Goal: Task Accomplishment & Management: Contribute content

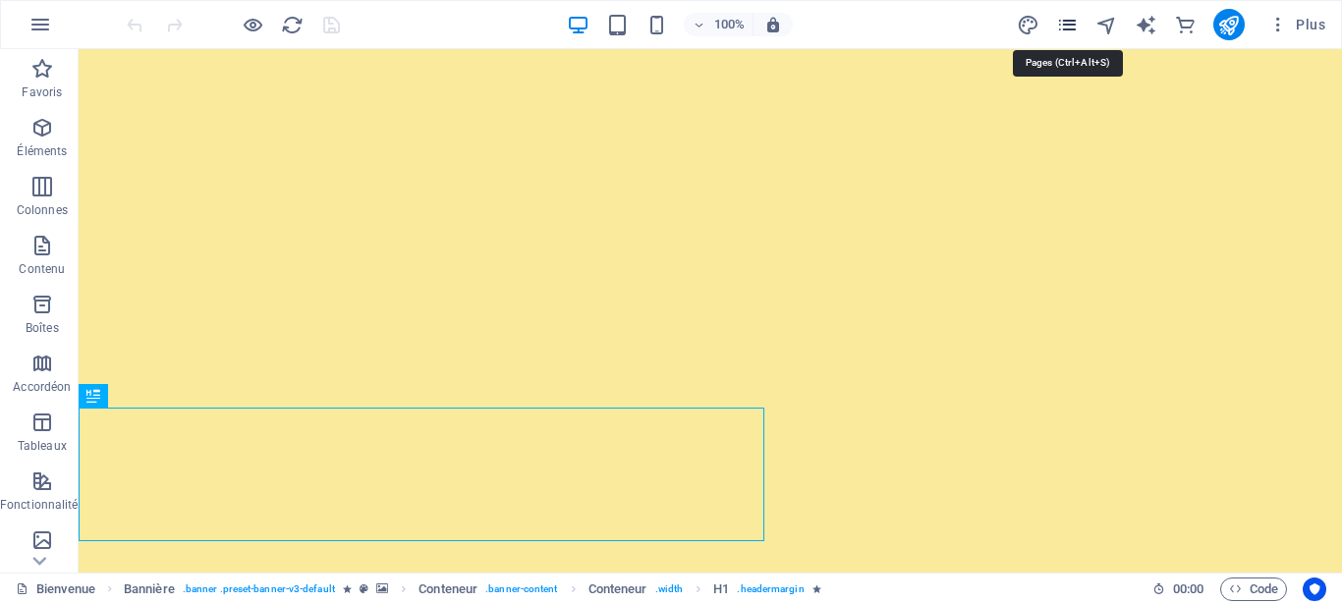
click at [1068, 24] on icon "pages" at bounding box center [1067, 25] width 23 height 23
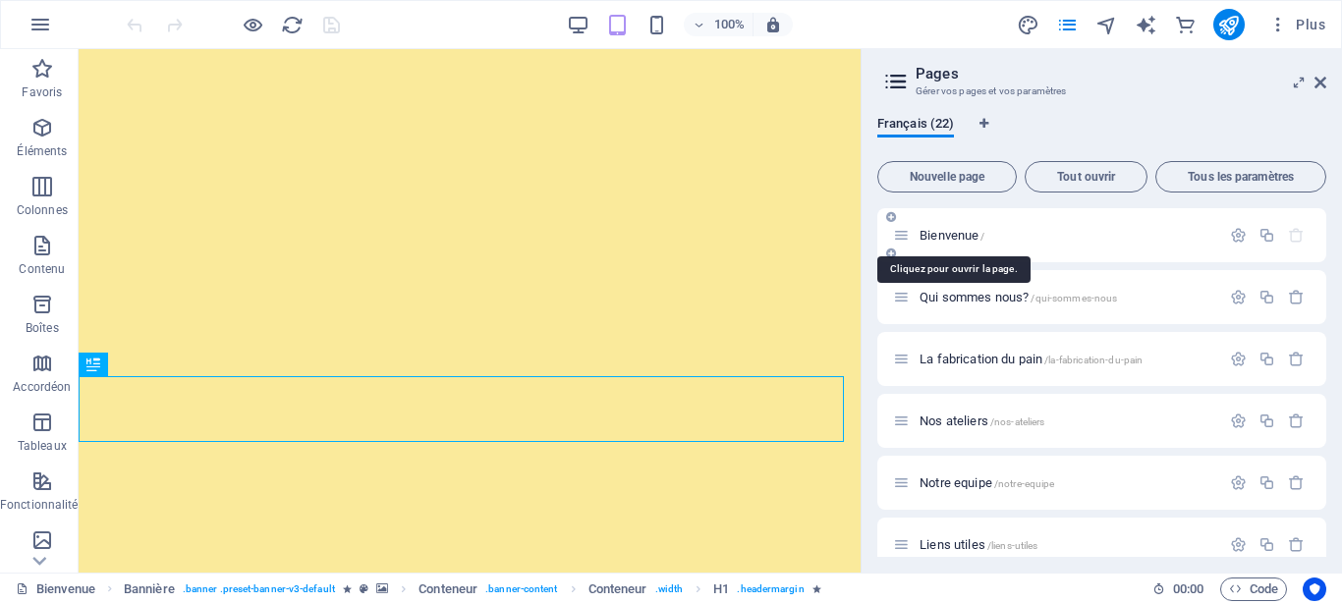
click at [948, 234] on span "Bienvenue /" at bounding box center [952, 235] width 65 height 15
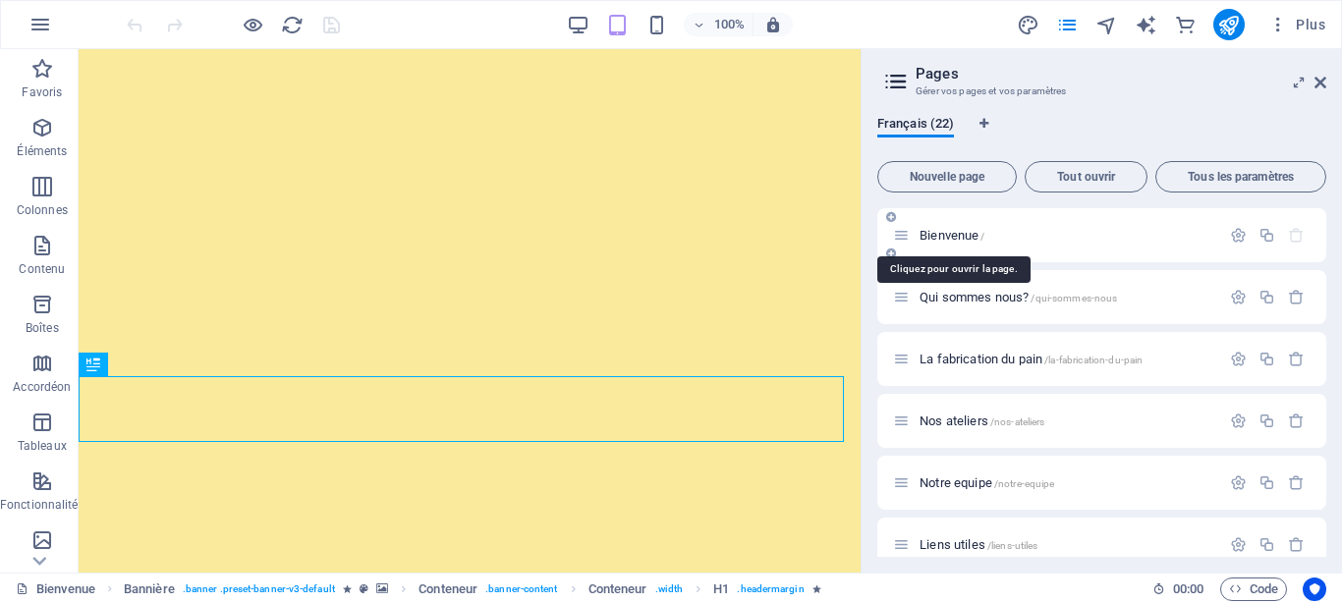
click at [948, 234] on span "Bienvenue /" at bounding box center [952, 235] width 65 height 15
click at [1326, 77] on icon at bounding box center [1321, 83] width 12 height 16
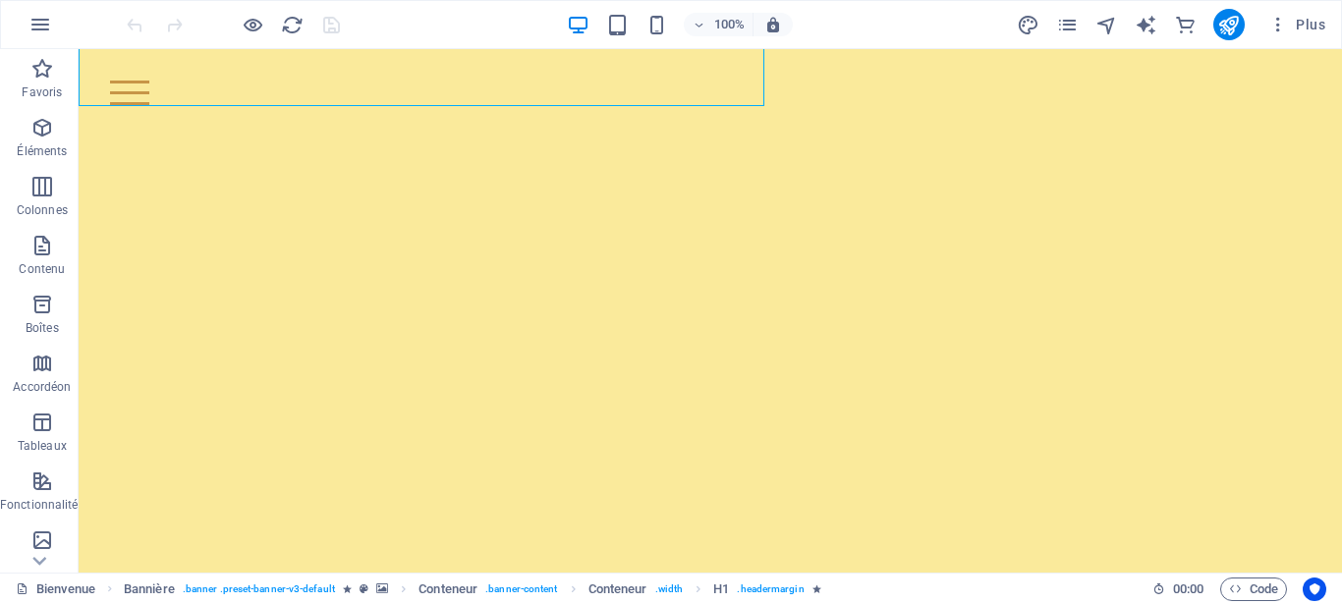
scroll to position [442, 0]
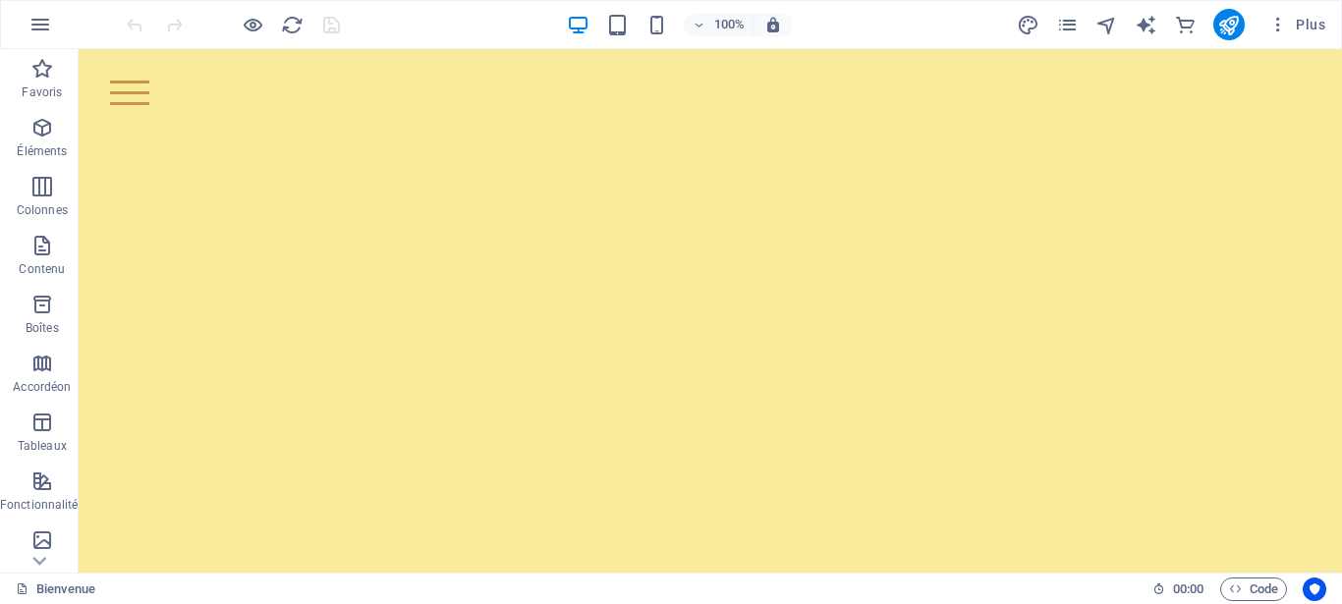
scroll to position [383, 0]
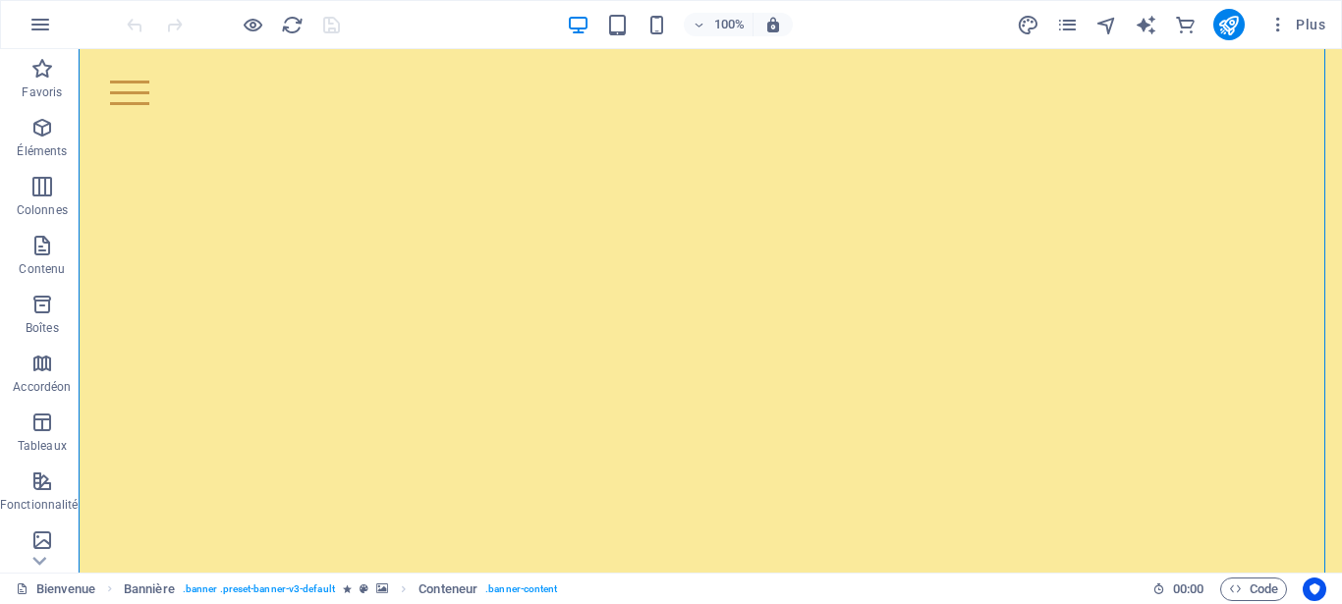
scroll to position [0, 0]
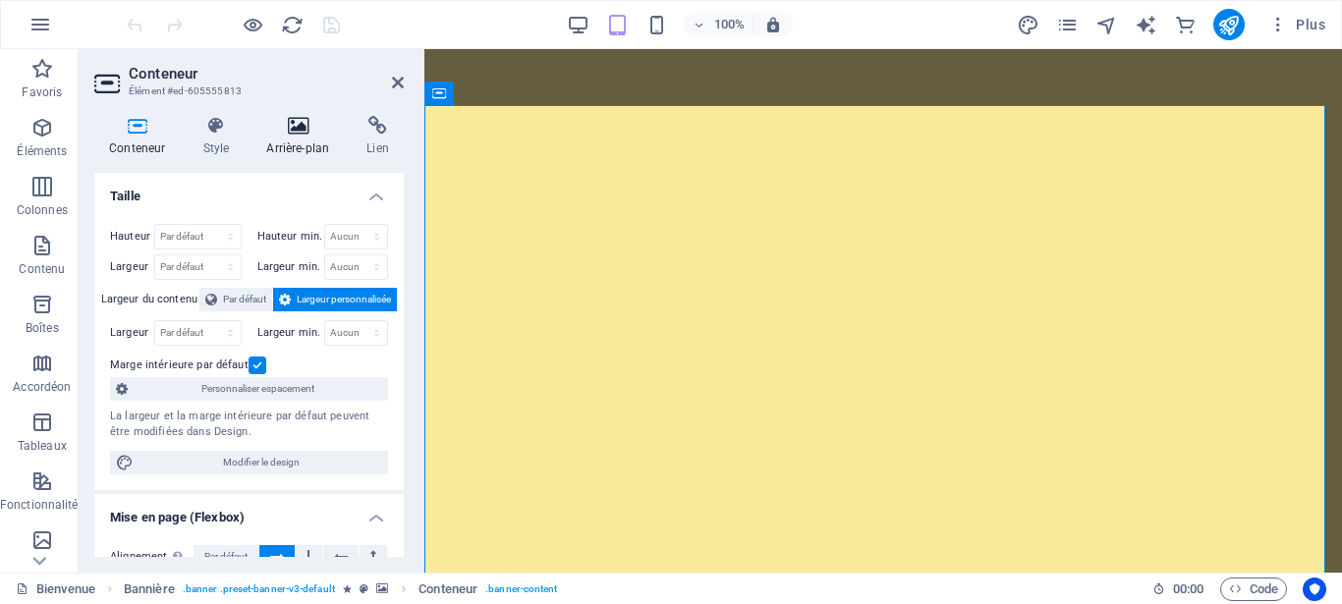
click at [299, 123] on icon at bounding box center [298, 126] width 92 height 20
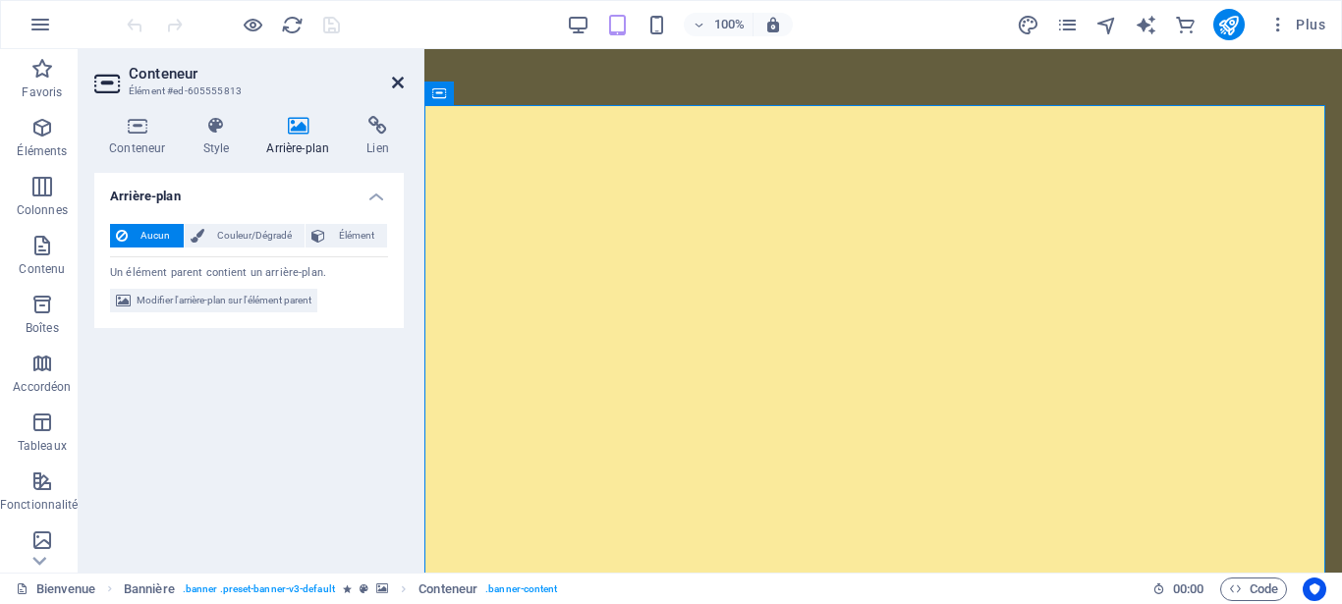
click at [397, 84] on icon at bounding box center [398, 83] width 12 height 16
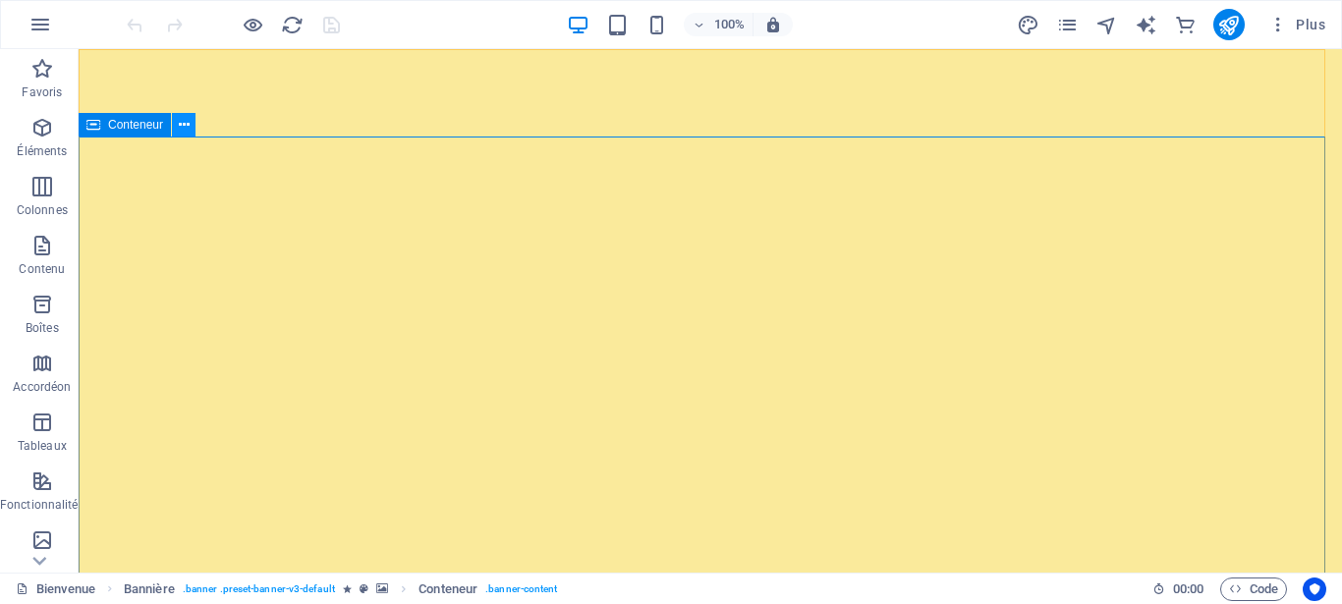
click at [181, 127] on icon at bounding box center [184, 125] width 11 height 21
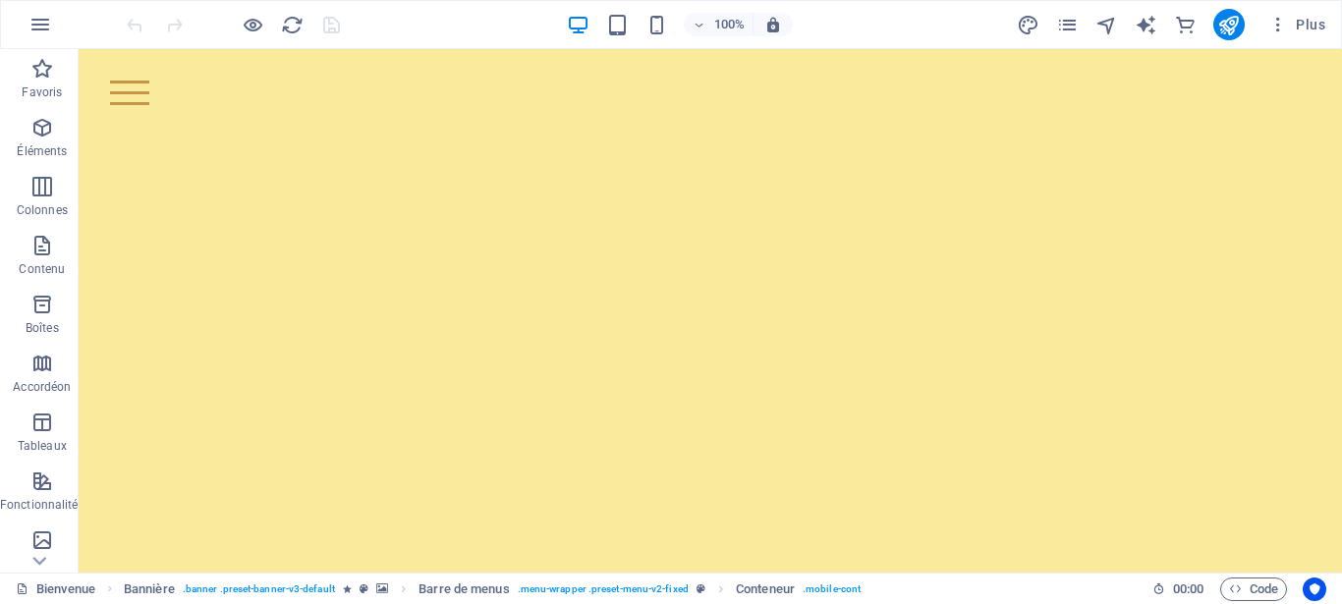
scroll to position [442, 0]
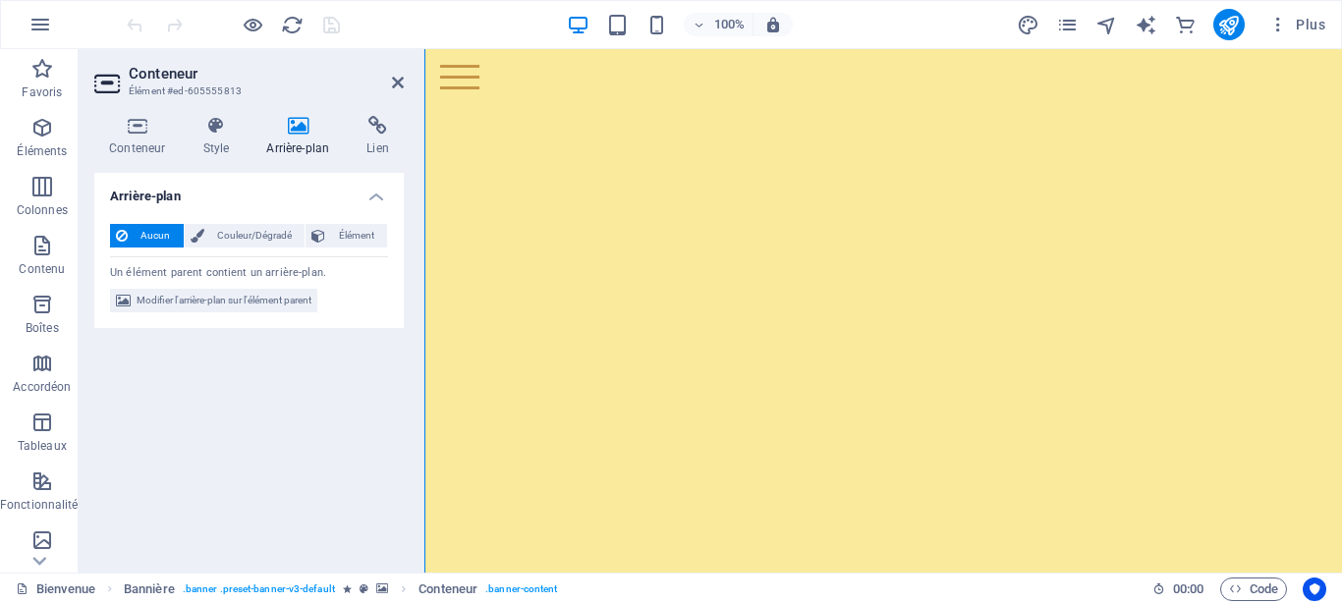
scroll to position [308, 0]
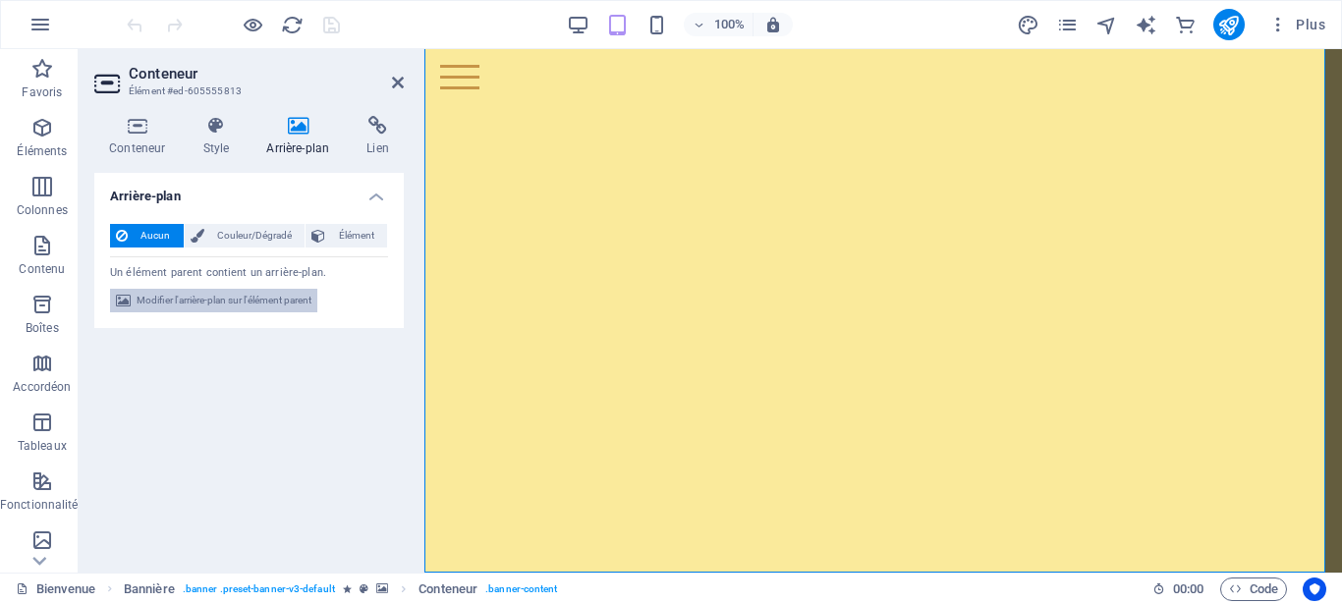
click at [236, 305] on span "Modifier l'arrière-plan sur l'élément parent" at bounding box center [224, 301] width 175 height 24
select select "ms"
select select "s"
select select "progressive"
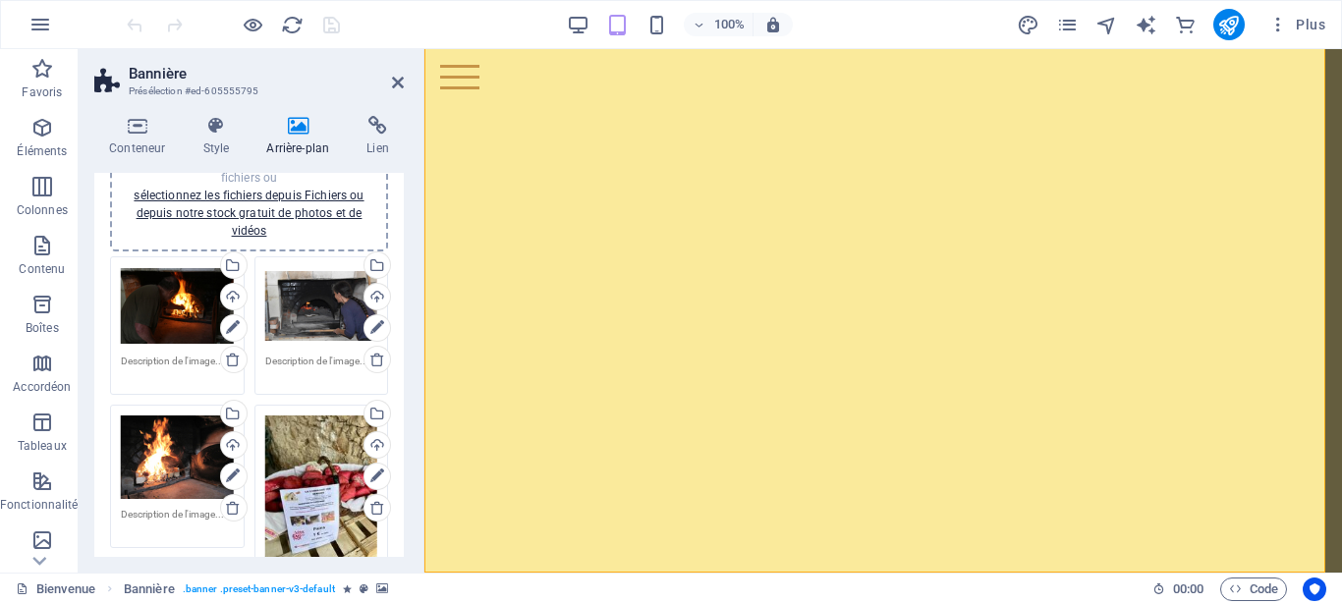
scroll to position [0, 0]
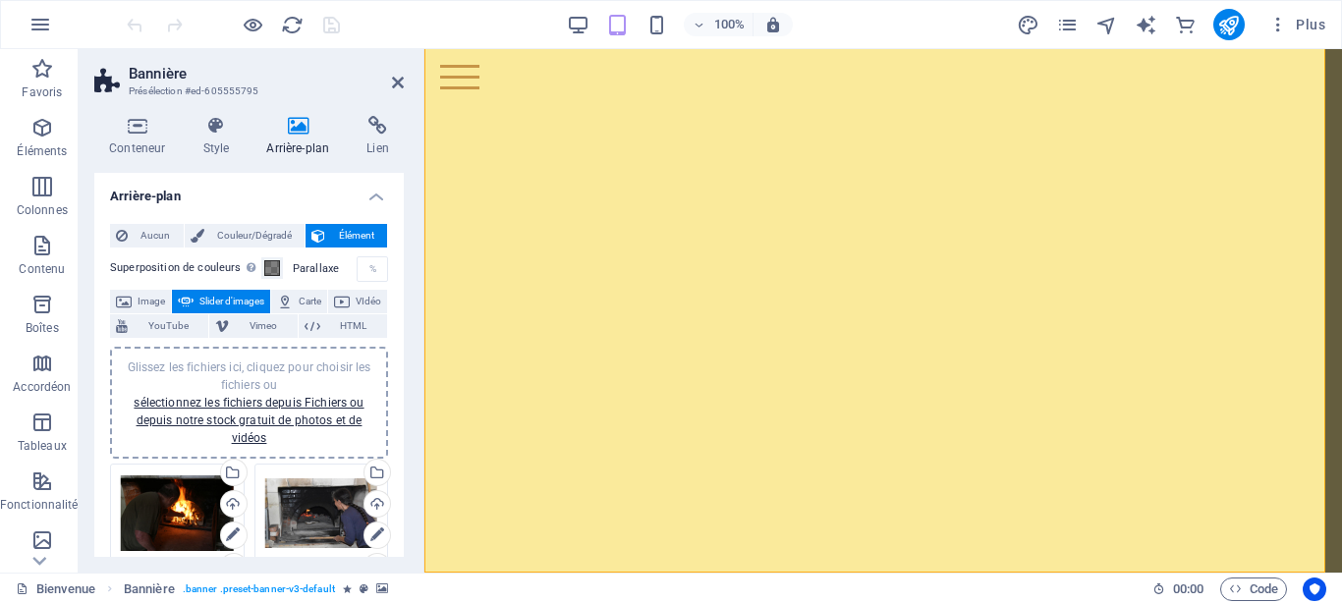
click at [297, 363] on span "Glissez les fichiers ici, cliquez pour choisir les fichiers ou sélectionnez les…" at bounding box center [250, 403] width 244 height 85
click at [312, 389] on div "Glissez les fichiers ici, cliquez pour choisir les fichiers ou sélectionnez les…" at bounding box center [249, 403] width 255 height 88
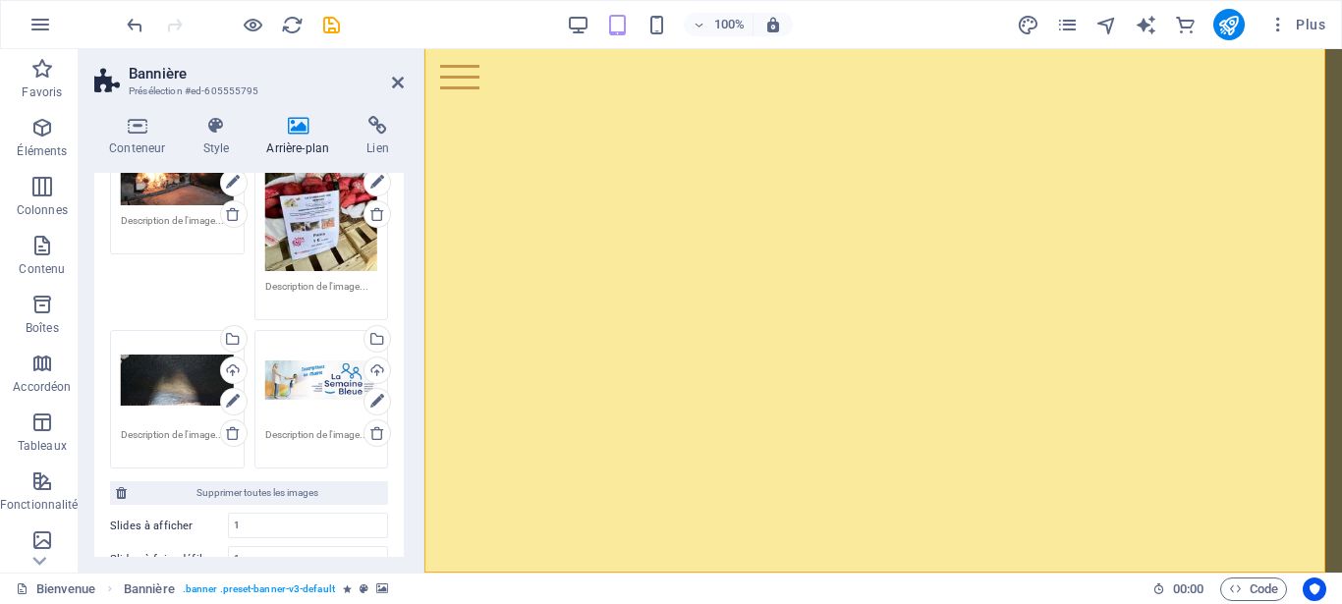
scroll to position [511, 0]
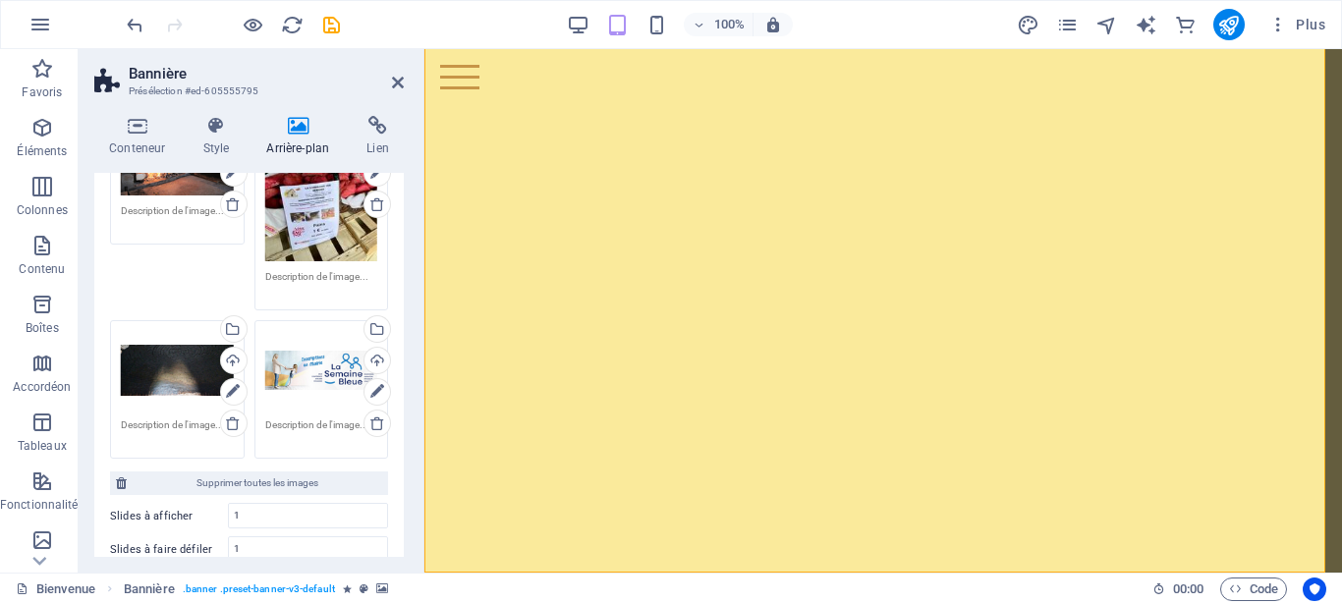
click at [290, 379] on div "Glissez les fichiers ici, cliquez pour choisir les fichiers ou sélectionnez les…" at bounding box center [321, 370] width 113 height 79
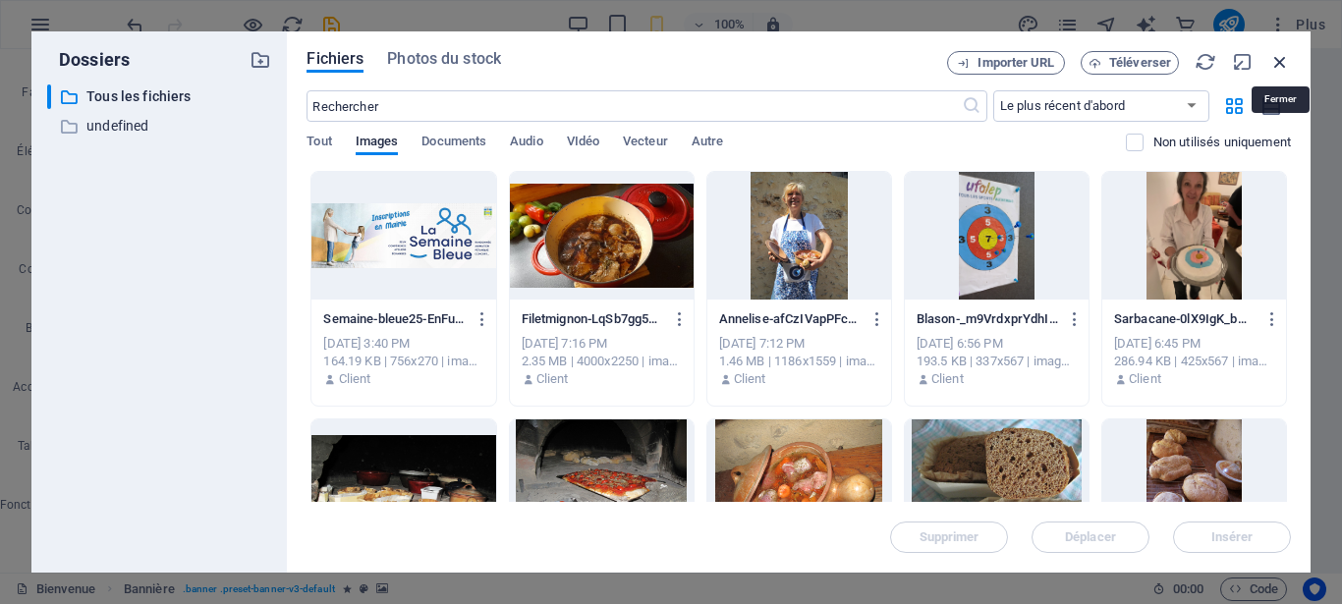
click at [1278, 60] on icon "button" at bounding box center [1281, 62] width 22 height 22
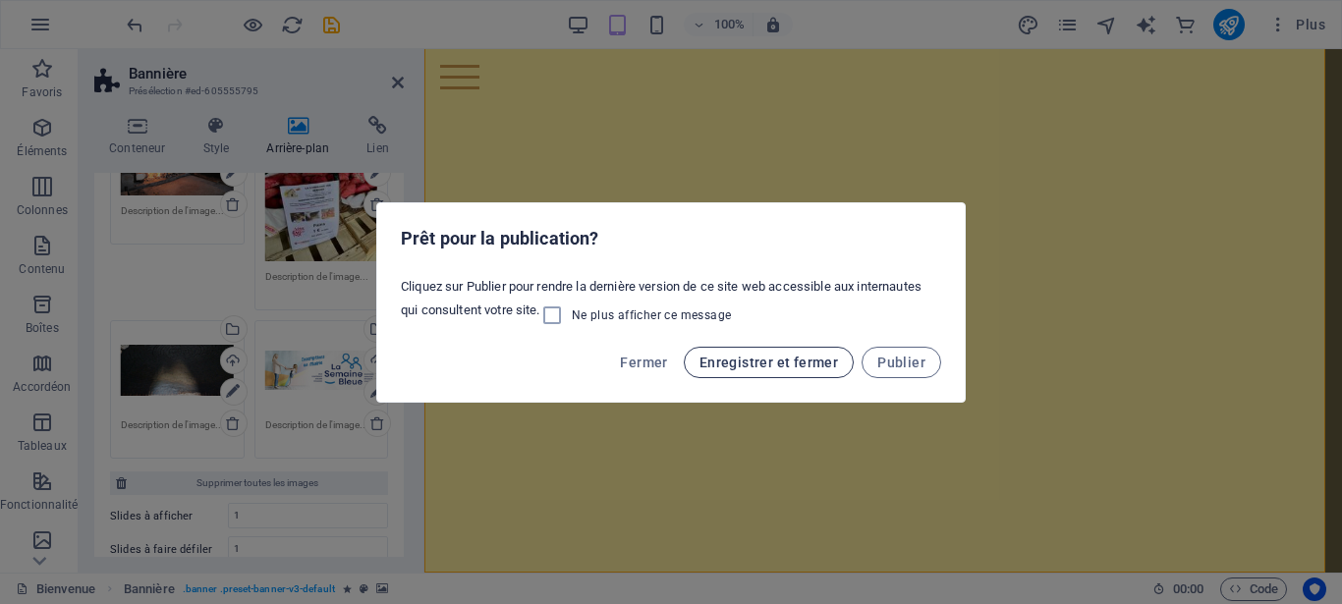
click at [735, 364] on span "Enregistrer et fermer" at bounding box center [769, 363] width 139 height 16
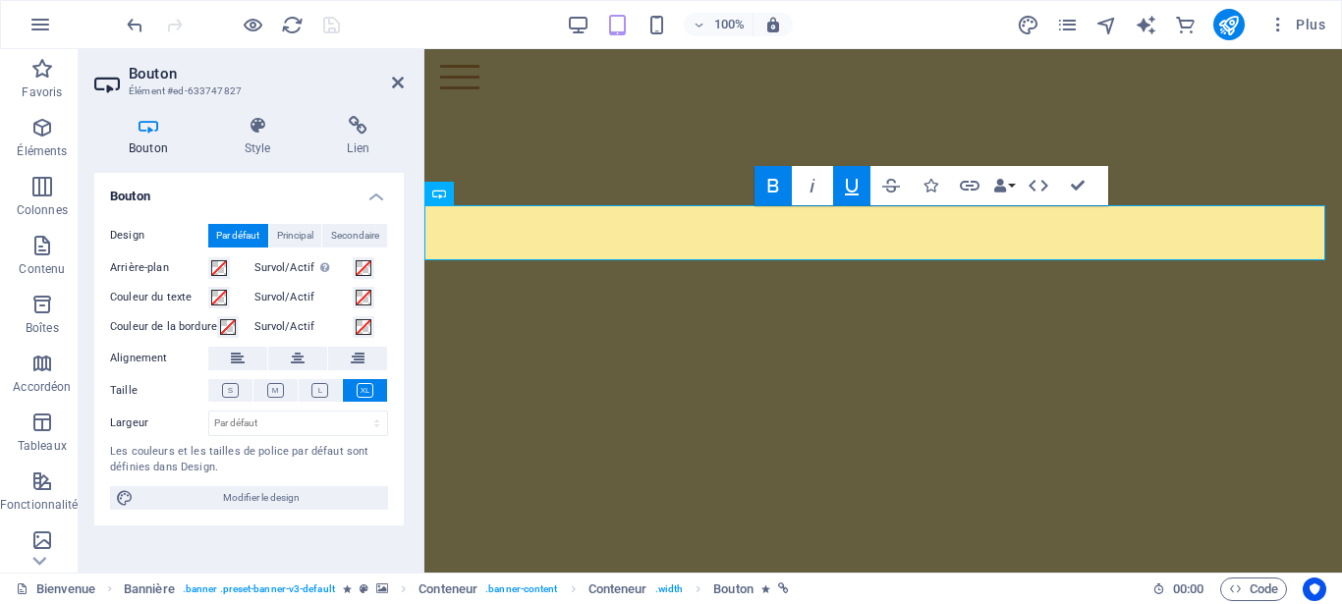
scroll to position [308, 0]
click at [1001, 188] on icon "button" at bounding box center [1001, 186] width 14 height 14
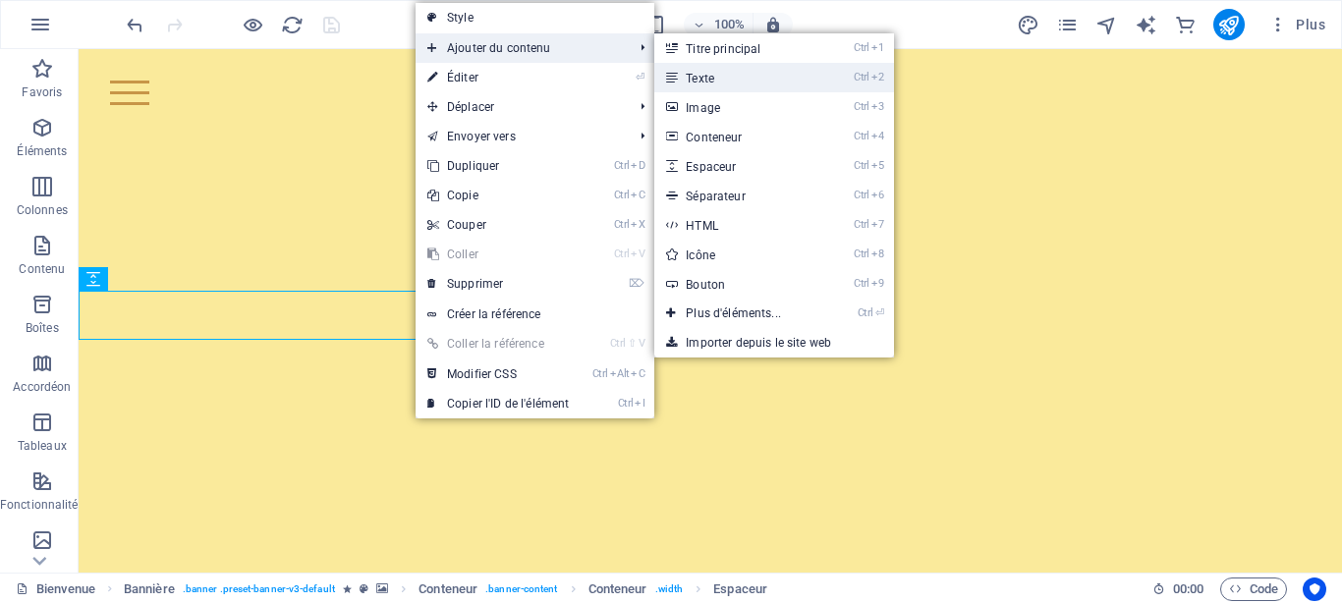
click at [692, 73] on link "Ctrl 2 Texte" at bounding box center [738, 77] width 166 height 29
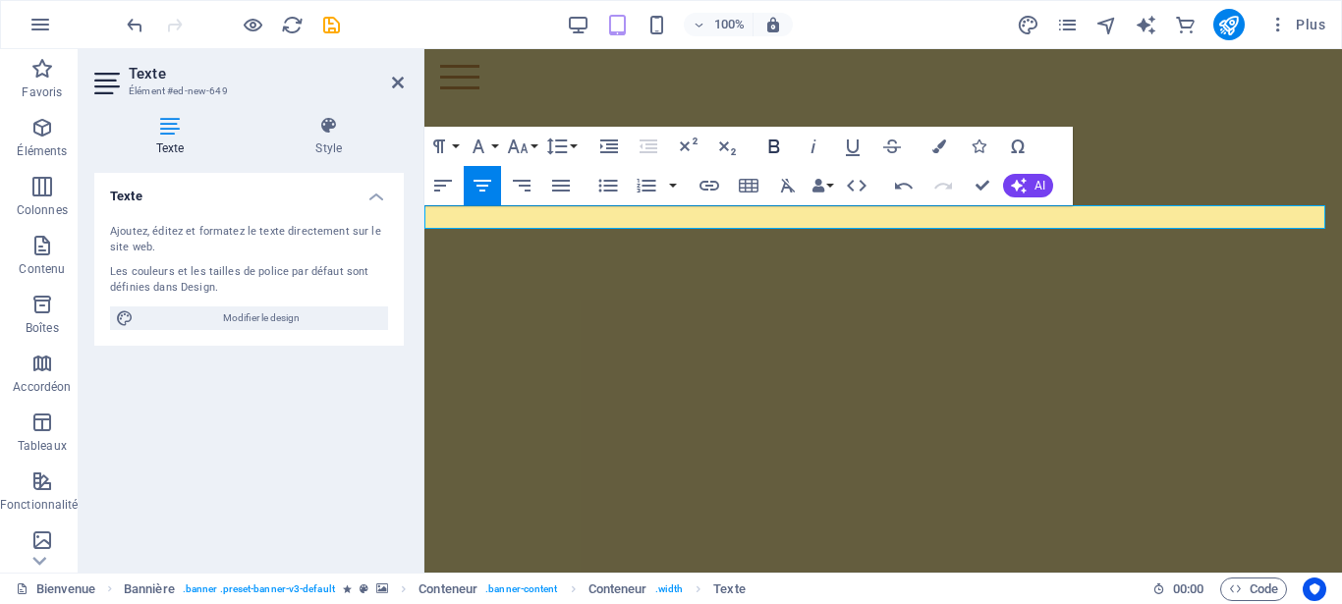
click at [775, 142] on icon "button" at bounding box center [774, 147] width 11 height 14
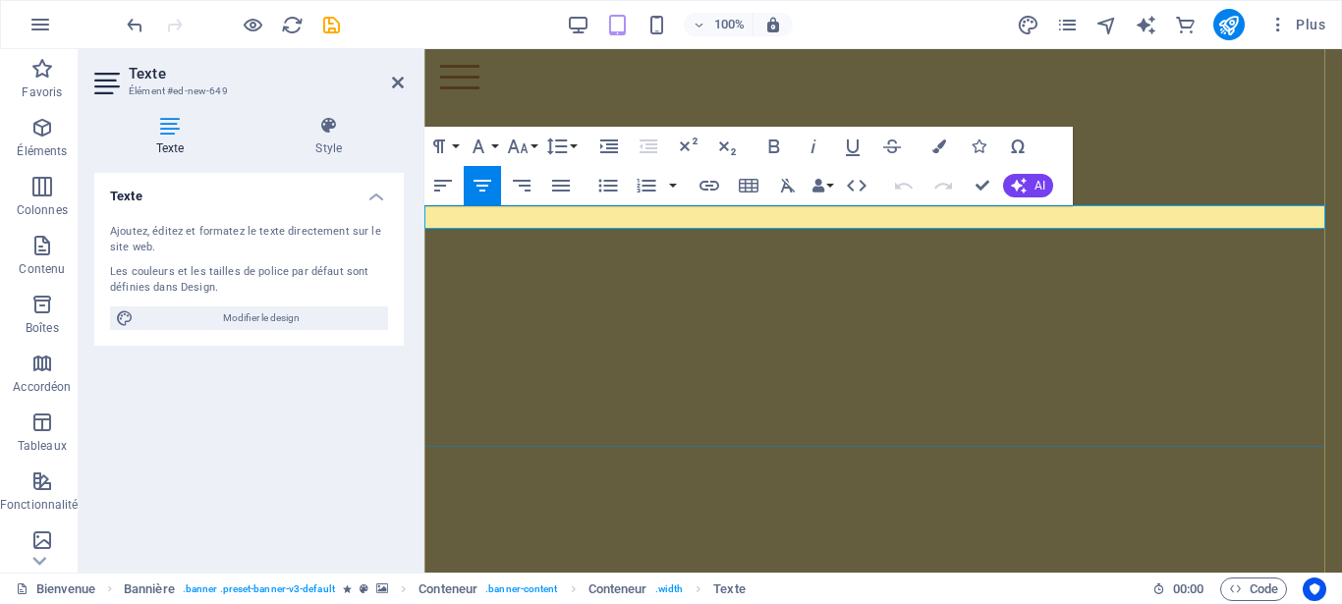
drag, startPoint x: 987, startPoint y: 211, endPoint x: 738, endPoint y: 214, distance: 248.7
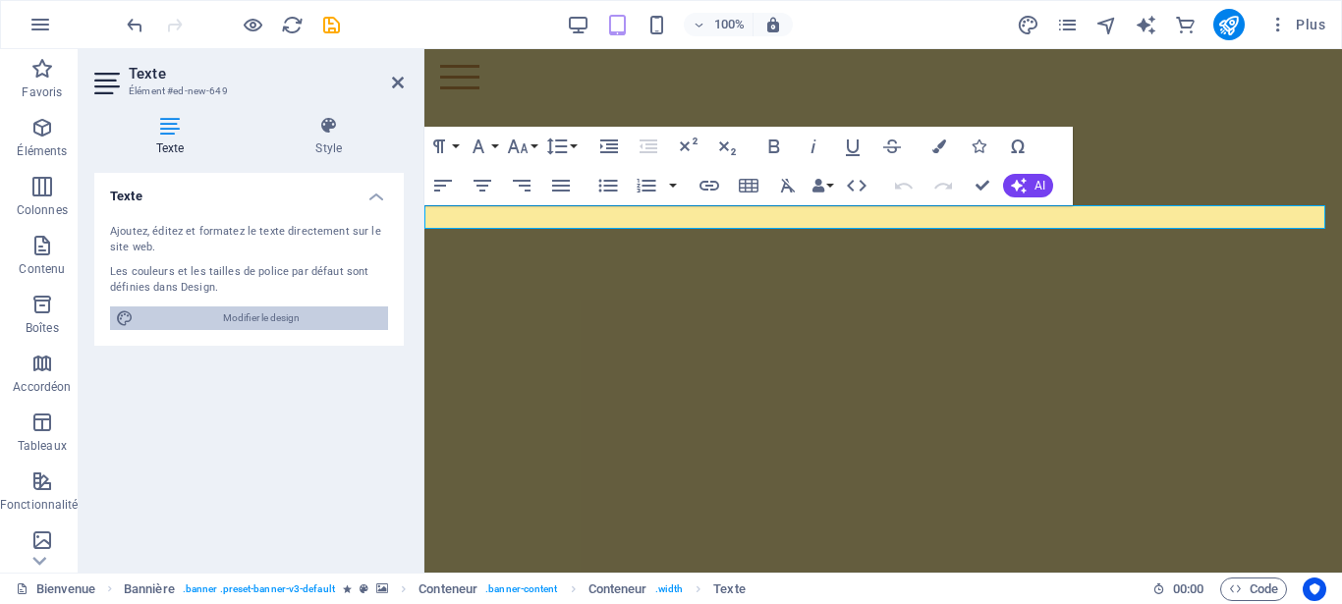
click at [223, 313] on span "Modifier le design" at bounding box center [261, 319] width 243 height 24
select select "px"
select select "300"
select select "px"
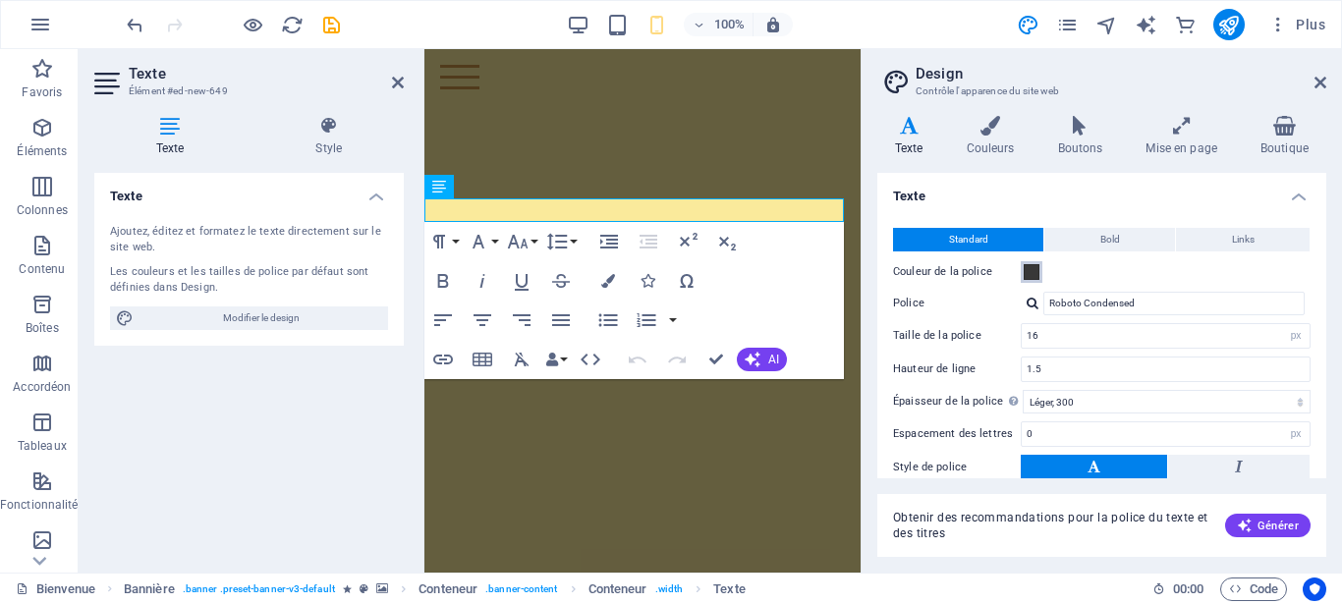
click at [1035, 270] on span at bounding box center [1032, 272] width 16 height 16
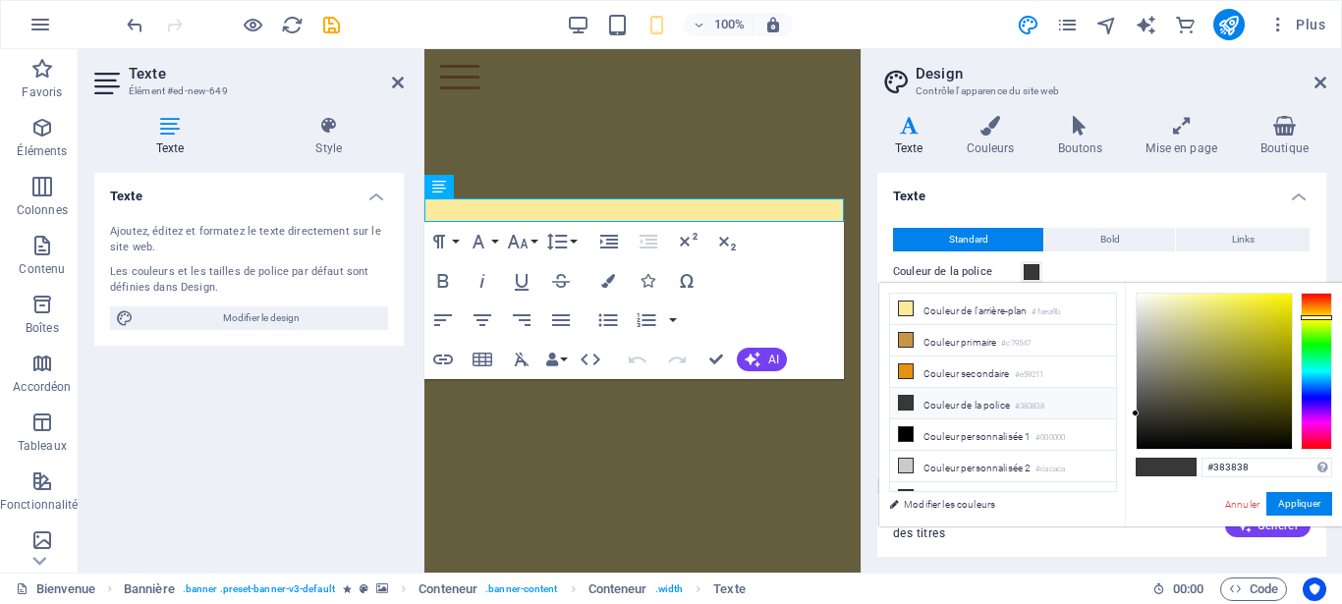
click at [1319, 317] on div at bounding box center [1316, 371] width 31 height 157
click at [1319, 320] on div at bounding box center [1316, 320] width 31 height 5
click at [442, 279] on icon "button" at bounding box center [443, 281] width 24 height 24
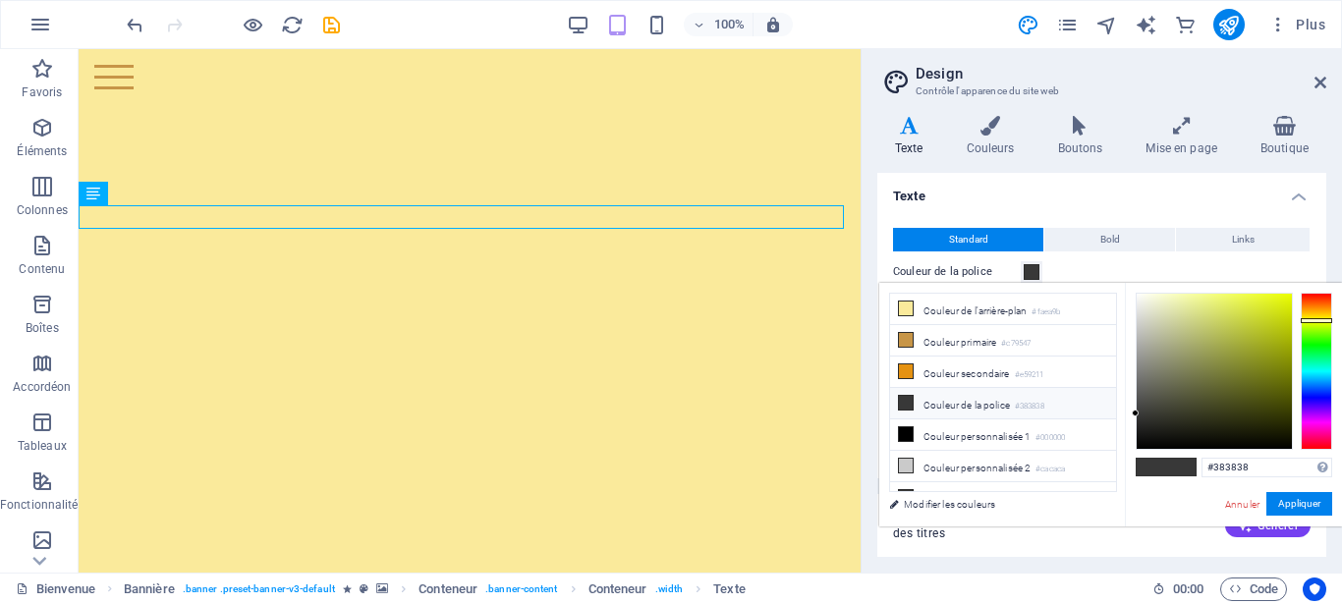
click at [1046, 209] on div "Standard Bold Links Couleur de la police Police Roboto Condensed Taille de la p…" at bounding box center [1102, 389] width 457 height 362
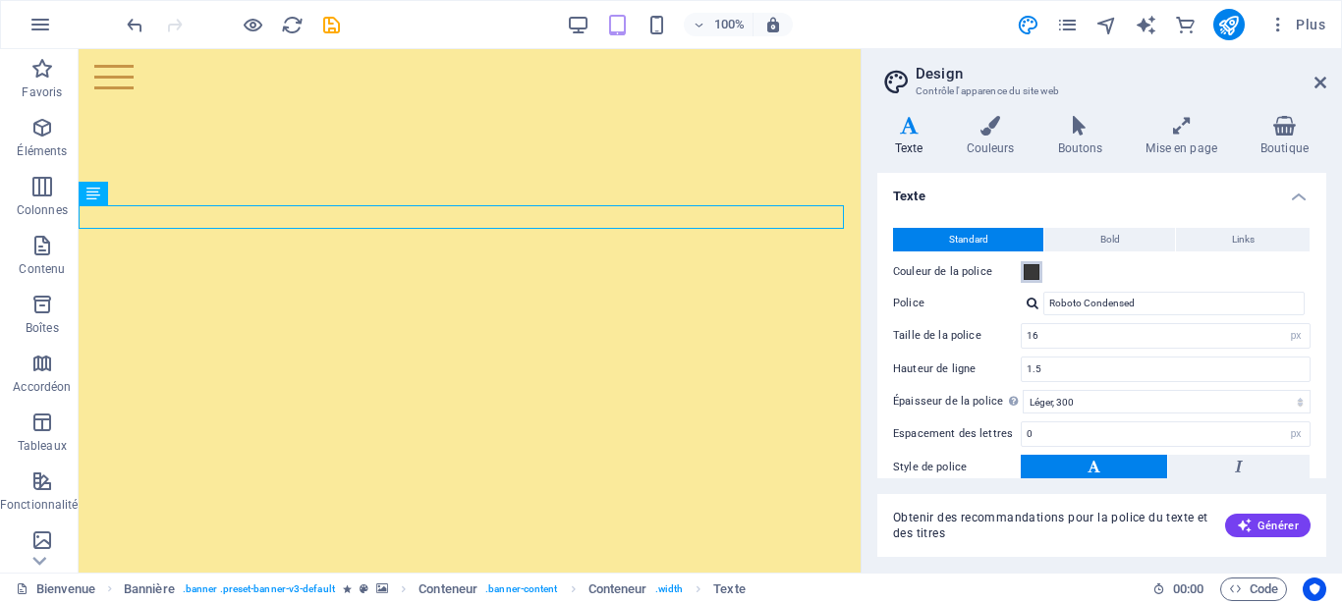
click at [1030, 268] on span at bounding box center [1032, 272] width 16 height 16
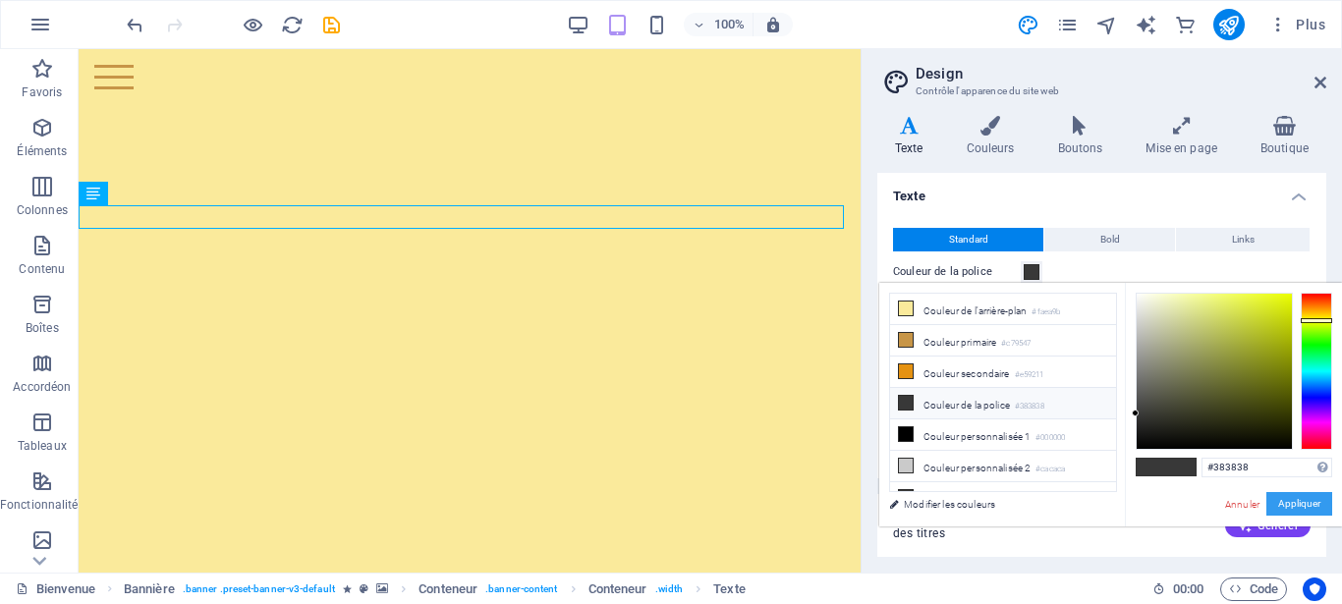
click at [1291, 497] on button "Appliquer" at bounding box center [1300, 504] width 66 height 24
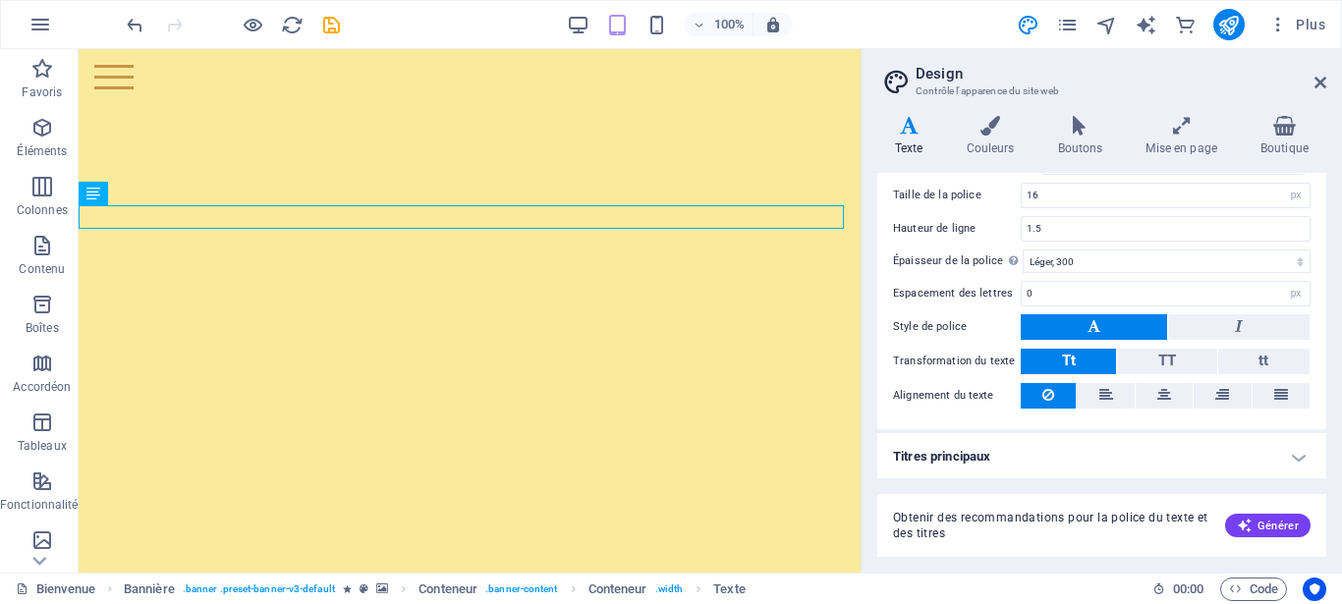
scroll to position [0, 0]
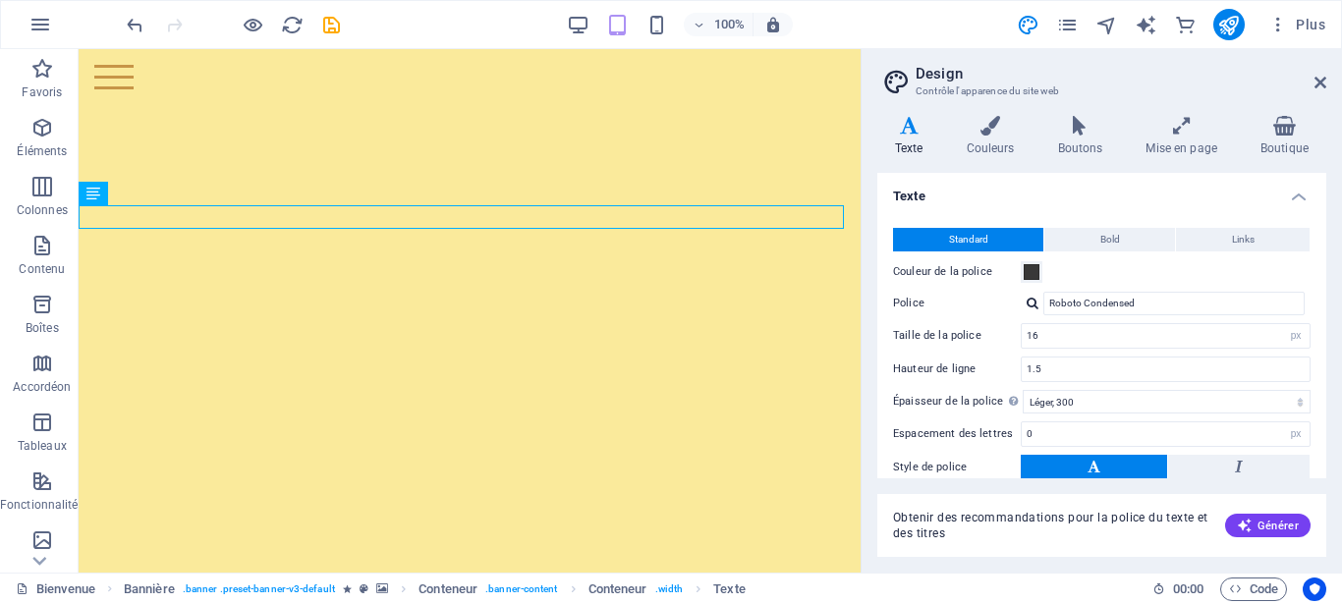
click at [908, 123] on icon at bounding box center [910, 126] width 64 height 20
click at [1103, 245] on span "Bold" at bounding box center [1111, 240] width 20 height 24
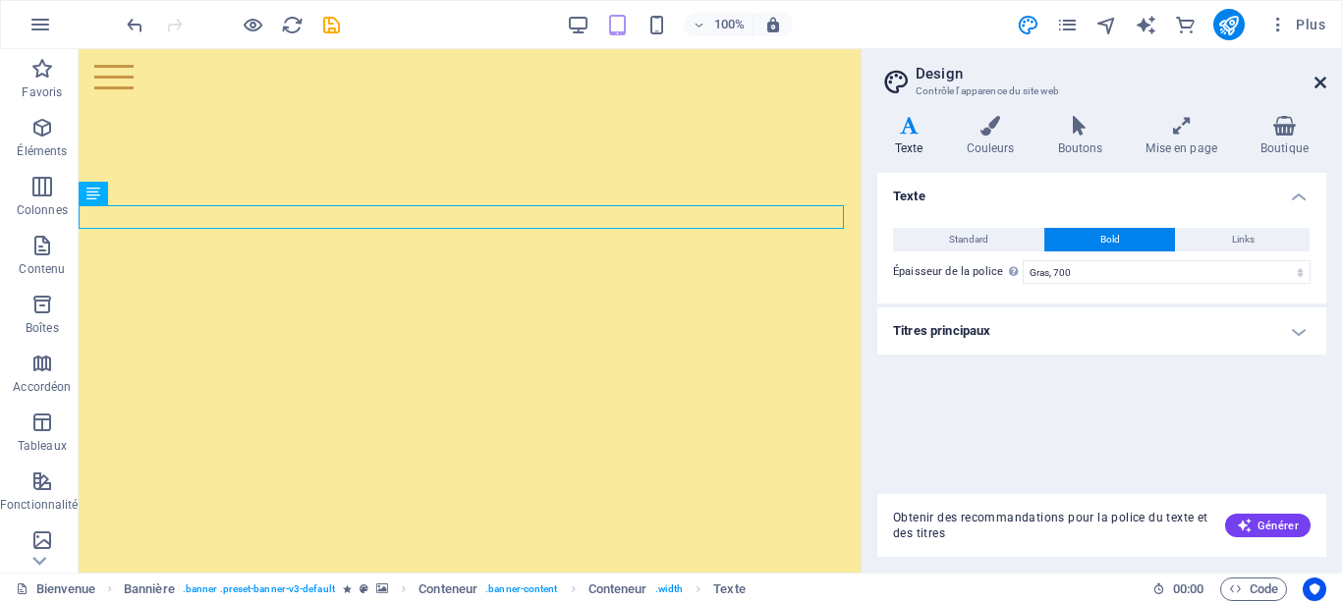
click at [1319, 77] on icon at bounding box center [1321, 83] width 12 height 16
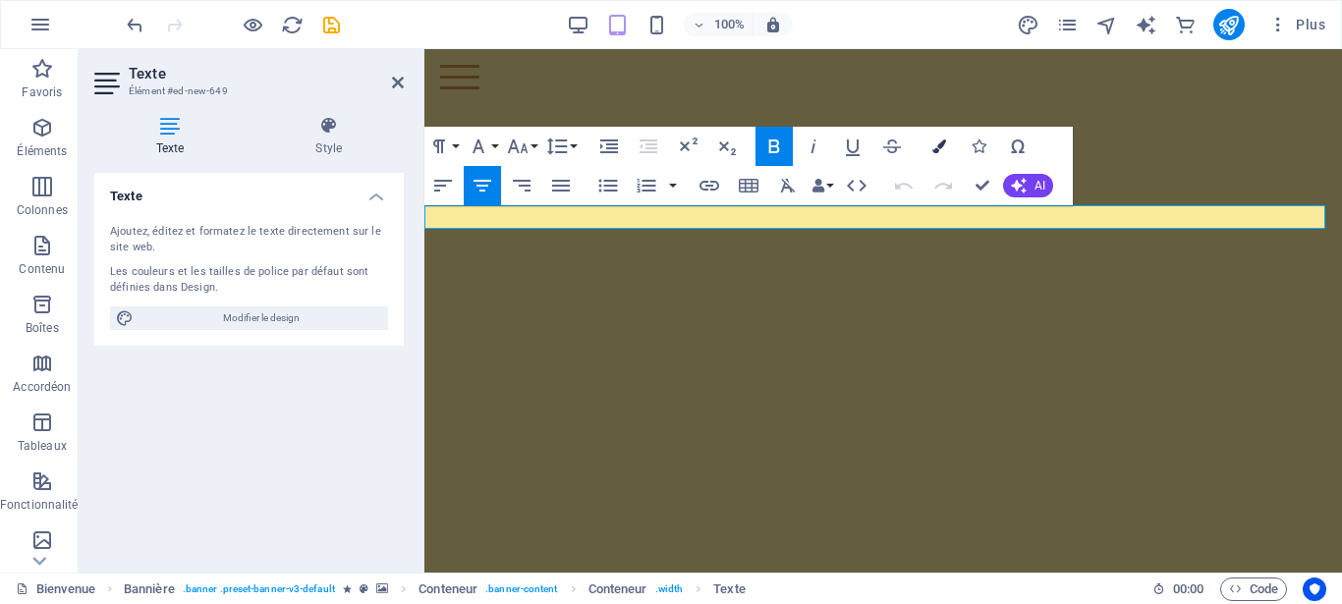
click at [940, 145] on icon "button" at bounding box center [940, 147] width 14 height 14
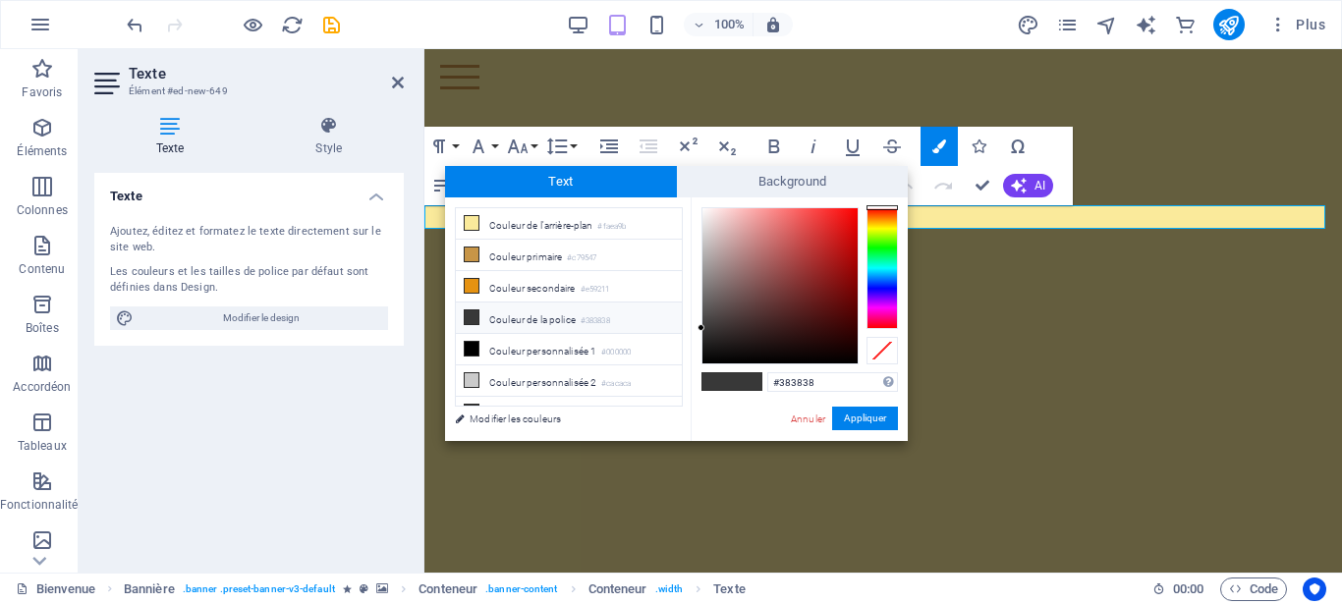
click at [879, 229] on div at bounding box center [882, 268] width 31 height 122
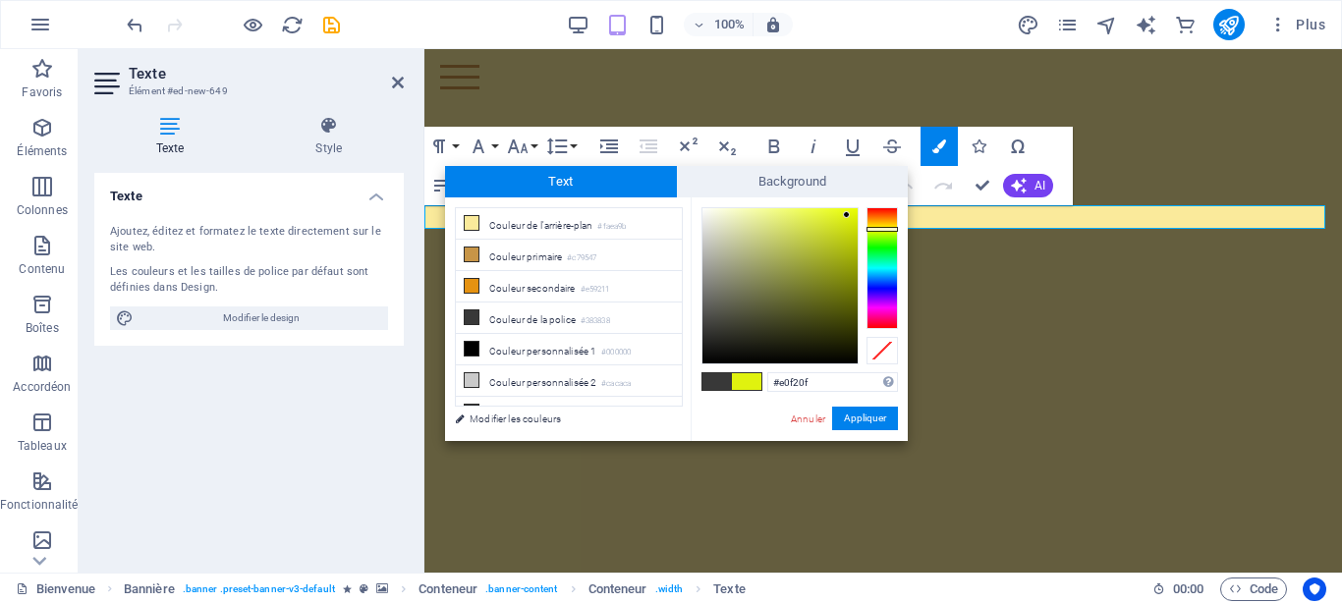
click at [847, 215] on div at bounding box center [780, 285] width 155 height 155
click at [853, 415] on button "Appliquer" at bounding box center [865, 419] width 66 height 24
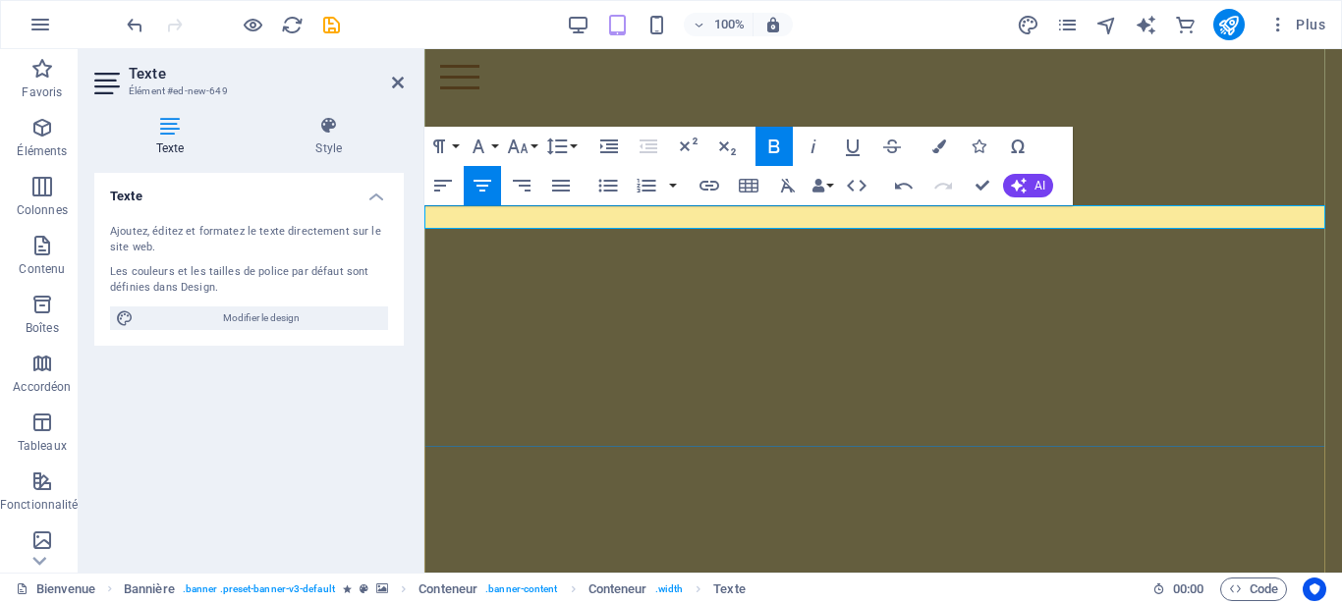
drag, startPoint x: 771, startPoint y: 220, endPoint x: 983, endPoint y: 222, distance: 211.3
click at [938, 142] on icon "button" at bounding box center [940, 147] width 14 height 14
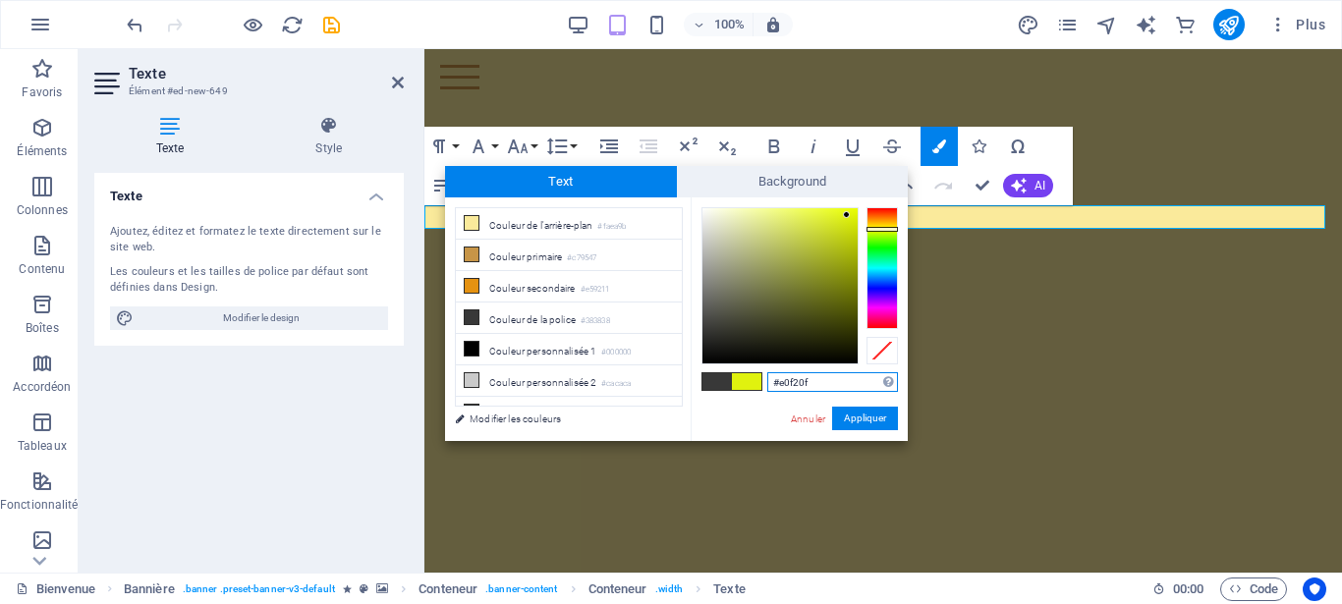
type input "#def00e"
click at [848, 216] on div at bounding box center [846, 214] width 7 height 7
click at [860, 417] on button "Appliquer" at bounding box center [865, 419] width 66 height 24
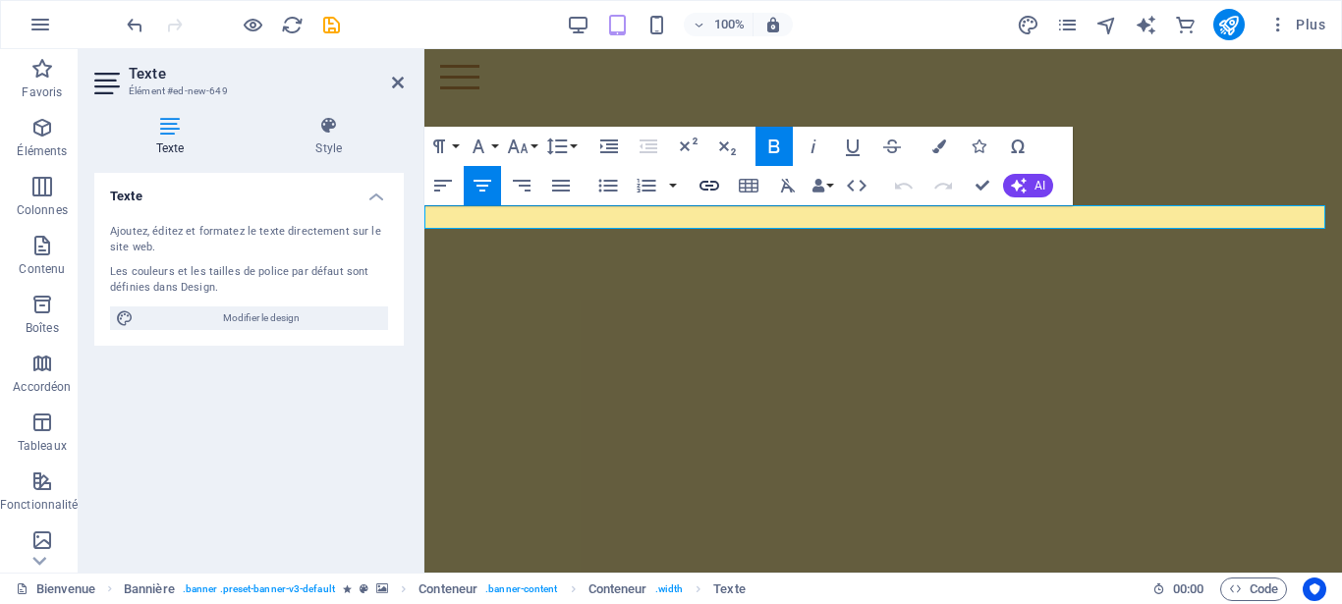
click at [715, 184] on icon "button" at bounding box center [710, 186] width 24 height 24
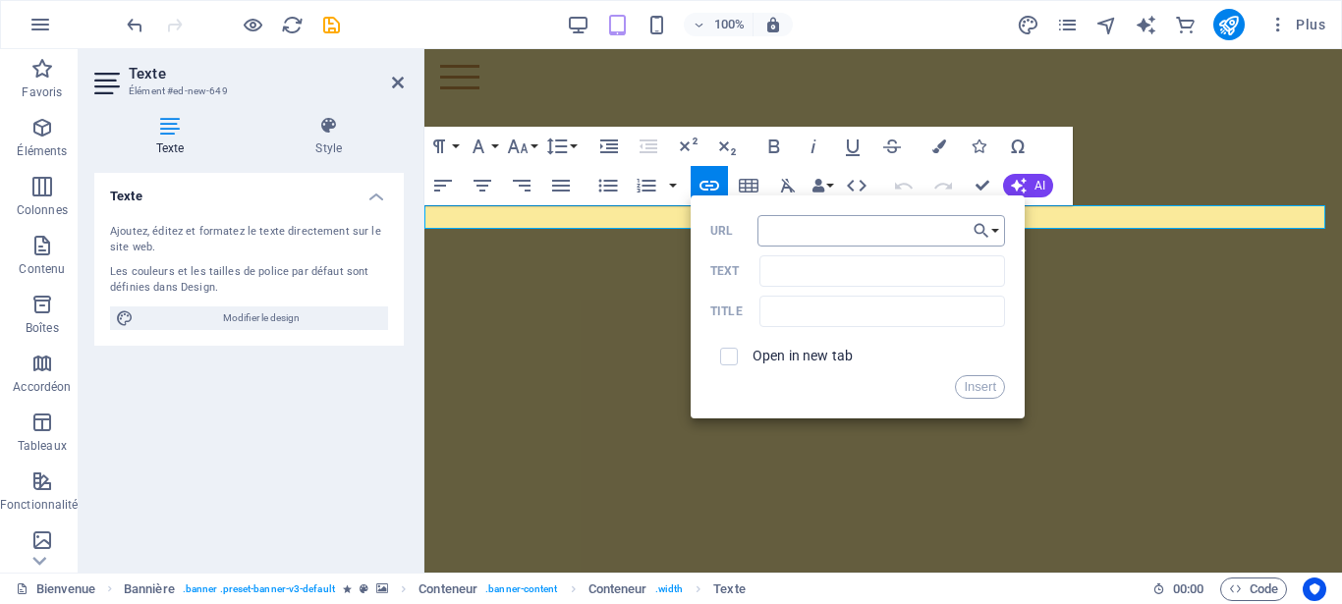
click at [927, 229] on input "URL" at bounding box center [882, 230] width 248 height 31
click at [980, 230] on icon "button" at bounding box center [982, 231] width 20 height 24
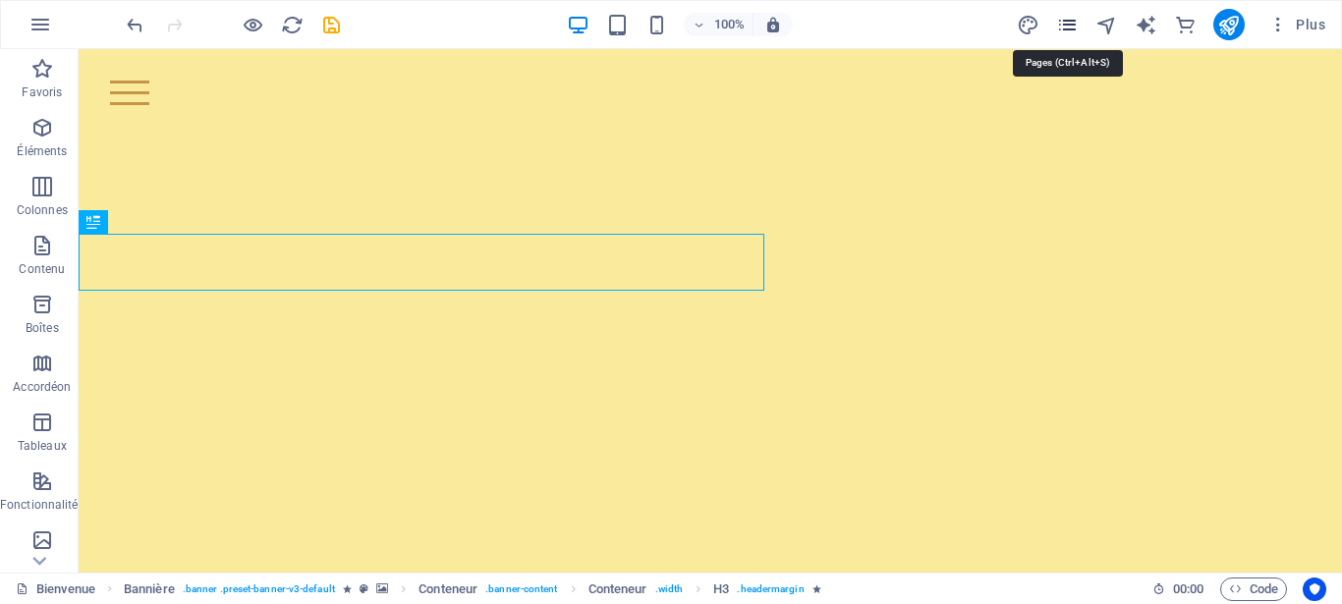
click at [1070, 24] on icon "pages" at bounding box center [1067, 25] width 23 height 23
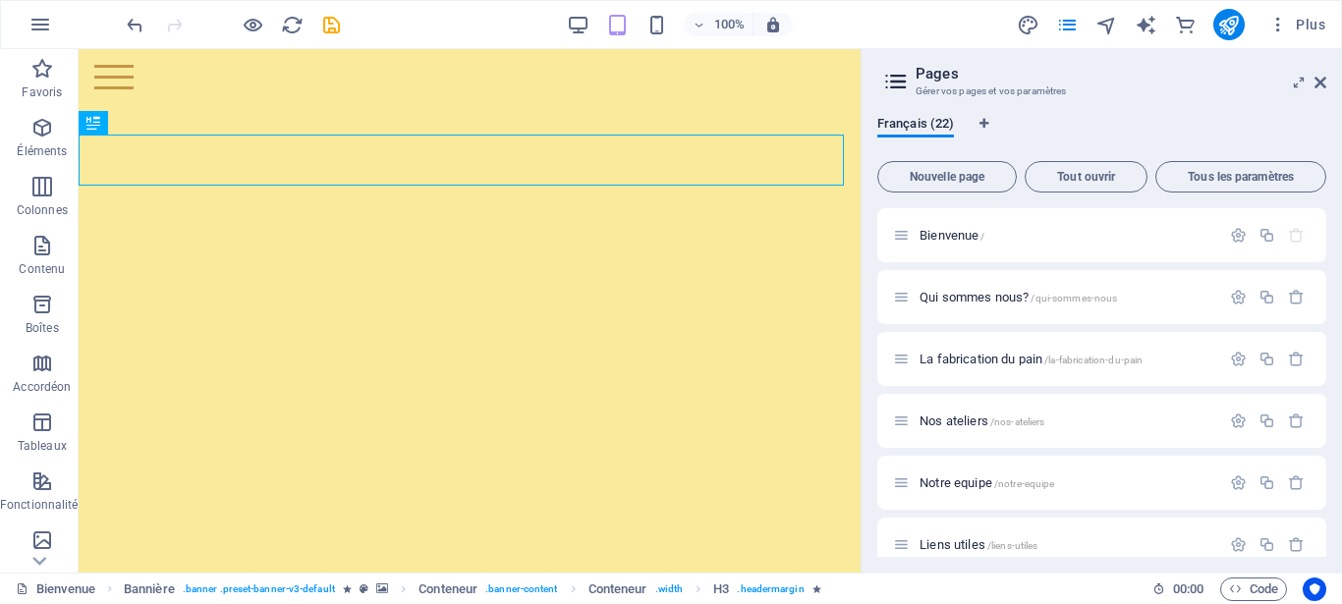
click at [901, 84] on icon at bounding box center [896, 82] width 29 height 28
click at [1321, 85] on icon at bounding box center [1321, 83] width 12 height 16
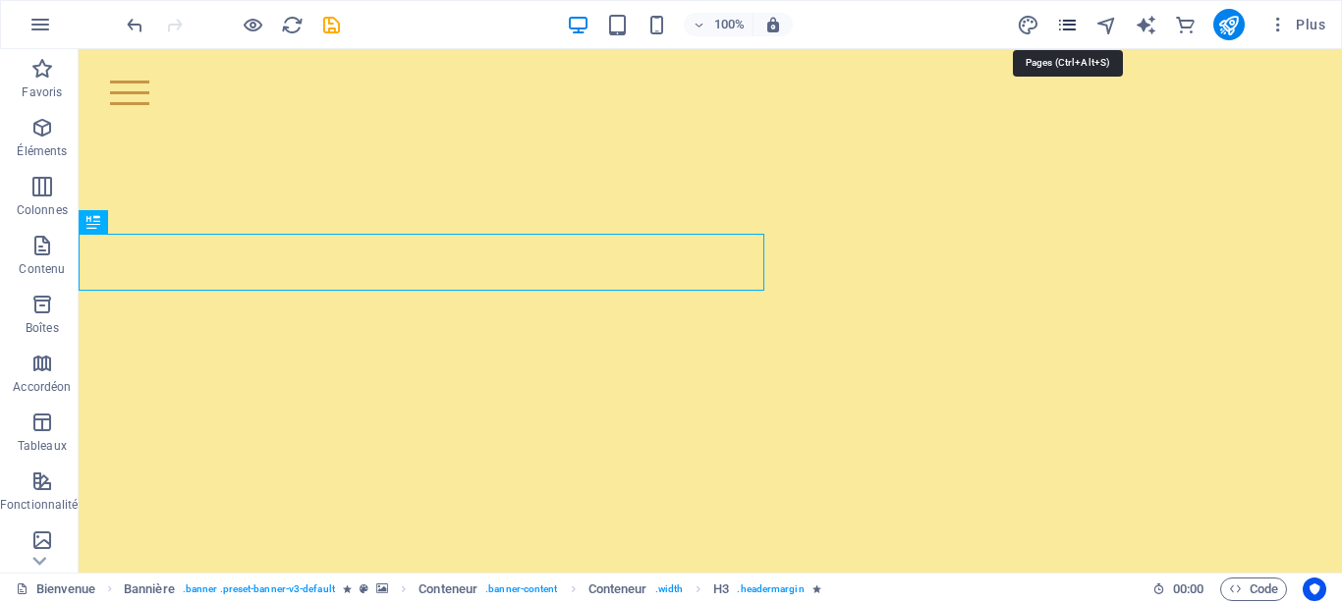
click at [1070, 23] on icon "pages" at bounding box center [1067, 25] width 23 height 23
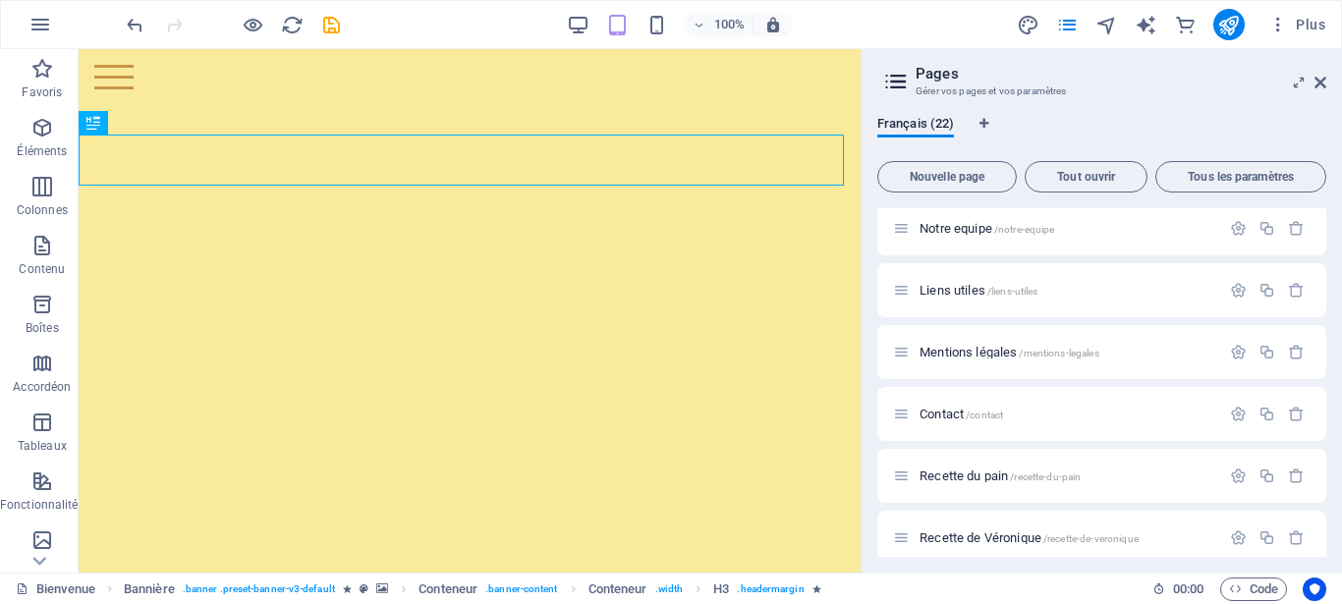
scroll to position [258, 0]
click at [958, 290] on span "Liens utiles /liens-utiles" at bounding box center [979, 286] width 118 height 15
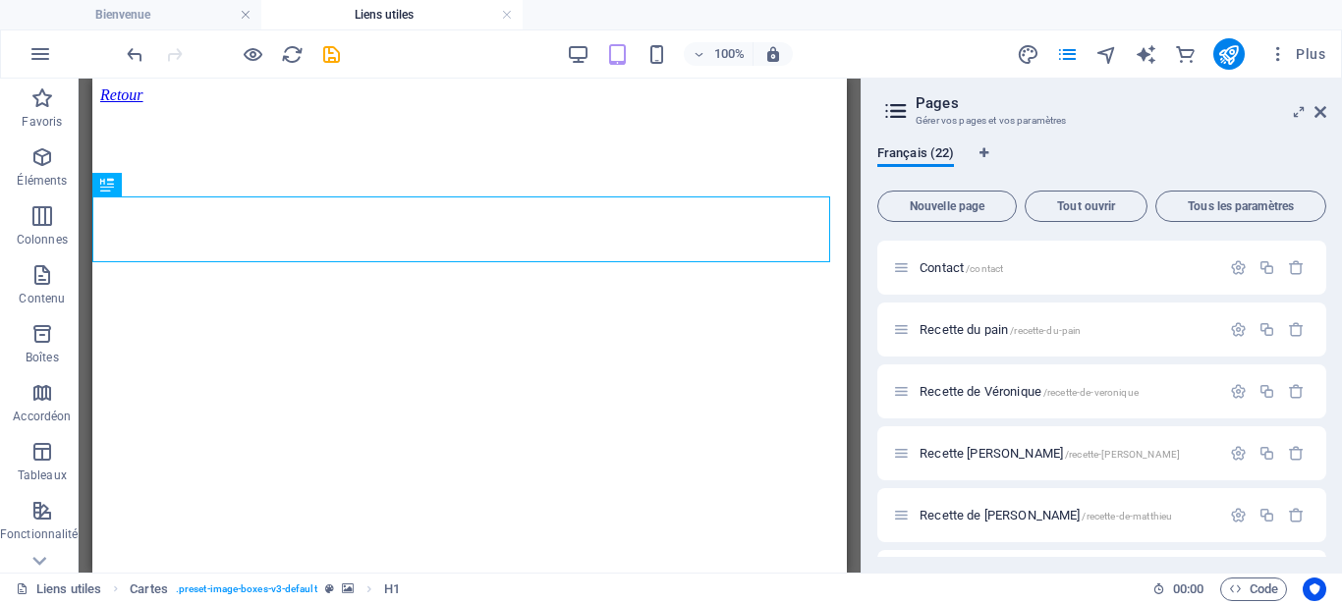
scroll to position [494, 0]
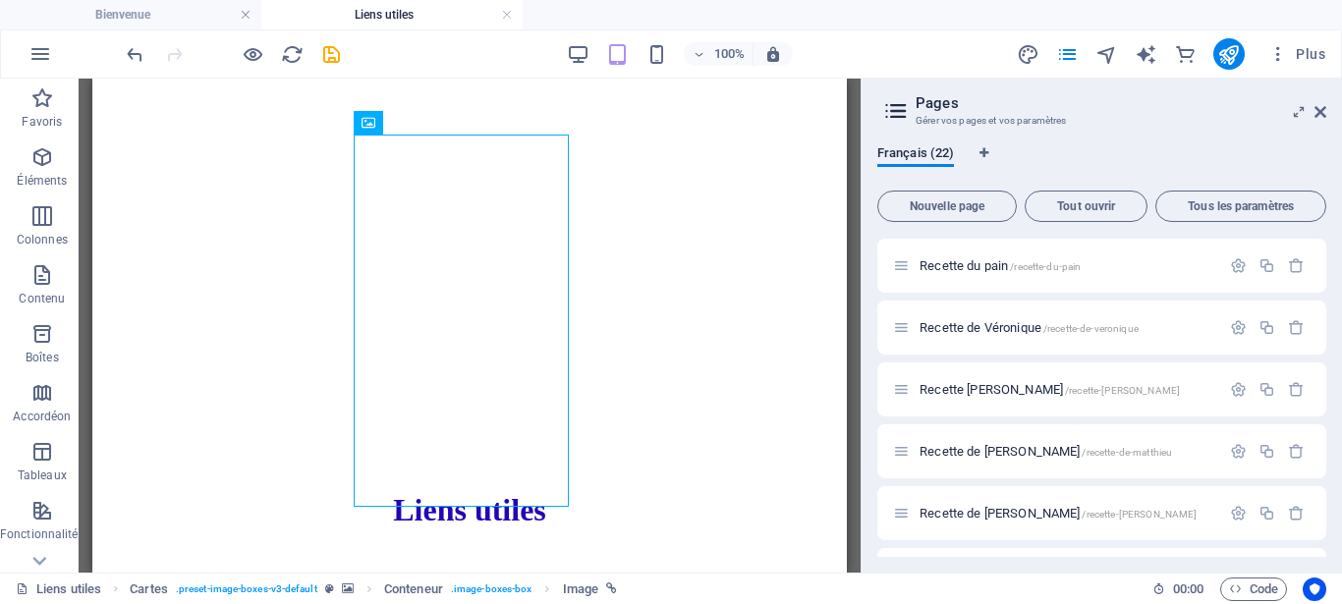
scroll to position [165, 0]
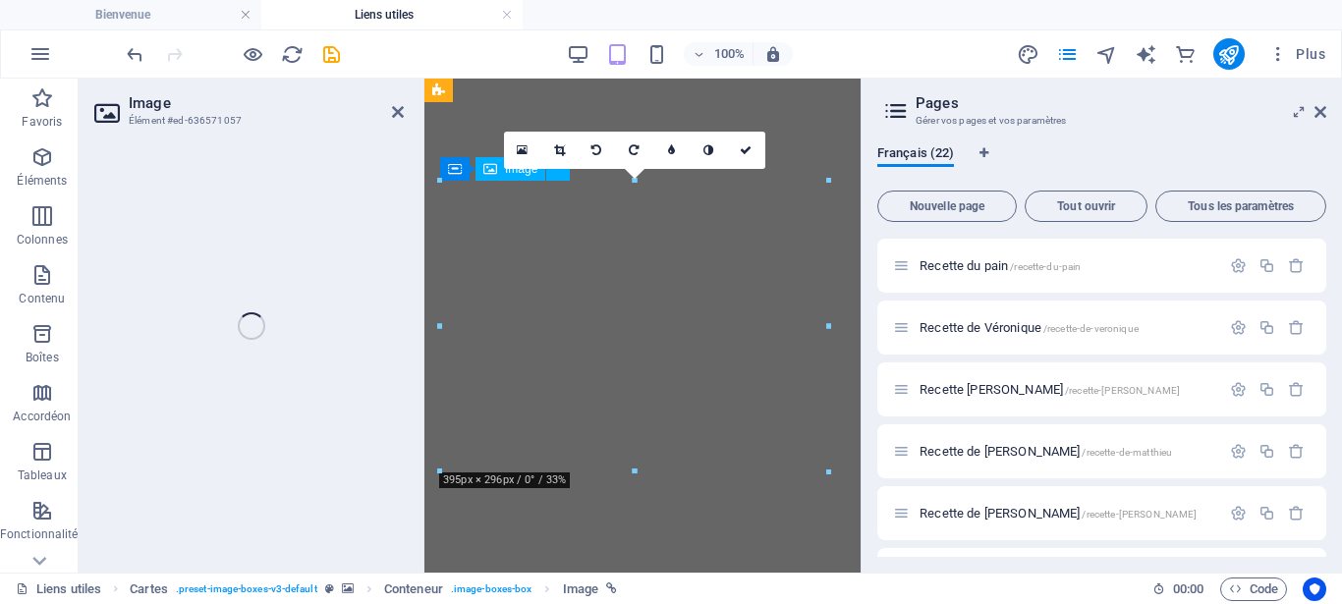
scroll to position [998, 0]
select select "%"
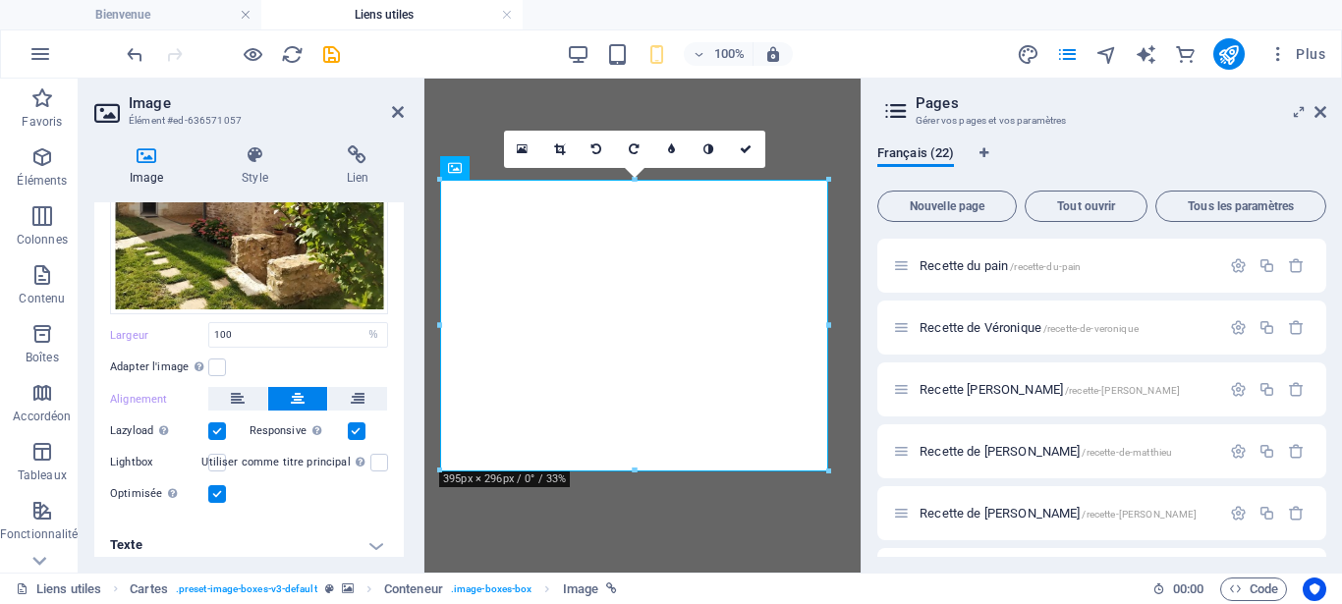
scroll to position [0, 0]
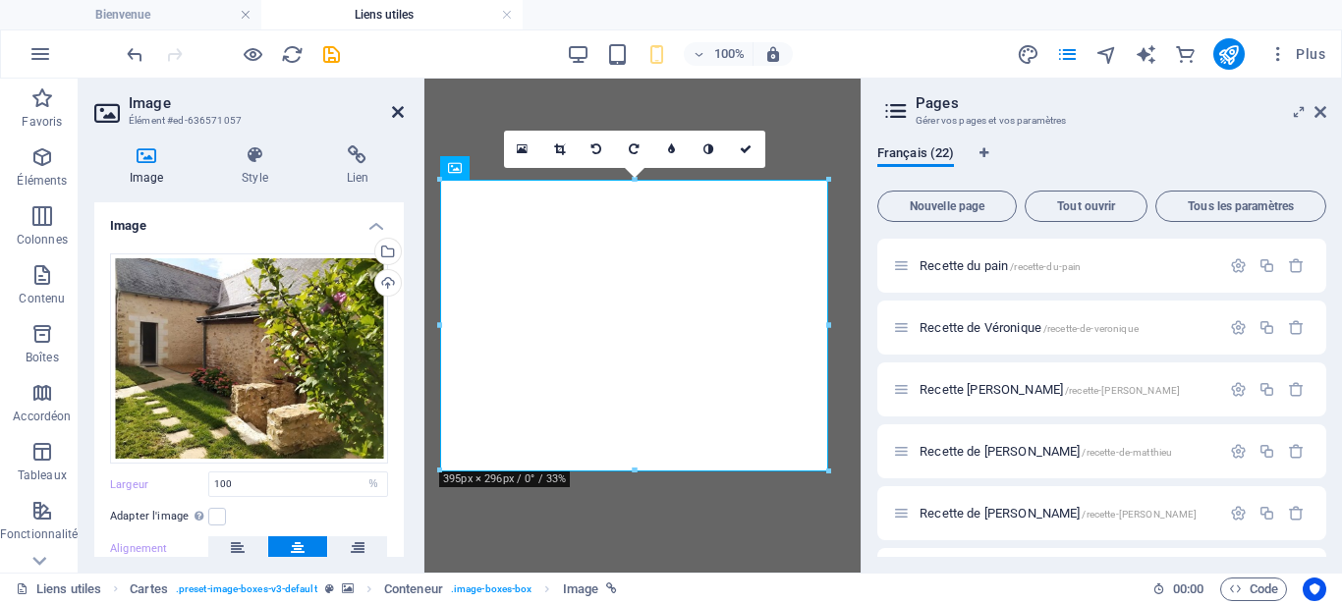
click at [400, 114] on icon at bounding box center [398, 112] width 12 height 16
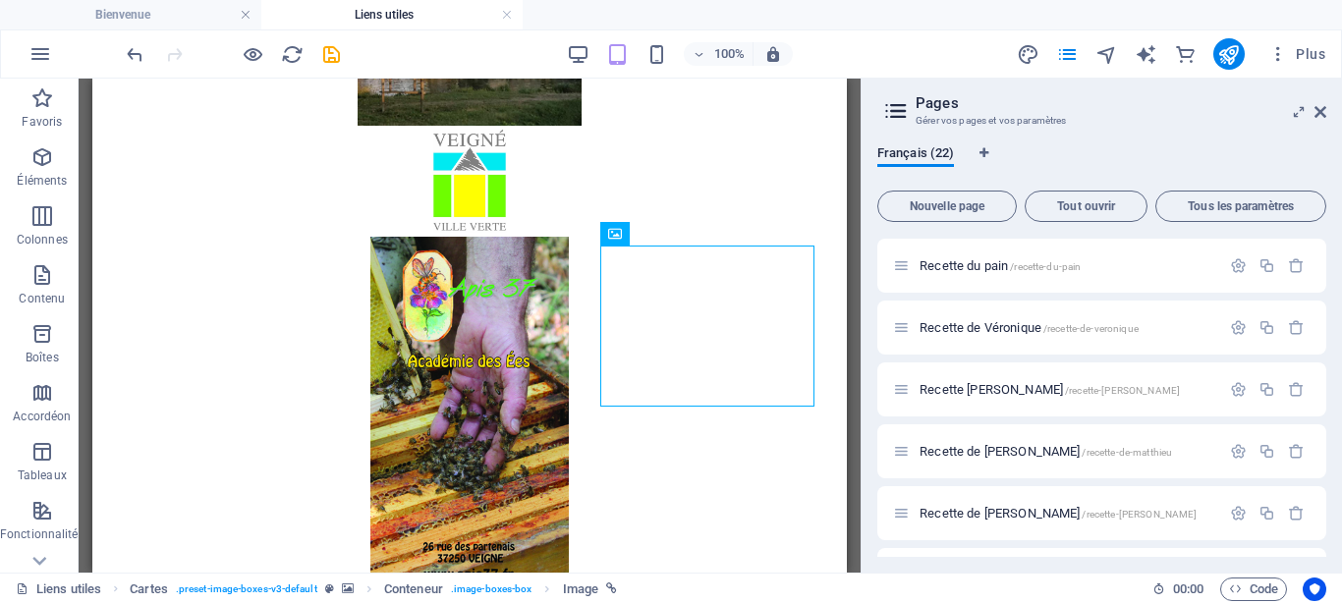
scroll to position [82, 0]
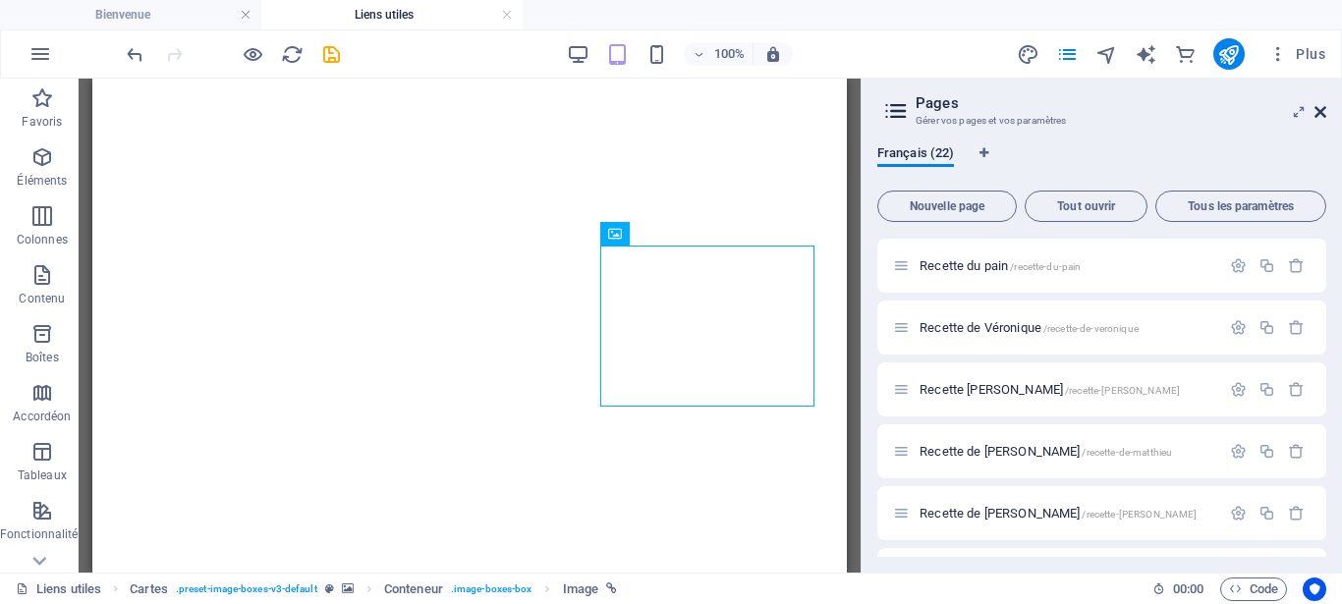
click at [1319, 108] on icon at bounding box center [1321, 112] width 12 height 16
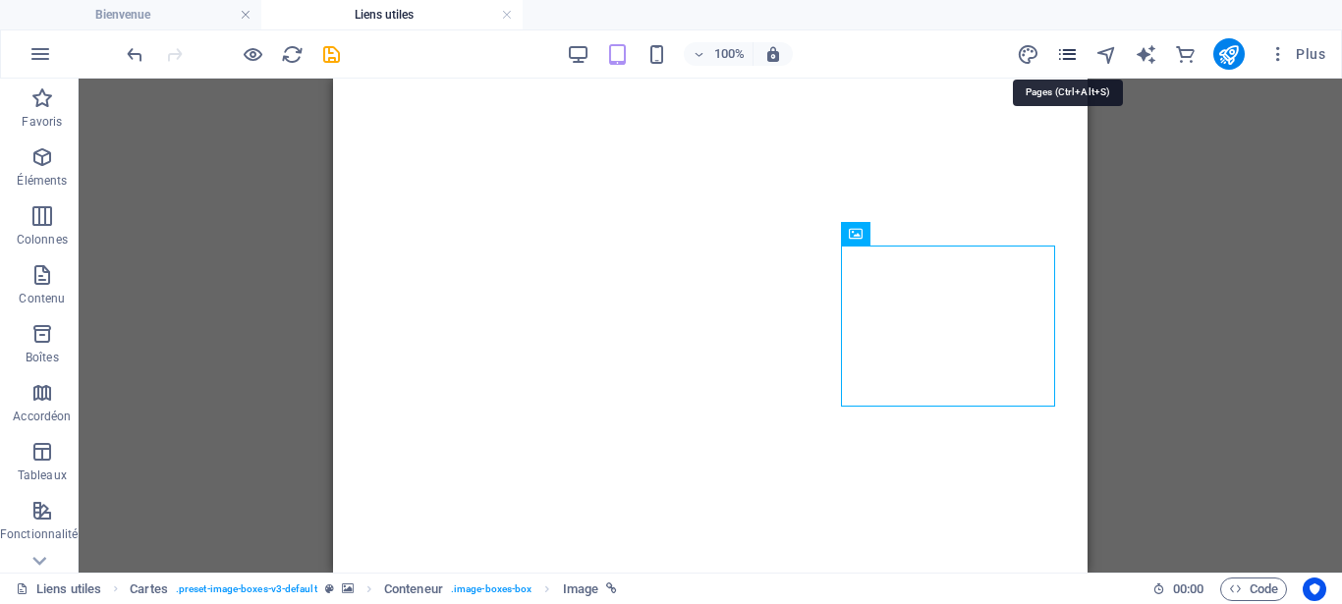
click at [1068, 50] on icon "pages" at bounding box center [1067, 54] width 23 height 23
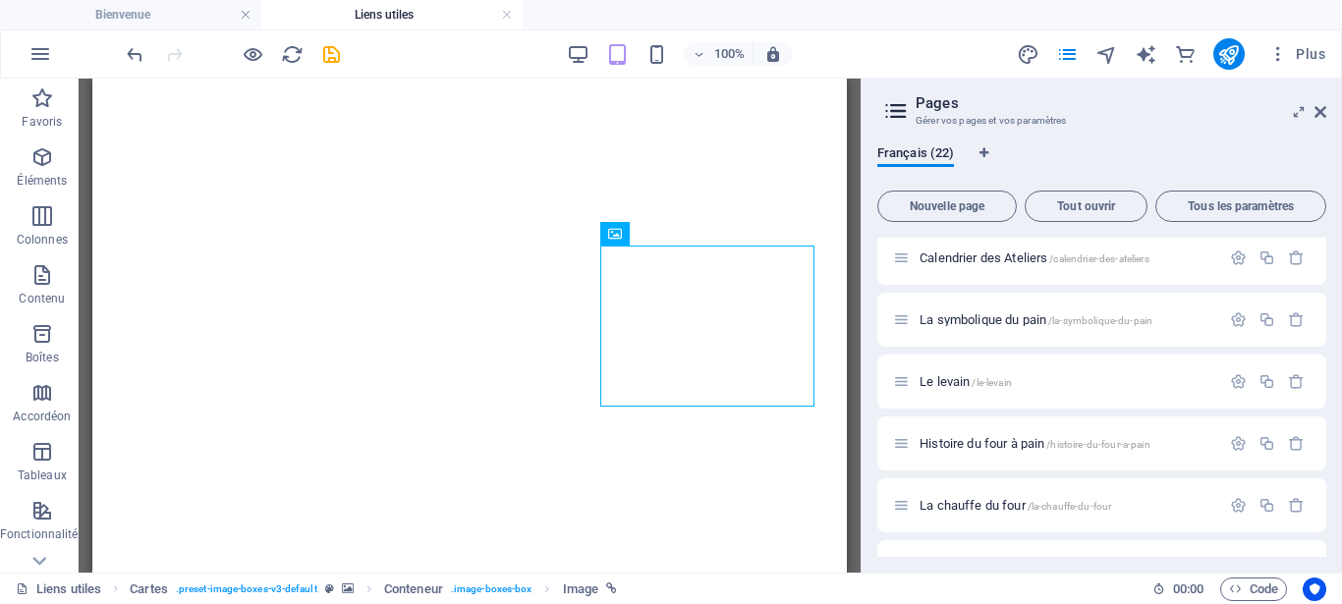
scroll to position [1043, 0]
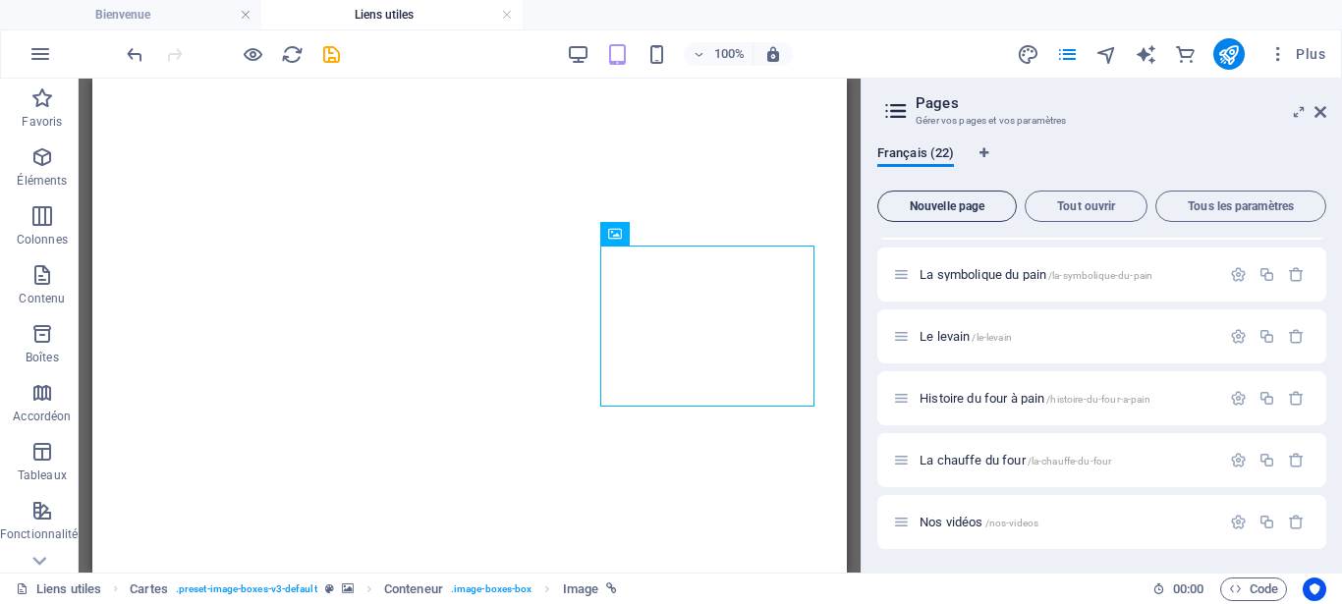
click at [937, 203] on span "Nouvelle page" at bounding box center [947, 206] width 122 height 12
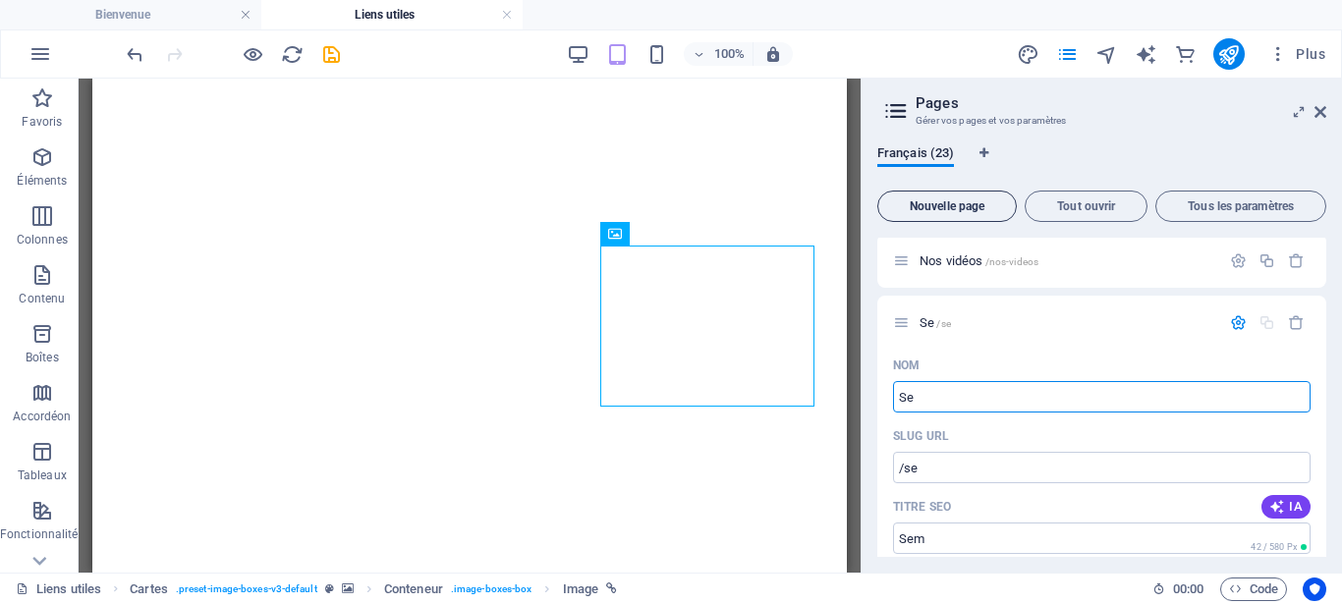
type input "Sem"
type input "/se"
type input "Semai"
type input "/semai"
type input "Semaine"
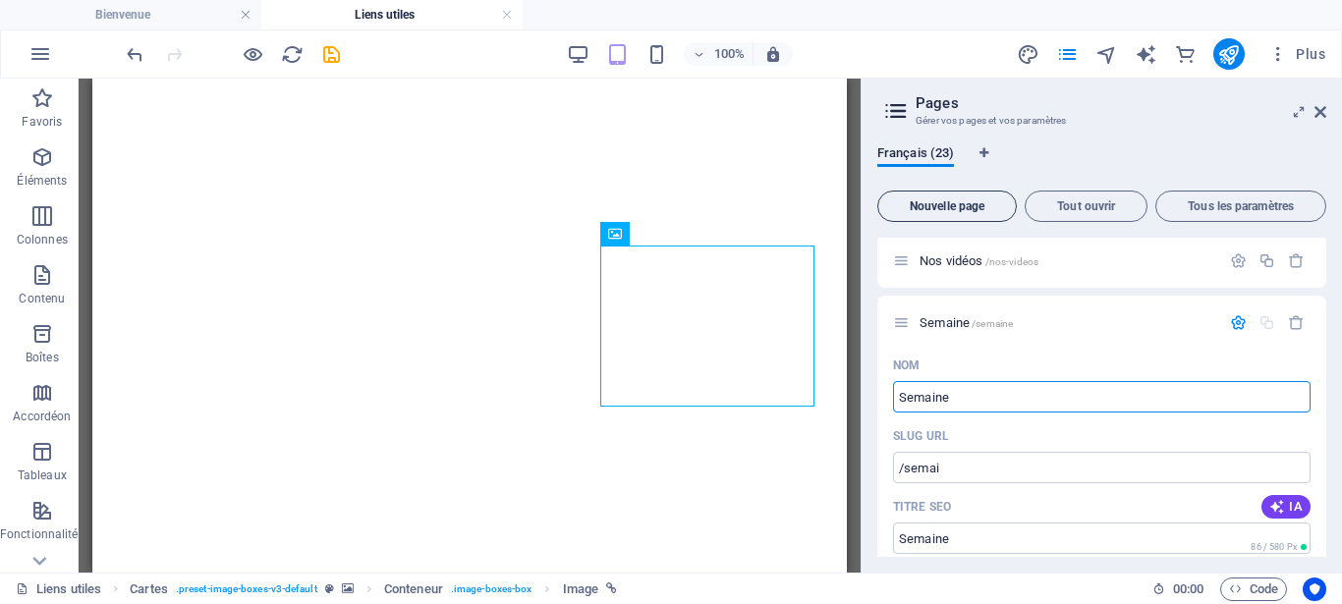
type input "/semaine"
type input "Semaine Ble"
type input "/semaine-bl"
type input "[PERSON_NAME]"
type input "/semaine-bleue"
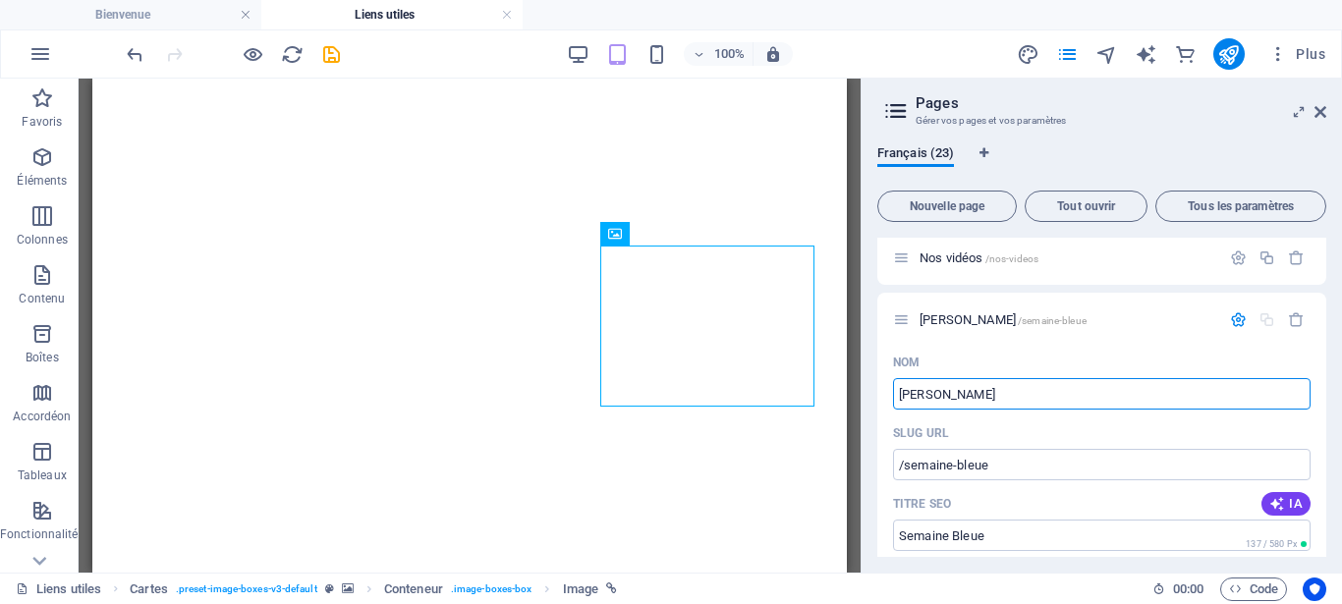
scroll to position [1264, 0]
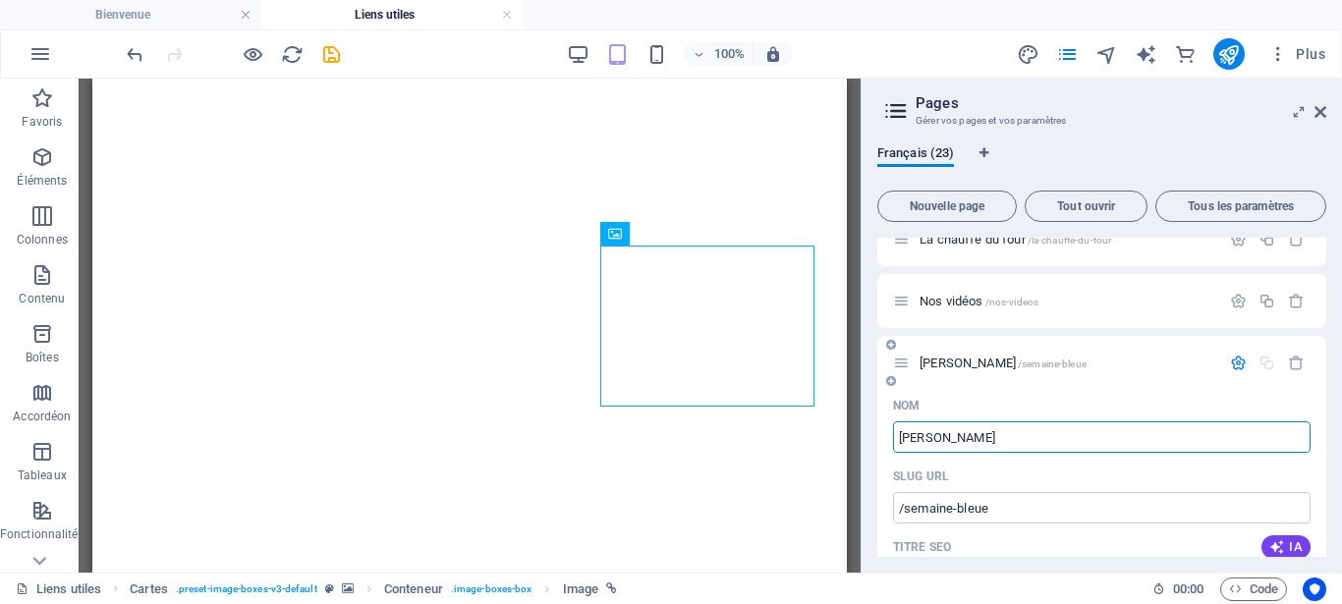
click at [954, 369] on span "Semaine Bleue /semaine-bleue" at bounding box center [1003, 363] width 167 height 15
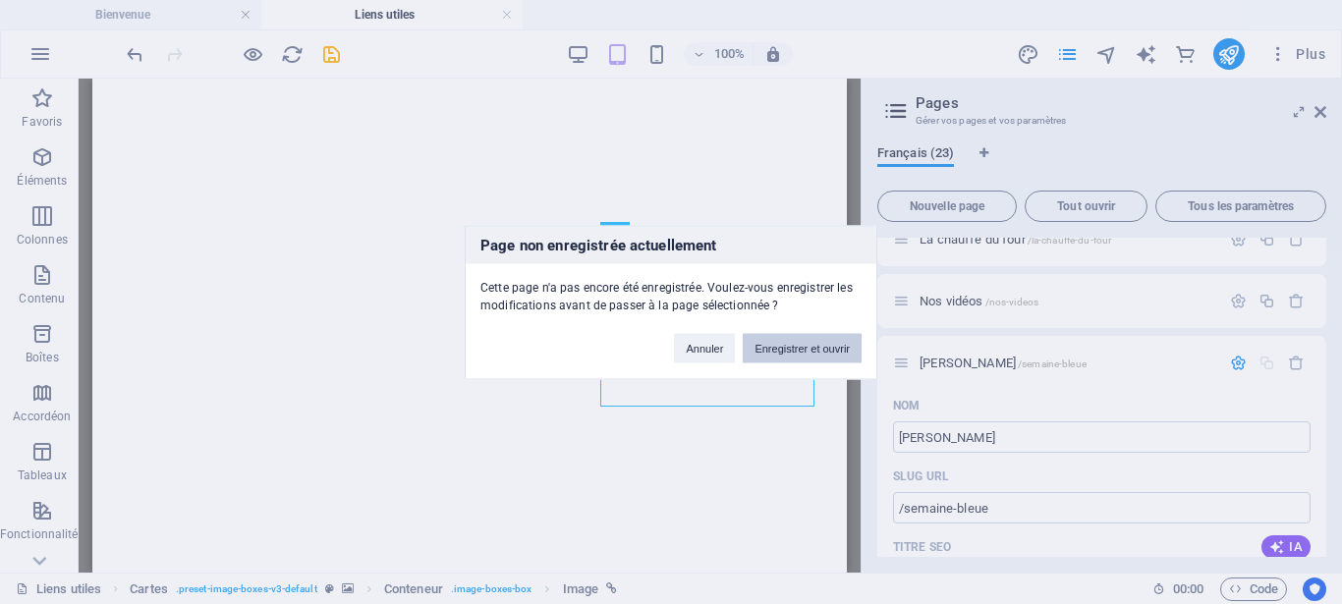
click at [780, 344] on button "Enregistrer et ouvrir" at bounding box center [802, 347] width 119 height 29
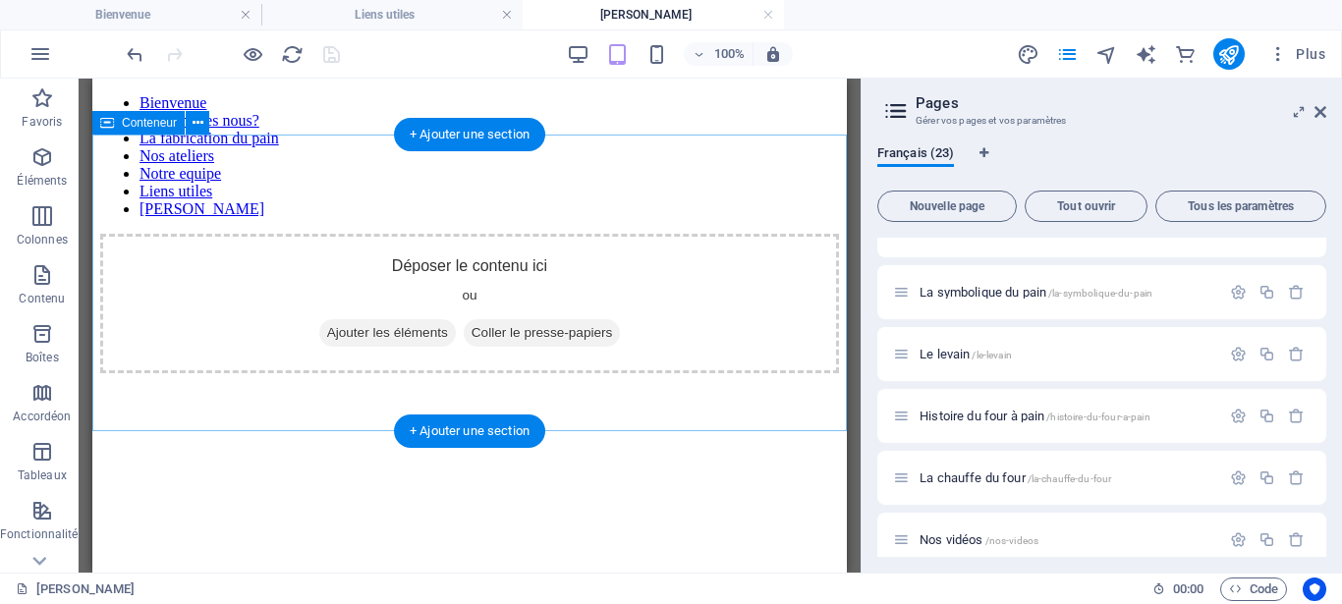
scroll to position [0, 0]
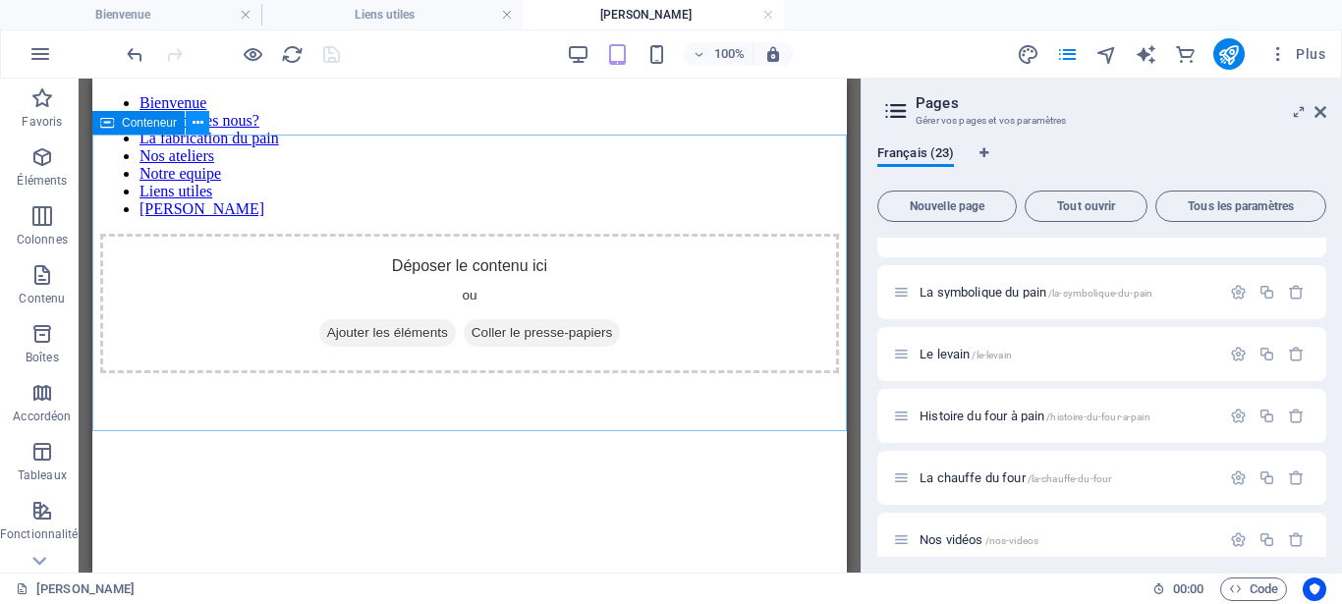
click at [199, 120] on icon at bounding box center [198, 123] width 11 height 21
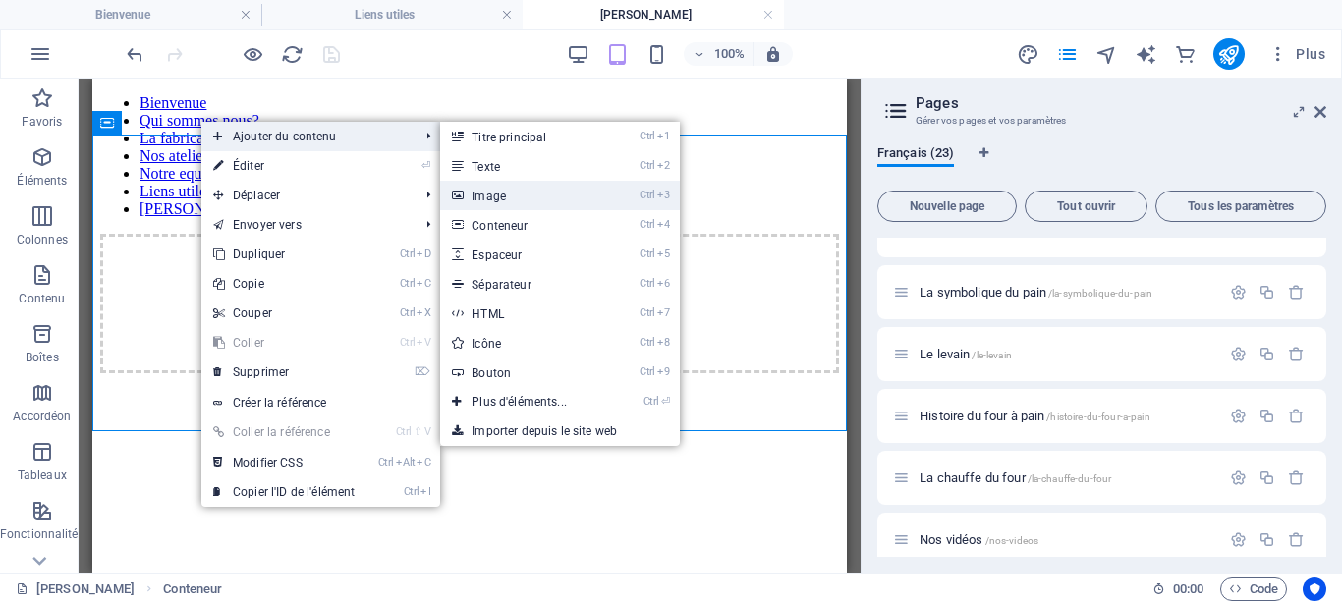
click at [535, 191] on link "Ctrl 3 Image" at bounding box center [523, 195] width 166 height 29
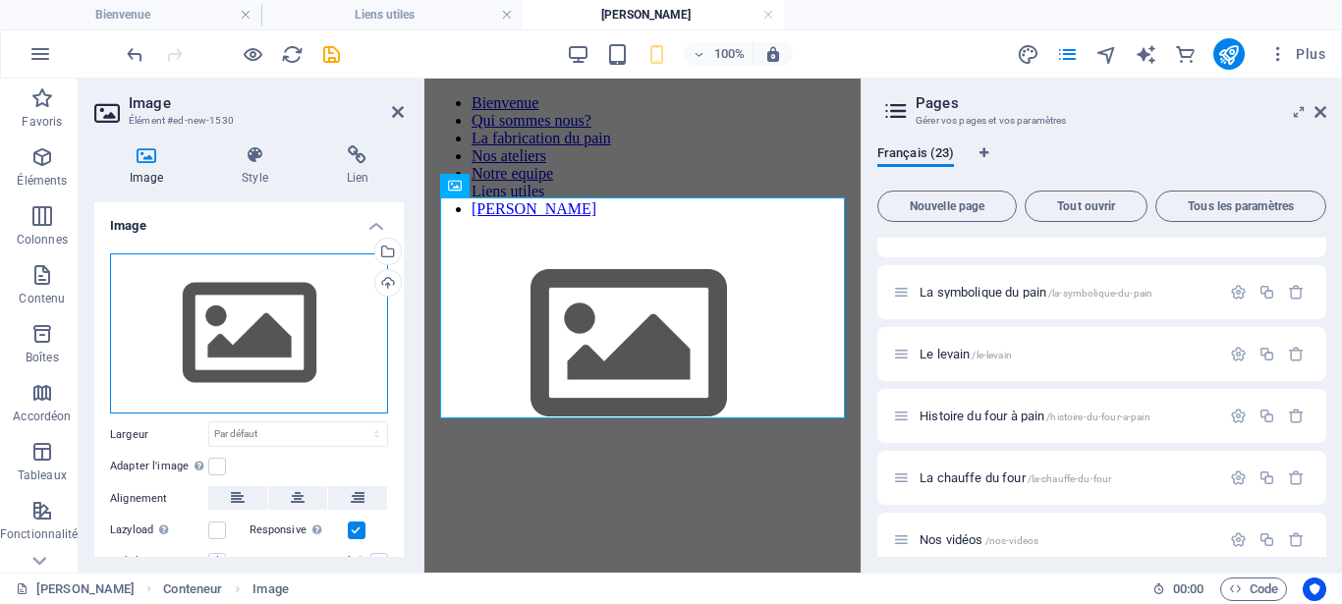
click at [256, 315] on div "Glissez les fichiers ici, cliquez pour choisir les fichiers ou sélectionnez les…" at bounding box center [249, 334] width 278 height 161
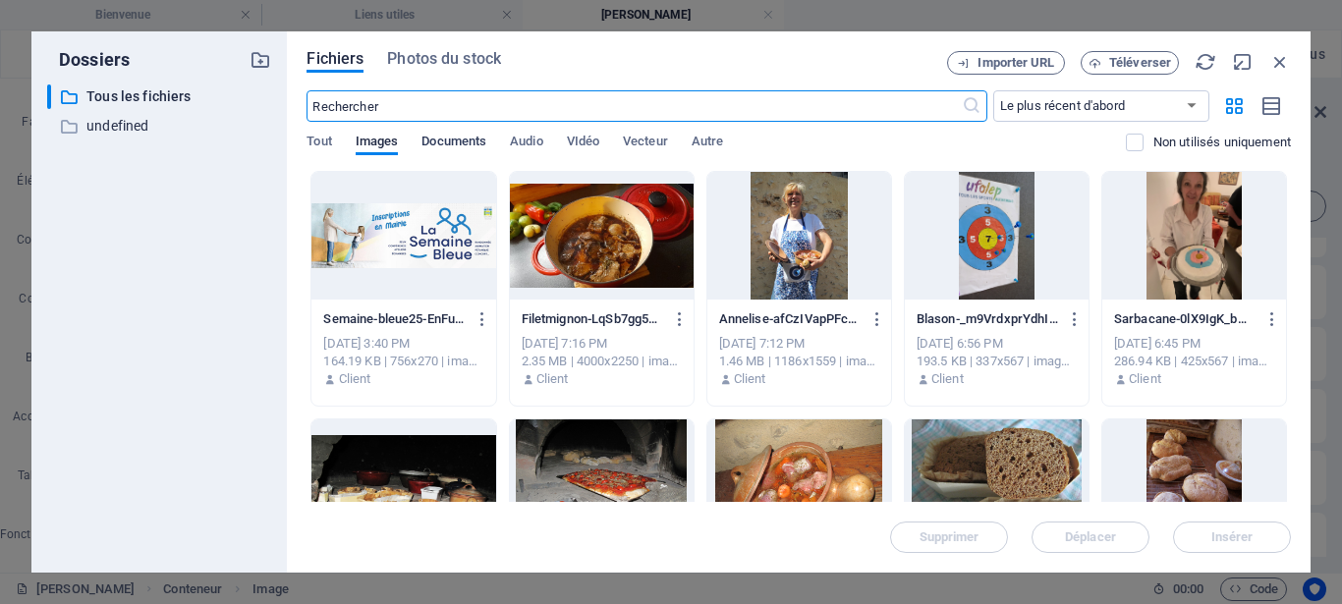
click at [477, 141] on span "Documents" at bounding box center [454, 144] width 65 height 28
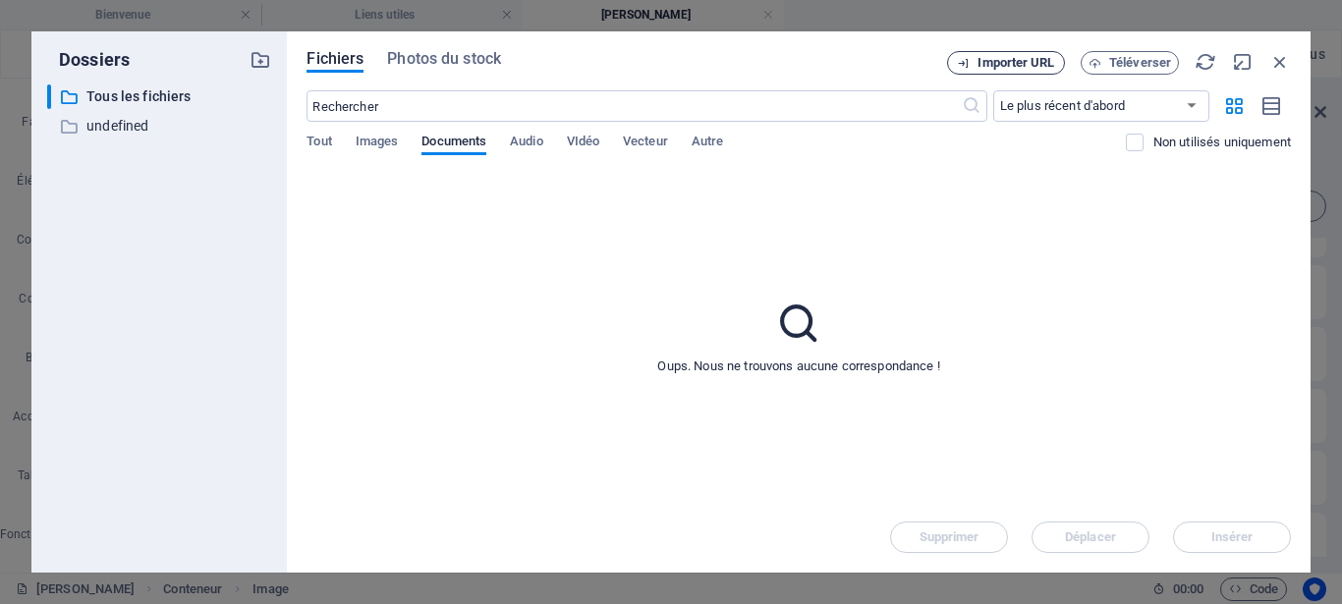
click at [1029, 65] on span "Importer URL" at bounding box center [1016, 63] width 77 height 12
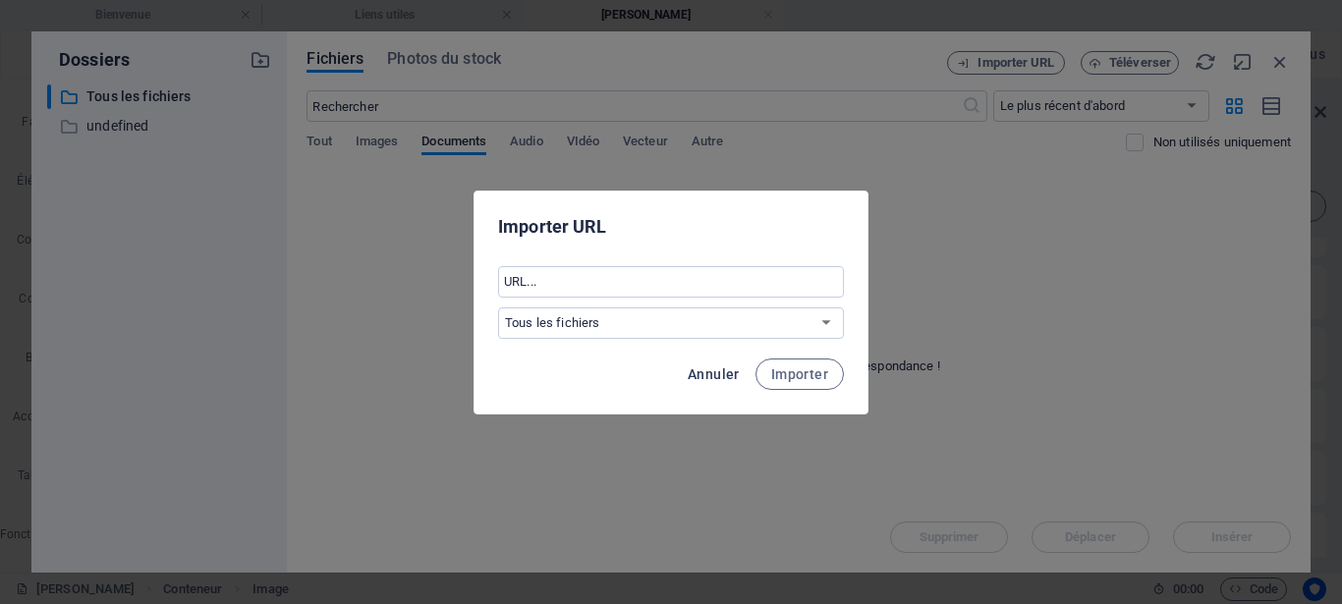
click at [720, 371] on span "Annuler" at bounding box center [714, 375] width 52 height 16
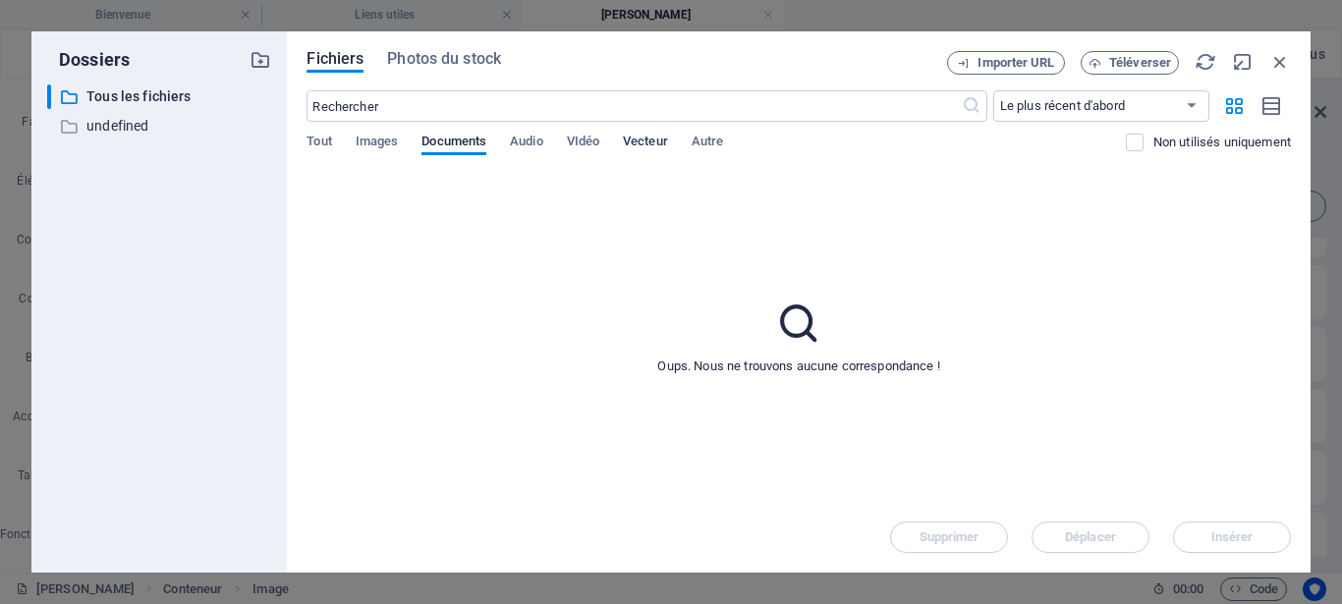
click at [664, 138] on span "Vecteur" at bounding box center [645, 144] width 45 height 28
click at [589, 136] on span "VIdéo" at bounding box center [583, 144] width 32 height 28
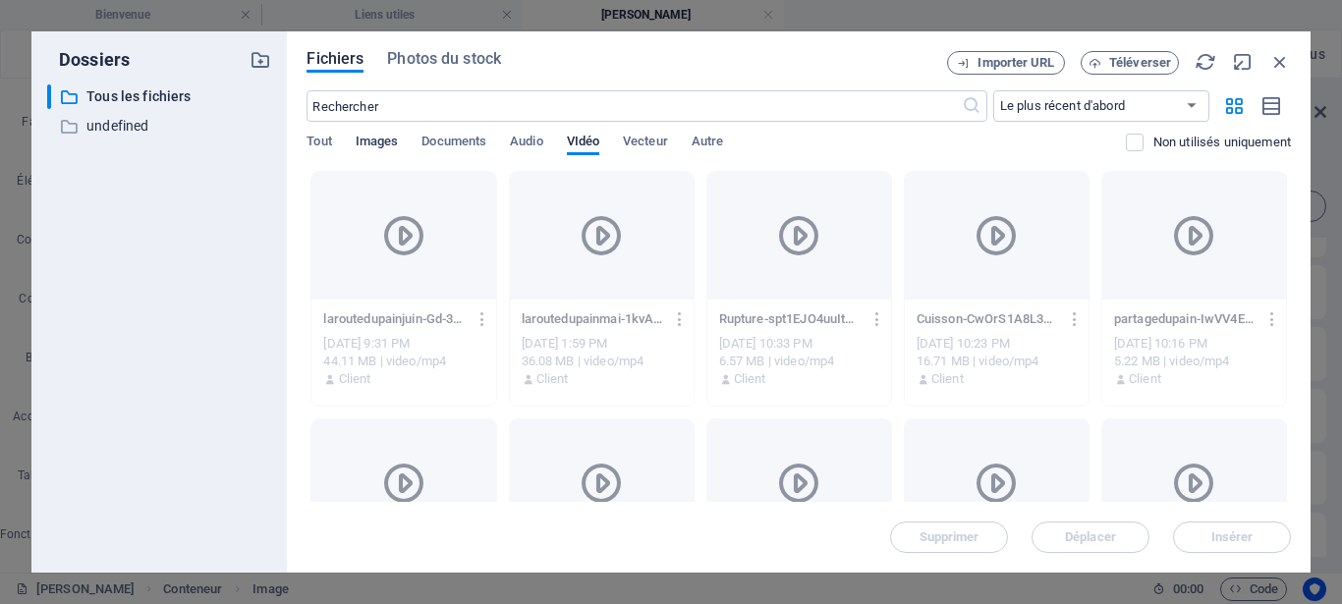
click at [370, 142] on span "Images" at bounding box center [377, 144] width 43 height 28
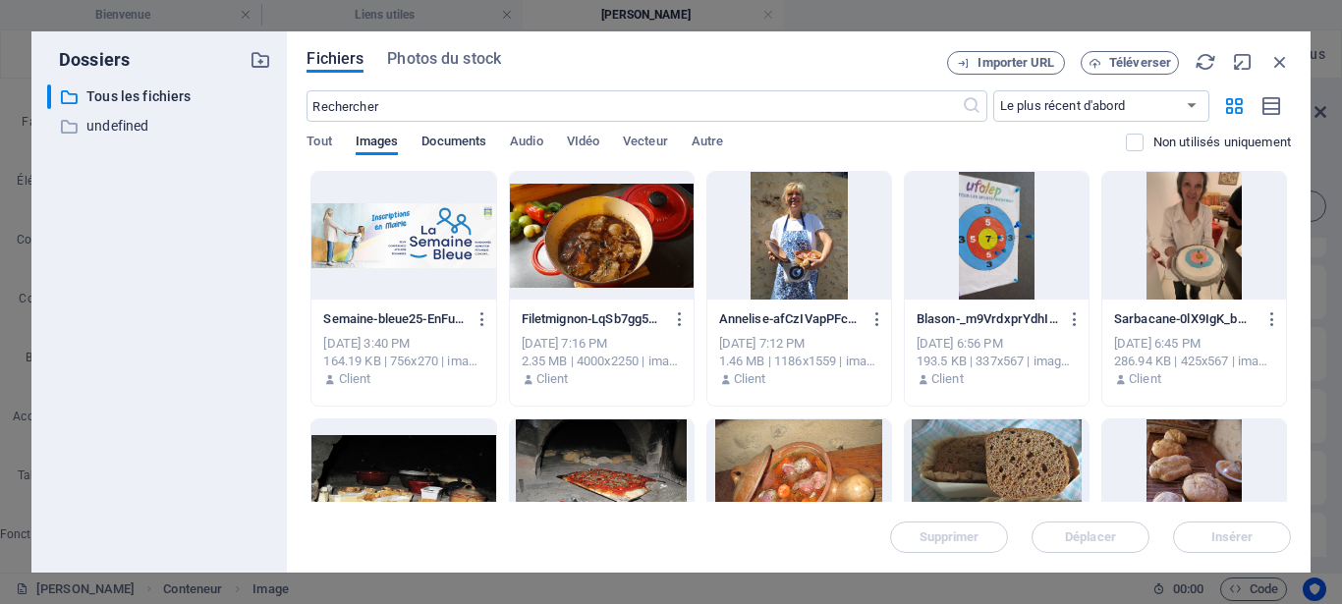
click at [477, 144] on span "Documents" at bounding box center [454, 144] width 65 height 28
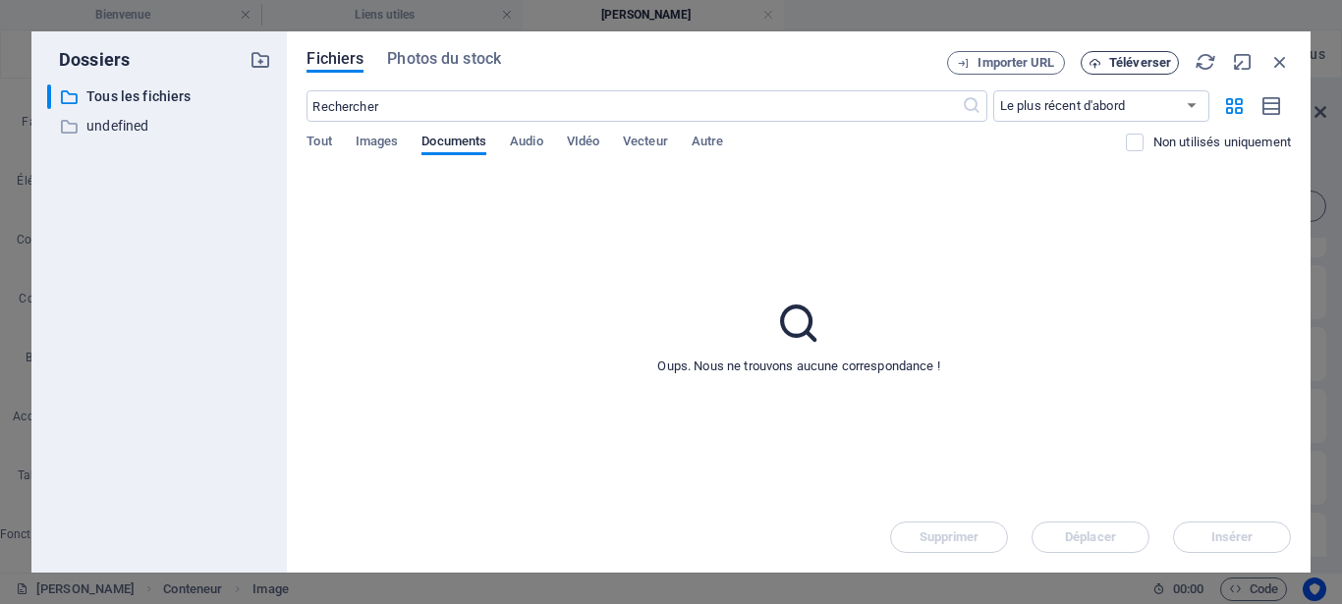
click at [1125, 62] on span "Téléverser" at bounding box center [1141, 63] width 62 height 12
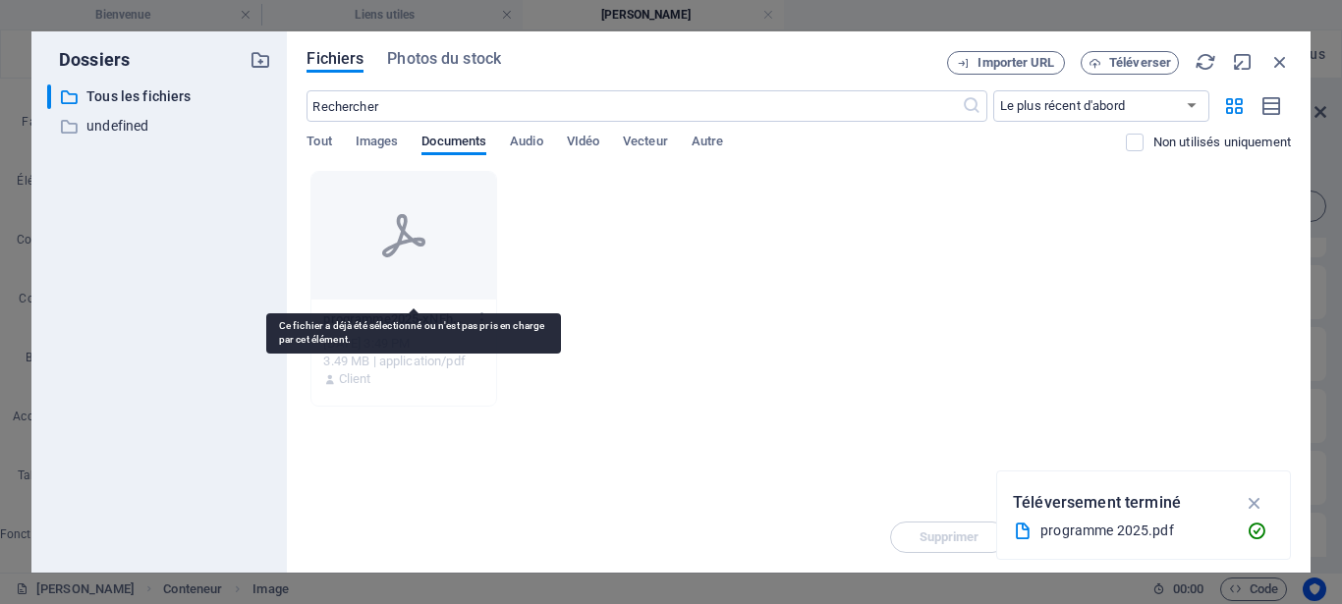
click at [364, 226] on div at bounding box center [404, 236] width 184 height 128
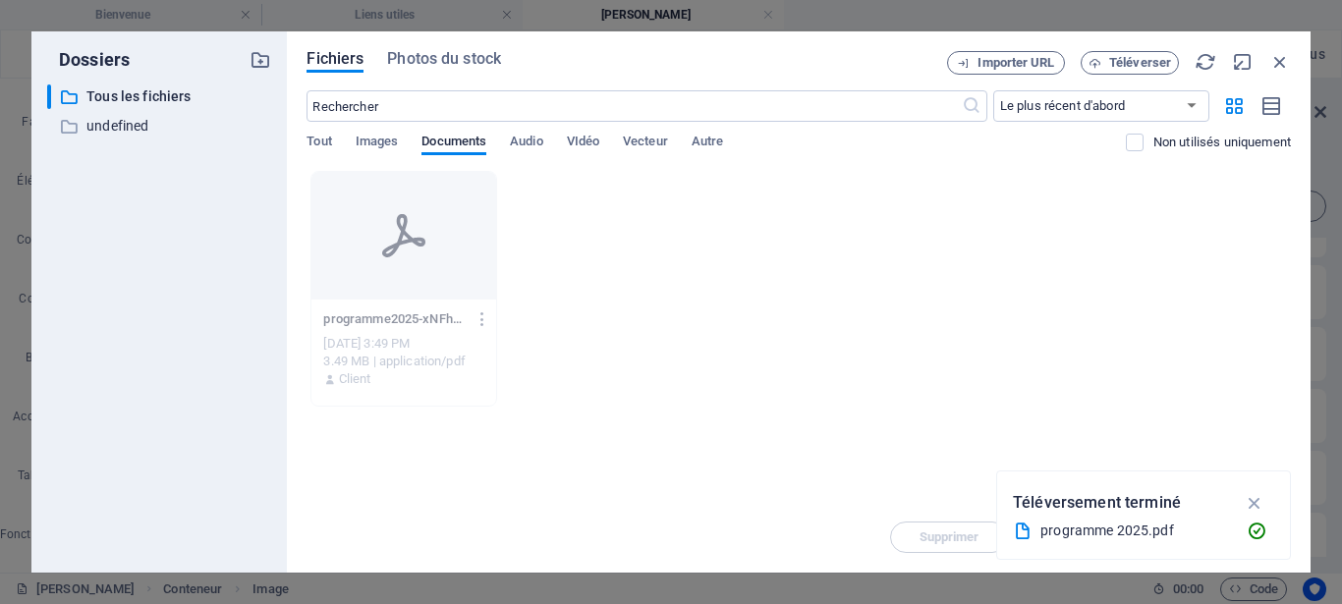
click at [886, 386] on div "programme2025-xNFhCorQUK4gXUqQXx09BA.pdf programme2025-xNFhCorQUK4gXUqQXx09BA.p…" at bounding box center [799, 289] width 985 height 236
click at [1254, 499] on icon "button" at bounding box center [1255, 503] width 23 height 22
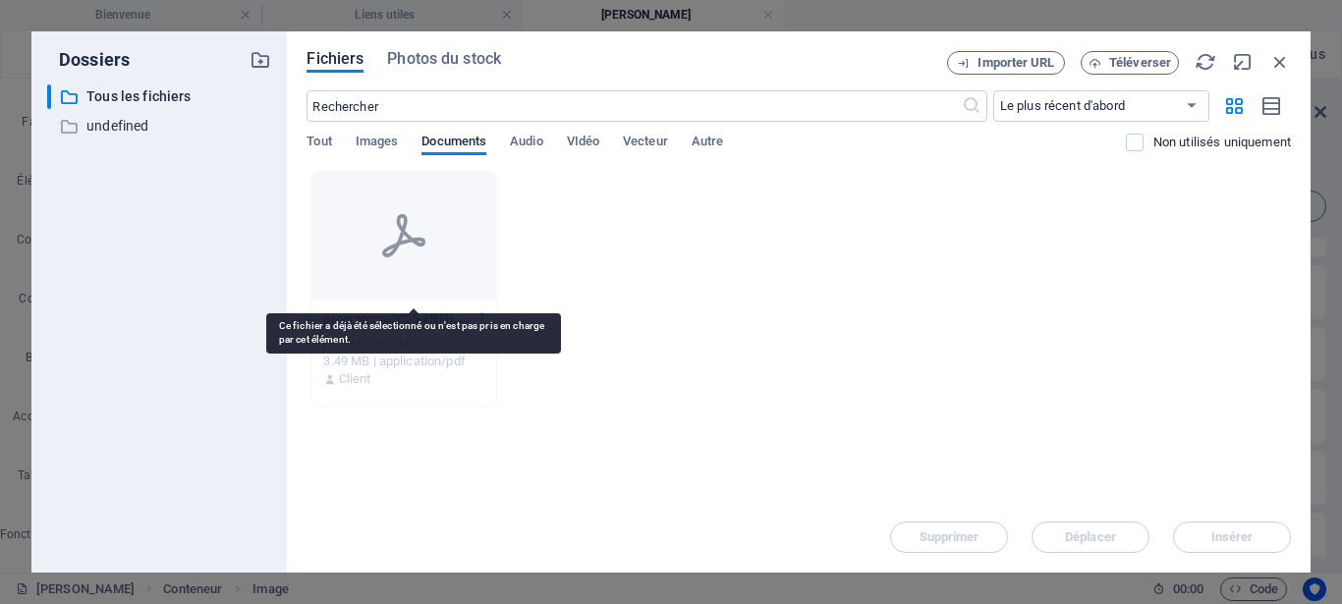
click at [375, 264] on div at bounding box center [404, 236] width 184 height 128
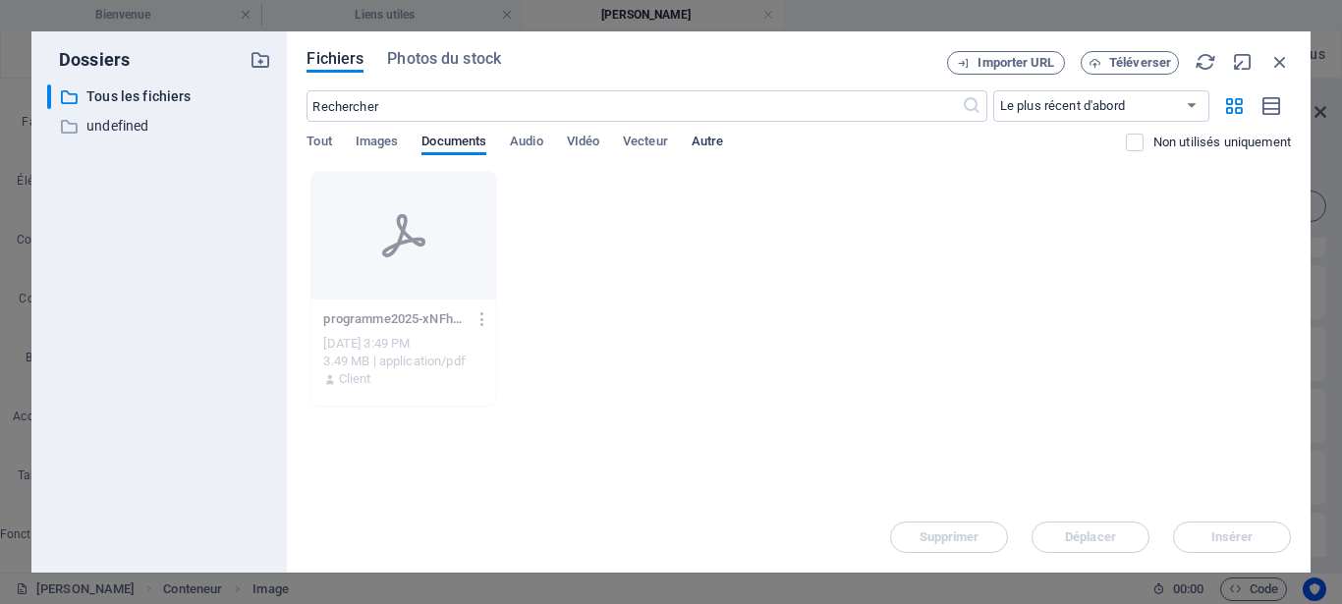
click at [707, 142] on span "Autre" at bounding box center [707, 144] width 31 height 28
click at [644, 137] on span "Vecteur" at bounding box center [645, 144] width 45 height 28
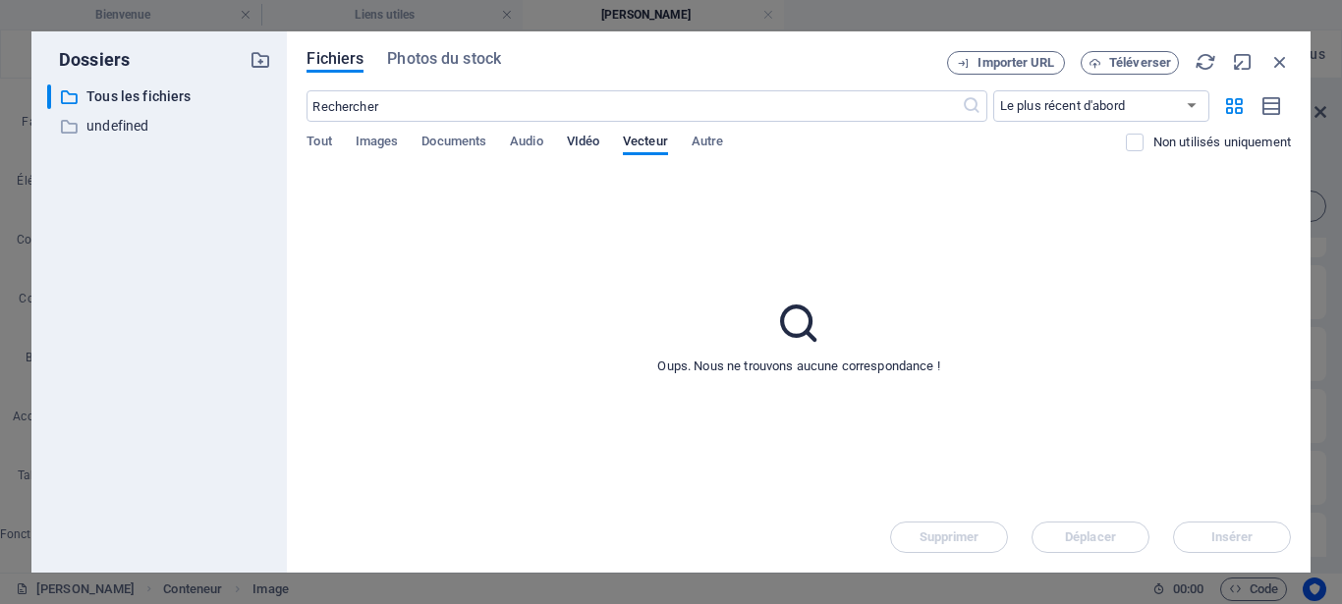
click at [590, 137] on span "VIdéo" at bounding box center [583, 144] width 32 height 28
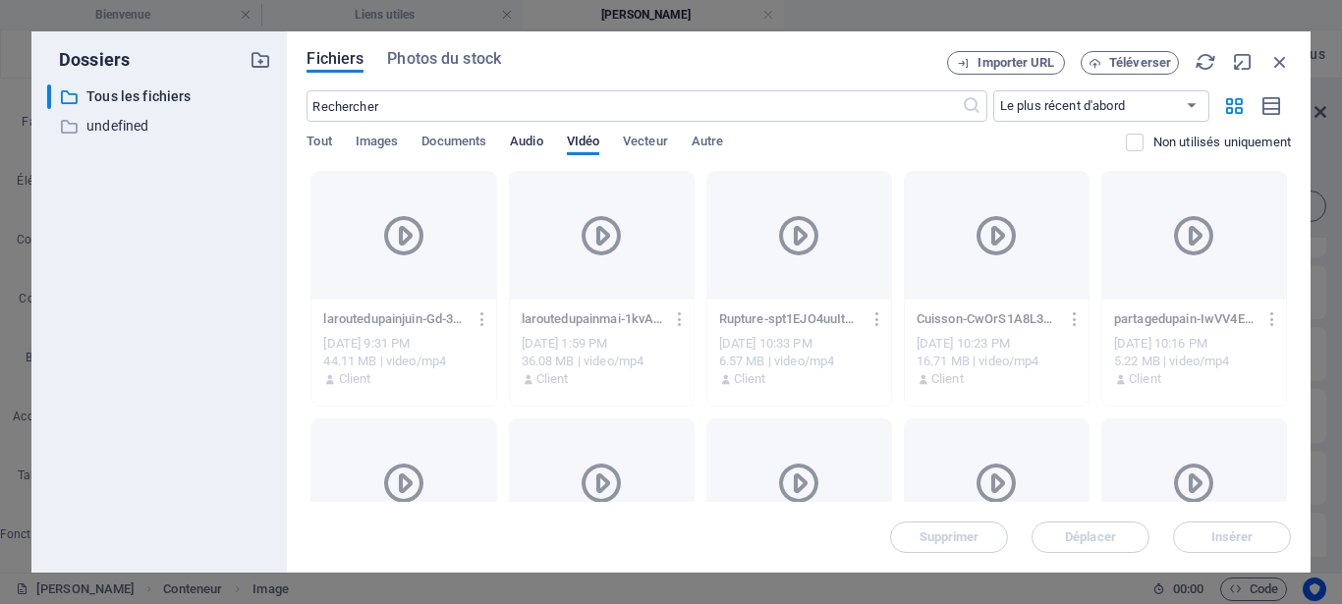
click at [526, 138] on span "Audio" at bounding box center [526, 144] width 32 height 28
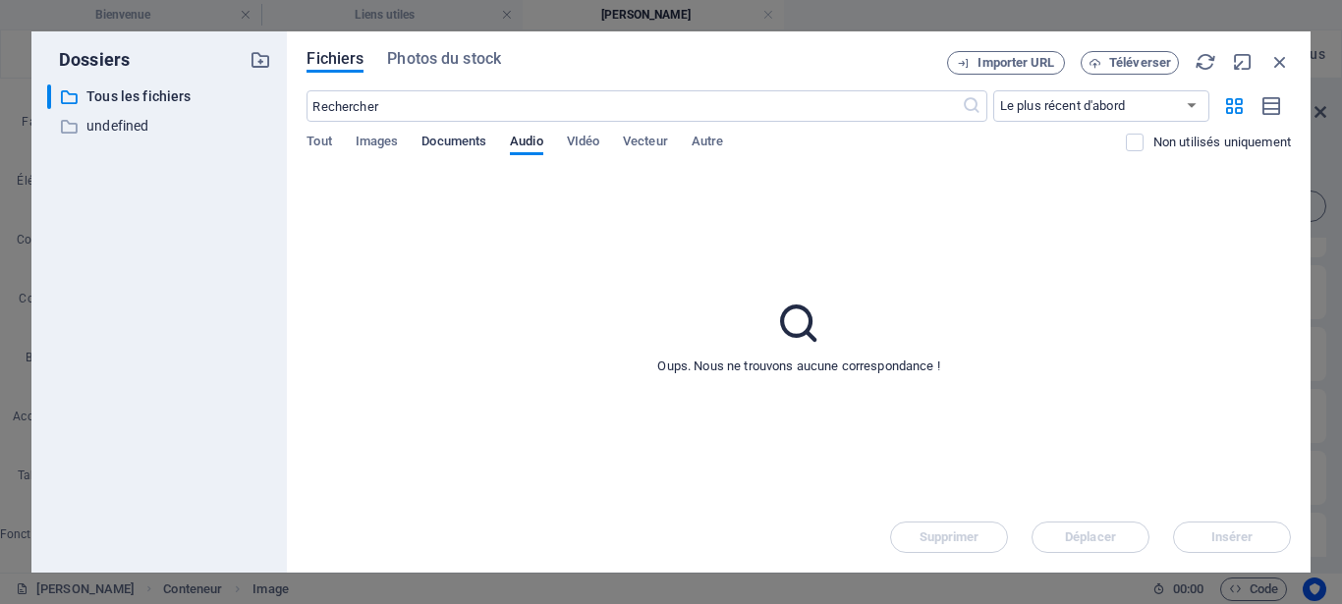
click at [462, 142] on span "Documents" at bounding box center [454, 144] width 65 height 28
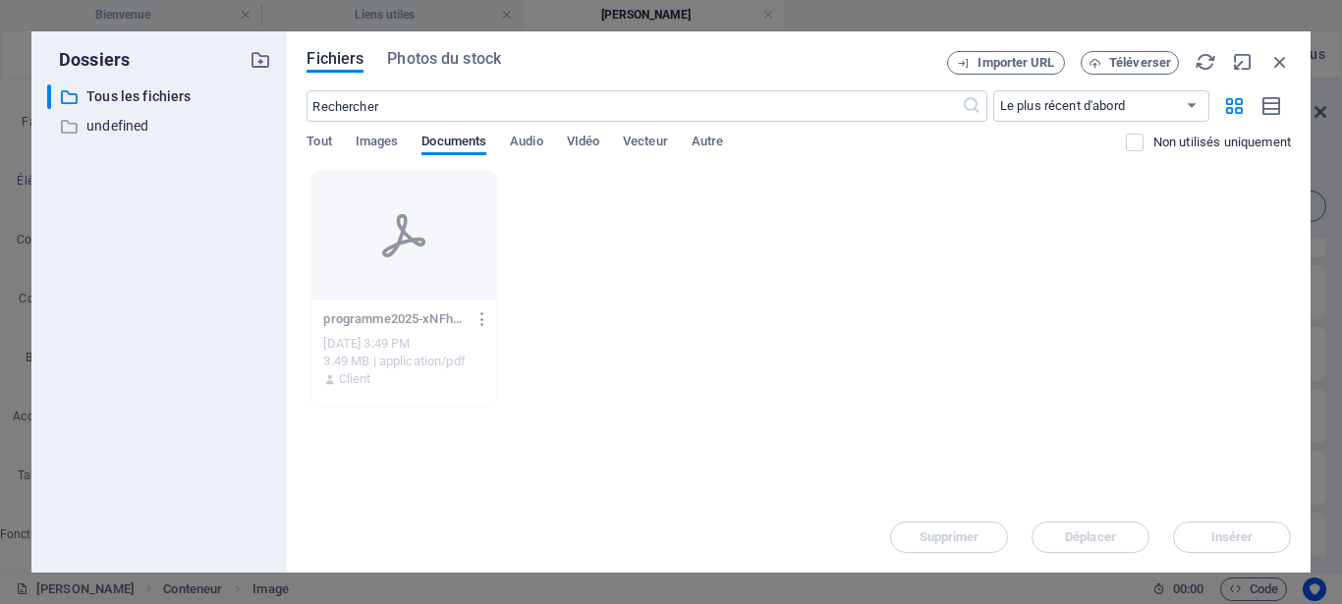
click at [492, 323] on icon "button" at bounding box center [483, 320] width 19 height 18
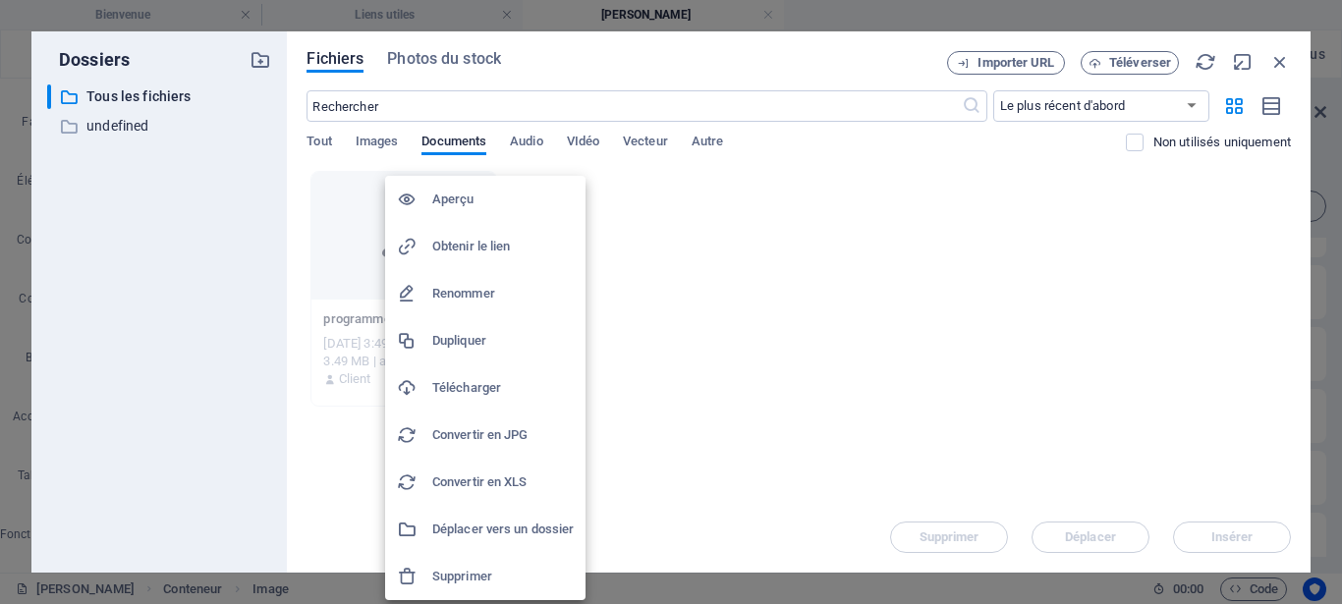
click at [639, 295] on div at bounding box center [671, 302] width 1342 height 604
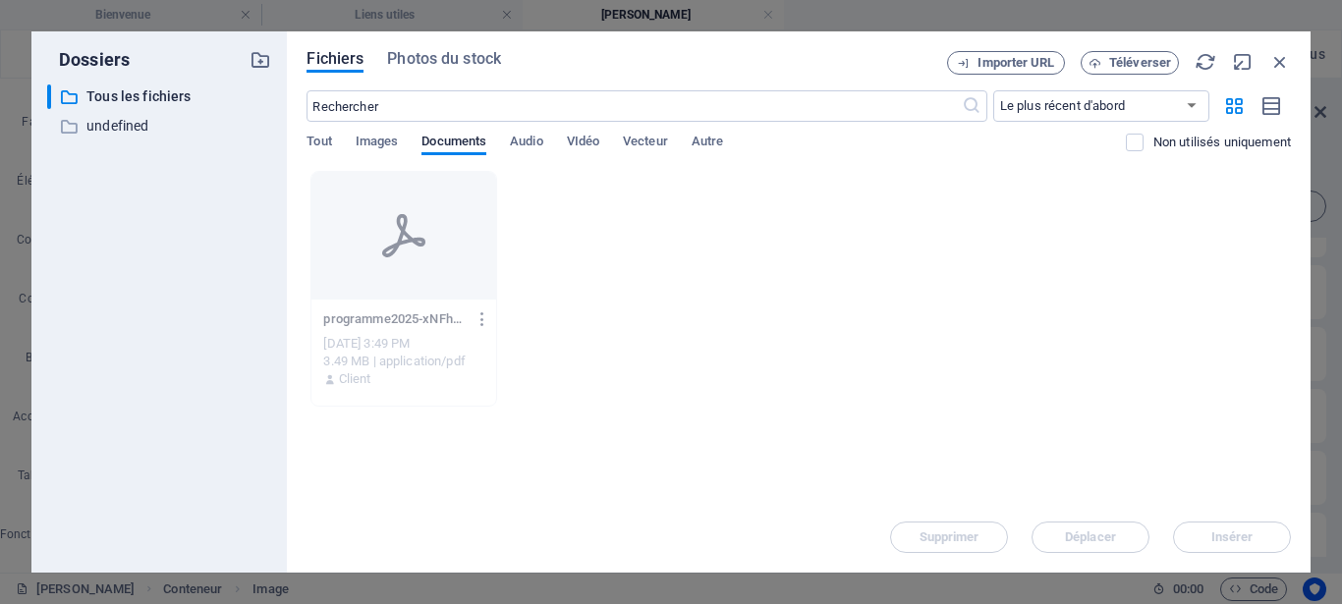
click at [490, 322] on icon "button" at bounding box center [483, 320] width 19 height 18
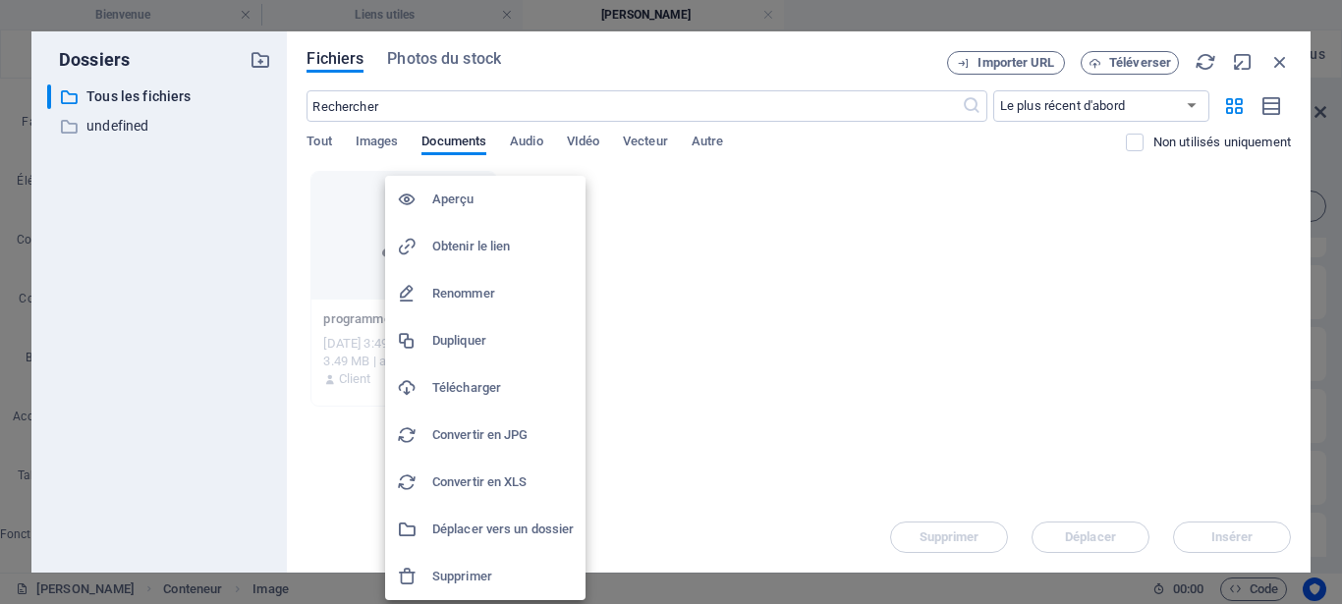
click at [492, 301] on h6 "Renommer" at bounding box center [503, 294] width 142 height 24
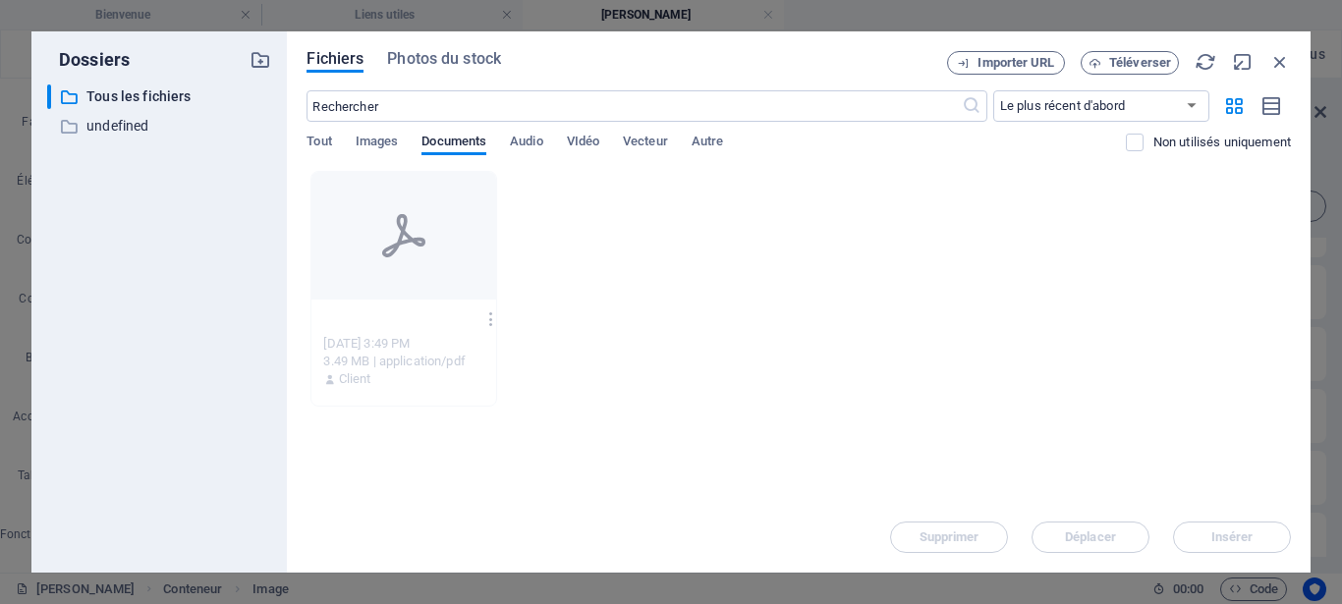
scroll to position [0, 116]
click at [741, 359] on div "programme2025-xNFhCorQUK4gXUqQXx09BA.pdf programme2025-xNFhCorQUK4gXUqQXx09BA.p…" at bounding box center [799, 289] width 985 height 236
click at [685, 390] on div "programme2025-xNFhCorQUK4gXUqQXx09BA.pdf programme2025-xNFhCorQUK4gXUqQXx09BA.p…" at bounding box center [799, 289] width 985 height 236
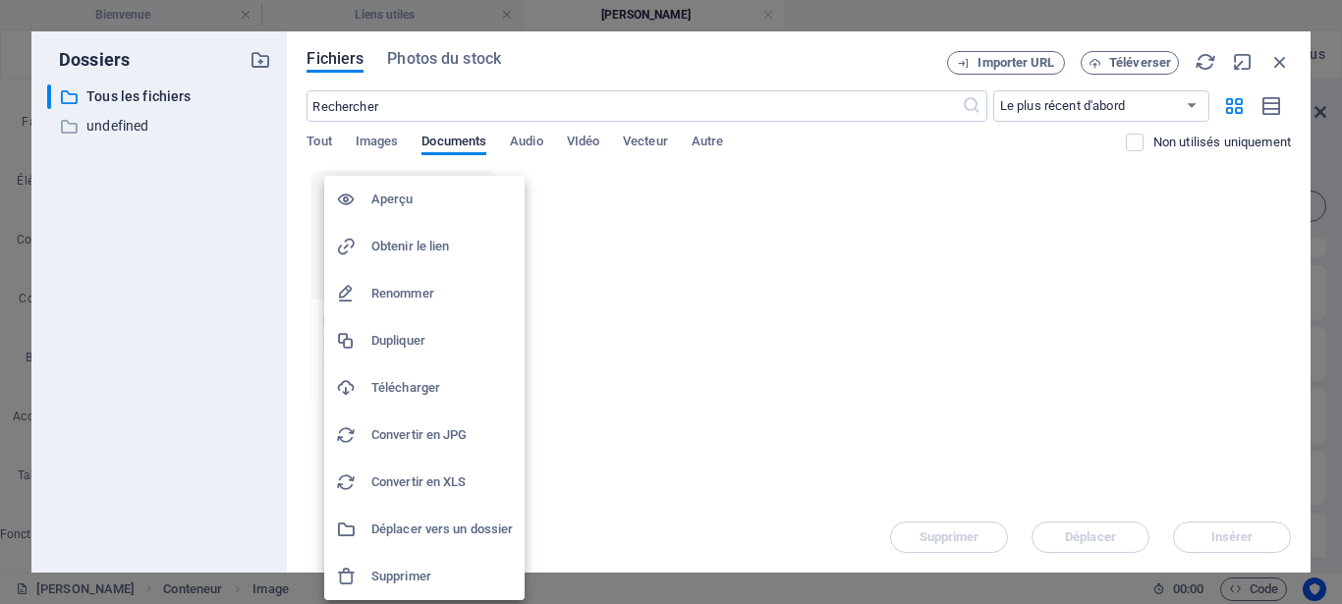
click at [403, 579] on h6 "Supprimer" at bounding box center [442, 577] width 142 height 24
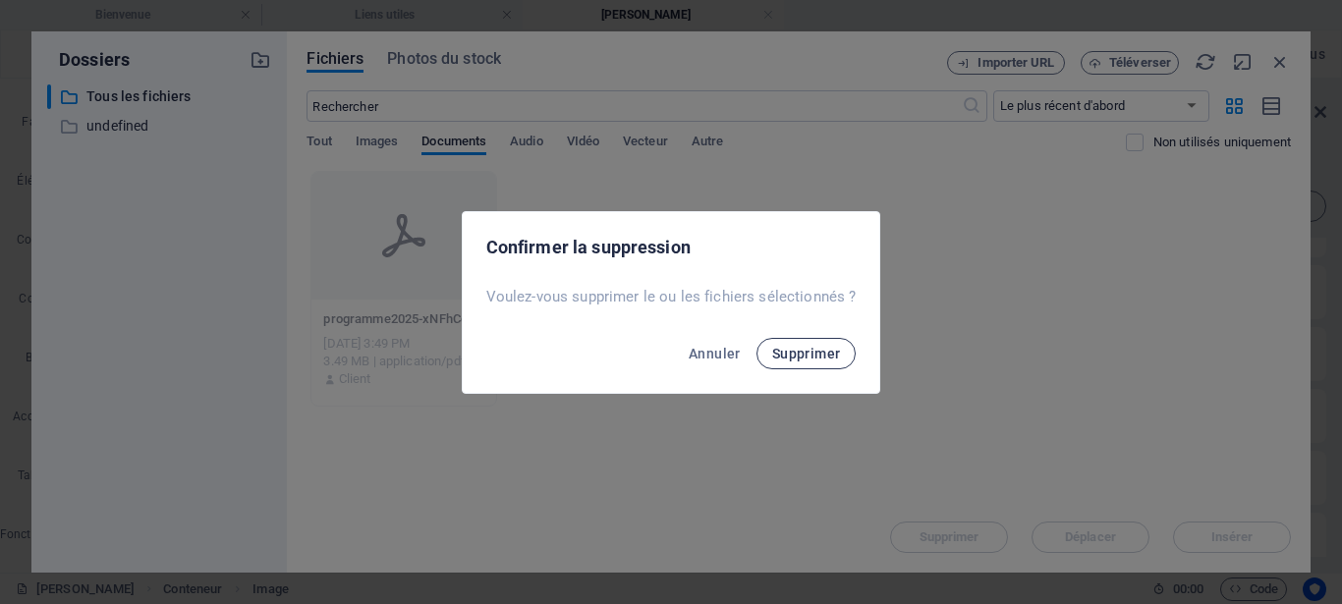
click at [785, 355] on span "Supprimer" at bounding box center [806, 354] width 69 height 16
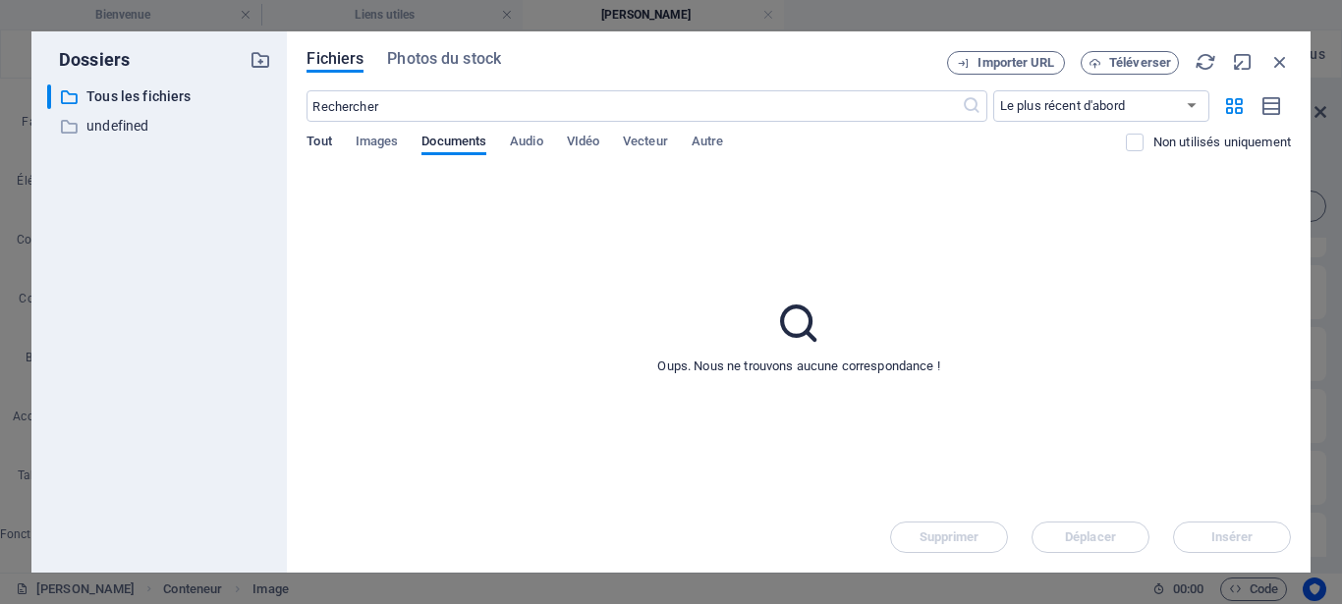
click at [320, 145] on span "Tout" at bounding box center [319, 144] width 25 height 28
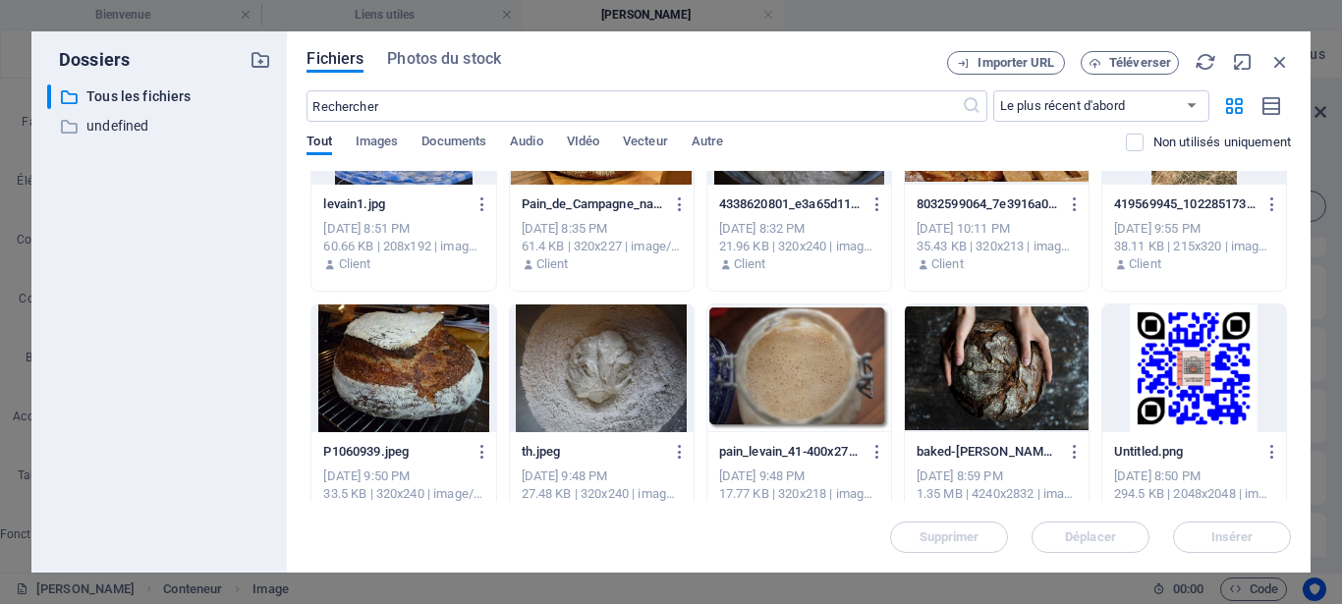
scroll to position [2629, 0]
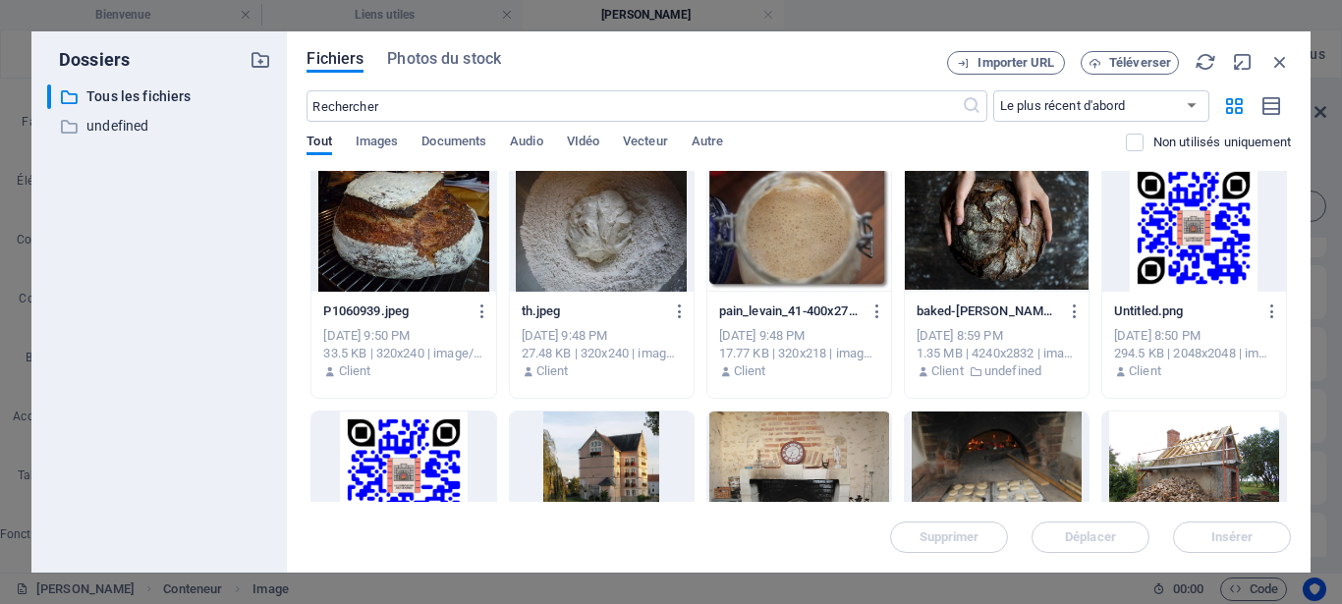
drag, startPoint x: 1284, startPoint y: 323, endPoint x: 1284, endPoint y: 493, distance: 170.0
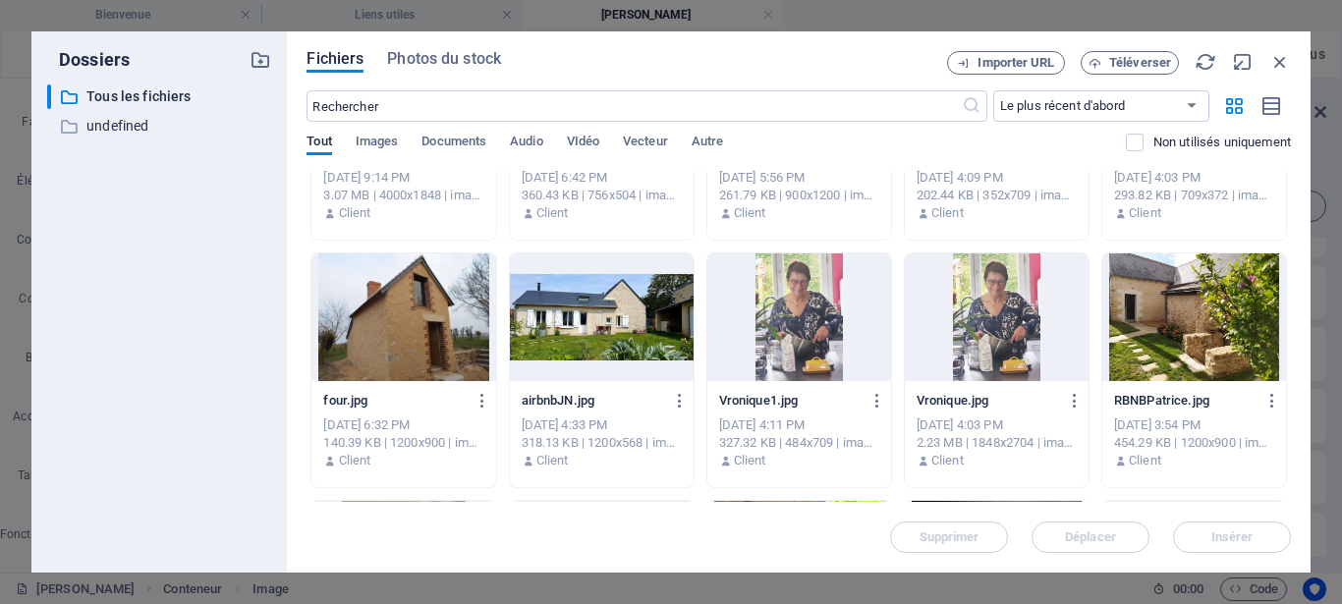
scroll to position [3882, 0]
click at [711, 140] on span "Autre" at bounding box center [707, 144] width 31 height 28
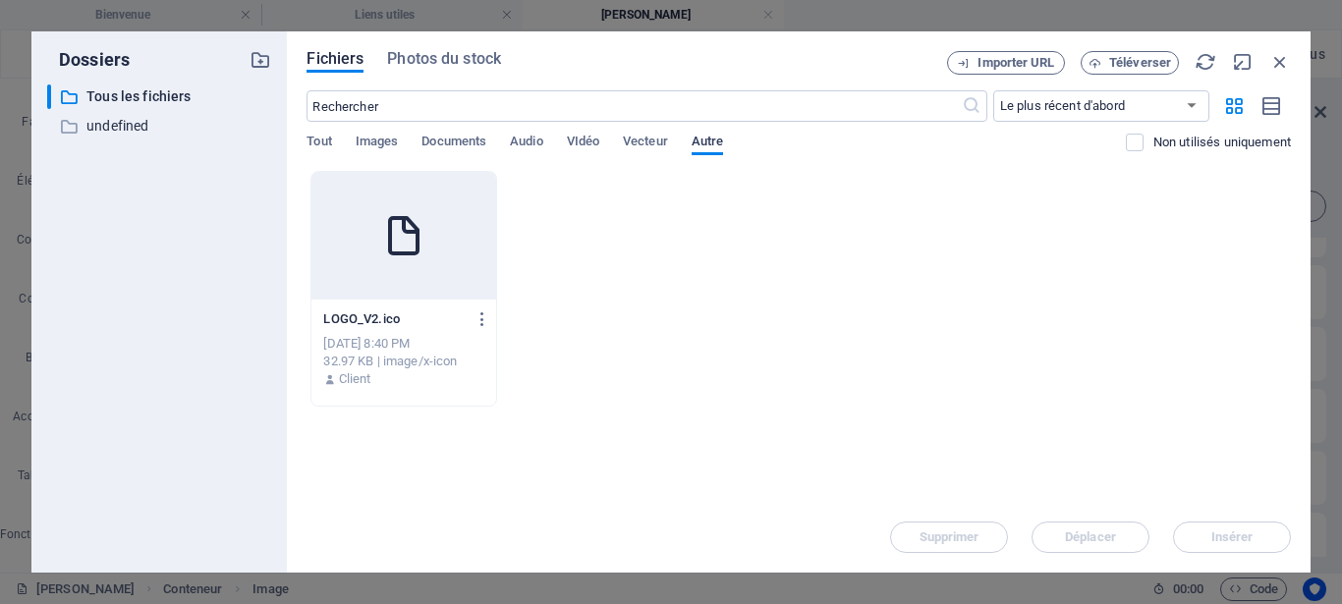
scroll to position [0, 0]
click at [1132, 59] on span "Téléverser" at bounding box center [1141, 63] width 62 height 12
click at [827, 364] on div "LOGO_V2.ico LOGO_V2.ico Mar 1, 2025 8:40 PM 32.97 KB | image/x-icon Client" at bounding box center [799, 289] width 985 height 236
click at [1258, 499] on icon "button" at bounding box center [1255, 503] width 23 height 22
click at [702, 318] on div "LOGO_V2.ico LOGO_V2.ico Mar 1, 2025 8:40 PM 32.97 KB | image/x-icon Client" at bounding box center [799, 289] width 985 height 236
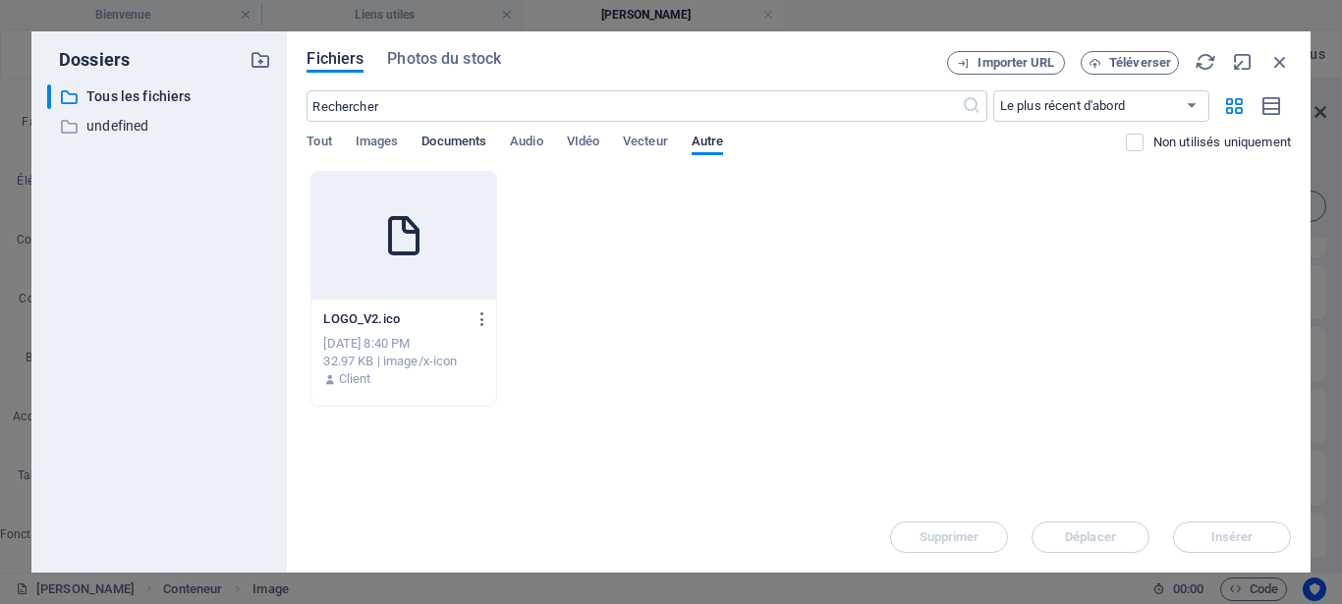
click at [433, 143] on span "Documents" at bounding box center [454, 144] width 65 height 28
click at [716, 141] on span "Autre" at bounding box center [707, 144] width 31 height 28
click at [526, 136] on span "Audio" at bounding box center [526, 144] width 32 height 28
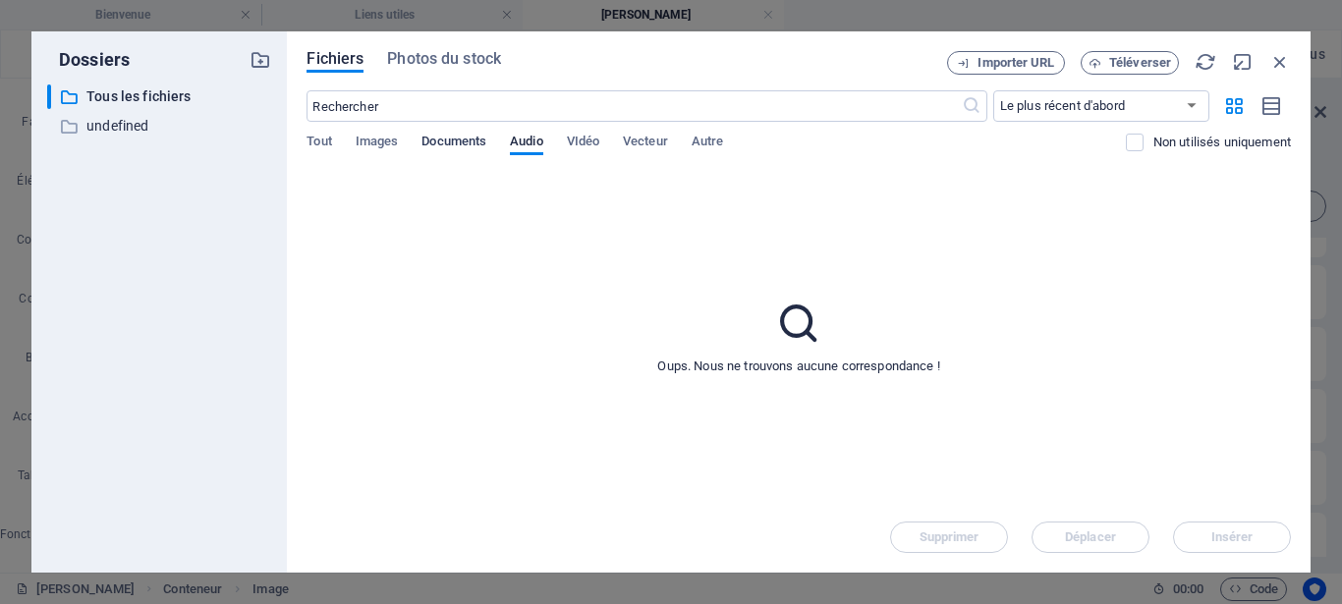
click at [465, 139] on span "Documents" at bounding box center [454, 144] width 65 height 28
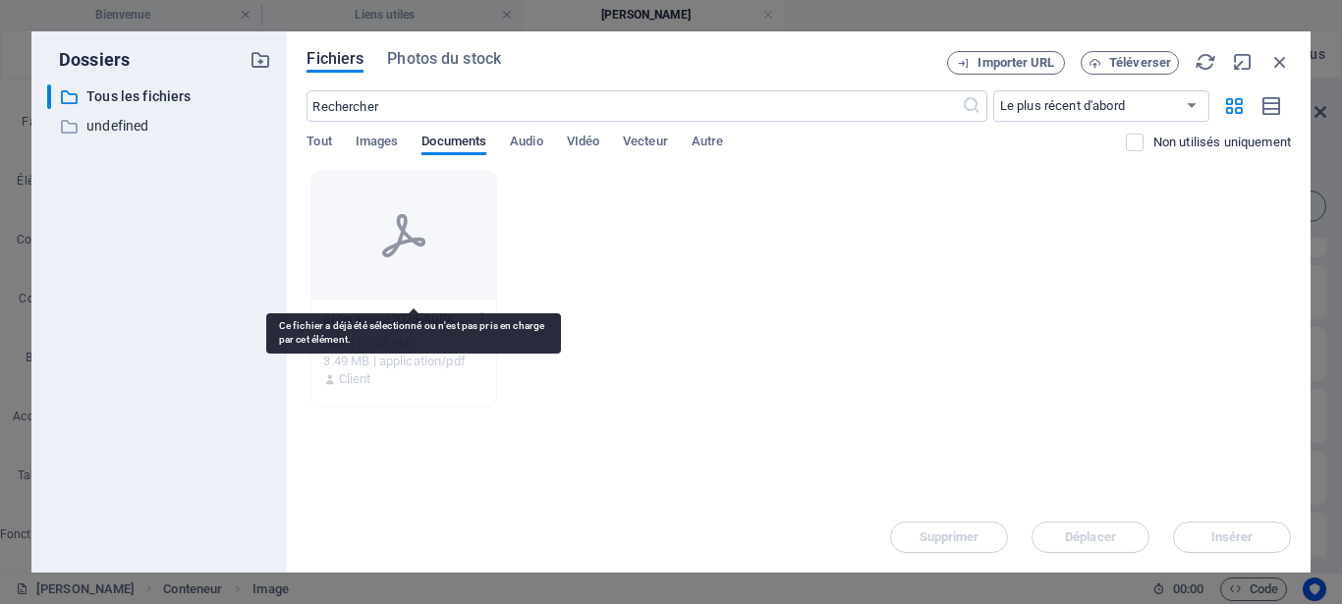
click at [412, 277] on div at bounding box center [404, 236] width 184 height 128
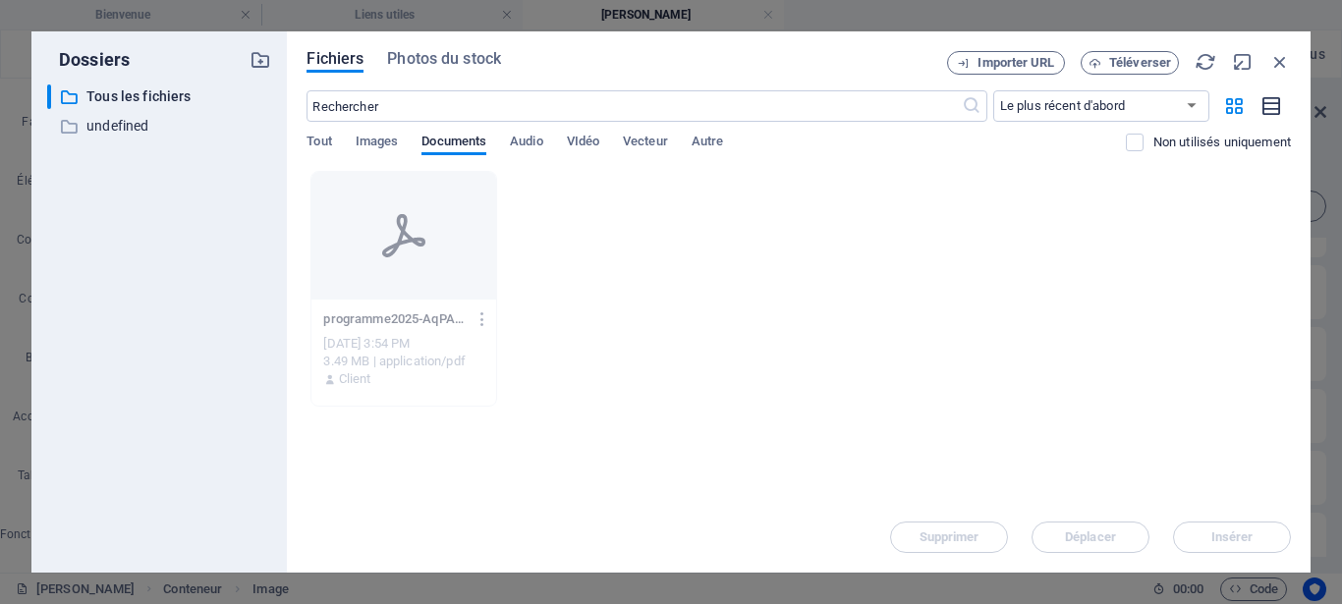
click at [1276, 106] on icon "button" at bounding box center [1273, 106] width 22 height 23
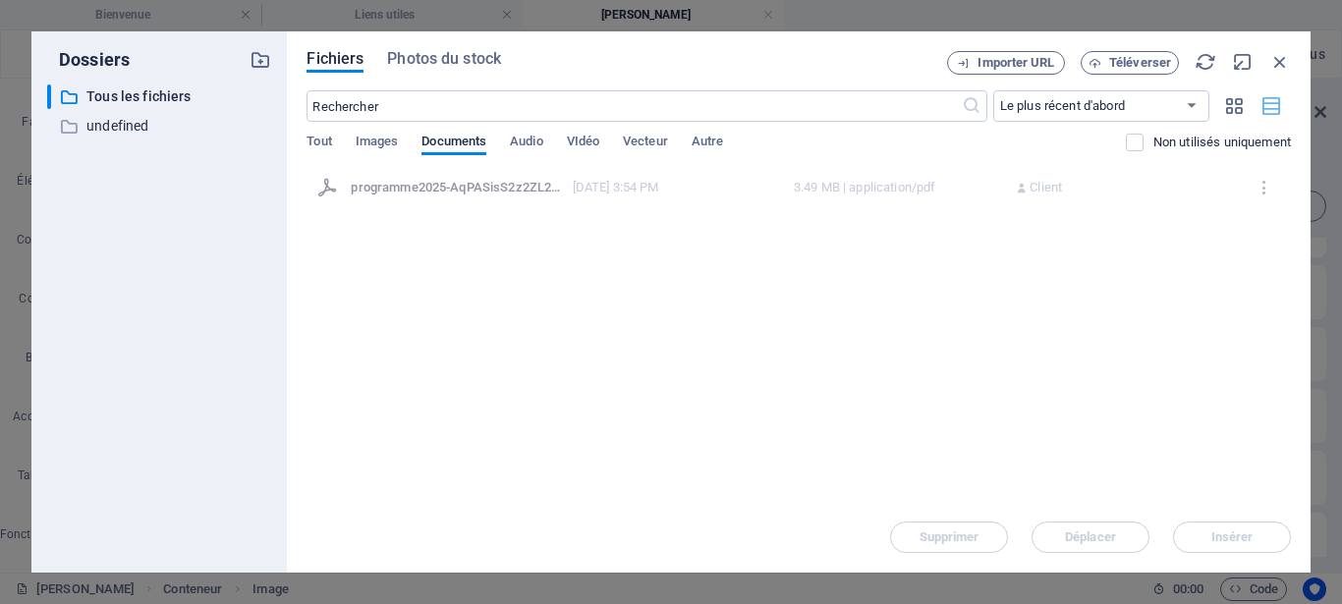
click at [1276, 106] on icon "button" at bounding box center [1273, 106] width 22 height 23
click at [462, 188] on div "programme2025-AqPASisS2z2ZL2htDOaxdw.pdf" at bounding box center [455, 188] width 209 height 18
click at [1238, 531] on div "Supprimer Déplacer Insérer" at bounding box center [799, 527] width 985 height 51
click at [1056, 311] on div "Déposez les fichiers ici pour les téléverser automatiquement. programme2025-AqP…" at bounding box center [799, 336] width 985 height 331
click at [1214, 65] on icon "button" at bounding box center [1206, 62] width 22 height 22
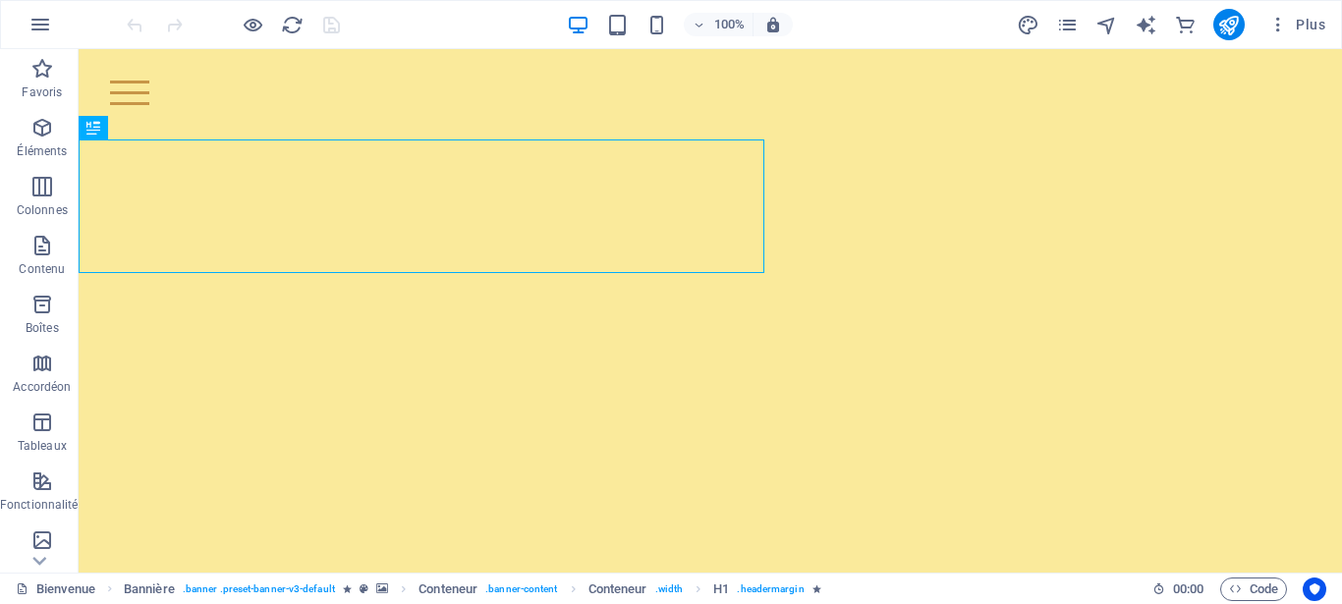
scroll to position [284, 0]
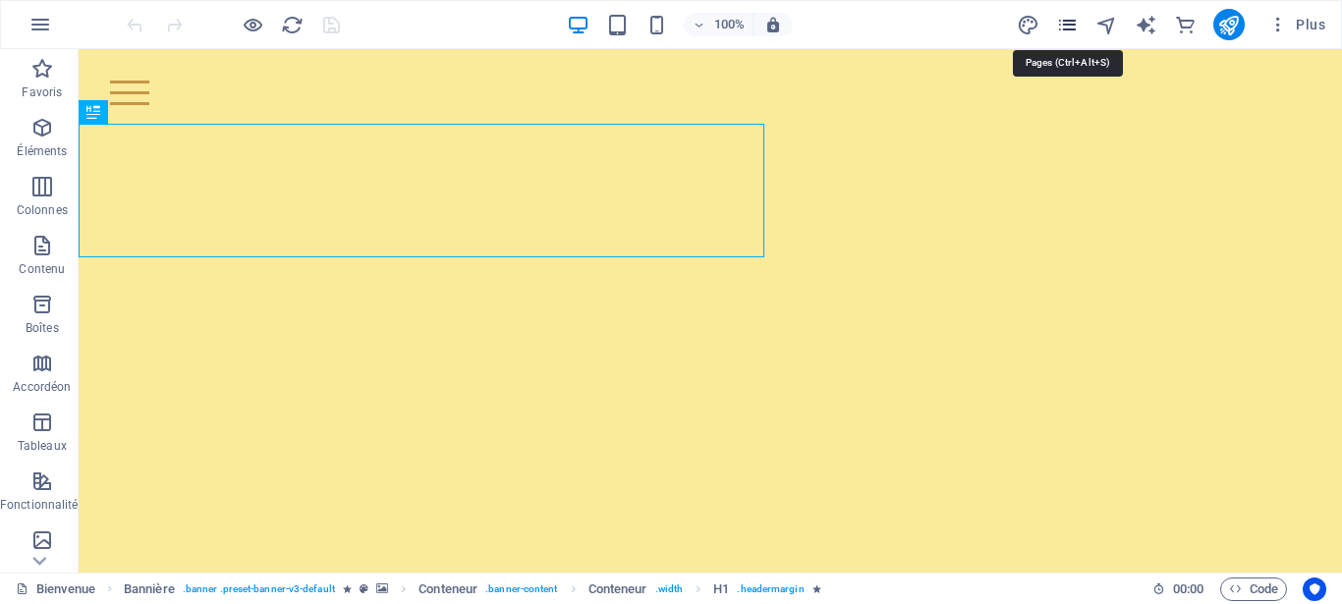
click at [1059, 25] on icon "pages" at bounding box center [1067, 25] width 23 height 23
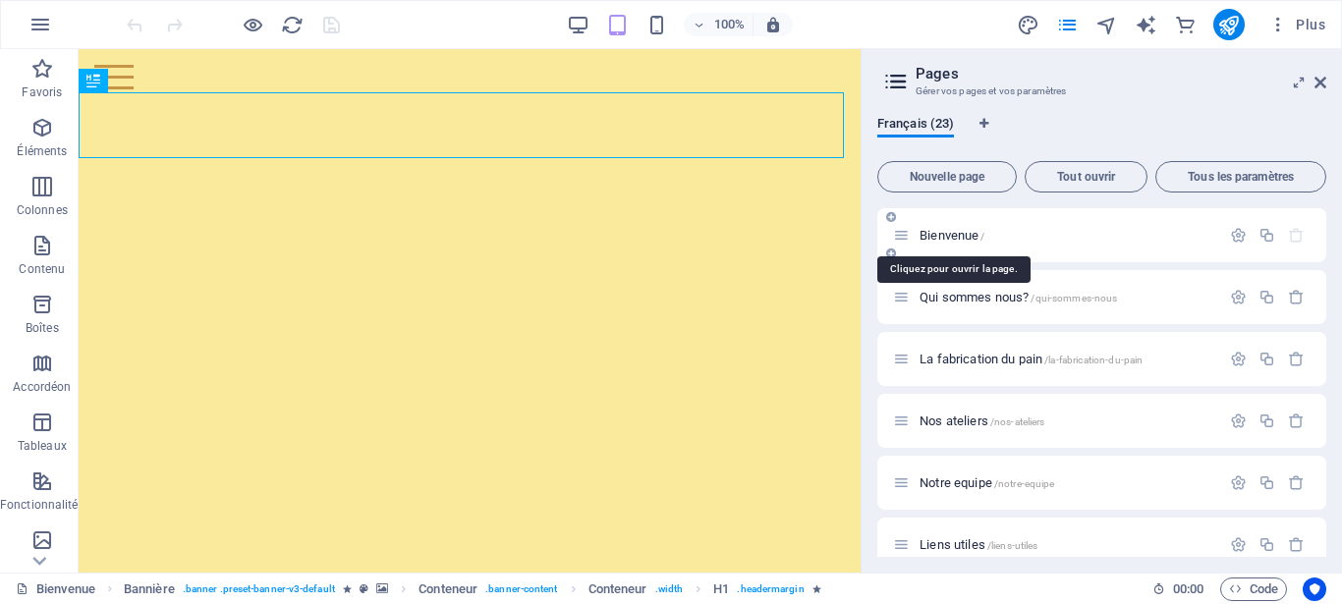
click at [963, 231] on span "Bienvenue /" at bounding box center [952, 235] width 65 height 15
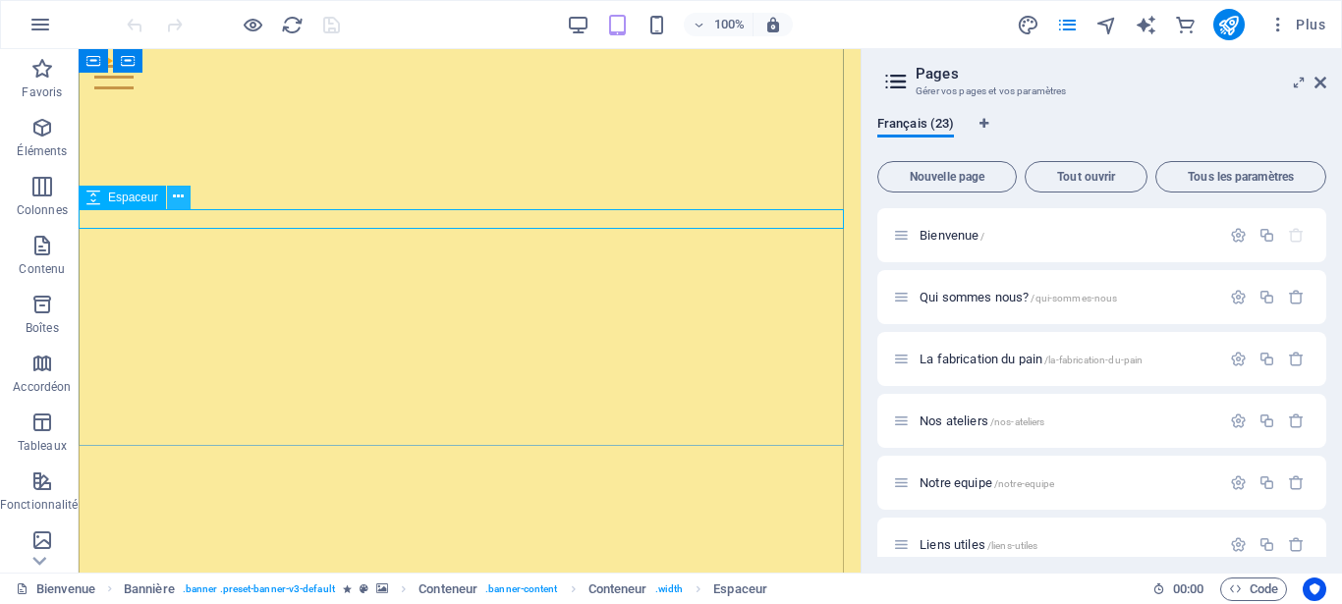
click at [176, 197] on icon at bounding box center [178, 197] width 11 height 21
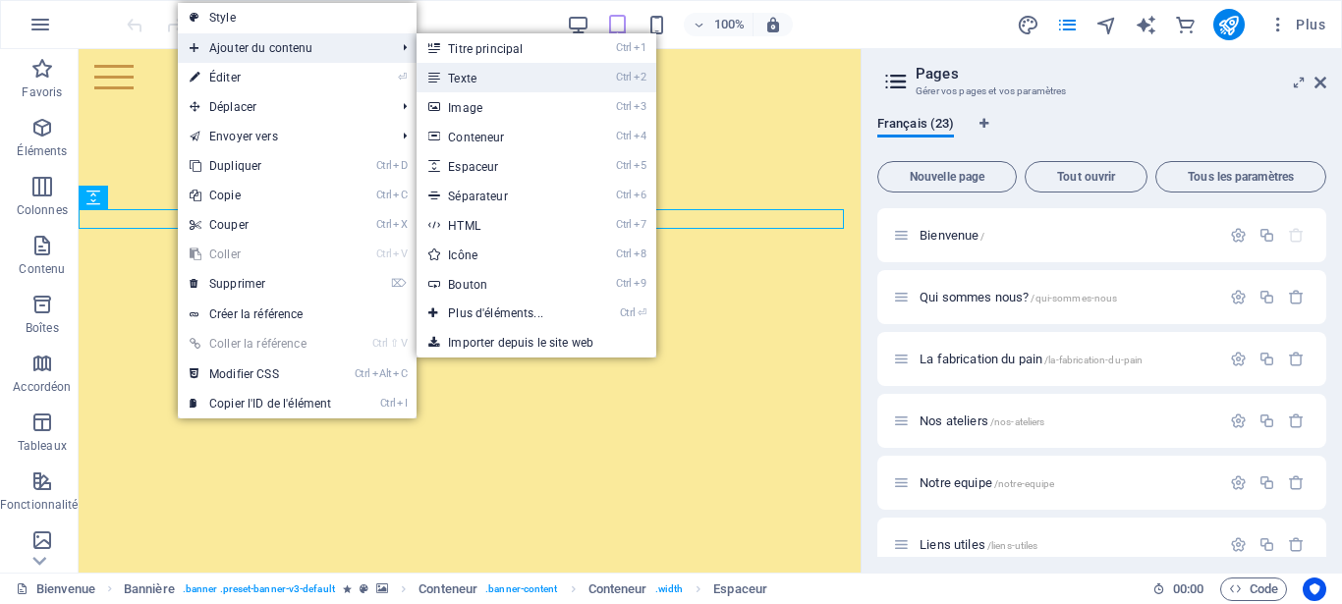
click at [522, 80] on link "Ctrl 2 Texte" at bounding box center [500, 77] width 166 height 29
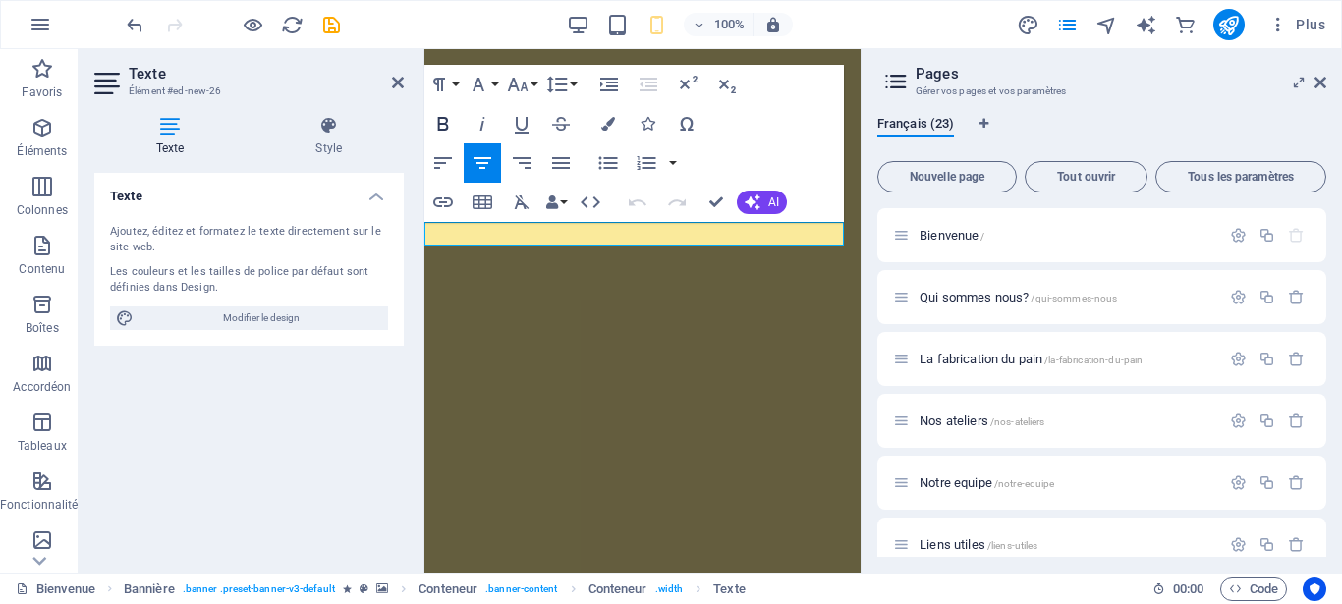
click at [442, 126] on icon "button" at bounding box center [443, 124] width 24 height 24
click at [611, 122] on icon "button" at bounding box center [608, 124] width 14 height 14
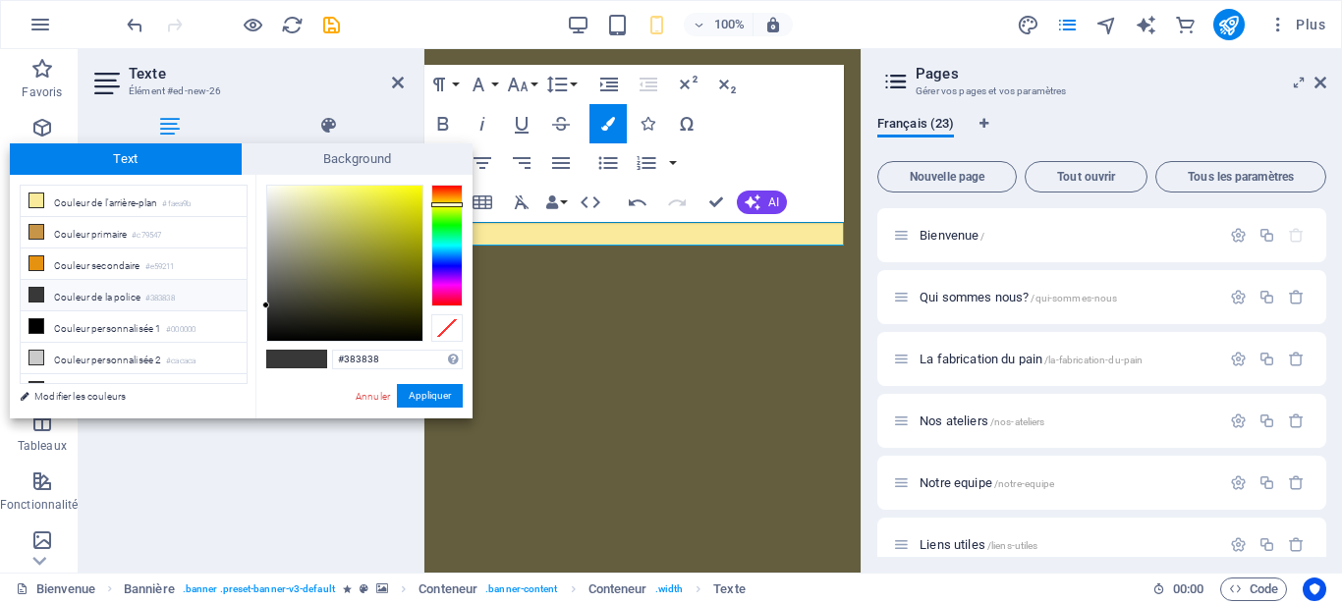
click at [452, 204] on div at bounding box center [446, 246] width 31 height 122
click at [452, 202] on div at bounding box center [446, 202] width 31 height 5
type input "#f3dd09"
click at [416, 192] on div at bounding box center [344, 263] width 155 height 155
click at [422, 395] on button "Appliquer" at bounding box center [430, 396] width 66 height 24
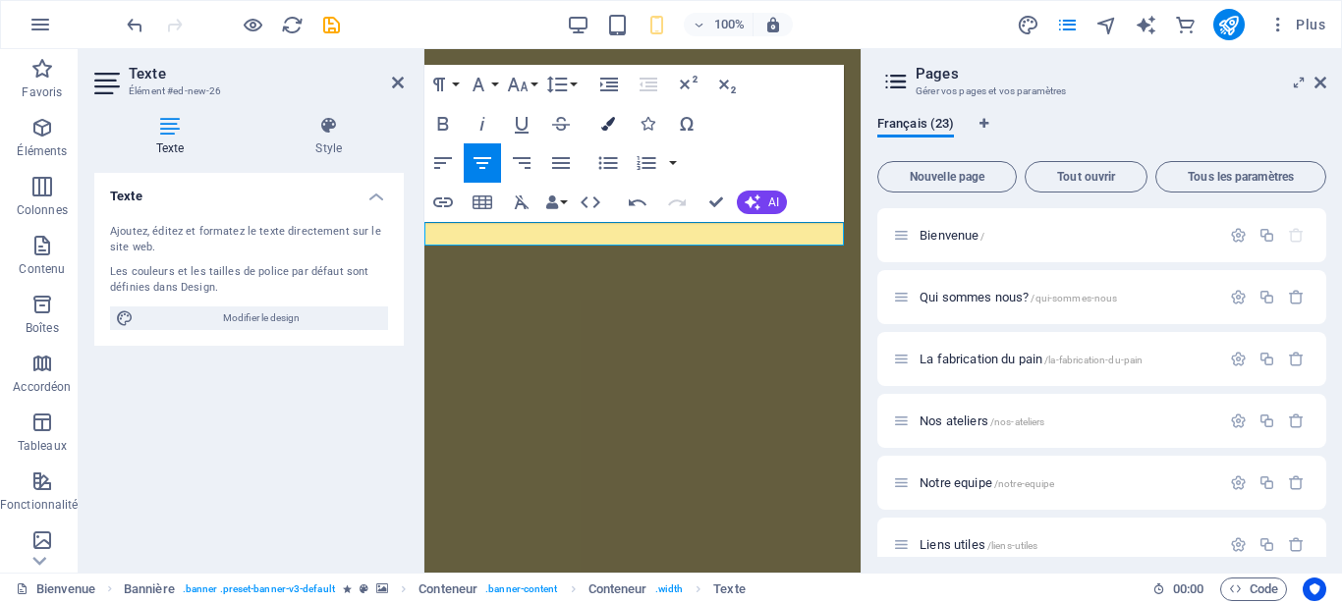
click at [612, 124] on icon "button" at bounding box center [608, 124] width 14 height 14
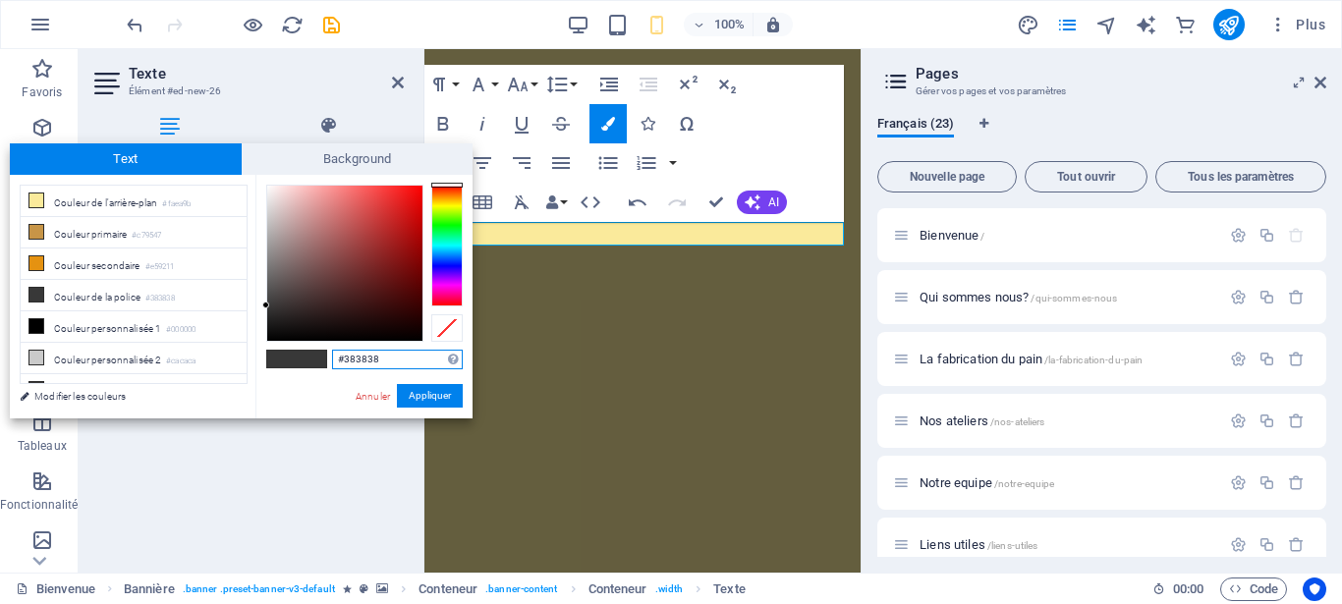
click at [440, 208] on div at bounding box center [446, 246] width 31 height 122
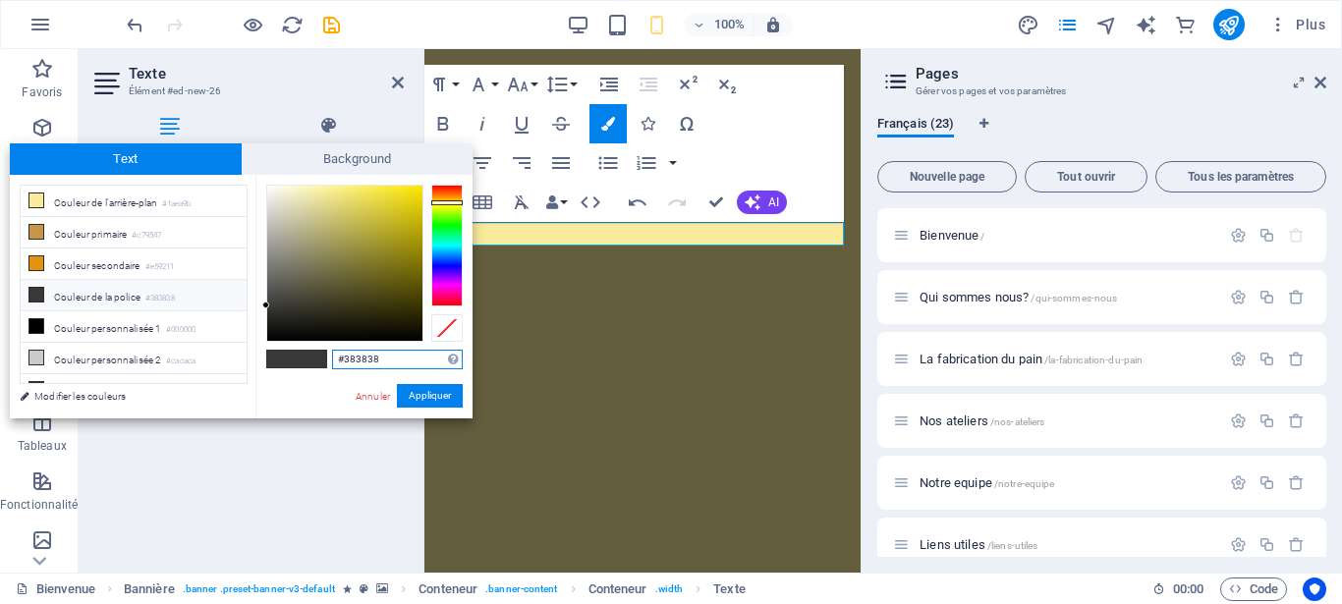
click at [447, 202] on div at bounding box center [446, 246] width 31 height 122
click at [339, 428] on div "Texte Ajoutez, éditez et formatez le texte directement sur le site web. Les cou…" at bounding box center [249, 365] width 310 height 384
click at [370, 398] on link "Annuler" at bounding box center [373, 396] width 38 height 15
click at [370, 398] on div "Texte Ajoutez, éditez et formatez le texte directement sur le site web. Les cou…" at bounding box center [249, 365] width 310 height 384
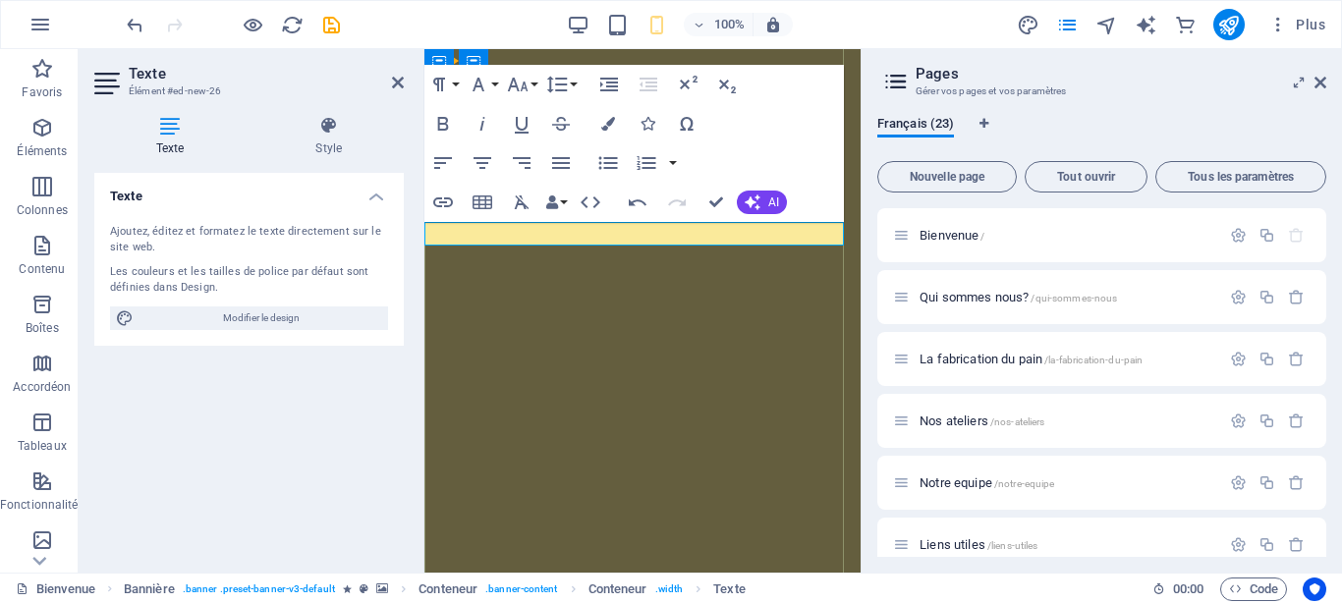
drag, startPoint x: 744, startPoint y: 231, endPoint x: 527, endPoint y: 238, distance: 217.3
click at [443, 123] on icon "button" at bounding box center [443, 124] width 11 height 14
click at [612, 118] on icon "button" at bounding box center [608, 124] width 14 height 14
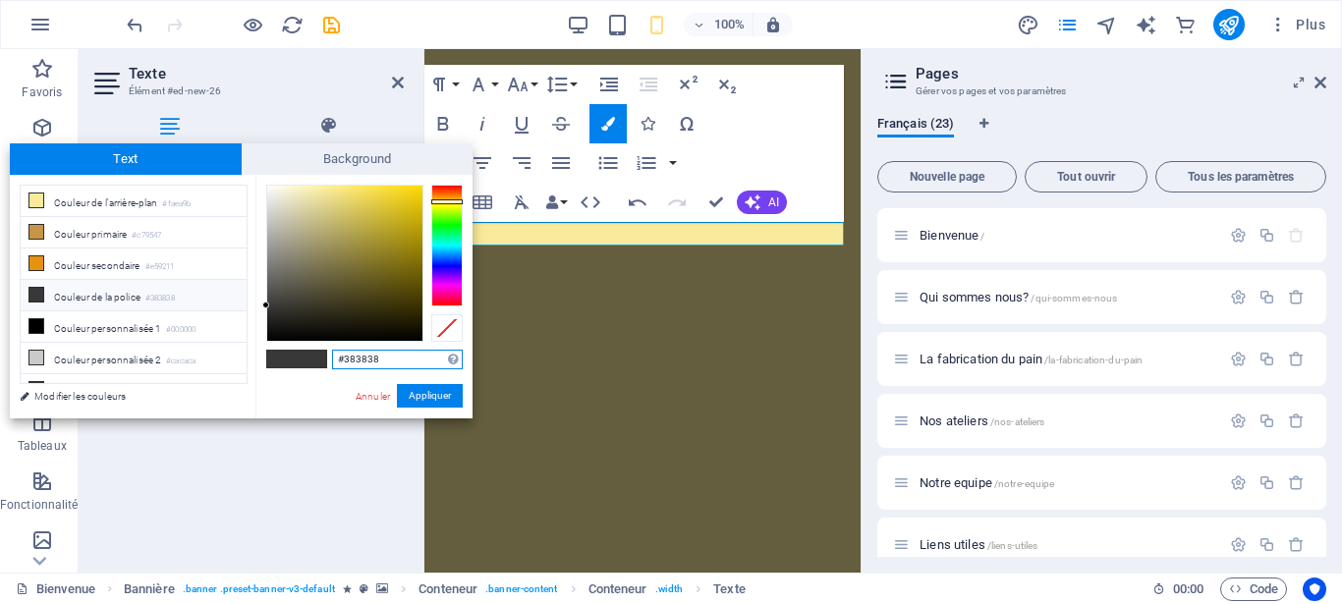
click at [452, 201] on div at bounding box center [446, 246] width 31 height 122
type input "#f0cf09"
click at [416, 194] on div at bounding box center [344, 263] width 155 height 155
click at [427, 392] on button "Appliquer" at bounding box center [430, 396] width 66 height 24
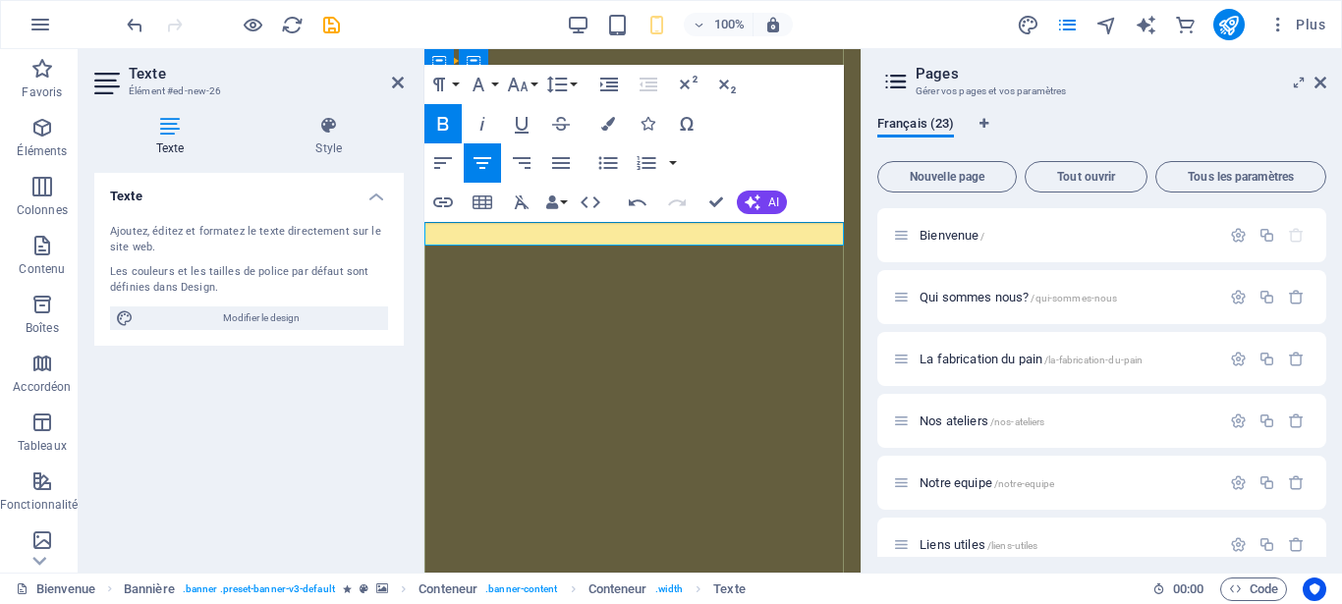
click at [441, 203] on icon "button" at bounding box center [443, 203] width 20 height 10
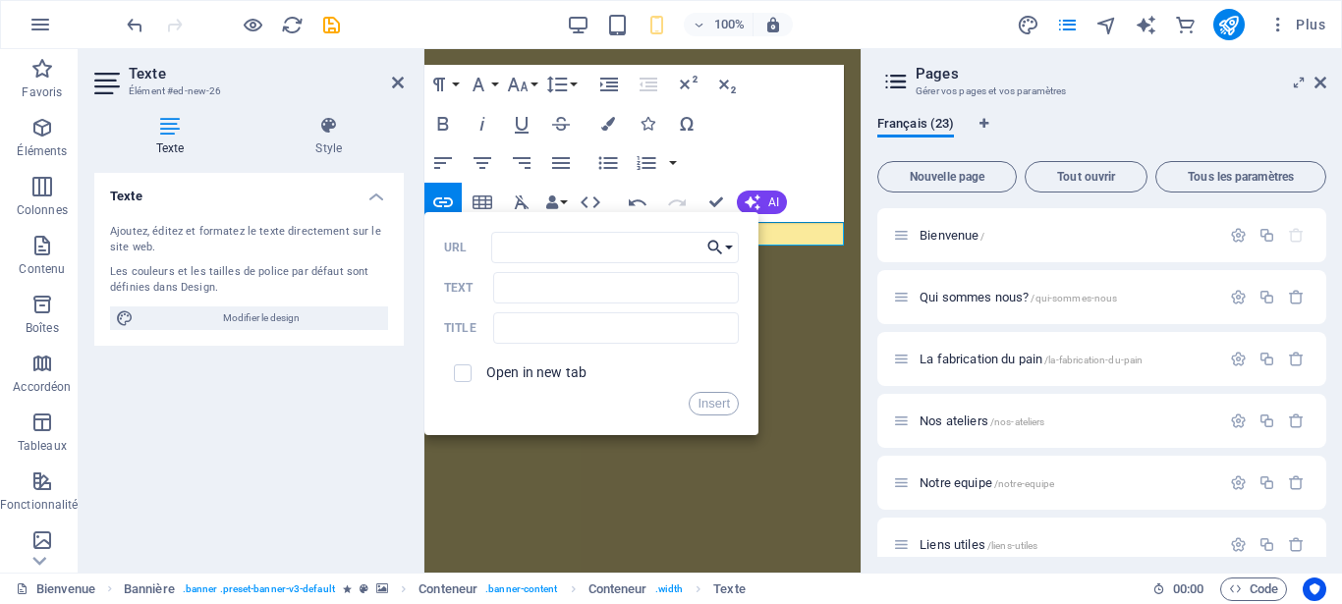
click at [727, 246] on button "Choose Link" at bounding box center [720, 247] width 37 height 31
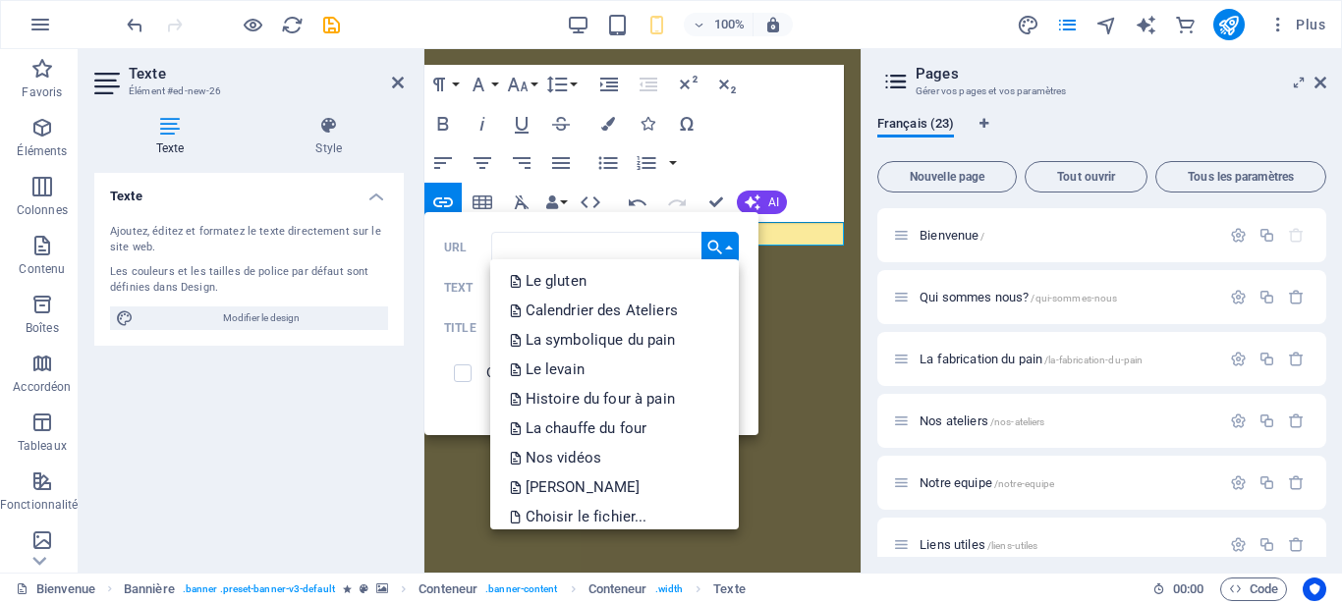
scroll to position [453, 0]
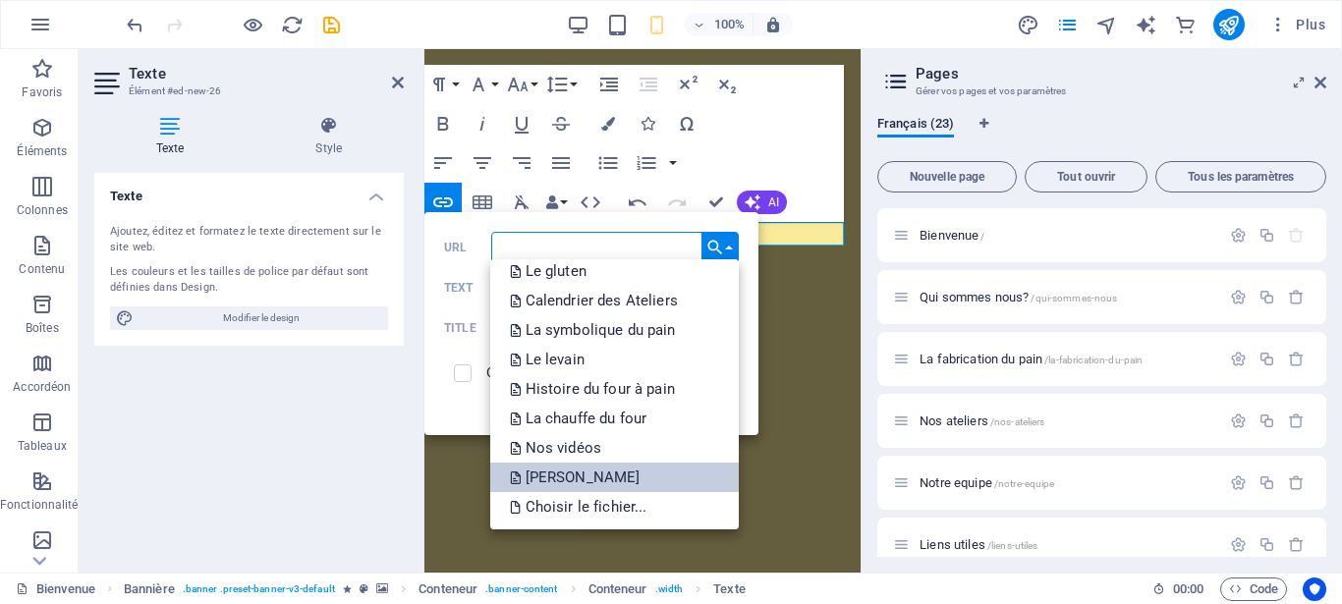
click at [643, 478] on p "[PERSON_NAME]" at bounding box center [577, 477] width 135 height 29
type input "/semaine-bleue"
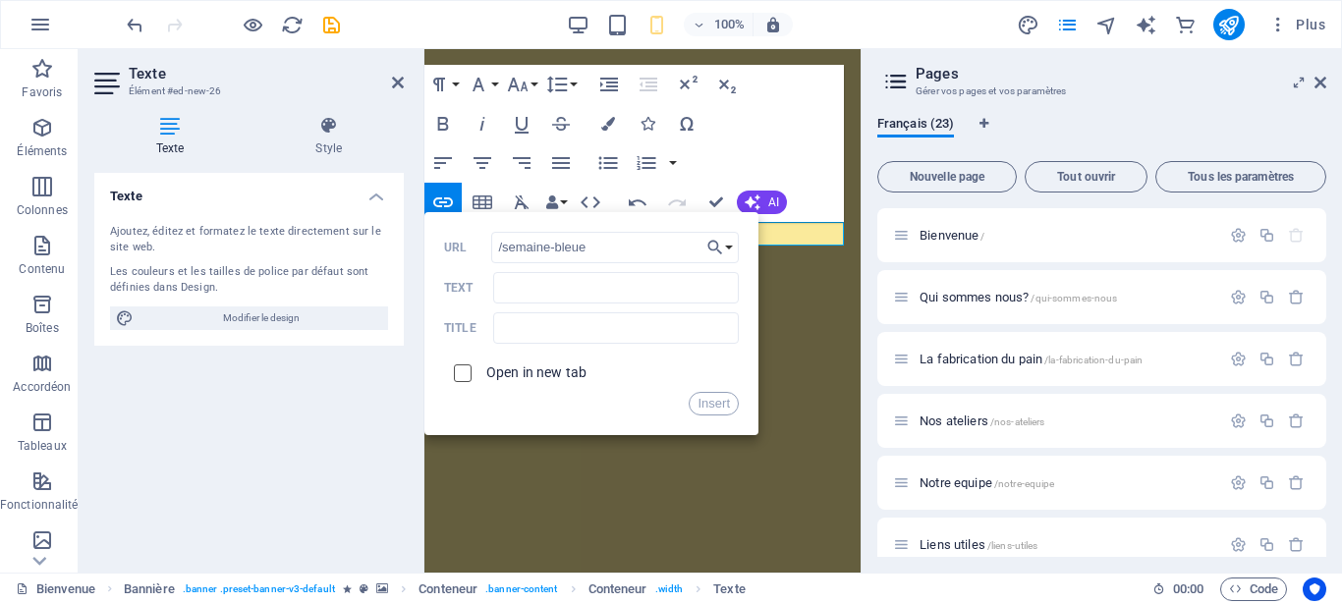
click at [464, 377] on input "checkbox" at bounding box center [460, 371] width 18 height 18
checkbox input "true"
click at [703, 400] on button "Insert" at bounding box center [714, 404] width 50 height 24
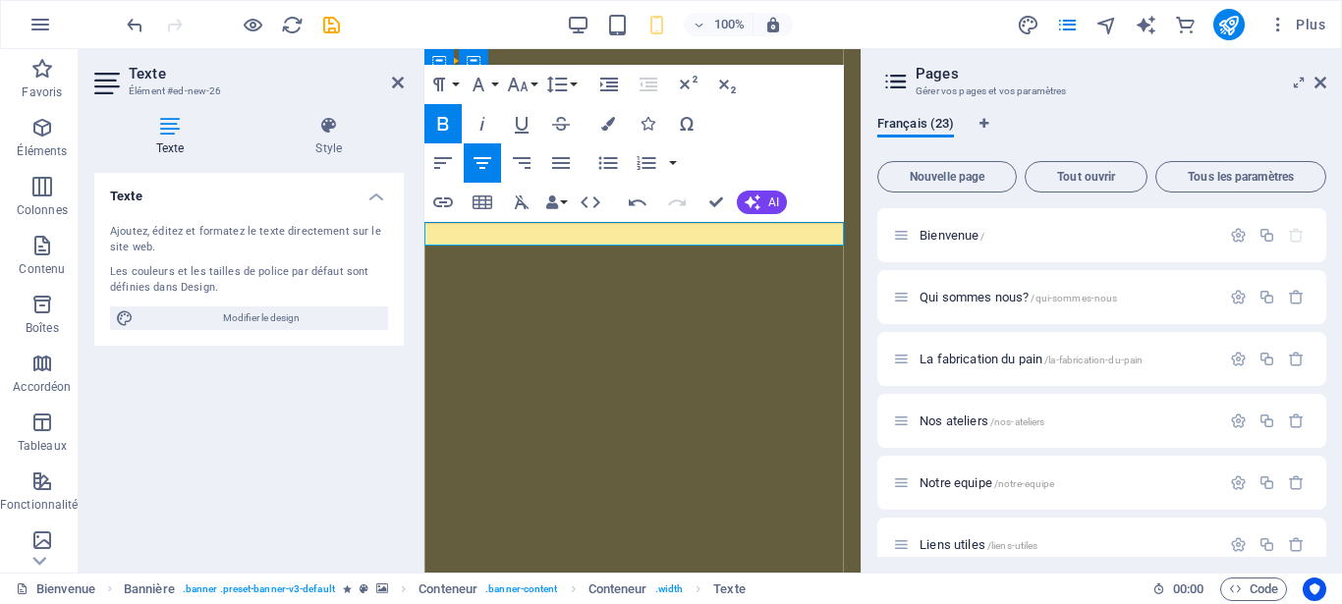
checkbox input "false"
click at [441, 202] on icon "button" at bounding box center [443, 203] width 20 height 10
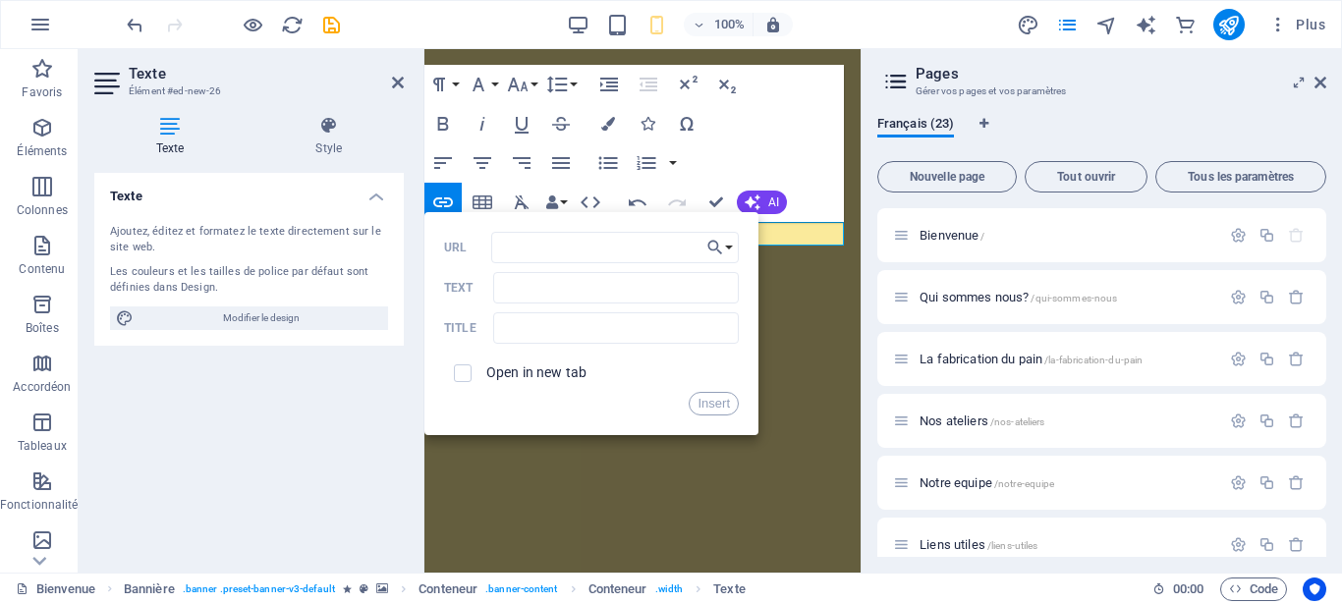
click at [258, 463] on div "Texte Ajoutez, éditez et formatez le texte directement sur le site web. Les cou…" at bounding box center [249, 365] width 310 height 384
click at [346, 427] on div "Texte Ajoutez, éditez et formatez le texte directement sur le site web. Les cou…" at bounding box center [249, 365] width 310 height 384
click at [805, 165] on div "Paragraph Format Normal Heading 1 Heading 2 Heading 3 Heading 4 Heading 5 Headi…" at bounding box center [635, 143] width 420 height 157
click at [445, 194] on icon "button" at bounding box center [443, 203] width 24 height 24
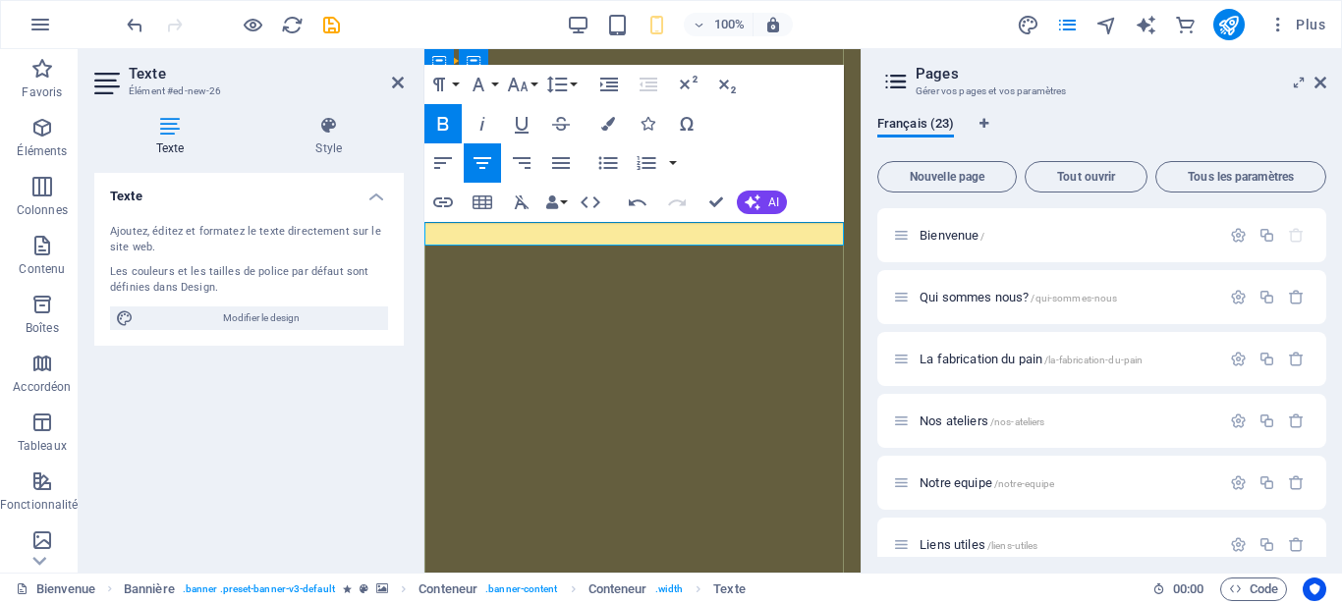
drag, startPoint x: 736, startPoint y: 236, endPoint x: 637, endPoint y: 239, distance: 99.3
type input "Semaine bleue​"
click at [448, 200] on icon "button" at bounding box center [443, 203] width 24 height 24
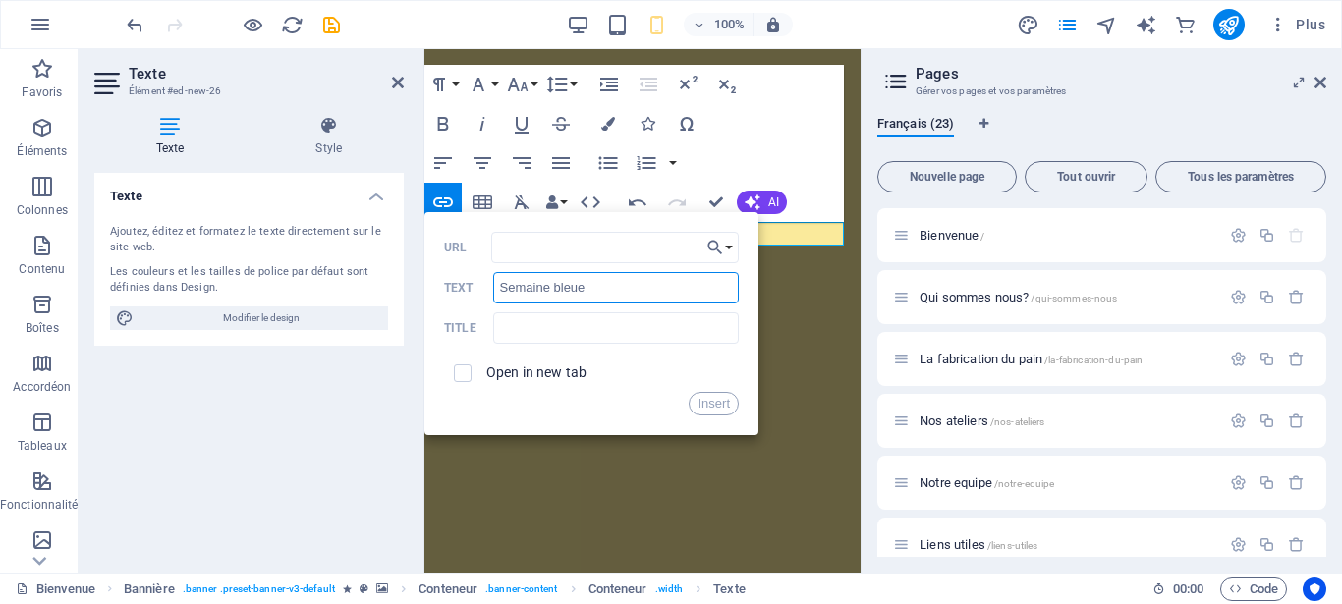
drag, startPoint x: 585, startPoint y: 292, endPoint x: 484, endPoint y: 288, distance: 101.3
click at [493, 288] on input "Semaine bleue​" at bounding box center [616, 287] width 246 height 31
click at [460, 370] on input "checkbox" at bounding box center [460, 371] width 18 height 18
checkbox input "true"
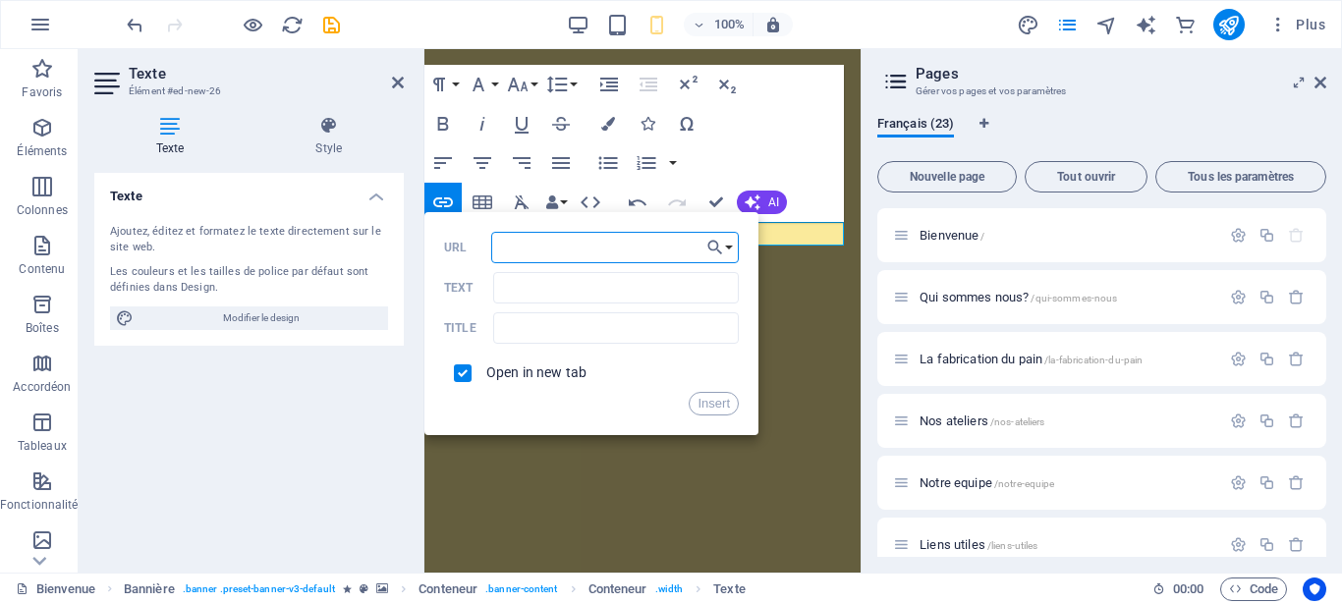
click at [547, 252] on input "URL" at bounding box center [615, 247] width 248 height 31
click at [729, 242] on button "Choose Link" at bounding box center [720, 247] width 37 height 31
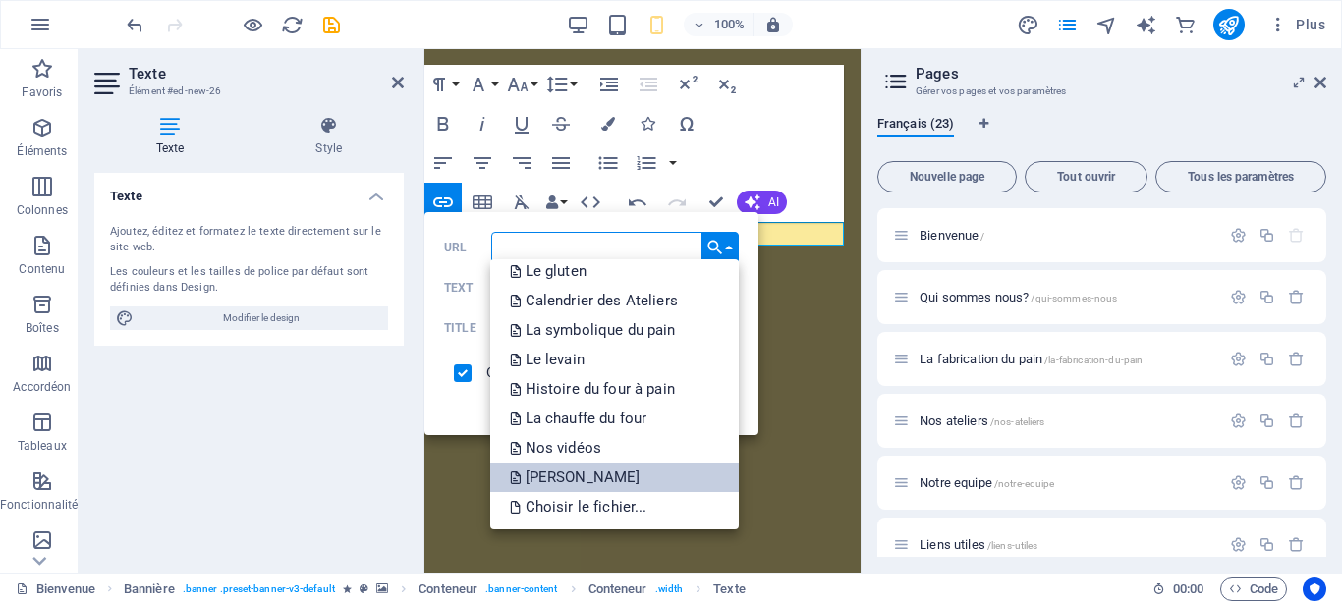
click at [645, 481] on p "[PERSON_NAME]" at bounding box center [577, 477] width 135 height 29
type input "/semaine-bleue"
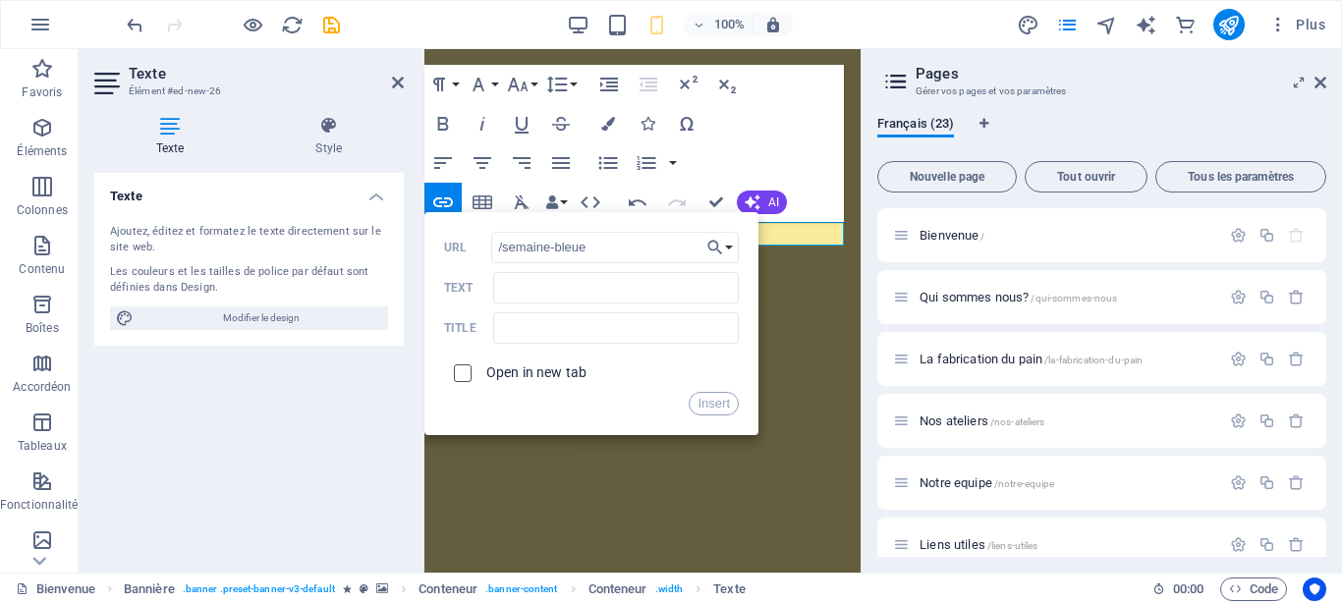
click at [463, 370] on input "checkbox" at bounding box center [460, 371] width 18 height 18
checkbox input "true"
click at [703, 408] on button "Insert" at bounding box center [714, 404] width 50 height 24
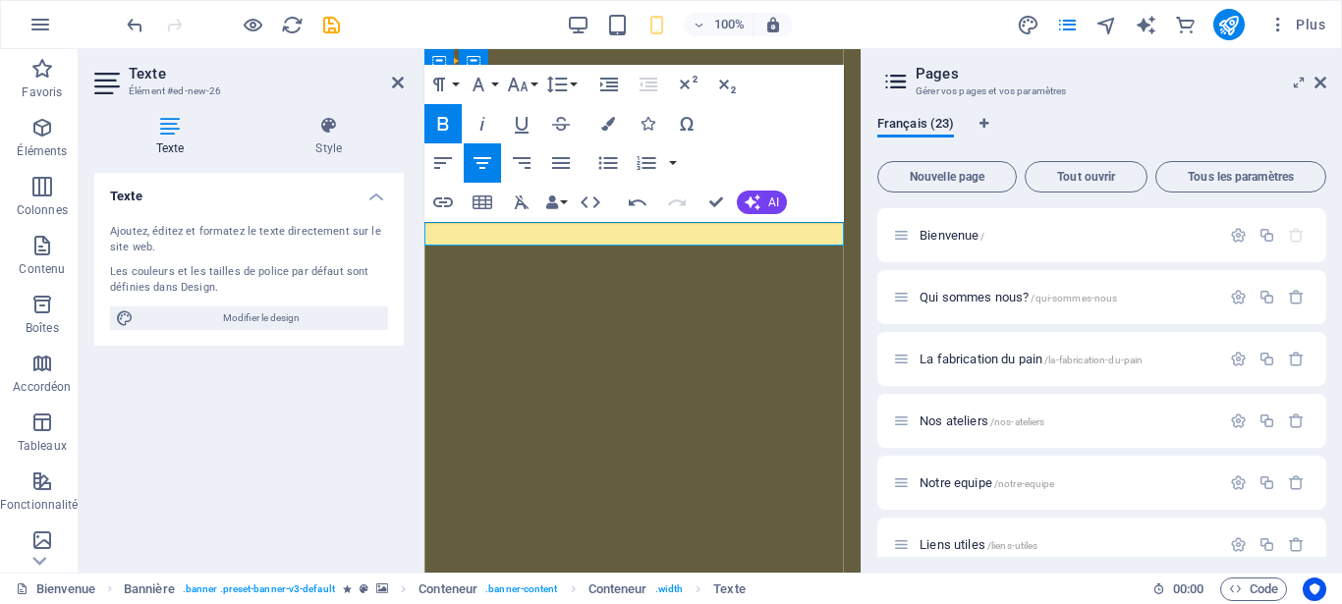
drag, startPoint x: 585, startPoint y: 235, endPoint x: 471, endPoint y: 232, distance: 114.0
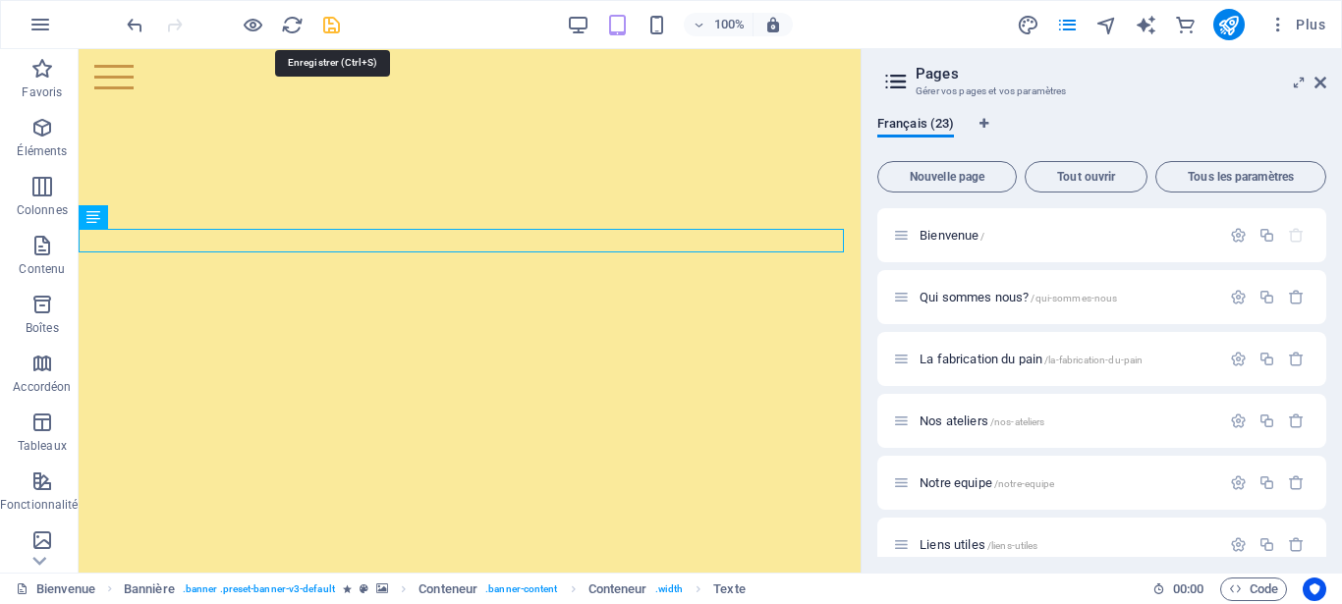
click at [334, 22] on icon "save" at bounding box center [331, 25] width 23 height 23
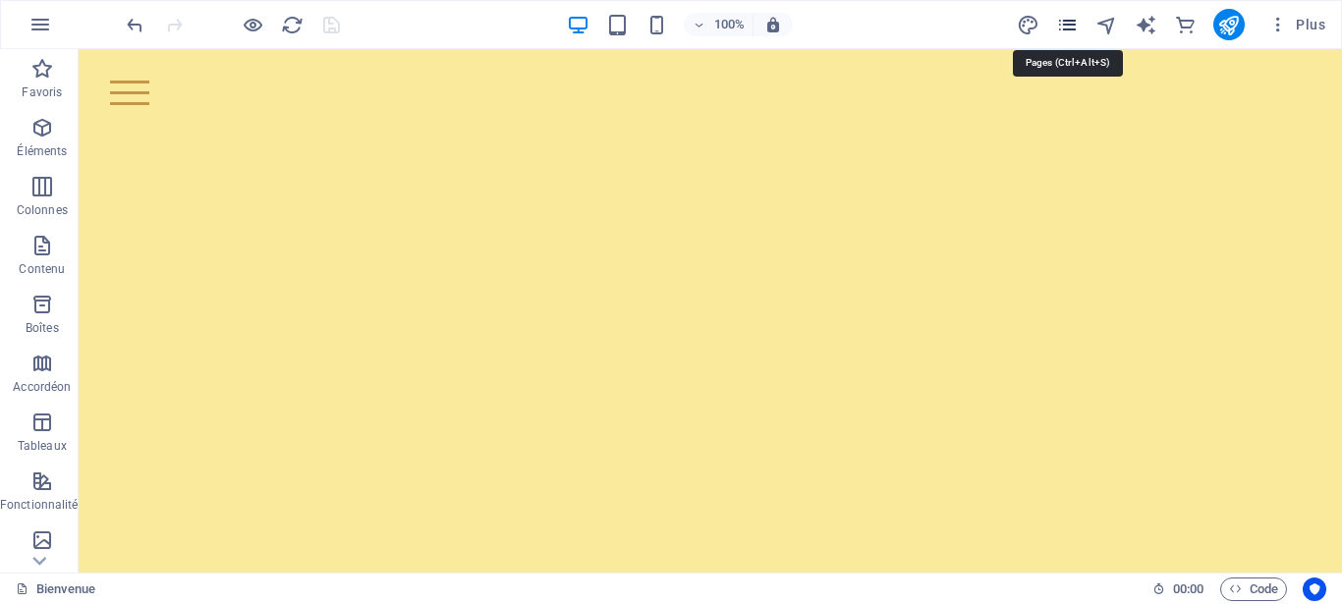
click at [1073, 26] on icon "pages" at bounding box center [1067, 25] width 23 height 23
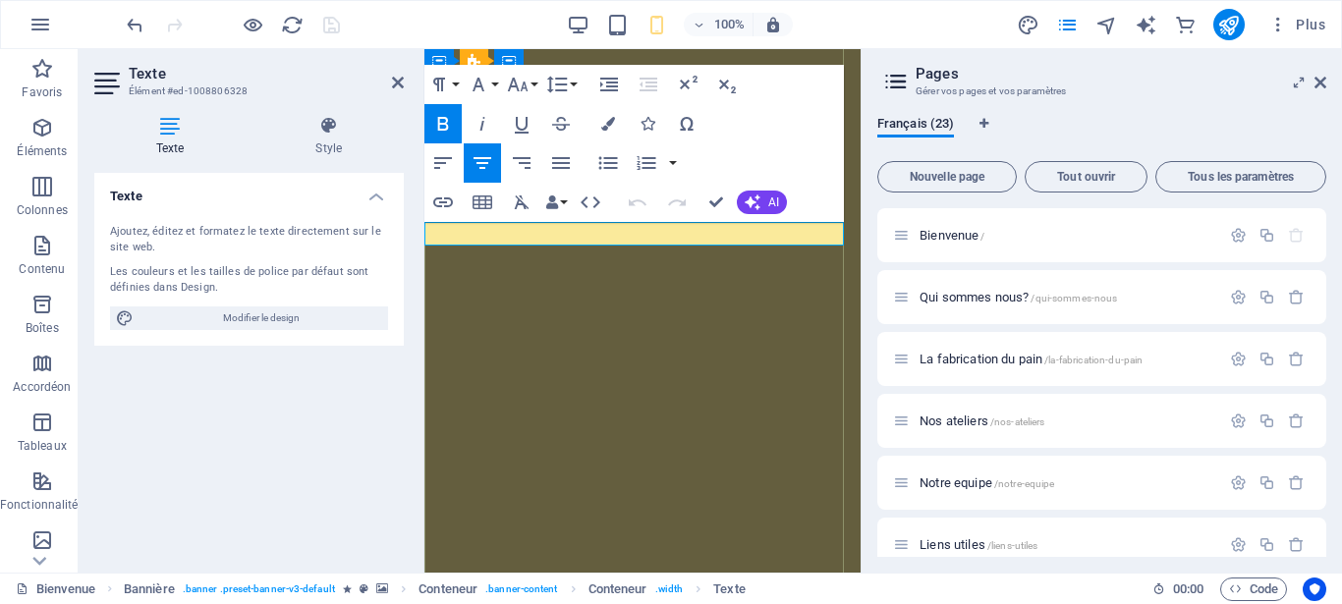
drag, startPoint x: 739, startPoint y: 234, endPoint x: 633, endPoint y: 228, distance: 106.3
click at [443, 201] on icon "button" at bounding box center [443, 203] width 20 height 10
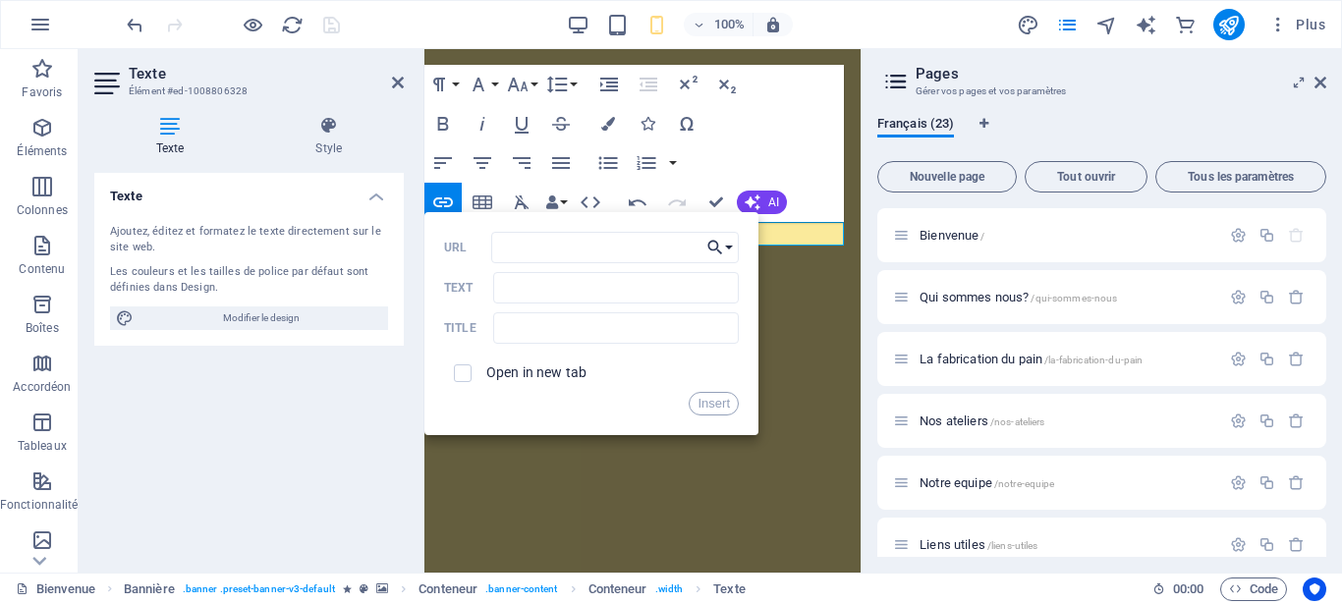
click at [720, 250] on icon "button" at bounding box center [716, 248] width 20 height 24
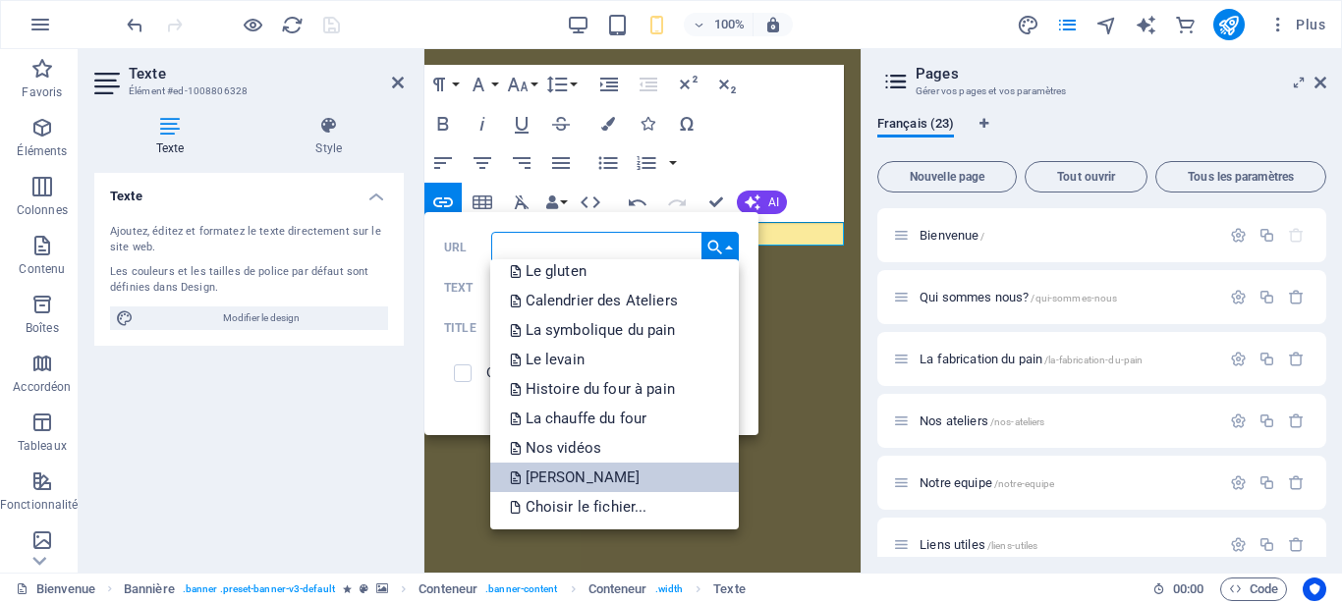
click at [645, 476] on p "[PERSON_NAME]" at bounding box center [577, 477] width 135 height 29
type input "/semaine-bleue"
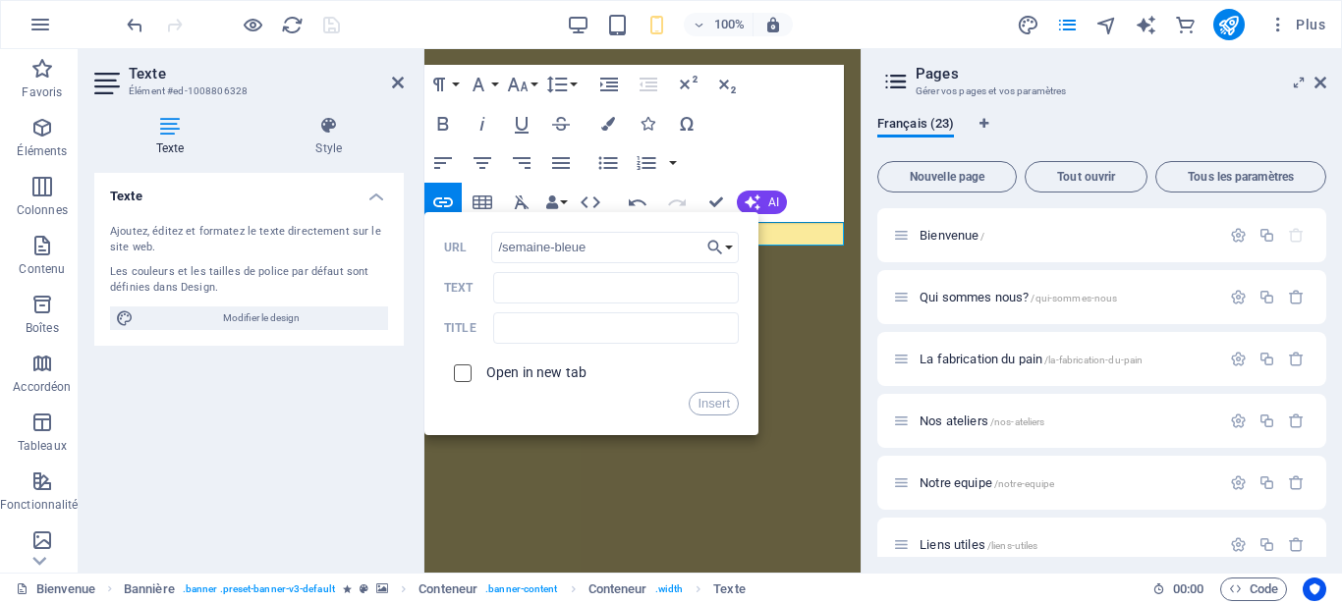
click at [463, 374] on input "checkbox" at bounding box center [460, 371] width 18 height 18
checkbox input "true"
click at [720, 399] on button "Insert" at bounding box center [714, 404] width 50 height 24
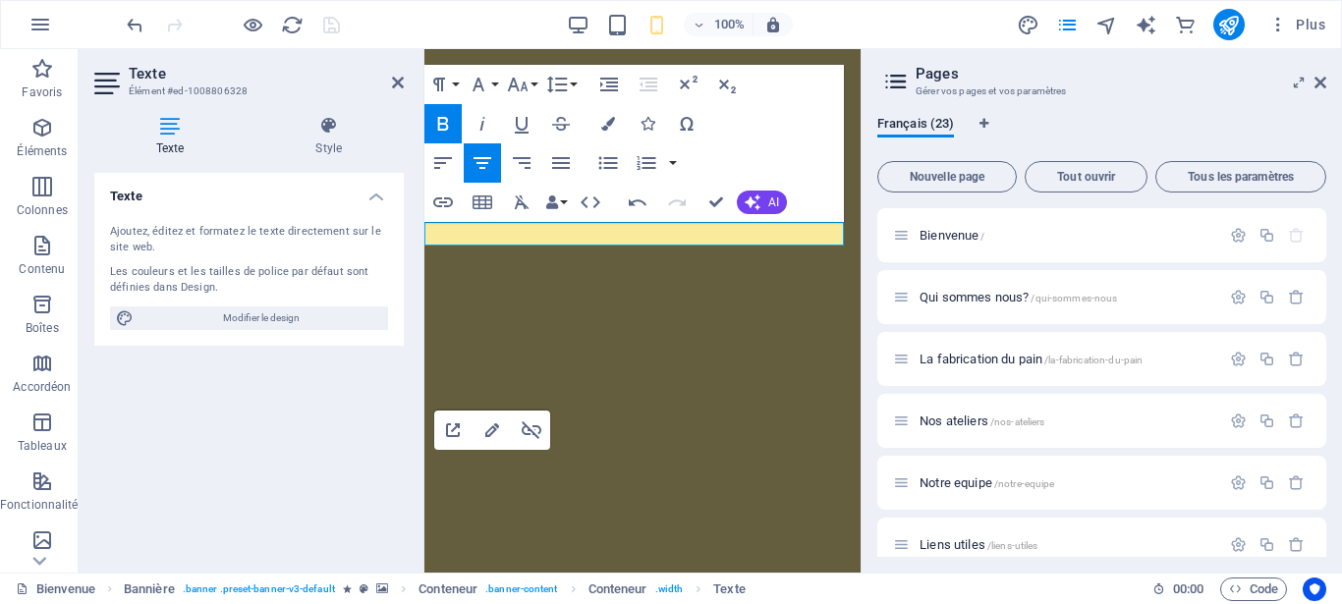
click at [261, 429] on div "Texte Ajoutez, éditez et formatez le texte directement sur le site web. Les cou…" at bounding box center [249, 365] width 310 height 384
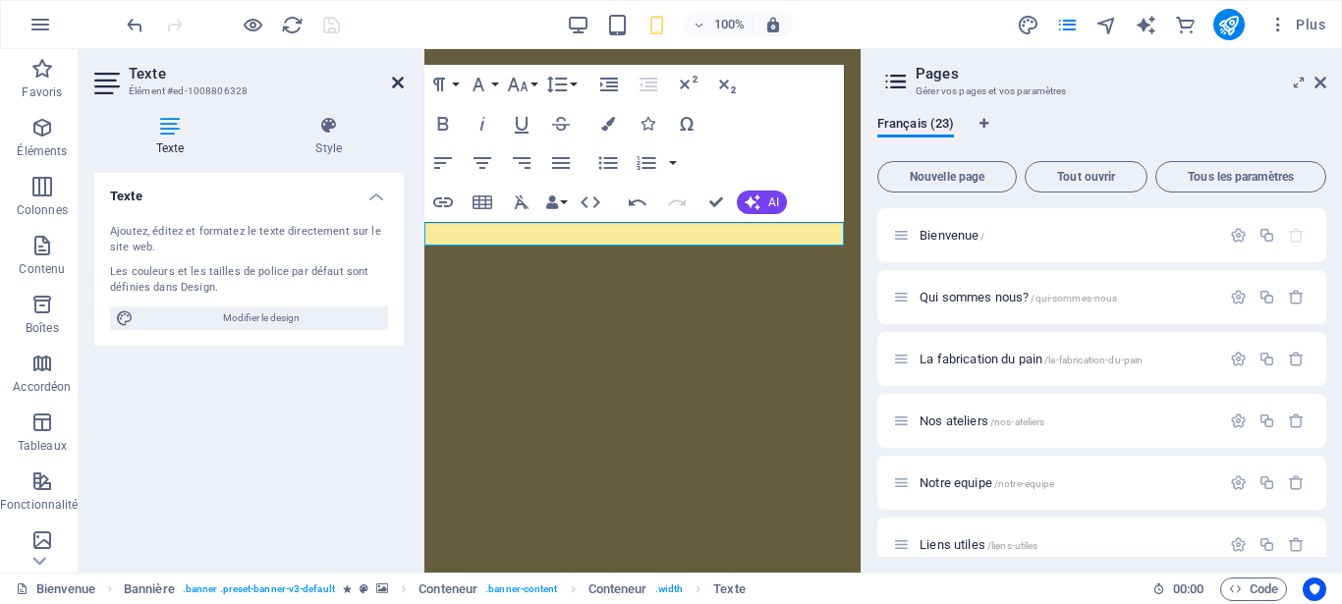
click at [398, 78] on icon at bounding box center [398, 83] width 12 height 16
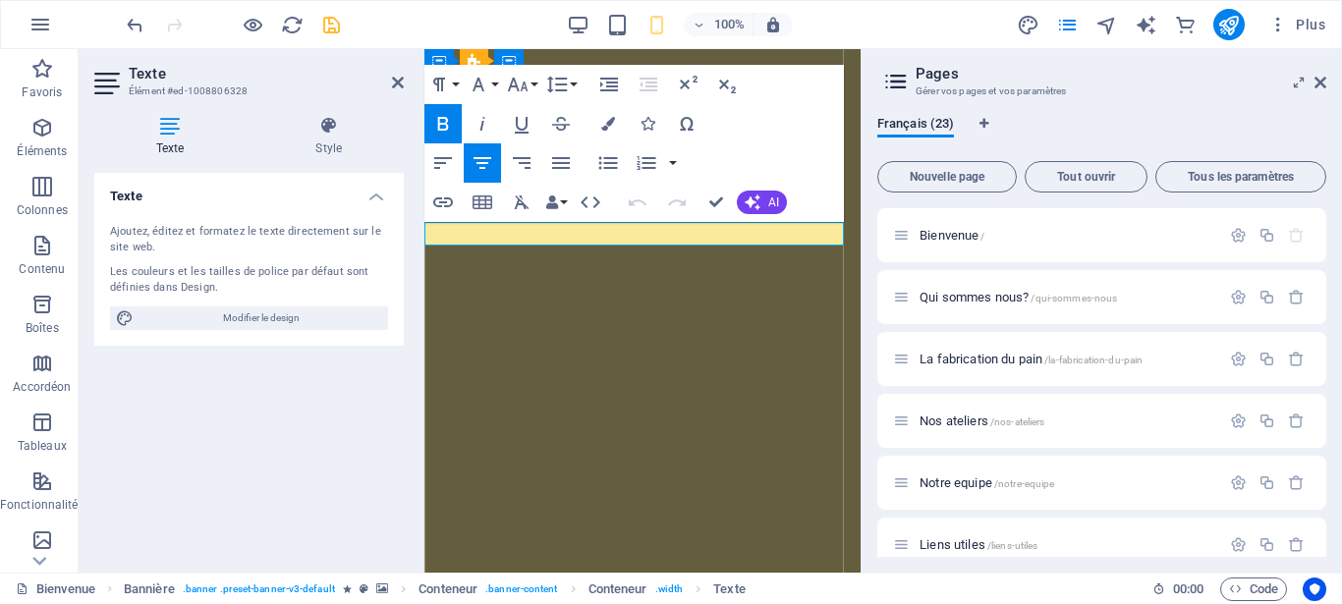
drag, startPoint x: 599, startPoint y: 232, endPoint x: 487, endPoint y: 237, distance: 112.1
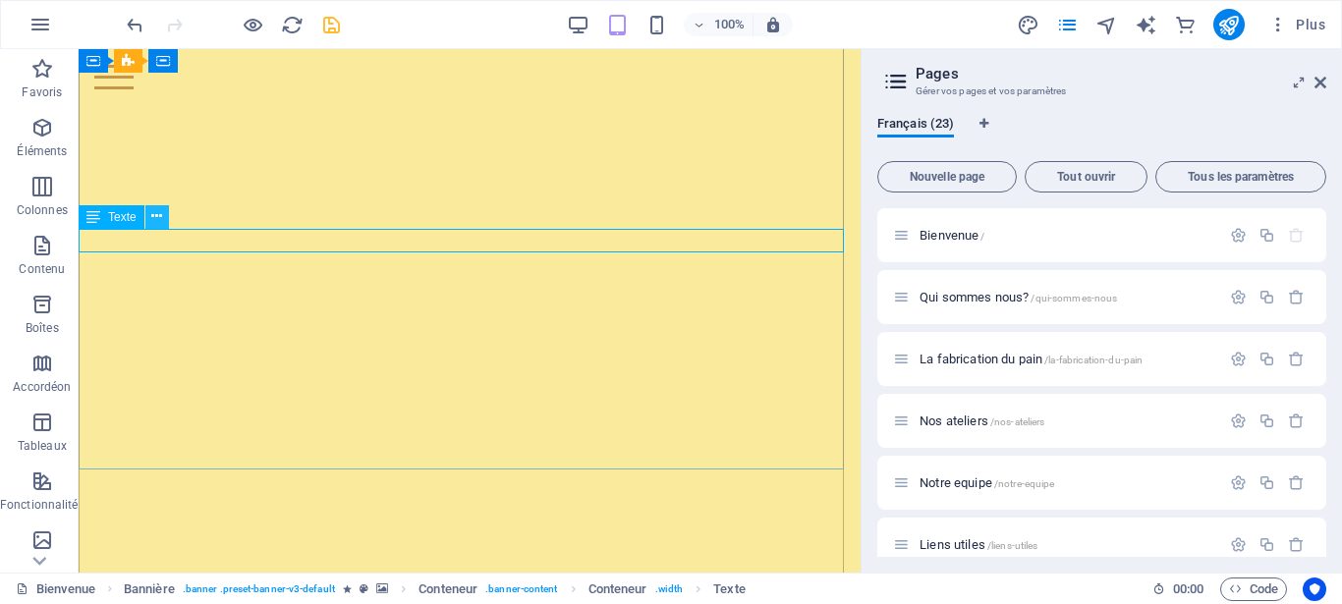
click at [155, 219] on icon at bounding box center [156, 216] width 11 height 21
click at [153, 222] on icon at bounding box center [156, 216] width 11 height 21
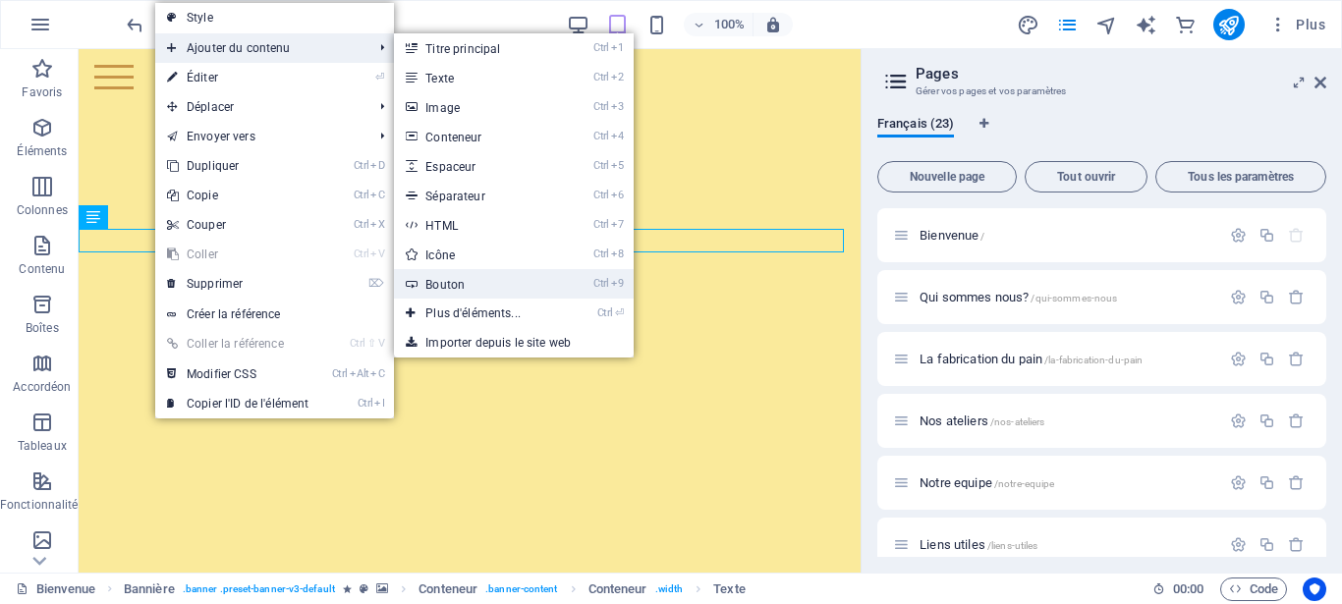
click at [452, 288] on link "Ctrl 9 Bouton" at bounding box center [477, 283] width 166 height 29
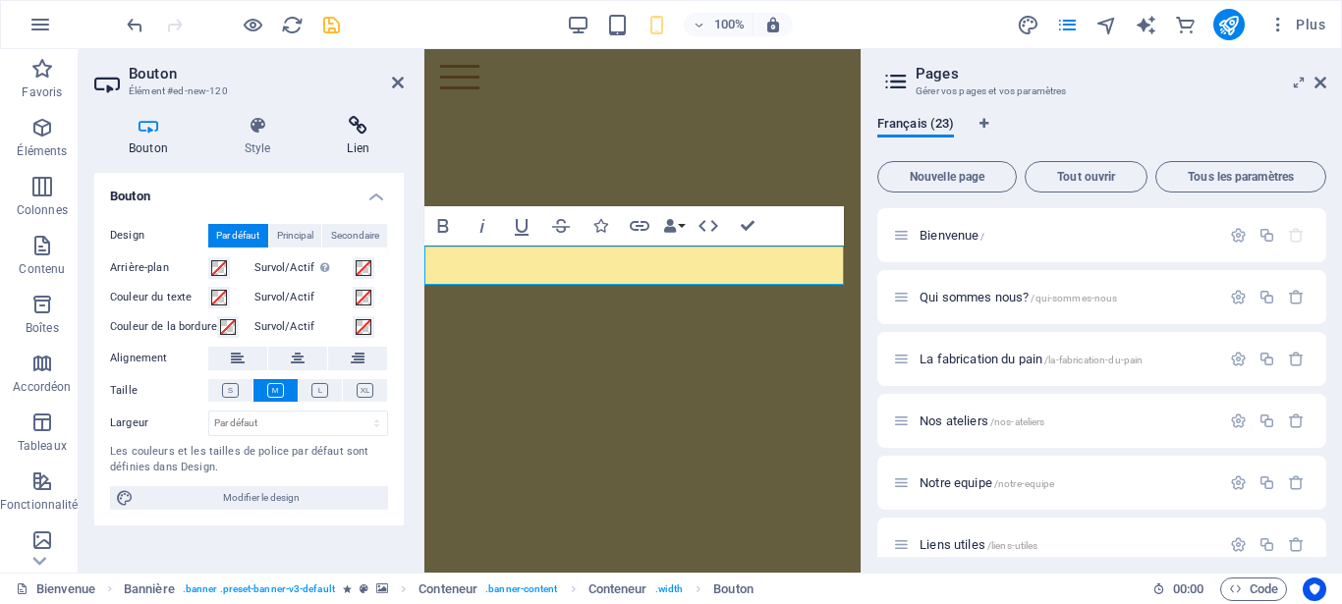
click at [366, 127] on icon at bounding box center [358, 126] width 91 height 20
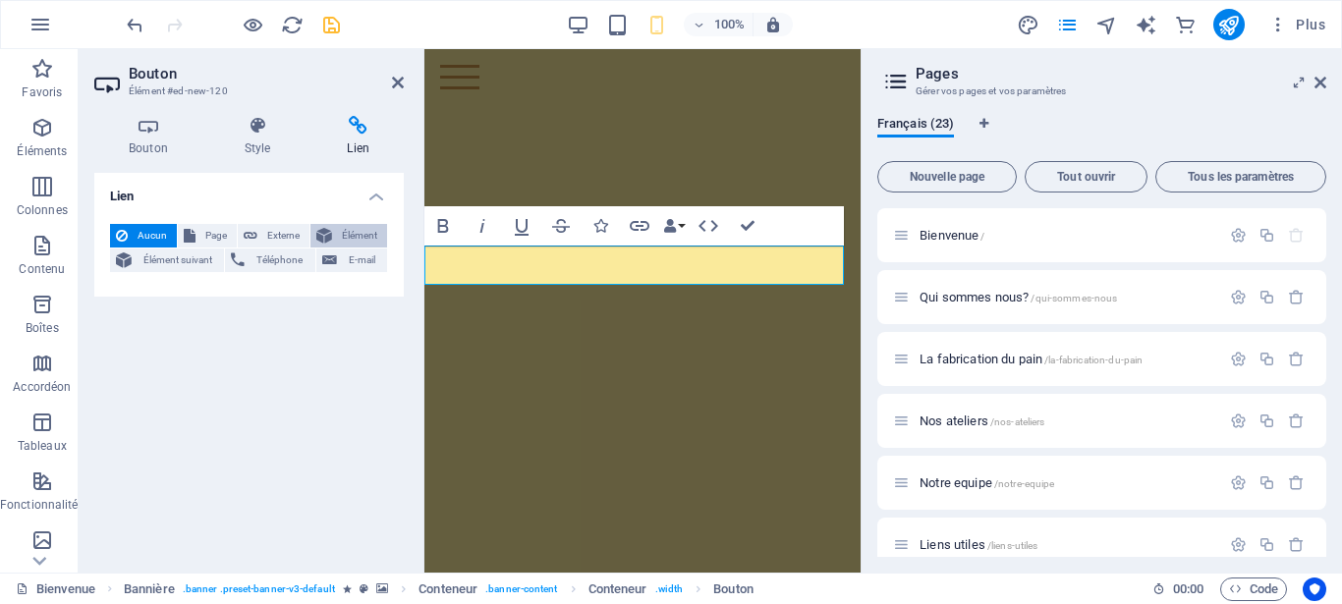
click at [343, 232] on span "Élément" at bounding box center [359, 236] width 43 height 24
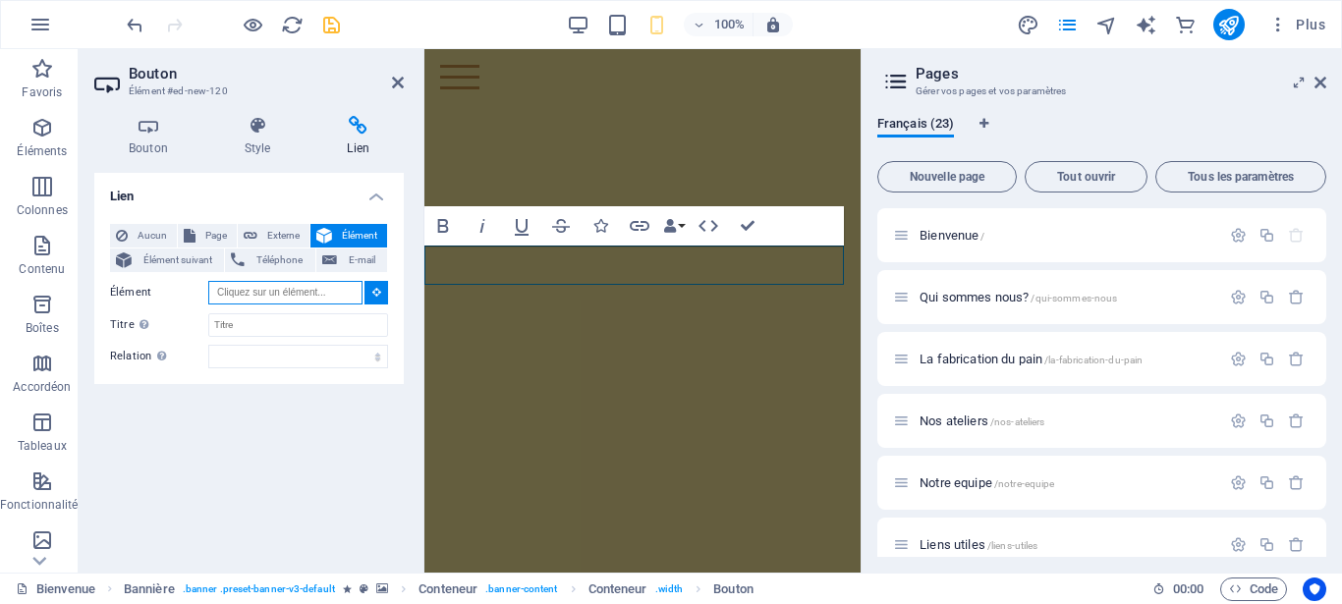
click at [313, 299] on input "Élément" at bounding box center [285, 293] width 154 height 24
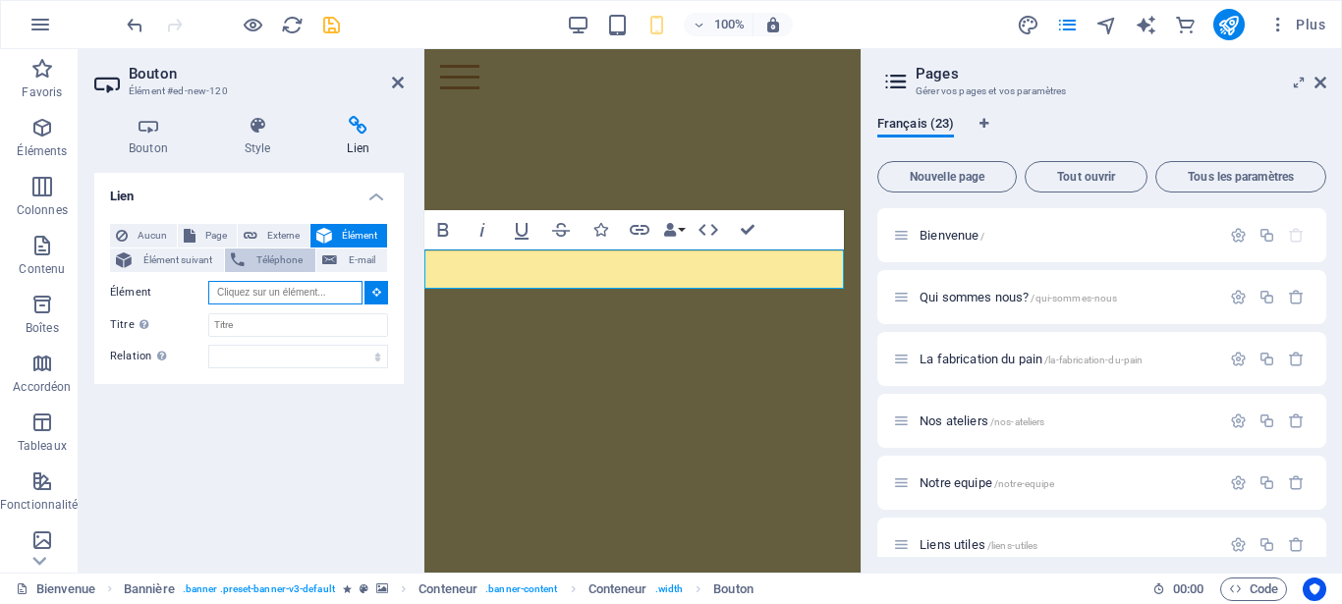
scroll to position [228, 0]
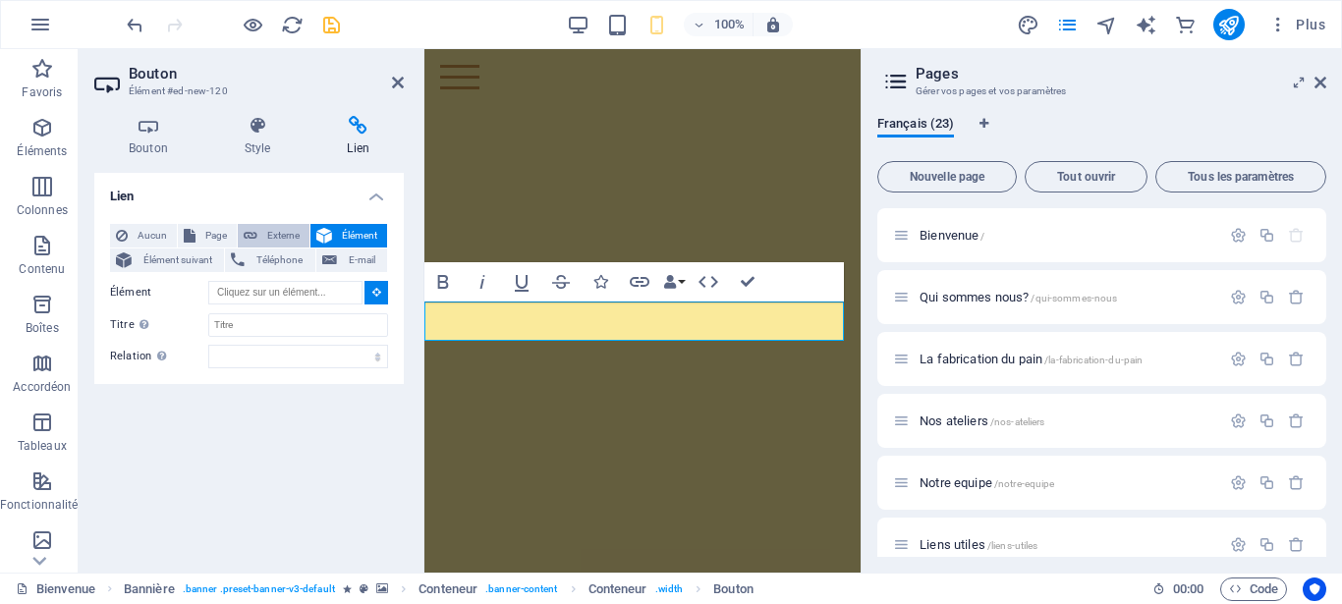
click at [284, 234] on span "Externe" at bounding box center [283, 236] width 40 height 24
select select "blank"
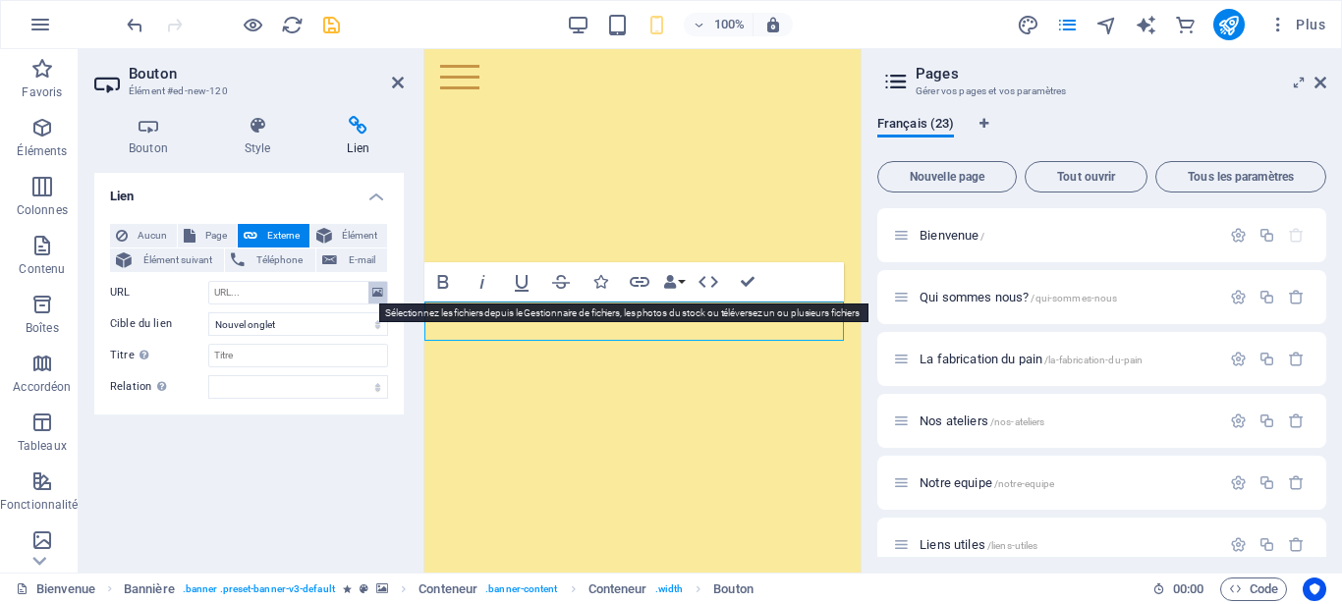
click at [380, 295] on icon at bounding box center [377, 293] width 11 height 22
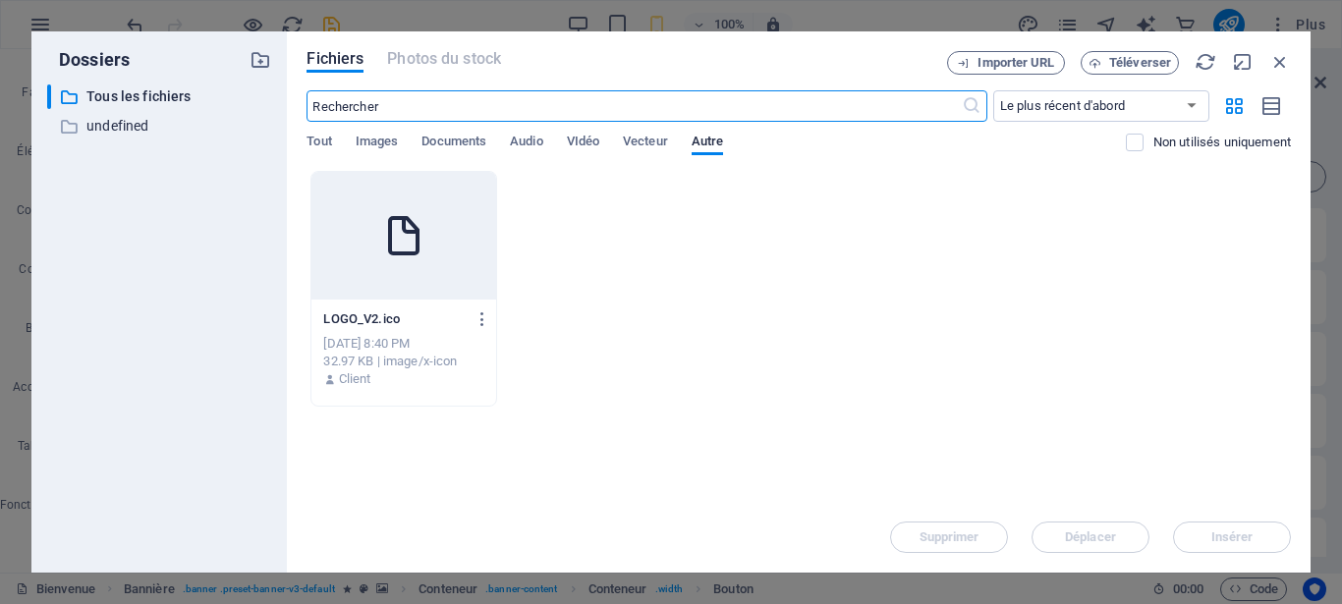
scroll to position [0, 0]
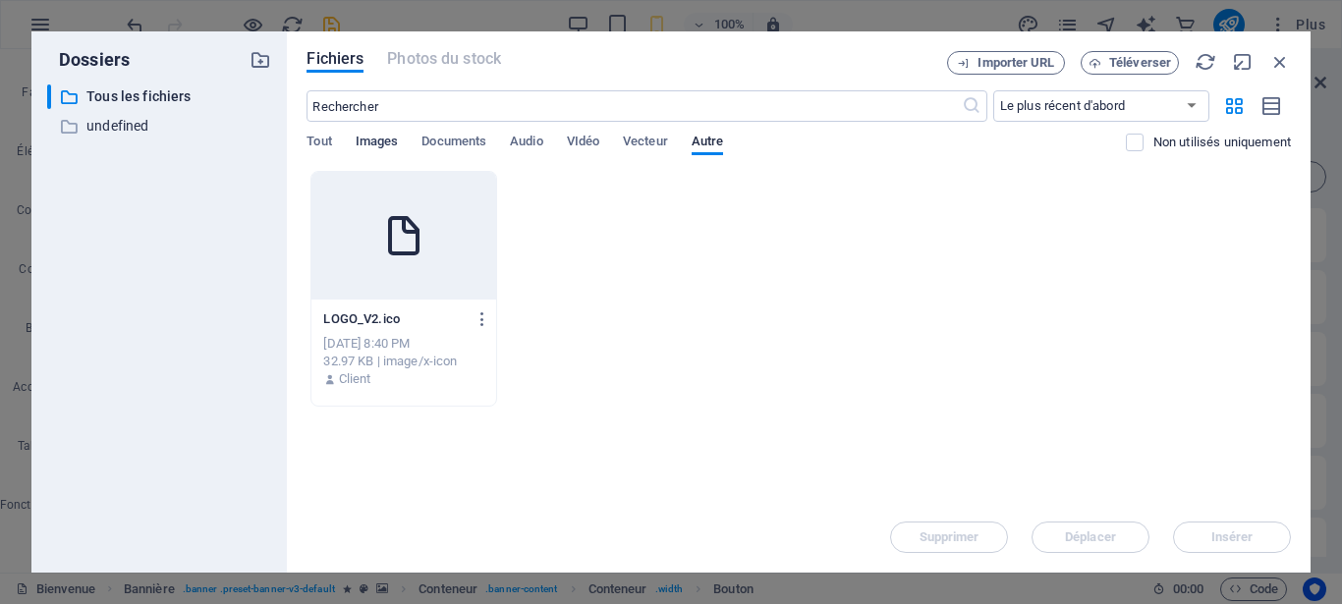
click at [382, 139] on span "Images" at bounding box center [377, 144] width 43 height 28
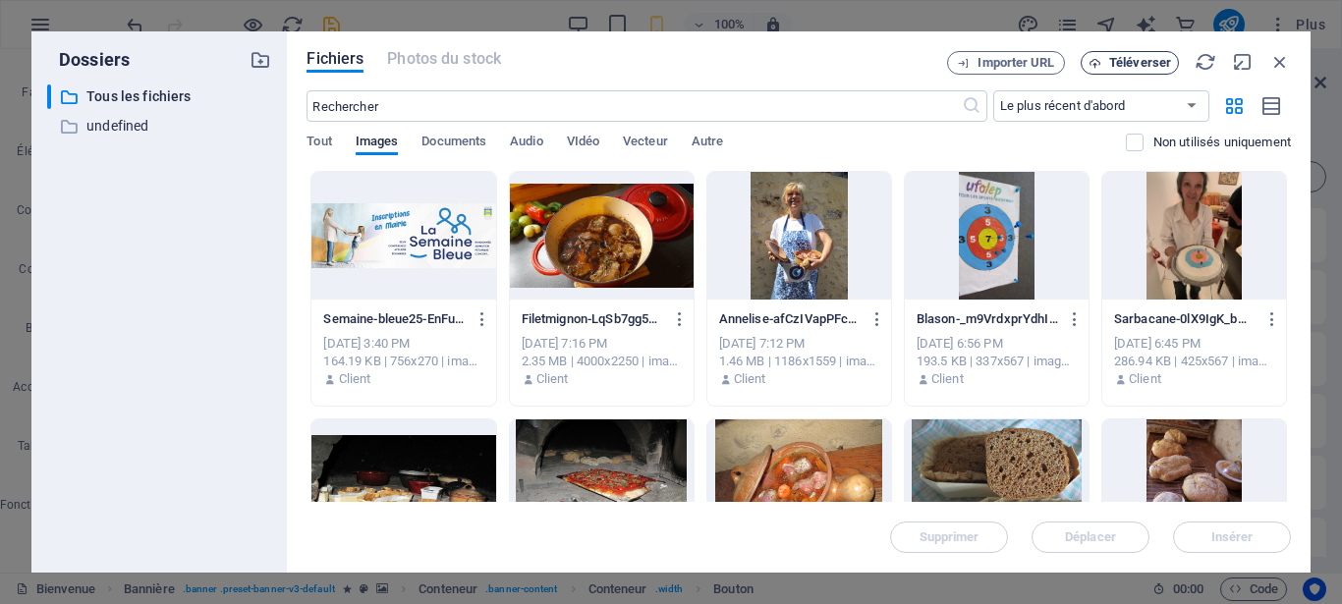
click at [1111, 63] on span "Téléverser" at bounding box center [1141, 63] width 62 height 12
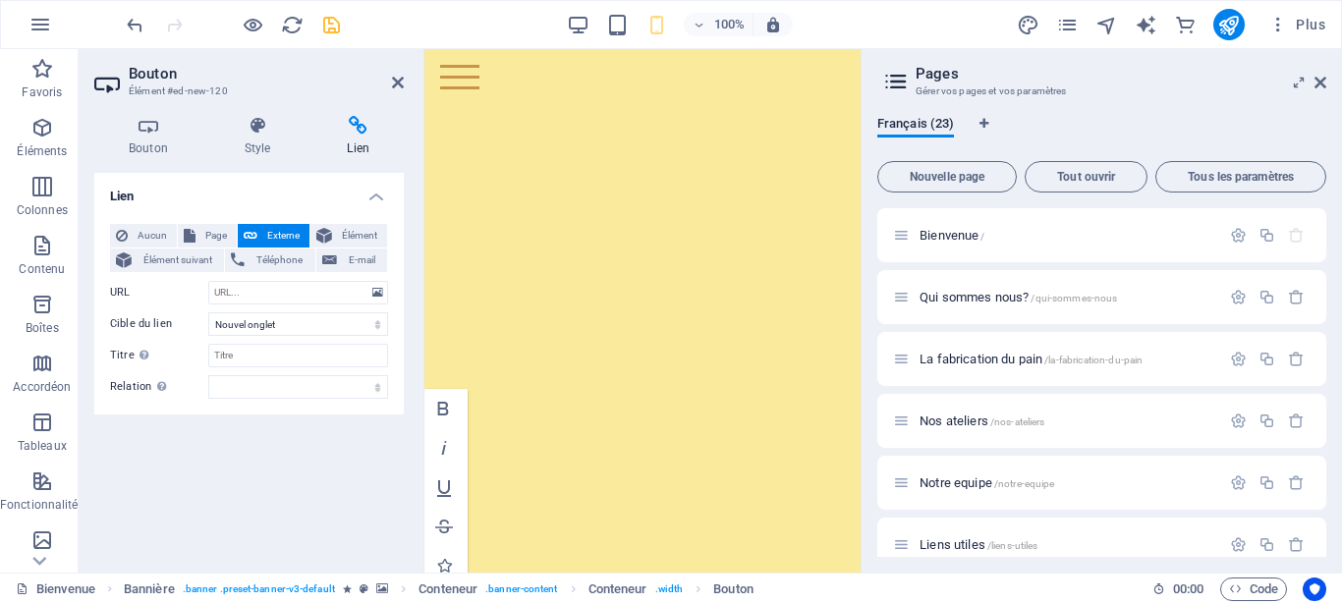
type input "https://cdn1.site-media.eu/images/0/19667947/programme25-6UNVbLKNhQXWOZirZ9uF9A…"
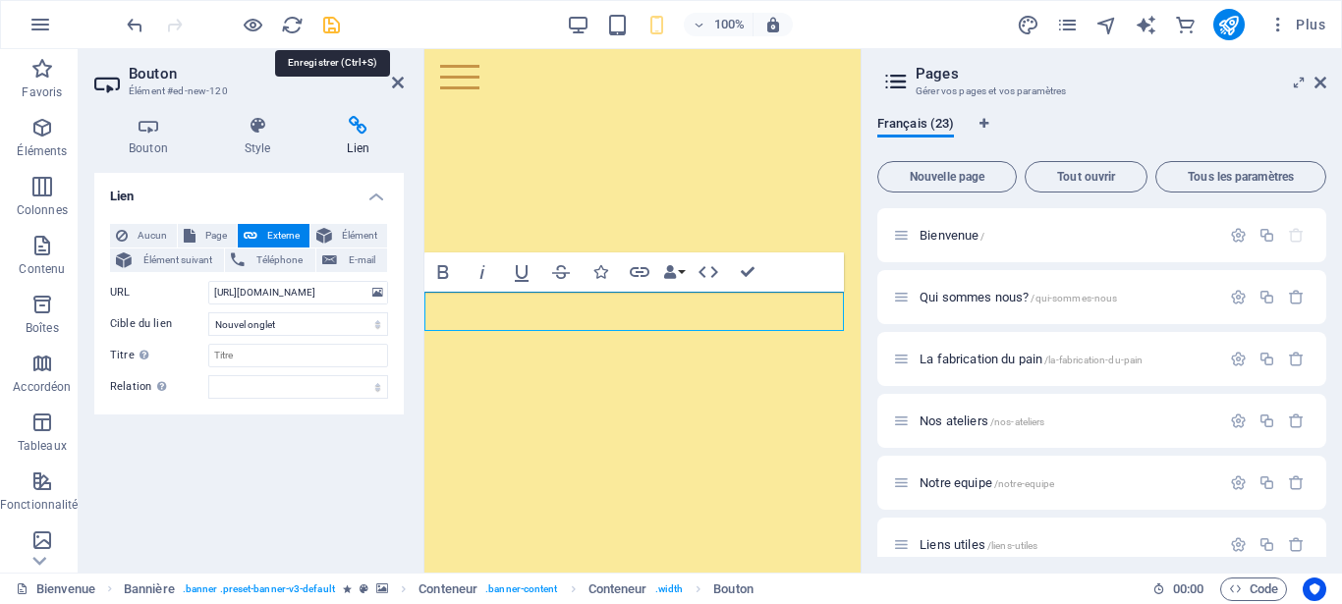
click at [328, 25] on icon "save" at bounding box center [331, 25] width 23 height 23
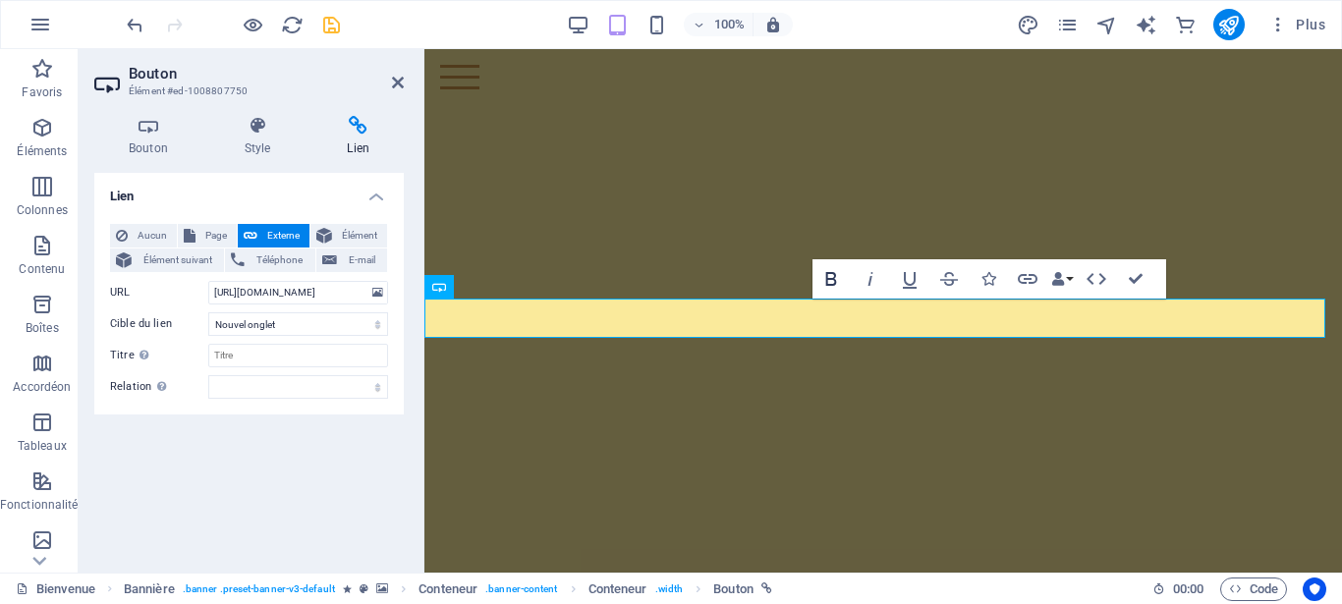
click at [834, 281] on icon "button" at bounding box center [832, 279] width 24 height 24
drag, startPoint x: 940, startPoint y: 318, endPoint x: 807, endPoint y: 313, distance: 133.7
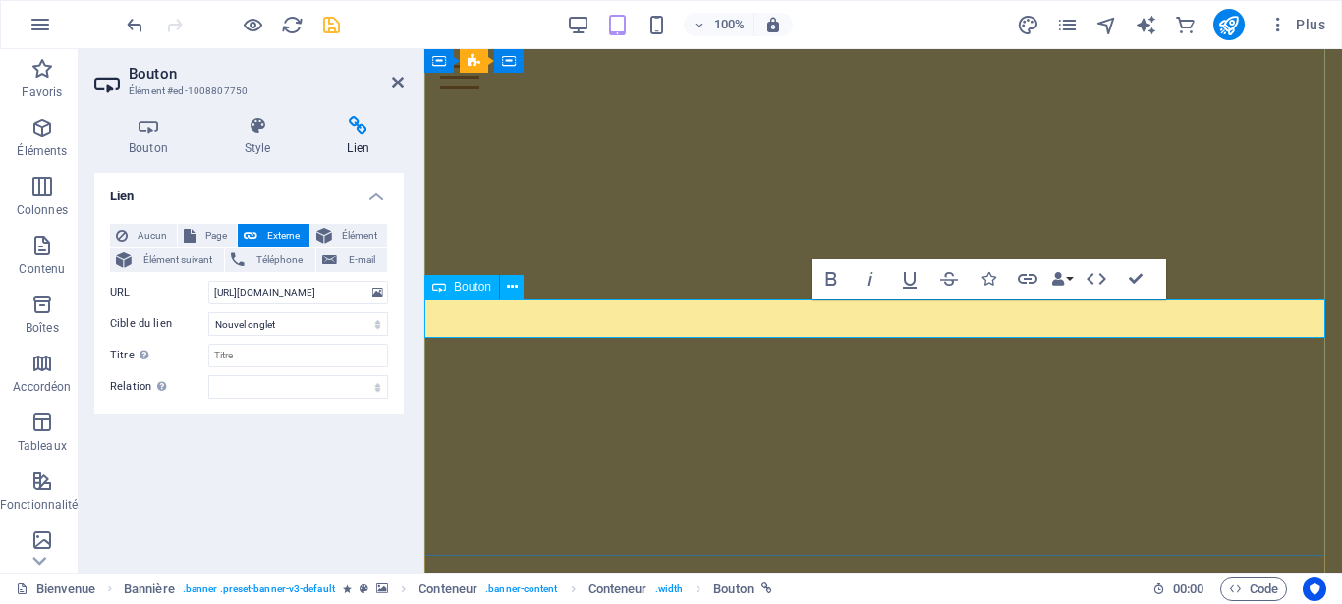
click at [255, 148] on h4 "Style" at bounding box center [261, 136] width 103 height 41
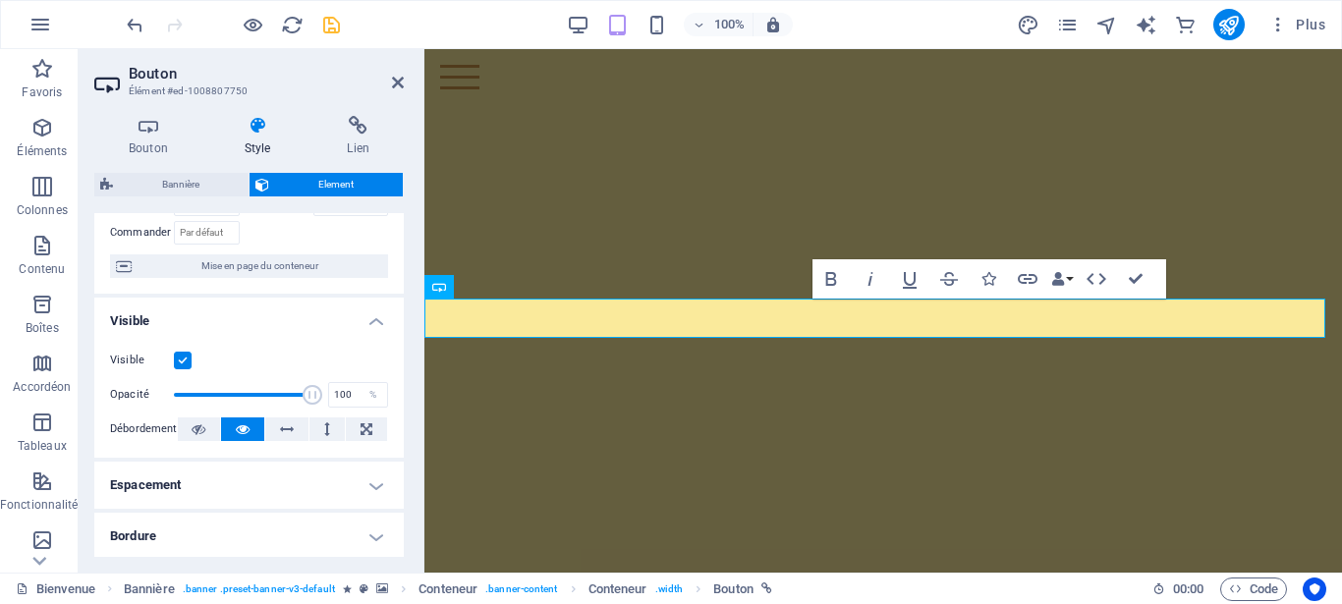
scroll to position [0, 0]
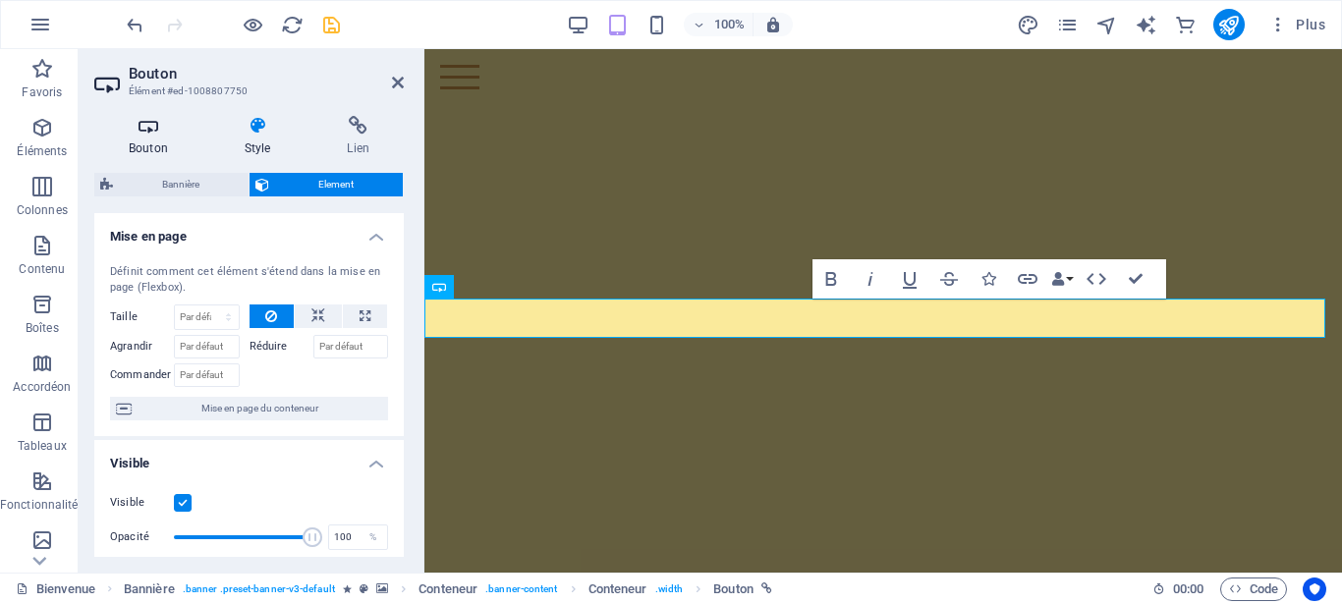
click at [142, 131] on icon at bounding box center [148, 126] width 108 height 20
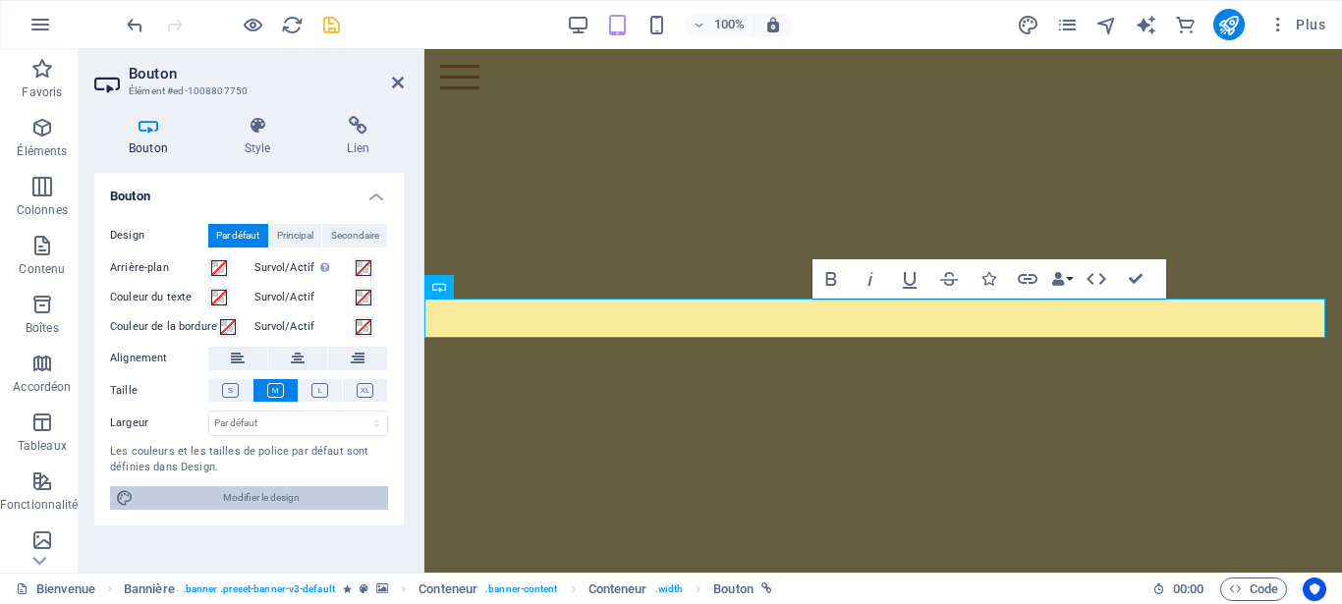
click at [204, 501] on span "Modifier le design" at bounding box center [261, 498] width 243 height 24
select select "700"
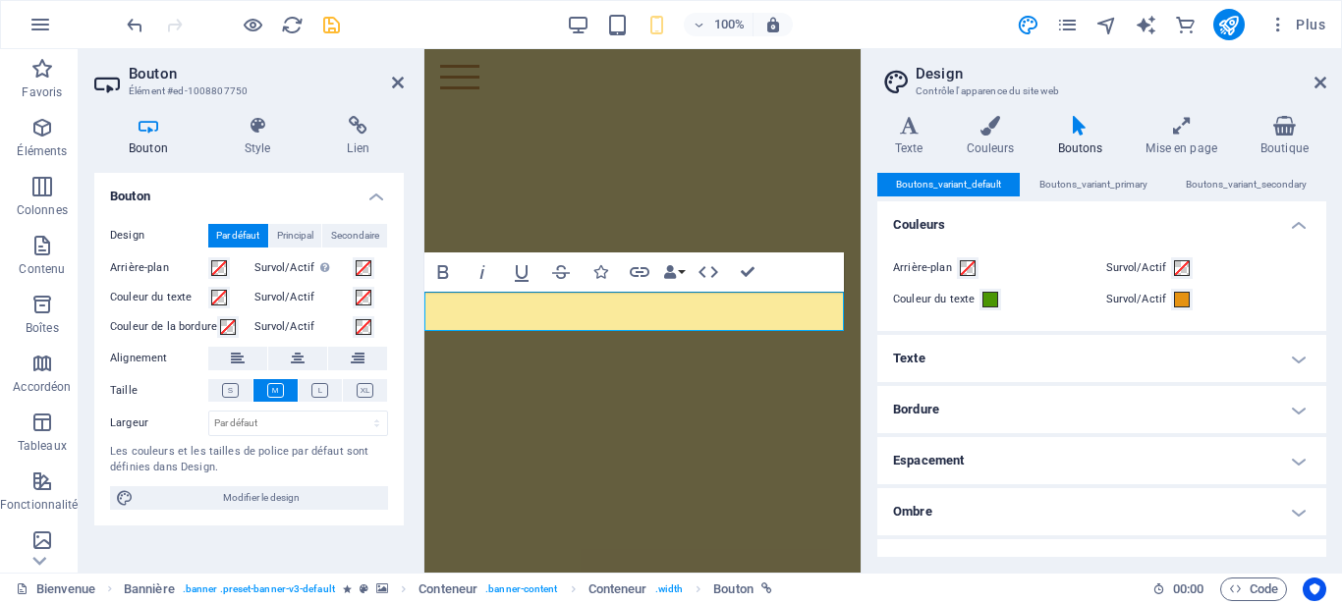
click at [1290, 358] on h4 "Texte" at bounding box center [1102, 358] width 449 height 47
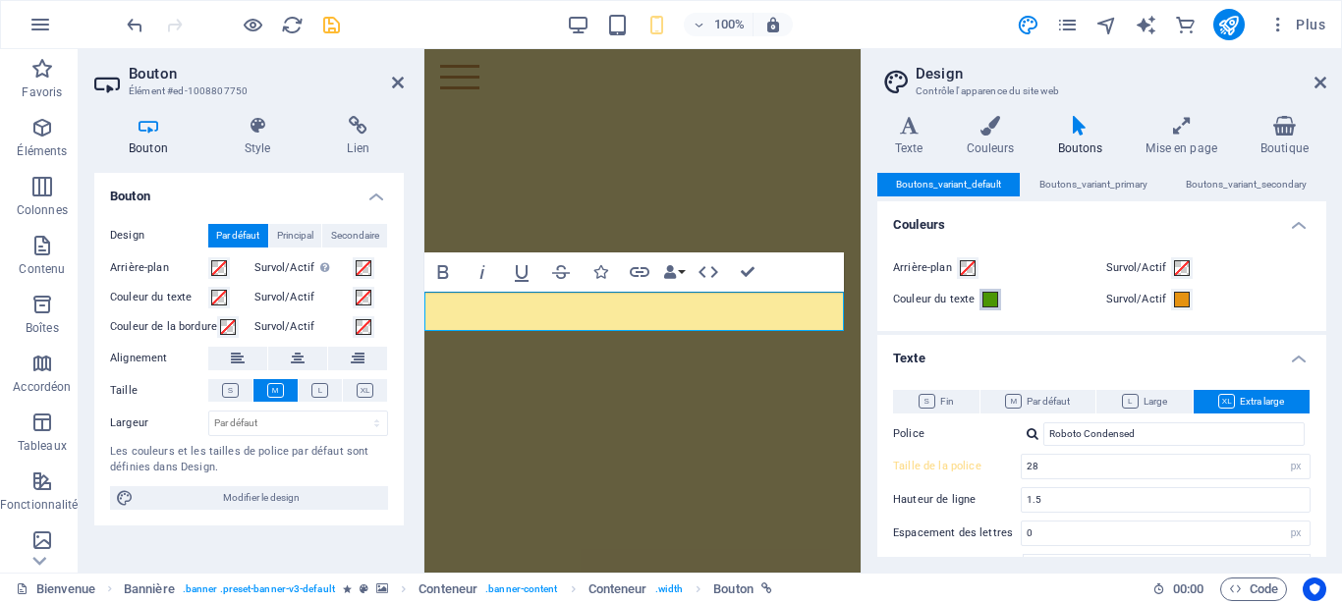
click at [990, 299] on span at bounding box center [991, 300] width 16 height 16
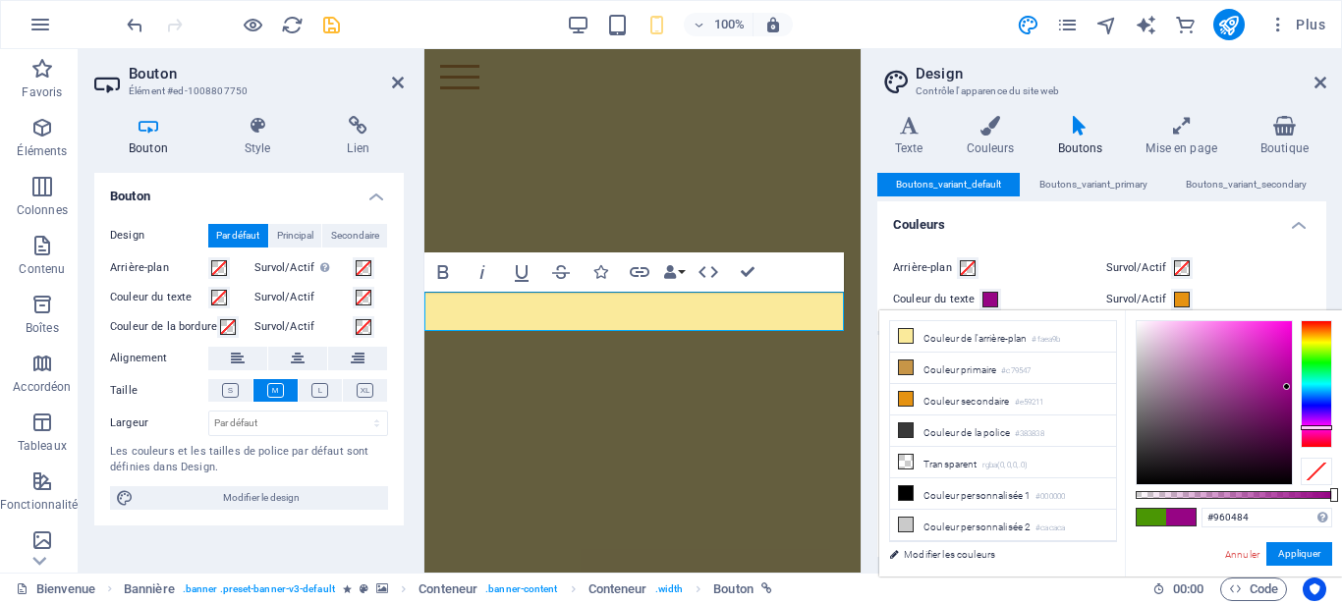
drag, startPoint x: 1319, startPoint y: 350, endPoint x: 1314, endPoint y: 427, distance: 77.8
click at [1314, 427] on div at bounding box center [1316, 384] width 31 height 128
type input "#f118d7"
click at [1276, 329] on div at bounding box center [1214, 402] width 155 height 163
click at [1307, 551] on button "Appliquer" at bounding box center [1300, 554] width 66 height 24
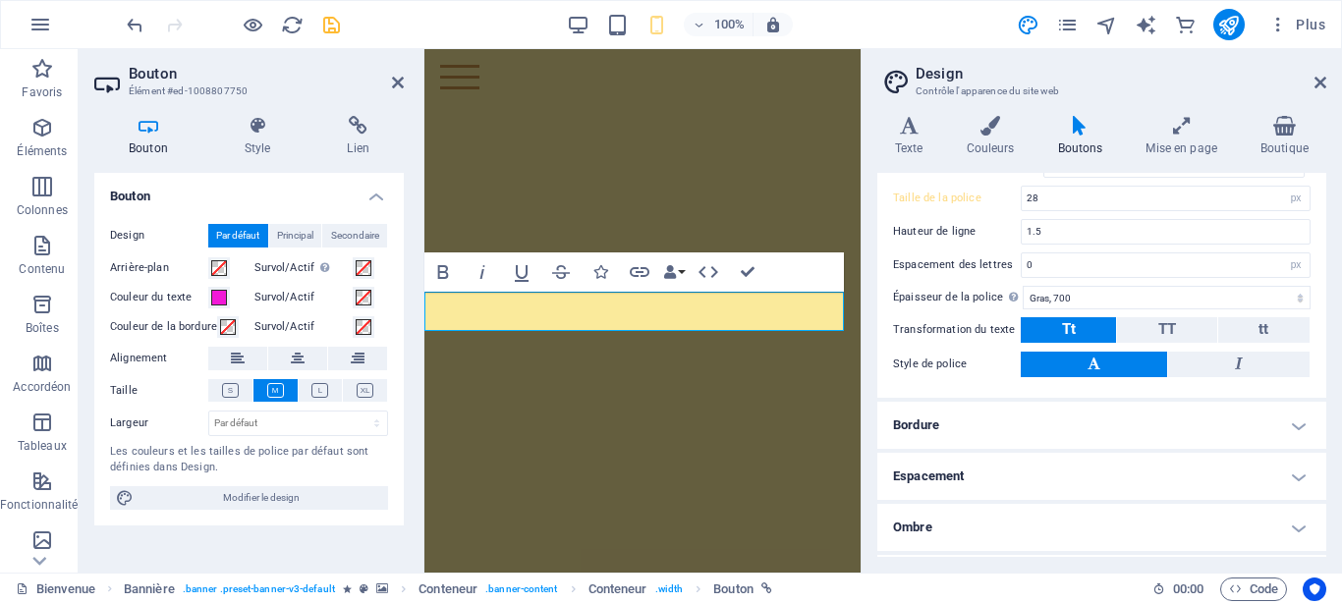
scroll to position [364, 0]
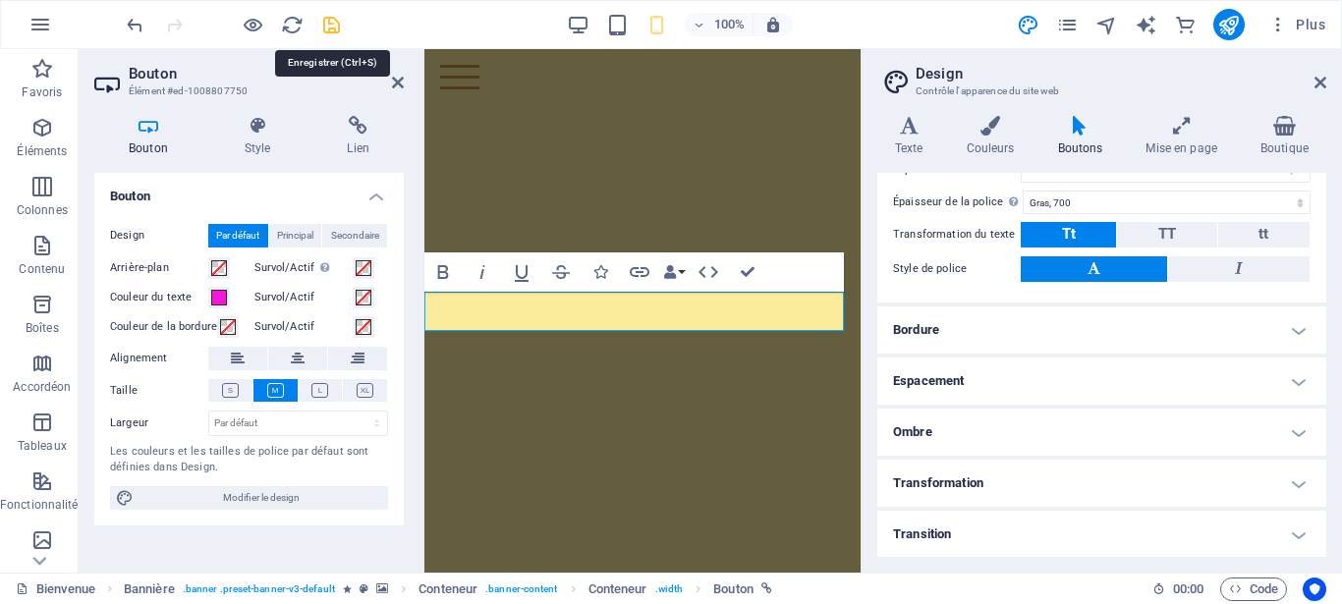
click at [328, 20] on icon "save" at bounding box center [331, 25] width 23 height 23
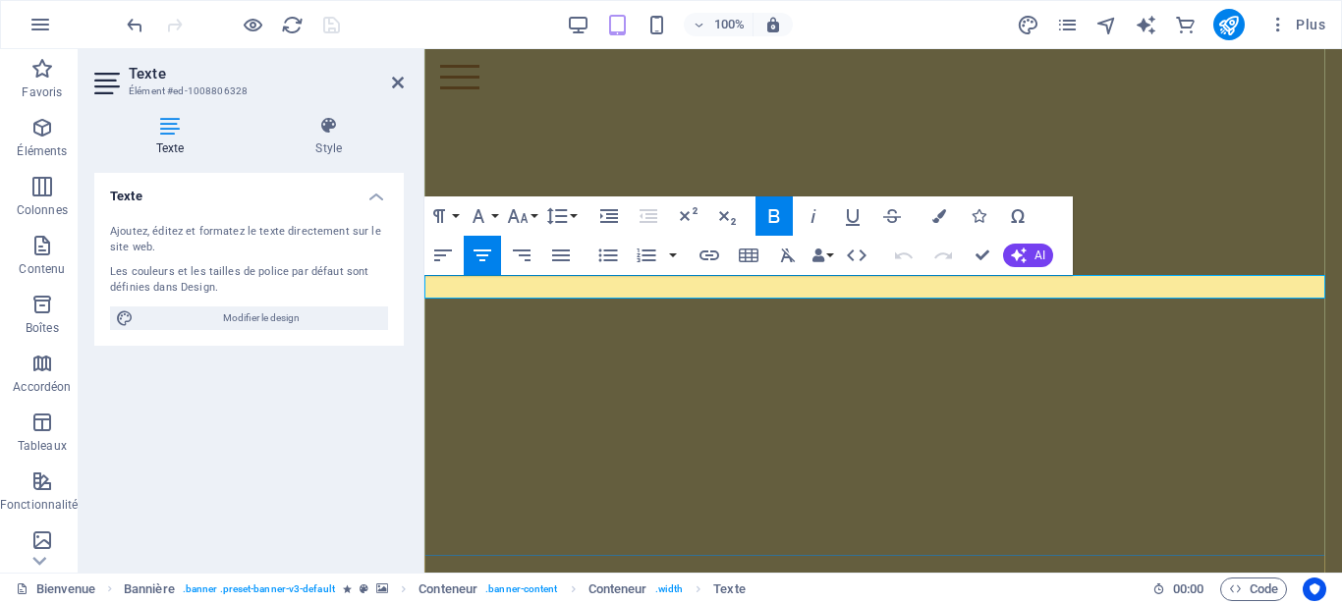
drag, startPoint x: 887, startPoint y: 287, endPoint x: 970, endPoint y: 288, distance: 82.6
drag, startPoint x: 927, startPoint y: 288, endPoint x: 816, endPoint y: 285, distance: 111.1
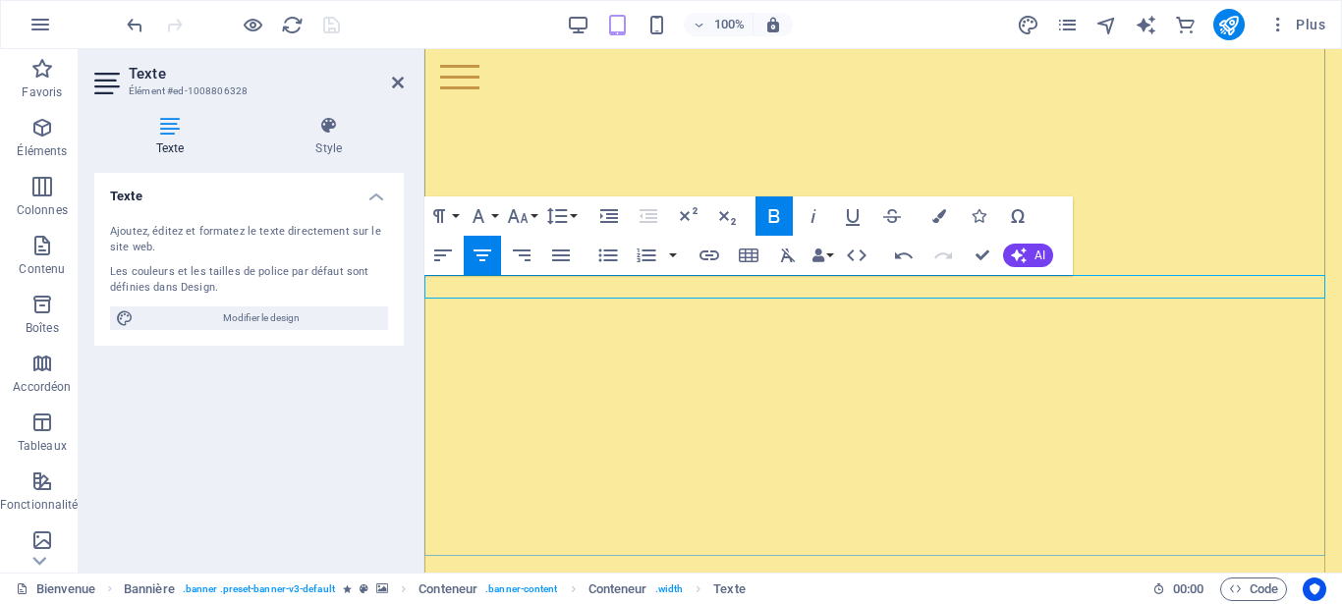
drag, startPoint x: 926, startPoint y: 290, endPoint x: 817, endPoint y: 289, distance: 109.1
copy span "Semaine bleue"
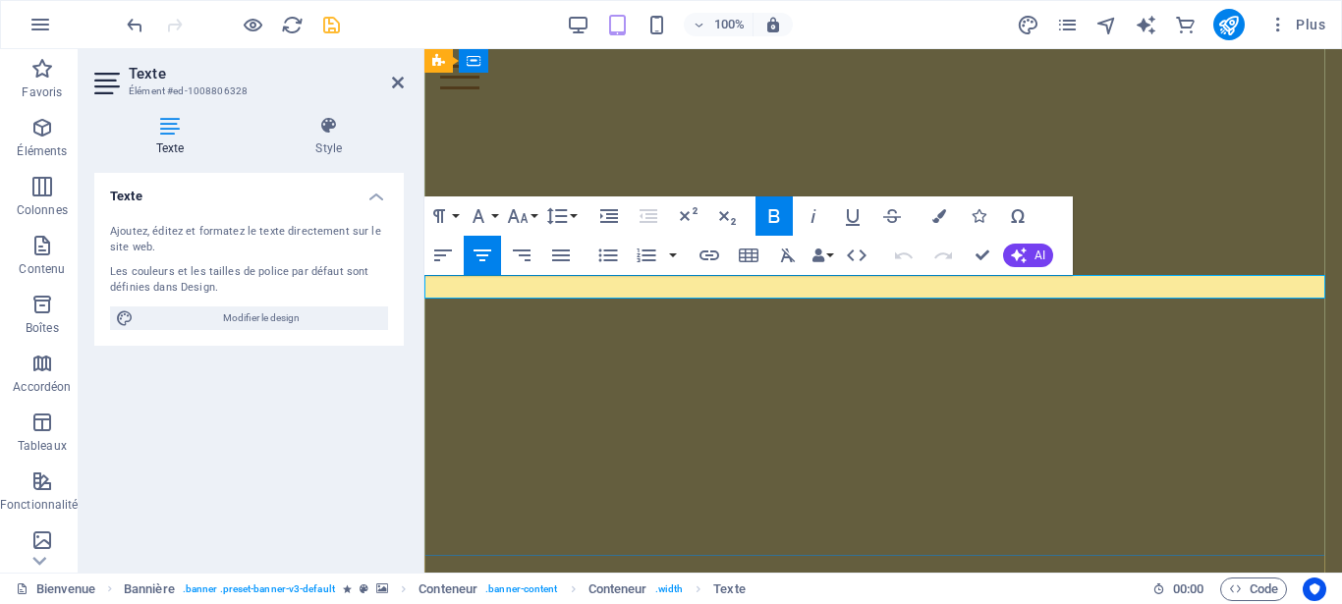
drag, startPoint x: 927, startPoint y: 284, endPoint x: 798, endPoint y: 282, distance: 128.8
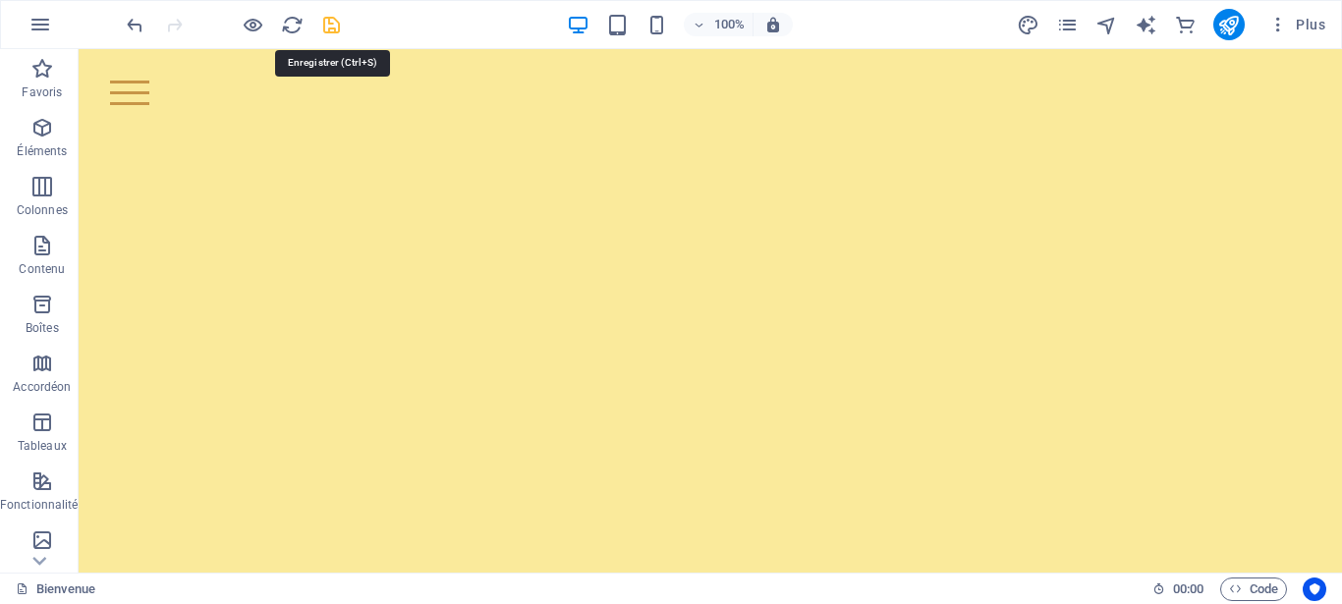
click at [335, 28] on icon "save" at bounding box center [331, 25] width 23 height 23
click at [1235, 27] on icon "publish" at bounding box center [1229, 25] width 23 height 23
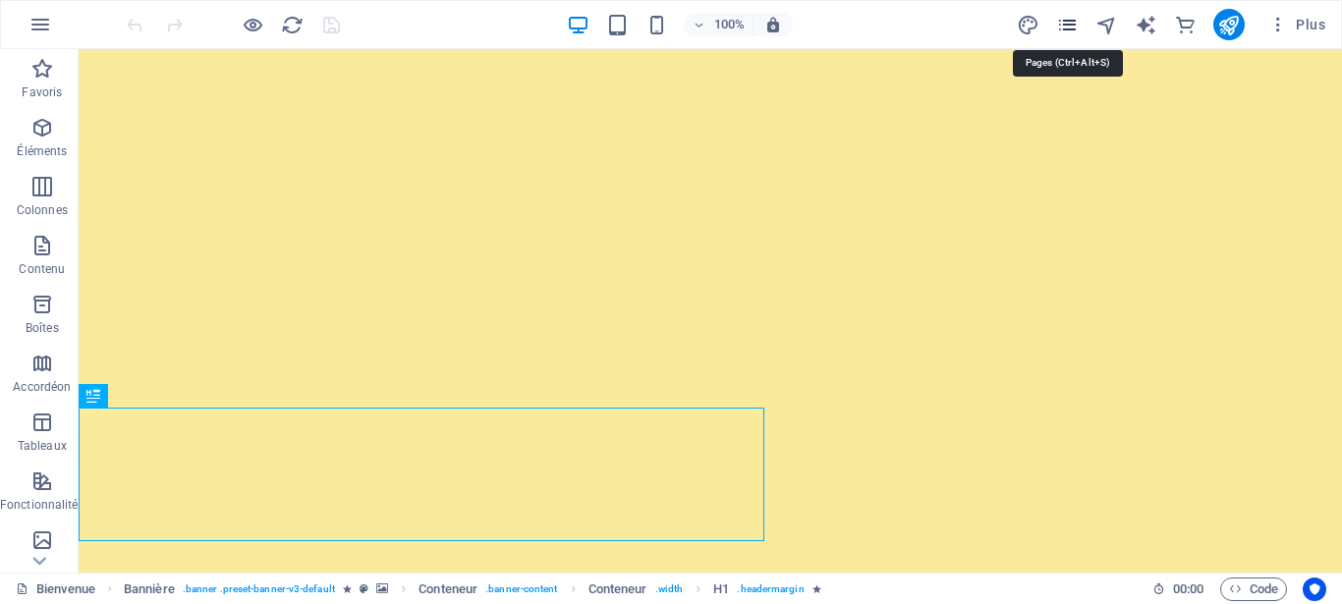
click at [1064, 28] on icon "pages" at bounding box center [1067, 25] width 23 height 23
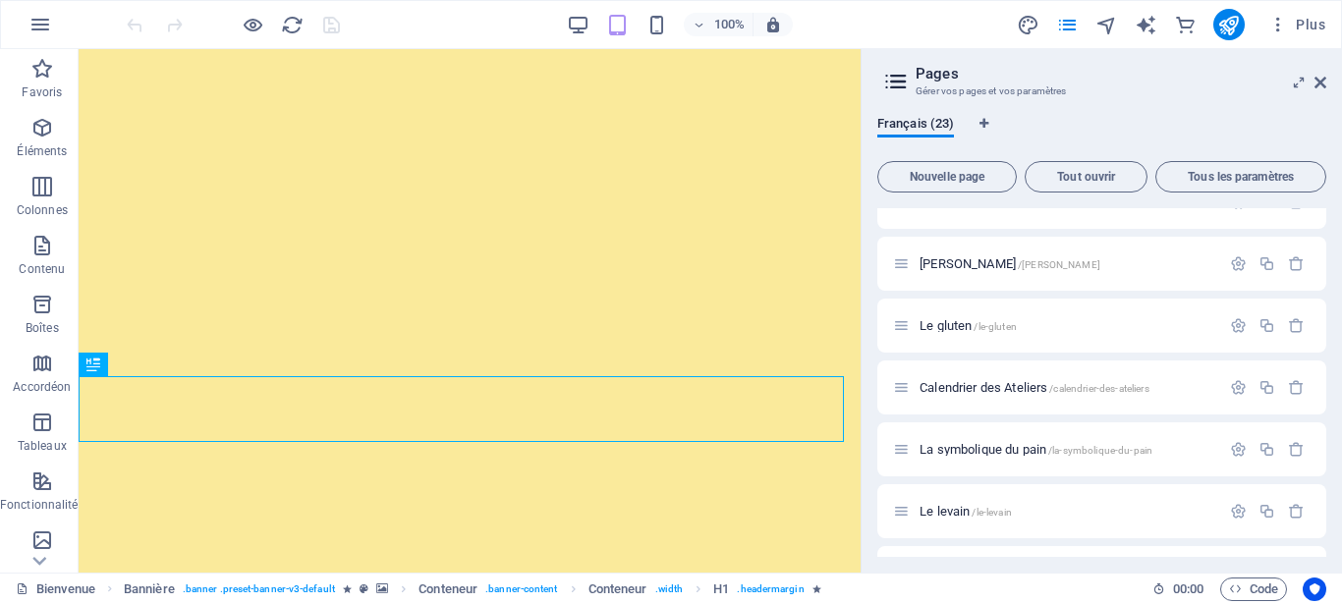
scroll to position [843, 0]
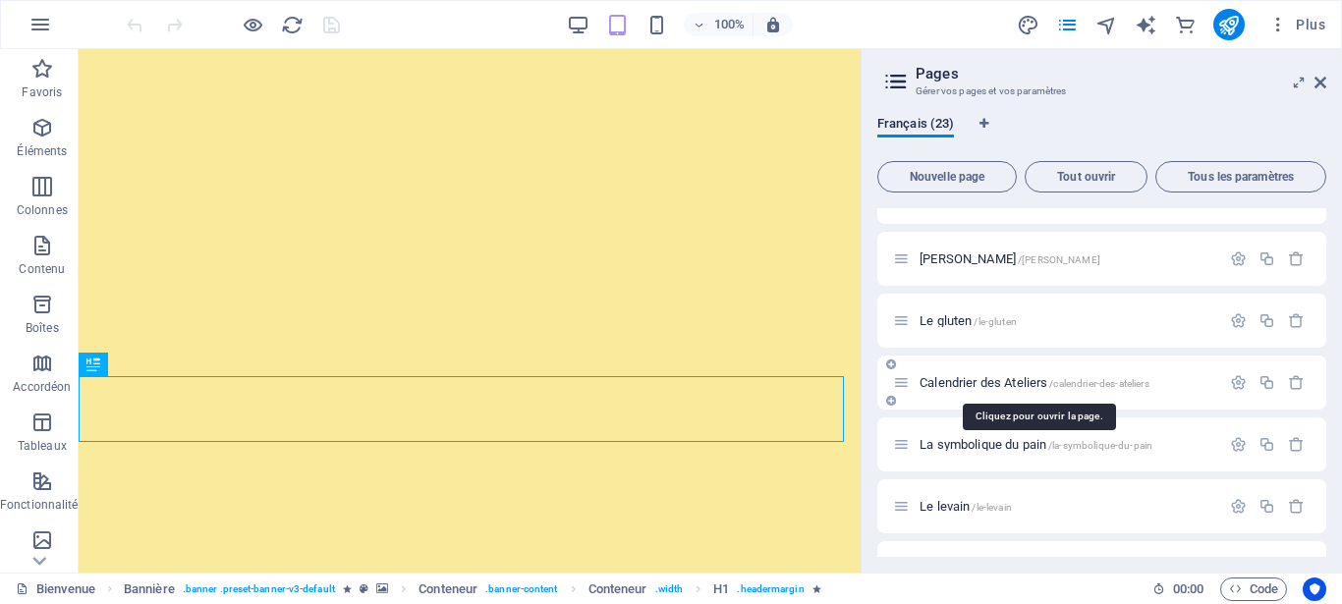
click at [1047, 383] on span "Calendrier des Ateliers /calendrier-des-ateliers" at bounding box center [1035, 382] width 230 height 15
click at [1047, 383] on div "Calendrier des Ateliers /calendrier-des-ateliers" at bounding box center [1102, 383] width 449 height 54
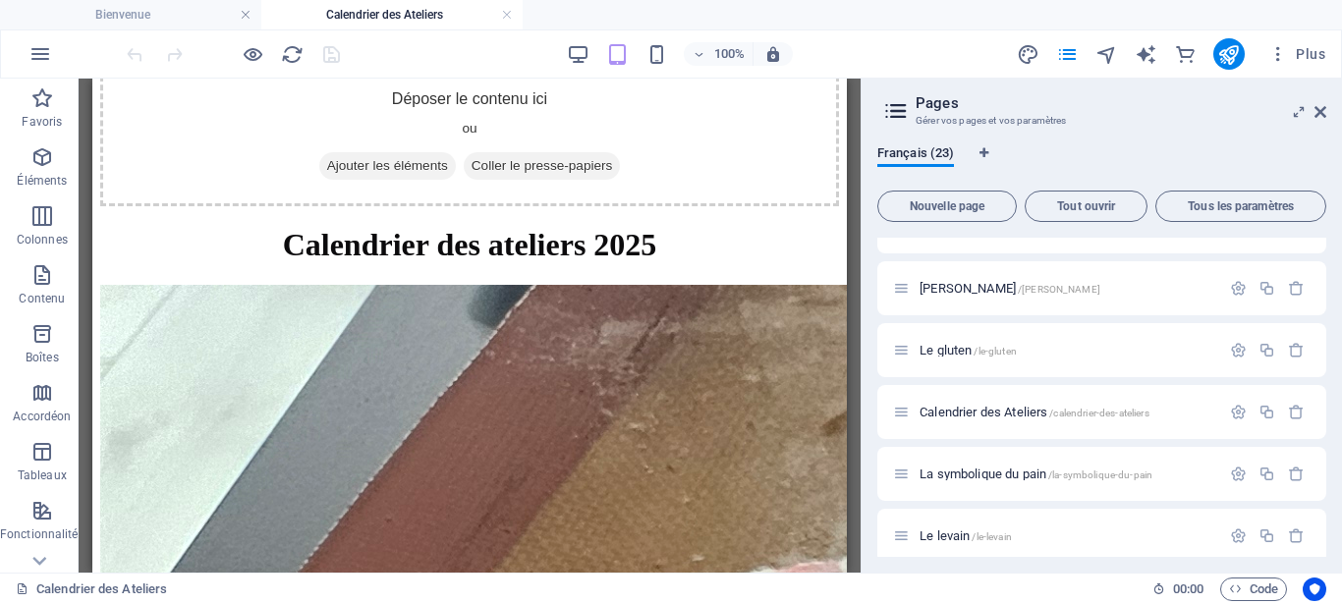
scroll to position [473, 0]
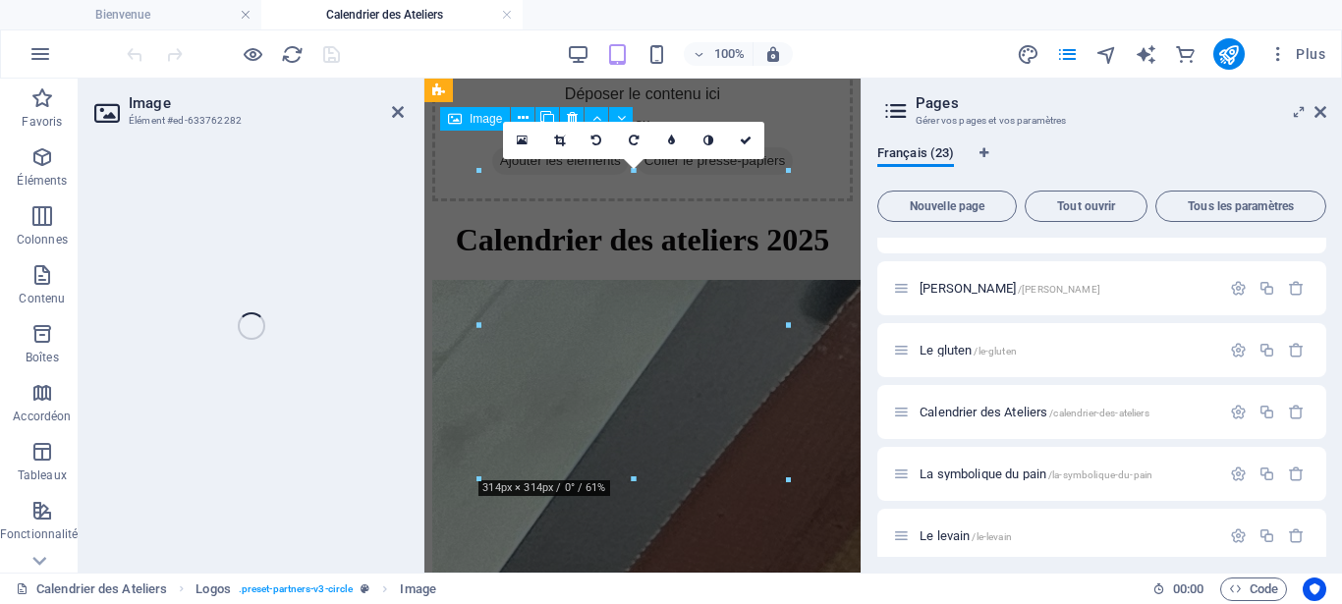
scroll to position [1283, 0]
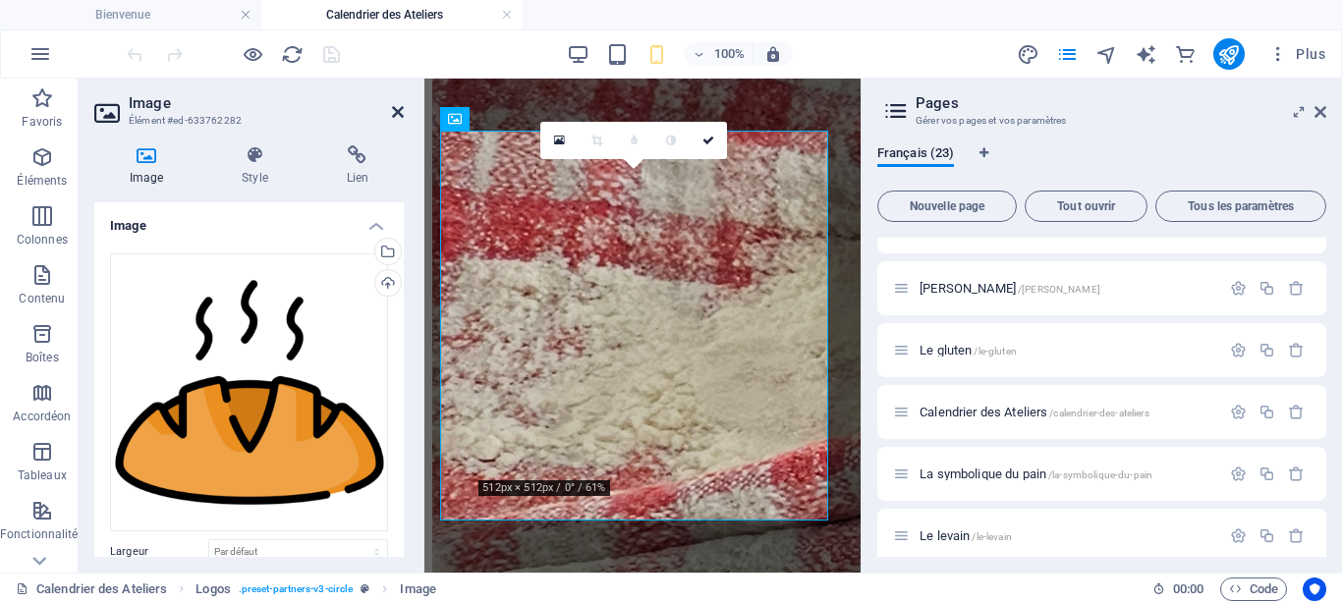
click at [395, 114] on icon at bounding box center [398, 112] width 12 height 16
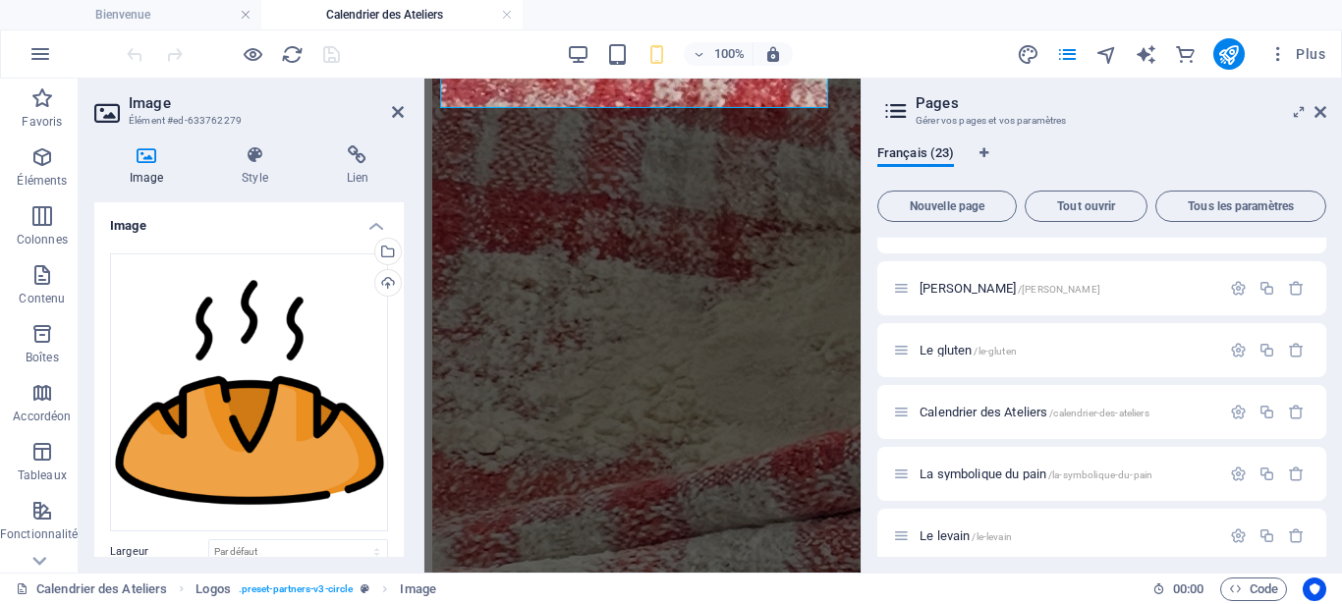
scroll to position [1284, 0]
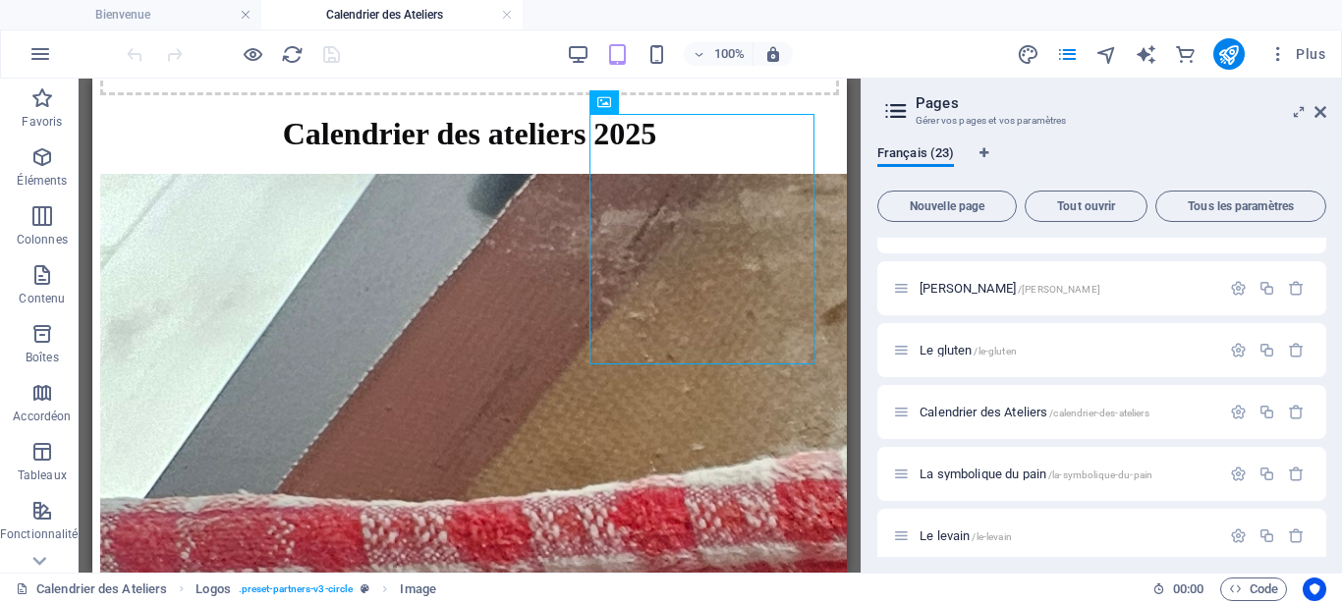
scroll to position [431, 0]
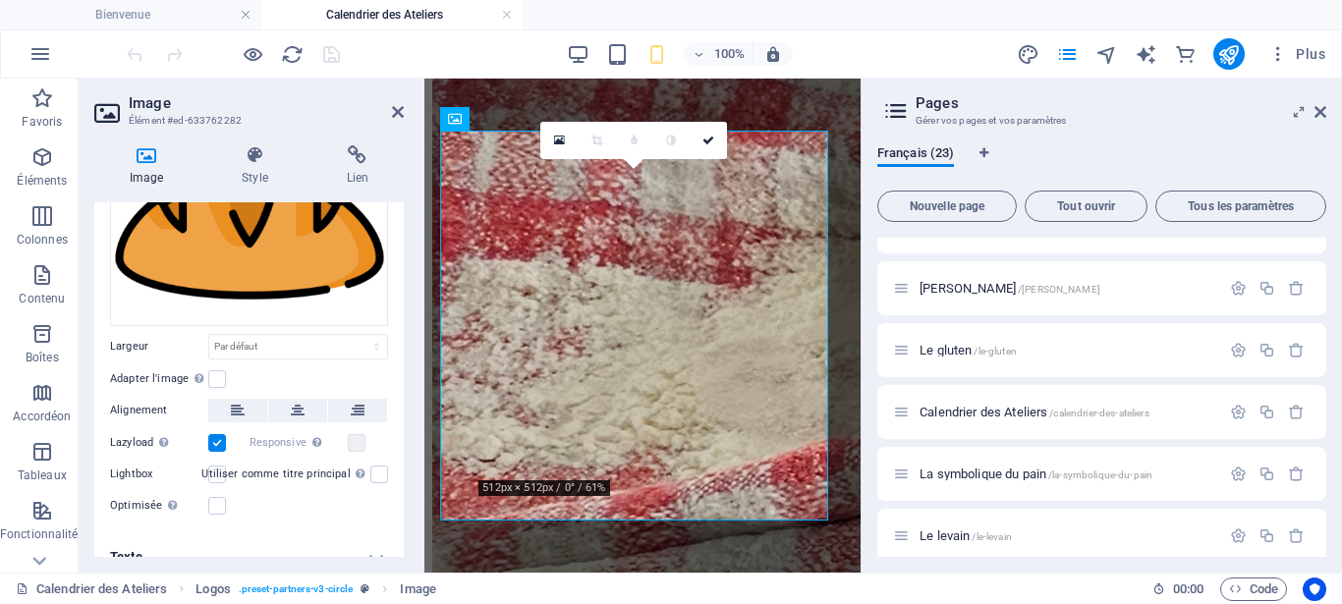
scroll to position [212, 0]
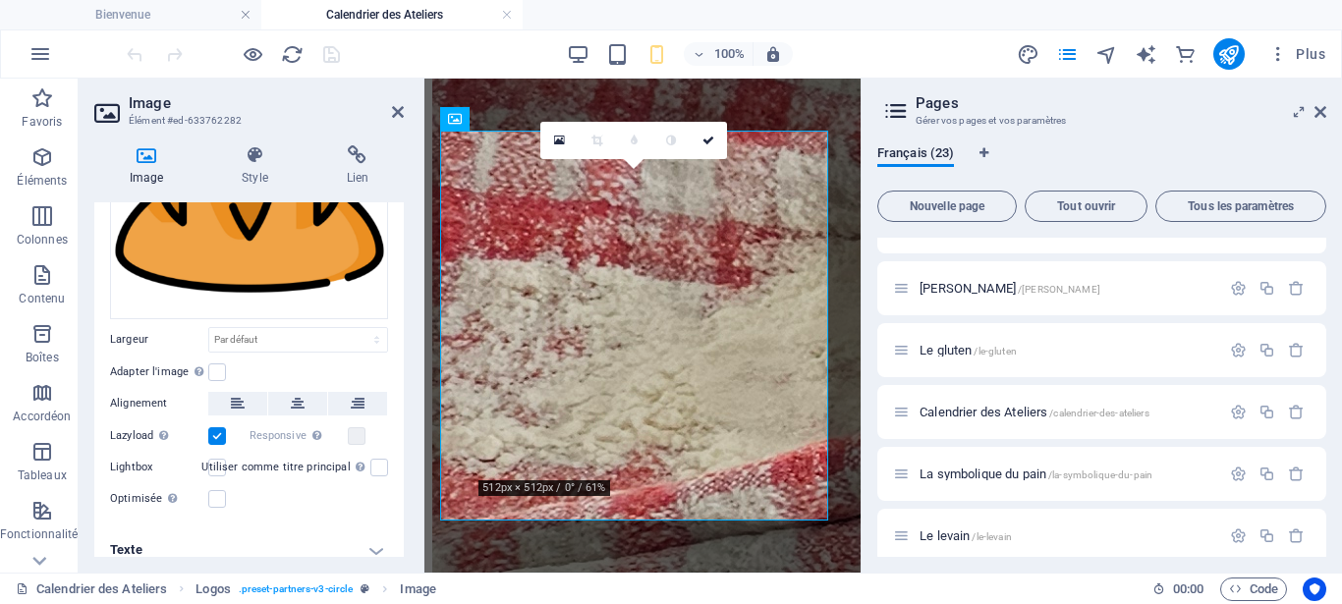
click at [202, 543] on h4 "Texte" at bounding box center [249, 550] width 310 height 47
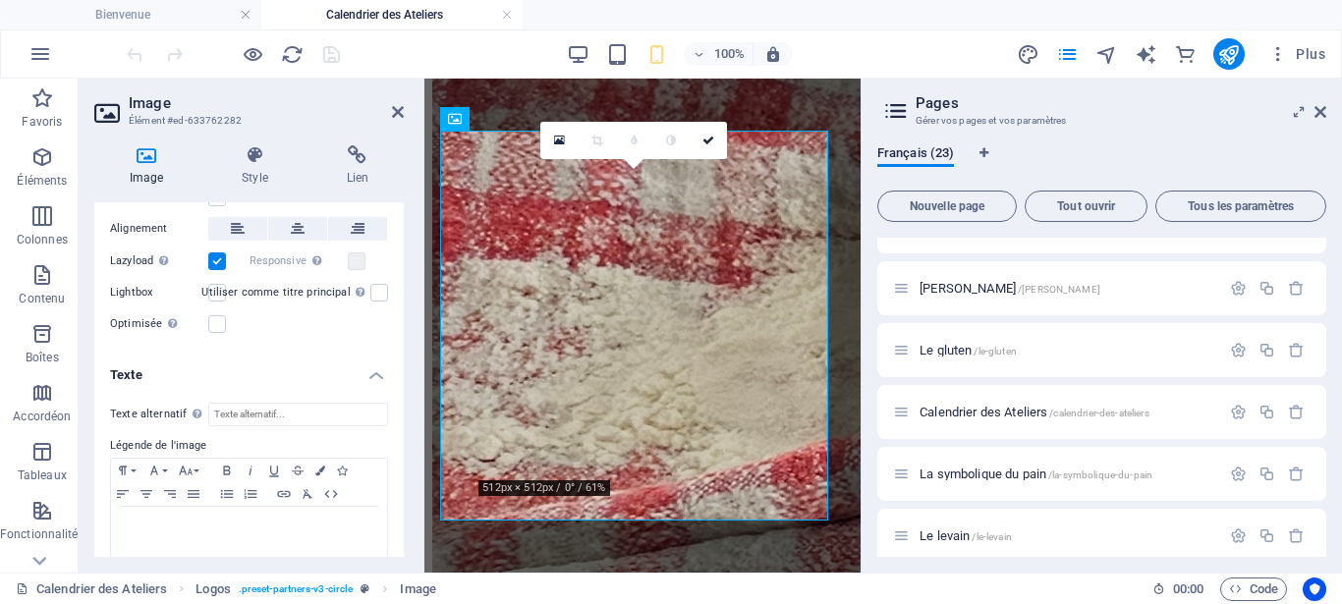
scroll to position [397, 0]
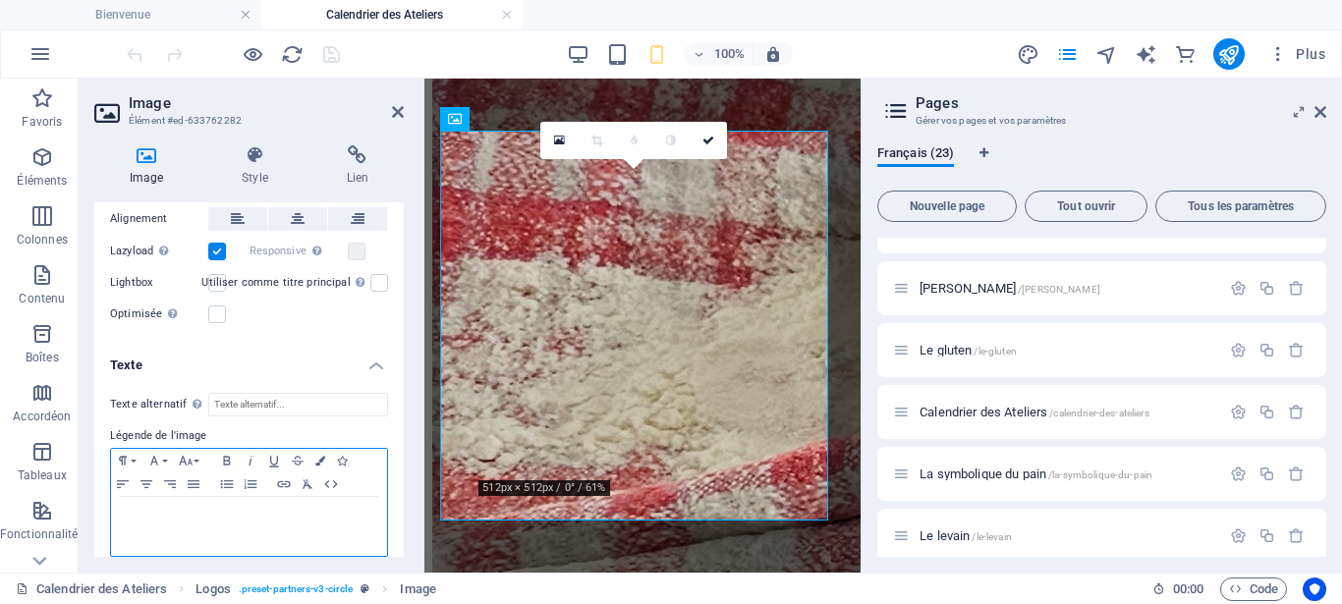
click at [273, 510] on div at bounding box center [249, 526] width 276 height 59
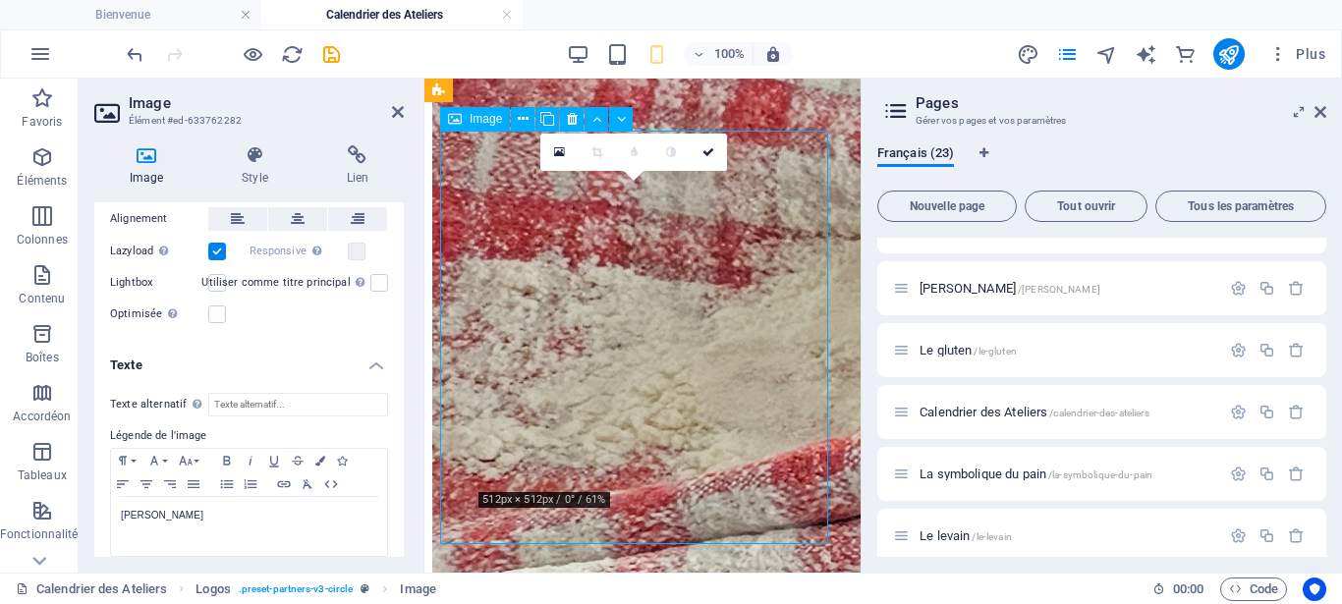
drag, startPoint x: 693, startPoint y: 336, endPoint x: 597, endPoint y: 337, distance: 96.3
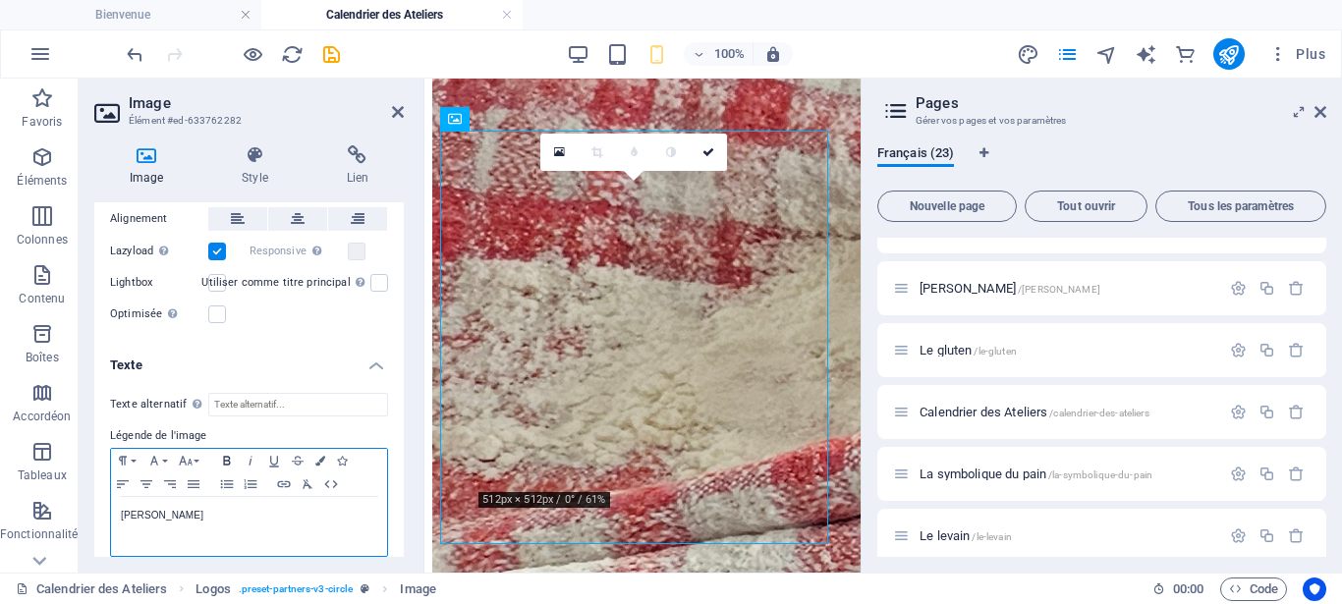
click at [227, 453] on icon "button" at bounding box center [227, 461] width 24 height 16
click at [194, 453] on icon "button" at bounding box center [186, 461] width 24 height 16
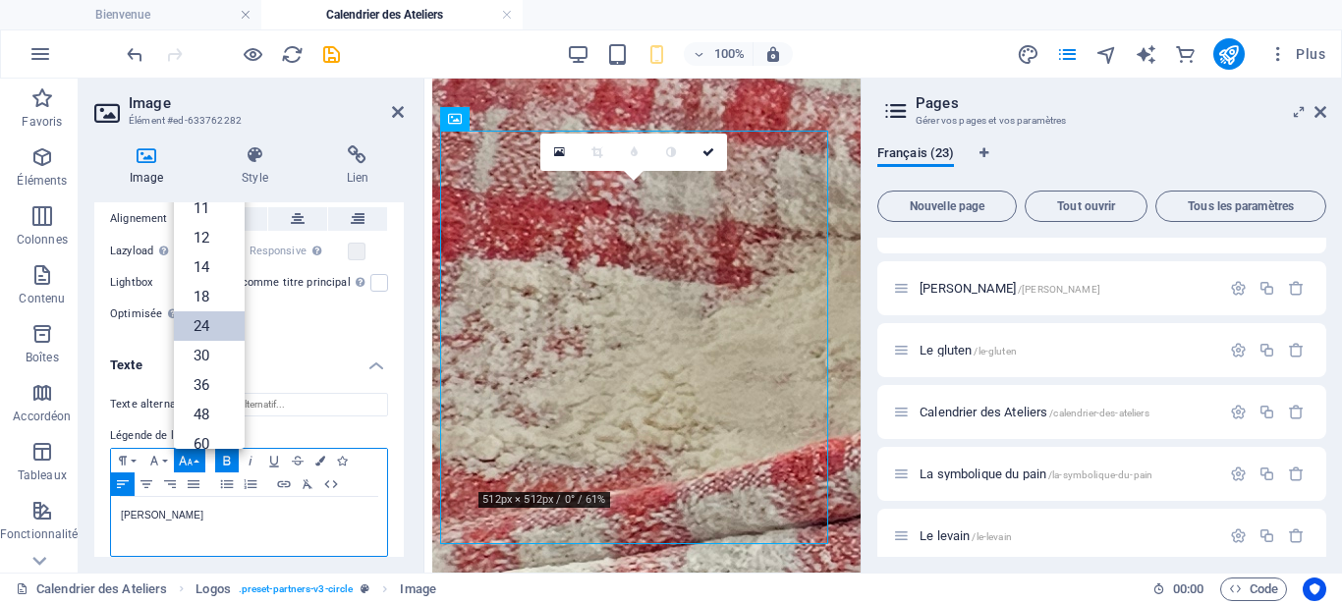
click at [200, 319] on link "24" at bounding box center [209, 326] width 71 height 29
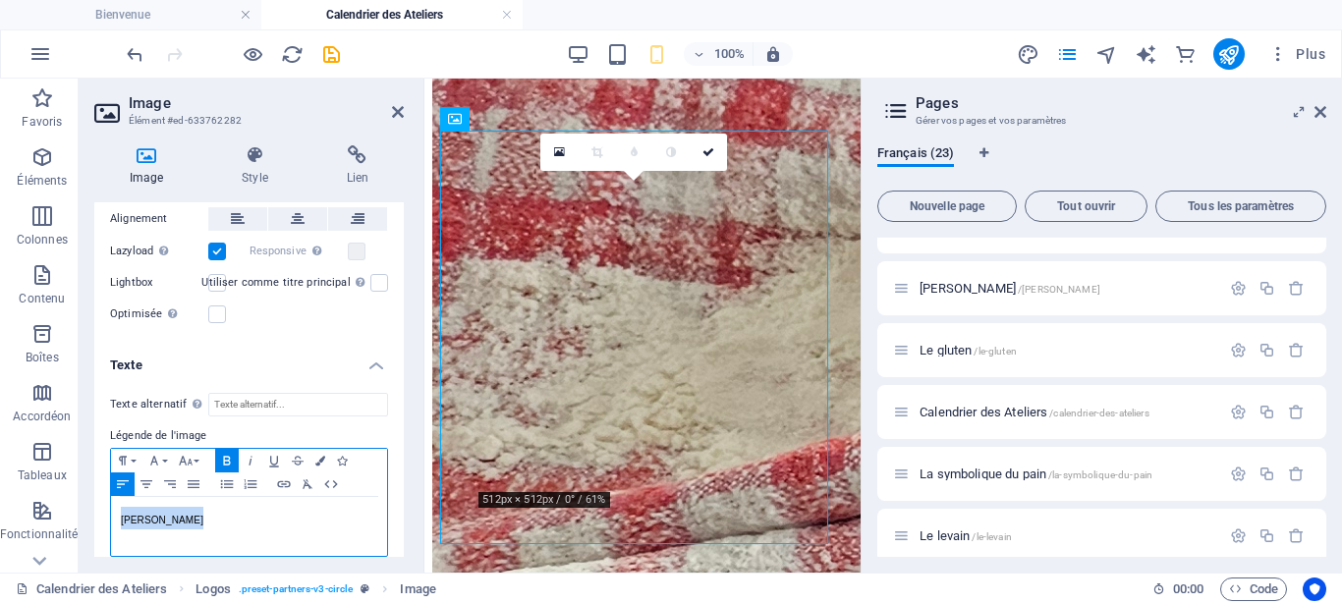
drag, startPoint x: 194, startPoint y: 505, endPoint x: 114, endPoint y: 497, distance: 80.0
click at [114, 497] on div "Semaine Bleue ​ ​" at bounding box center [249, 526] width 276 height 59
click at [189, 453] on icon "button" at bounding box center [186, 461] width 24 height 16
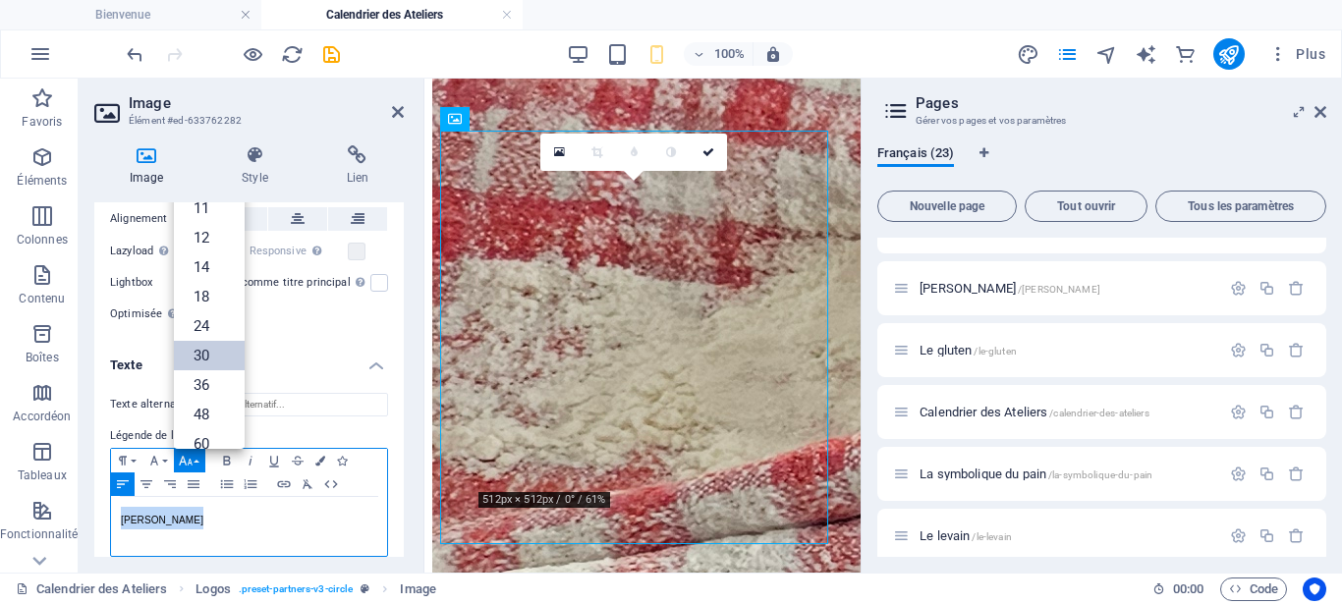
click at [196, 341] on link "30" at bounding box center [209, 355] width 71 height 29
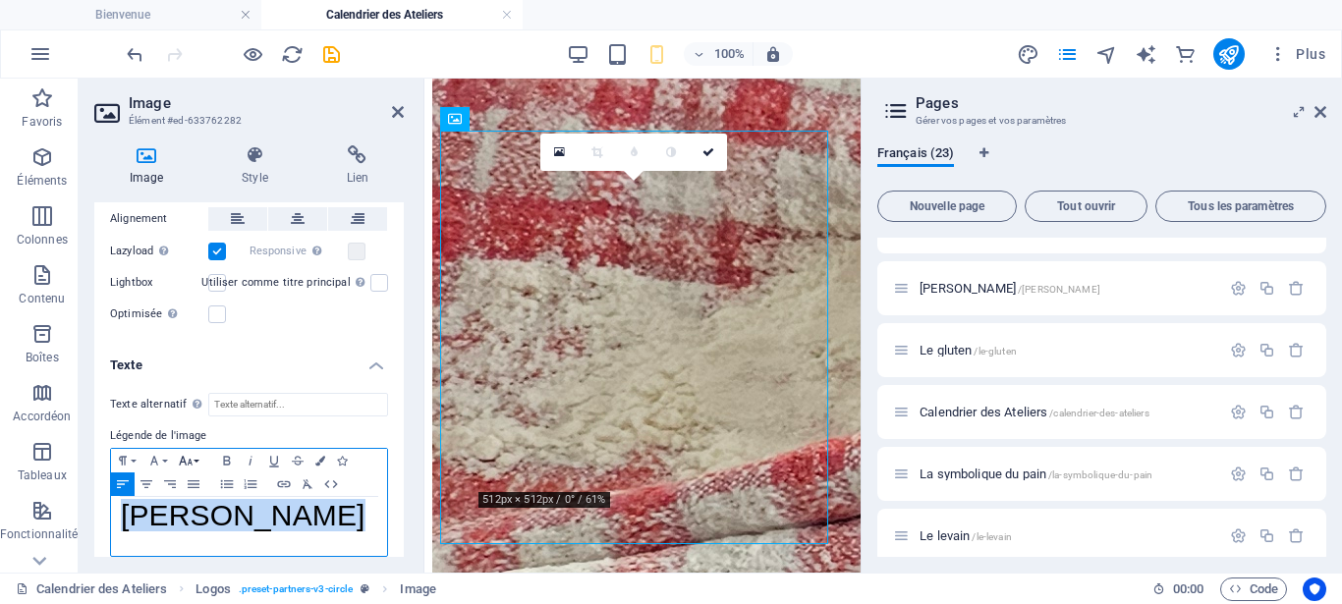
click at [188, 453] on icon "button" at bounding box center [186, 461] width 24 height 16
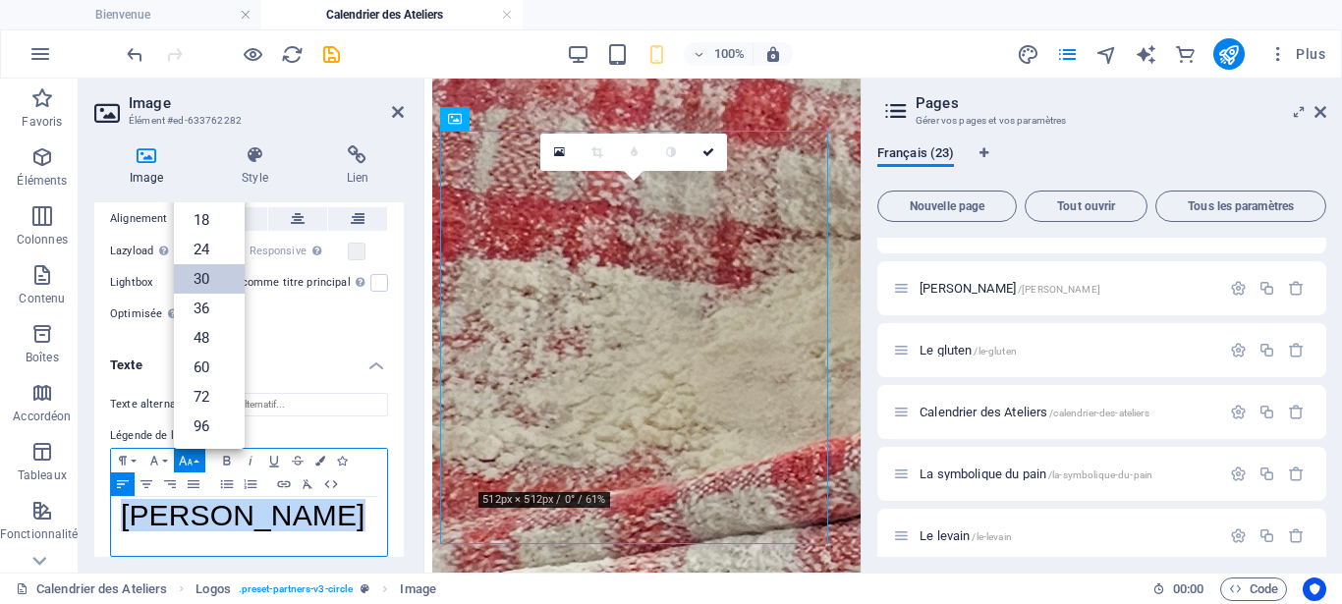
scroll to position [158, 0]
click at [200, 382] on link "72" at bounding box center [209, 396] width 71 height 29
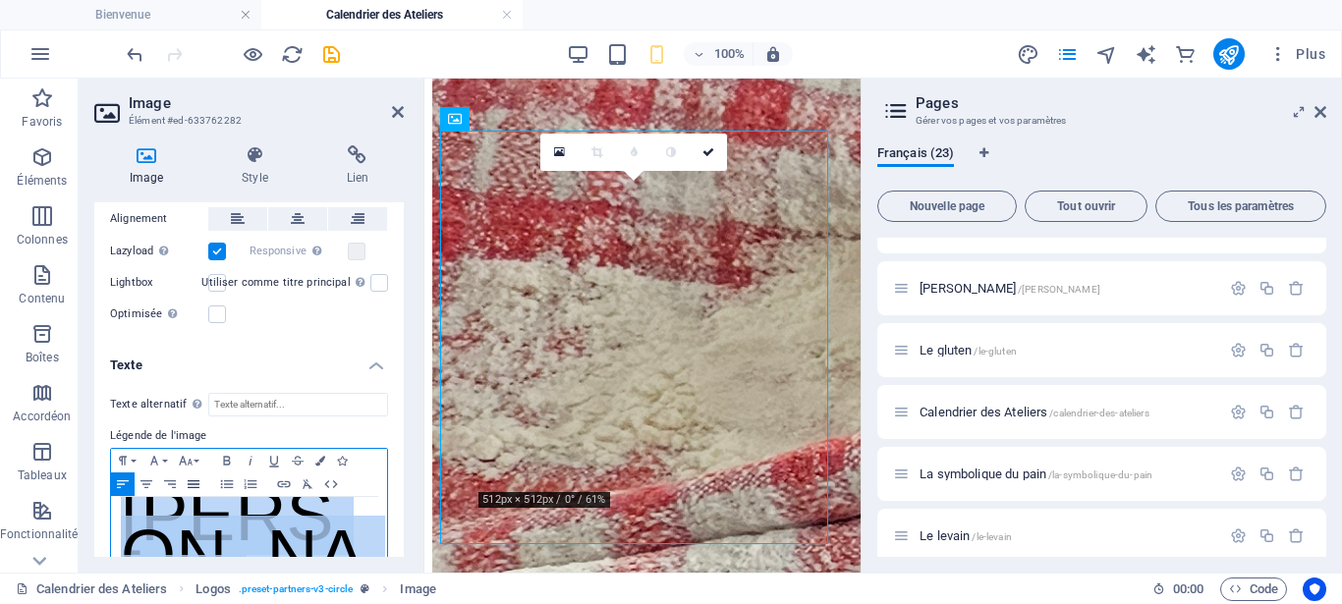
click at [193, 477] on icon "button" at bounding box center [194, 485] width 24 height 16
click at [148, 481] on icon "button" at bounding box center [147, 485] width 12 height 8
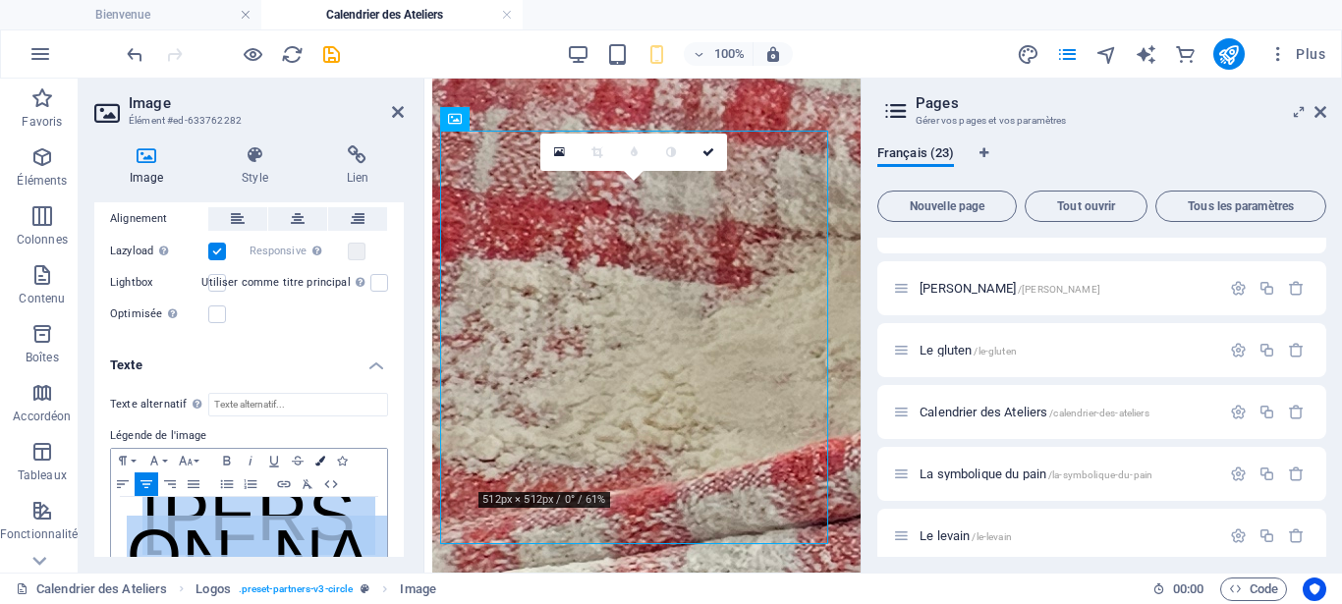
click at [320, 456] on icon "button" at bounding box center [320, 461] width 10 height 10
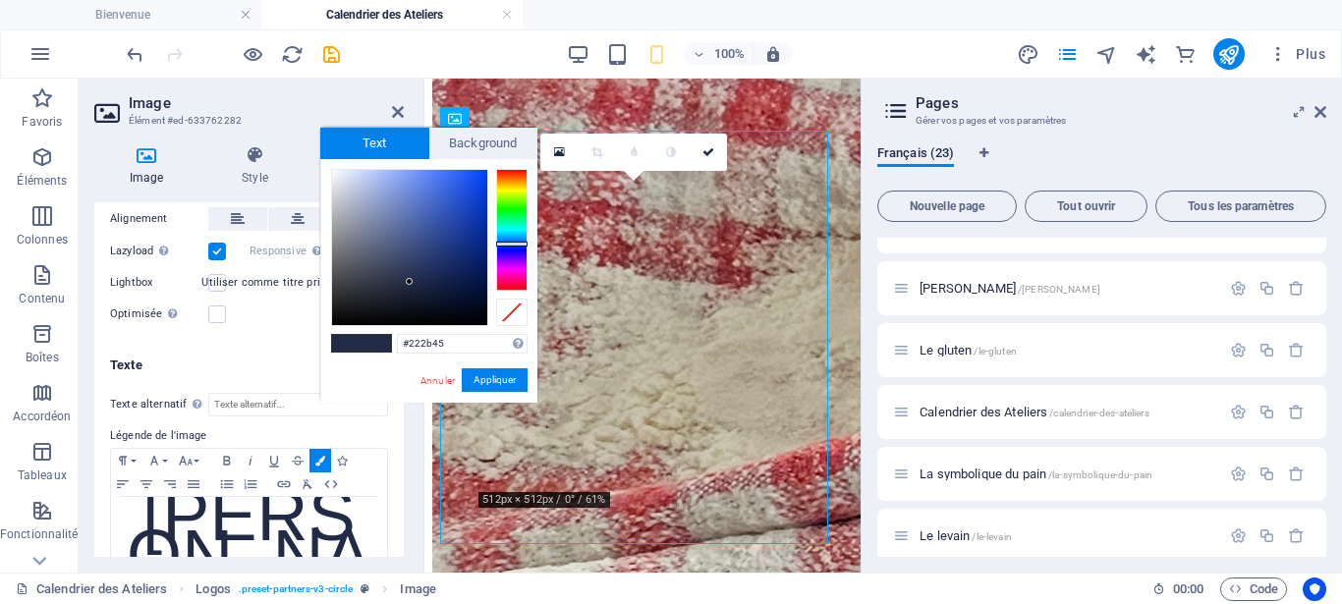
type input "#164ff5"
click at [473, 175] on div at bounding box center [409, 247] width 155 height 155
click at [491, 376] on button "Appliquer" at bounding box center [495, 381] width 66 height 24
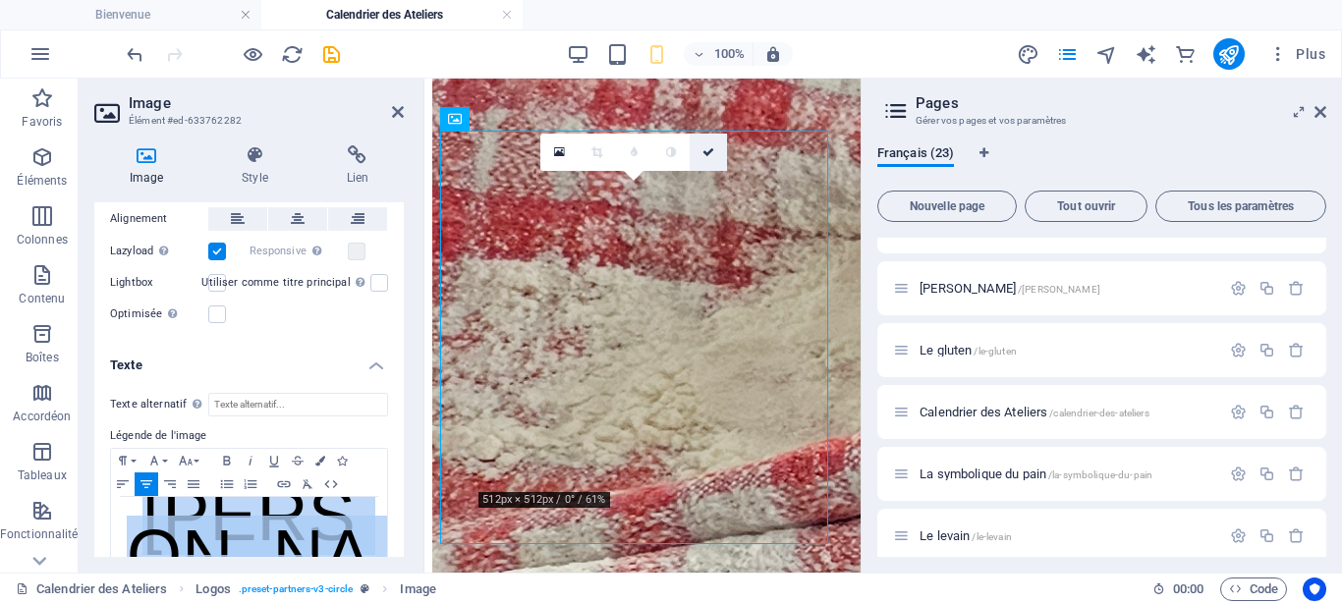
click at [708, 146] on icon at bounding box center [709, 152] width 12 height 12
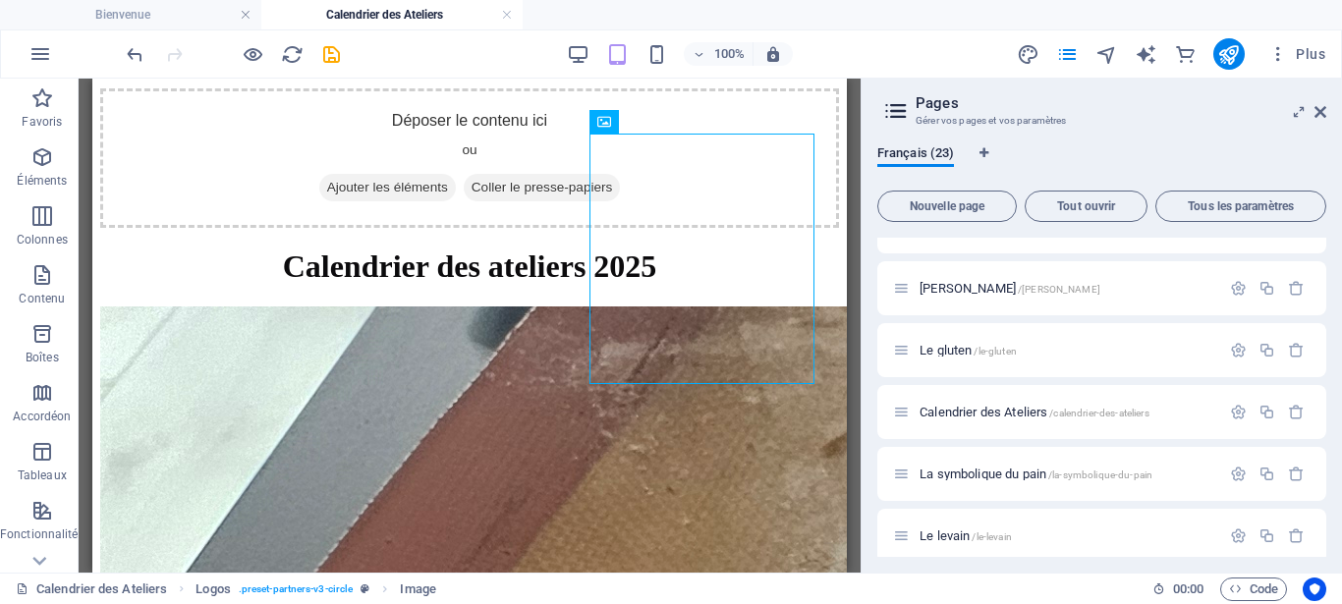
scroll to position [445, 0]
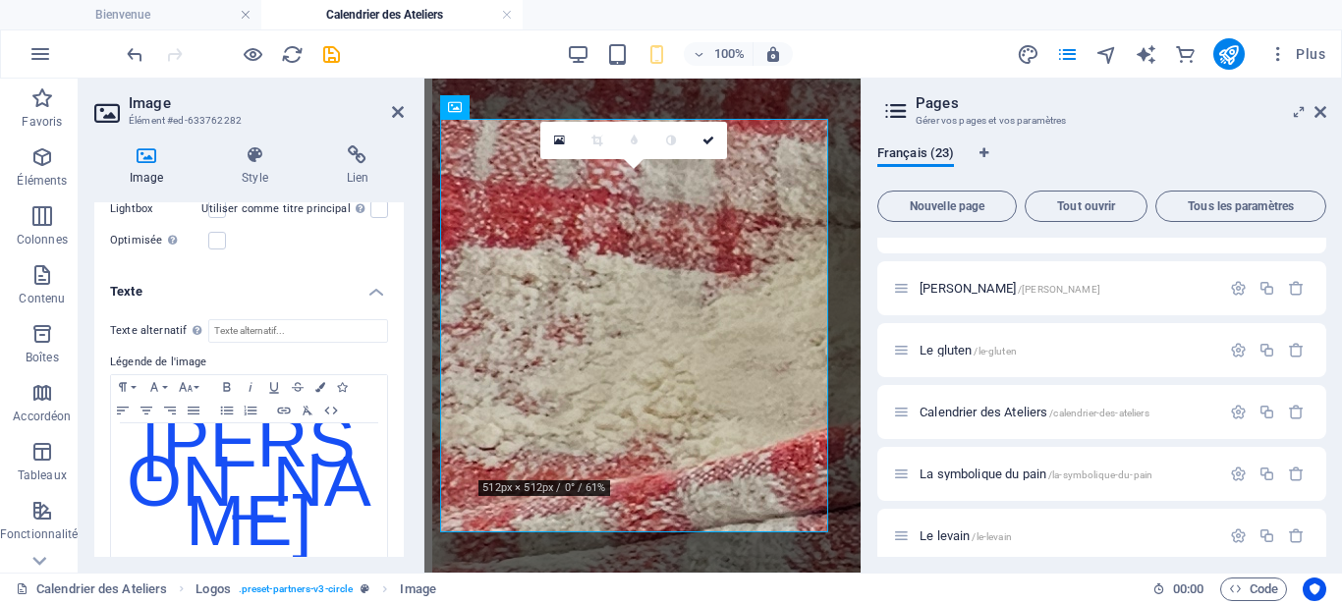
scroll to position [474, 0]
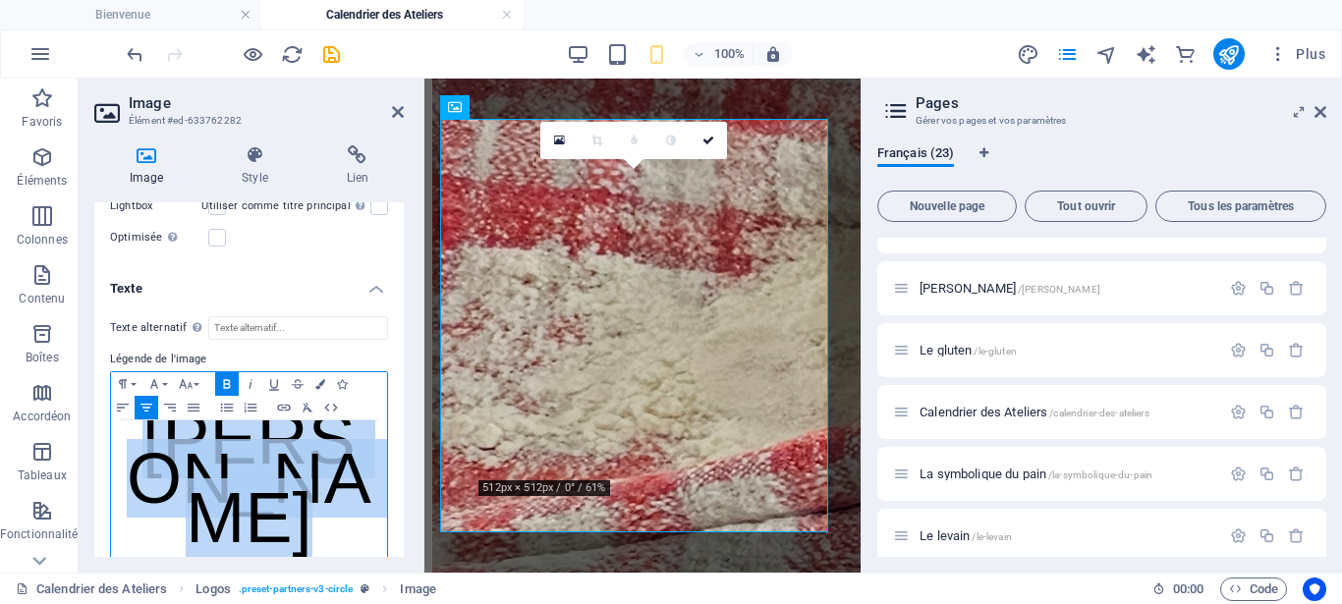
drag, startPoint x: 338, startPoint y: 513, endPoint x: 118, endPoint y: 424, distance: 237.6
click at [118, 424] on div "Semaine Bleue ​​" at bounding box center [249, 490] width 276 height 138
click at [187, 376] on icon "button" at bounding box center [186, 384] width 24 height 16
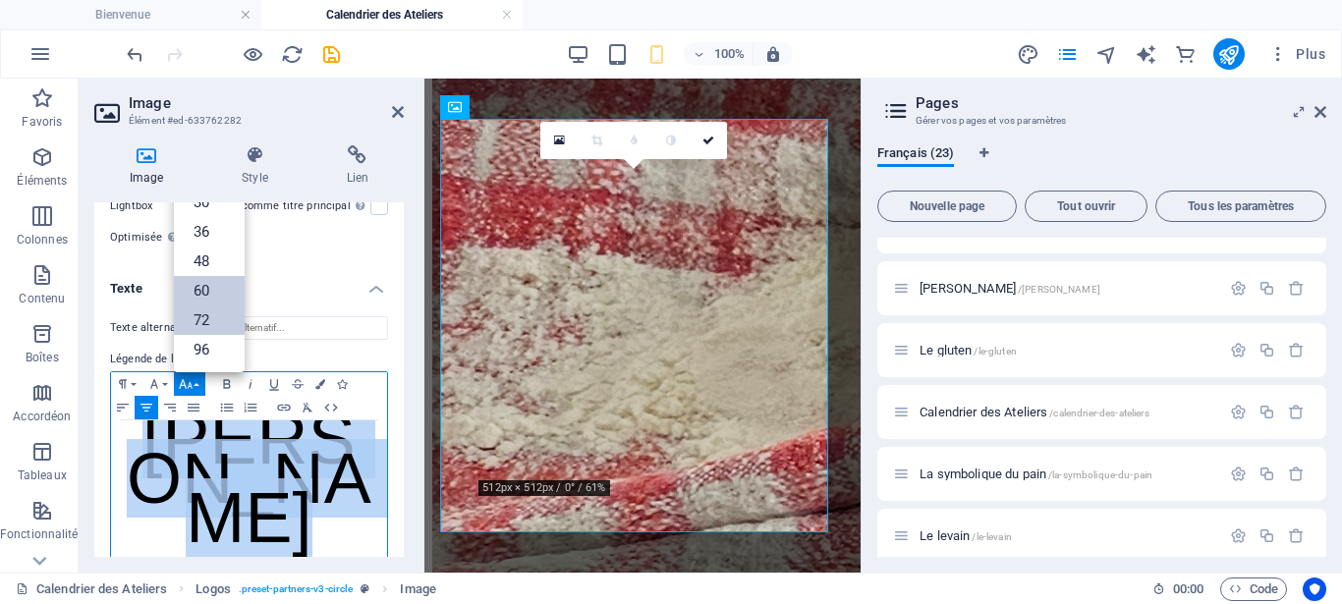
click at [199, 276] on link "60" at bounding box center [209, 290] width 71 height 29
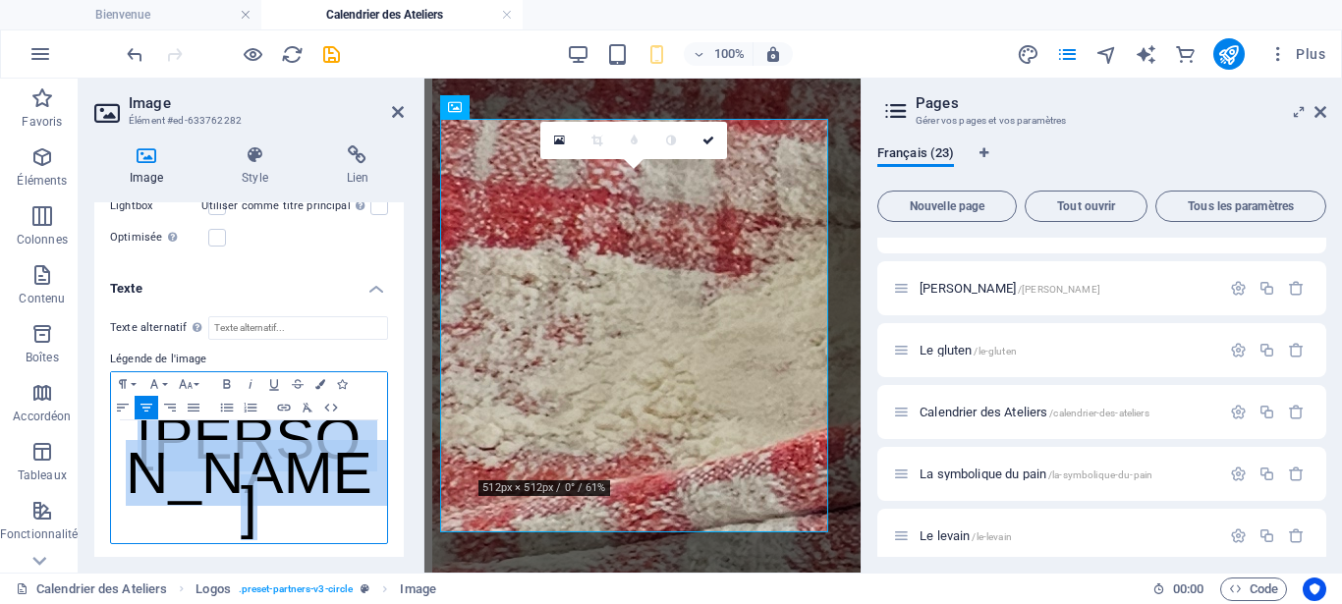
scroll to position [427, 0]
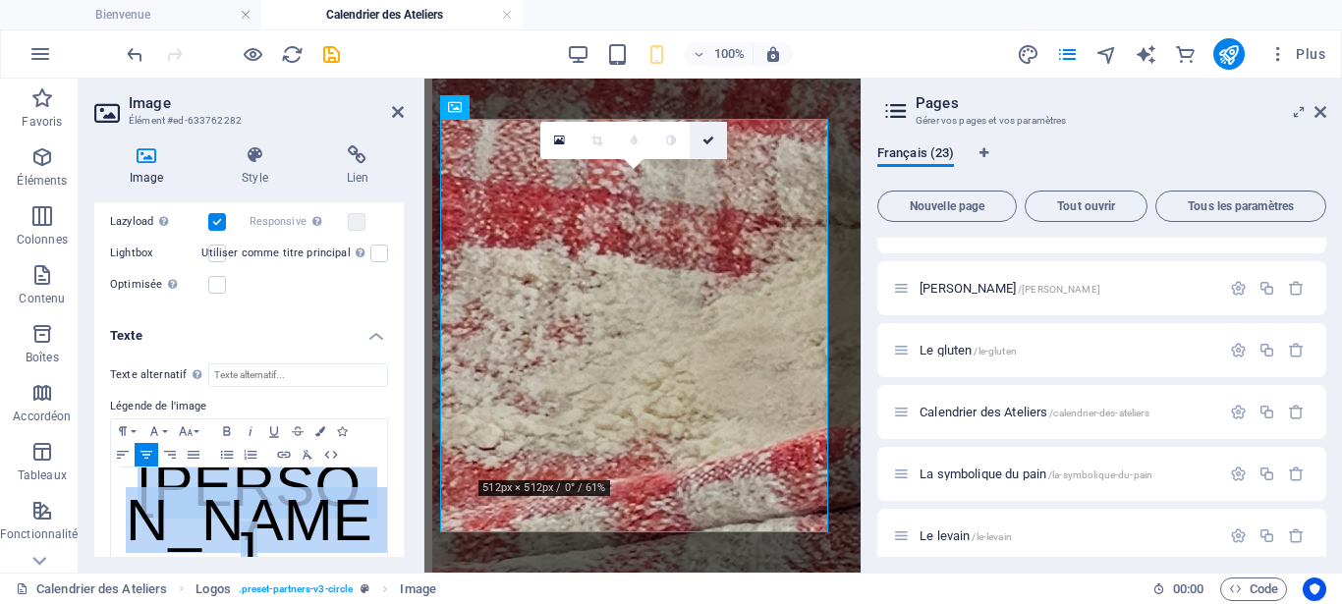
click at [710, 139] on icon at bounding box center [709, 141] width 12 height 12
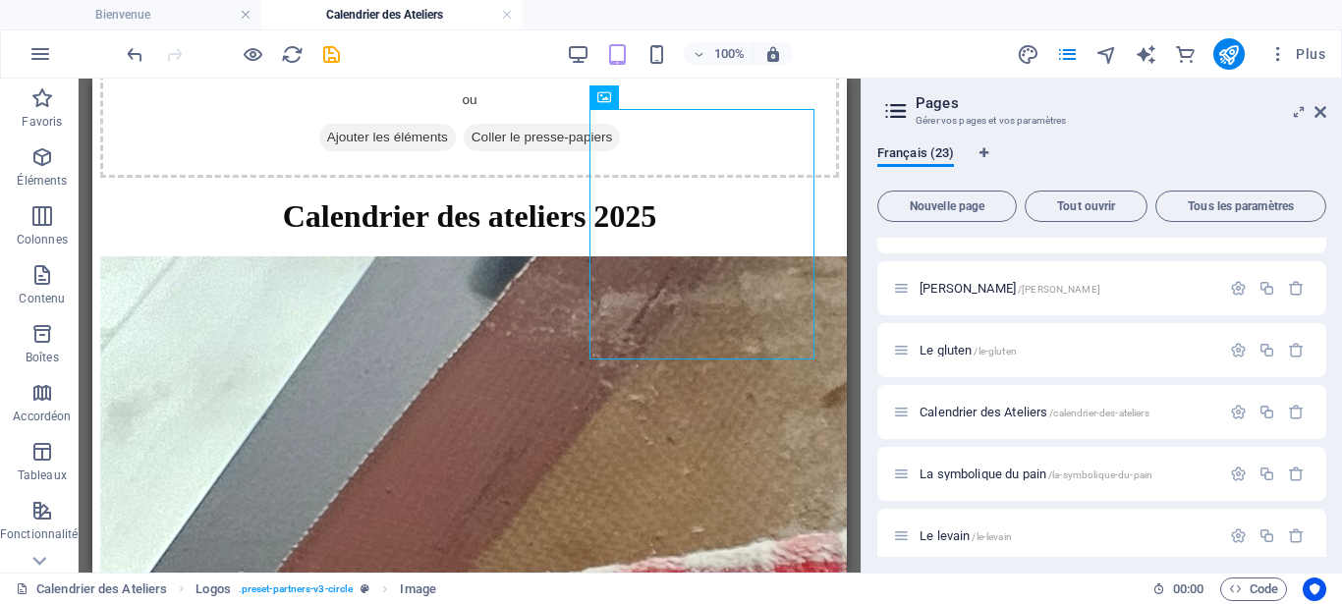
scroll to position [497, 0]
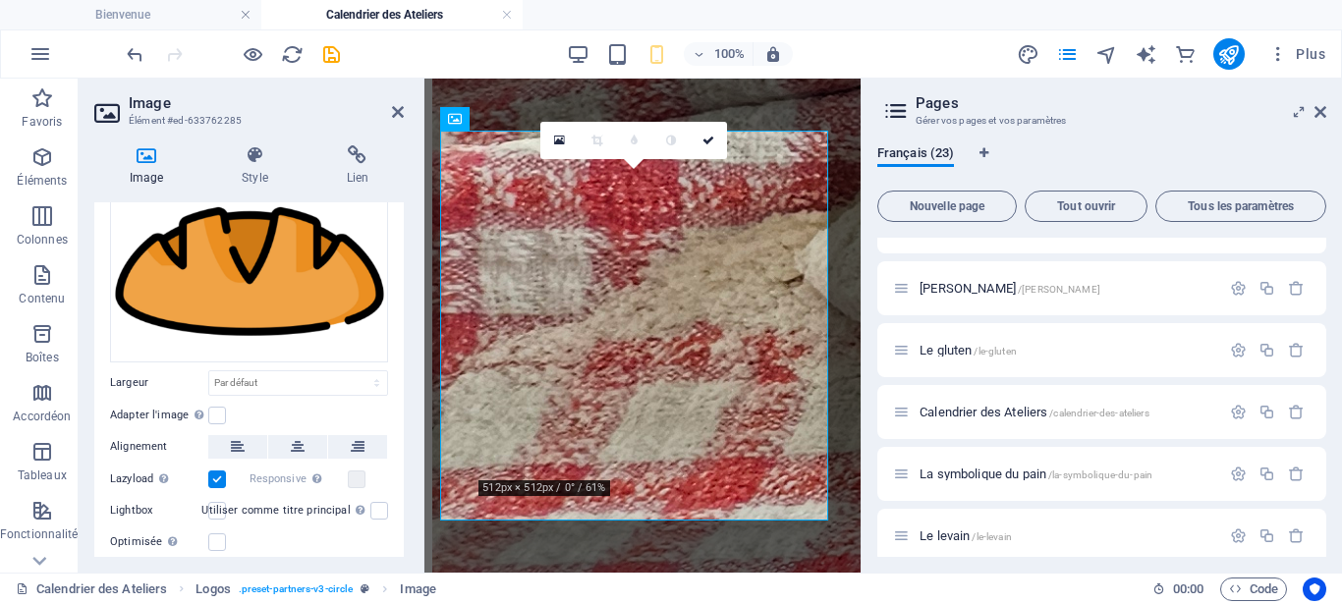
scroll to position [212, 0]
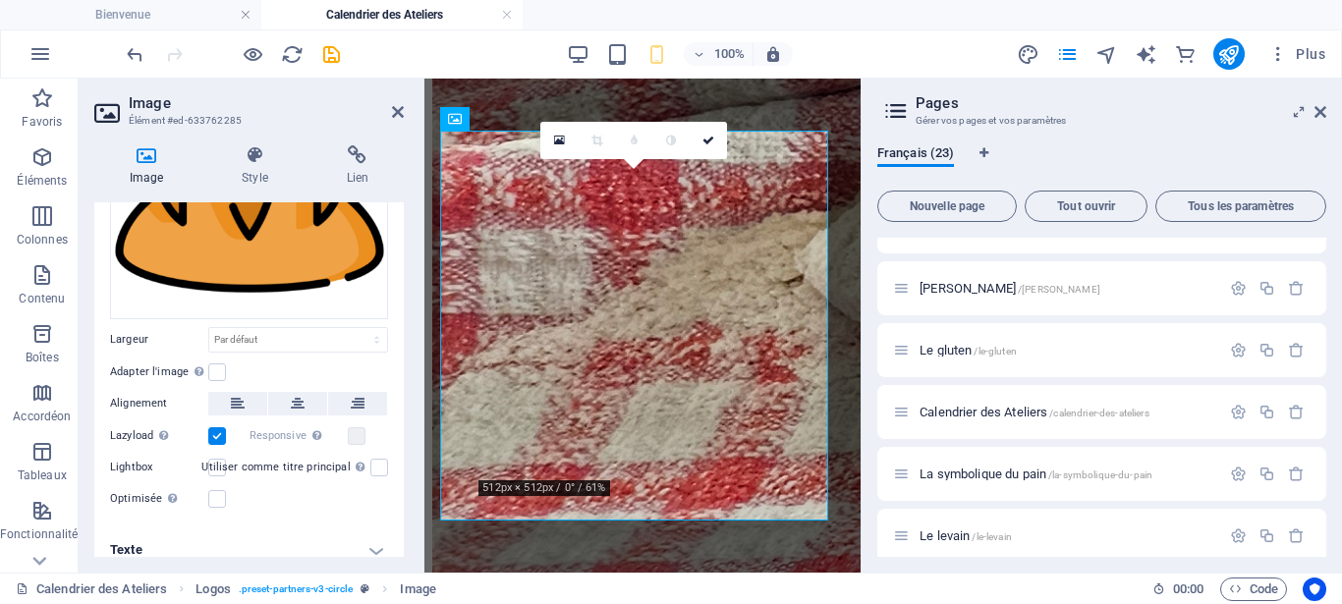
click at [356, 535] on h4 "Texte" at bounding box center [249, 550] width 310 height 47
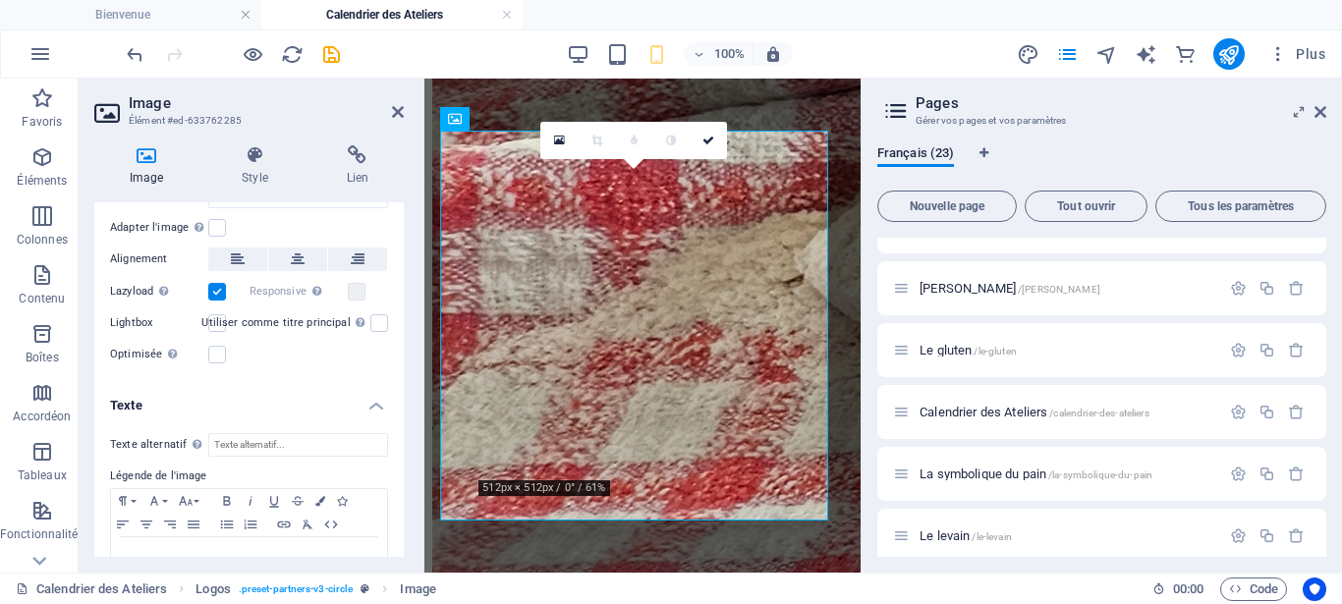
scroll to position [397, 0]
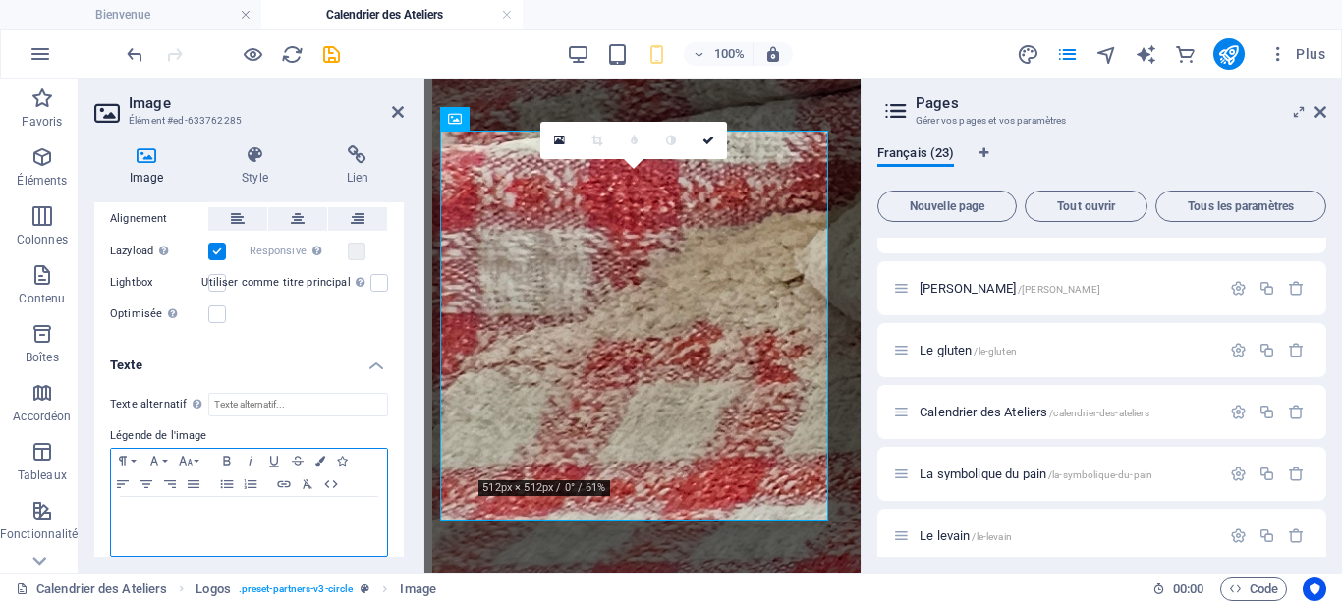
click at [153, 507] on p at bounding box center [249, 516] width 256 height 18
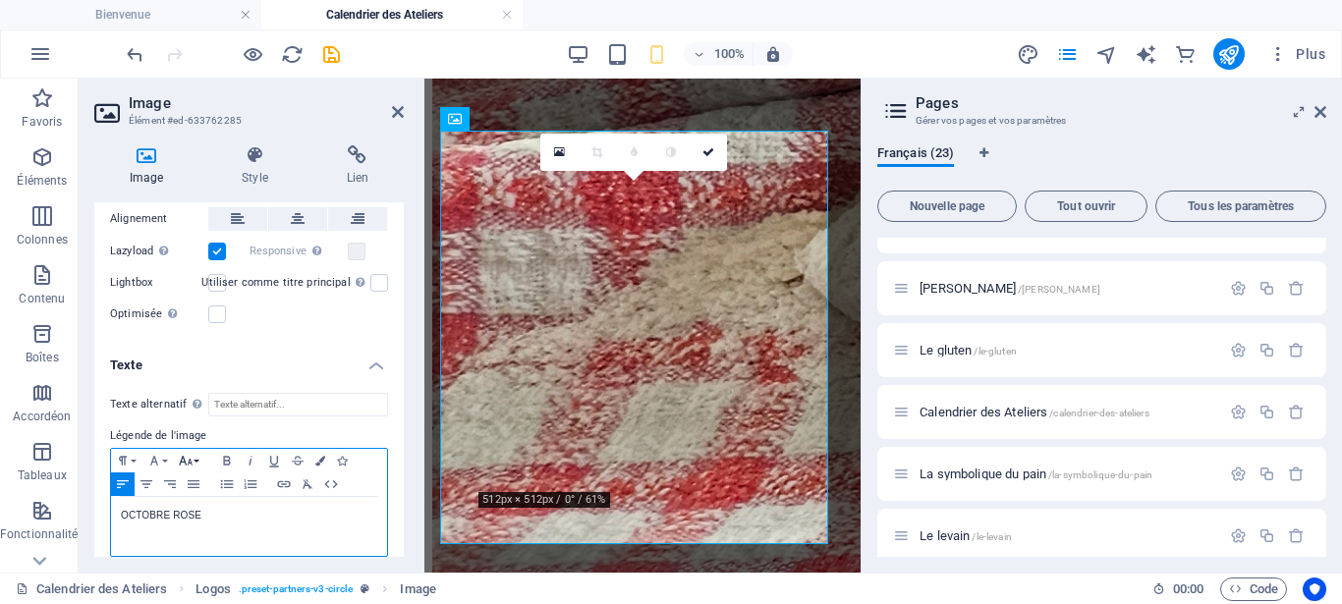
click at [186, 456] on icon "button" at bounding box center [186, 460] width 14 height 9
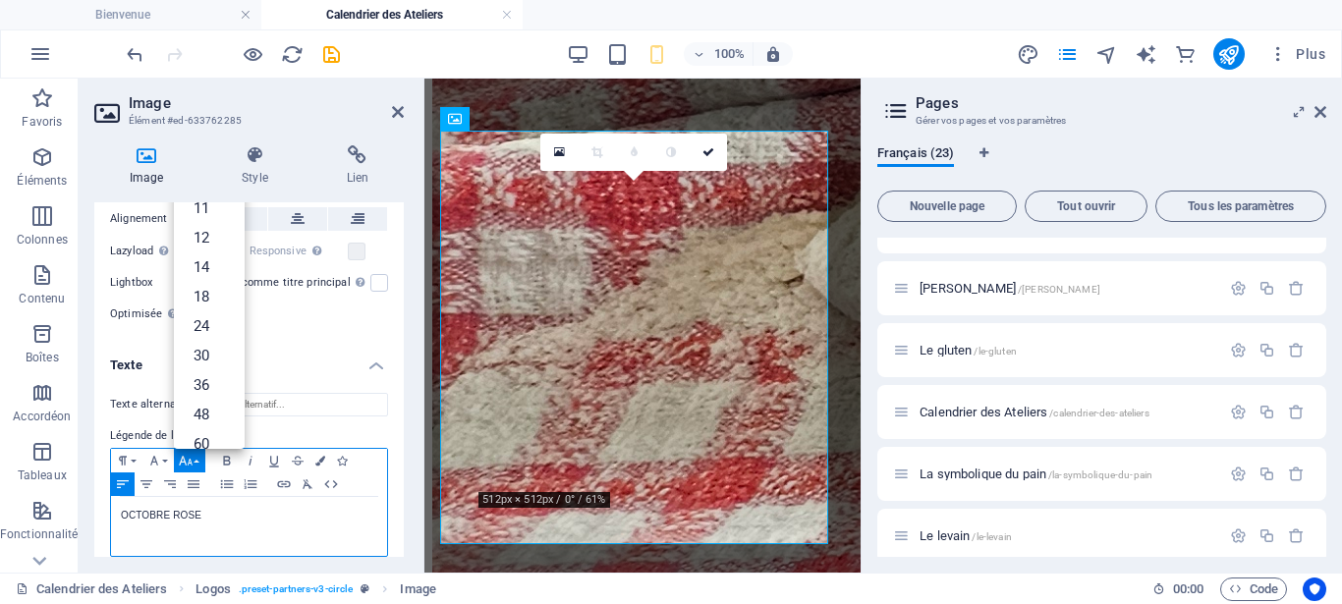
scroll to position [115, 0]
click at [211, 396] on link "60" at bounding box center [209, 410] width 71 height 29
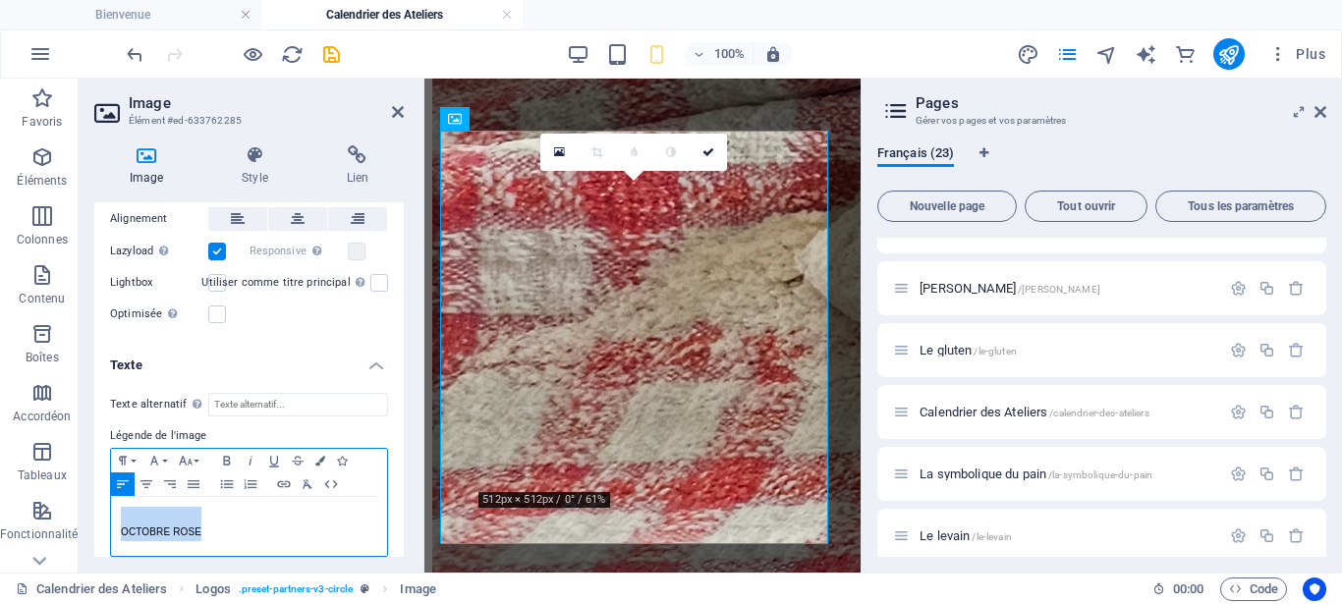
drag, startPoint x: 207, startPoint y: 516, endPoint x: 109, endPoint y: 513, distance: 98.3
click at [111, 513] on div "OCTOBRE ROSE ​" at bounding box center [249, 526] width 276 height 59
click at [225, 453] on icon "button" at bounding box center [227, 461] width 24 height 16
click at [148, 481] on icon "button" at bounding box center [147, 485] width 12 height 8
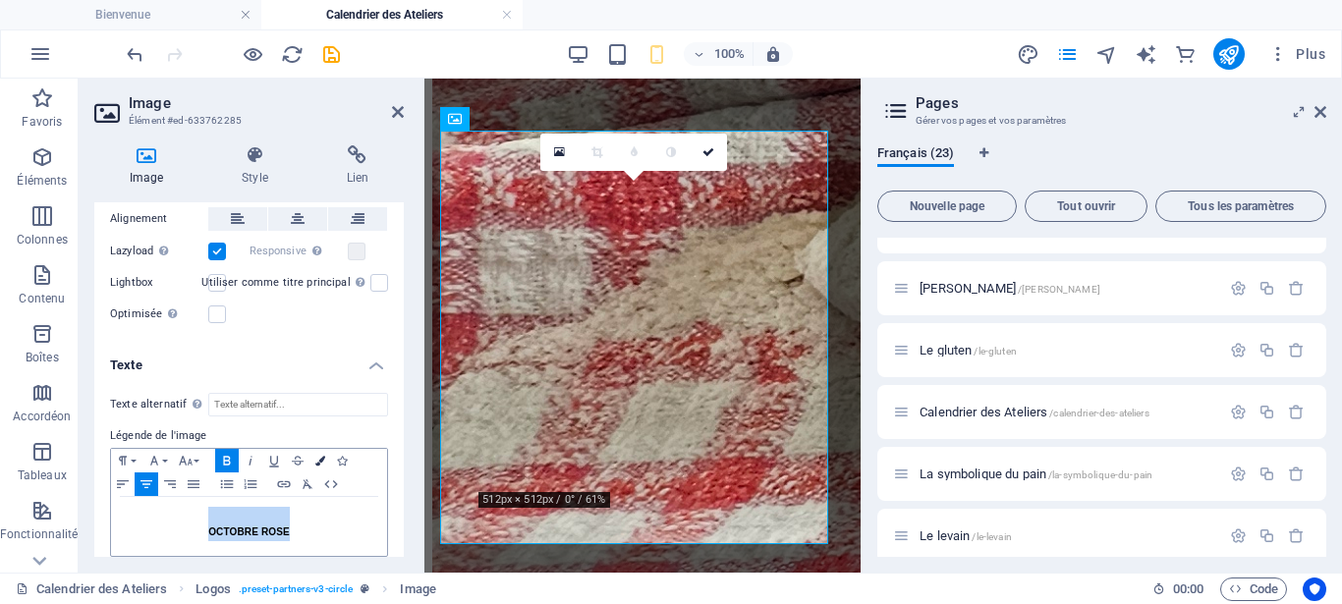
click at [322, 456] on icon "button" at bounding box center [320, 461] width 10 height 10
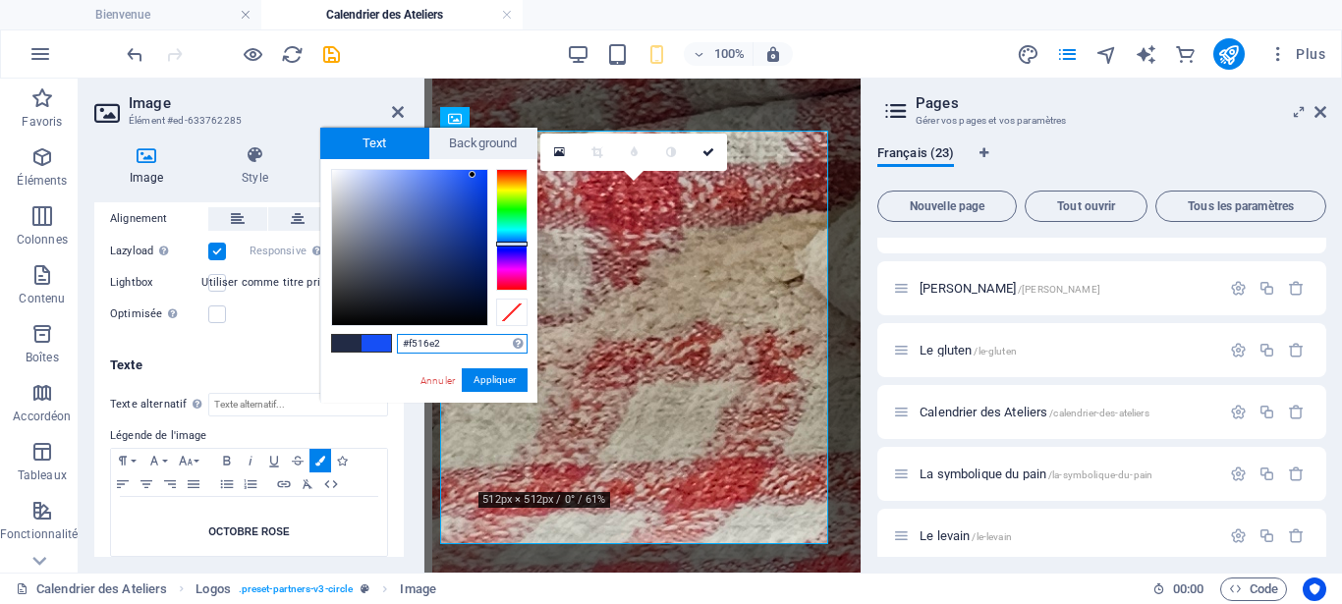
click at [510, 270] on div at bounding box center [511, 230] width 31 height 122
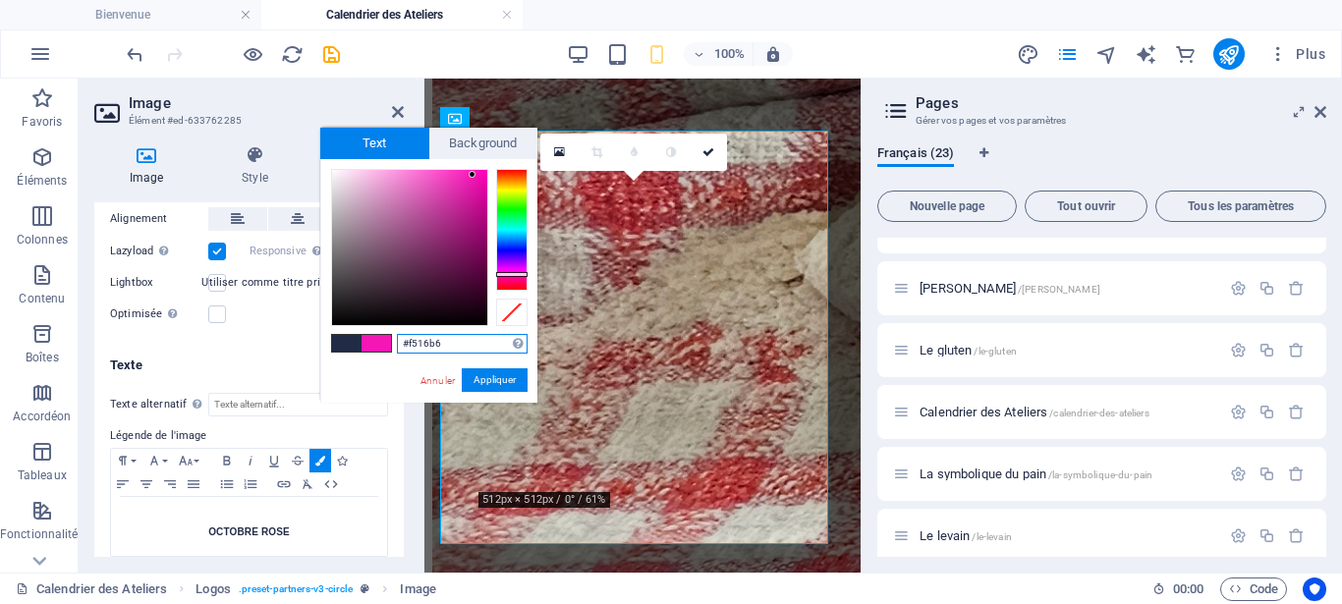
type input "#f516c1"
click at [513, 273] on div at bounding box center [511, 273] width 31 height 5
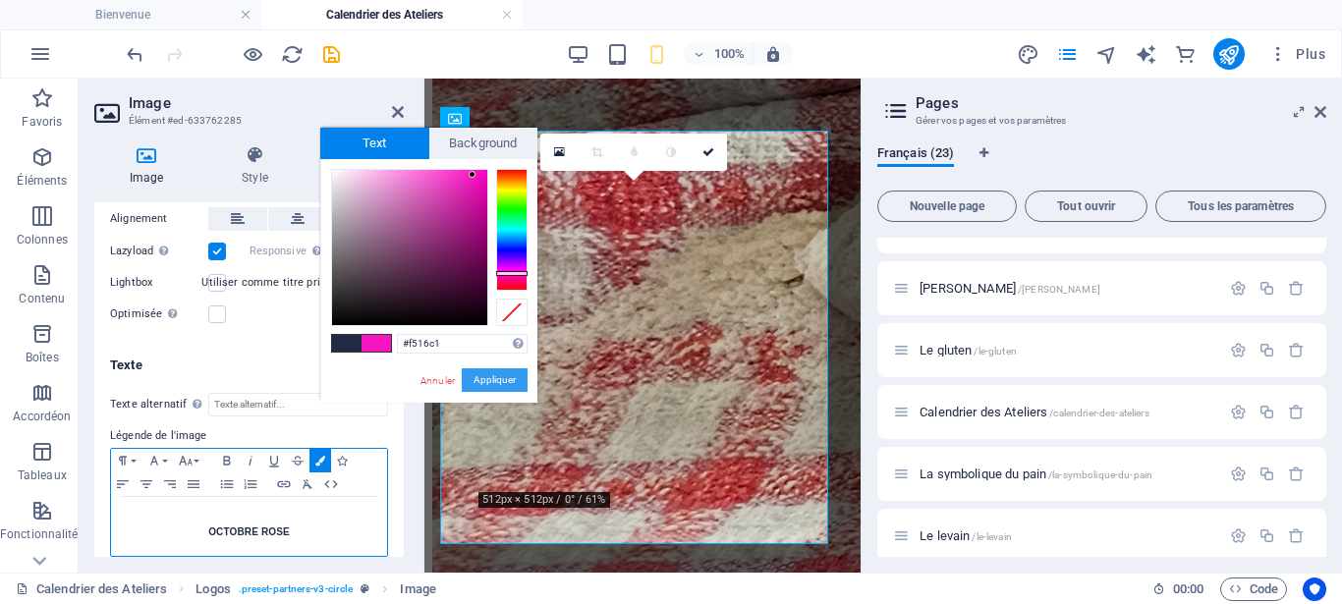
click at [488, 379] on button "Appliquer" at bounding box center [495, 381] width 66 height 24
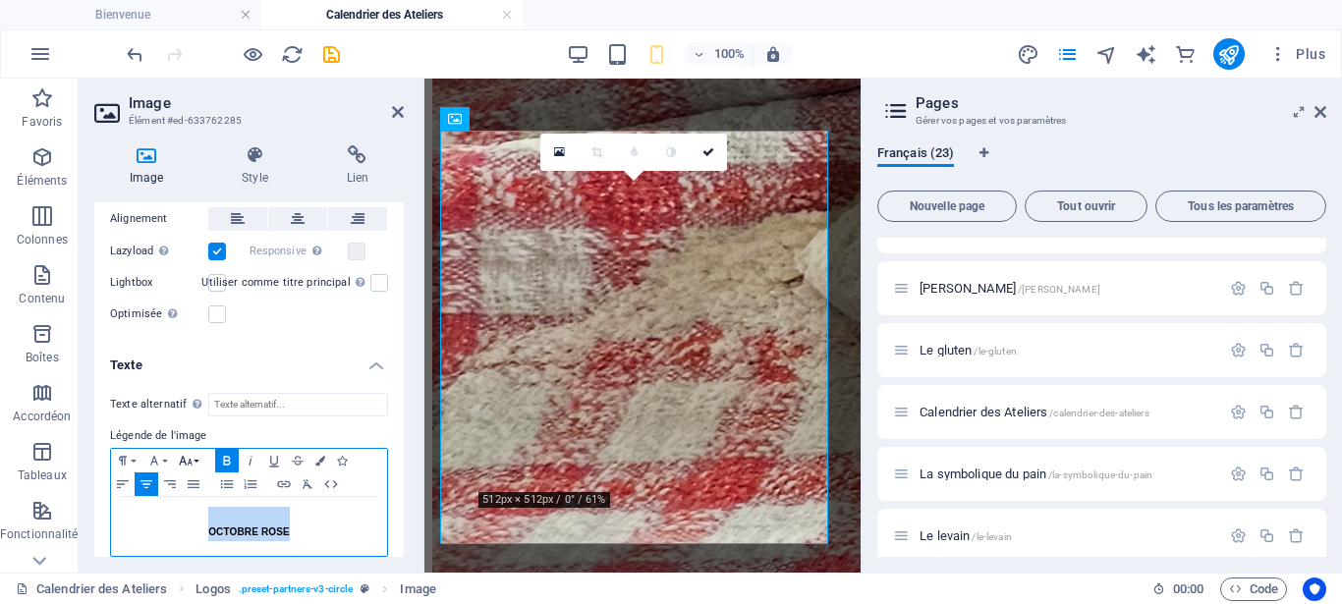
click at [188, 453] on icon "button" at bounding box center [186, 461] width 24 height 16
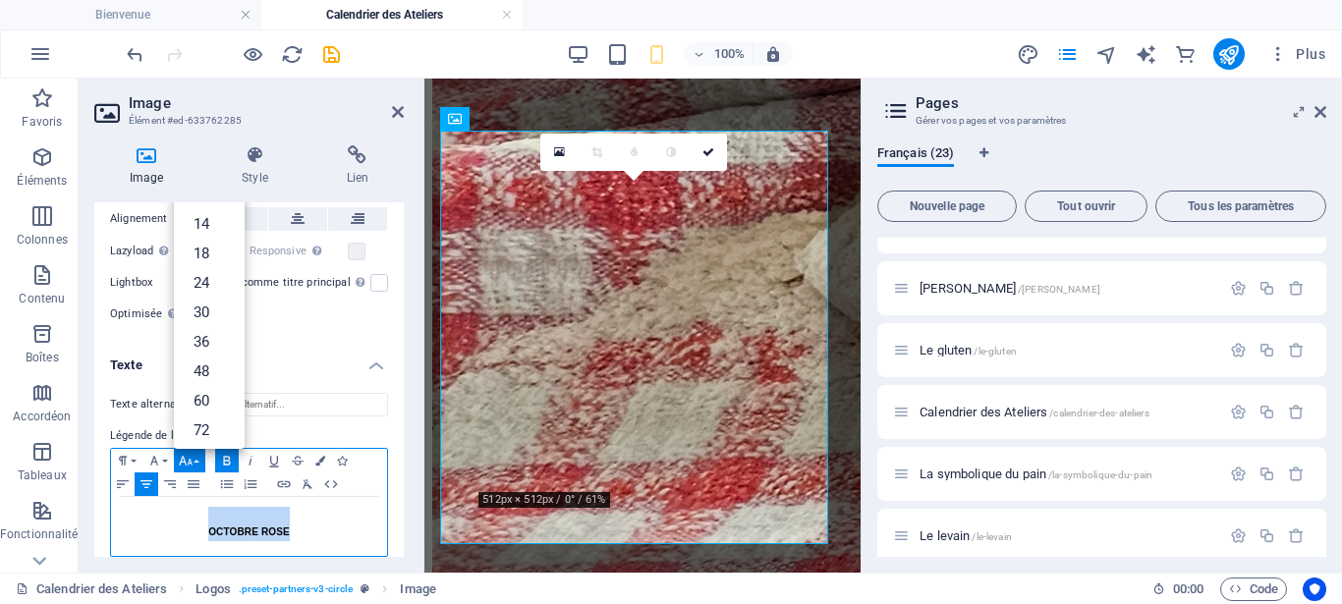
scroll to position [126, 0]
click at [213, 385] on link "60" at bounding box center [209, 399] width 71 height 29
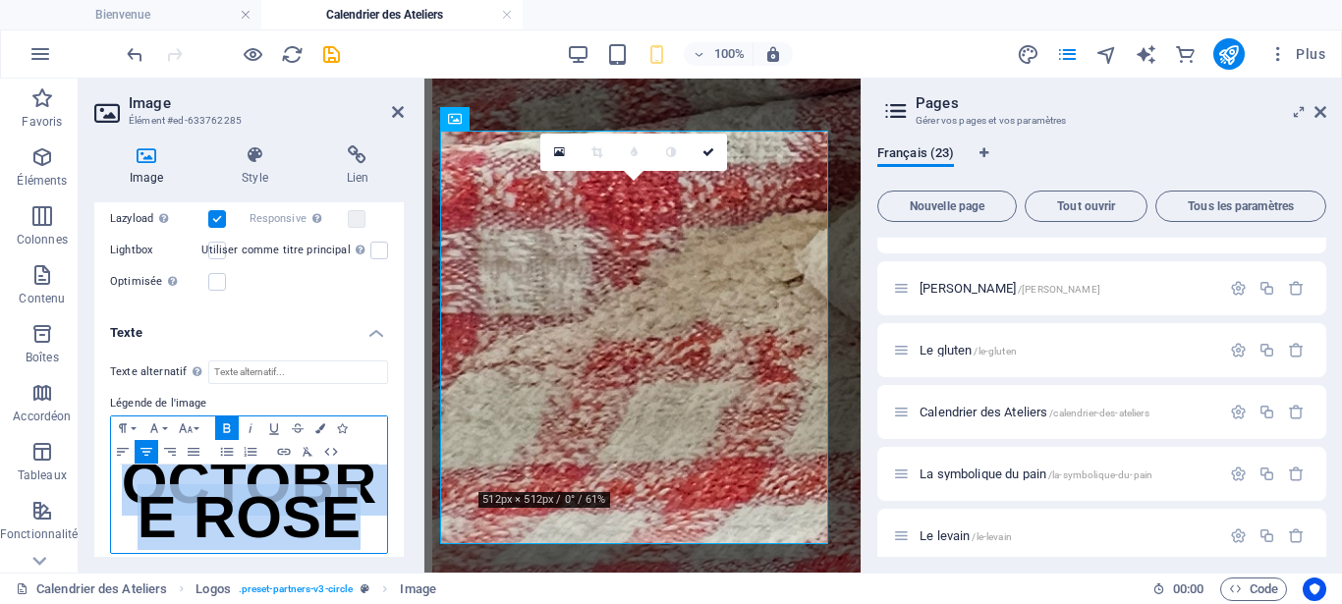
scroll to position [0, 0]
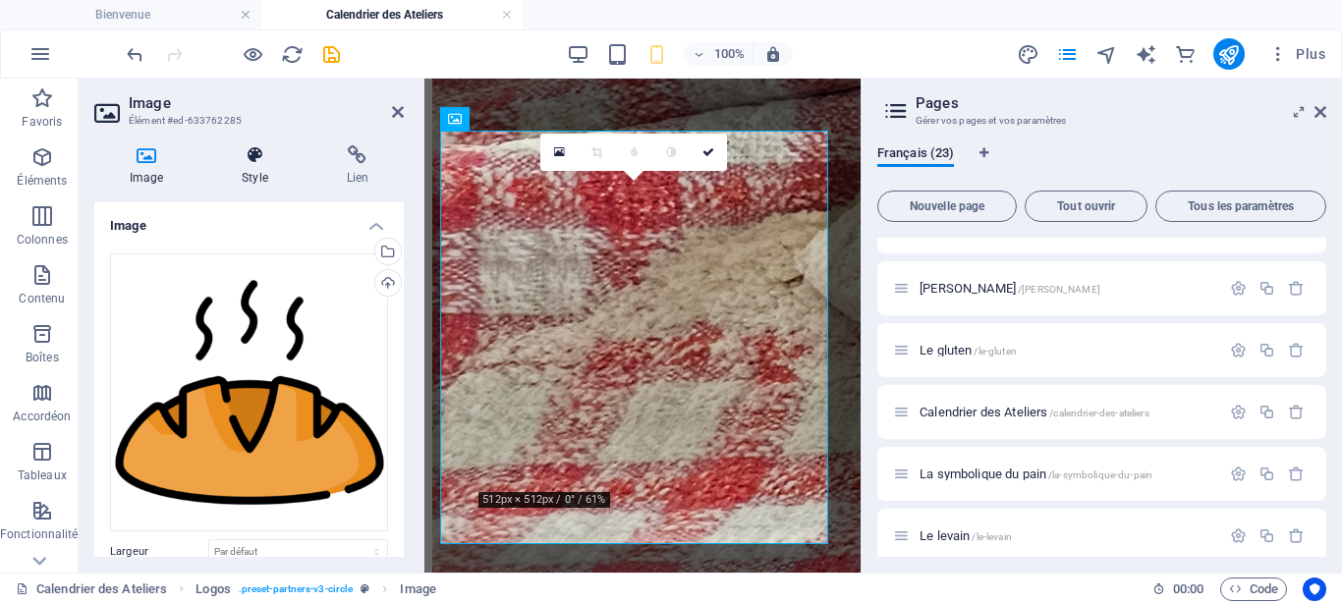
click at [255, 168] on h4 "Style" at bounding box center [258, 165] width 104 height 41
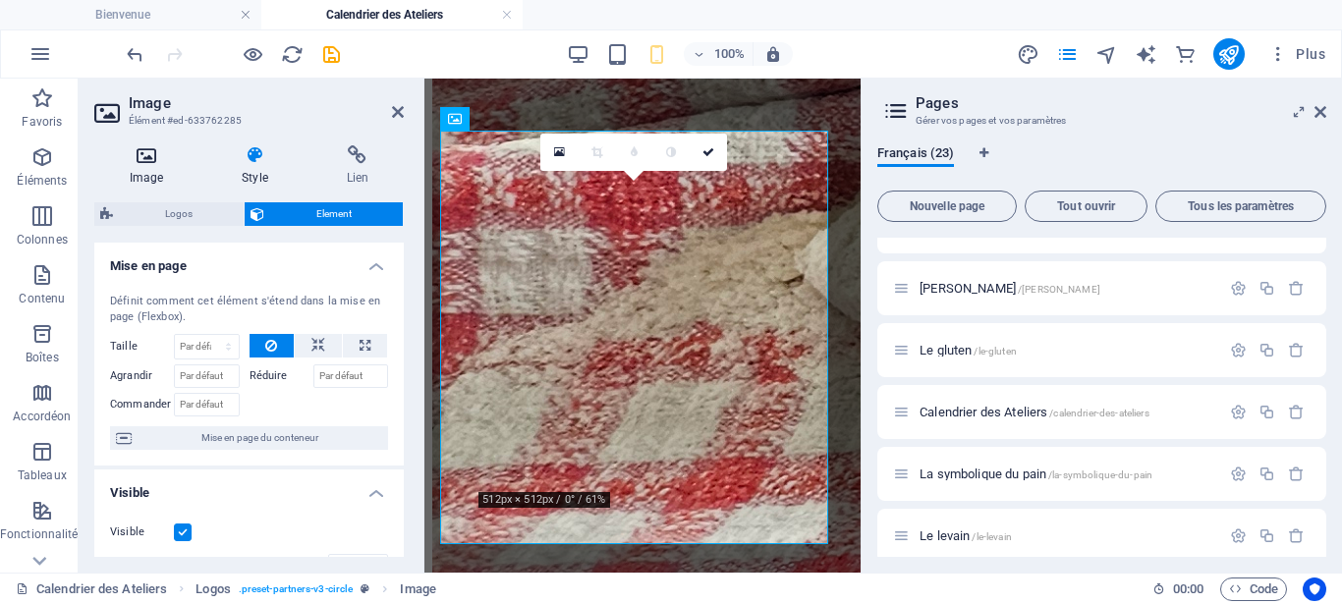
click at [154, 163] on icon at bounding box center [146, 155] width 104 height 20
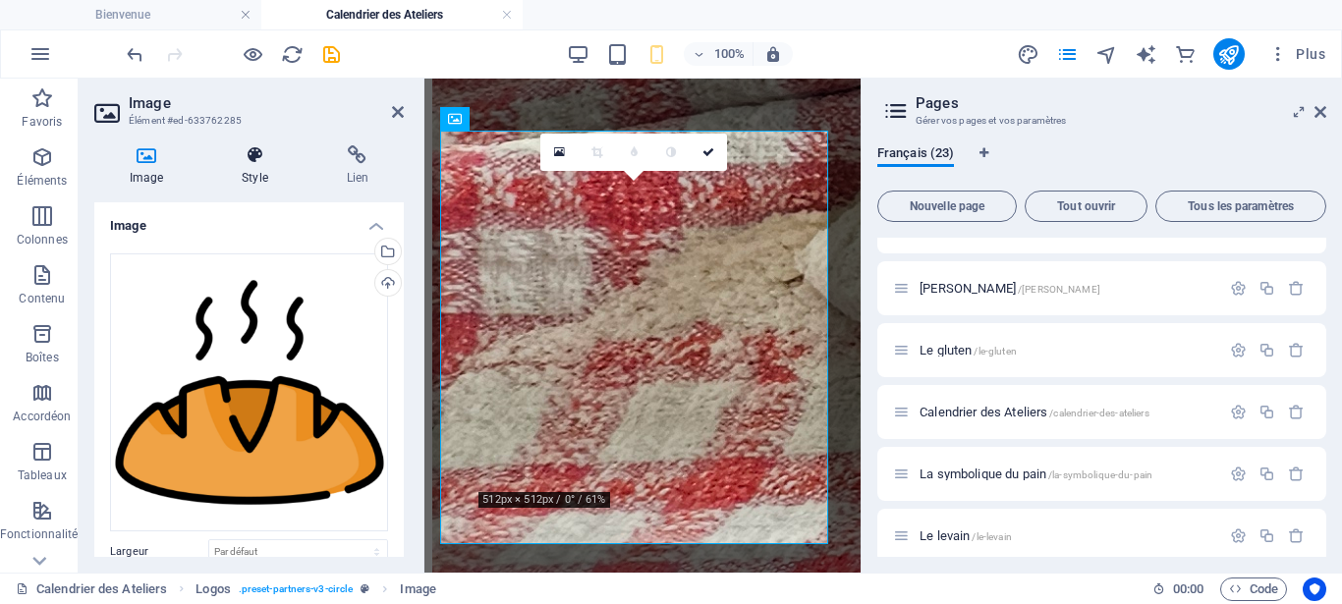
click at [250, 158] on icon at bounding box center [254, 155] width 96 height 20
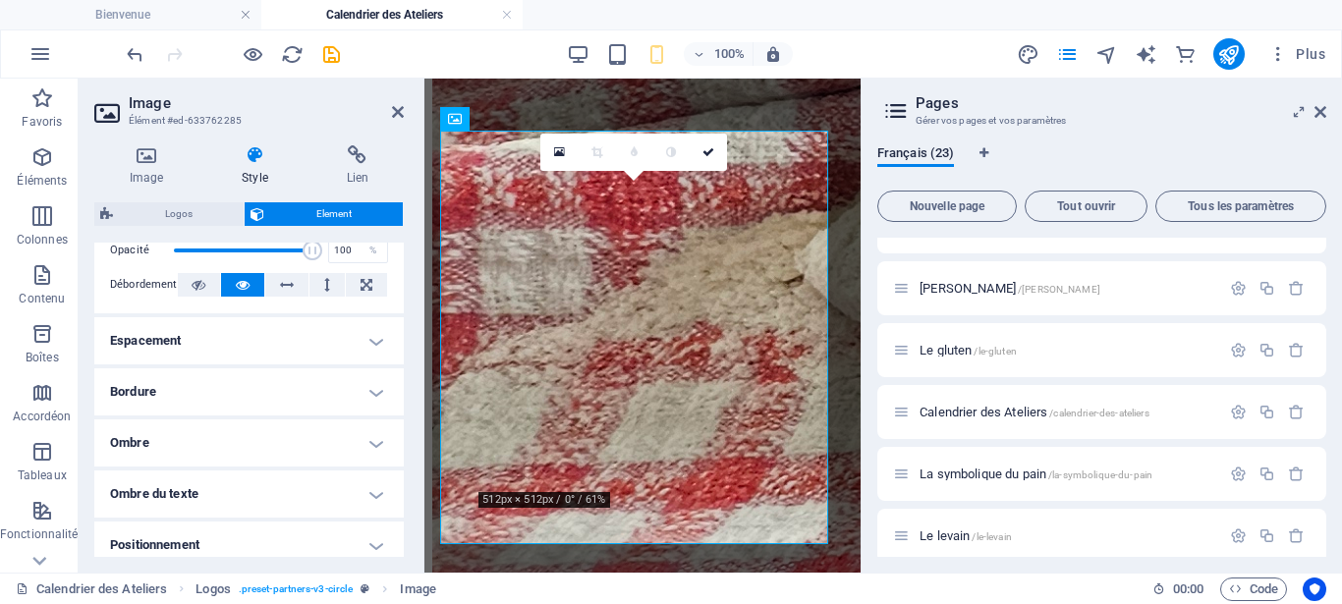
scroll to position [341, 0]
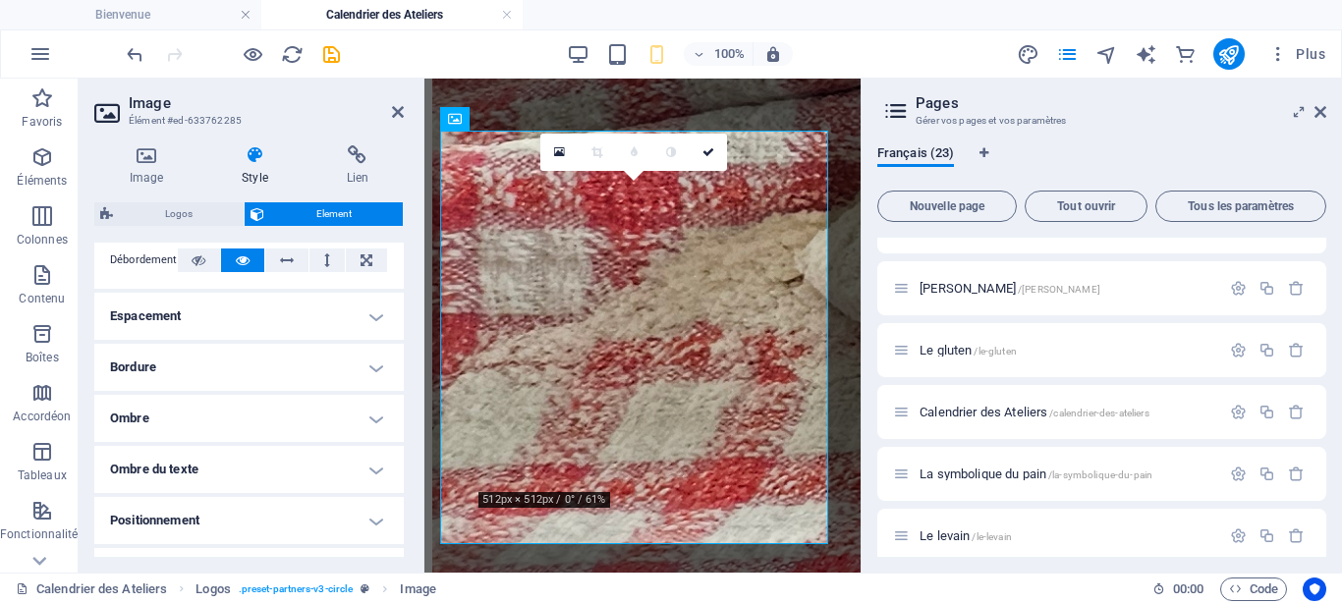
click at [364, 418] on h4 "Ombre" at bounding box center [249, 418] width 310 height 47
click at [364, 418] on h4 "Ombre" at bounding box center [249, 412] width 310 height 35
click at [360, 369] on h4 "Bordure" at bounding box center [249, 367] width 310 height 47
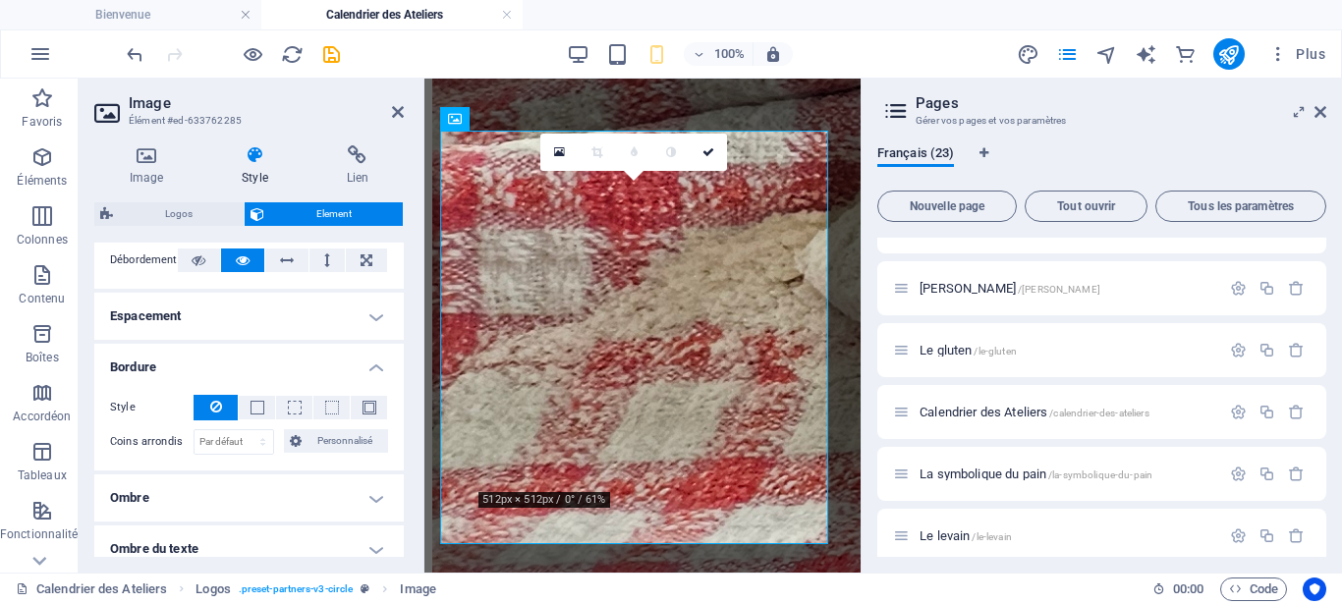
click at [360, 369] on h4 "Bordure" at bounding box center [249, 361] width 310 height 35
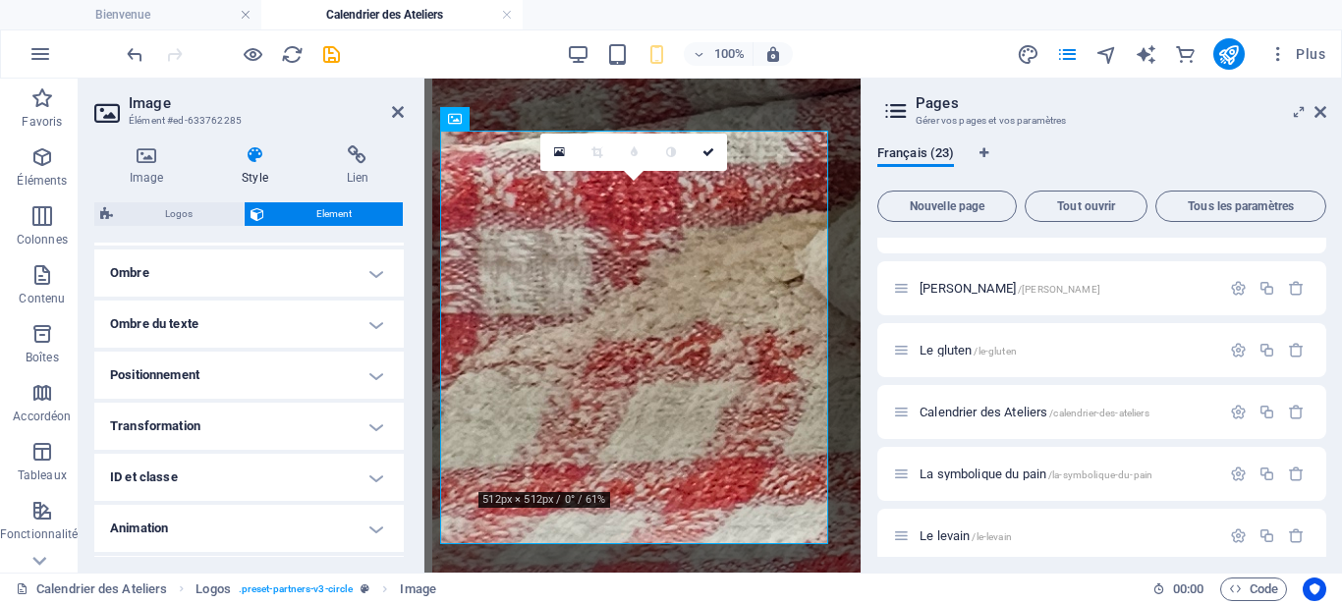
scroll to position [501, 0]
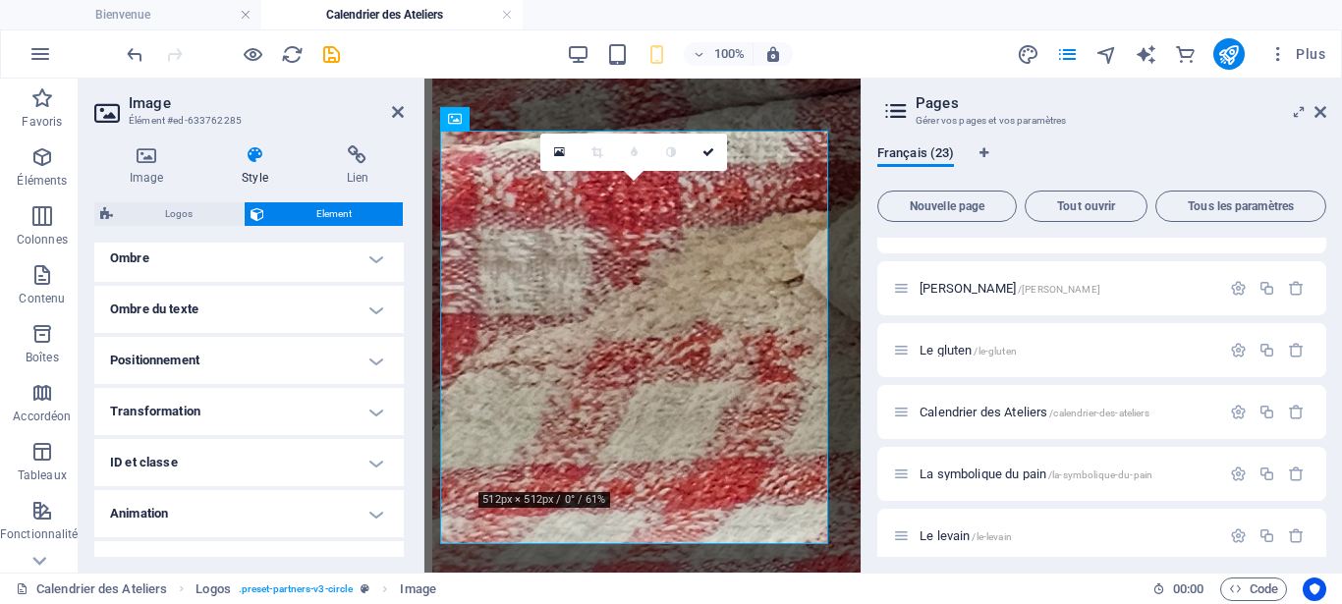
click at [364, 406] on h4 "Transformation" at bounding box center [249, 411] width 310 height 47
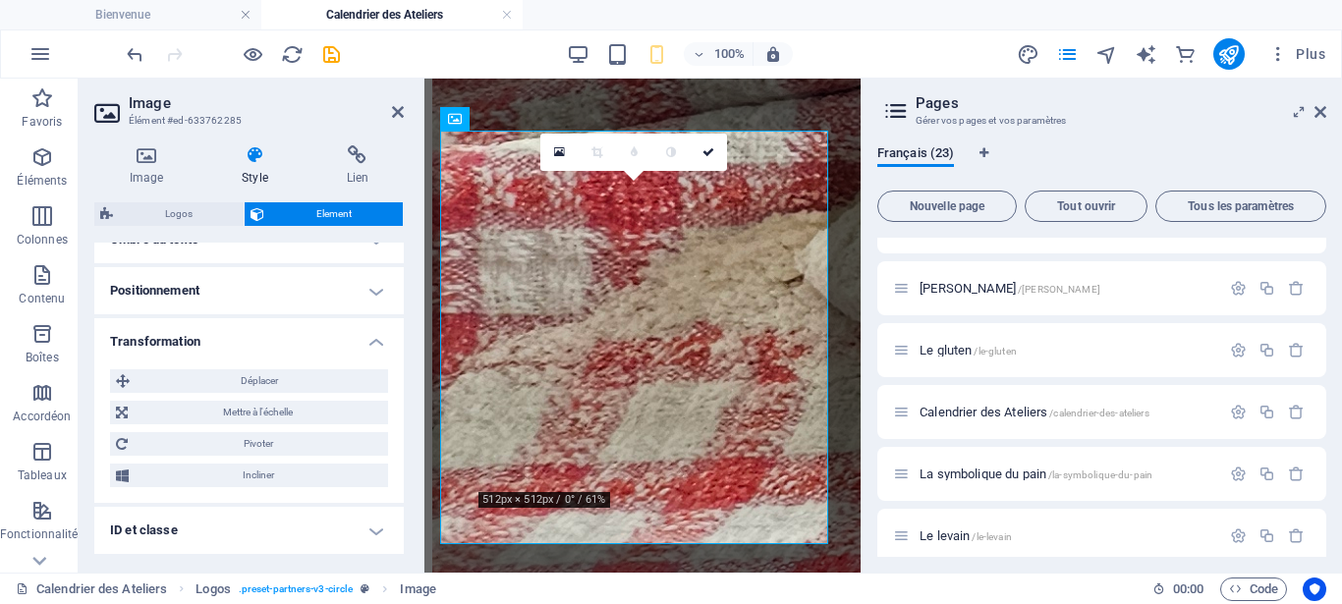
scroll to position [574, 0]
click at [355, 335] on h4 "Transformation" at bounding box center [249, 332] width 310 height 35
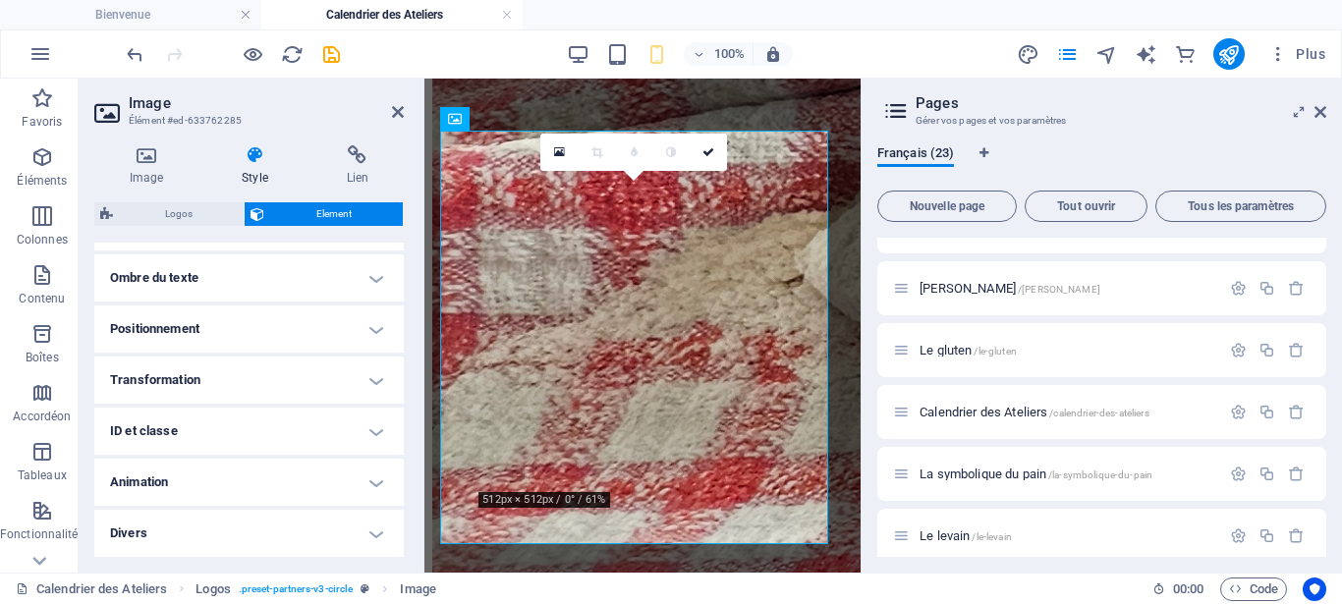
scroll to position [533, 0]
click at [359, 481] on h4 "Animation" at bounding box center [249, 482] width 310 height 47
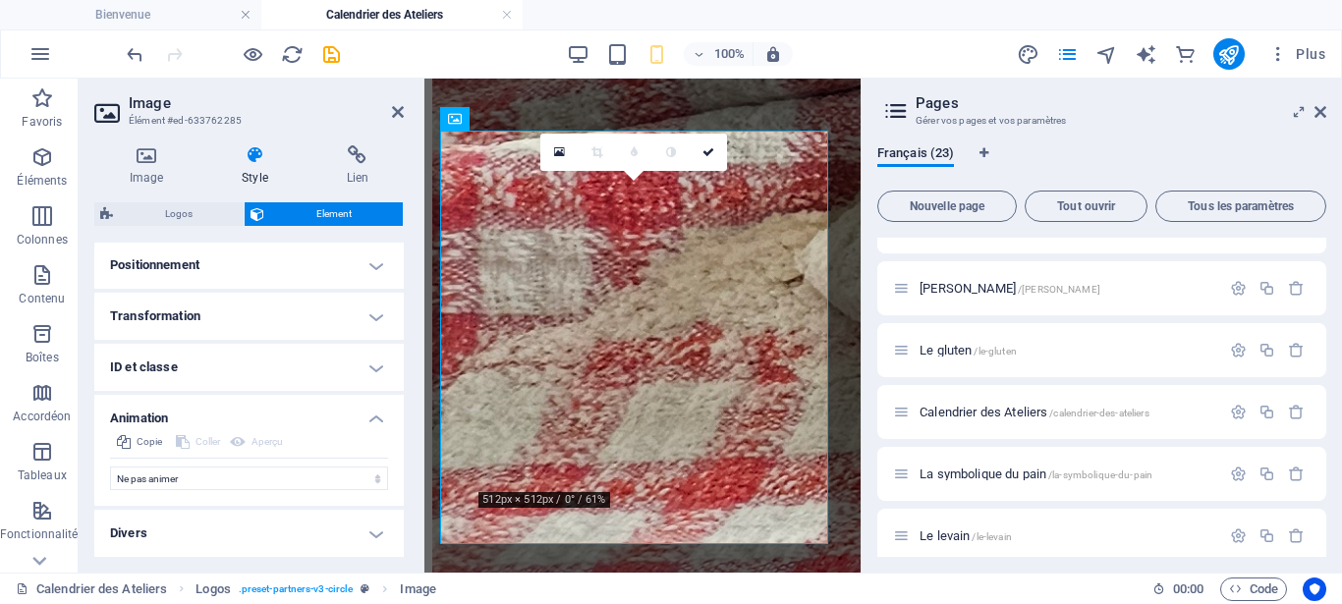
click at [362, 414] on h4 "Animation" at bounding box center [249, 412] width 310 height 35
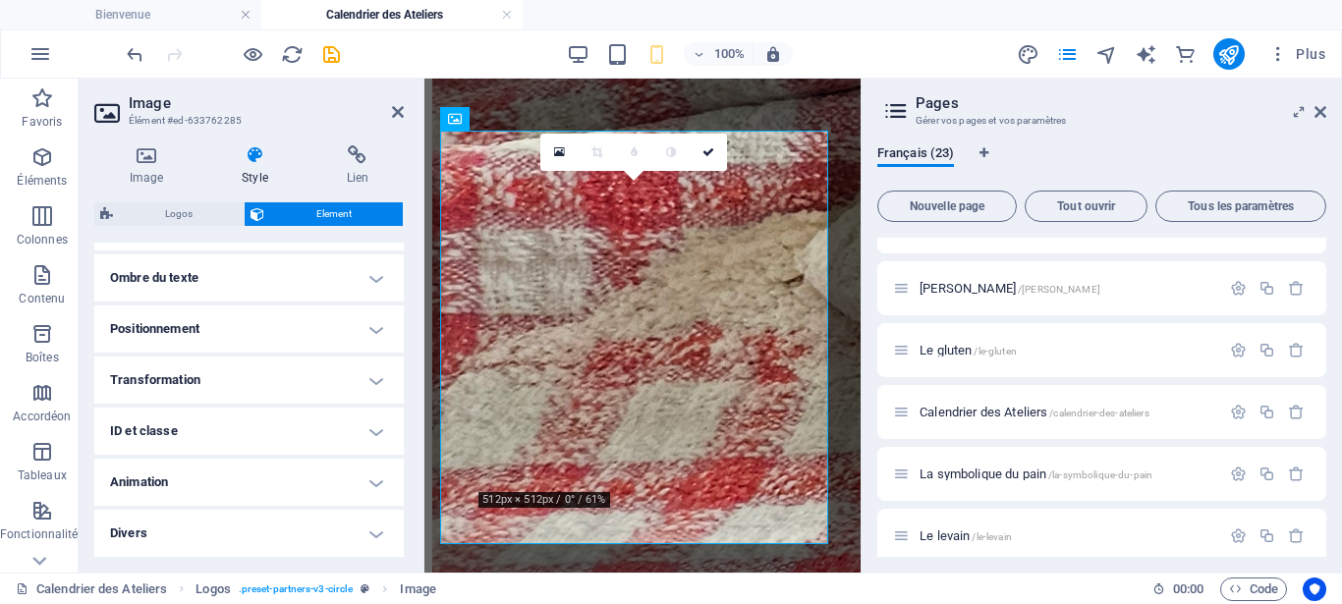
scroll to position [533, 0]
click at [359, 533] on h4 "Divers" at bounding box center [249, 533] width 310 height 47
click at [359, 533] on h4 "Divers" at bounding box center [249, 527] width 310 height 35
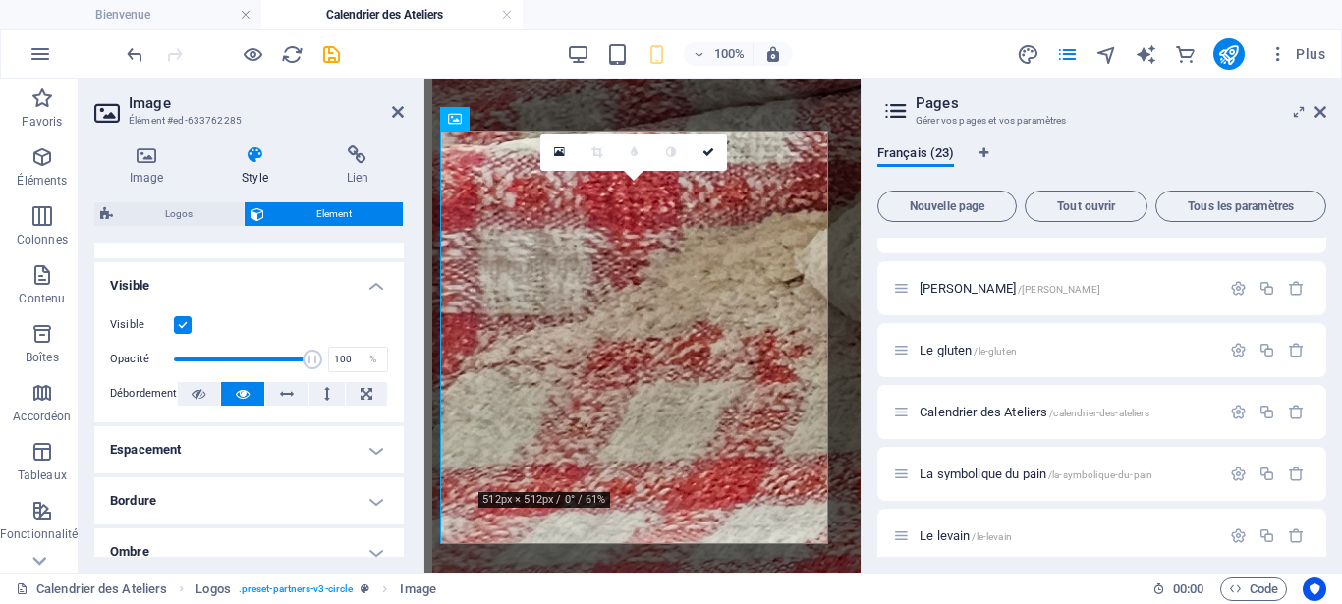
scroll to position [0, 0]
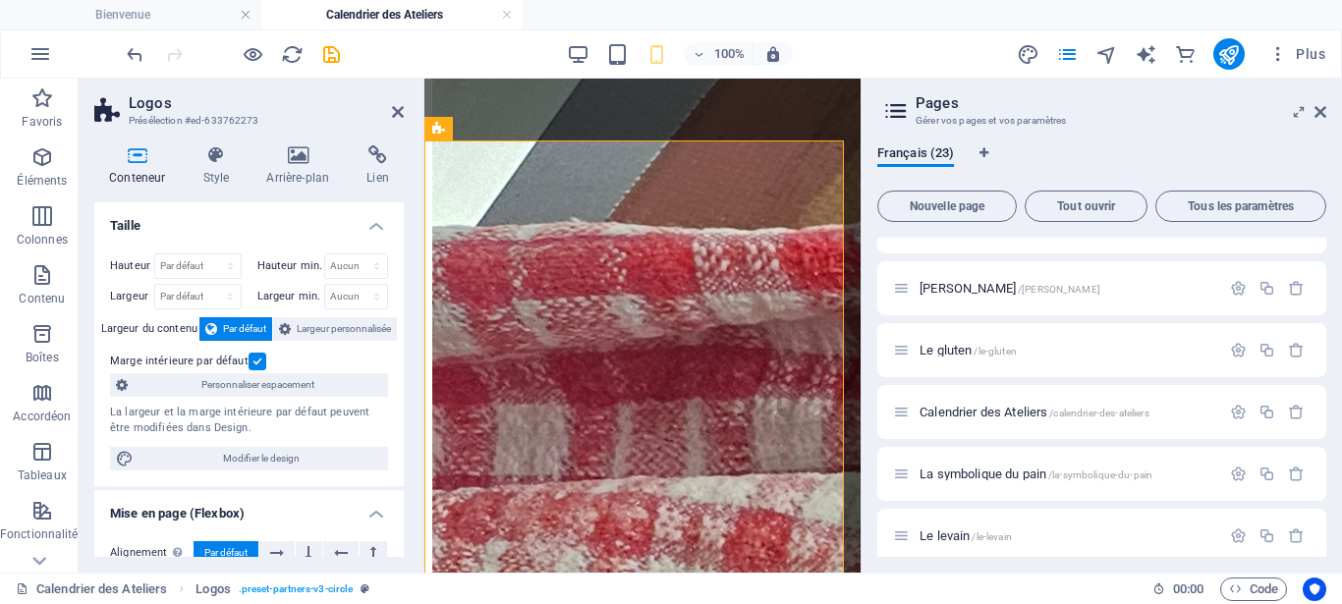
scroll to position [352, 0]
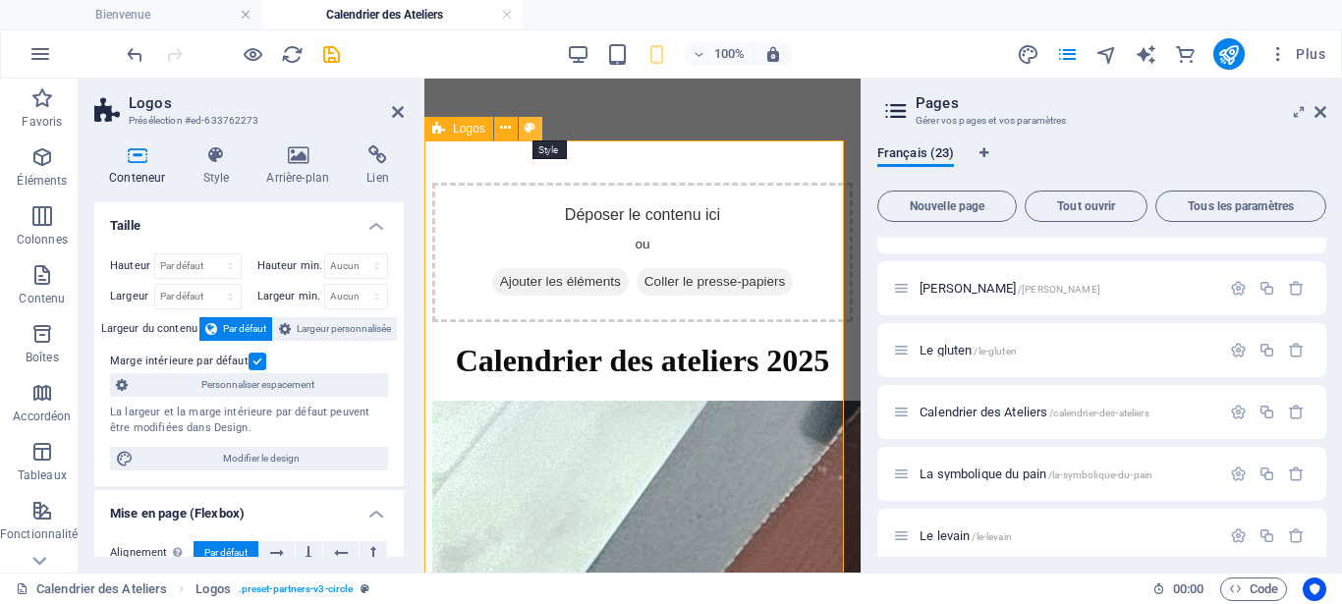
click at [532, 124] on icon at bounding box center [530, 128] width 11 height 21
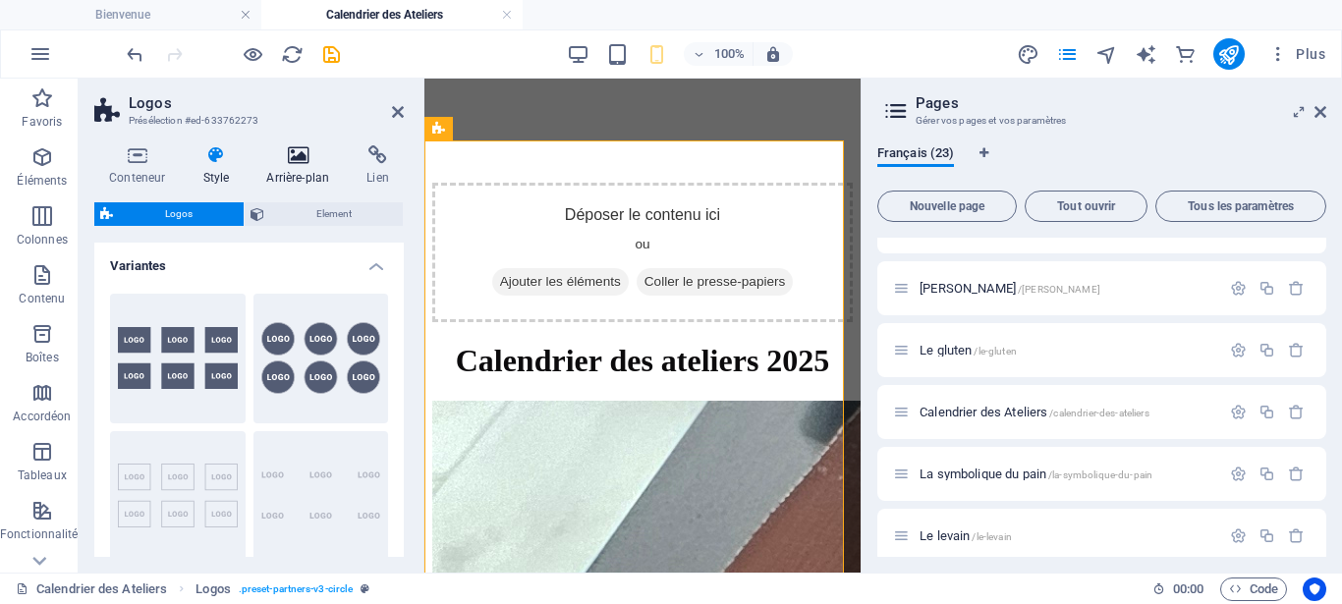
click at [298, 165] on h4 "Arrière-plan" at bounding box center [302, 165] width 100 height 41
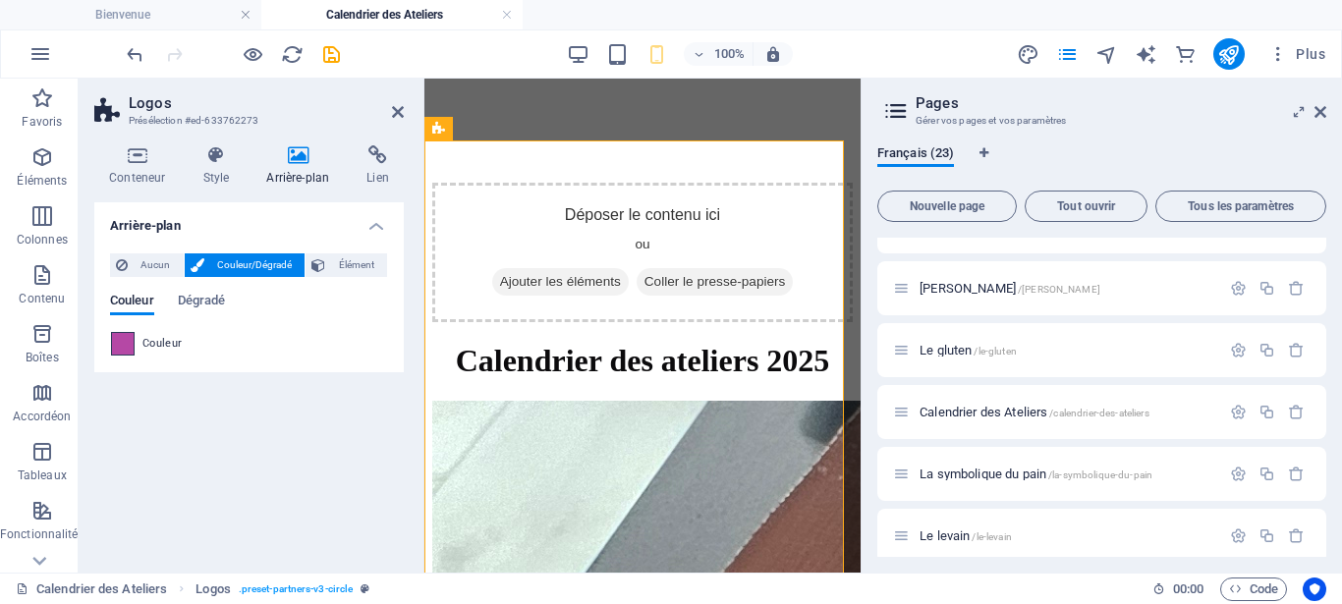
click at [116, 346] on span at bounding box center [123, 344] width 22 height 22
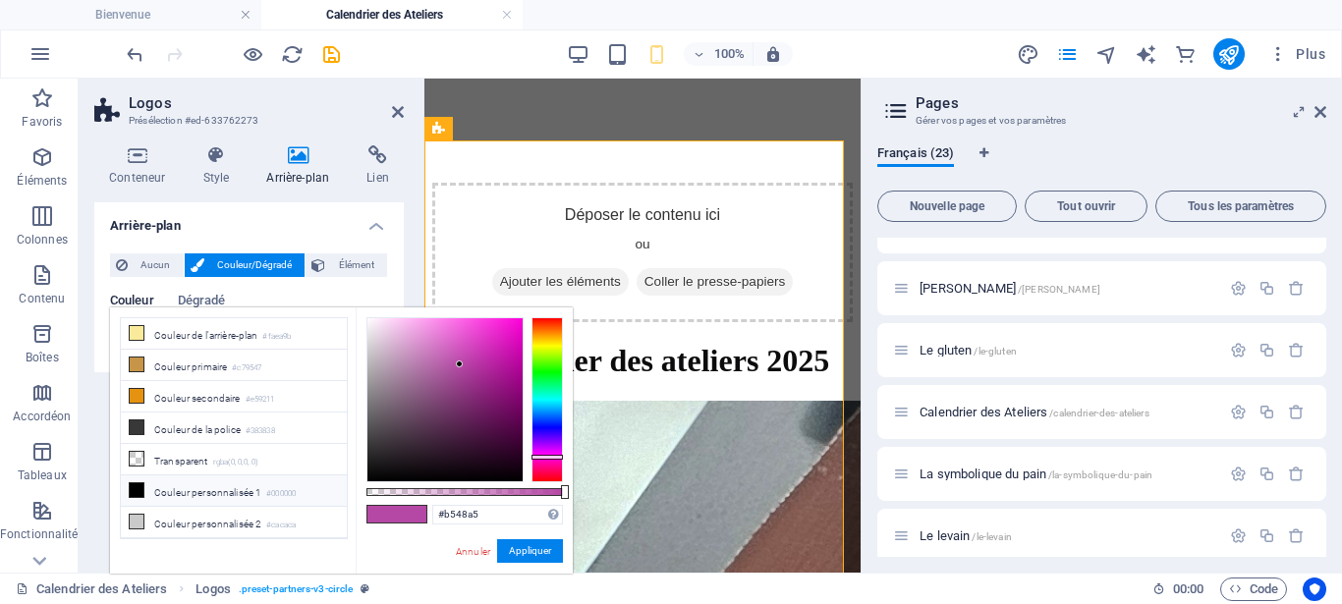
click at [551, 374] on div at bounding box center [547, 399] width 31 height 165
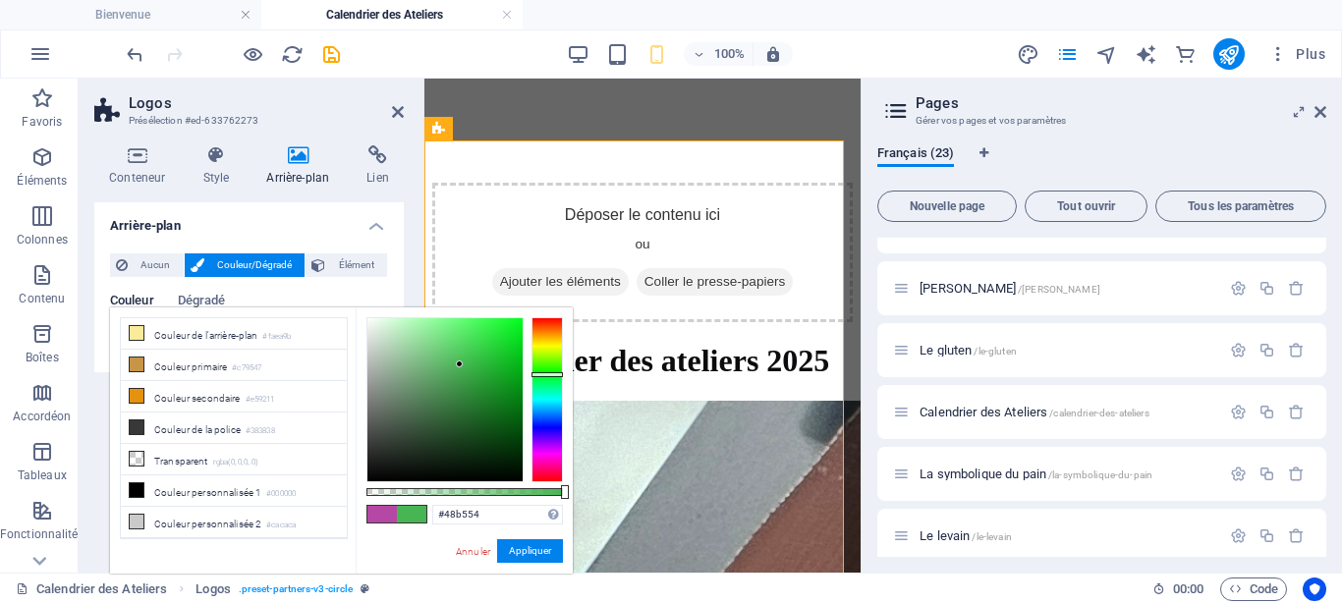
click at [557, 360] on div at bounding box center [547, 399] width 31 height 165
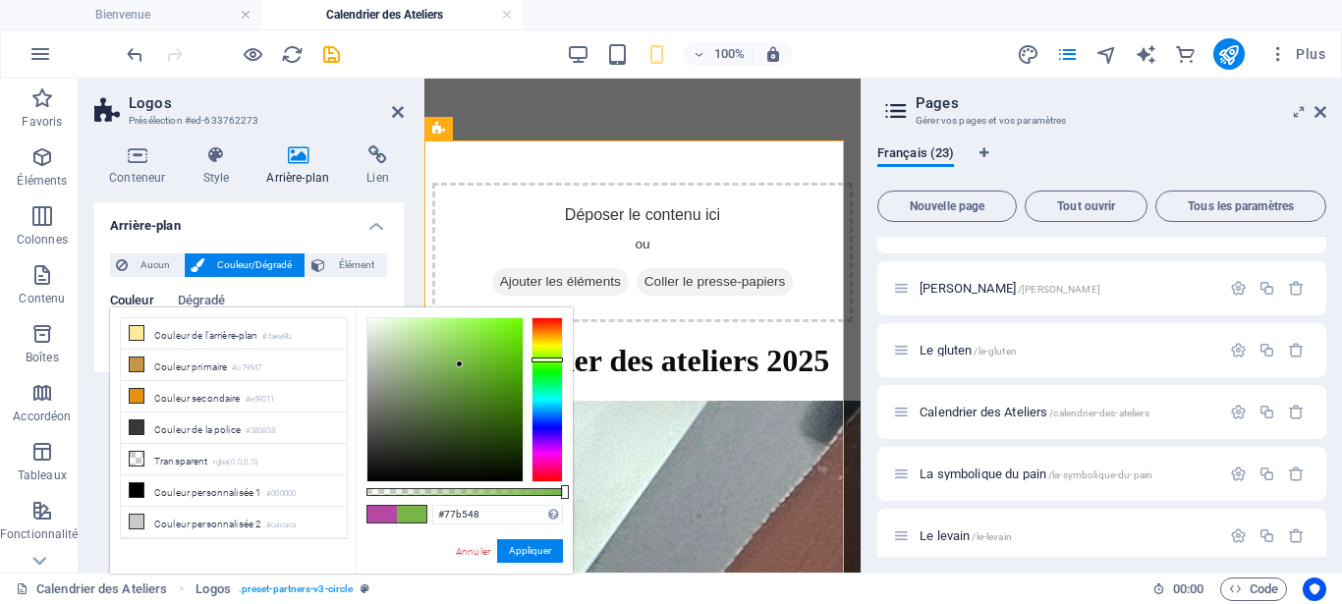
click at [557, 351] on div at bounding box center [547, 399] width 31 height 165
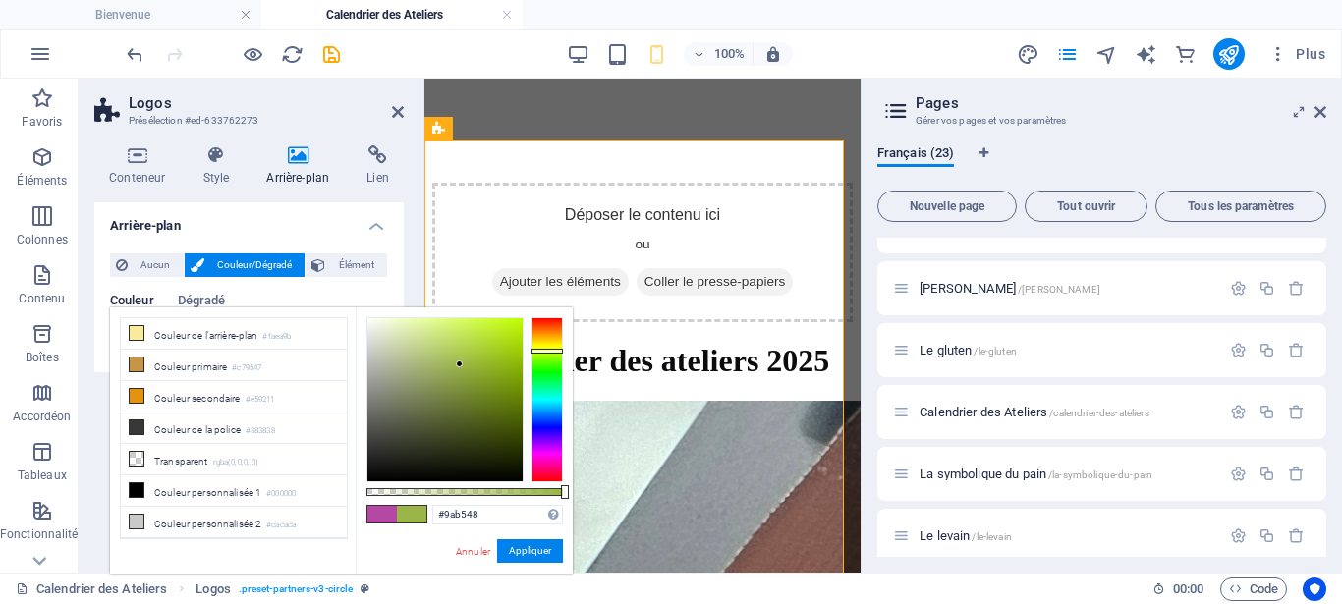
click at [557, 344] on div at bounding box center [547, 399] width 31 height 165
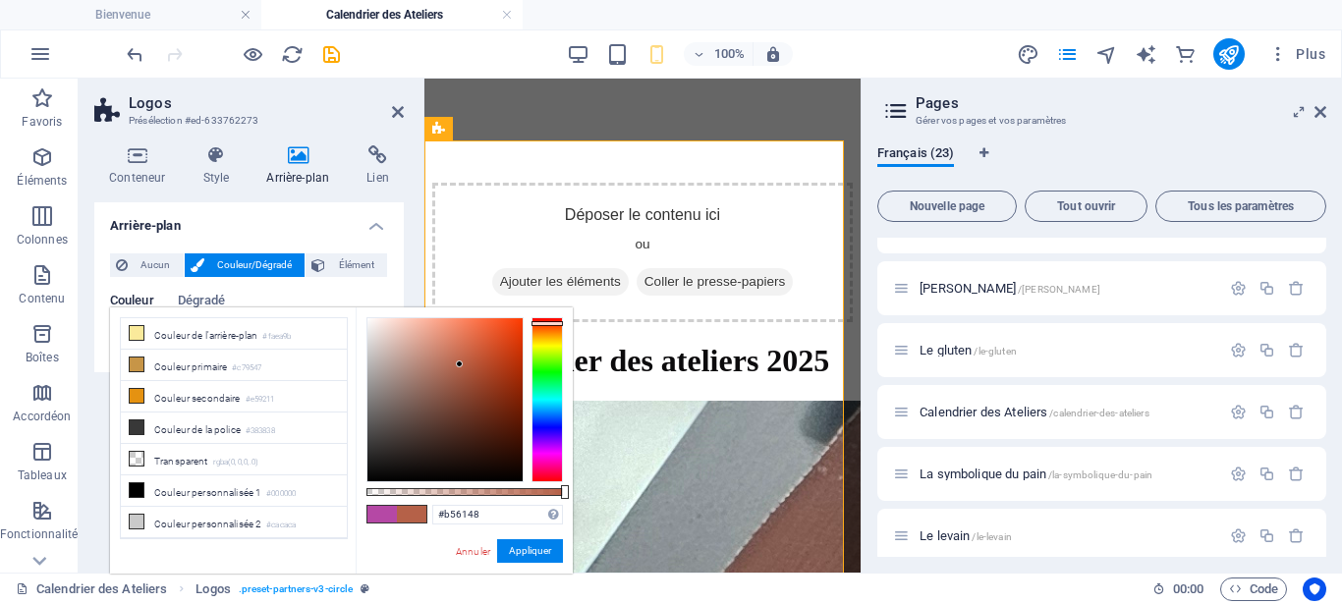
click at [557, 323] on div at bounding box center [547, 399] width 31 height 165
click at [557, 334] on div at bounding box center [547, 399] width 31 height 165
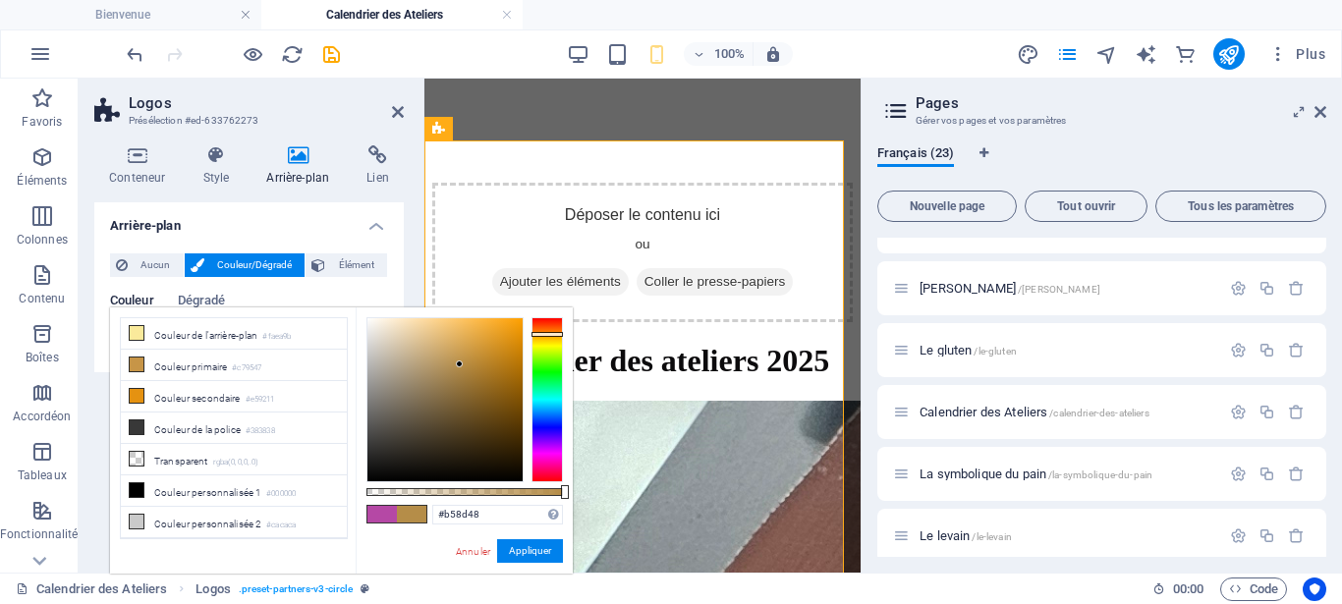
click at [557, 341] on div at bounding box center [547, 399] width 31 height 165
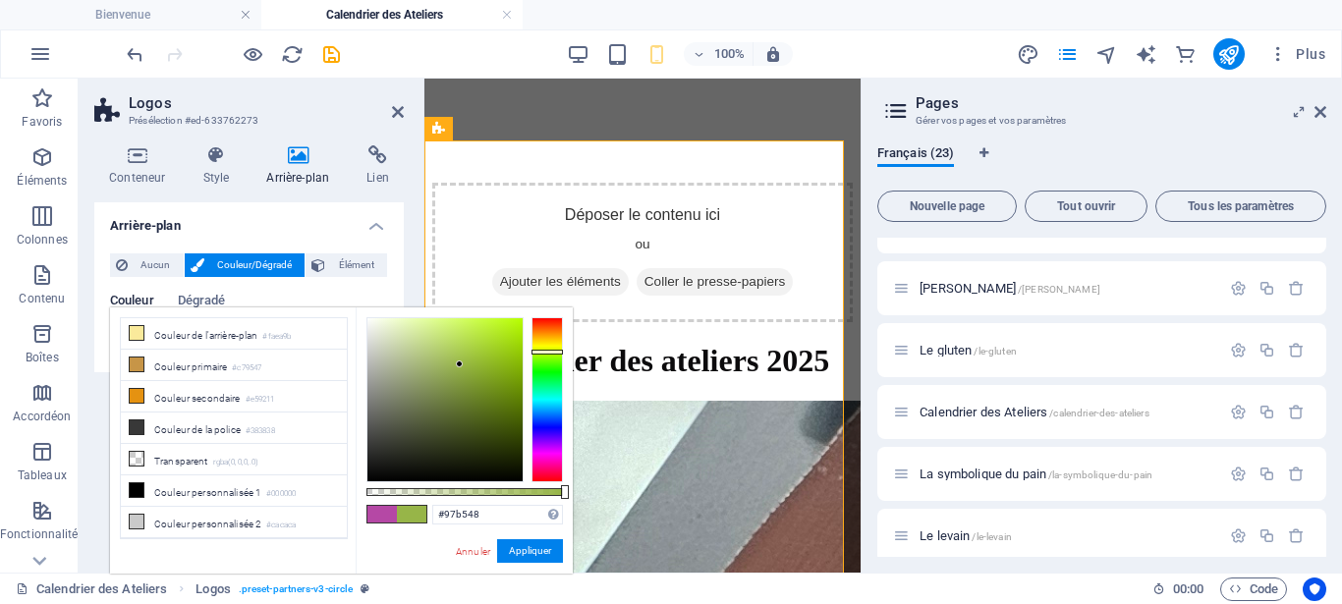
click at [556, 352] on div at bounding box center [547, 399] width 31 height 165
click at [518, 329] on div at bounding box center [445, 399] width 155 height 163
type input "#acec06"
click at [526, 550] on button "Appliquer" at bounding box center [530, 552] width 66 height 24
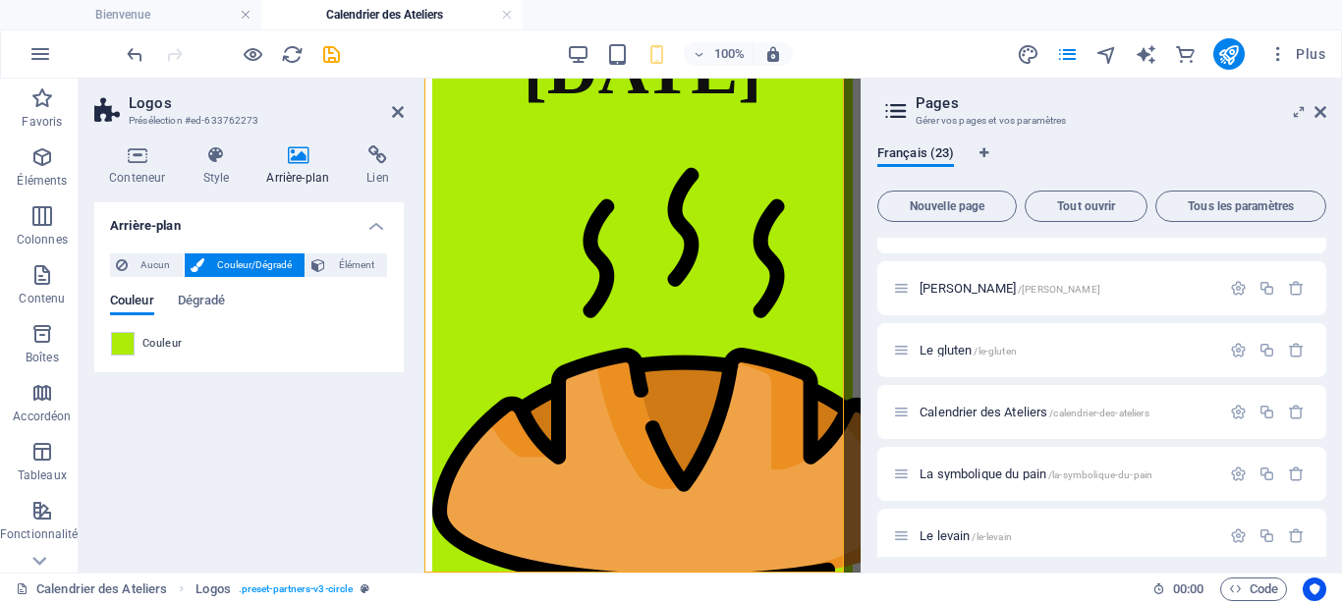
scroll to position [704, 0]
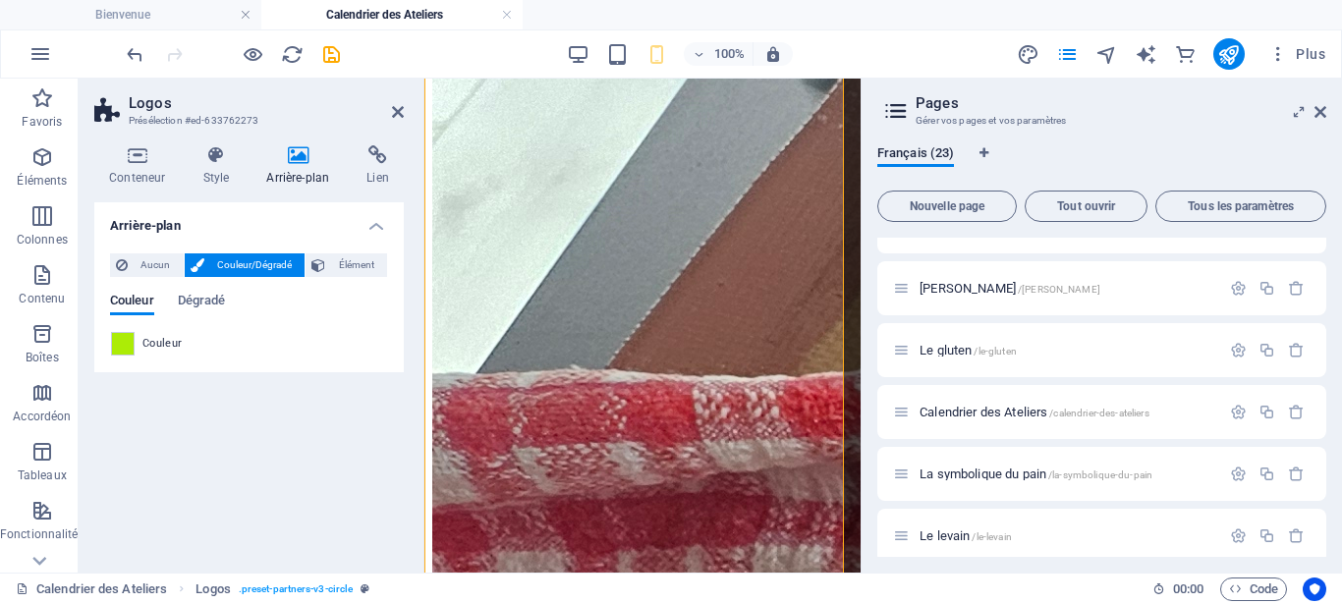
drag, startPoint x: 853, startPoint y: 177, endPoint x: 794, endPoint y: 132, distance: 74.3
click at [330, 60] on icon "save" at bounding box center [331, 54] width 23 height 23
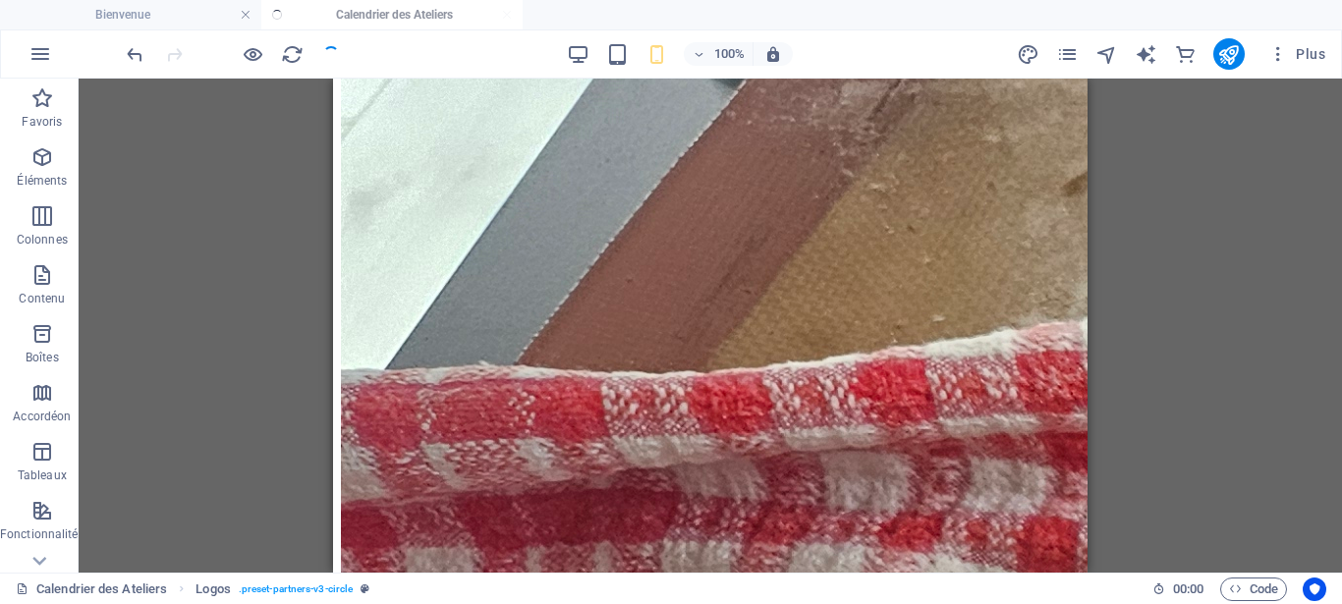
scroll to position [598, 0]
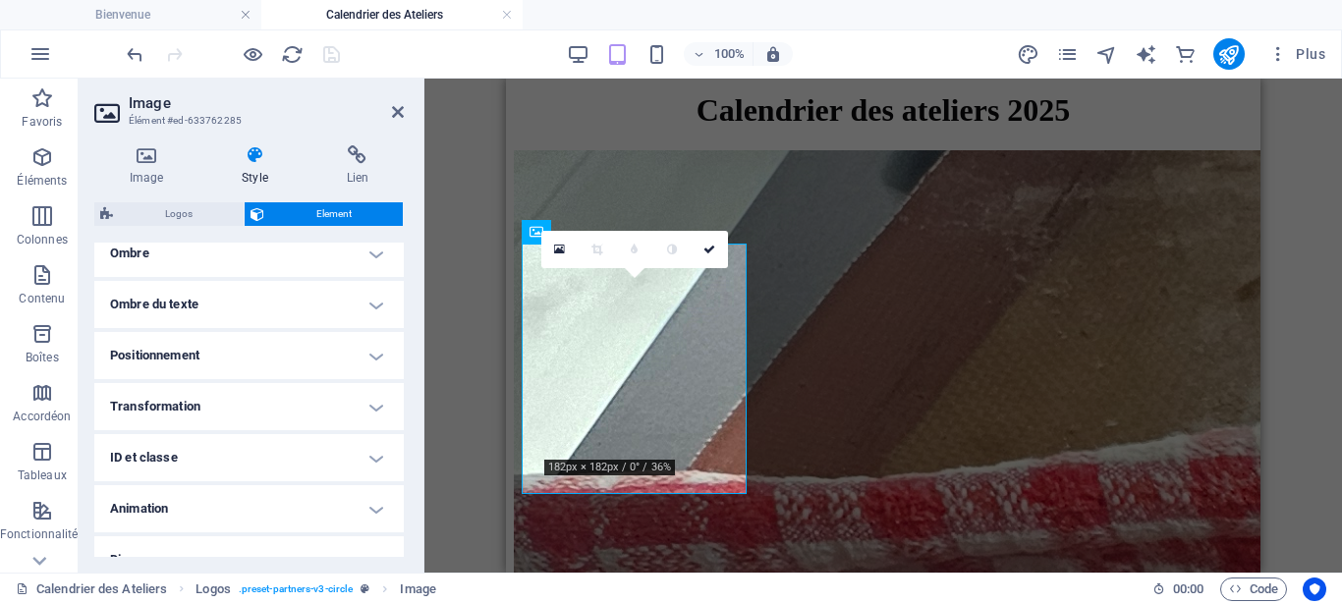
scroll to position [533, 0]
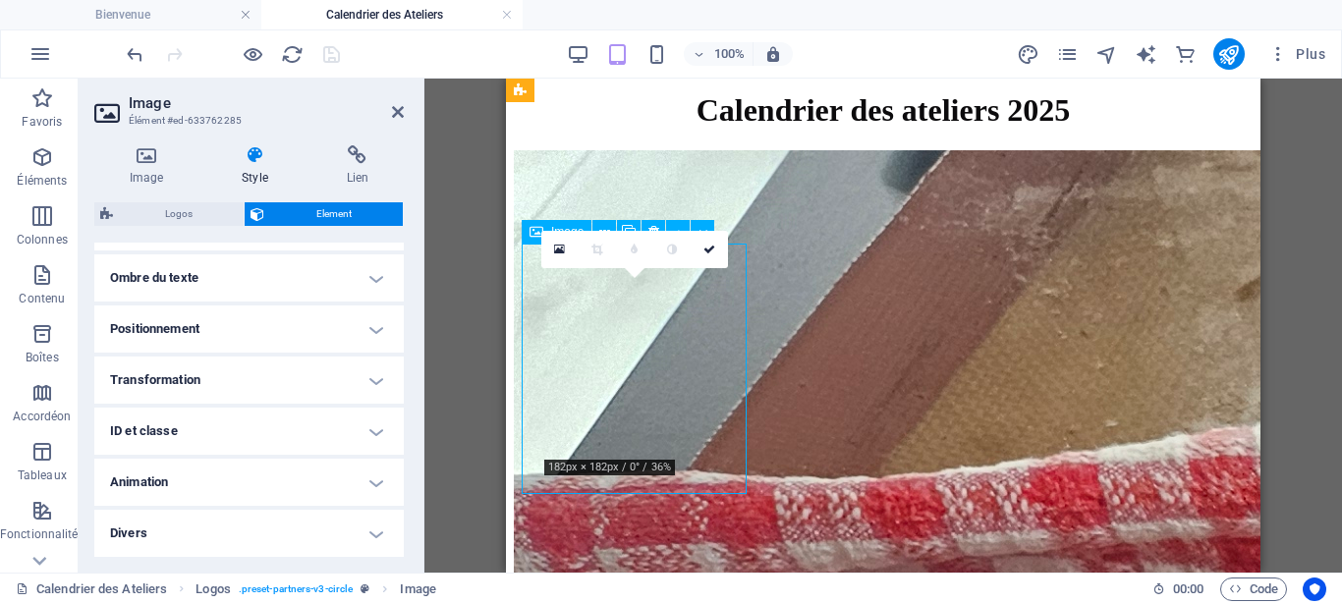
click at [142, 171] on h4 "Image" at bounding box center [150, 165] width 112 height 41
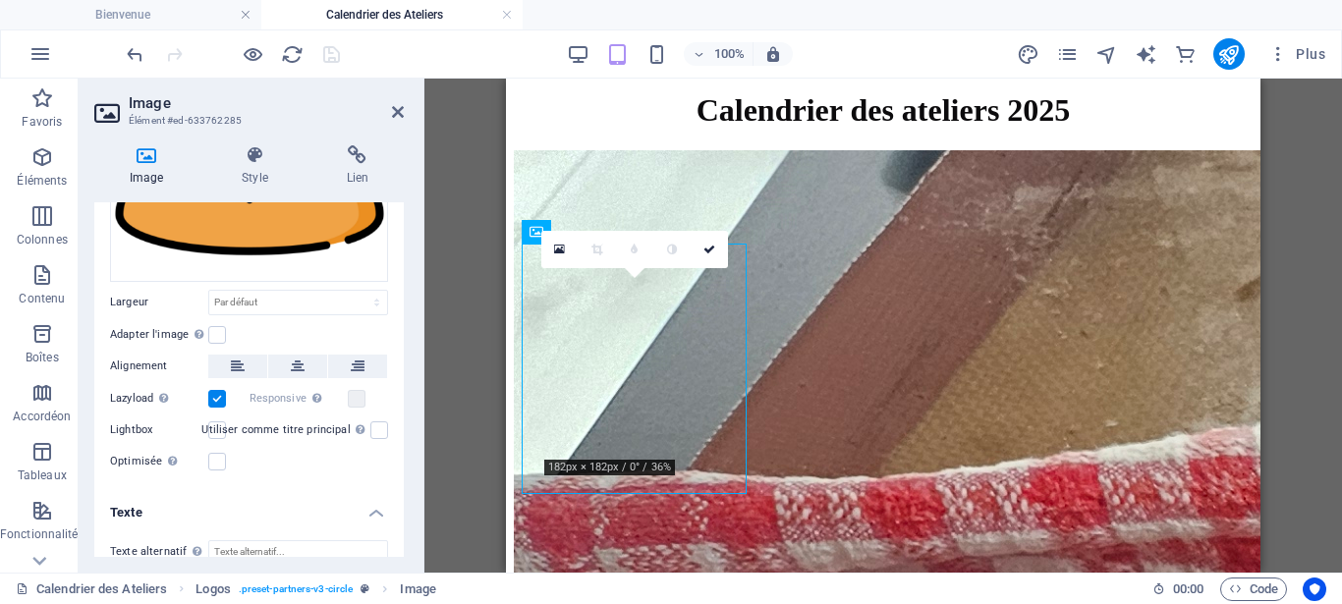
scroll to position [461, 0]
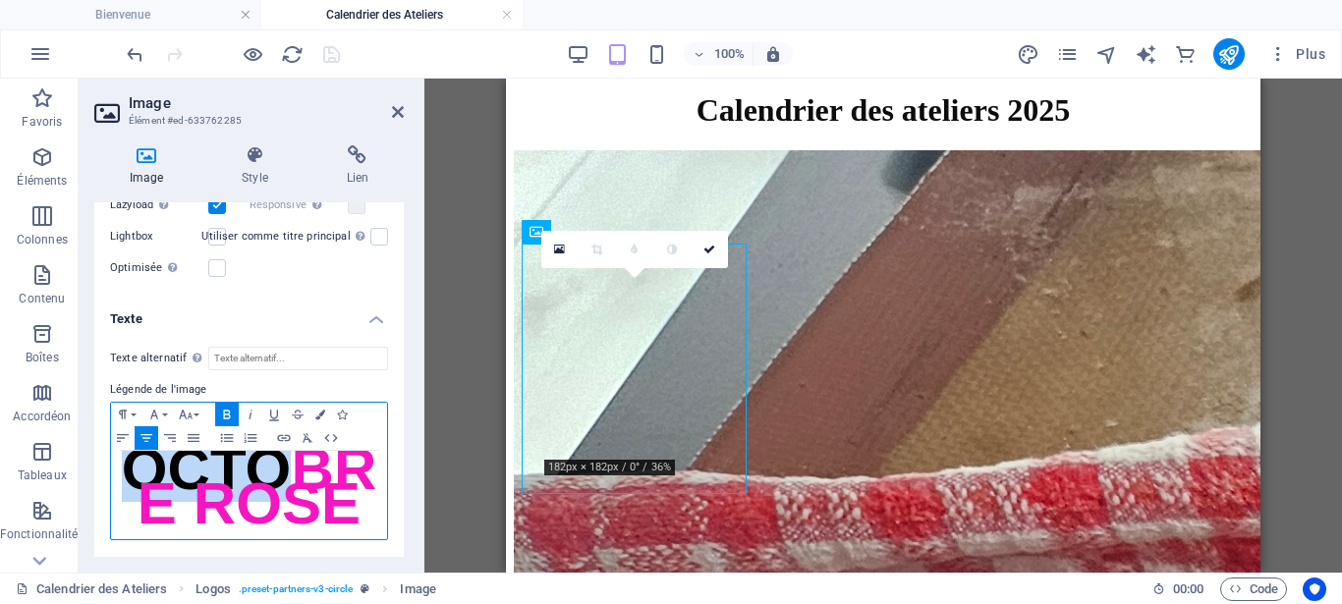
drag, startPoint x: 290, startPoint y: 462, endPoint x: 124, endPoint y: 422, distance: 170.9
click at [124, 451] on div "OCTOBRE ROSE ​" at bounding box center [249, 495] width 276 height 88
click at [189, 410] on icon "button" at bounding box center [186, 414] width 14 height 9
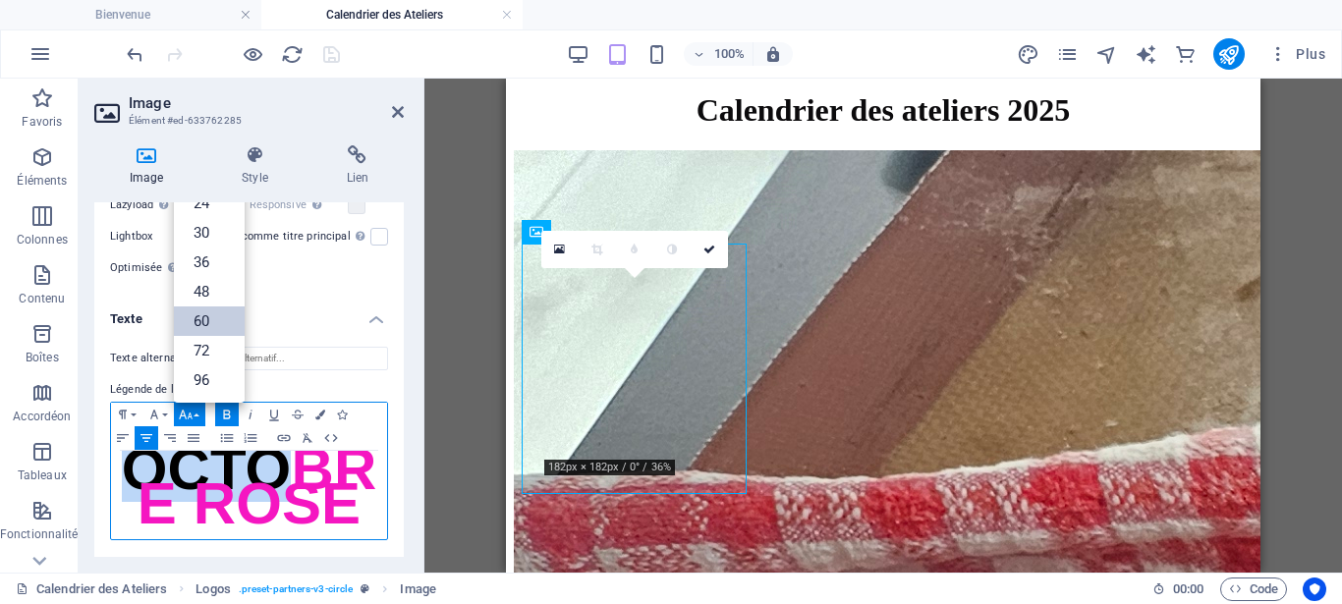
scroll to position [158, 0]
click at [201, 277] on link "48" at bounding box center [209, 291] width 71 height 29
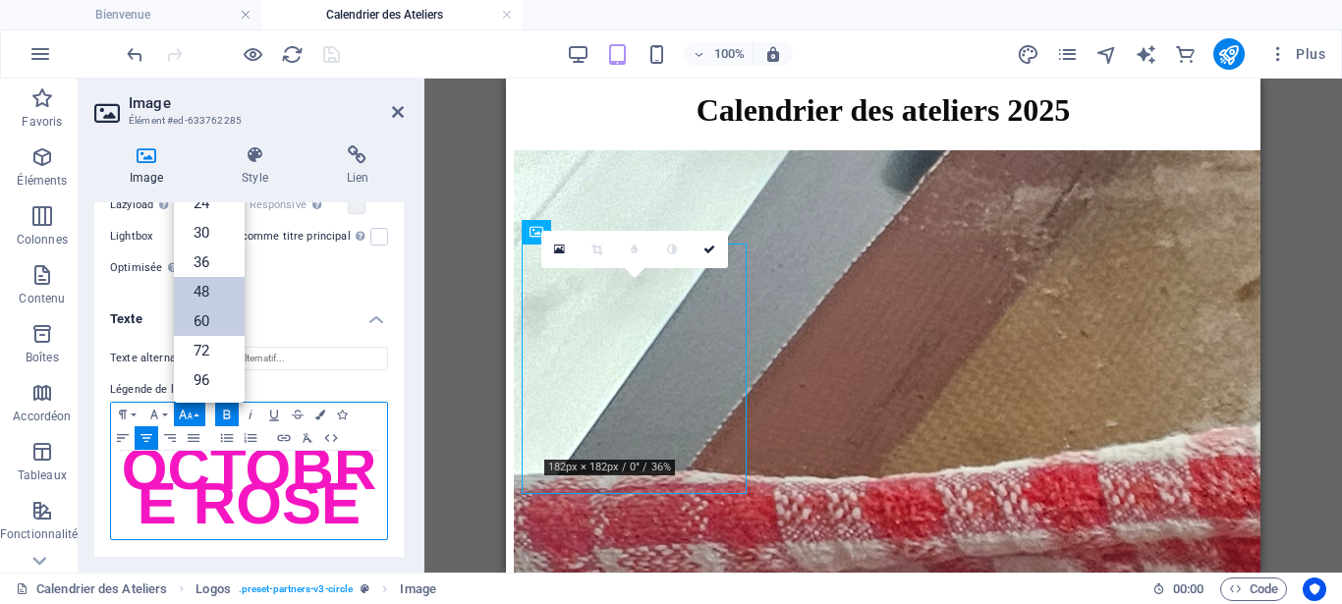
scroll to position [427, 0]
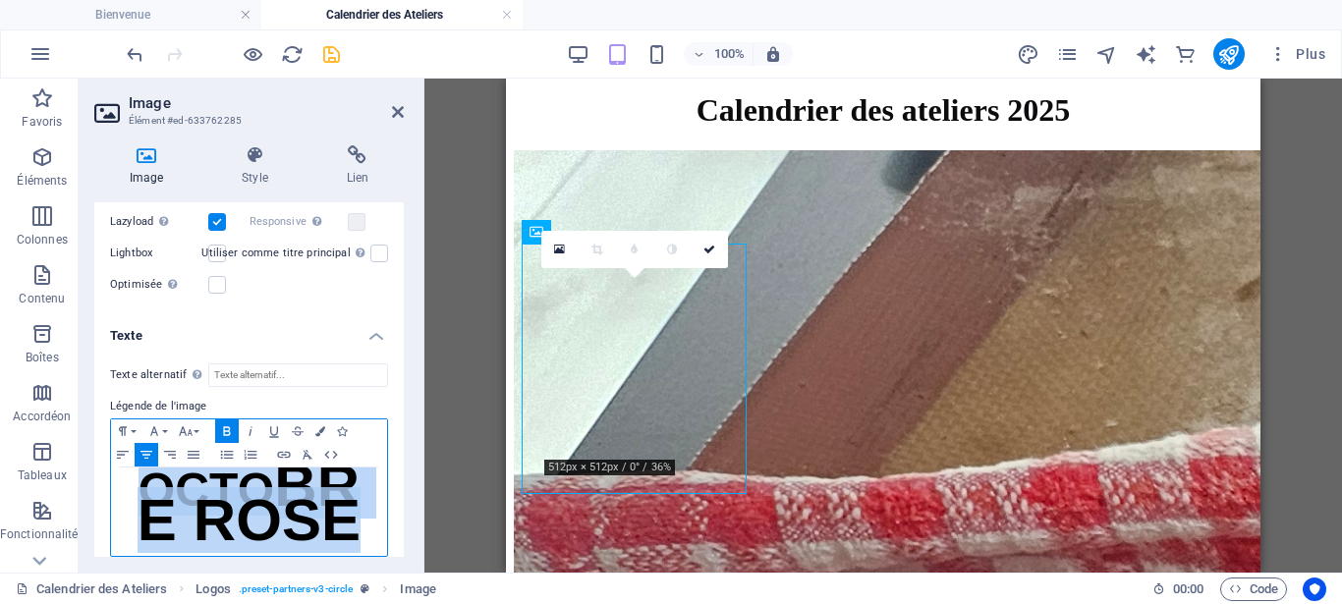
drag, startPoint x: 359, startPoint y: 517, endPoint x: 120, endPoint y: 469, distance: 243.6
click at [120, 469] on div "OCTO BRE ROSE ​" at bounding box center [249, 512] width 276 height 88
click at [326, 463] on span "BRE ROSE" at bounding box center [250, 503] width 224 height 100
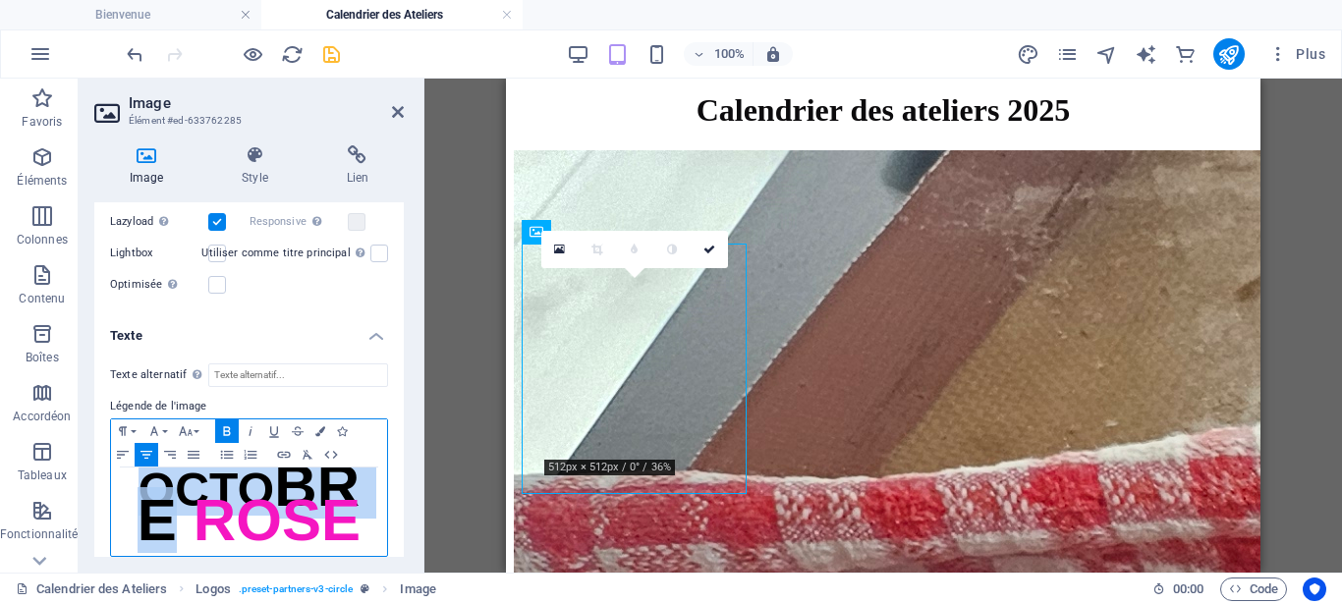
drag, startPoint x: 172, startPoint y: 502, endPoint x: 127, endPoint y: 473, distance: 54.0
click at [127, 478] on p "OCTO BRE ROSE ​" at bounding box center [249, 512] width 256 height 69
click at [198, 420] on button "Font Size" at bounding box center [189, 432] width 31 height 24
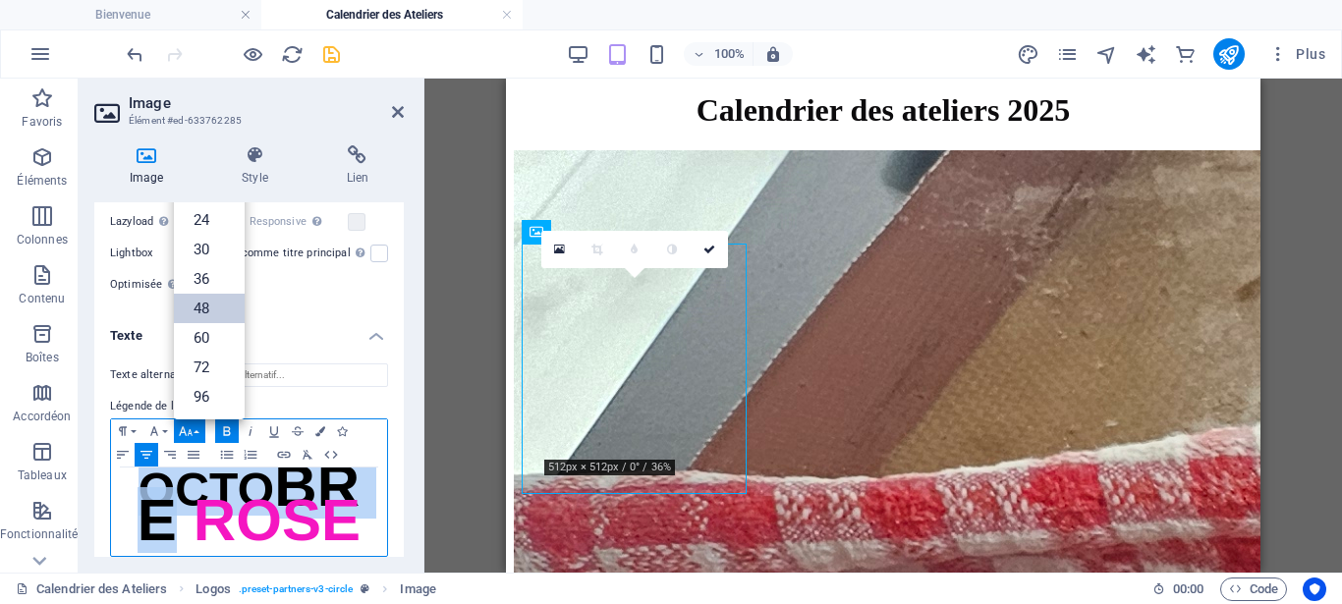
scroll to position [158, 0]
click at [199, 294] on link "48" at bounding box center [209, 308] width 71 height 29
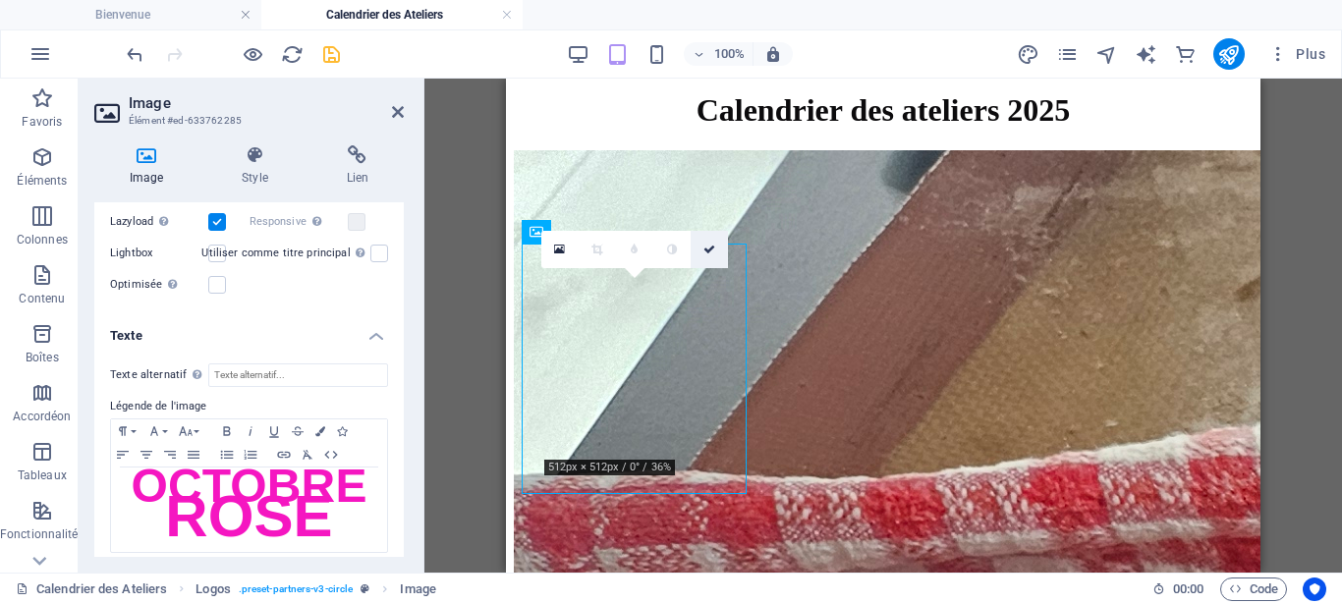
click at [712, 248] on icon at bounding box center [710, 250] width 12 height 12
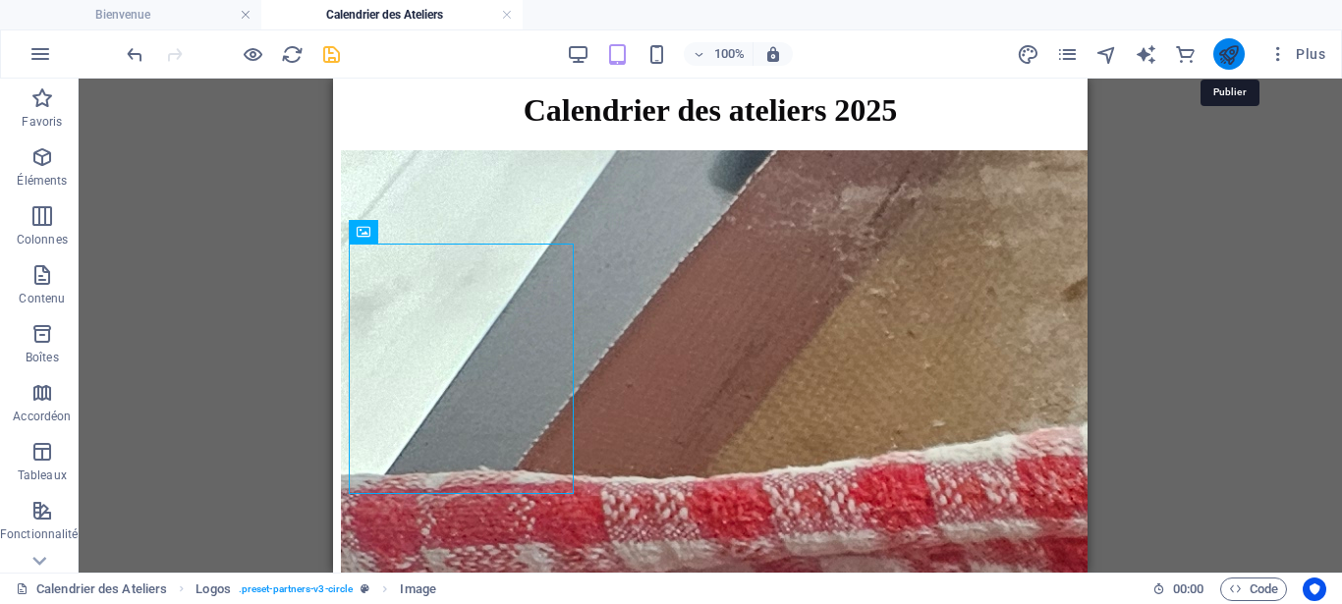
click at [1225, 58] on icon "publish" at bounding box center [1229, 54] width 23 height 23
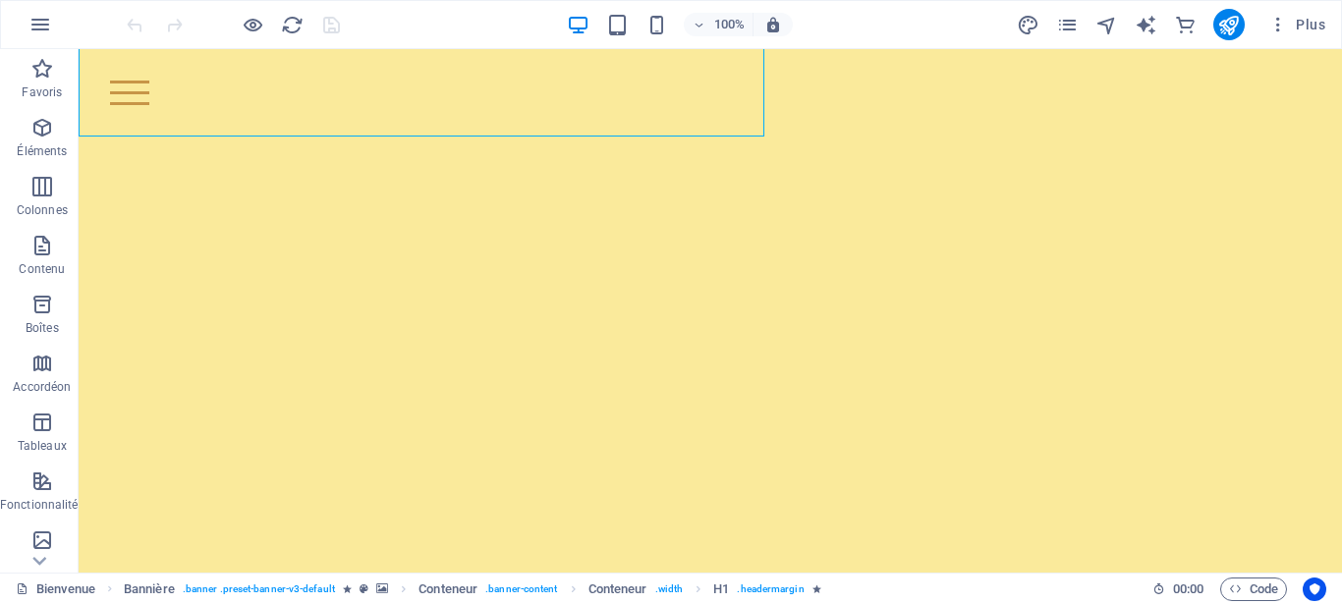
scroll to position [447, 0]
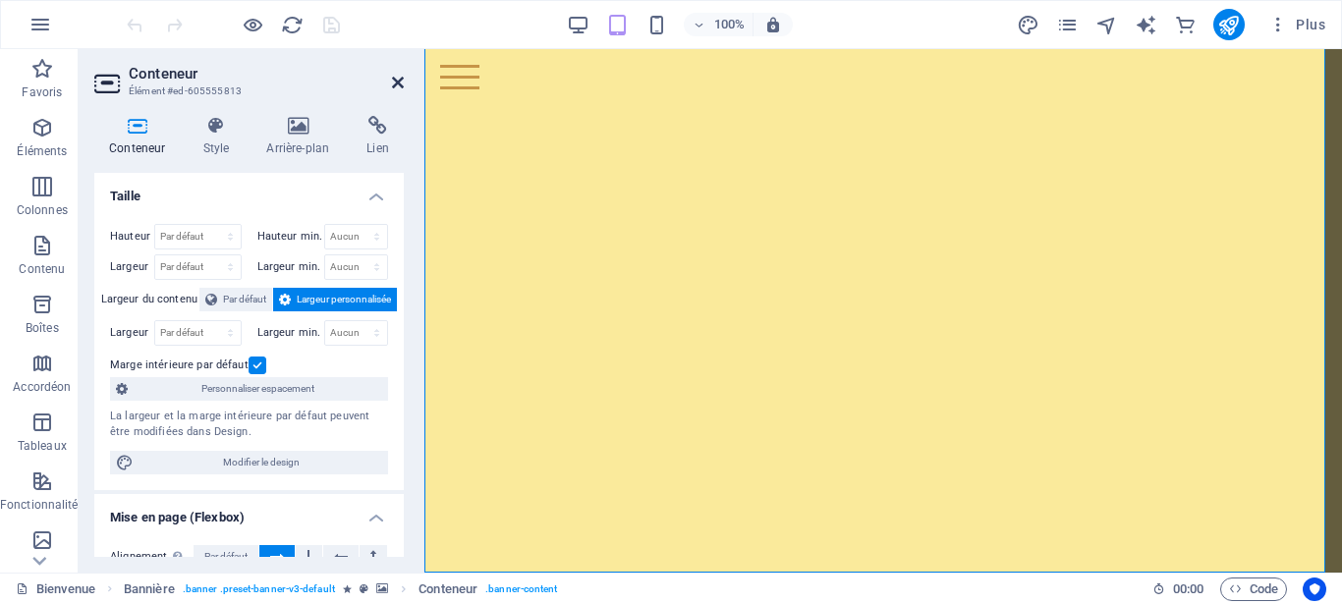
click at [393, 85] on icon at bounding box center [398, 83] width 12 height 16
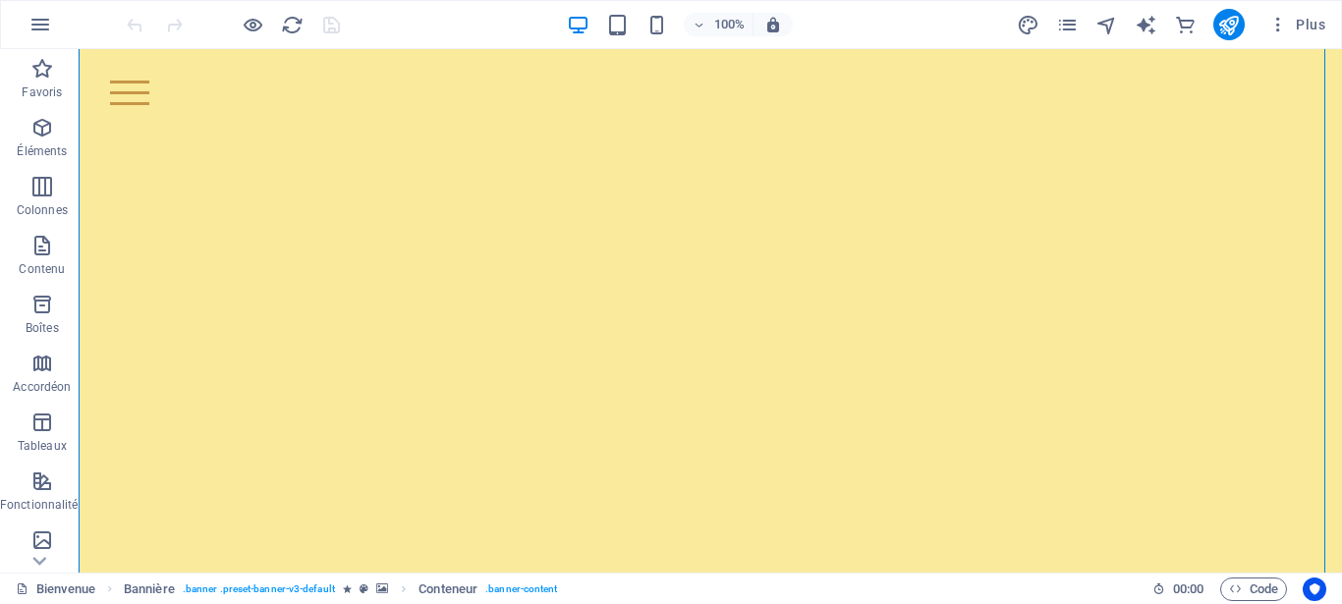
scroll to position [2, 0]
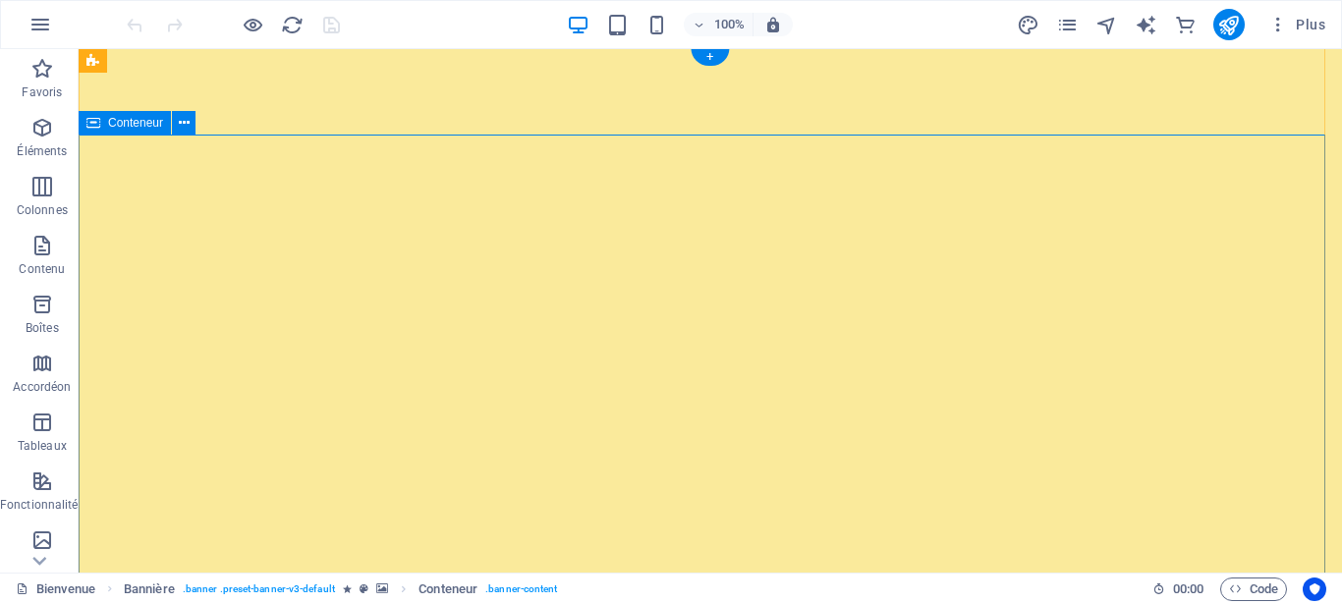
drag, startPoint x: 91, startPoint y: 122, endPoint x: 187, endPoint y: 126, distance: 95.4
click at [187, 126] on div "Conteneur" at bounding box center [144, 123] width 130 height 25
click at [188, 126] on icon at bounding box center [184, 123] width 11 height 21
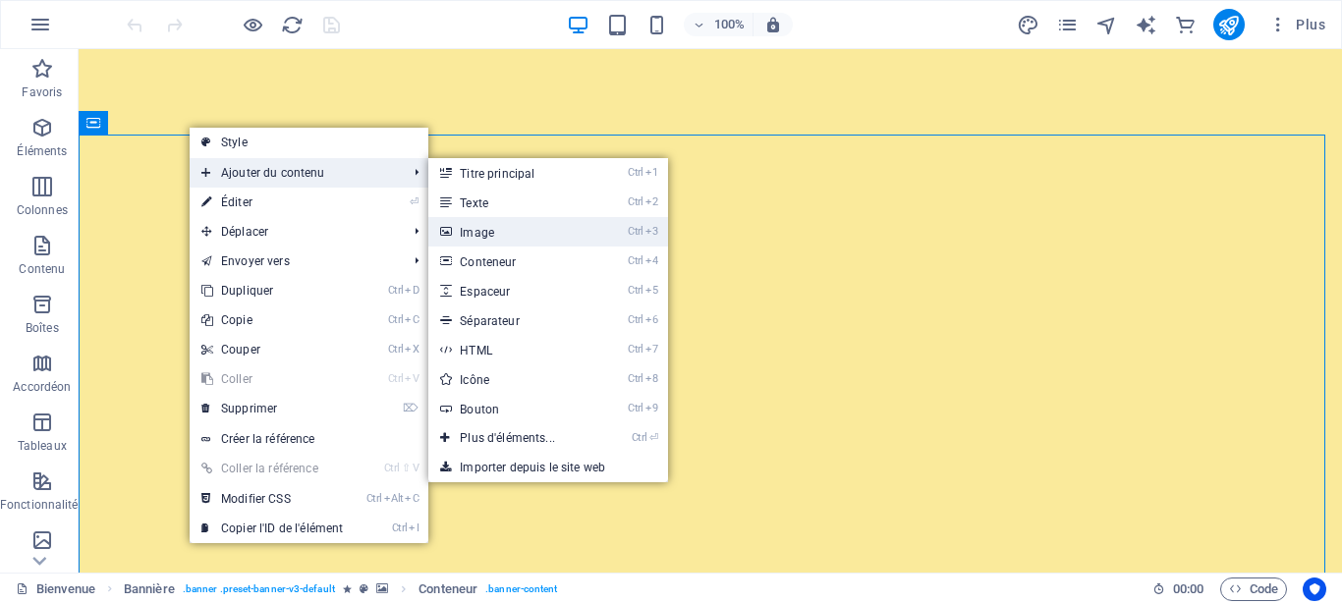
click at [478, 226] on link "Ctrl 3 Image" at bounding box center [511, 231] width 166 height 29
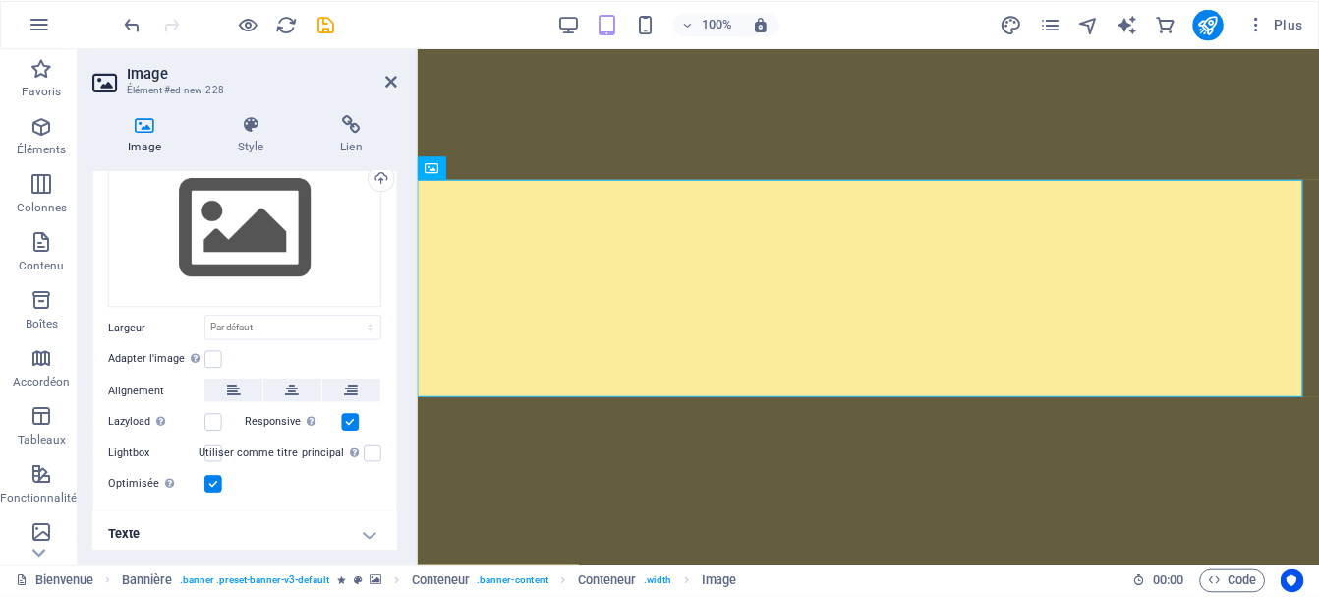
scroll to position [0, 0]
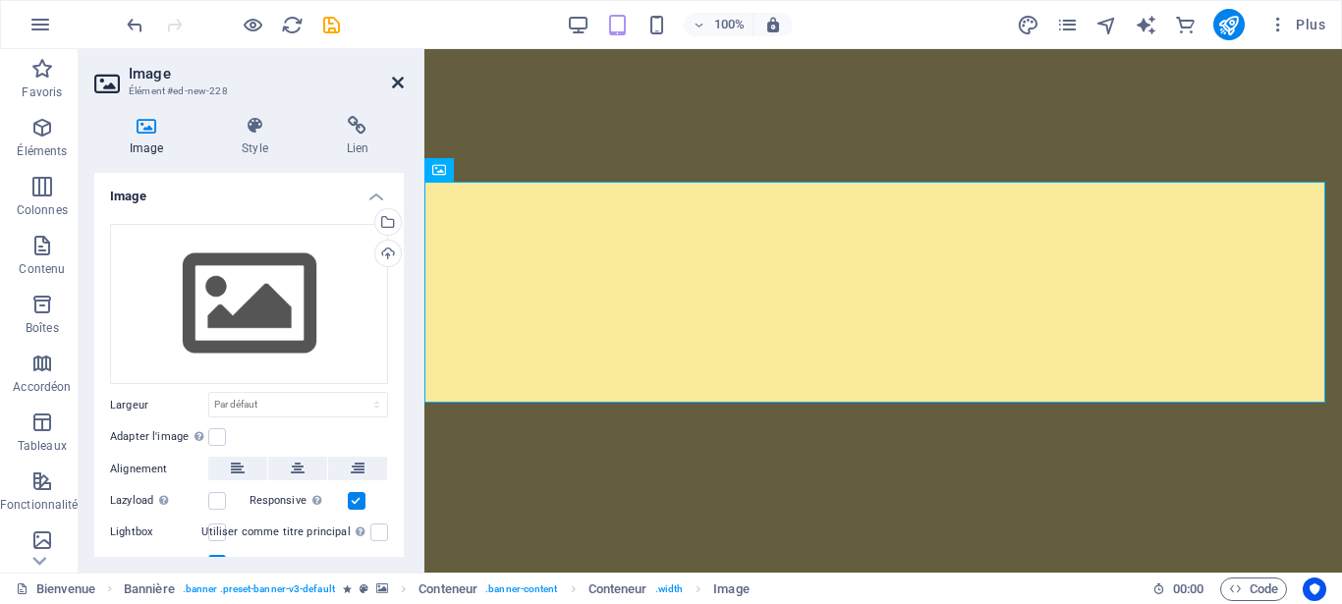
click at [399, 81] on icon at bounding box center [398, 83] width 12 height 16
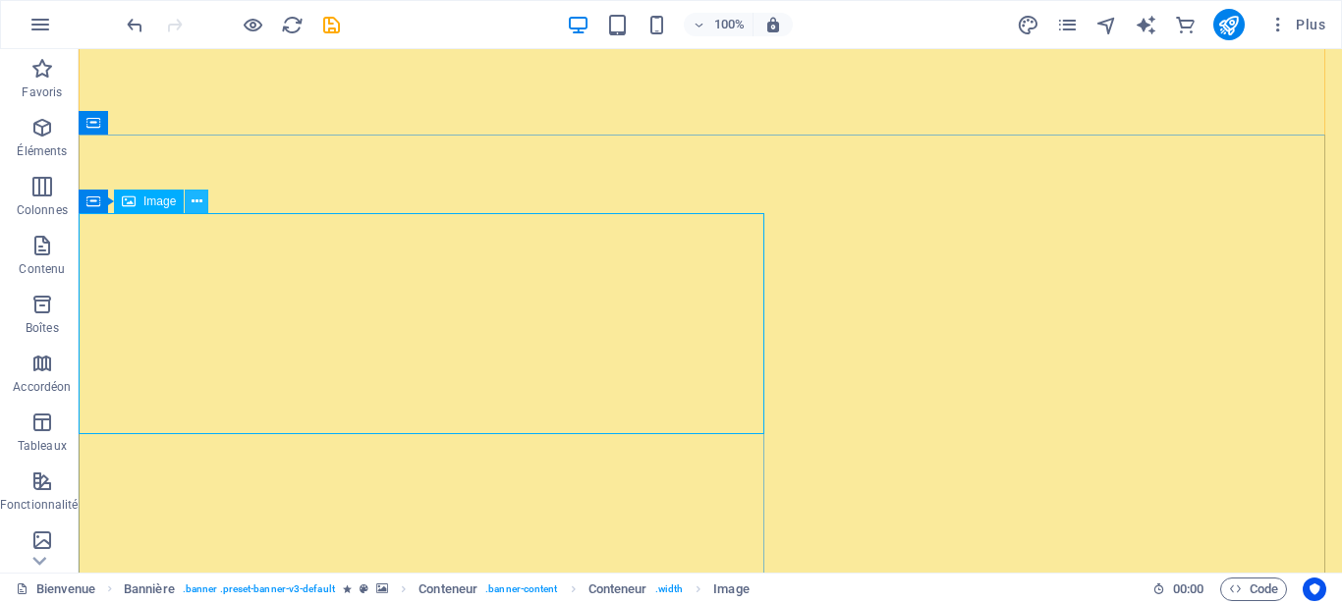
click at [194, 199] on icon at bounding box center [197, 202] width 11 height 21
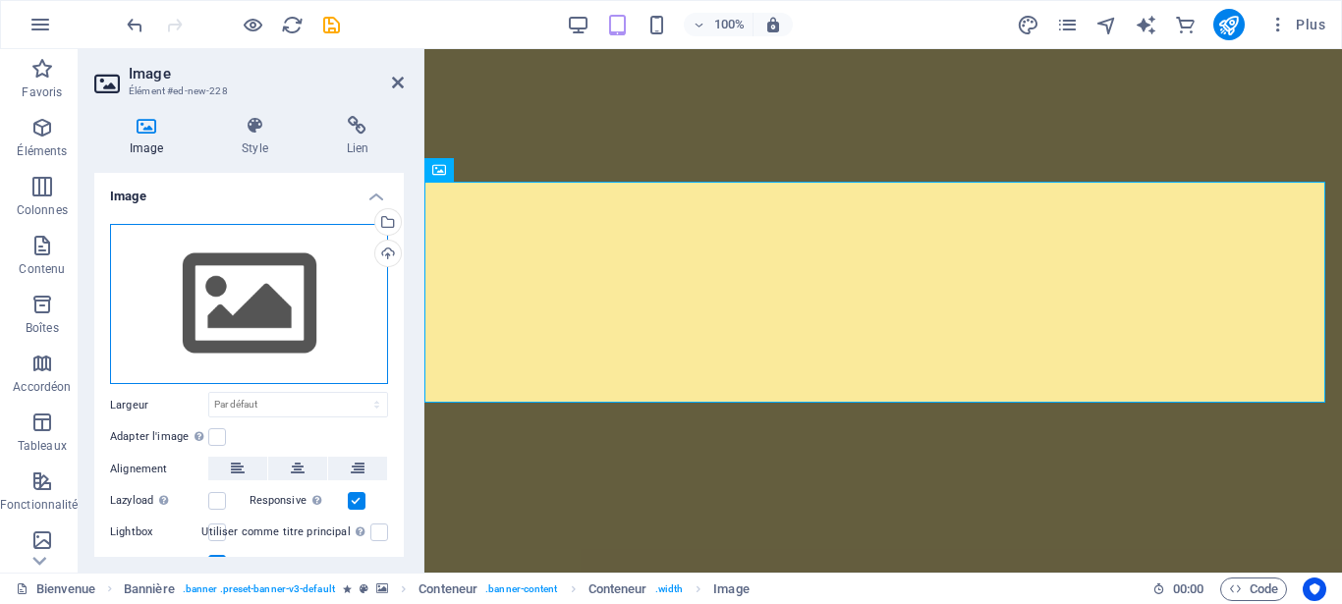
click at [136, 326] on div "Glissez les fichiers ici, cliquez pour choisir les fichiers ou sélectionnez les…" at bounding box center [249, 304] width 278 height 161
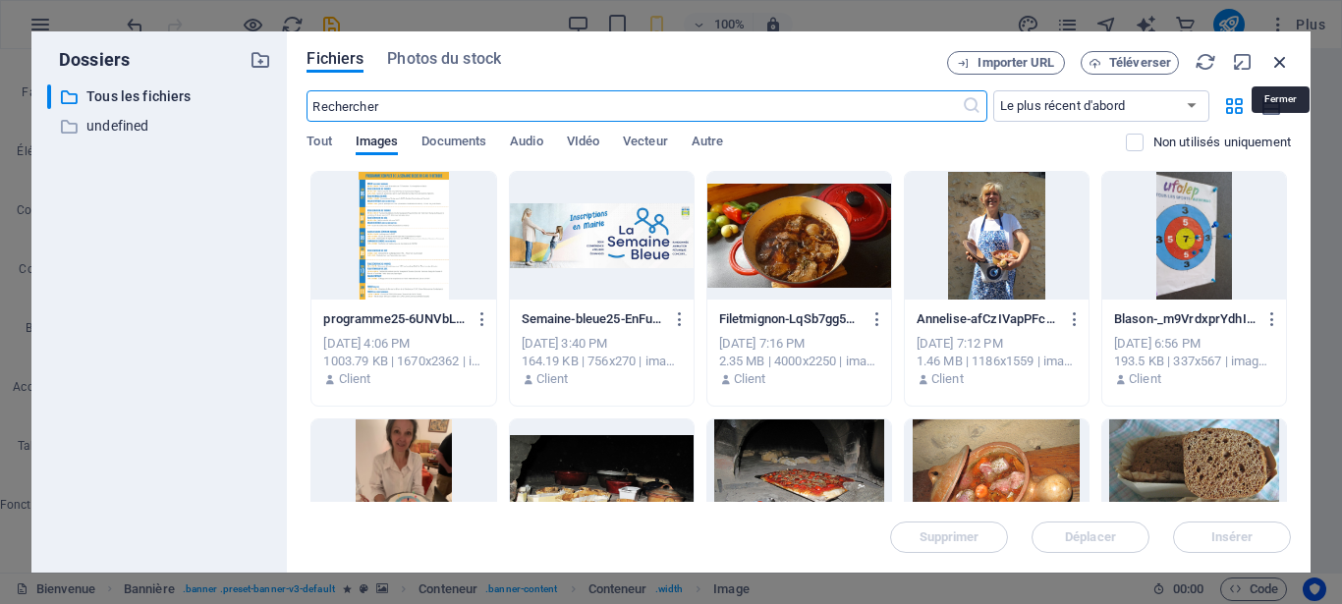
click at [1277, 58] on icon "button" at bounding box center [1281, 62] width 22 height 22
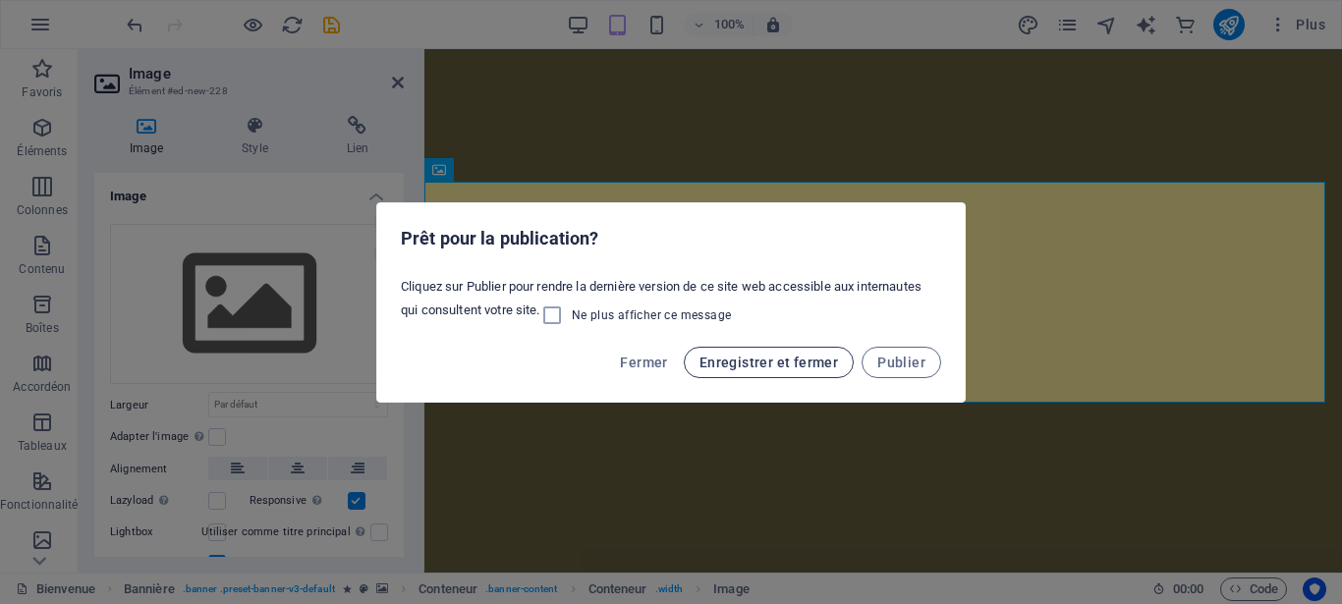
click at [821, 364] on span "Enregistrer et fermer" at bounding box center [769, 363] width 139 height 16
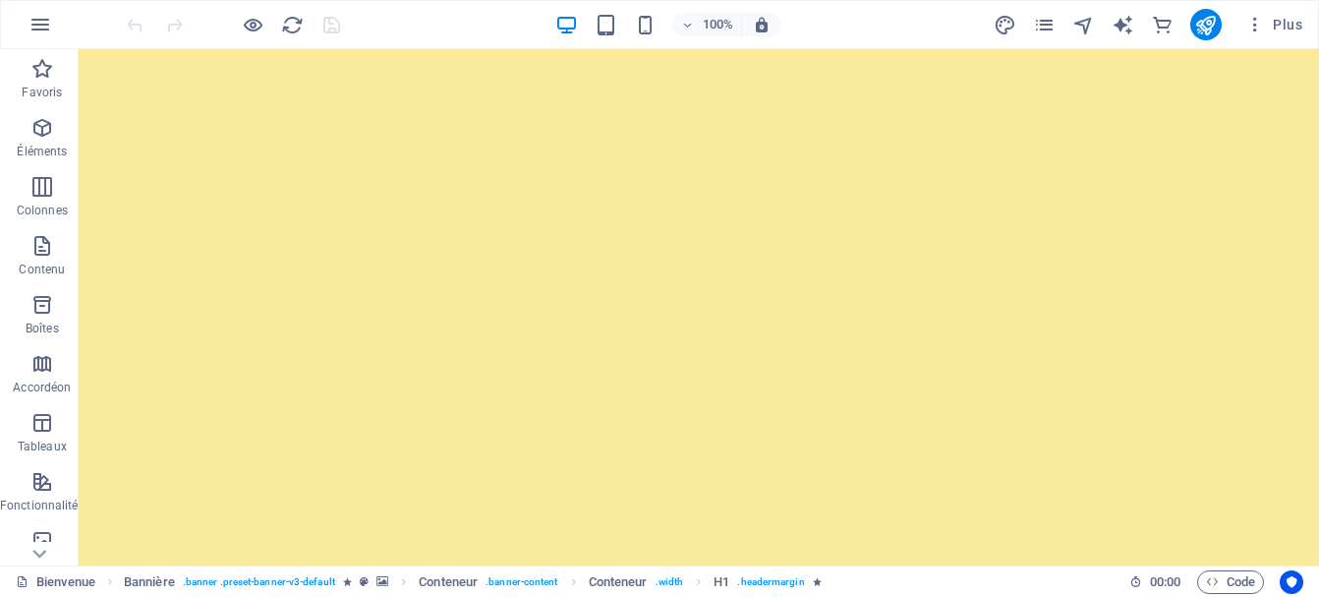
scroll to position [380, 0]
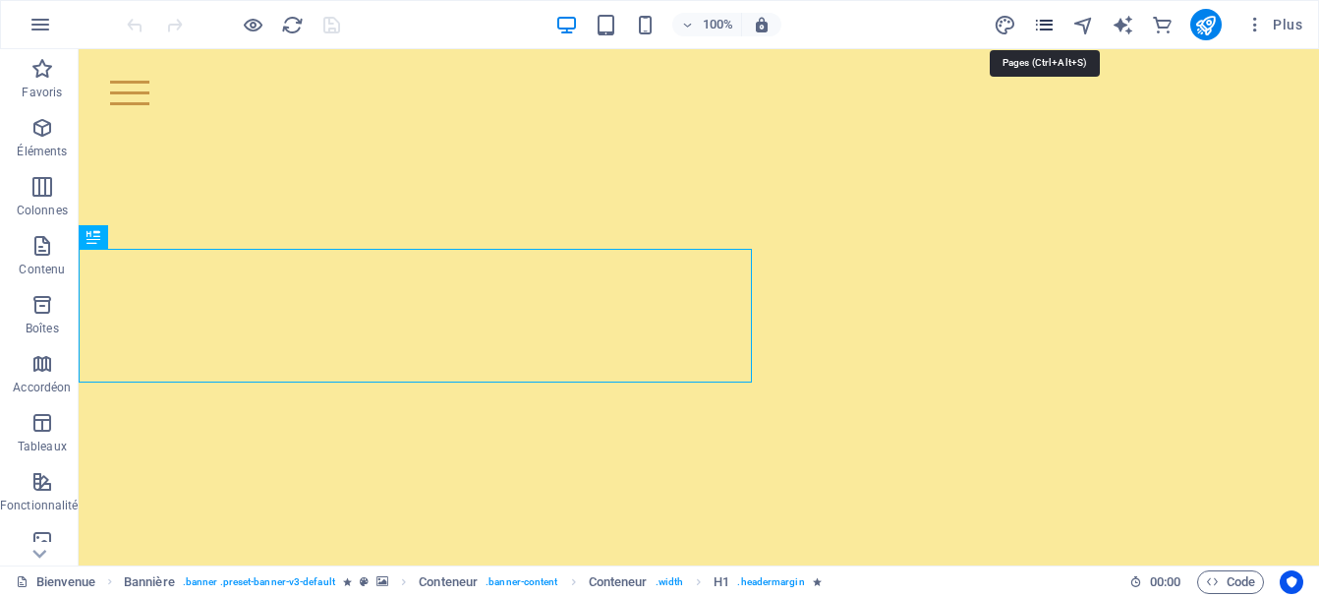
click at [1043, 25] on icon "pages" at bounding box center [1044, 25] width 23 height 23
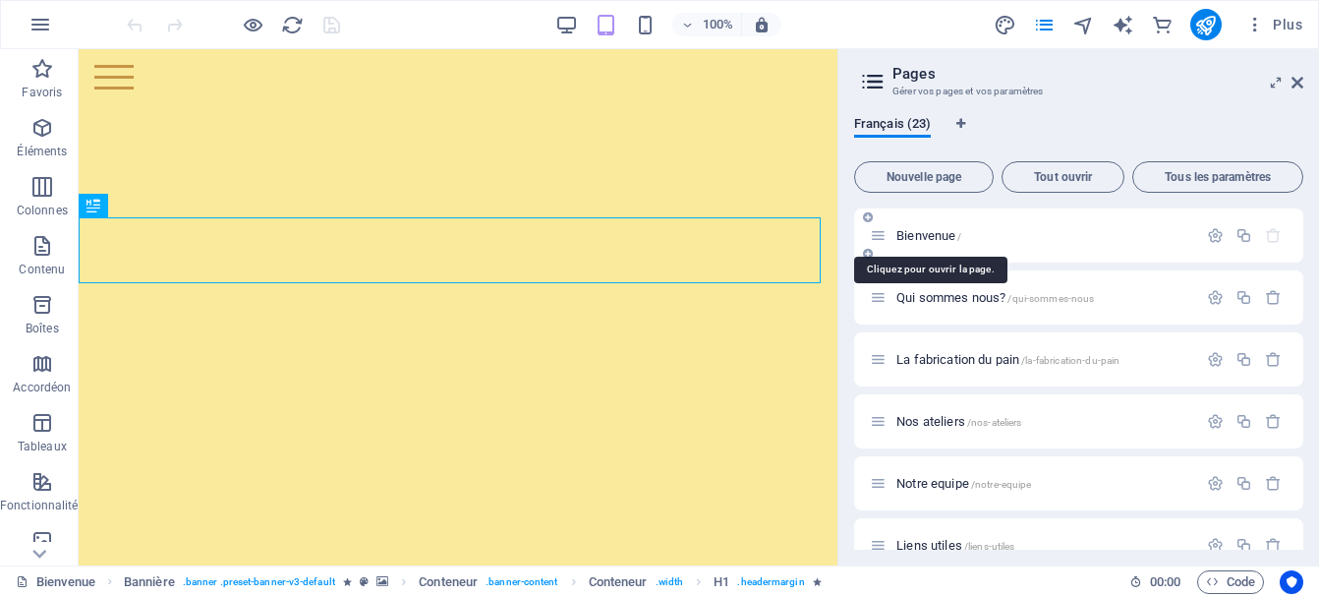
click at [935, 237] on span "Bienvenue /" at bounding box center [928, 235] width 65 height 15
click at [920, 233] on span "Bienvenue /" at bounding box center [928, 235] width 65 height 15
click at [1296, 79] on icon at bounding box center [1297, 83] width 12 height 16
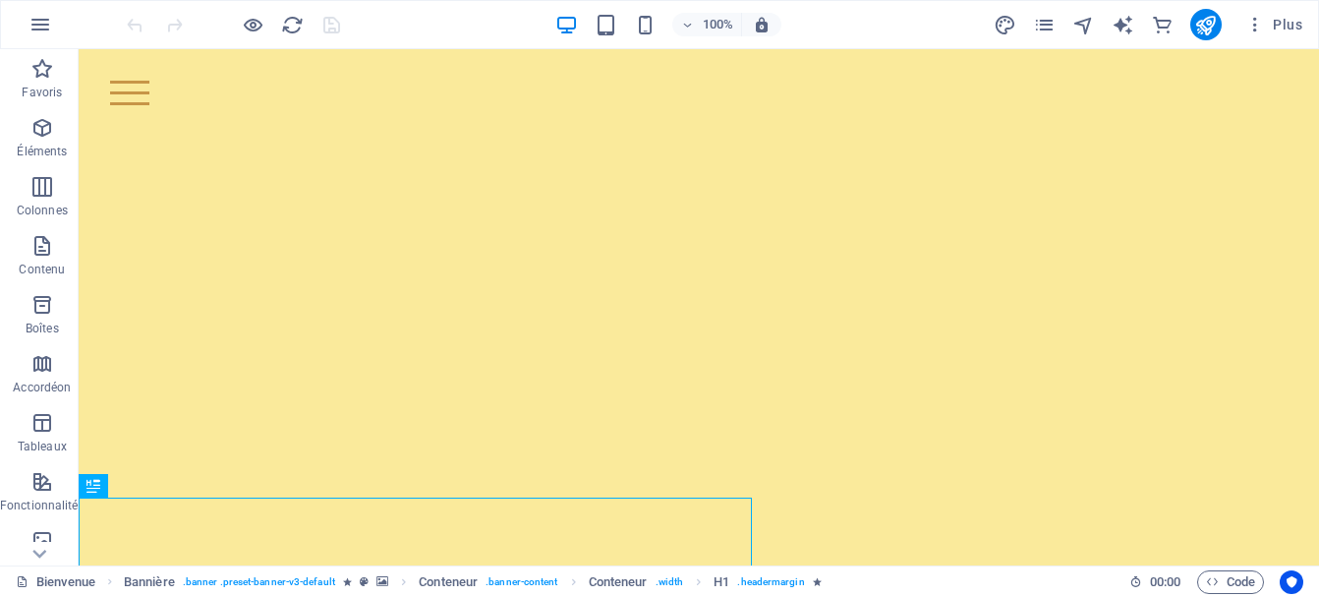
scroll to position [98, 0]
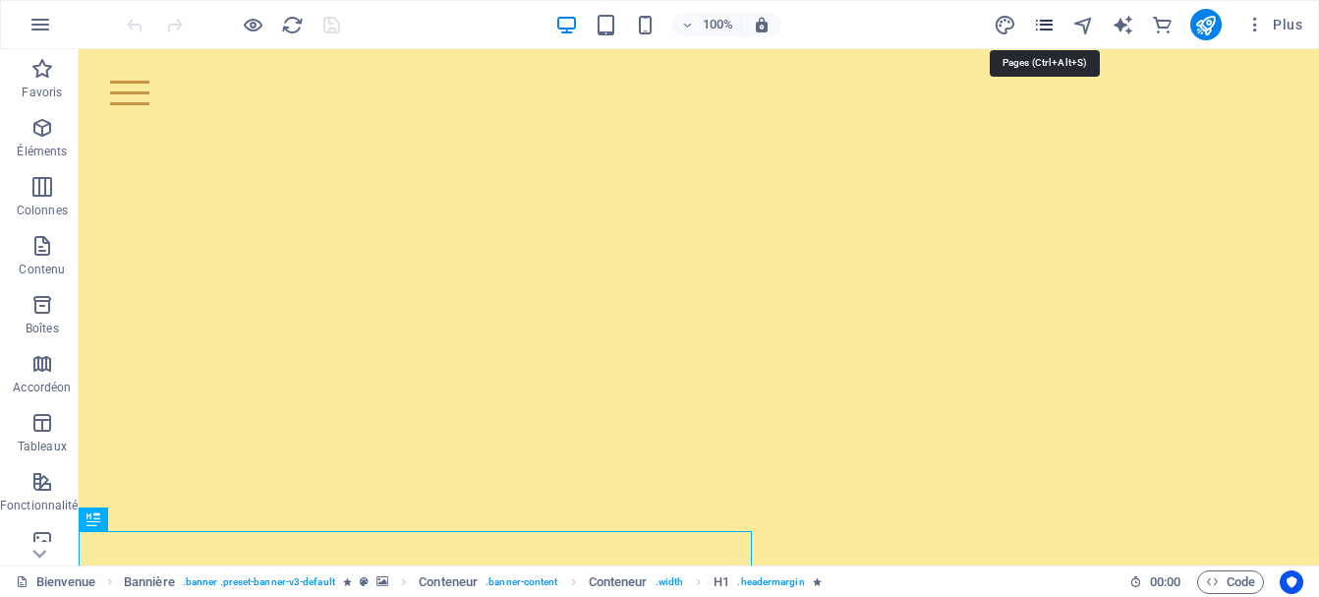
click at [1050, 23] on icon "pages" at bounding box center [1044, 25] width 23 height 23
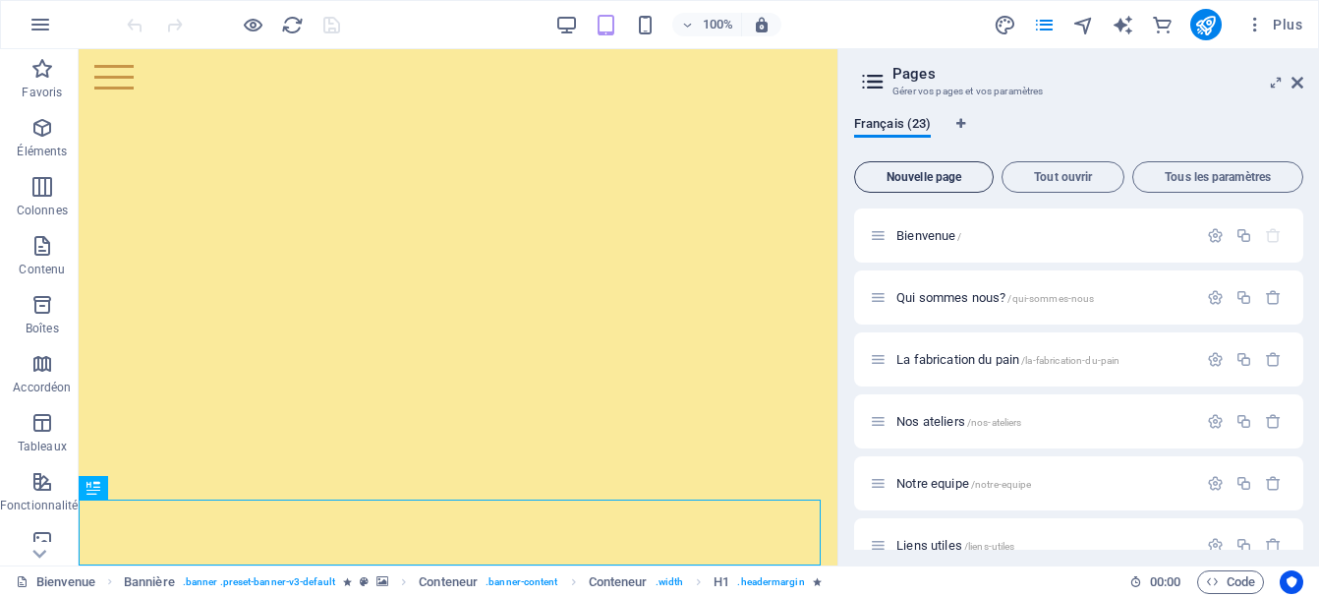
click at [945, 176] on span "Nouvelle page" at bounding box center [924, 177] width 122 height 12
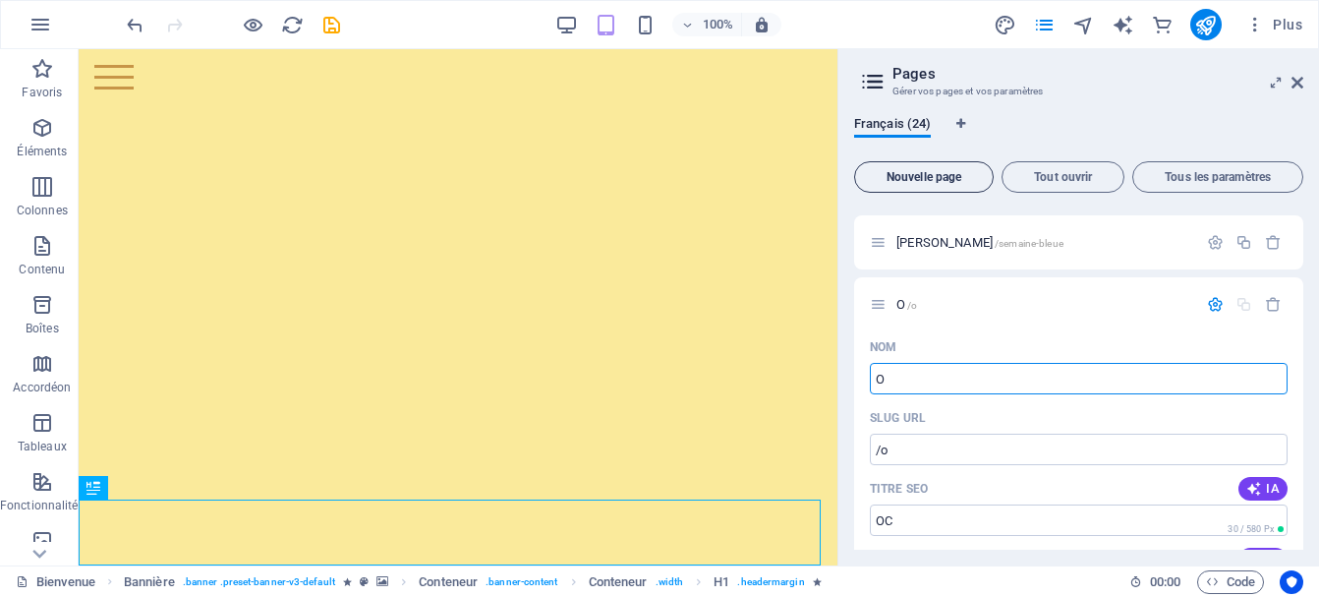
type input "OC"
type input "/o"
type input "OCO"
type input "/oc"
type input "OCO"
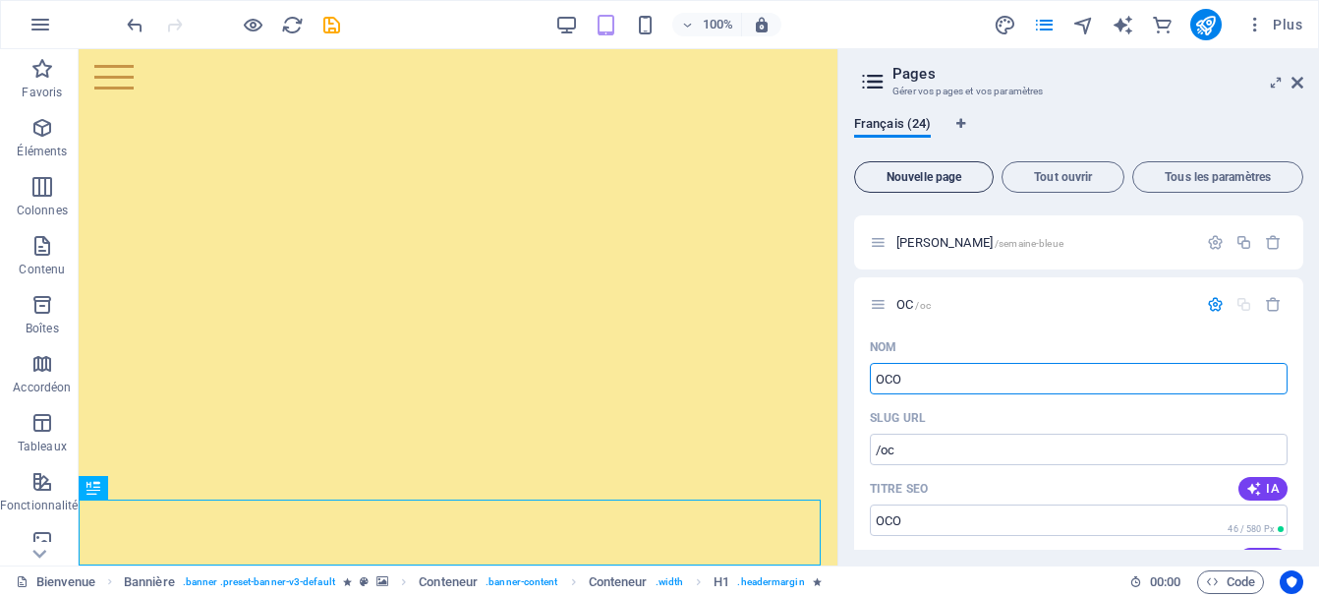
type input "/oco"
type input "OC"
type input "/oc"
type input "OCTOB"
type input "/octo"
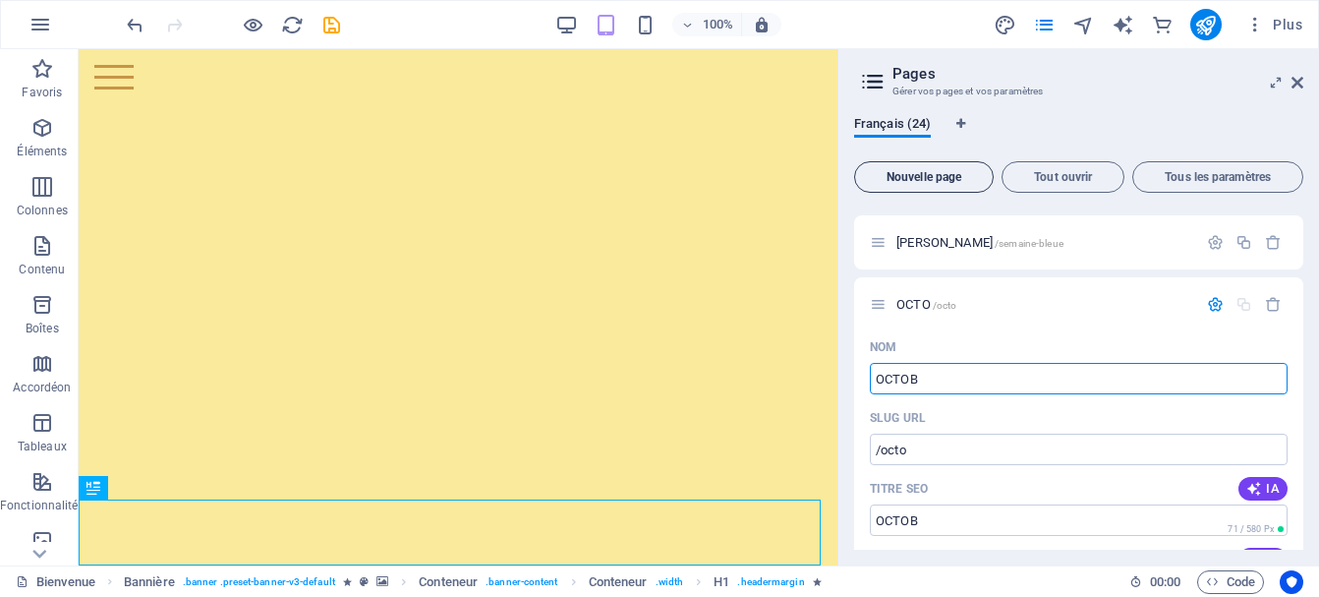
type input "OCTOBR"
type input "/octob"
type input "OCTOBRE R"
type input "/octobre"
type input "OCTOBRE ROS"
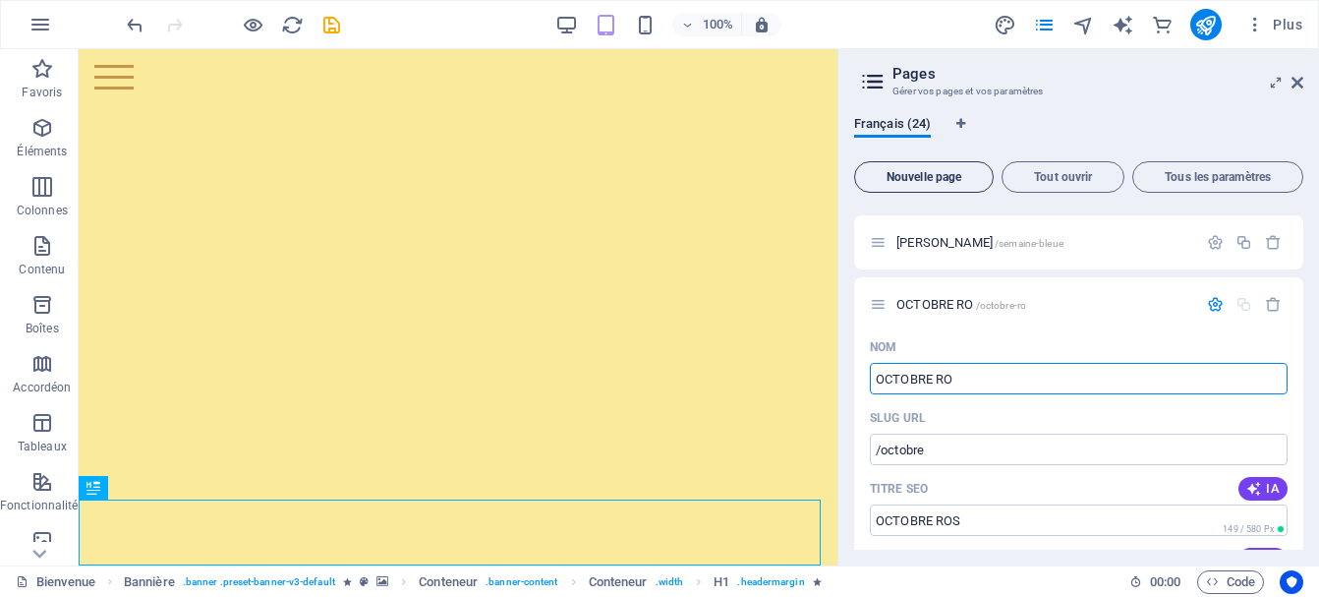
type input "/octobre-ro"
type input "OCTOBRE ROSE"
type input "/octobre-rose"
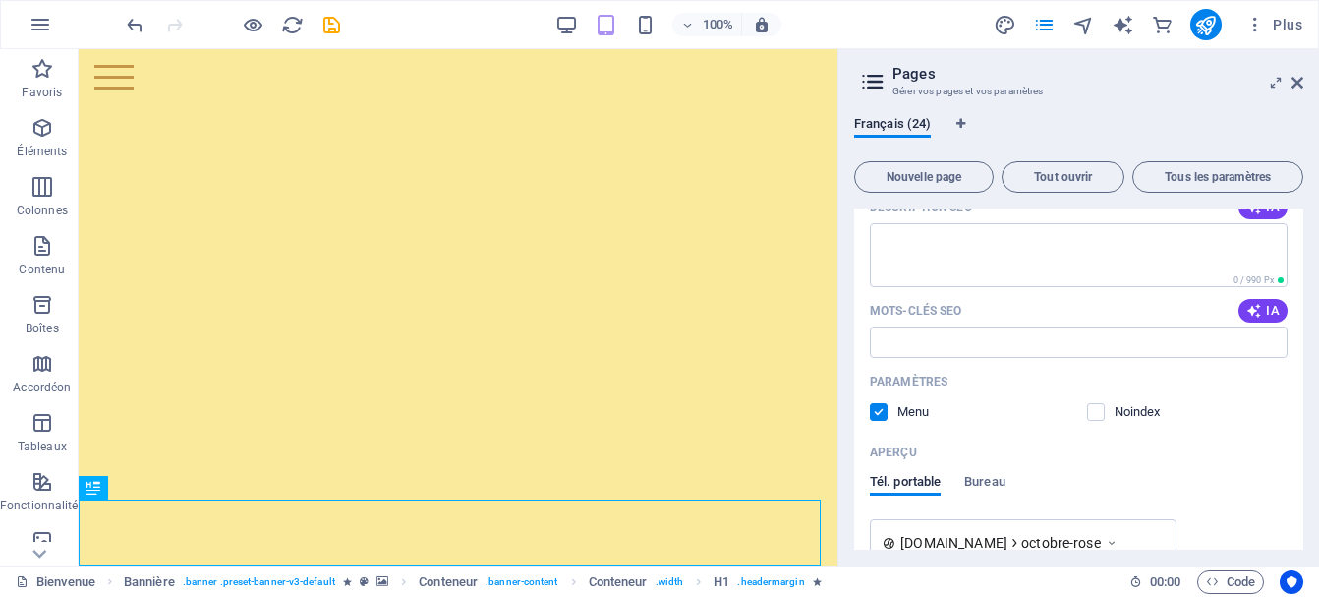
scroll to position [1714, 0]
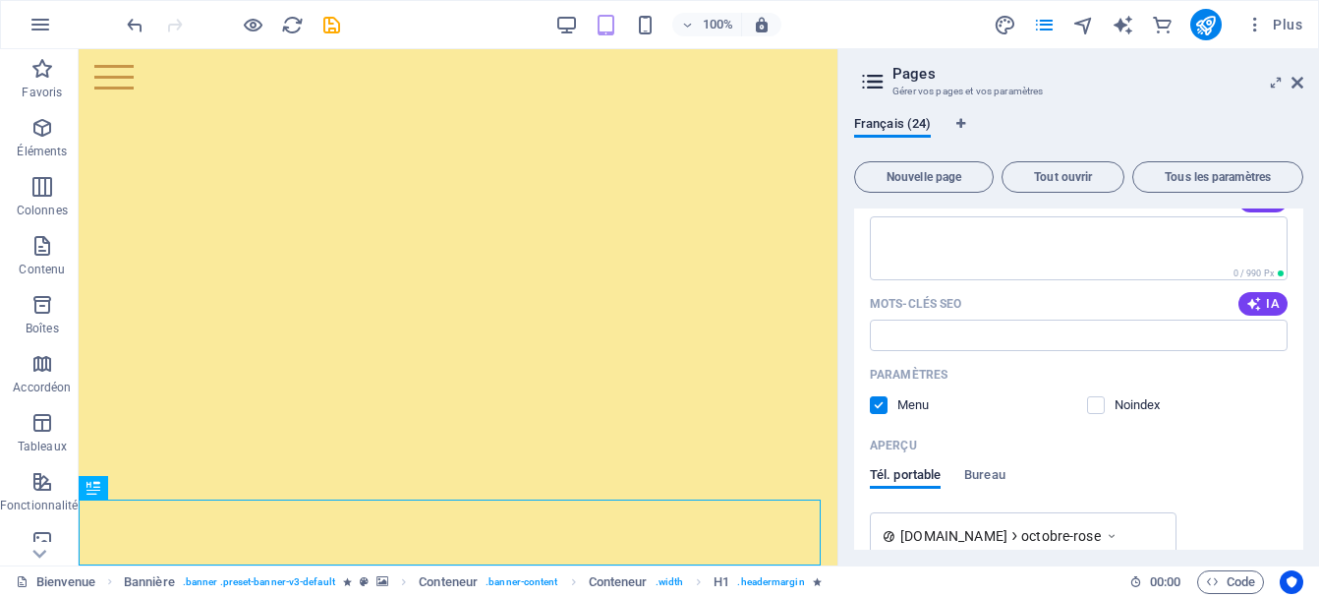
click at [881, 408] on label at bounding box center [879, 405] width 18 height 18
click at [0, 0] on input "checkbox" at bounding box center [0, 0] width 0 height 0
click at [881, 408] on label at bounding box center [879, 405] width 18 height 18
click at [0, 0] on input "checkbox" at bounding box center [0, 0] width 0 height 0
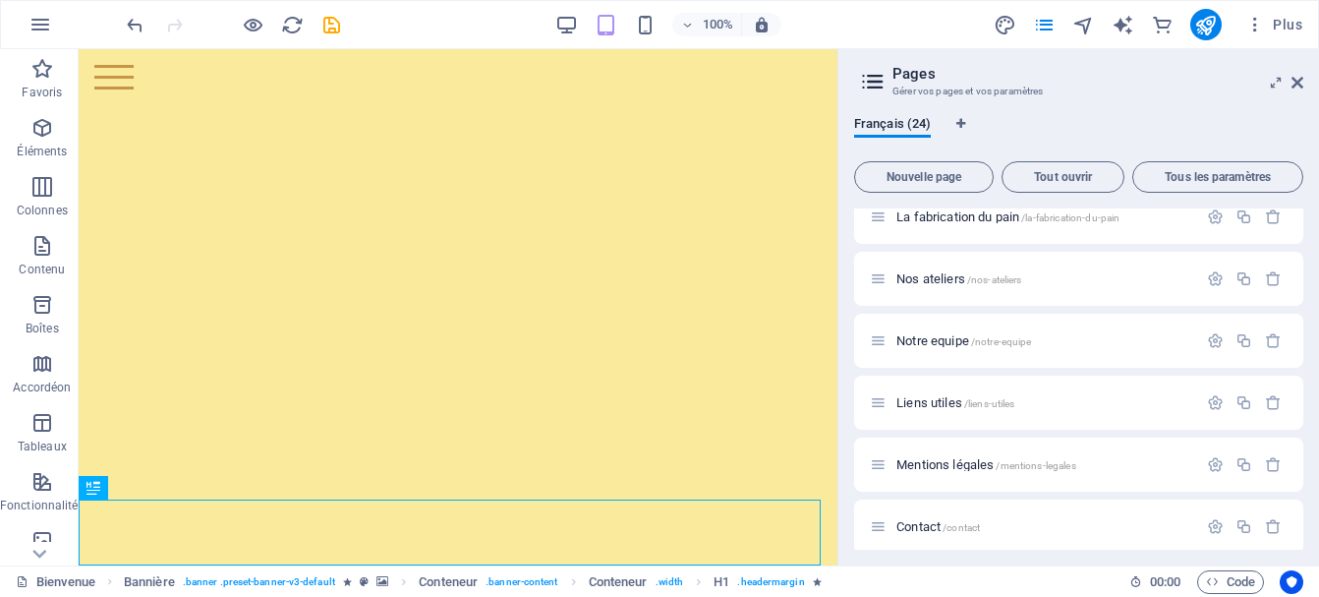
scroll to position [0, 0]
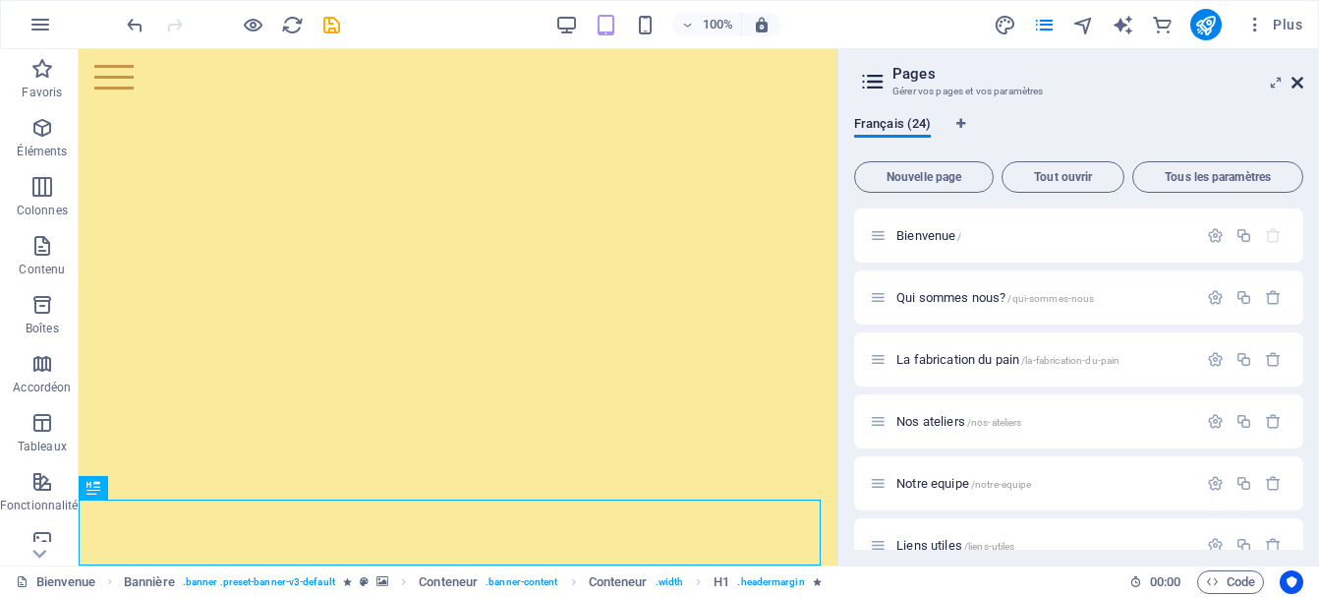
click at [1296, 82] on icon at bounding box center [1297, 83] width 12 height 16
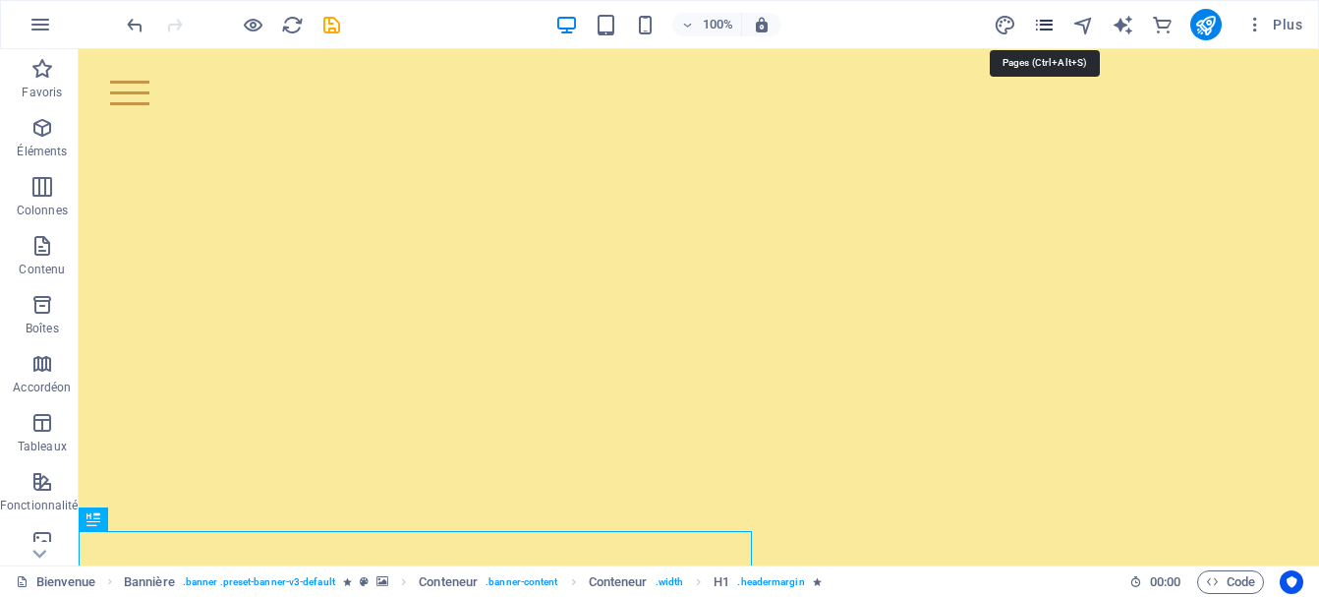
drag, startPoint x: 1057, startPoint y: 15, endPoint x: 1044, endPoint y: 22, distance: 15.4
click at [1044, 22] on div "Plus" at bounding box center [1152, 24] width 316 height 31
click at [1044, 22] on icon "pages" at bounding box center [1044, 25] width 23 height 23
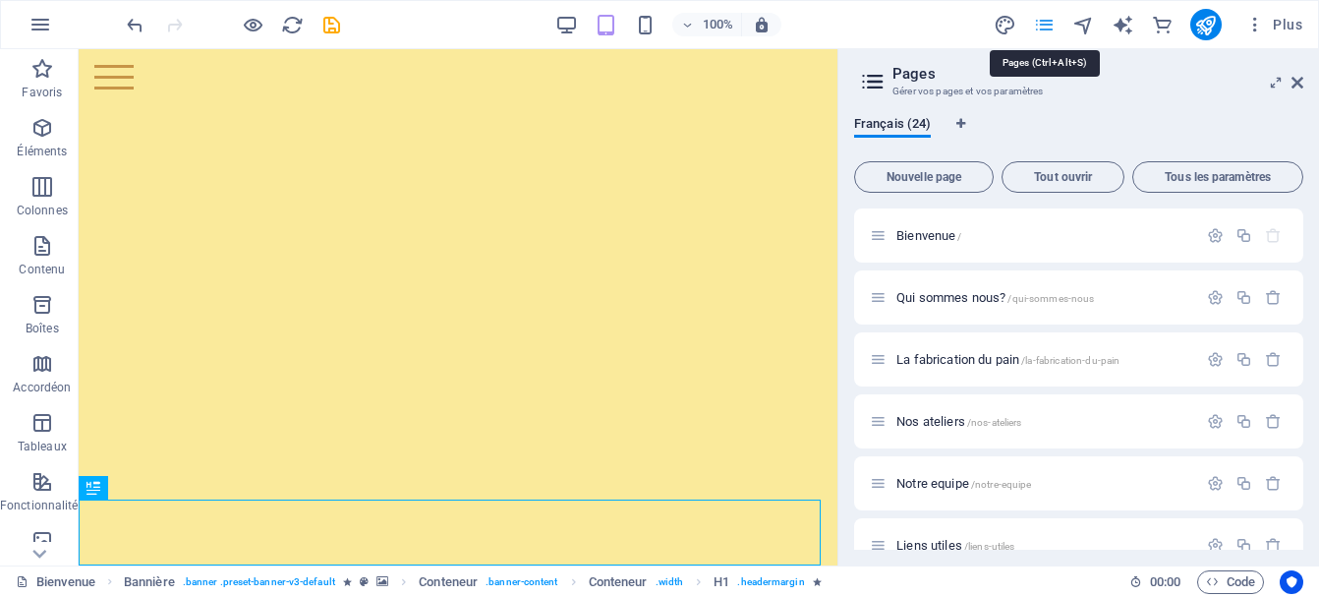
scroll to position [1355, 0]
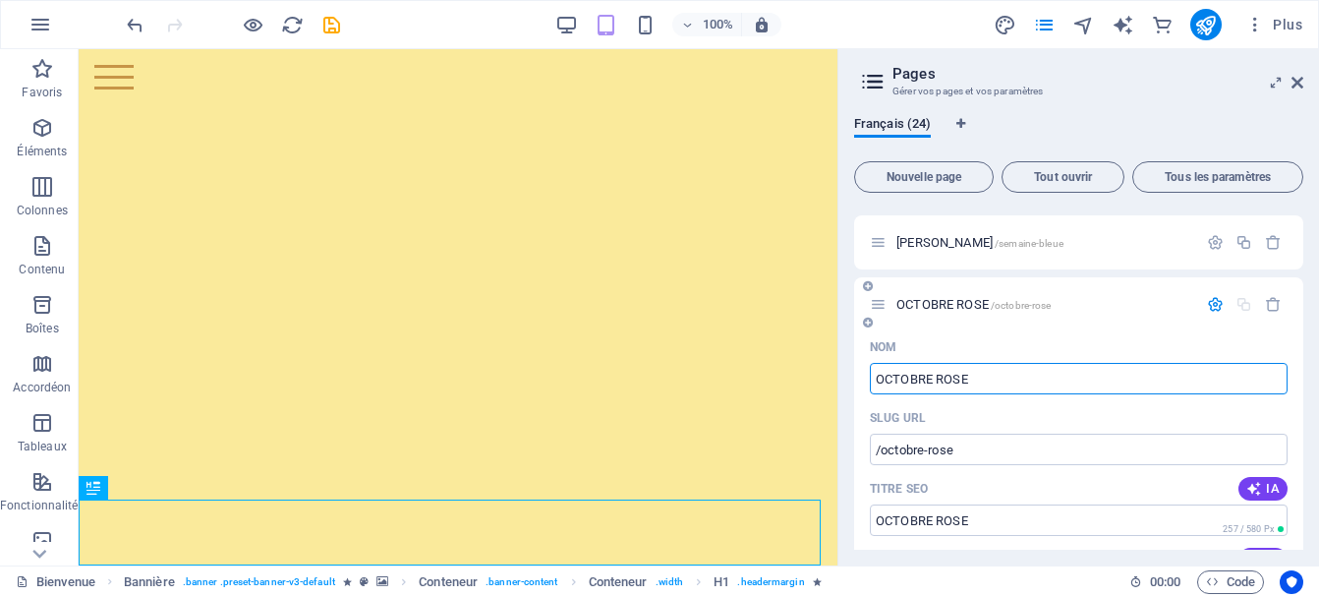
click at [944, 296] on div "OCTOBRE ROSE /octobre-rose" at bounding box center [1033, 304] width 327 height 23
click at [943, 301] on span "OCTOBRE ROSE /octobre-rose" at bounding box center [973, 304] width 154 height 15
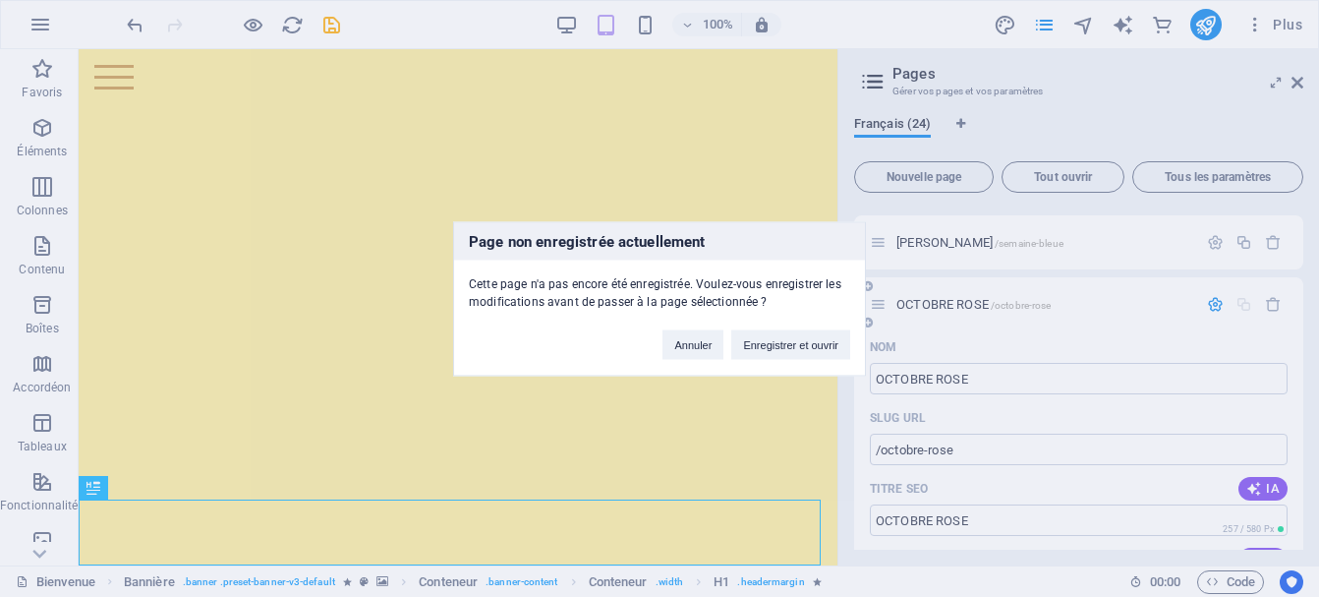
click at [943, 301] on div "Page non enregistrée actuellement Cette page n'a pas encore été enregistrée. Vo…" at bounding box center [659, 298] width 1319 height 597
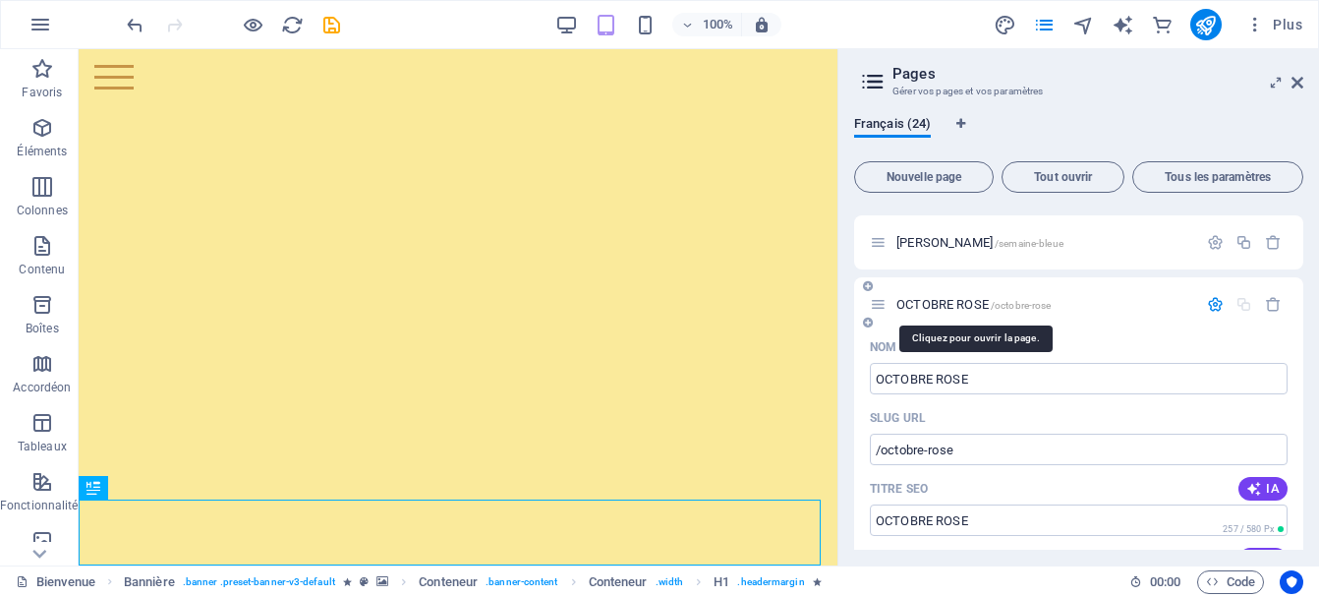
click at [943, 301] on span "OCTOBRE ROSE /octobre-rose" at bounding box center [973, 304] width 154 height 15
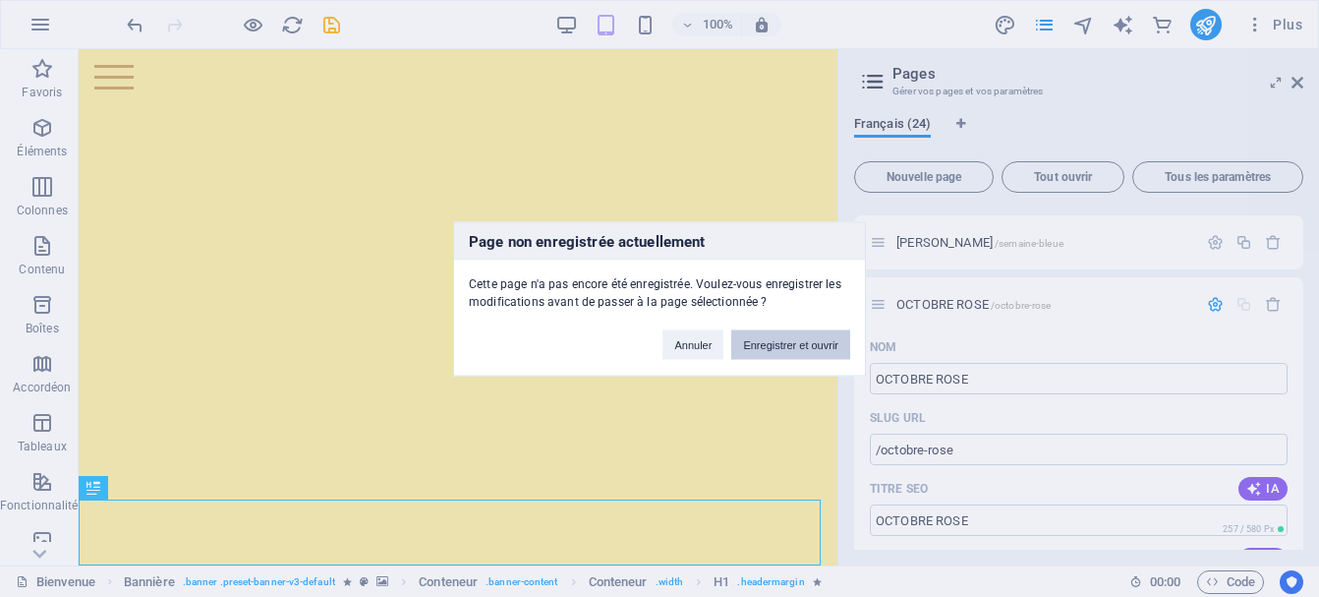
click at [762, 342] on button "Enregistrer et ouvrir" at bounding box center [790, 343] width 119 height 29
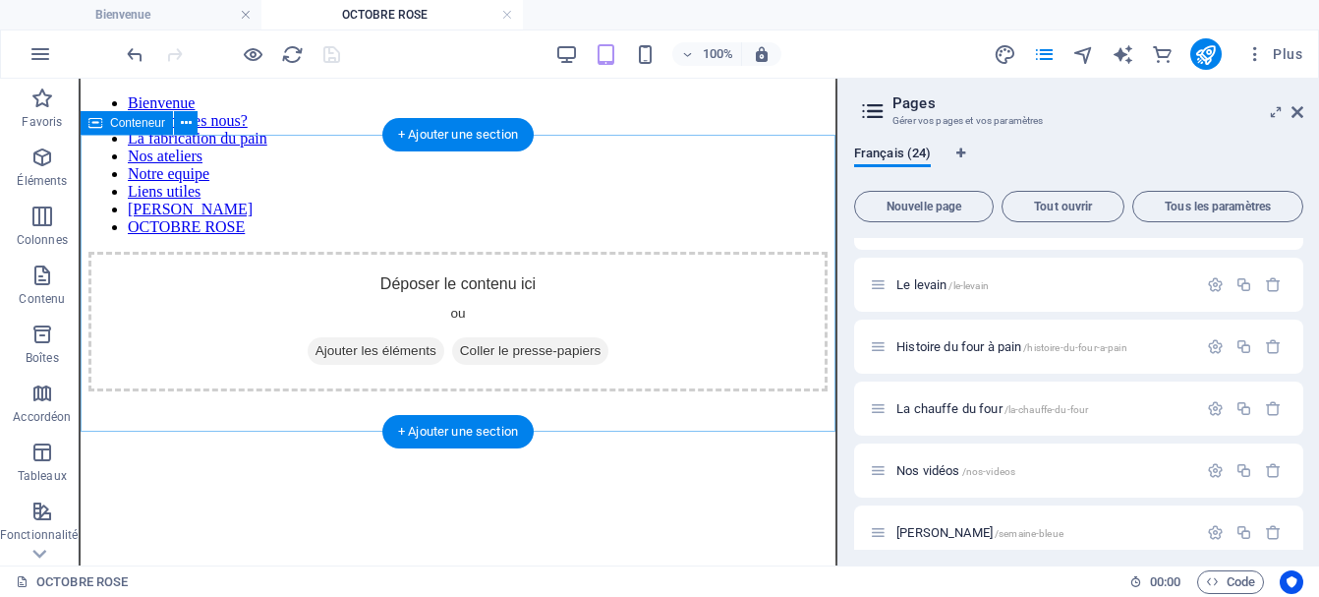
scroll to position [0, 0]
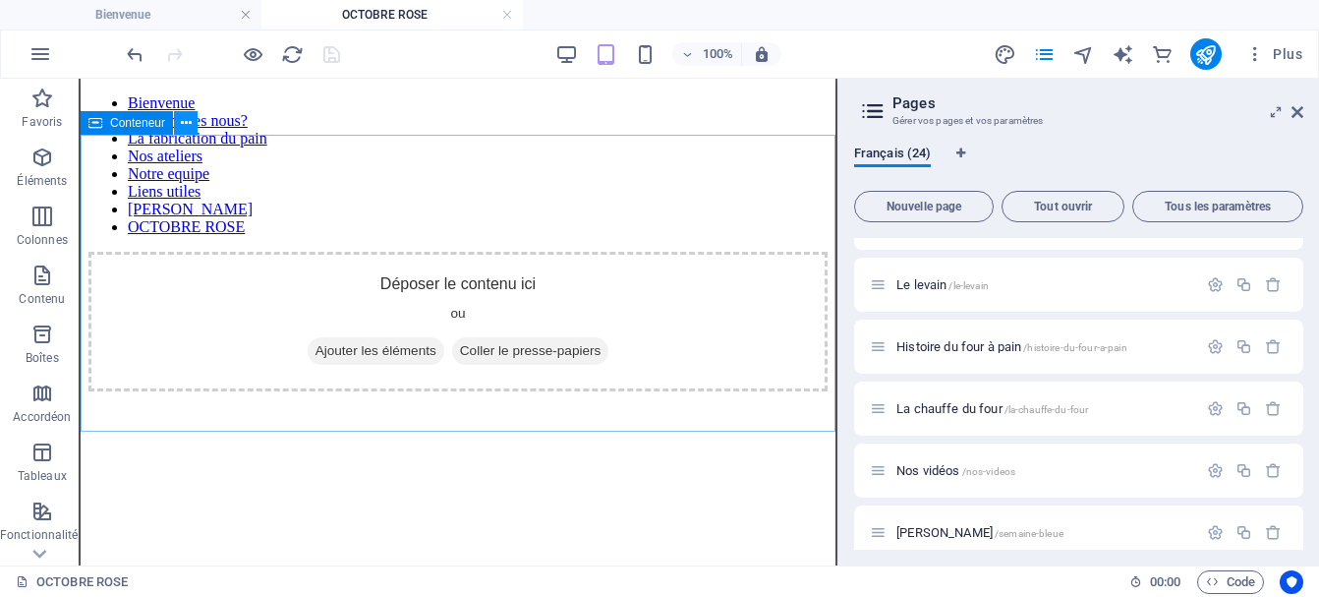
click at [185, 120] on icon at bounding box center [186, 123] width 11 height 21
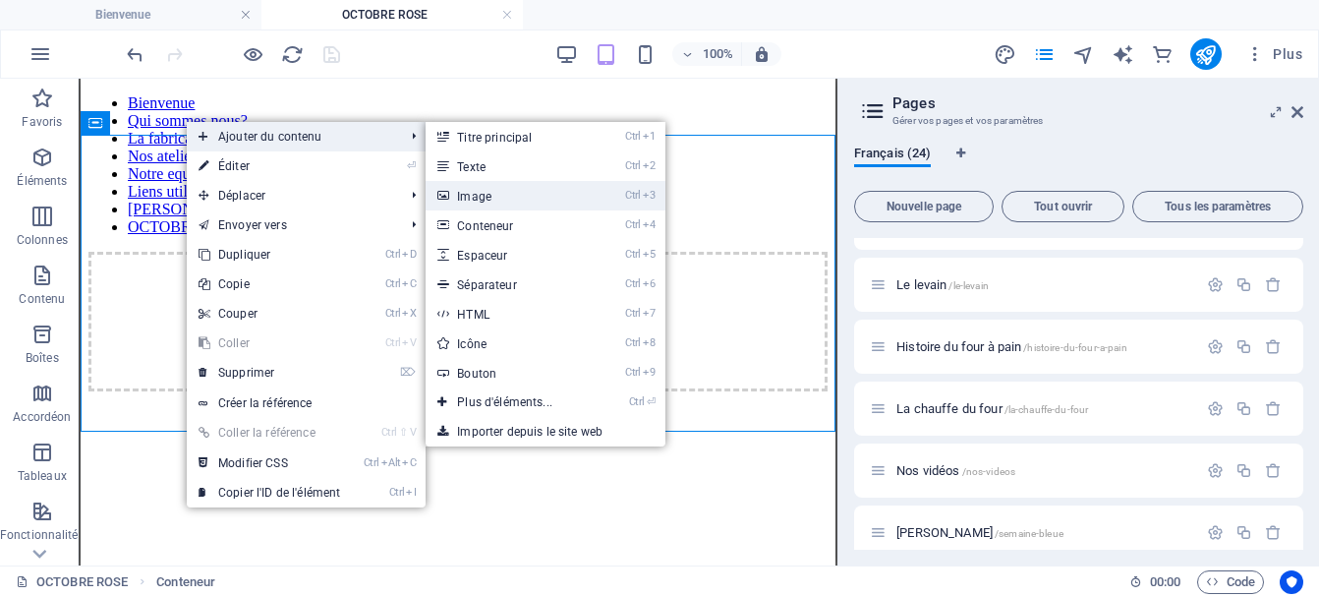
click at [484, 195] on link "Ctrl 3 Image" at bounding box center [509, 195] width 166 height 29
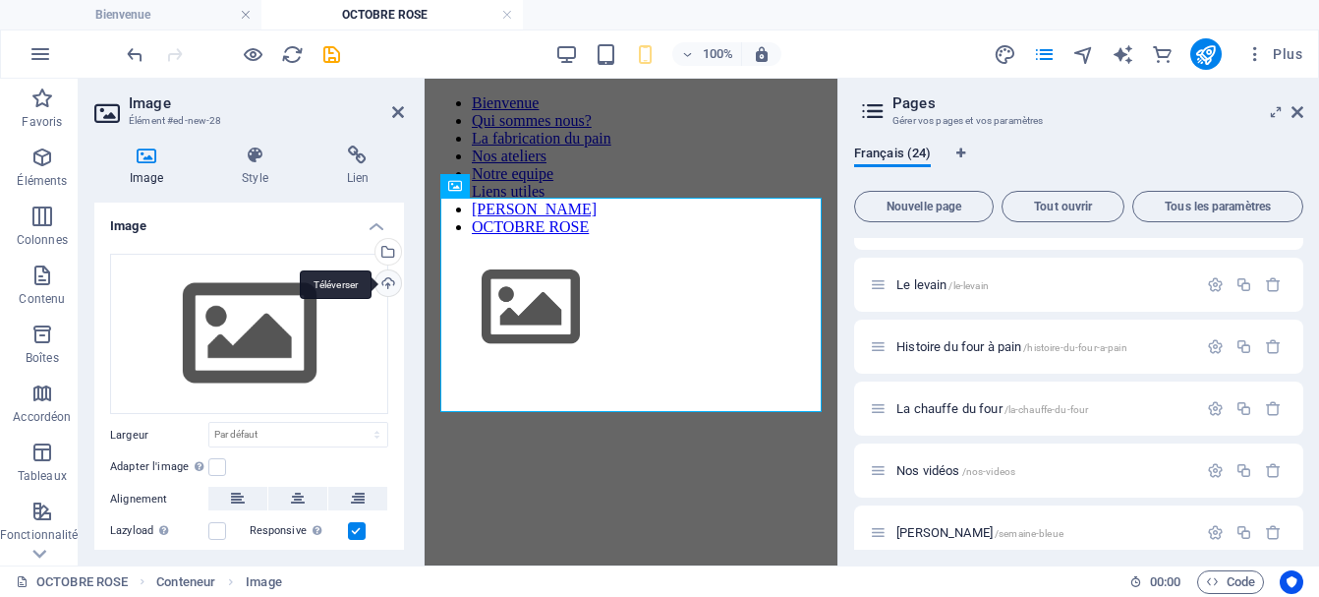
click at [371, 278] on div "Téléverser" at bounding box center [385, 284] width 29 height 29
click at [264, 351] on div "Glissez les fichiers ici, cliquez pour choisir les fichiers ou sélectionnez les…" at bounding box center [249, 334] width 278 height 161
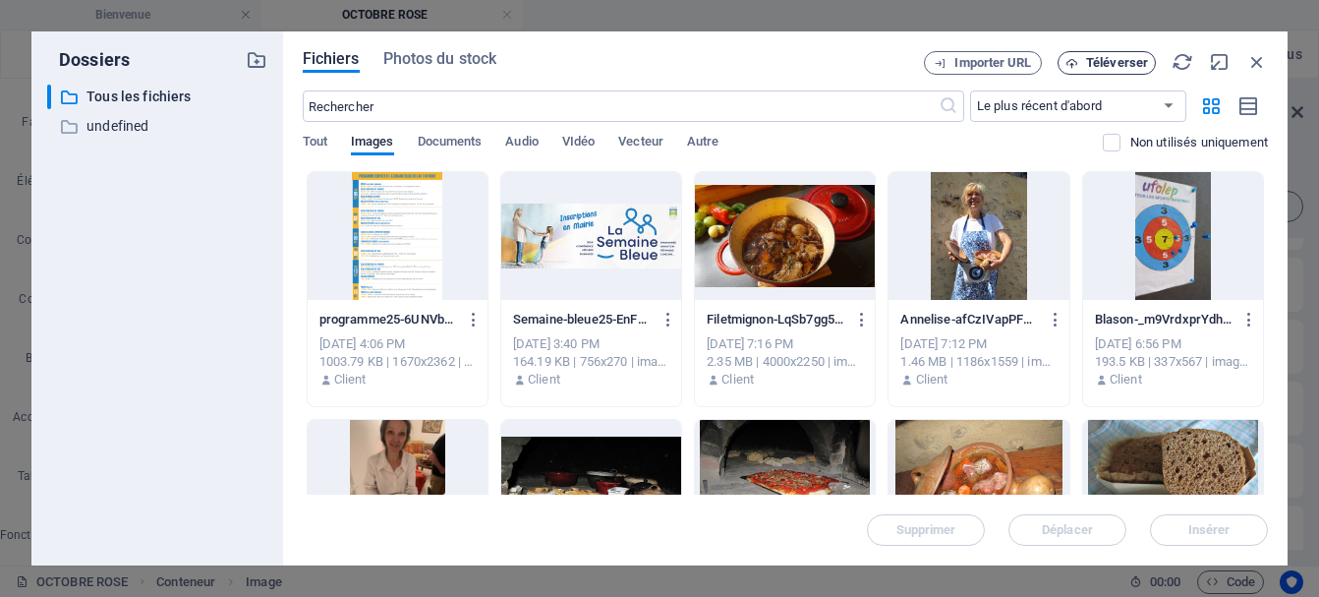
click at [1123, 60] on span "Téléverser" at bounding box center [1117, 63] width 62 height 12
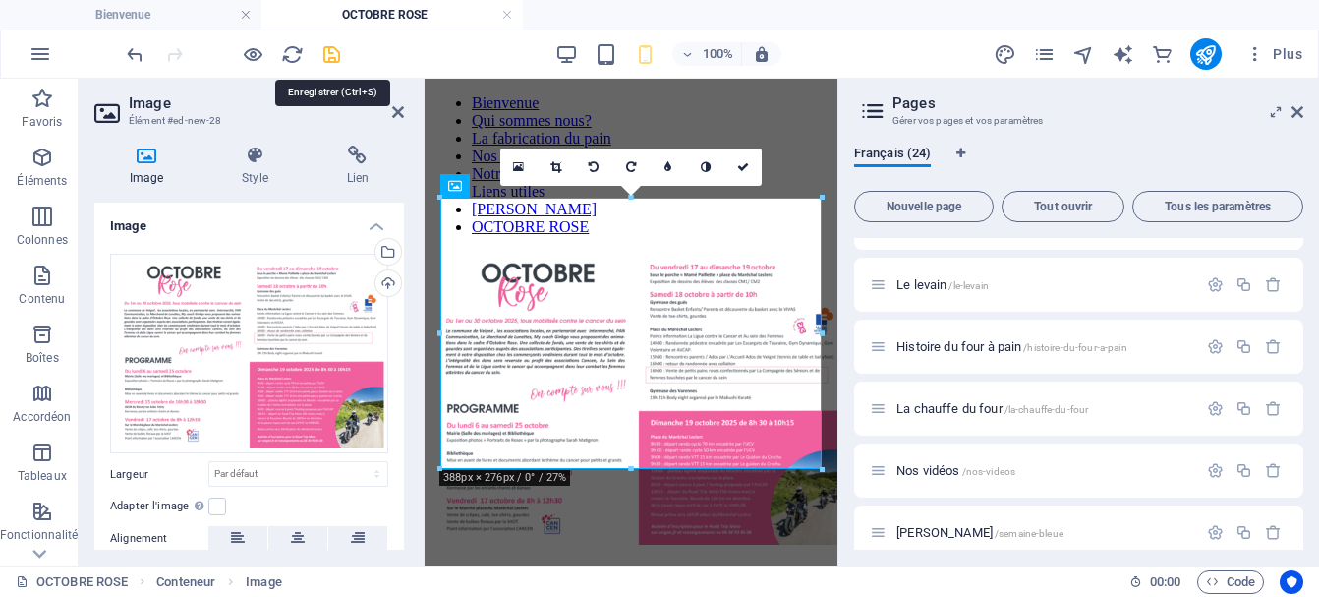
click at [330, 61] on icon "save" at bounding box center [331, 54] width 23 height 23
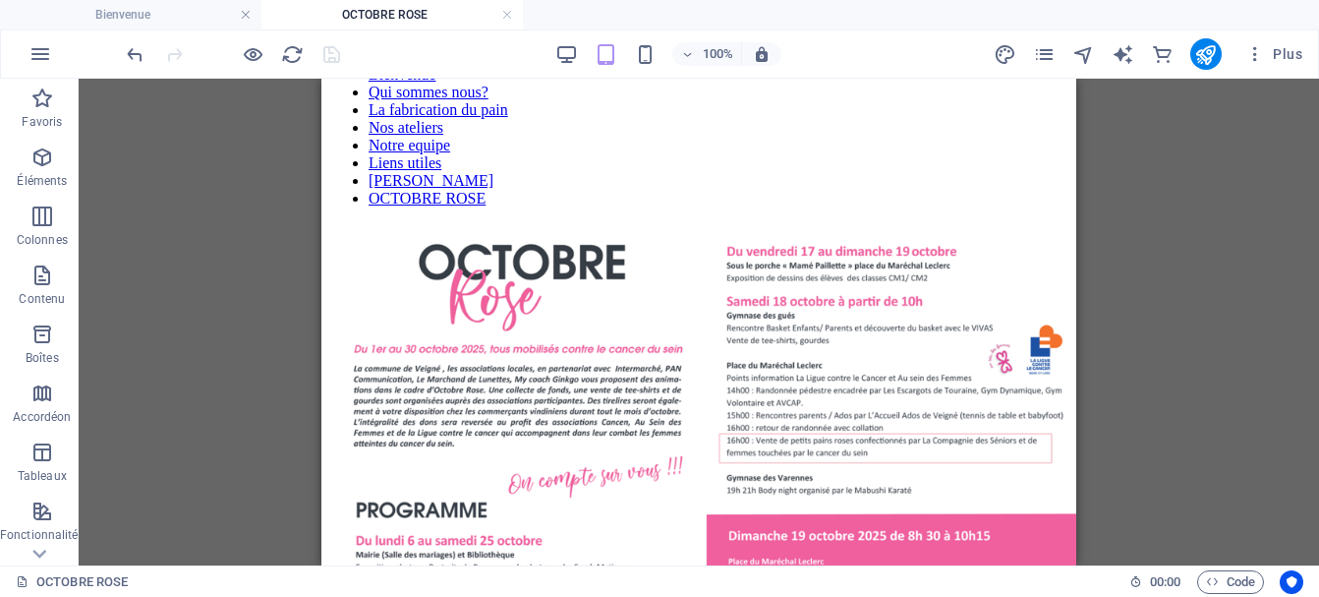
scroll to position [30, 0]
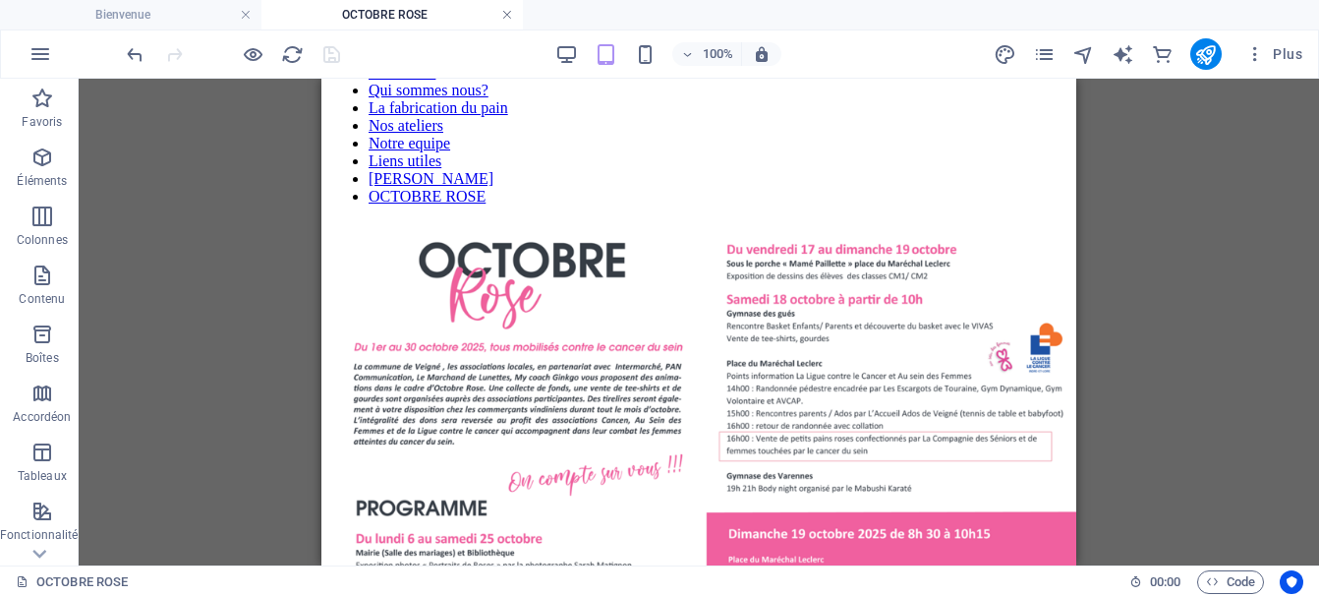
click at [503, 15] on link at bounding box center [507, 15] width 12 height 19
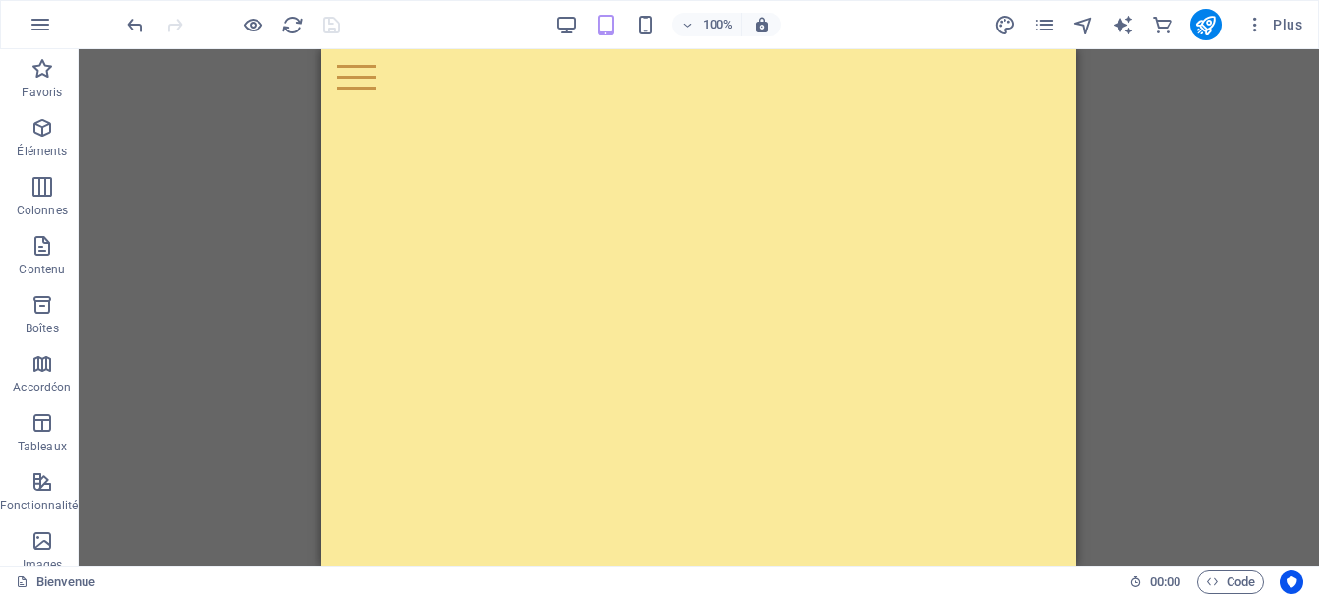
scroll to position [97, 0]
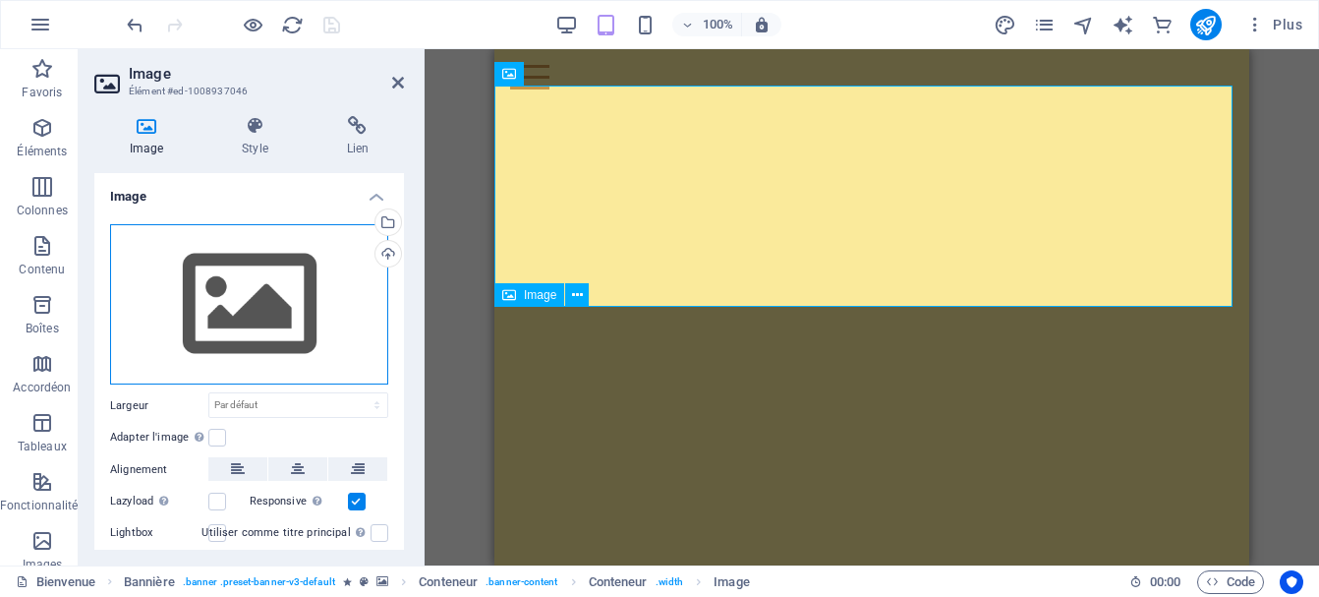
click at [208, 289] on div "Glissez les fichiers ici, cliquez pour choisir les fichiers ou sélectionnez les…" at bounding box center [249, 304] width 278 height 161
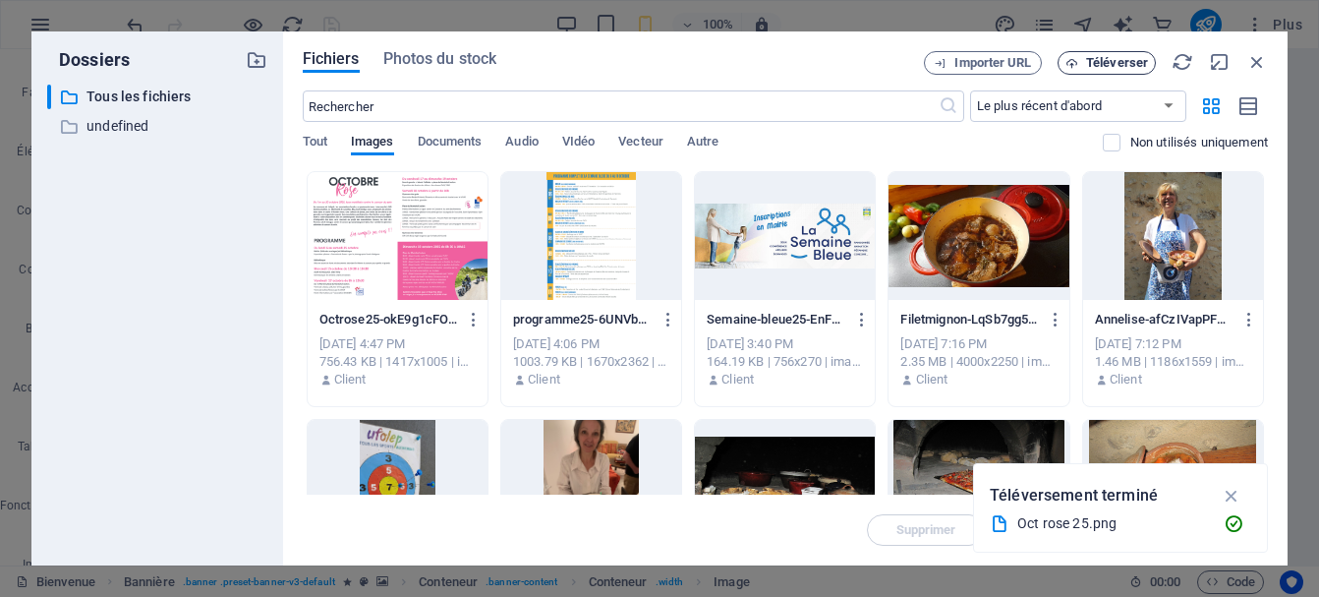
click at [1101, 62] on span "Téléverser" at bounding box center [1117, 63] width 62 height 12
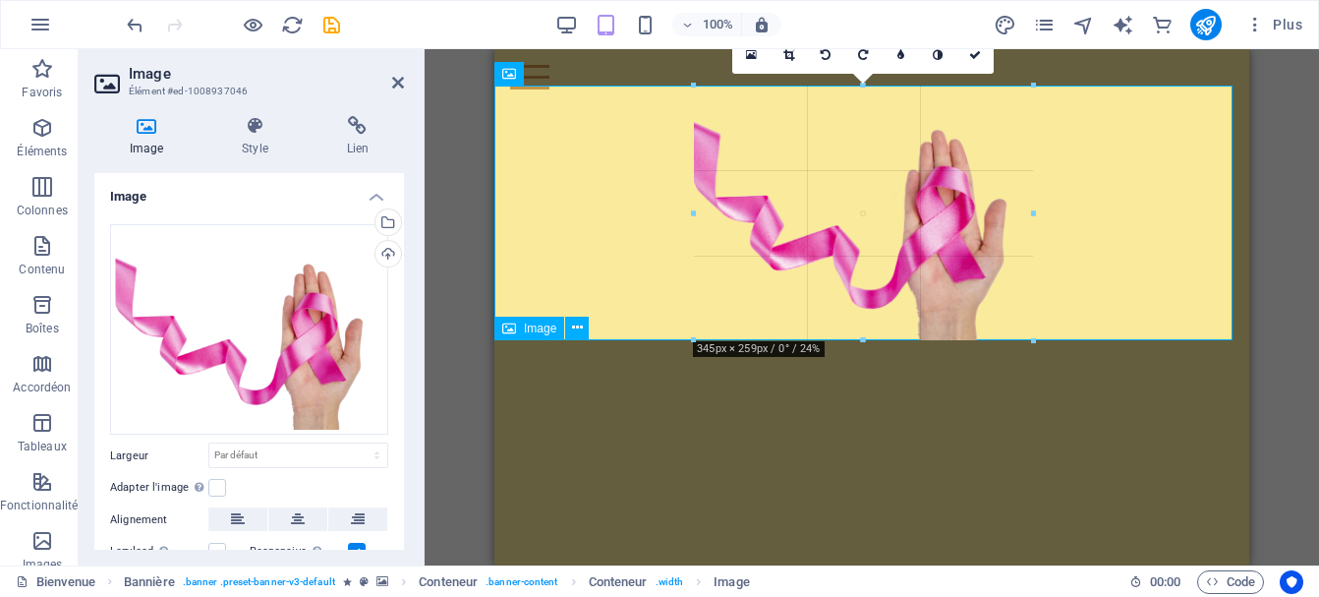
drag, startPoint x: 1233, startPoint y: 85, endPoint x: 791, endPoint y: 384, distance: 533.7
click at [791, 384] on div "Glissez et déposez l'élément de votre choix pour remplacer le contenu existant.…" at bounding box center [871, 258] width 755 height 614
type input "345"
select select "px"
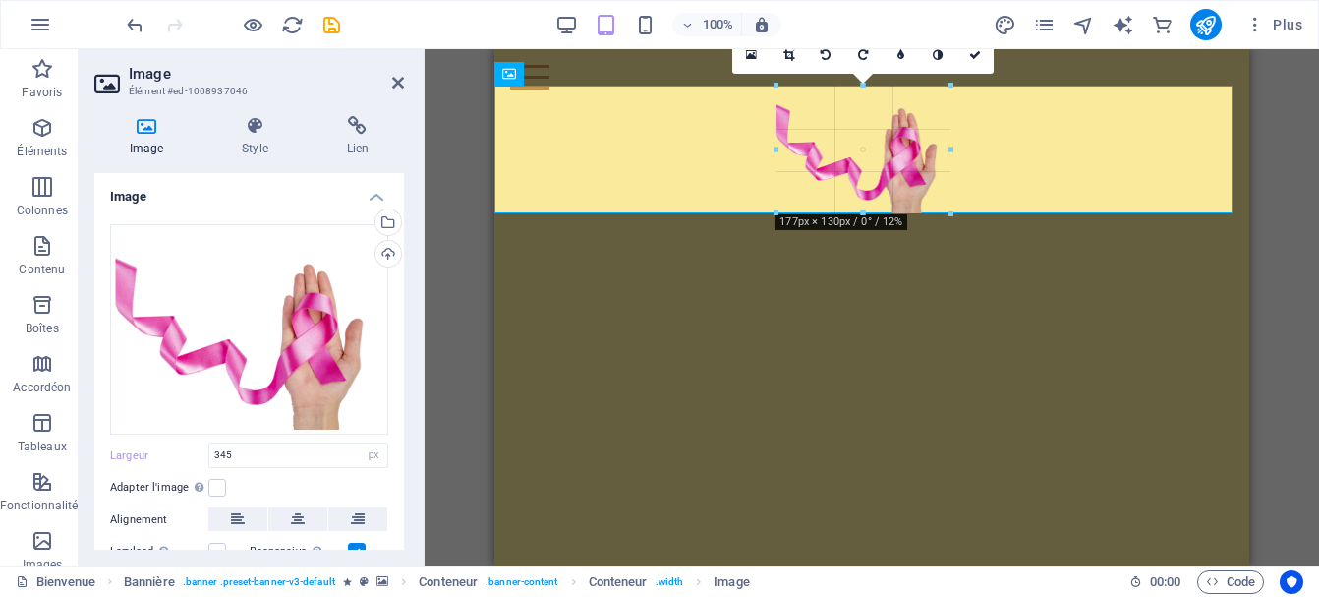
drag, startPoint x: 1034, startPoint y: 85, endPoint x: 831, endPoint y: 212, distance: 238.9
type input "181"
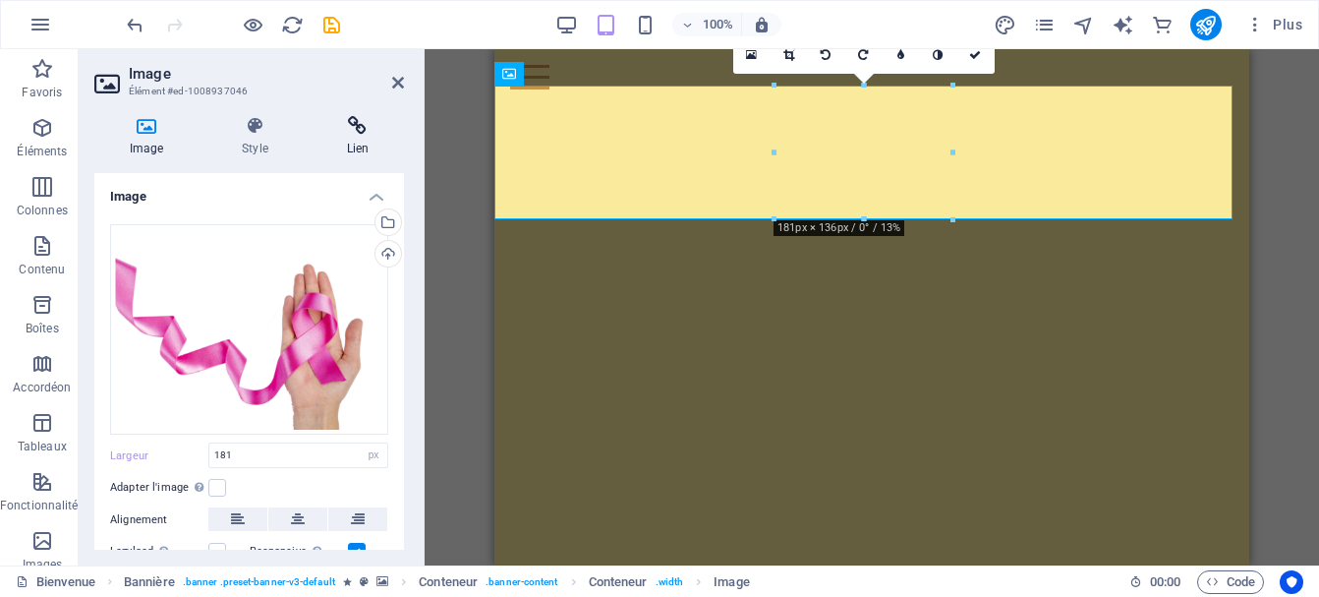
click at [357, 139] on h4 "Lien" at bounding box center [358, 136] width 92 height 41
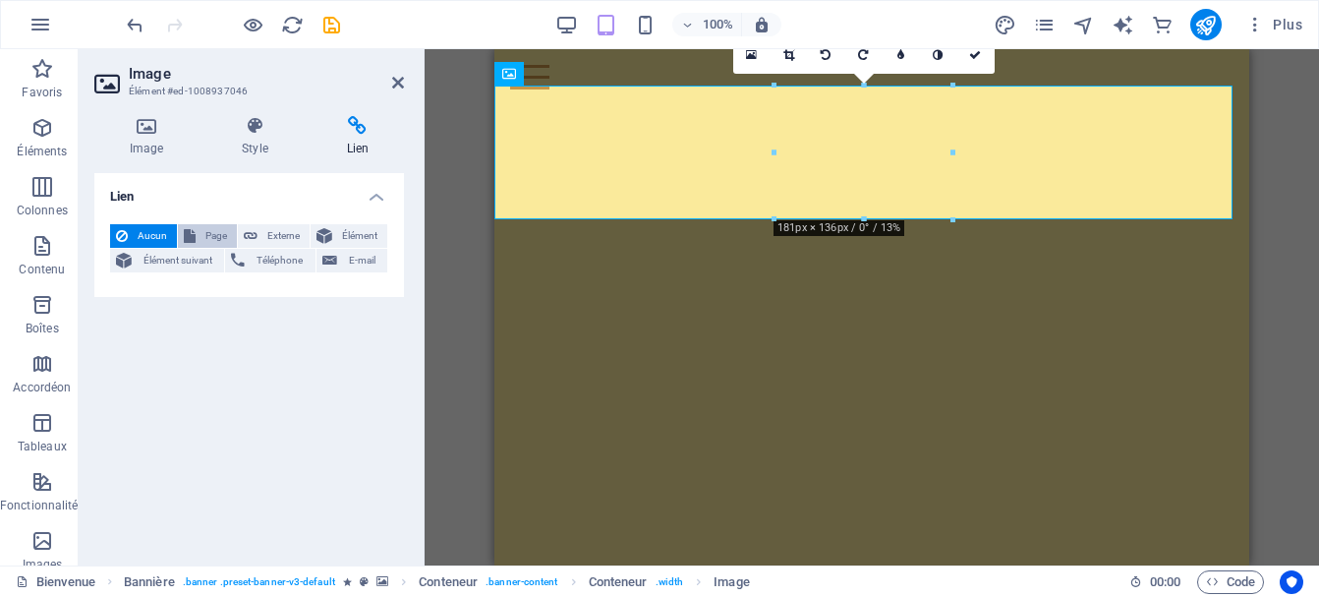
click at [210, 231] on span "Page" at bounding box center [215, 236] width 29 height 24
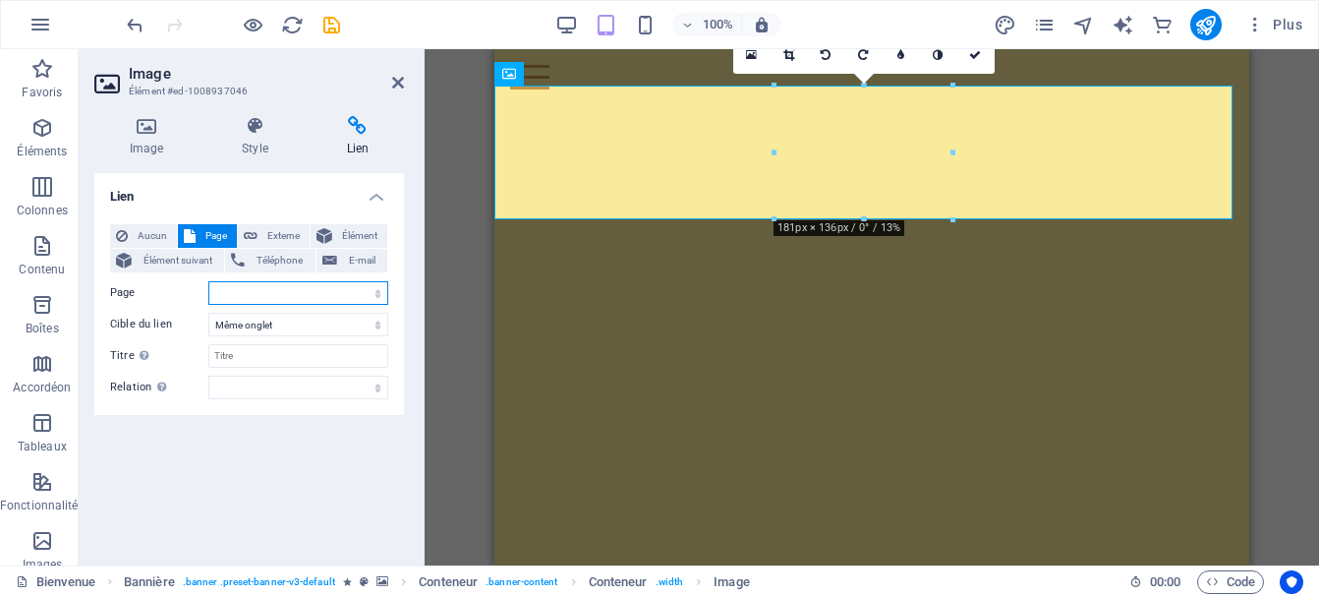
click at [208, 281] on select "Bienvenue Qui sommes nous? La fabrication du pain Nos ateliers Notre equipe Lie…" at bounding box center [298, 293] width 180 height 24
select select "23"
click option "OCTOBRE ROSE" at bounding box center [0, 0] width 0 height 0
click at [974, 54] on icon at bounding box center [975, 55] width 12 height 12
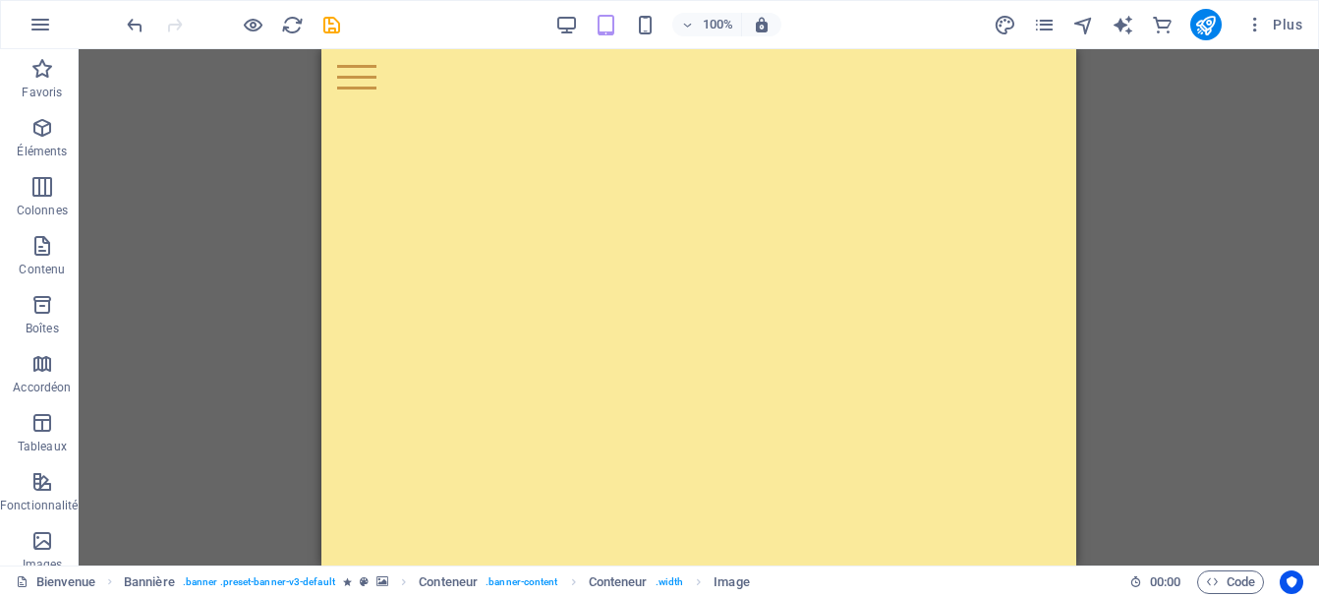
scroll to position [354, 0]
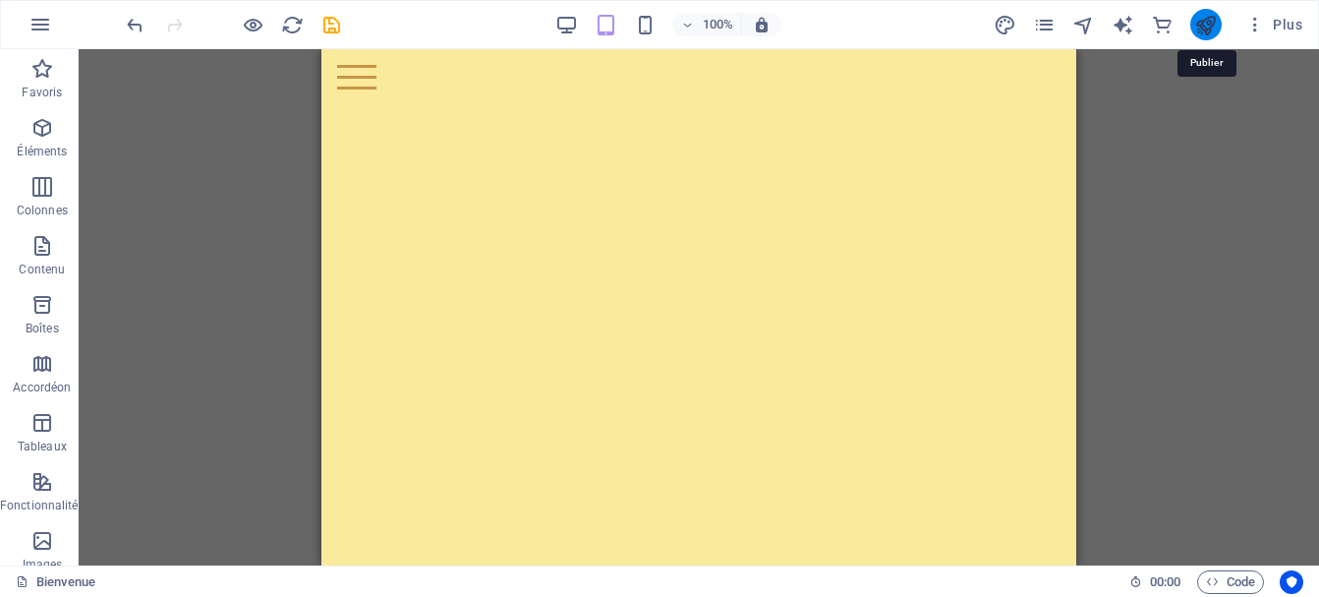
click at [1209, 22] on icon "publish" at bounding box center [1205, 25] width 23 height 23
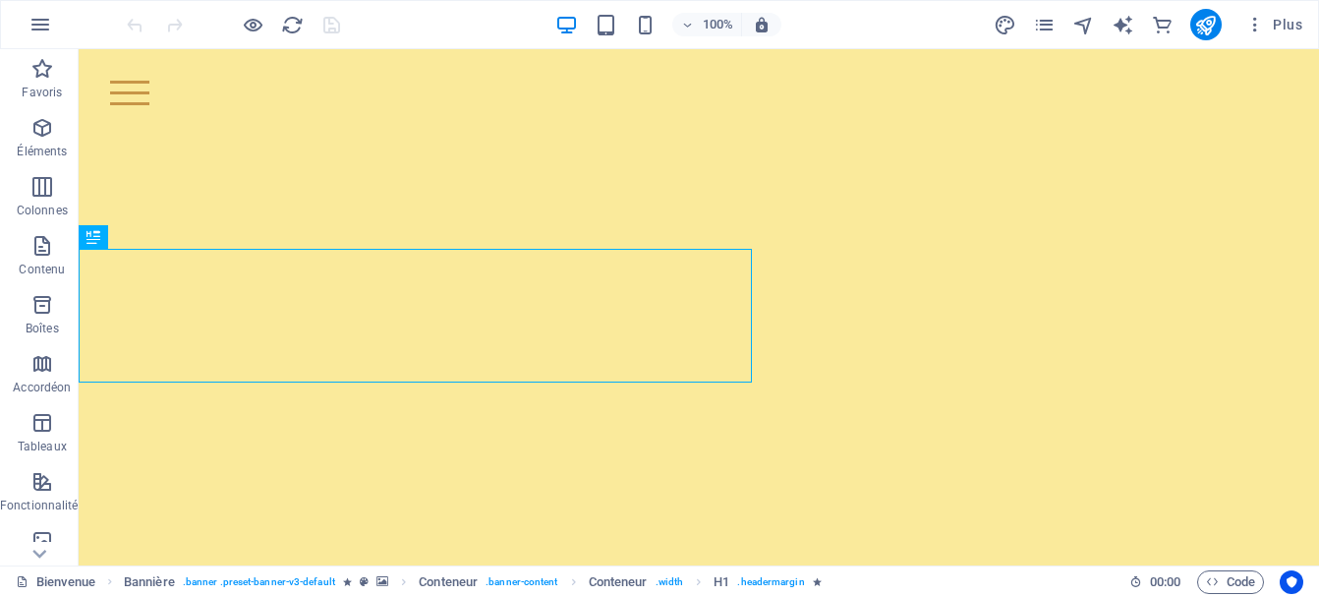
scroll to position [202, 0]
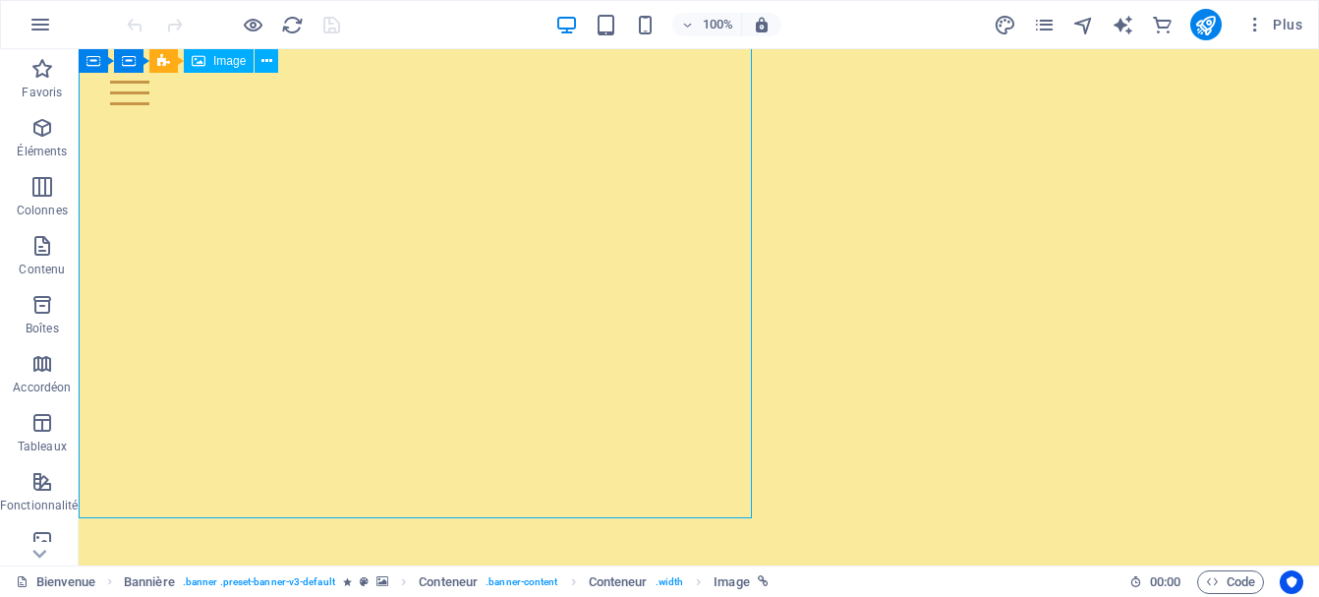
select select "px"
select select "23"
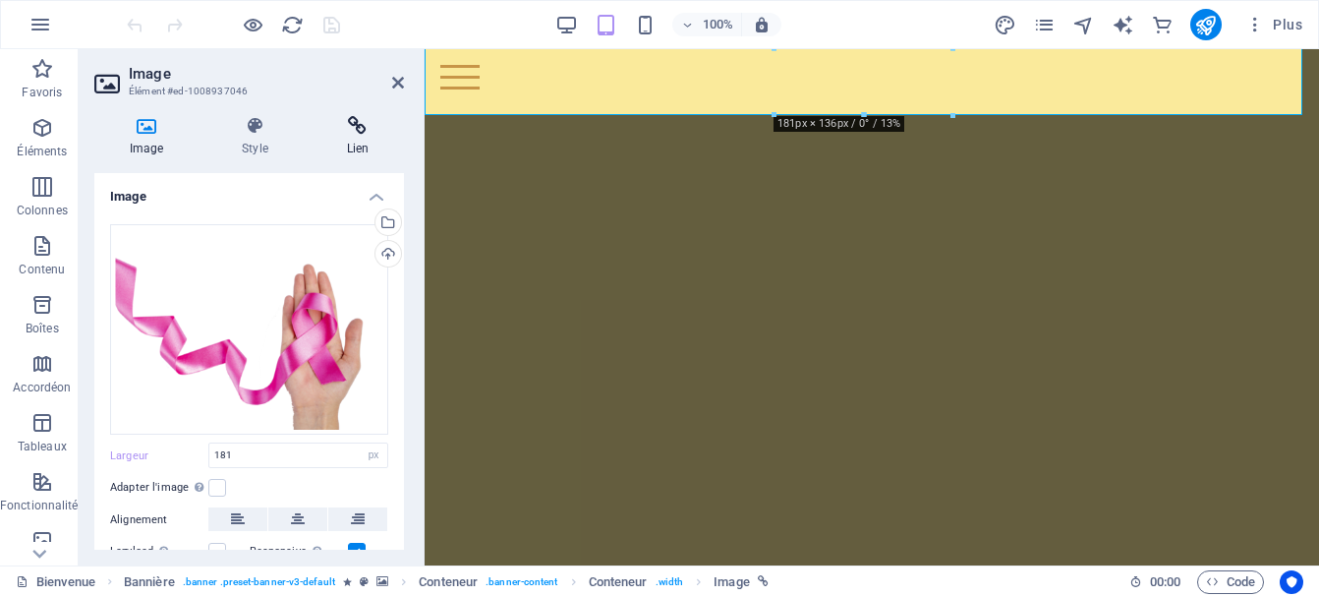
click at [351, 139] on h4 "Lien" at bounding box center [358, 136] width 92 height 41
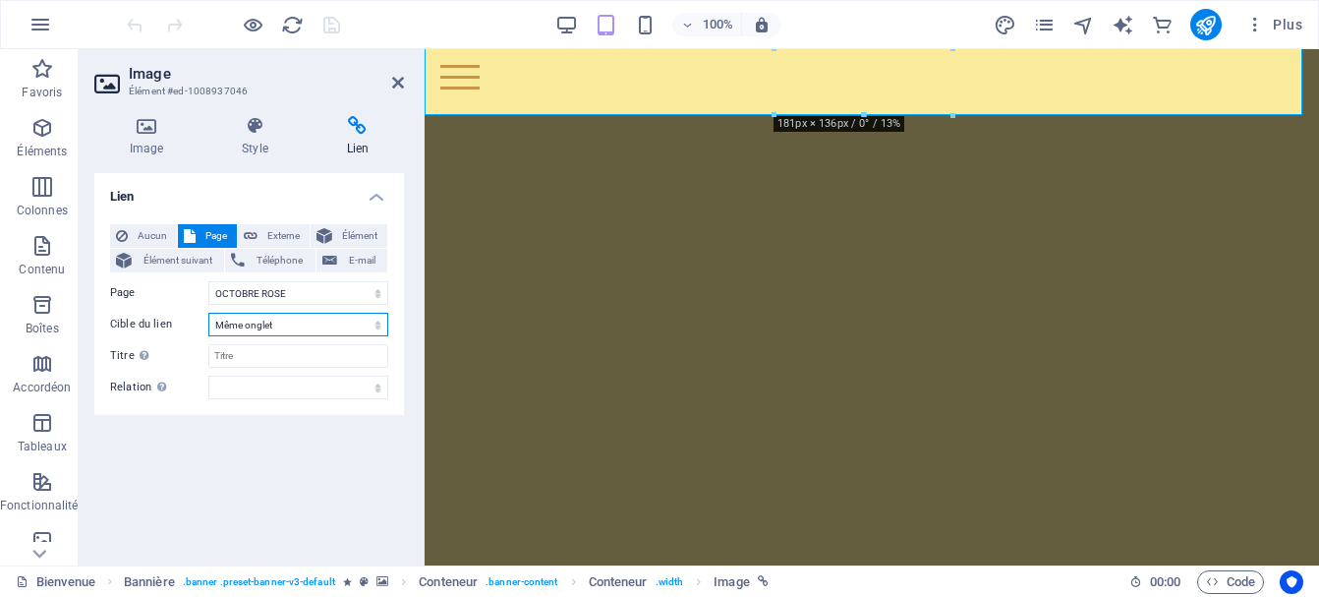
click at [208, 313] on select "Nouvel onglet Même onglet Superposition" at bounding box center [298, 325] width 180 height 24
select select "blank"
click option "Nouvel onglet" at bounding box center [0, 0] width 0 height 0
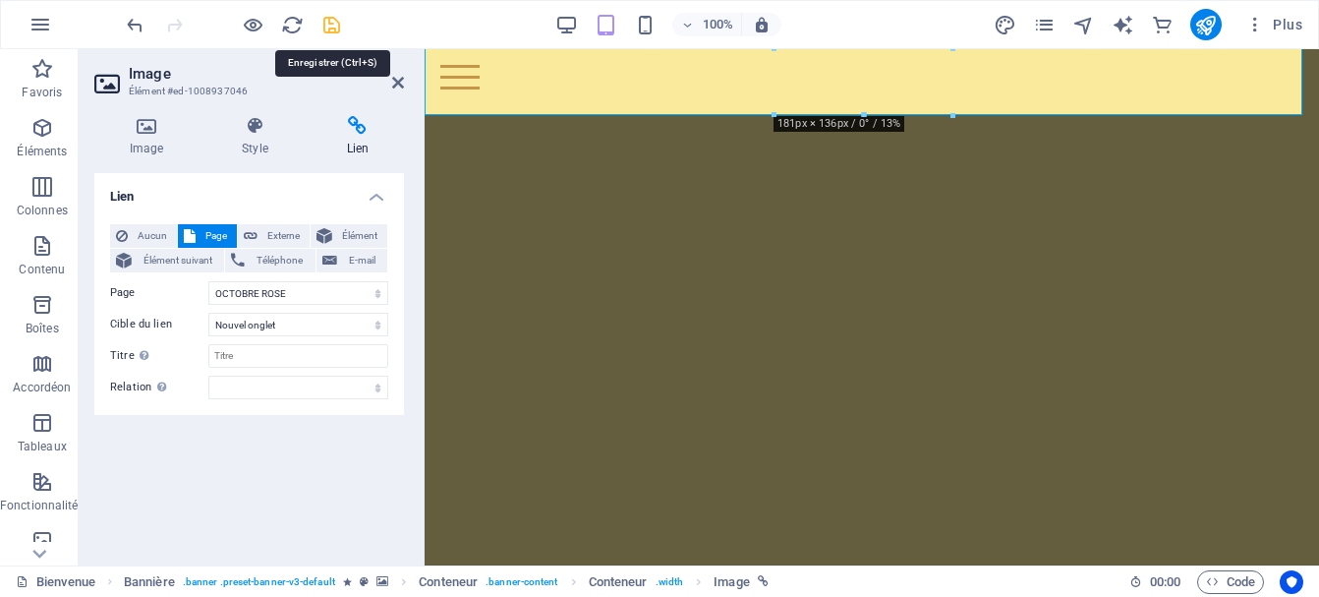
click at [328, 31] on icon "save" at bounding box center [331, 25] width 23 height 23
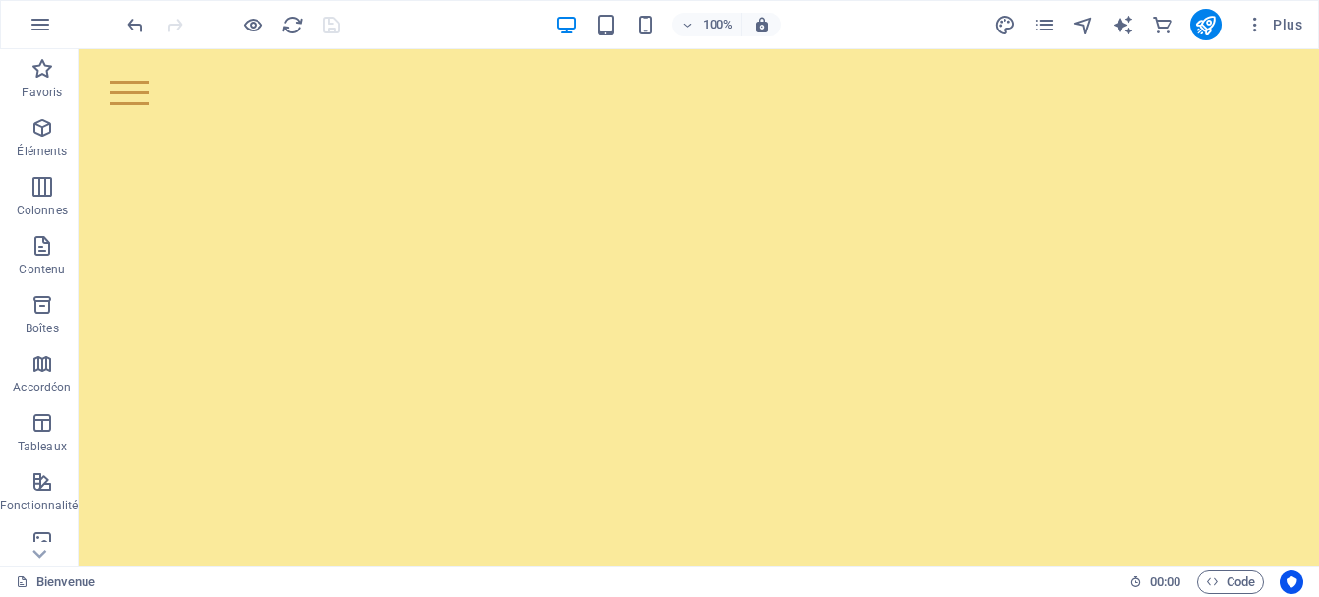
scroll to position [211, 0]
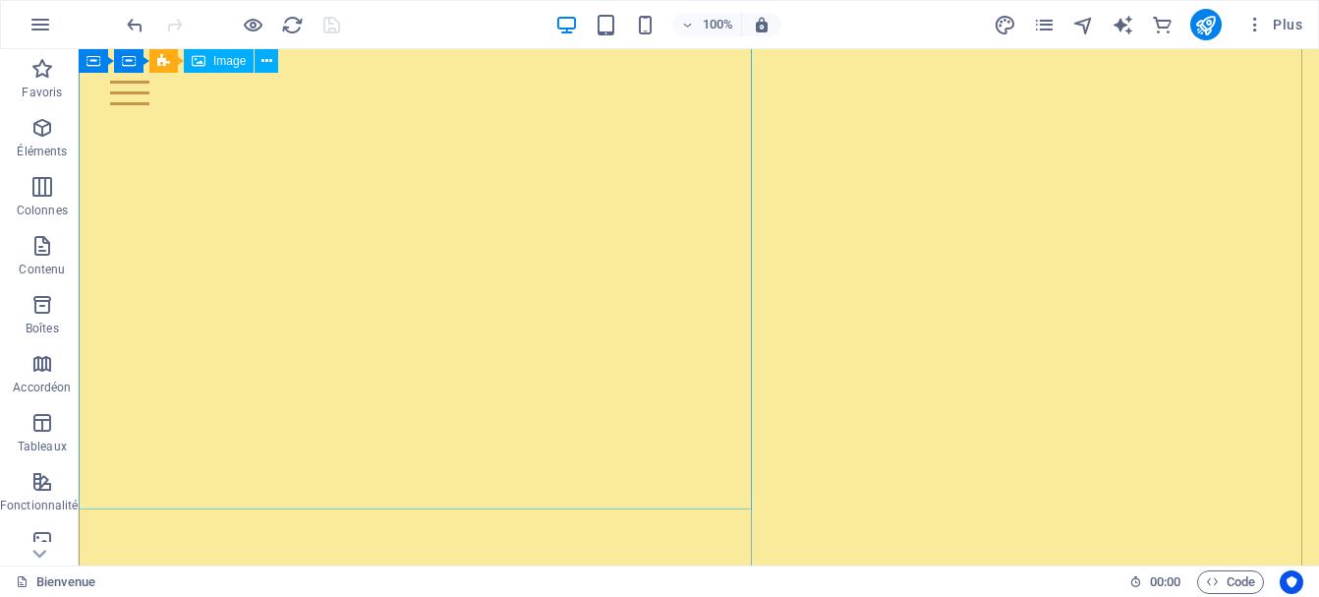
select select "px"
select select "23"
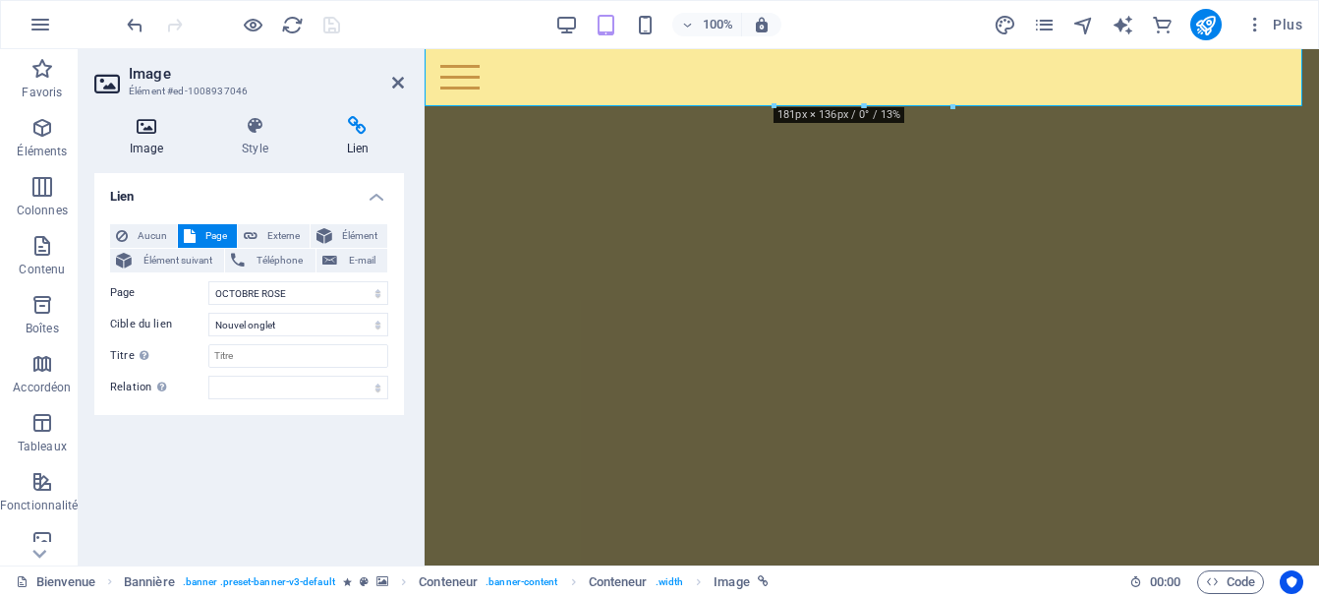
click at [143, 128] on icon at bounding box center [146, 126] width 104 height 20
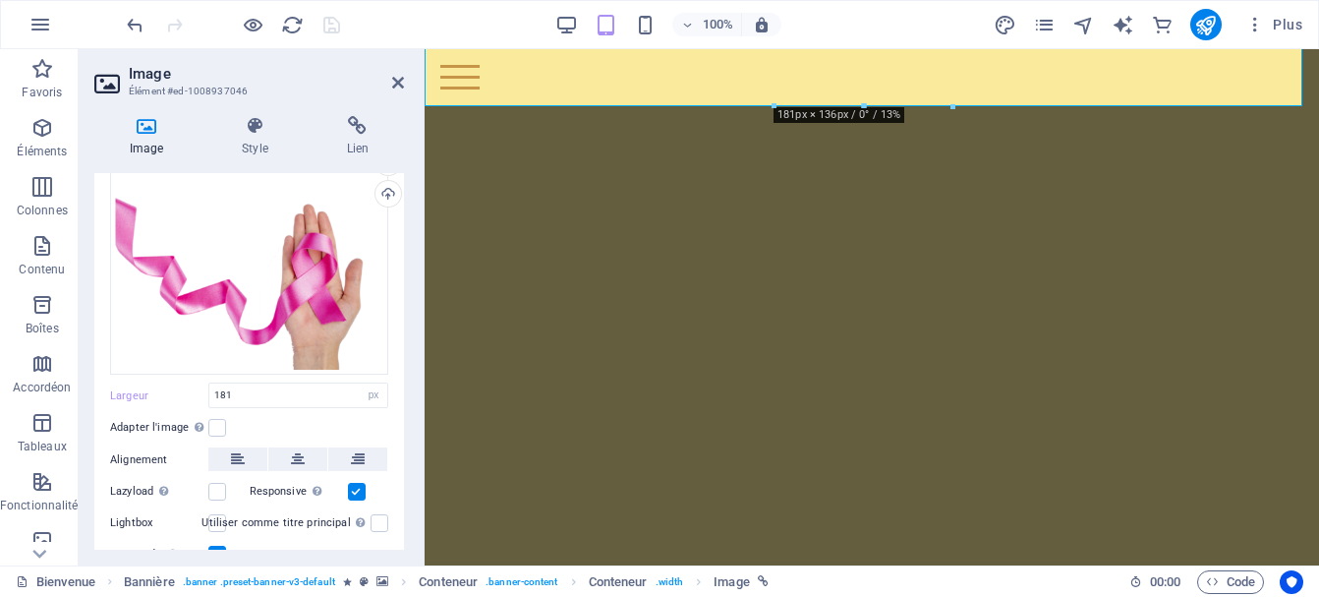
scroll to position [63, 0]
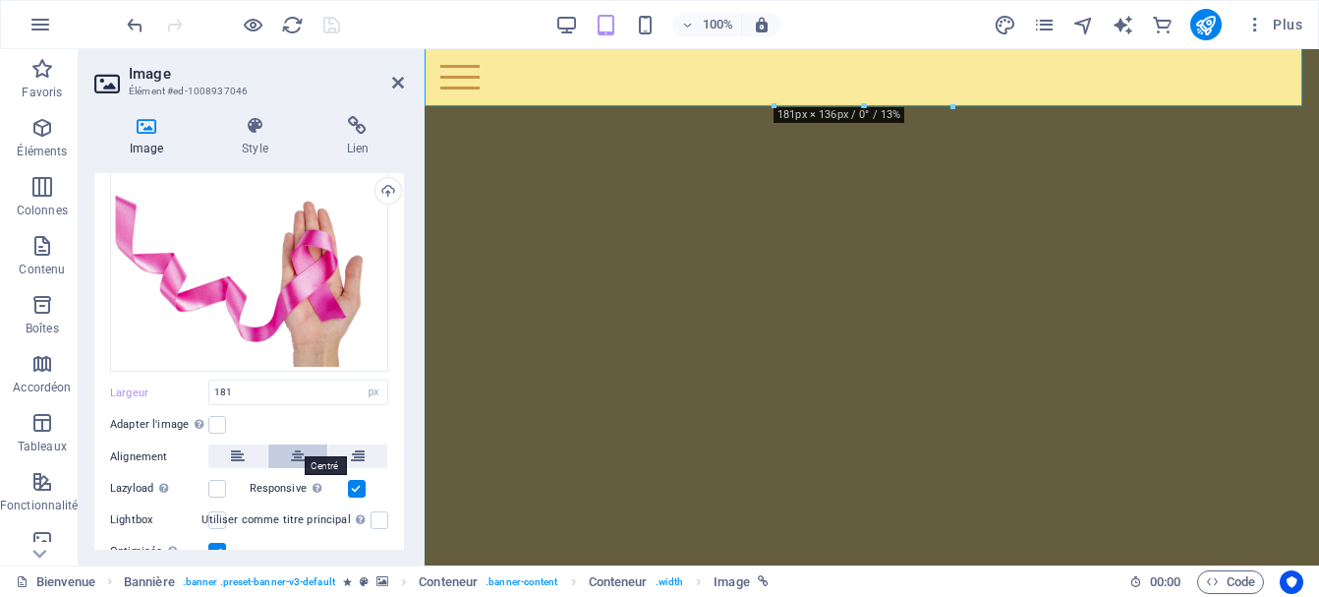
click at [297, 444] on button at bounding box center [297, 456] width 59 height 24
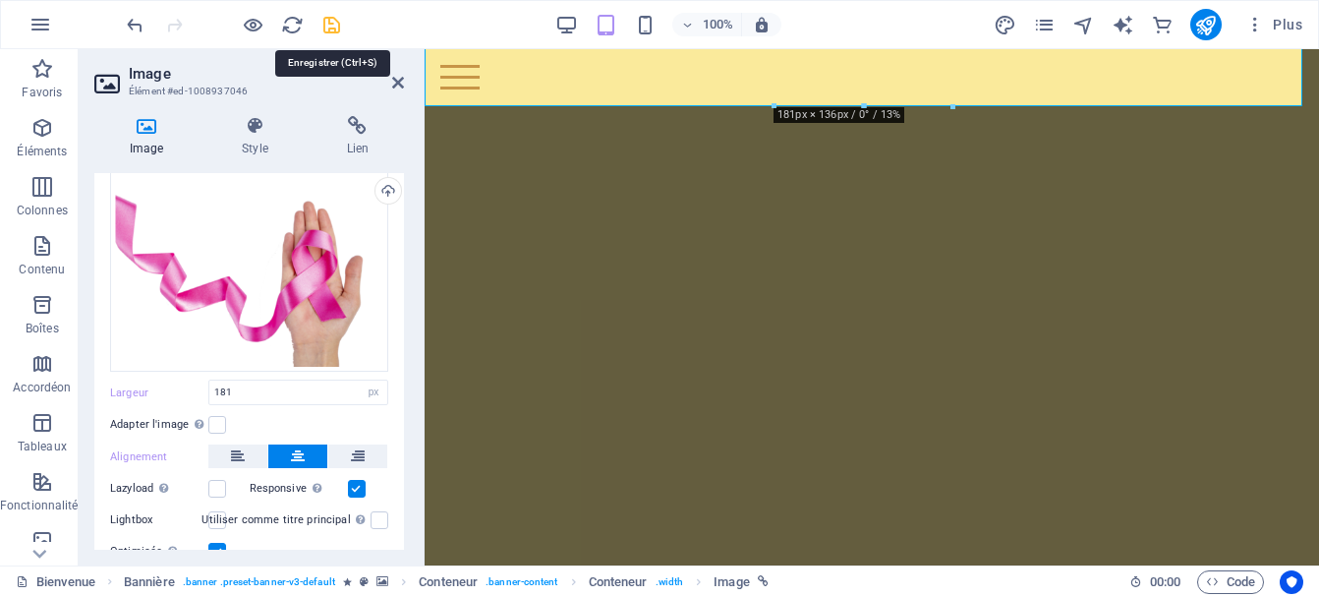
click at [331, 20] on icon "save" at bounding box center [331, 25] width 23 height 23
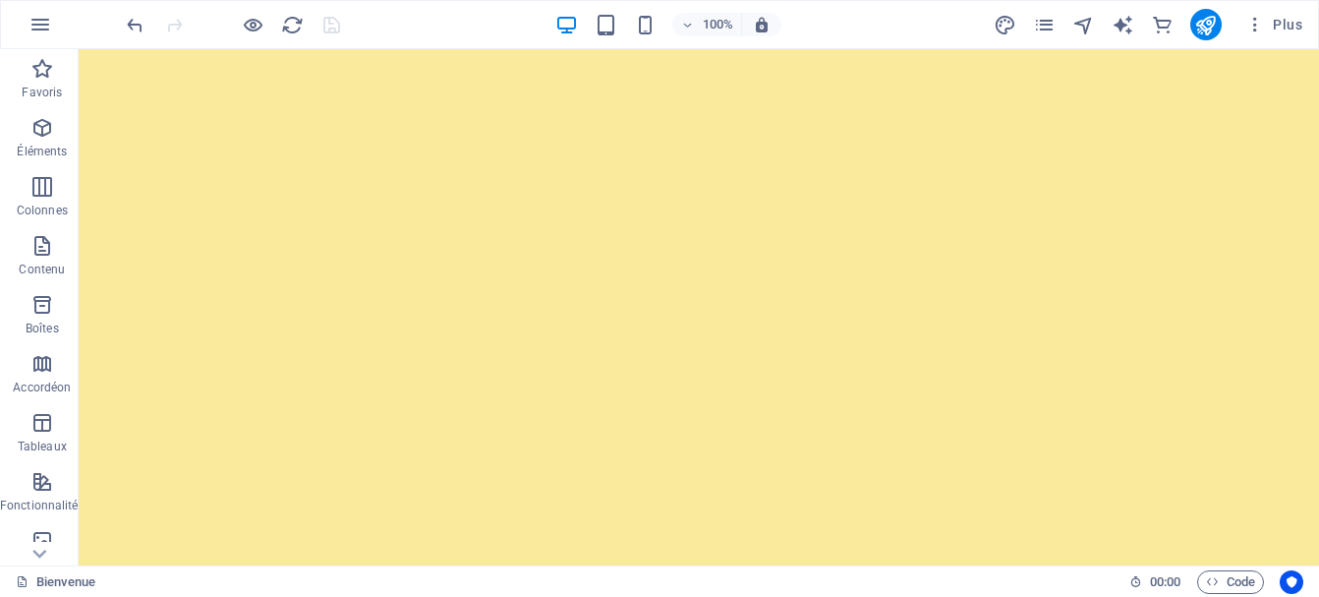
scroll to position [0, 0]
click at [1205, 26] on icon "publish" at bounding box center [1205, 25] width 23 height 23
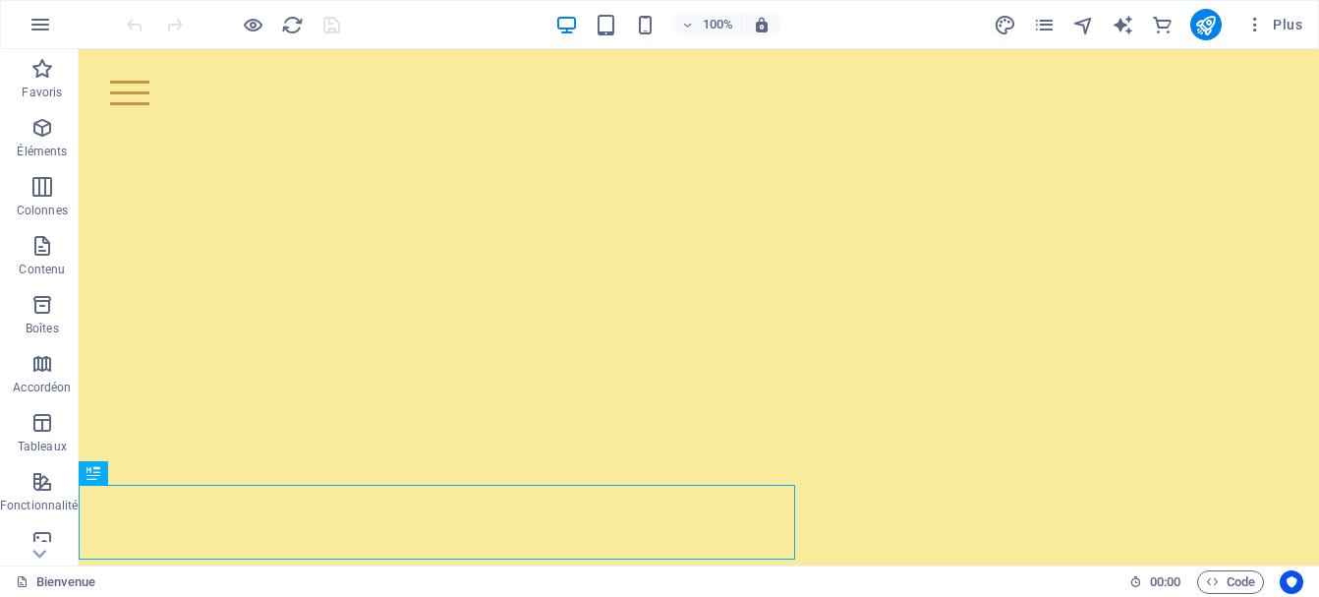
scroll to position [664, 0]
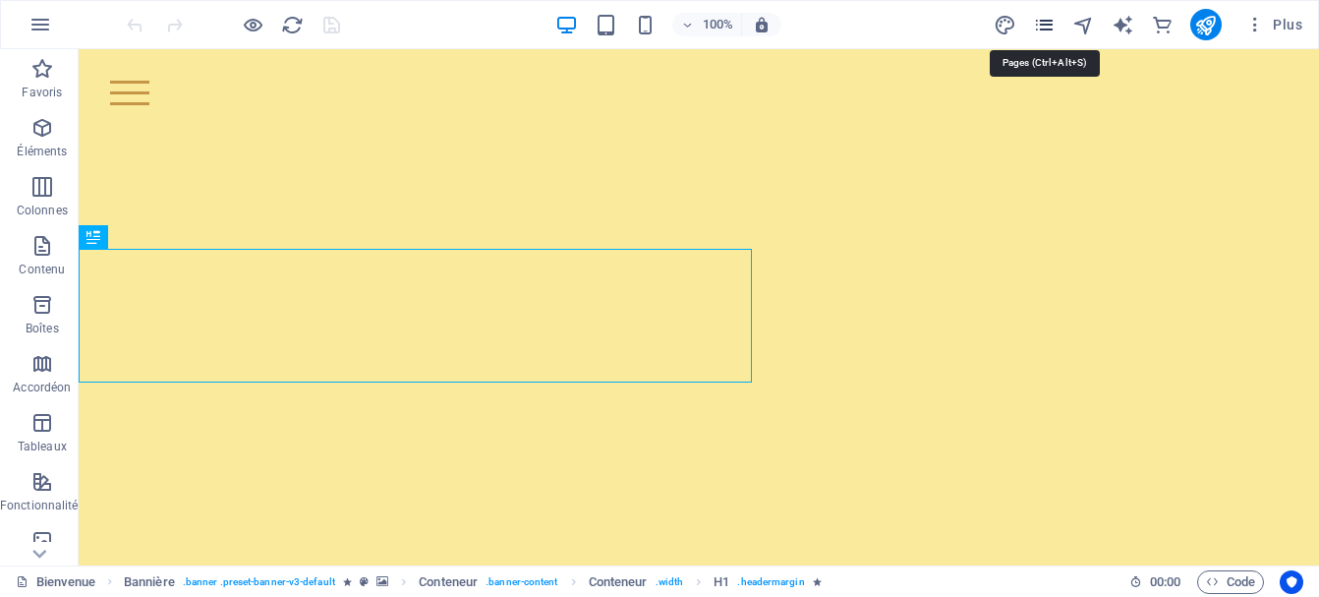
click at [1037, 23] on icon "pages" at bounding box center [1044, 25] width 23 height 23
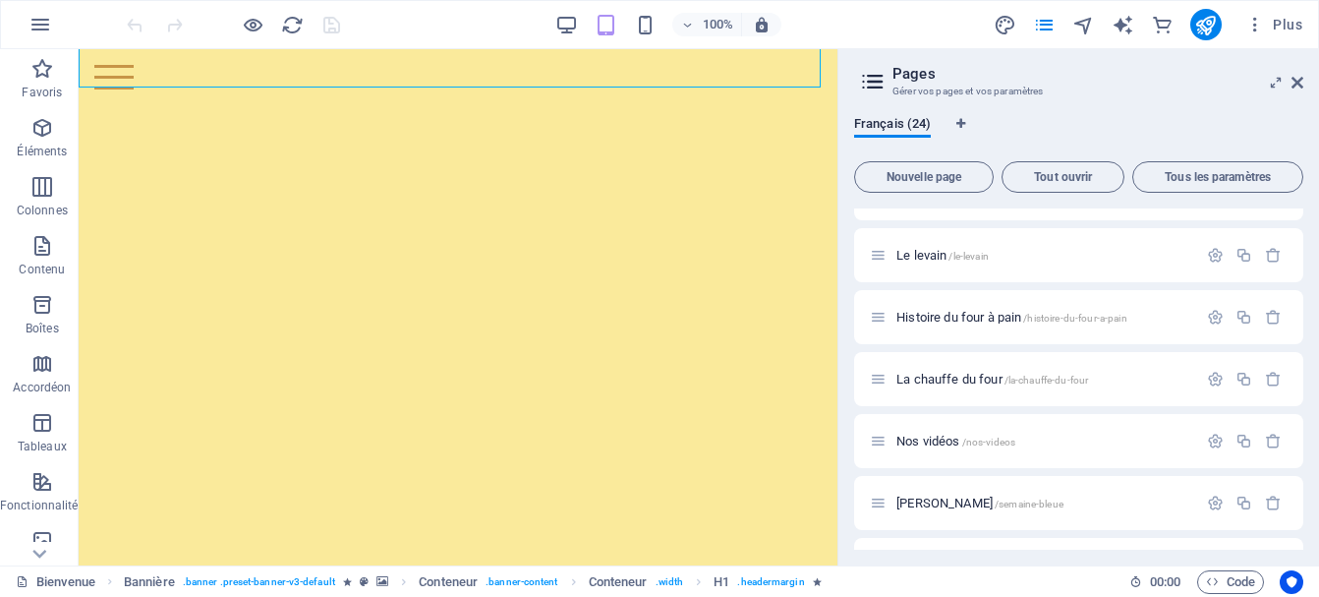
scroll to position [1145, 0]
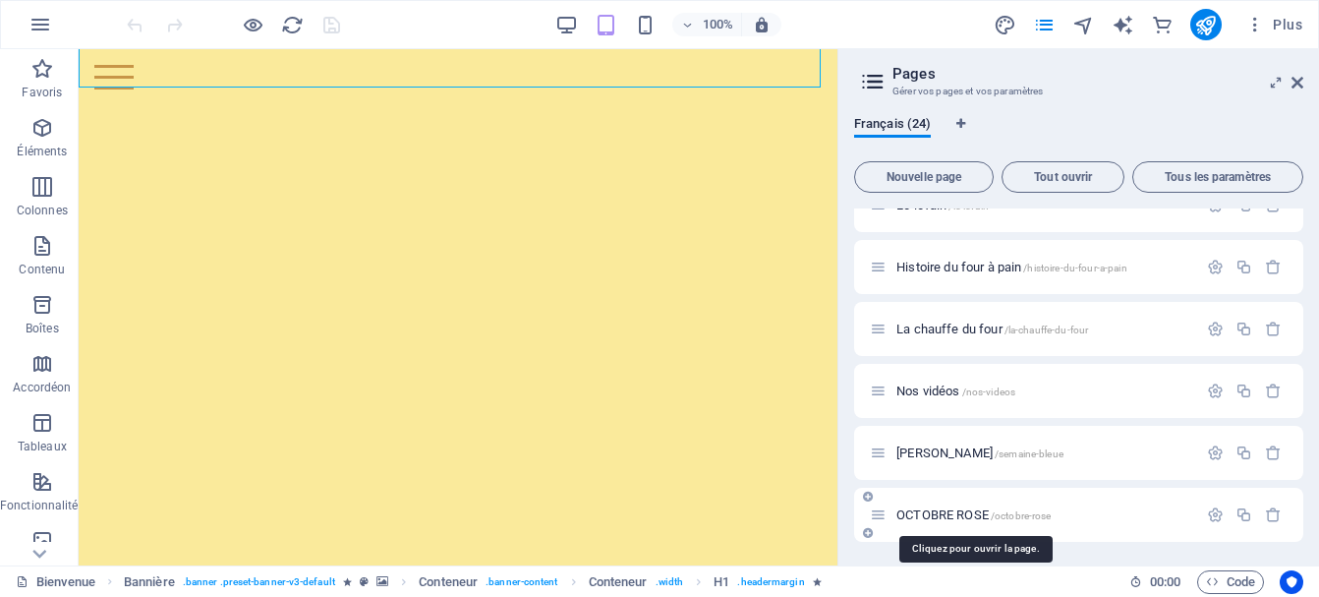
click at [1029, 517] on span "/octobre-rose" at bounding box center [1021, 515] width 61 height 11
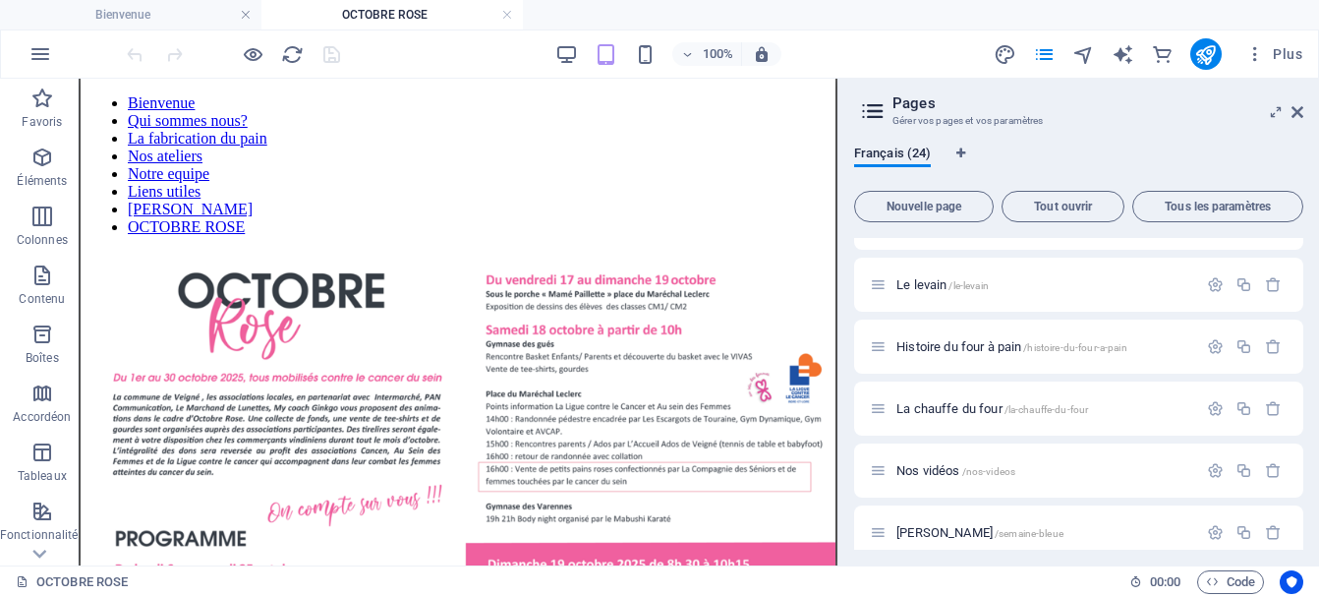
scroll to position [1174, 0]
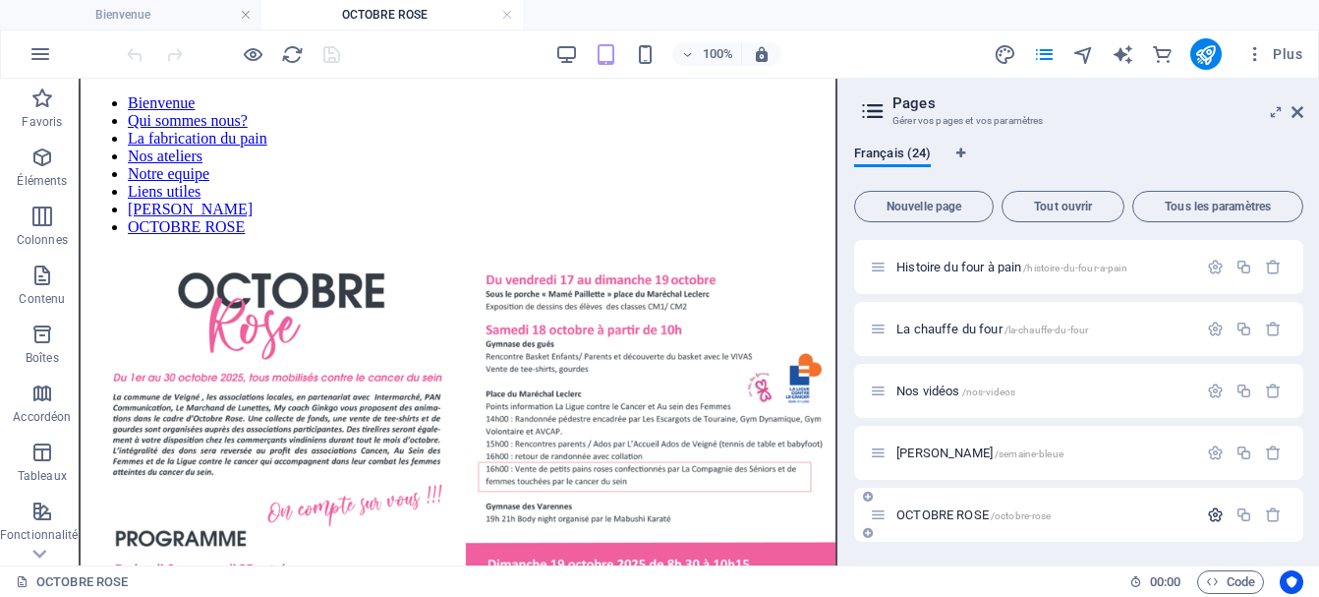
click at [1207, 515] on icon "button" at bounding box center [1215, 514] width 17 height 17
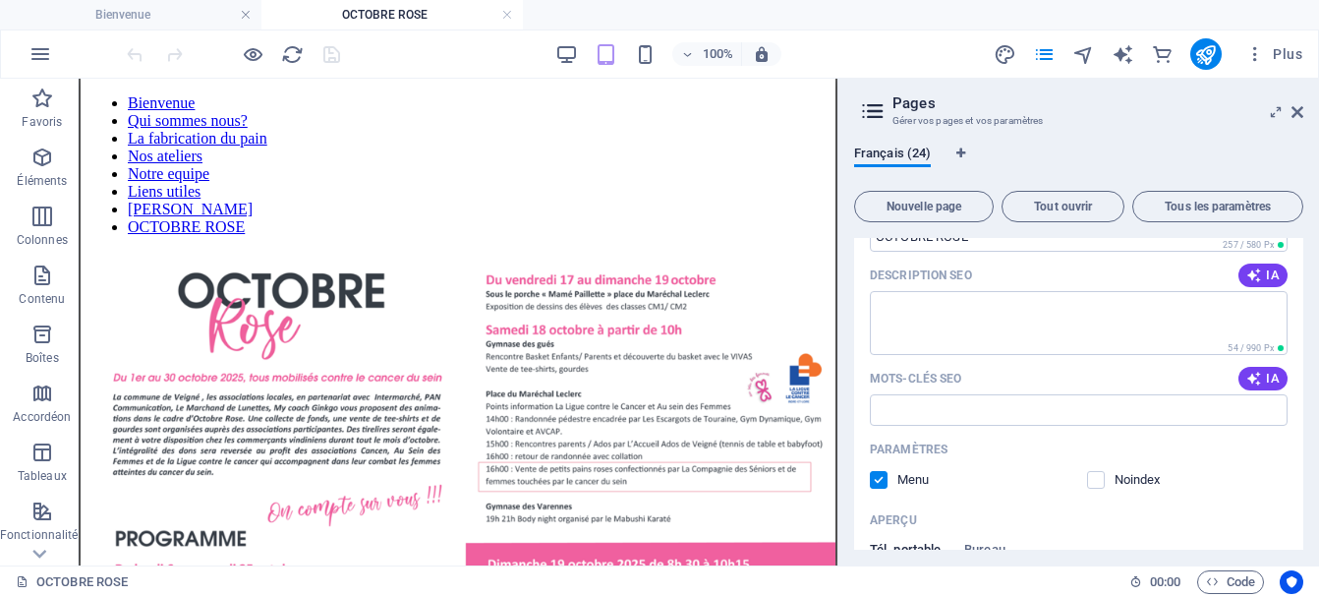
scroll to position [1676, 0]
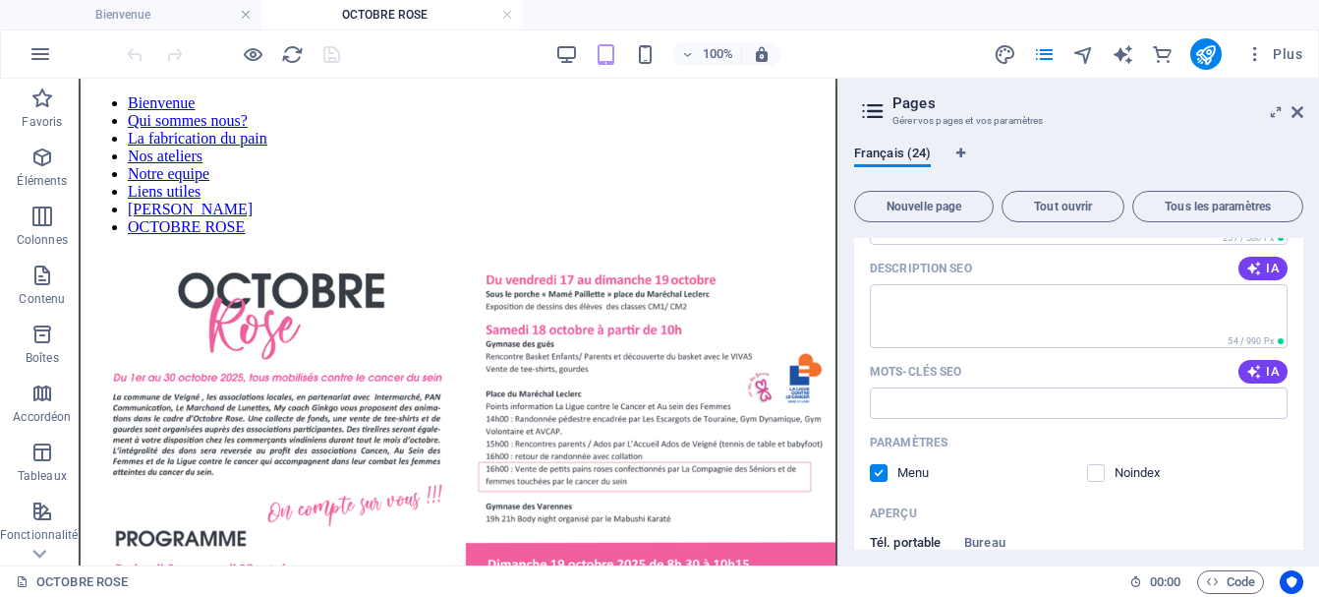
click at [877, 466] on label at bounding box center [879, 473] width 18 height 18
click at [0, 0] on input "checkbox" at bounding box center [0, 0] width 0 height 0
click at [325, 51] on icon "save" at bounding box center [331, 54] width 23 height 23
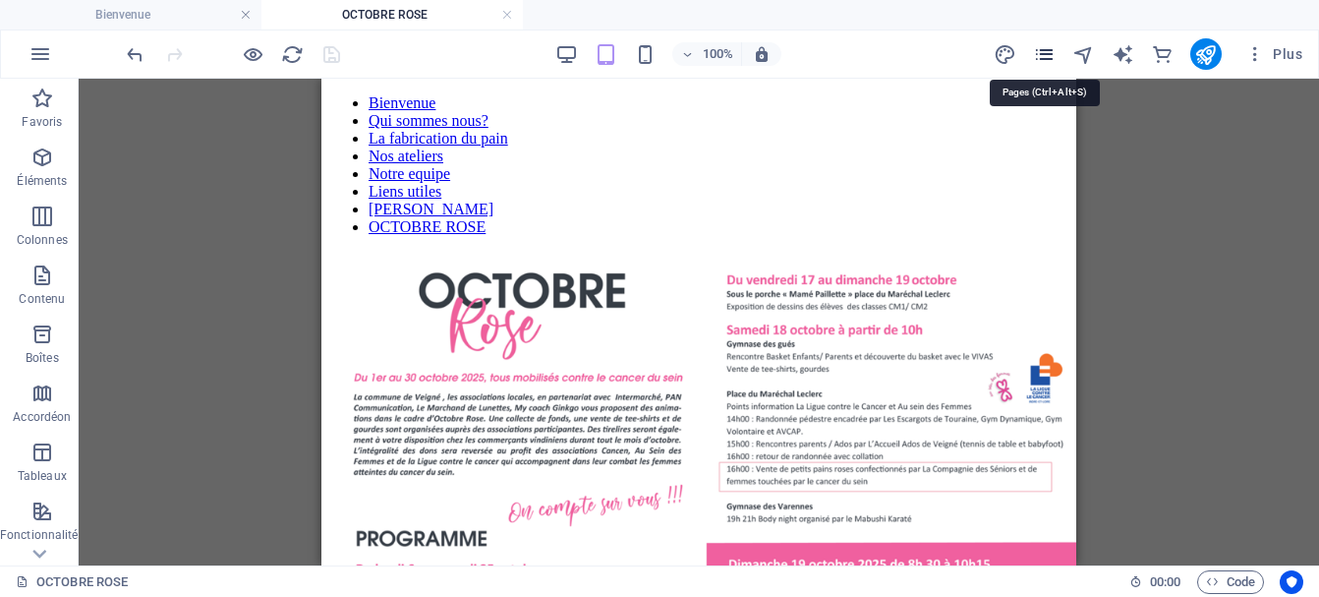
click at [1047, 52] on icon "pages" at bounding box center [1044, 54] width 23 height 23
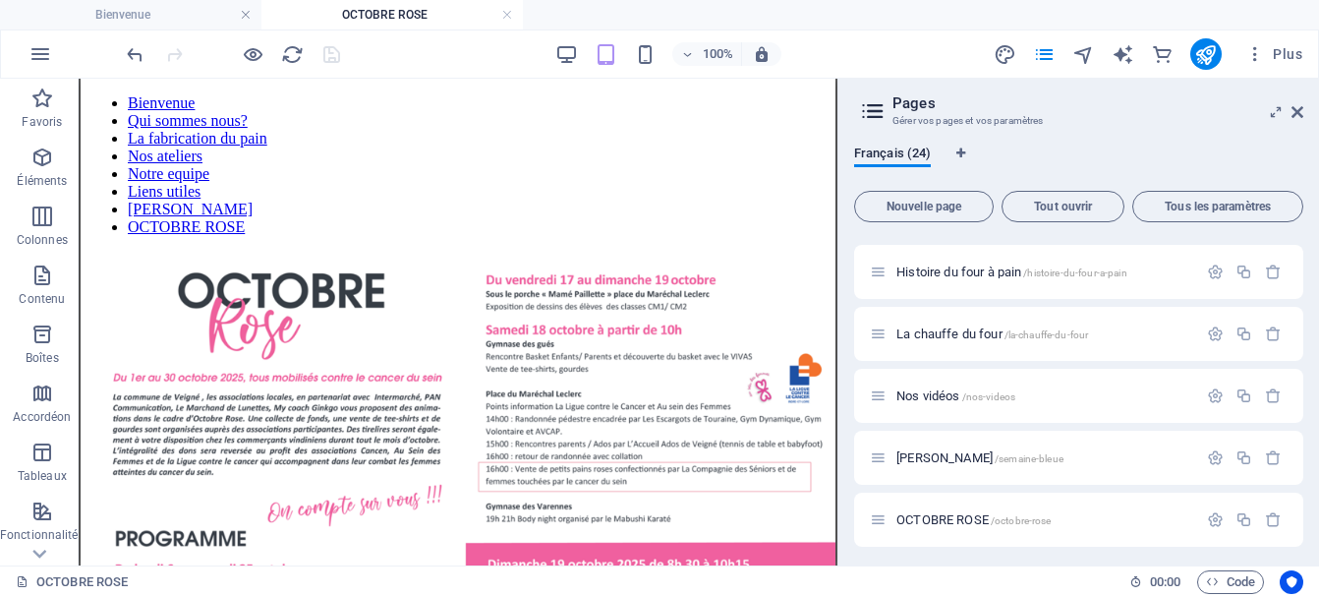
scroll to position [1174, 0]
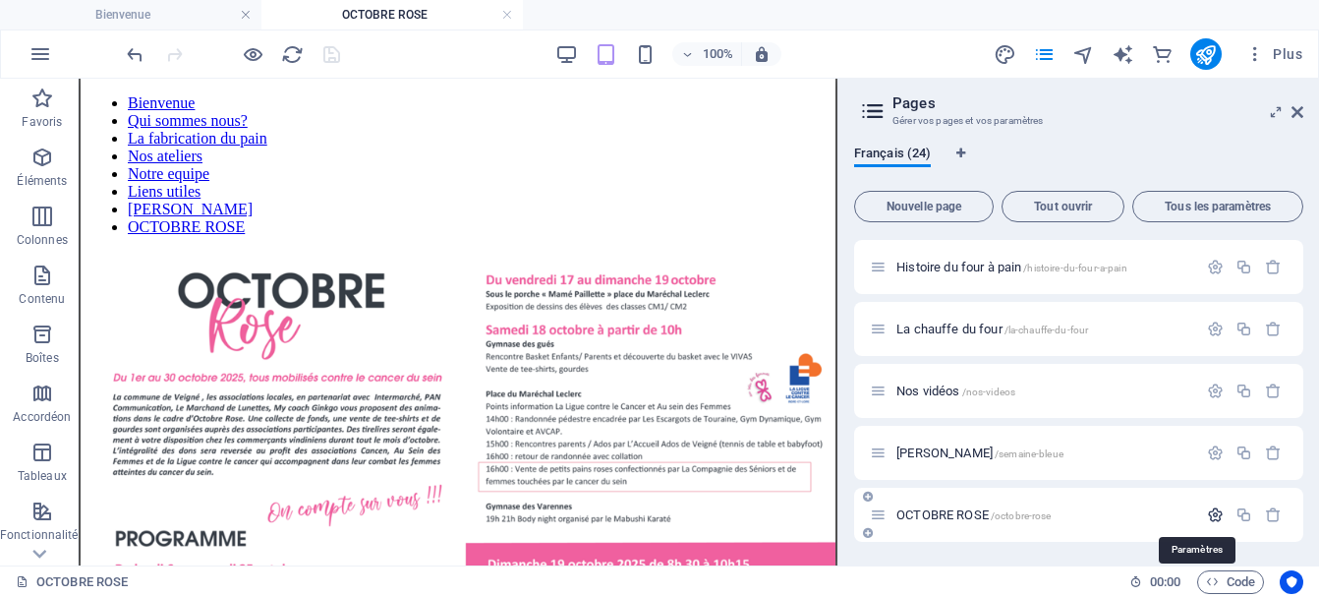
click at [1207, 510] on icon "button" at bounding box center [1215, 514] width 17 height 17
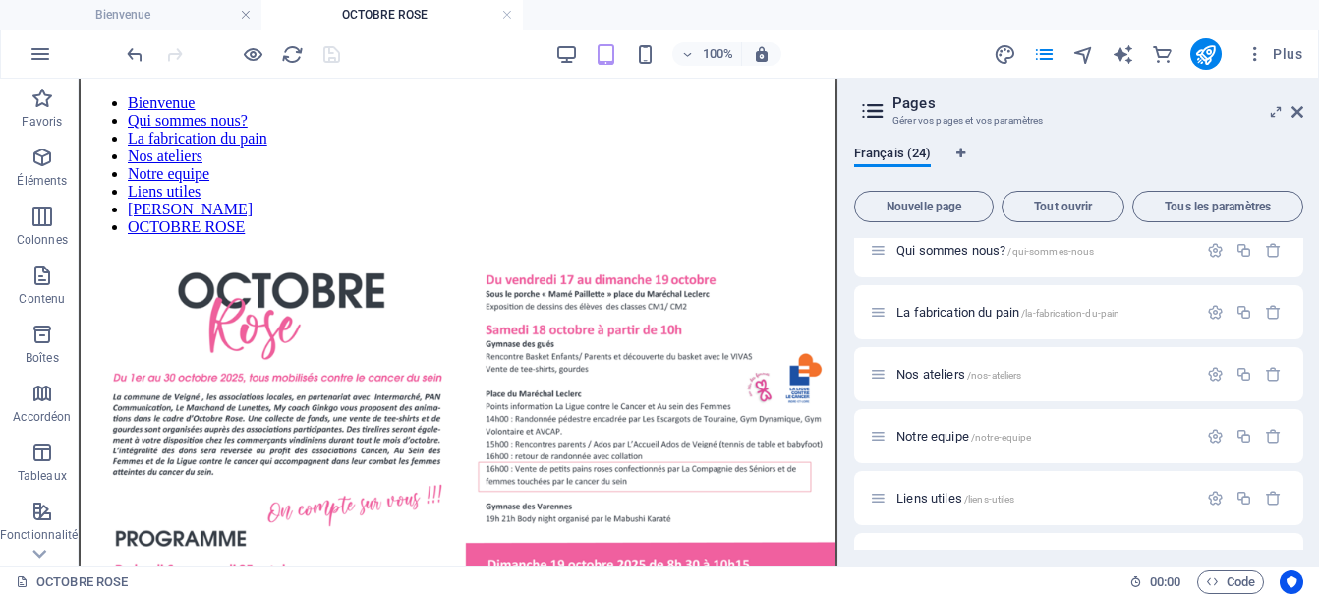
scroll to position [0, 0]
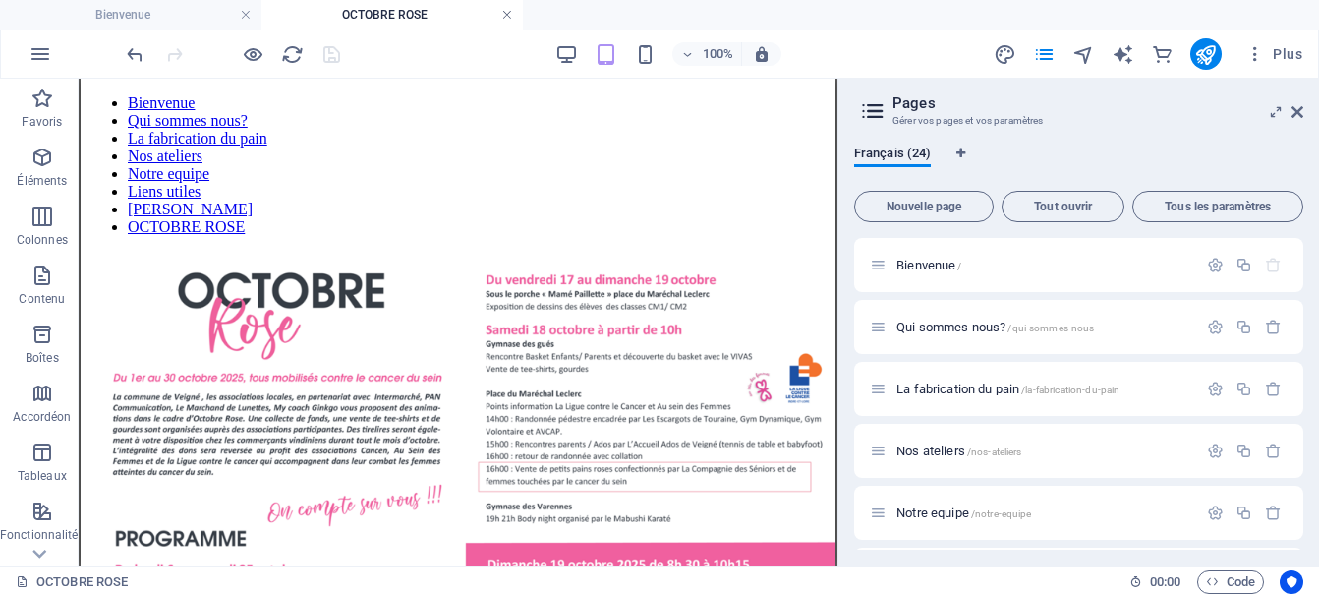
click at [503, 15] on link at bounding box center [507, 15] width 12 height 19
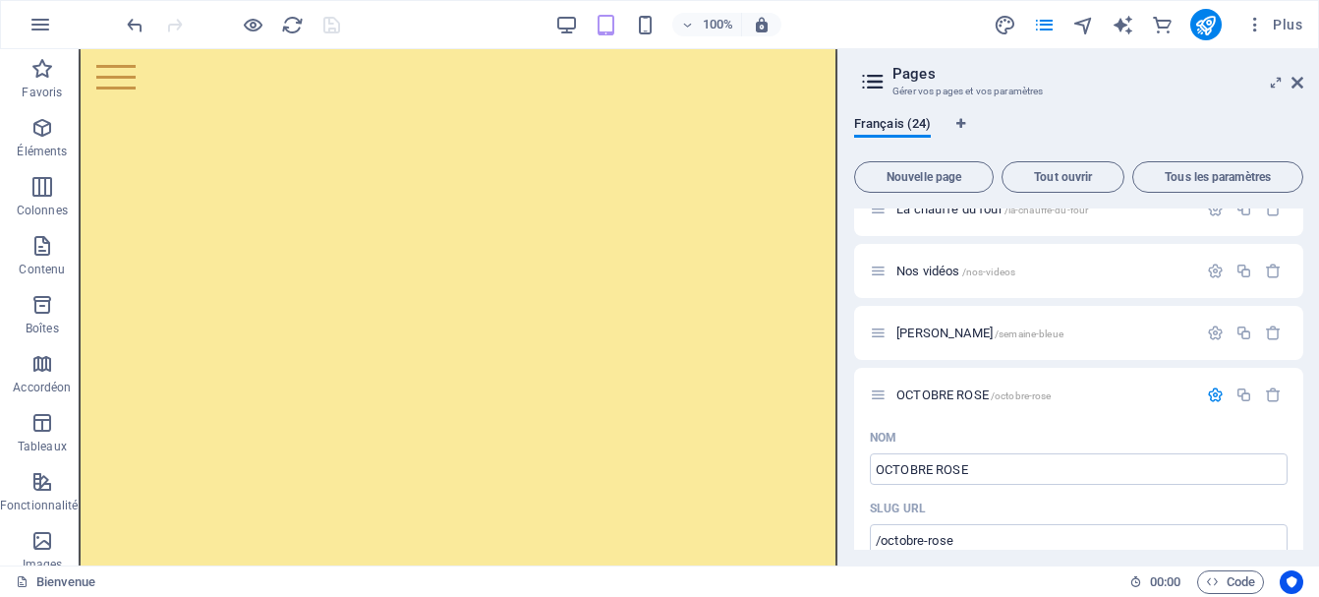
scroll to position [1251, 0]
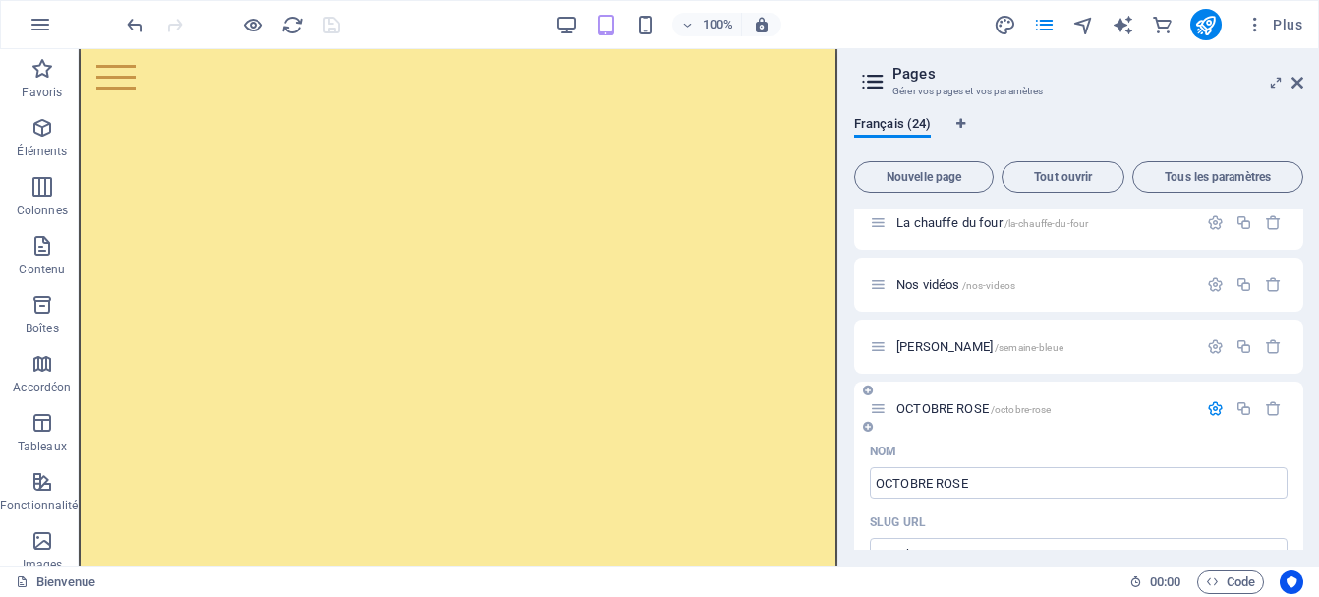
click at [1207, 406] on icon "button" at bounding box center [1215, 408] width 17 height 17
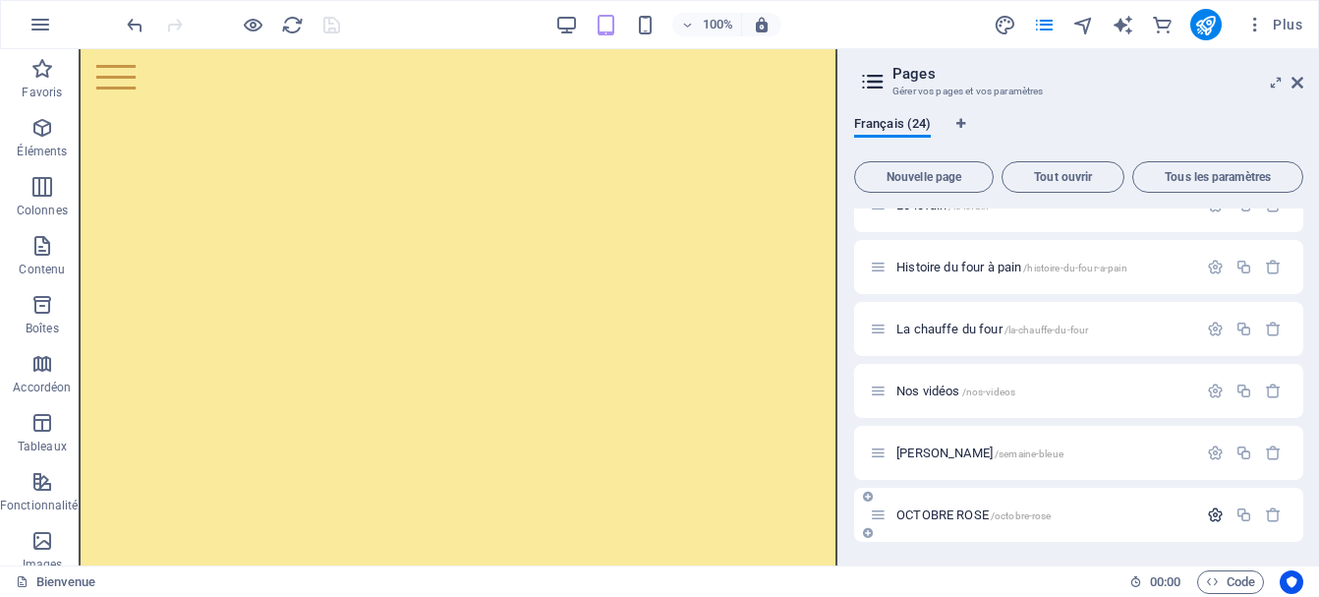
scroll to position [1145, 0]
click at [1207, 456] on icon "button" at bounding box center [1215, 452] width 17 height 17
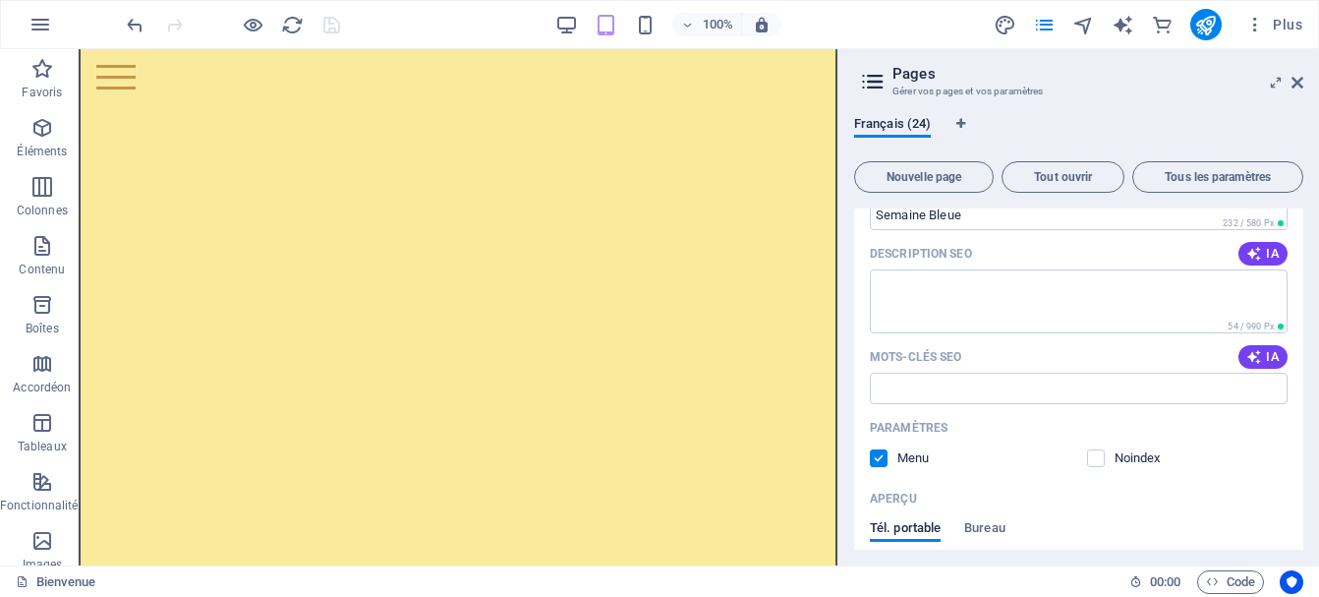
scroll to position [1640, 0]
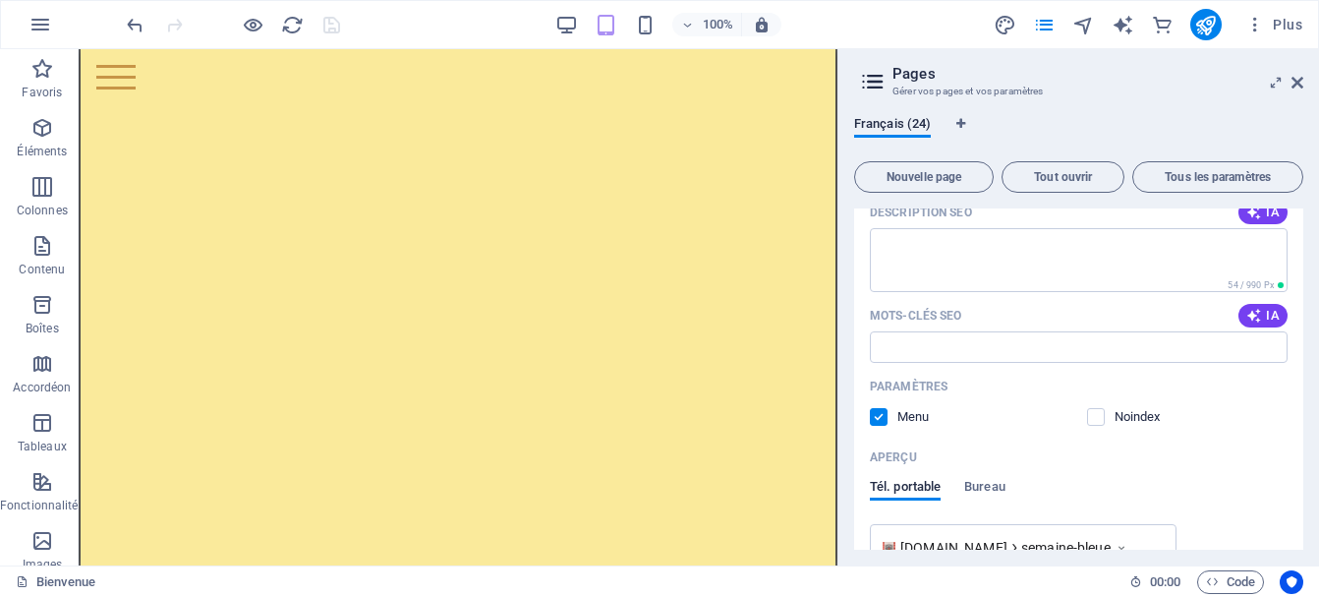
click at [874, 417] on label at bounding box center [879, 417] width 18 height 18
click at [0, 0] on input "checkbox" at bounding box center [0, 0] width 0 height 0
click at [330, 21] on icon "save" at bounding box center [331, 25] width 23 height 23
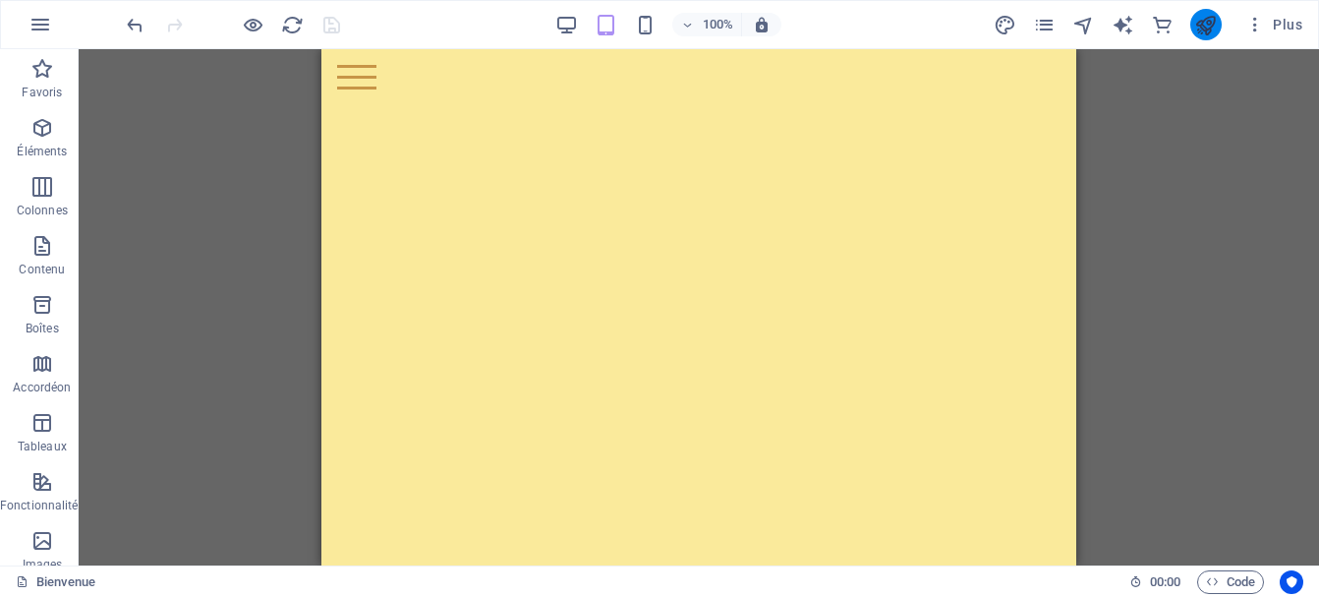
drag, startPoint x: 1203, startPoint y: 46, endPoint x: 1206, endPoint y: 27, distance: 19.9
click at [1206, 27] on div "100% Plus" at bounding box center [659, 24] width 1317 height 47
click at [1206, 27] on icon "publish" at bounding box center [1205, 25] width 23 height 23
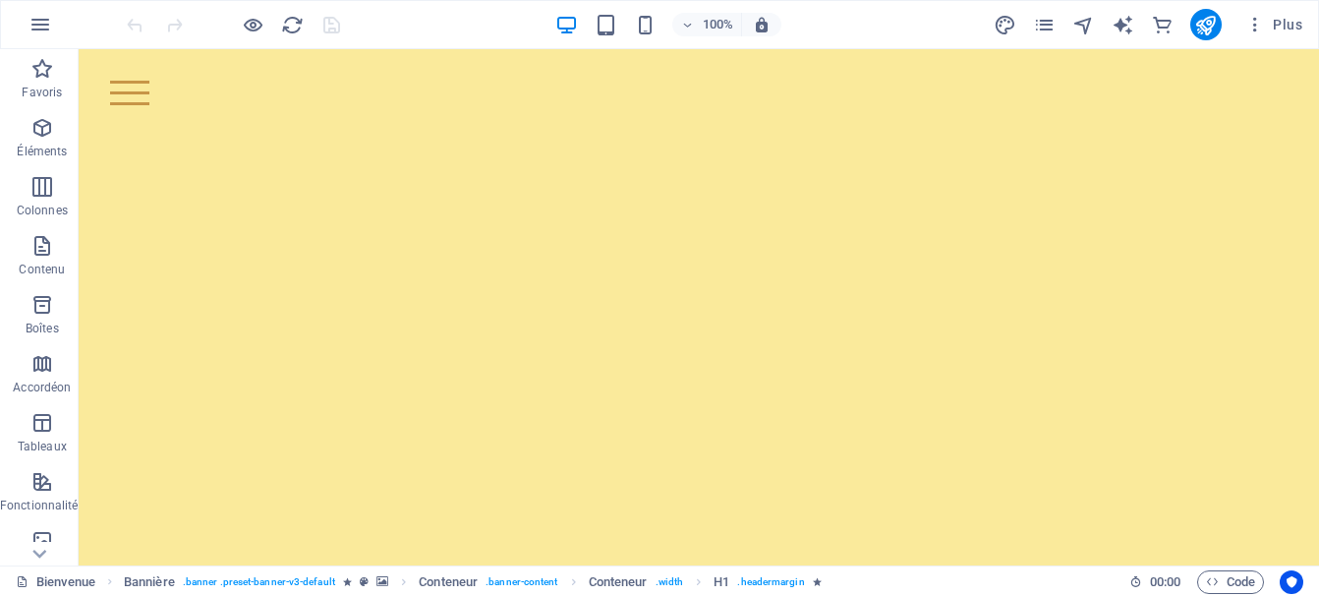
scroll to position [301, 0]
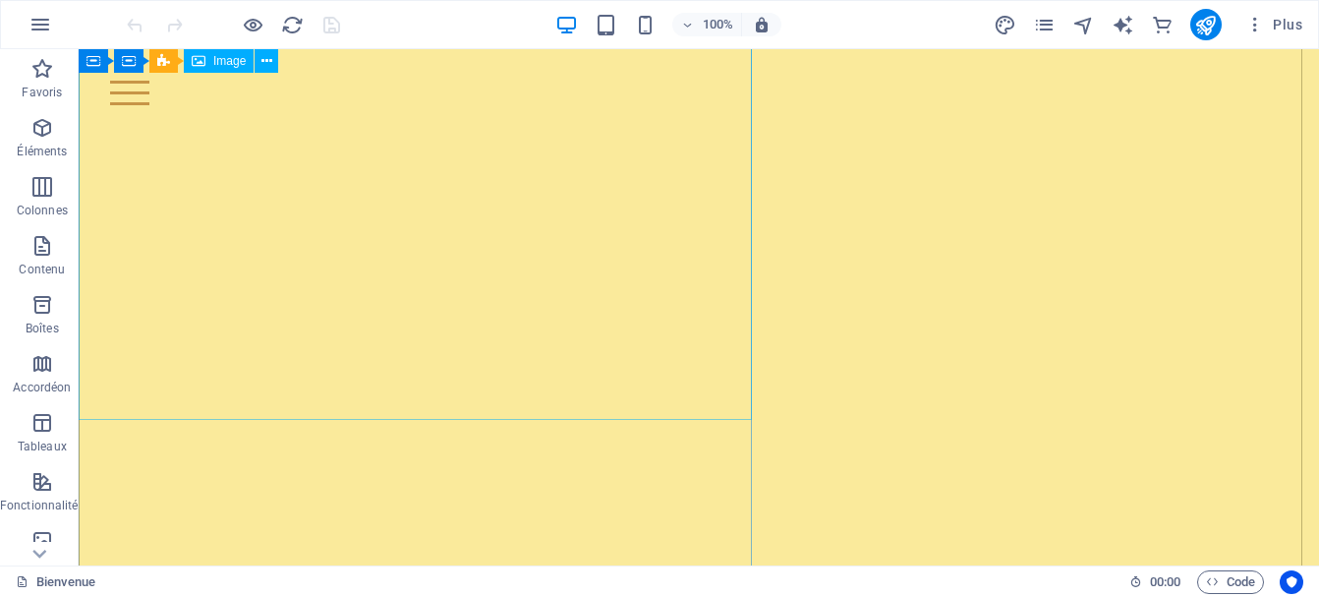
select select "px"
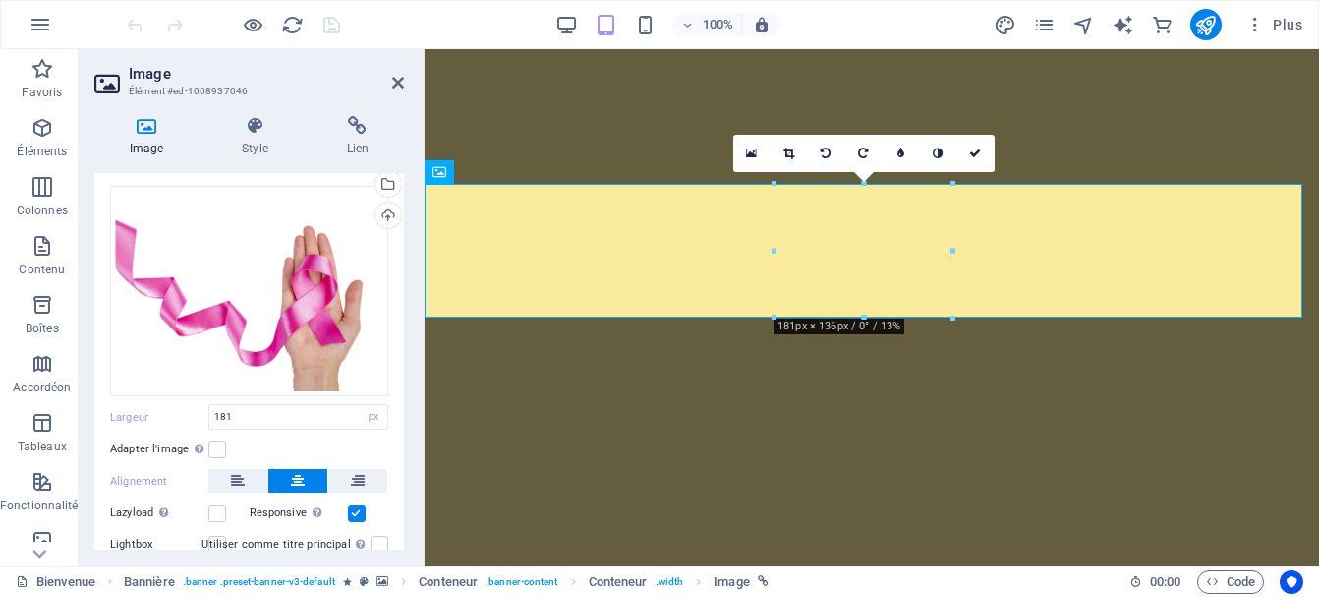
scroll to position [128, 0]
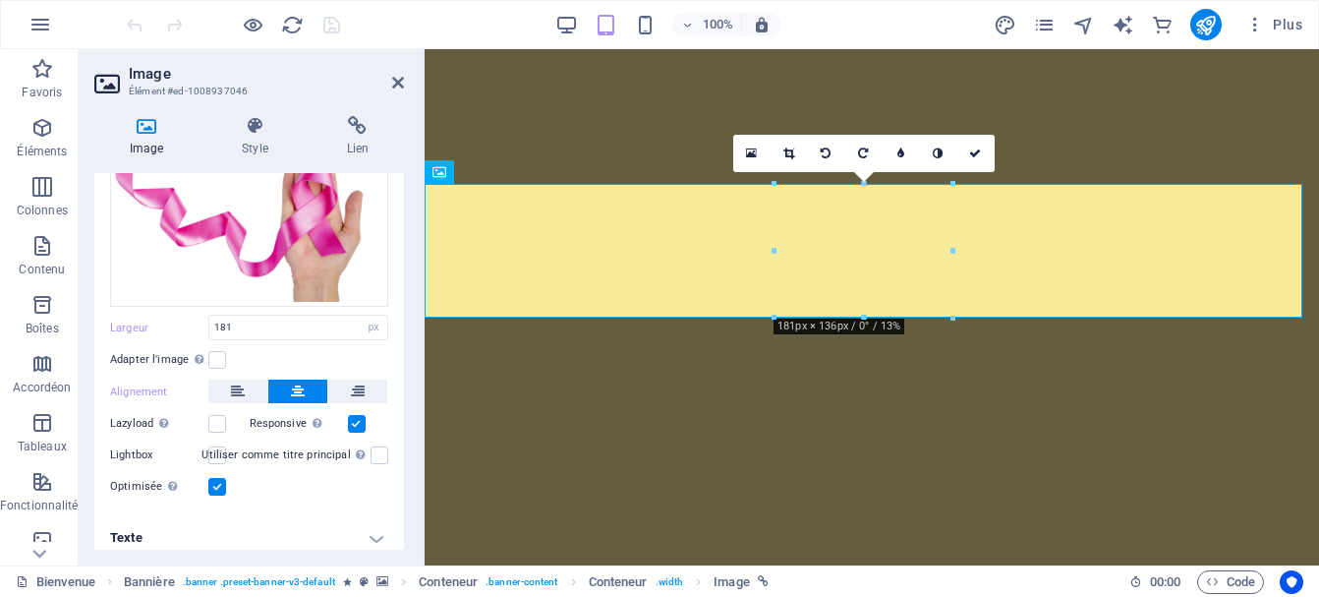
click at [365, 522] on h4 "Texte" at bounding box center [249, 537] width 310 height 47
click at [358, 526] on h4 "Texte" at bounding box center [249, 531] width 310 height 35
click at [359, 520] on h4 "Texte" at bounding box center [249, 537] width 310 height 47
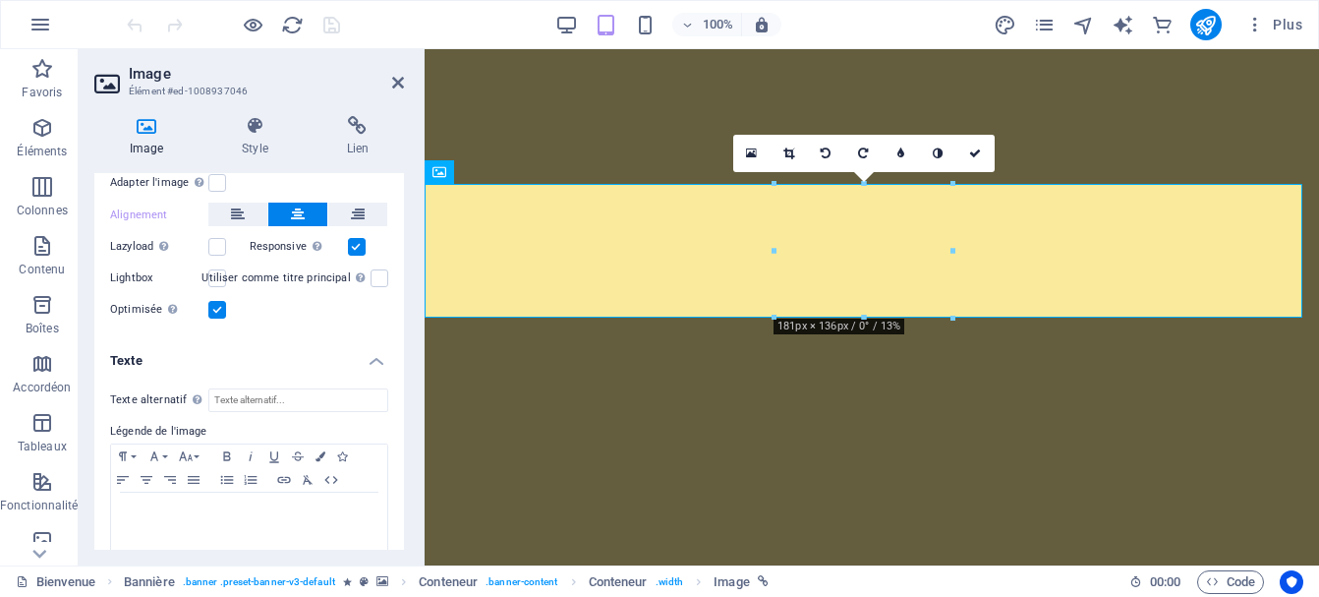
scroll to position [313, 0]
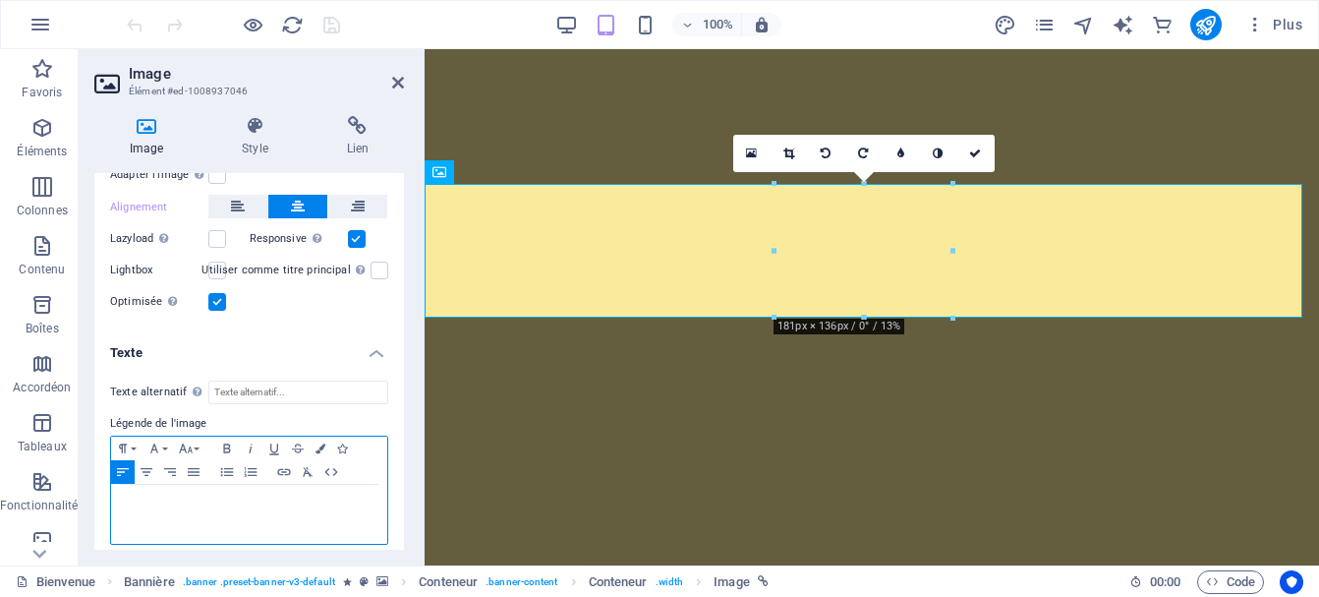
click at [241, 506] on div at bounding box center [249, 513] width 276 height 59
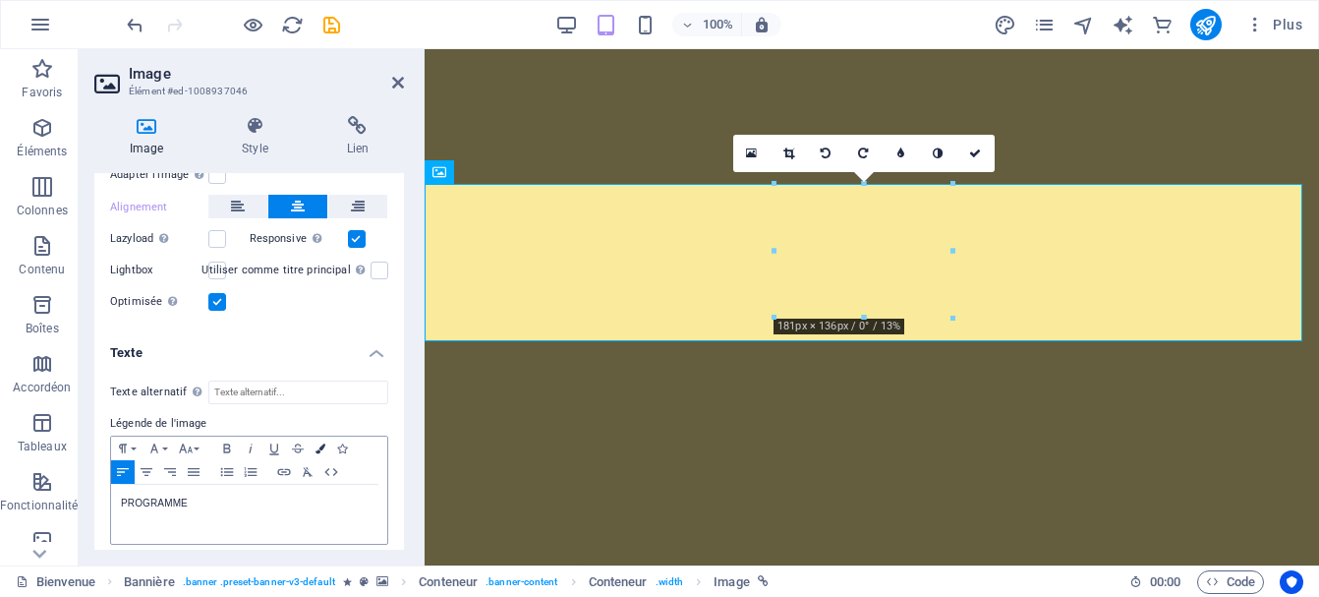
click at [321, 443] on icon "button" at bounding box center [320, 448] width 10 height 10
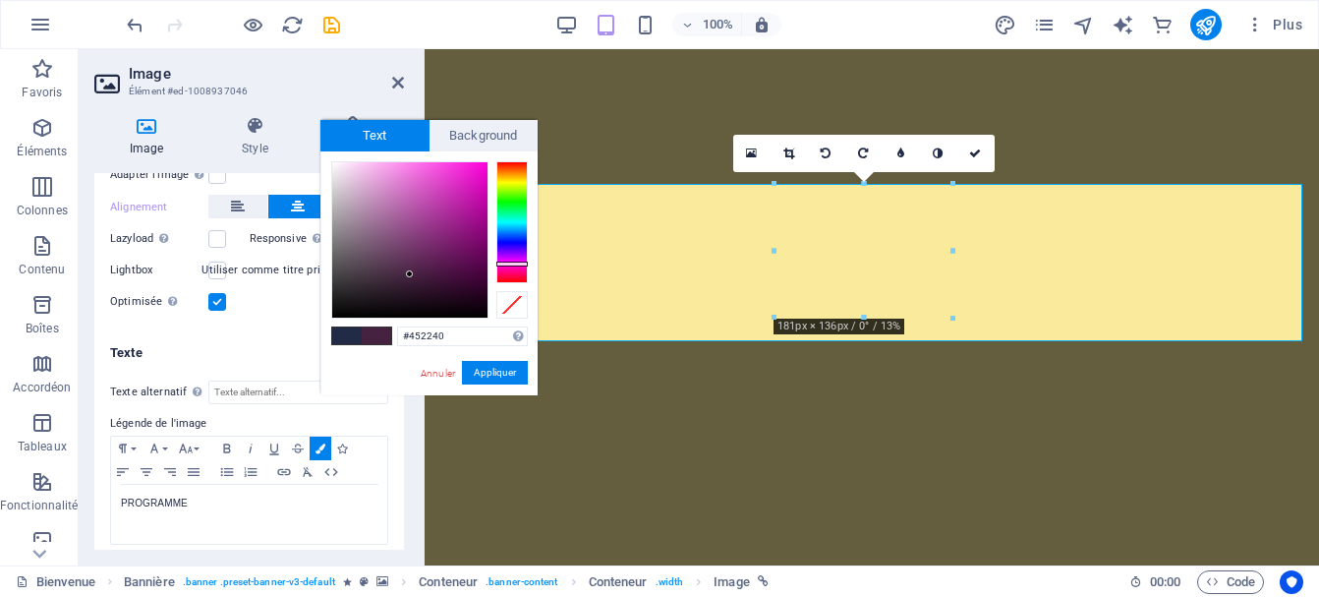
drag, startPoint x: 508, startPoint y: 233, endPoint x: 509, endPoint y: 263, distance: 30.5
click at [509, 263] on div at bounding box center [511, 222] width 31 height 122
click at [441, 168] on div at bounding box center [409, 239] width 155 height 155
type input "#e94ad4"
click at [437, 174] on div at bounding box center [436, 173] width 7 height 7
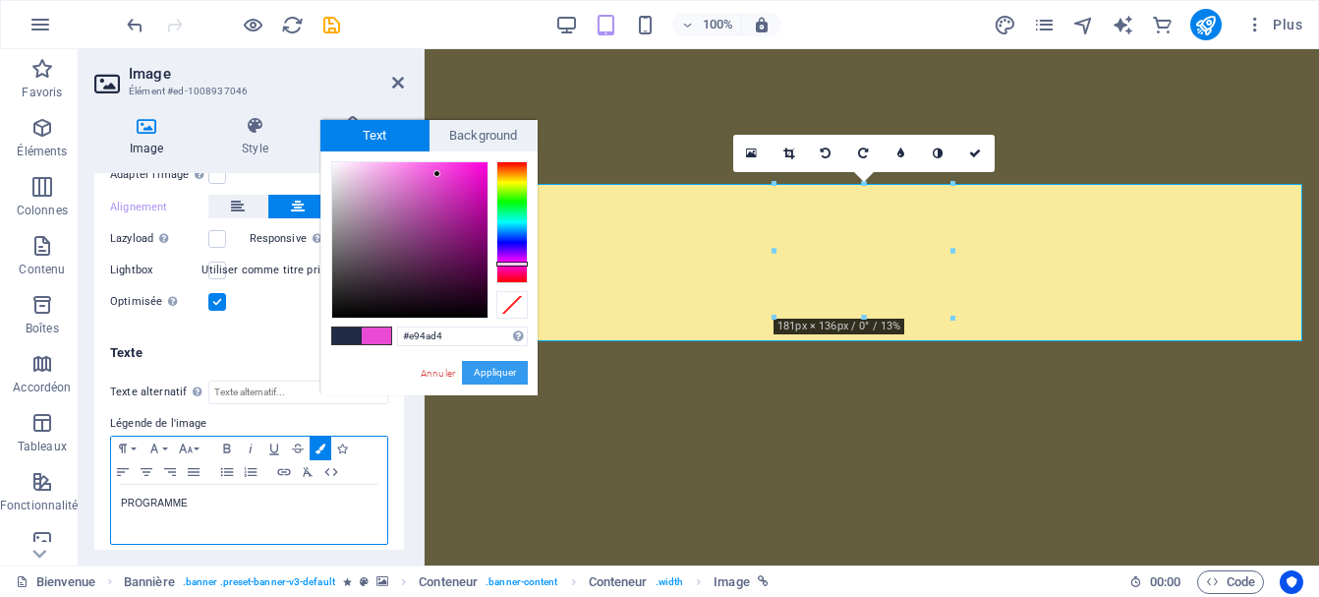
click at [488, 373] on button "Appliquer" at bounding box center [495, 373] width 66 height 24
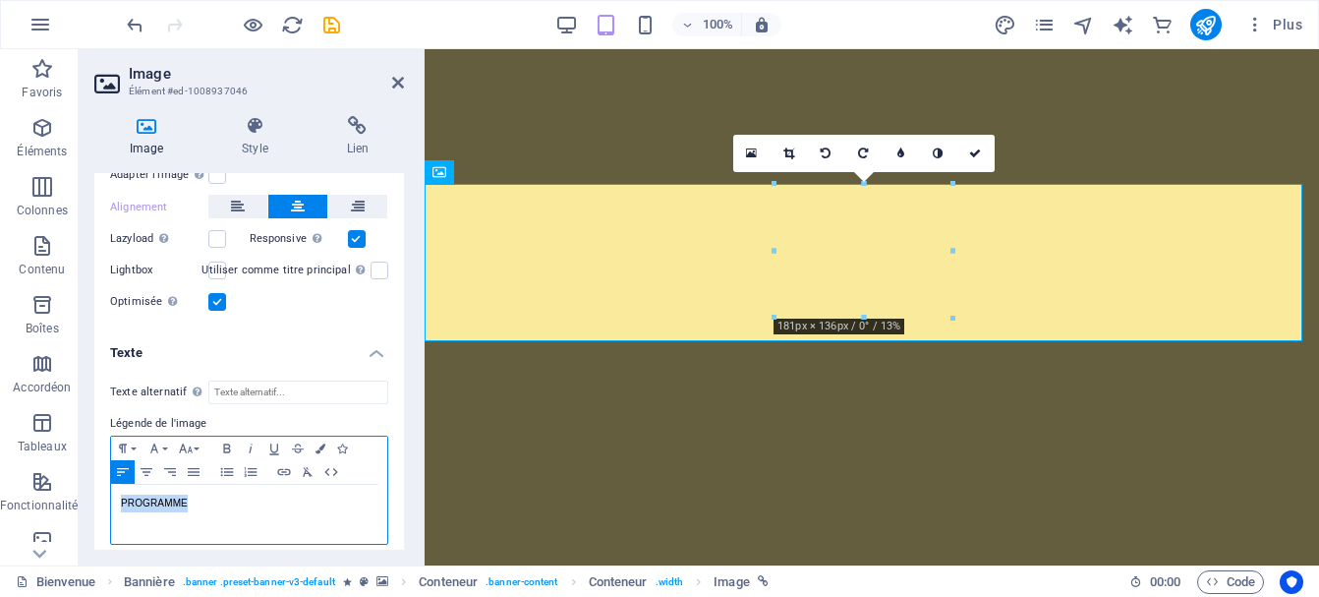
drag, startPoint x: 193, startPoint y: 490, endPoint x: 106, endPoint y: 487, distance: 86.5
click at [111, 487] on div "PROGRAMME​ ​" at bounding box center [249, 513] width 276 height 59
click at [321, 443] on icon "button" at bounding box center [320, 448] width 10 height 10
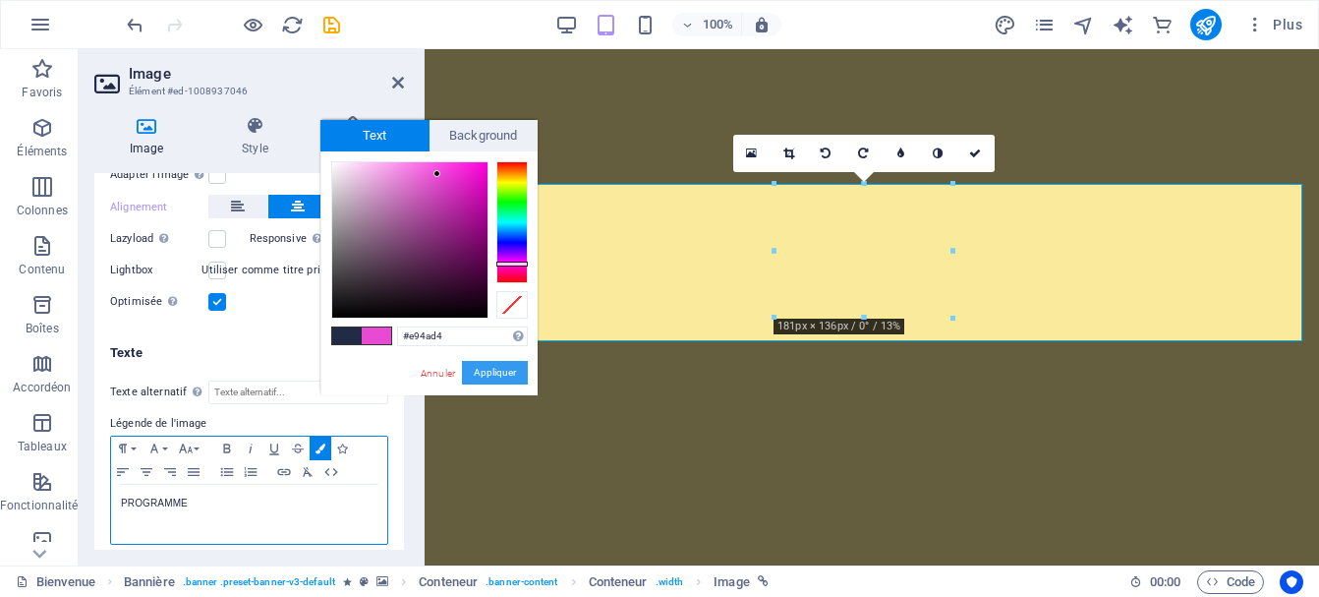
click at [481, 368] on button "Appliquer" at bounding box center [495, 373] width 66 height 24
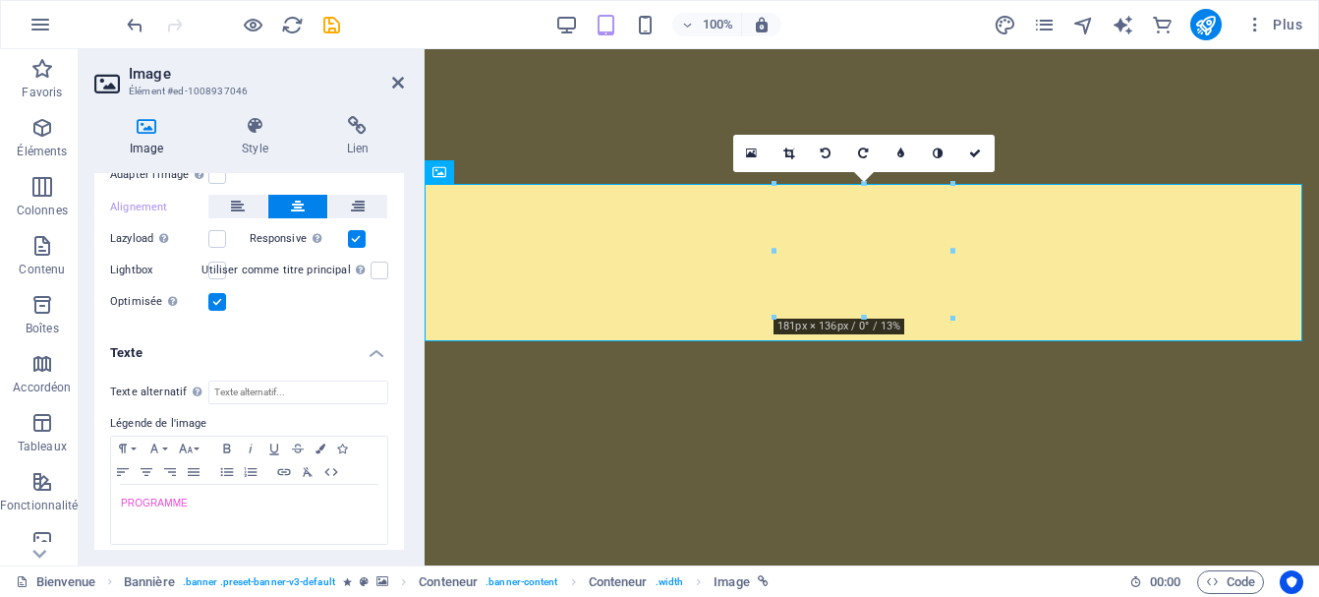
click at [149, 136] on h4 "Image" at bounding box center [150, 136] width 112 height 41
click at [393, 80] on icon at bounding box center [398, 83] width 12 height 16
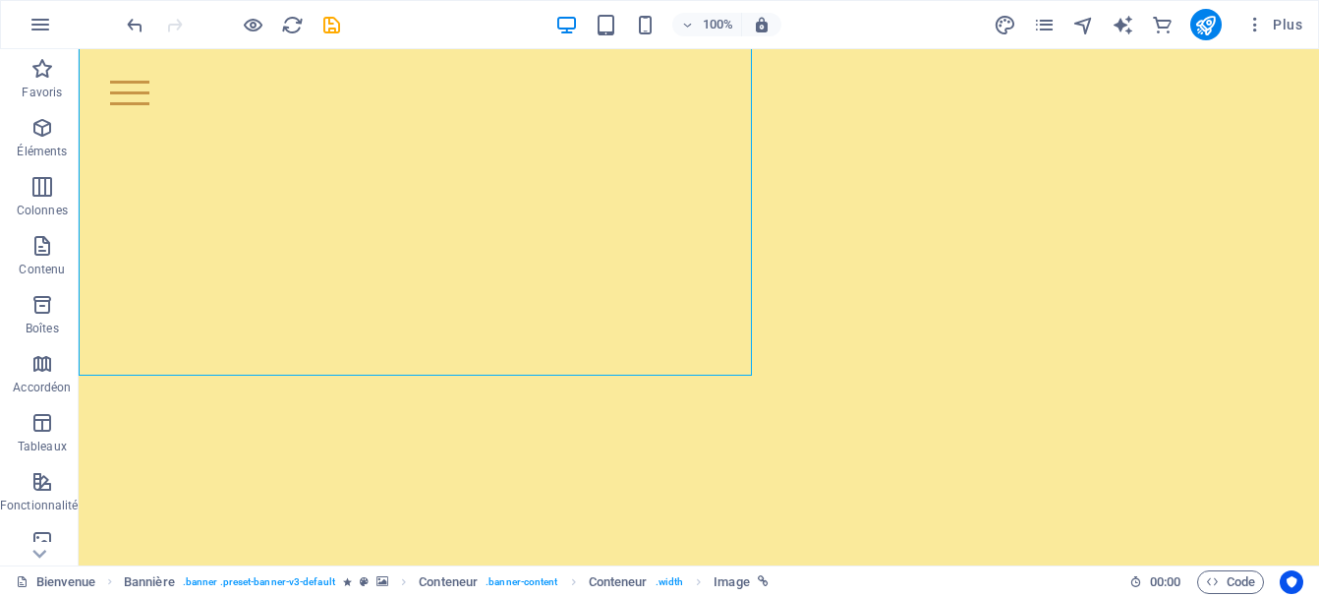
scroll to position [393, 0]
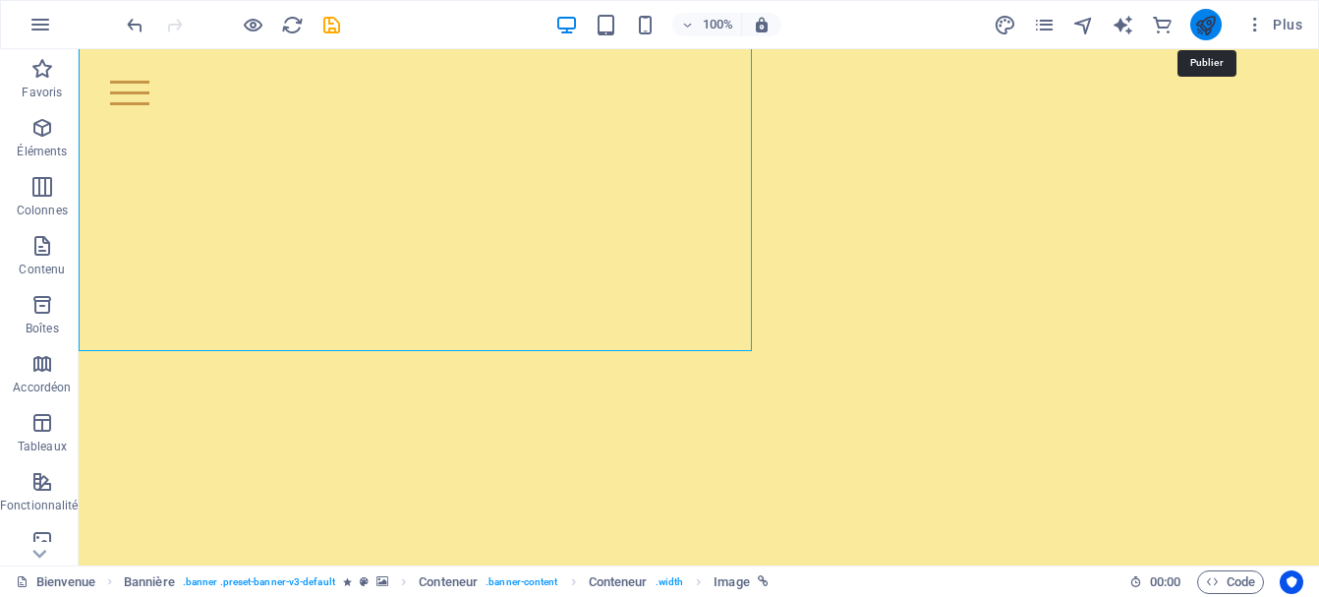
click at [1209, 23] on icon "publish" at bounding box center [1205, 25] width 23 height 23
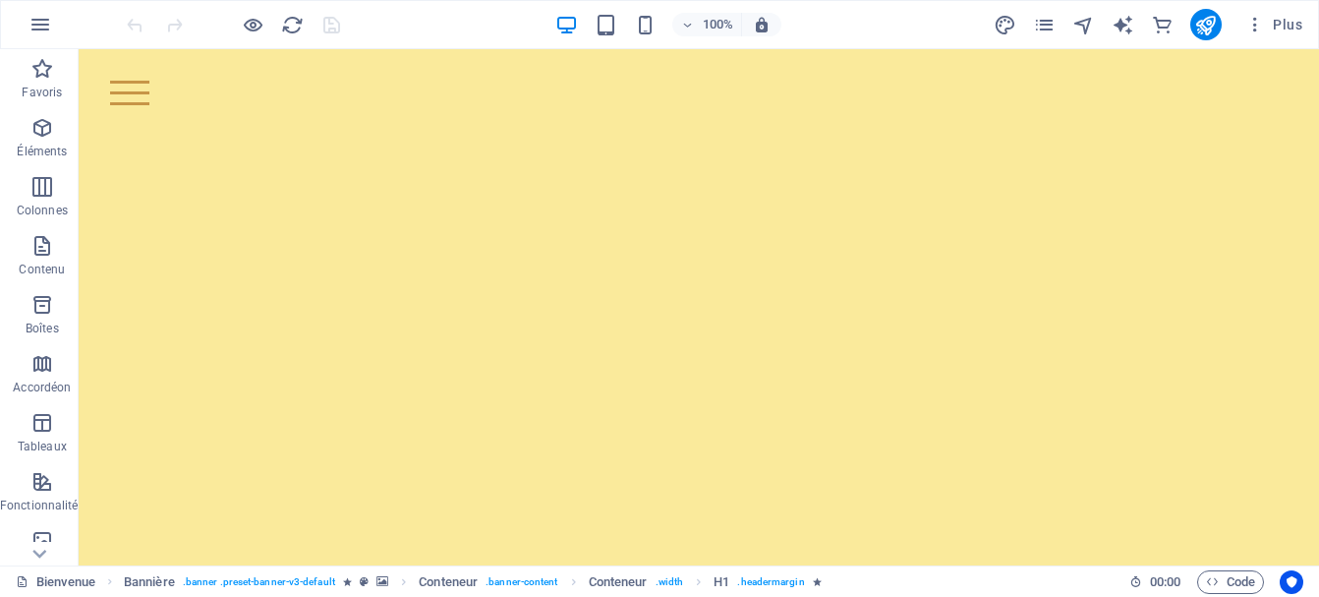
scroll to position [688, 0]
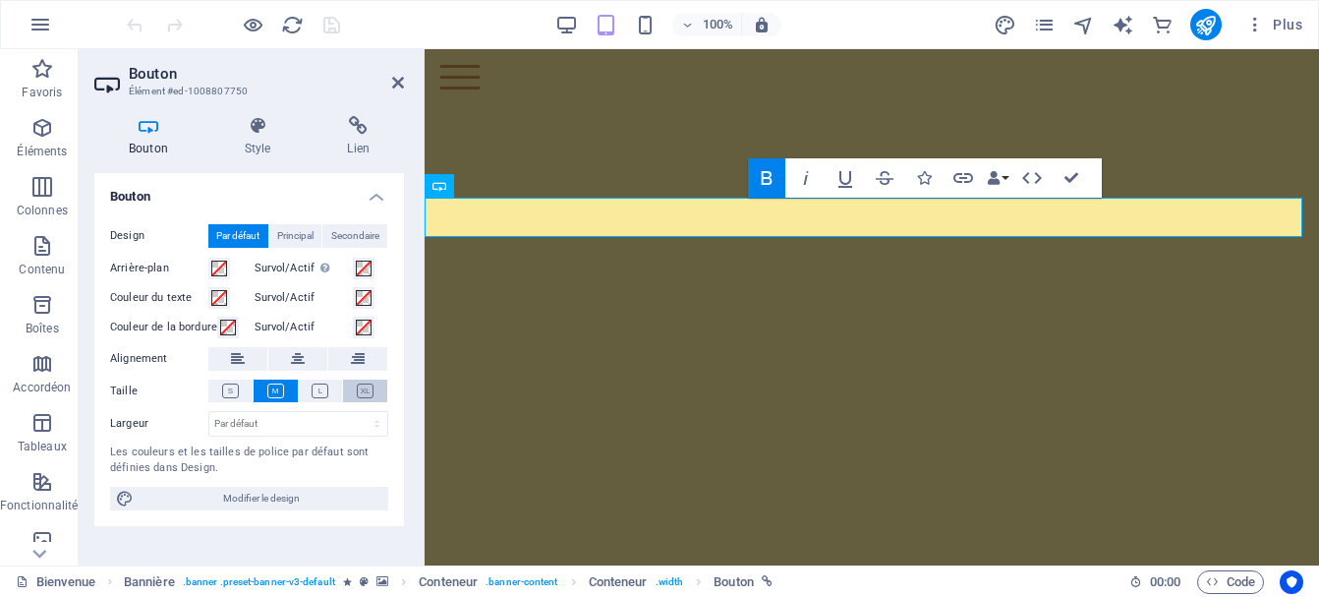
click at [369, 390] on icon at bounding box center [365, 390] width 17 height 15
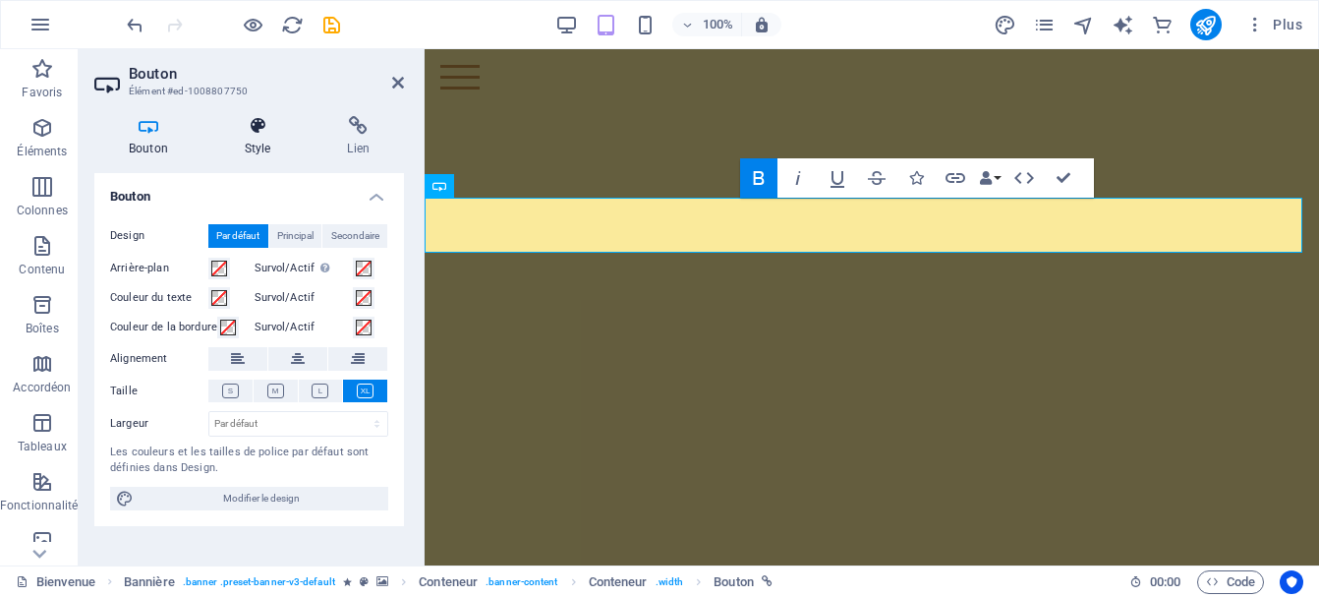
click at [251, 128] on icon at bounding box center [257, 126] width 95 height 20
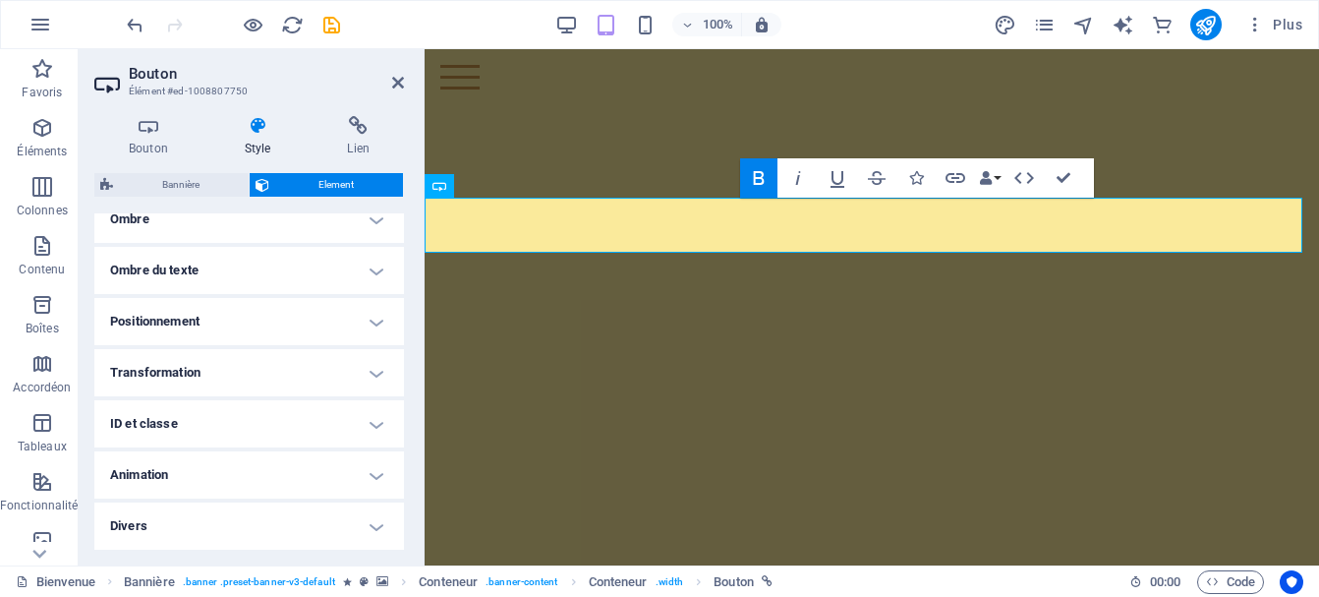
scroll to position [0, 0]
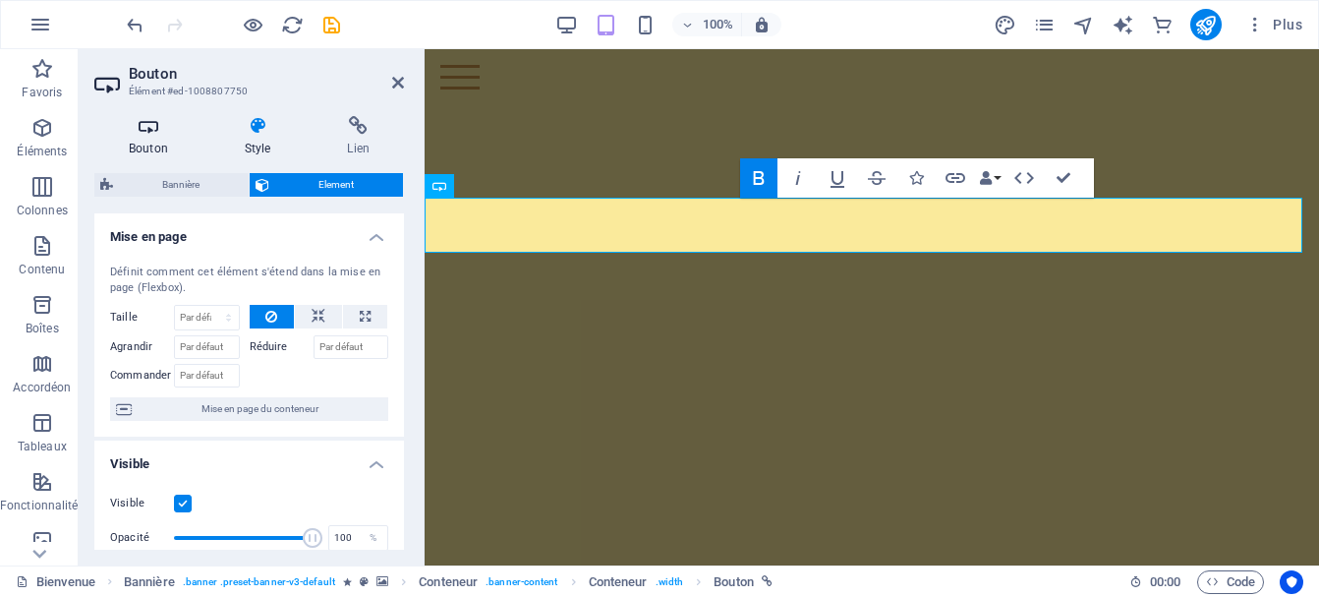
click at [141, 142] on h4 "Bouton" at bounding box center [152, 136] width 116 height 41
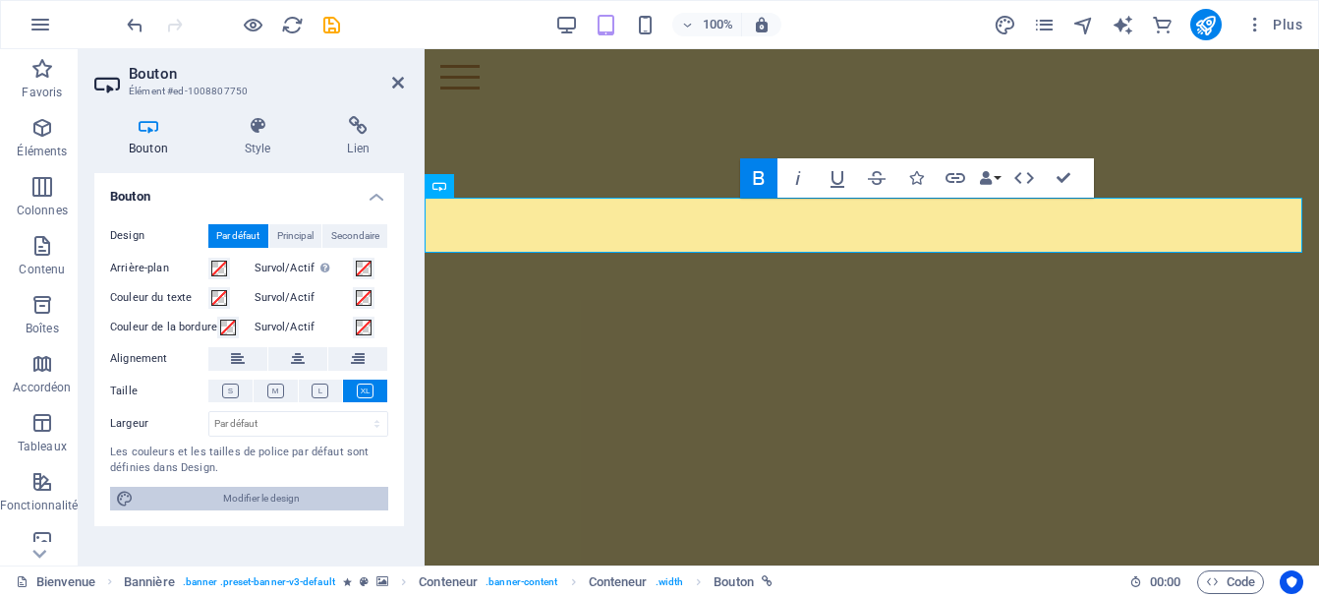
click at [286, 497] on span "Modifier le design" at bounding box center [261, 498] width 243 height 24
select select "700"
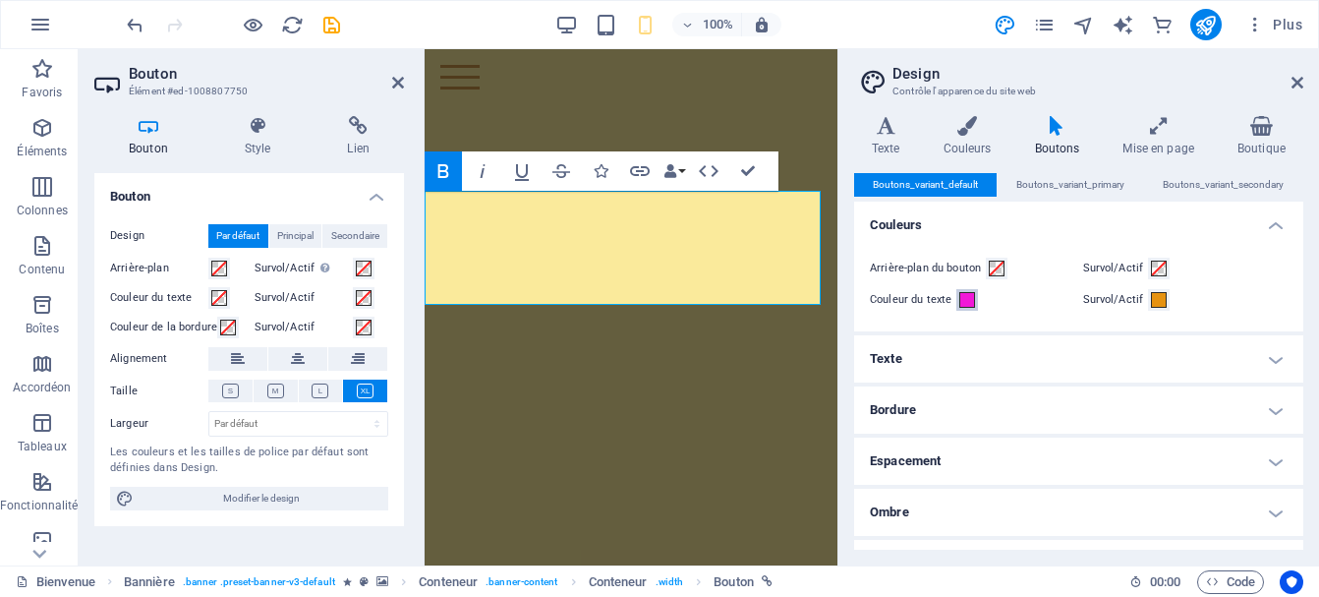
click at [965, 299] on span at bounding box center [967, 300] width 16 height 16
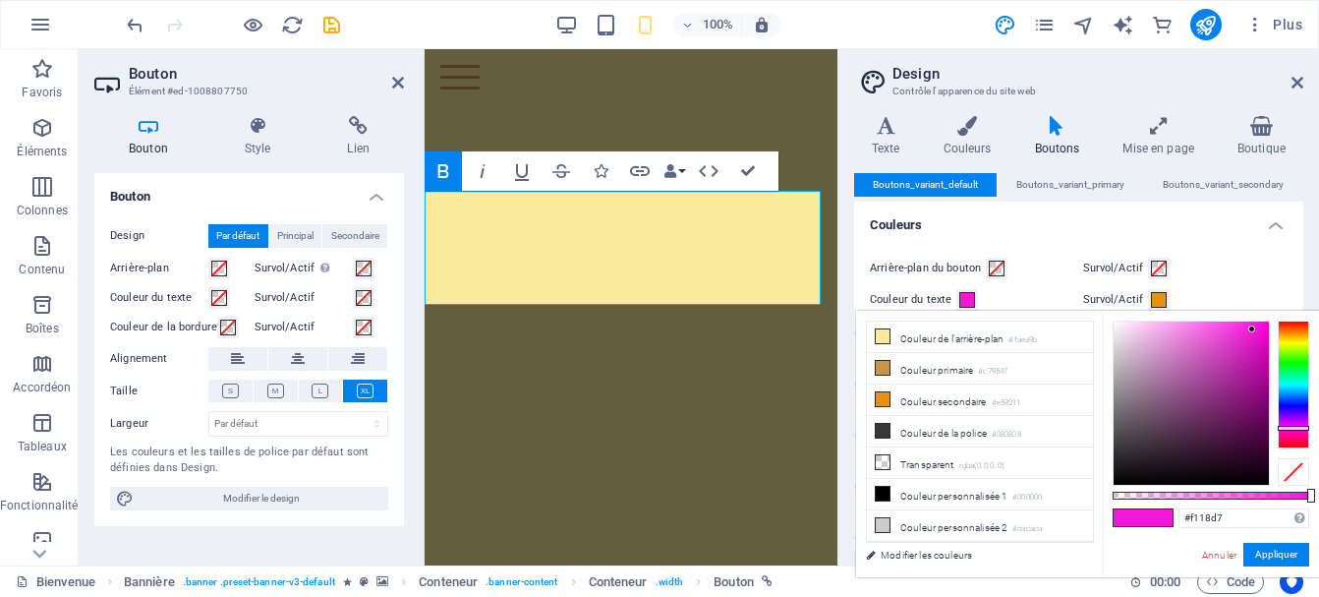
type input "#1819f1"
click at [1299, 404] on div at bounding box center [1293, 384] width 31 height 128
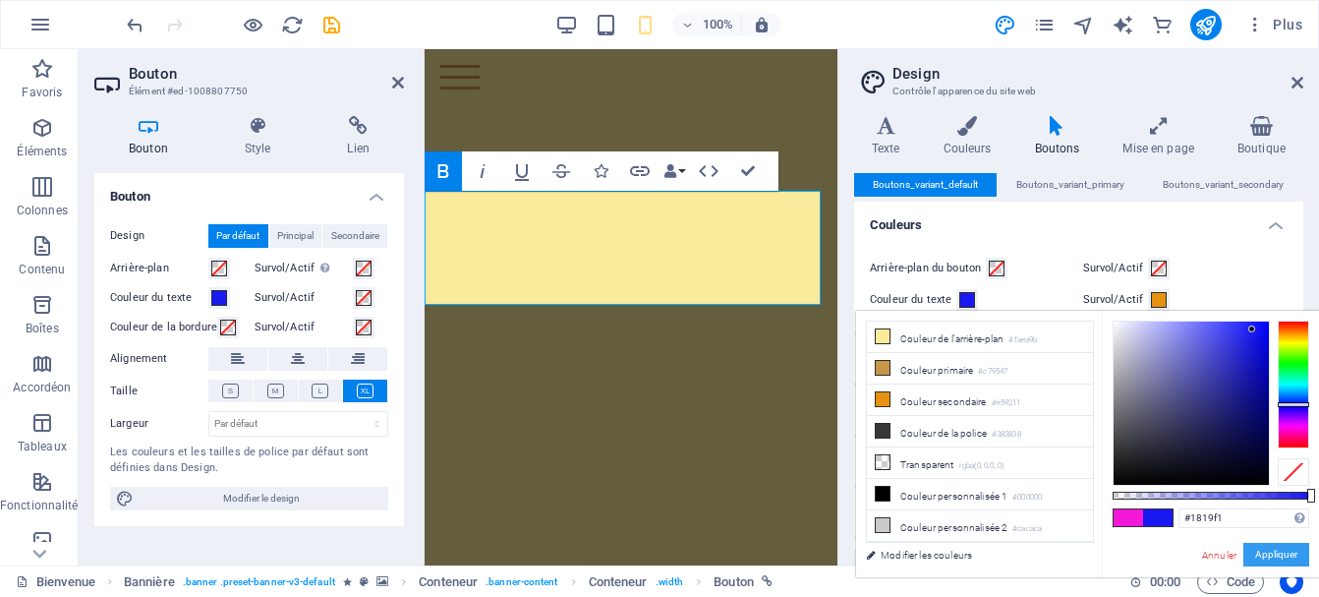
click at [1273, 551] on button "Appliquer" at bounding box center [1276, 554] width 66 height 24
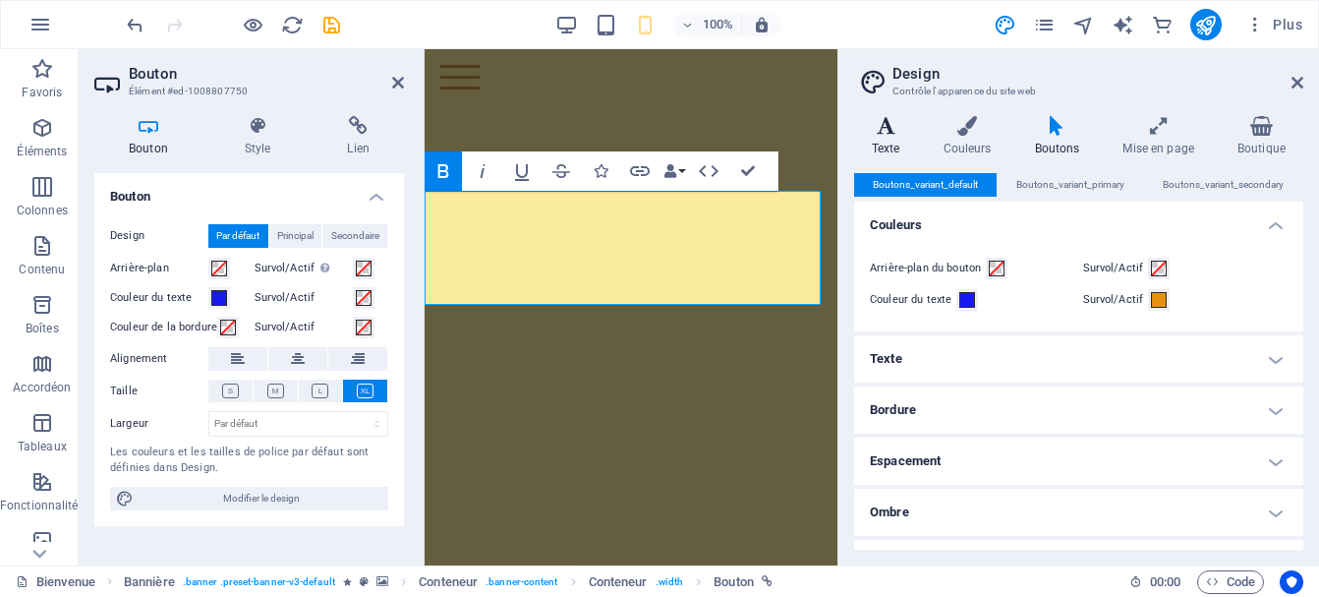
click at [891, 128] on icon at bounding box center [886, 126] width 64 height 20
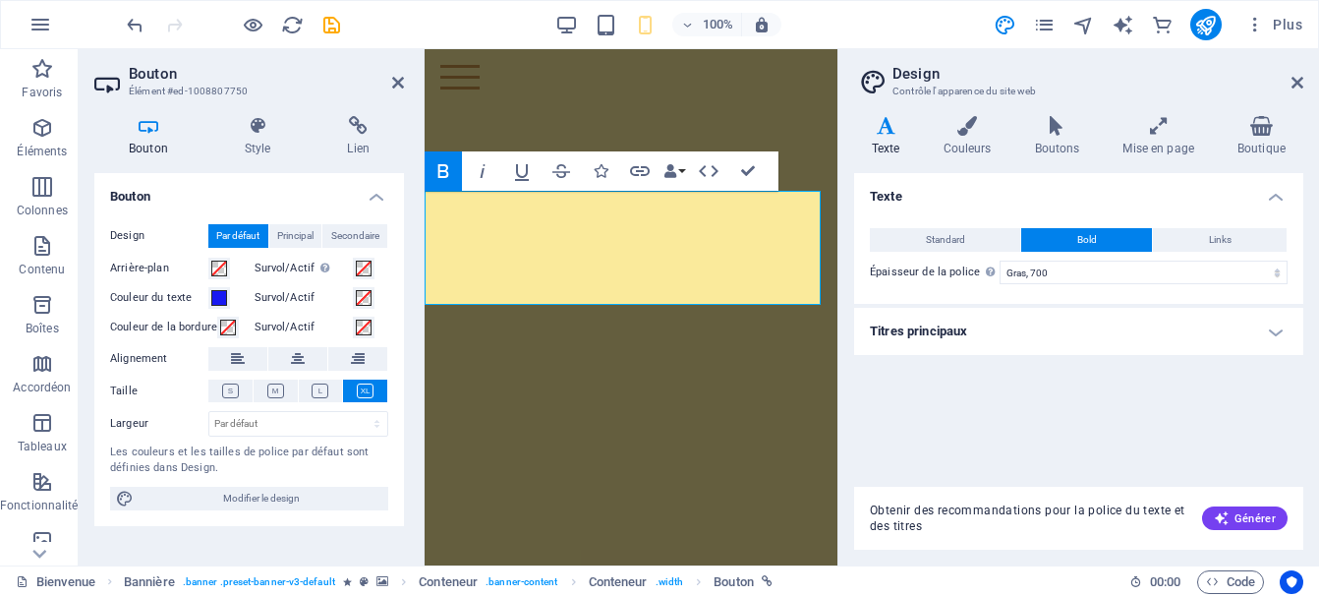
click at [1278, 329] on h4 "Titres principaux" at bounding box center [1078, 331] width 449 height 47
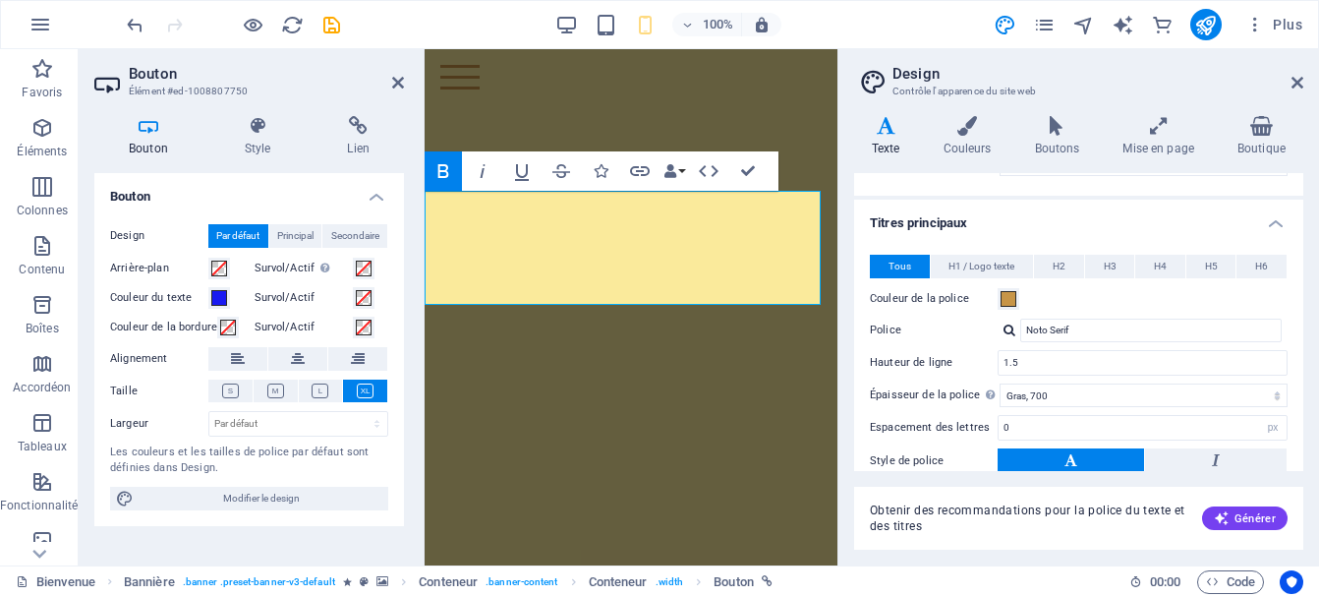
scroll to position [114, 0]
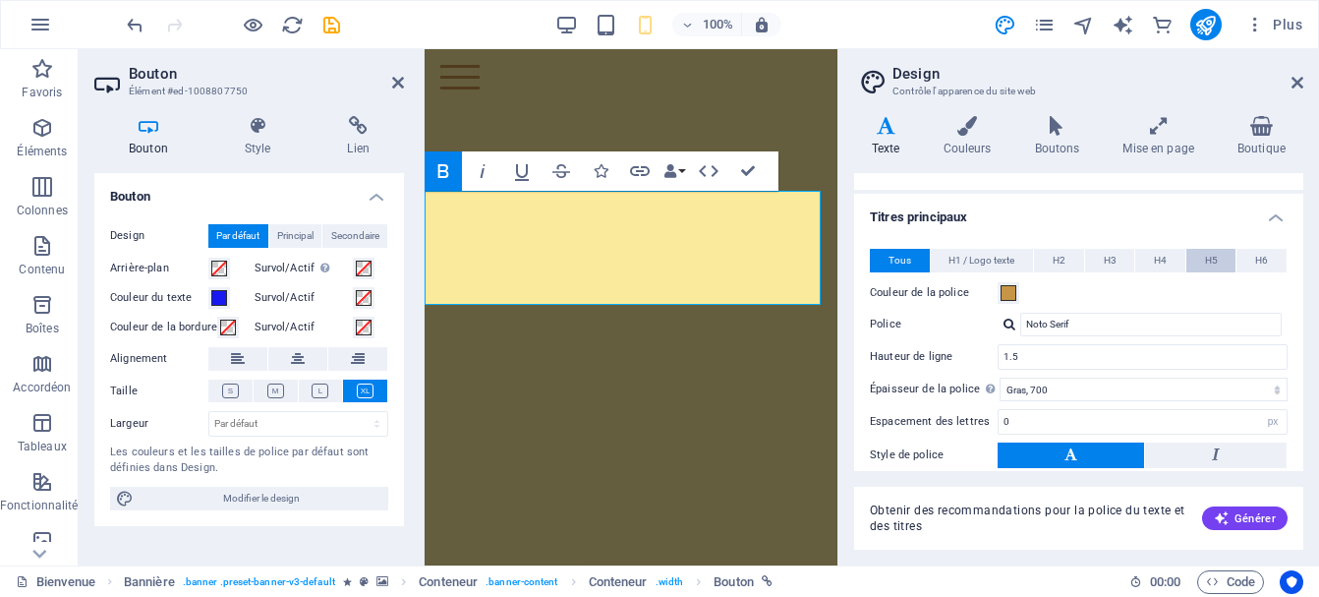
click at [1188, 259] on button "H5" at bounding box center [1211, 261] width 50 height 24
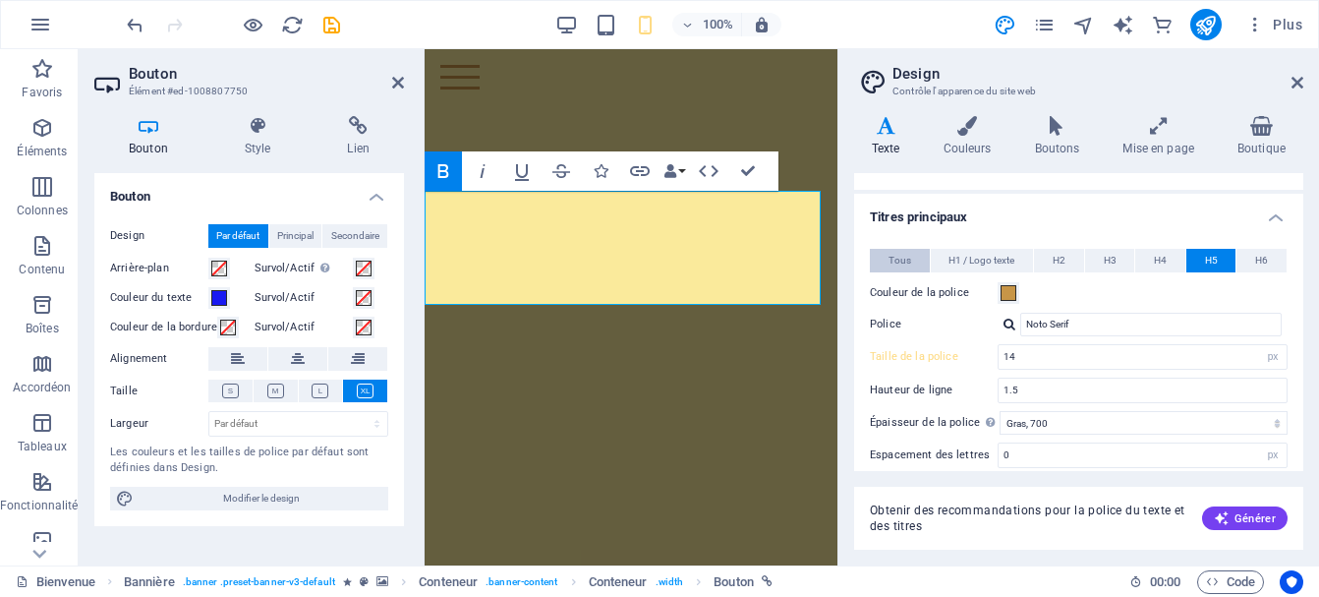
click at [897, 260] on span "Tous" at bounding box center [899, 261] width 23 height 24
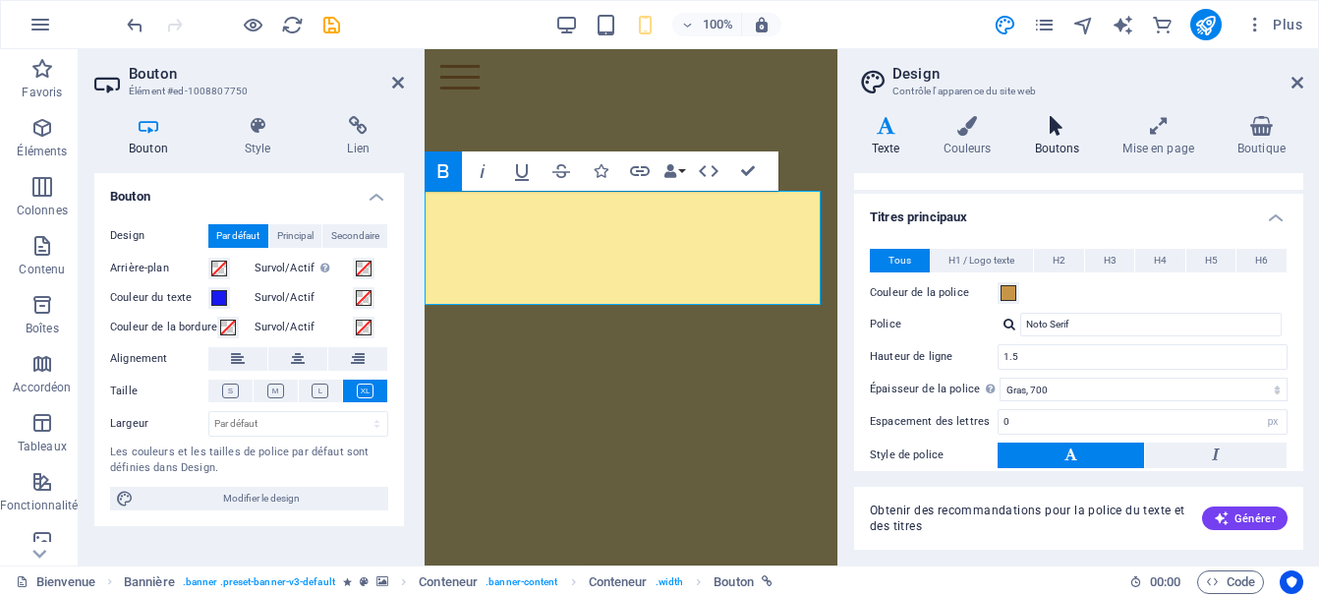
click at [1049, 142] on h4 "Boutons" at bounding box center [1061, 136] width 88 height 41
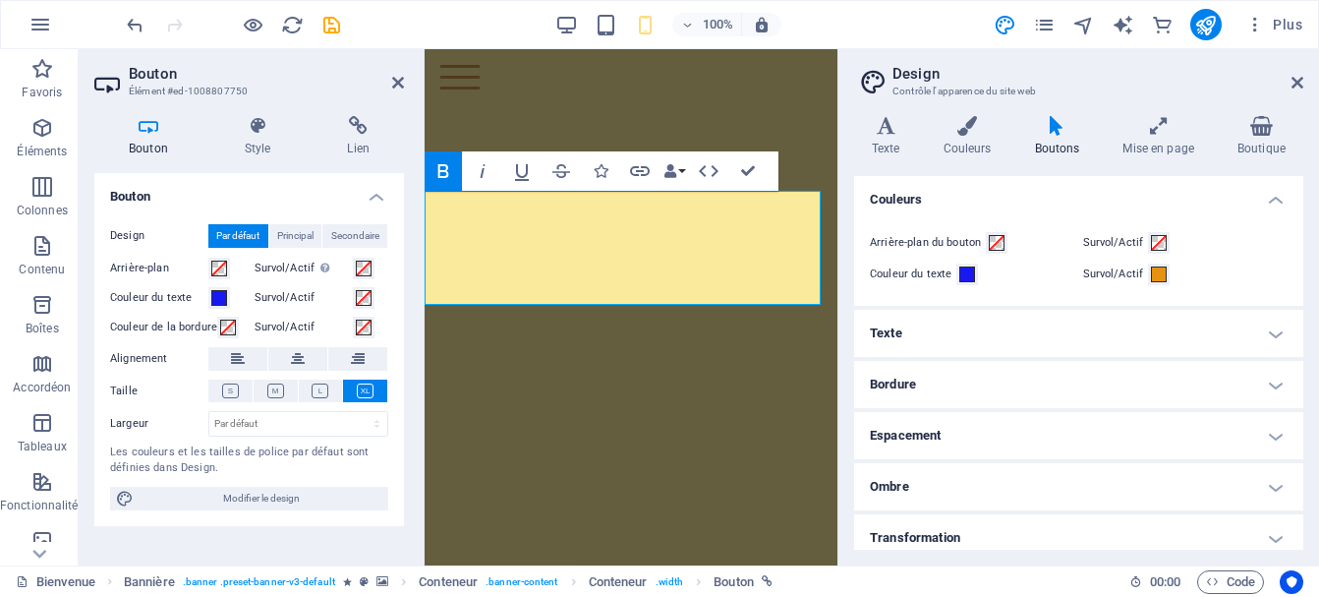
scroll to position [28, 0]
click at [1260, 331] on h4 "Texte" at bounding box center [1078, 331] width 449 height 47
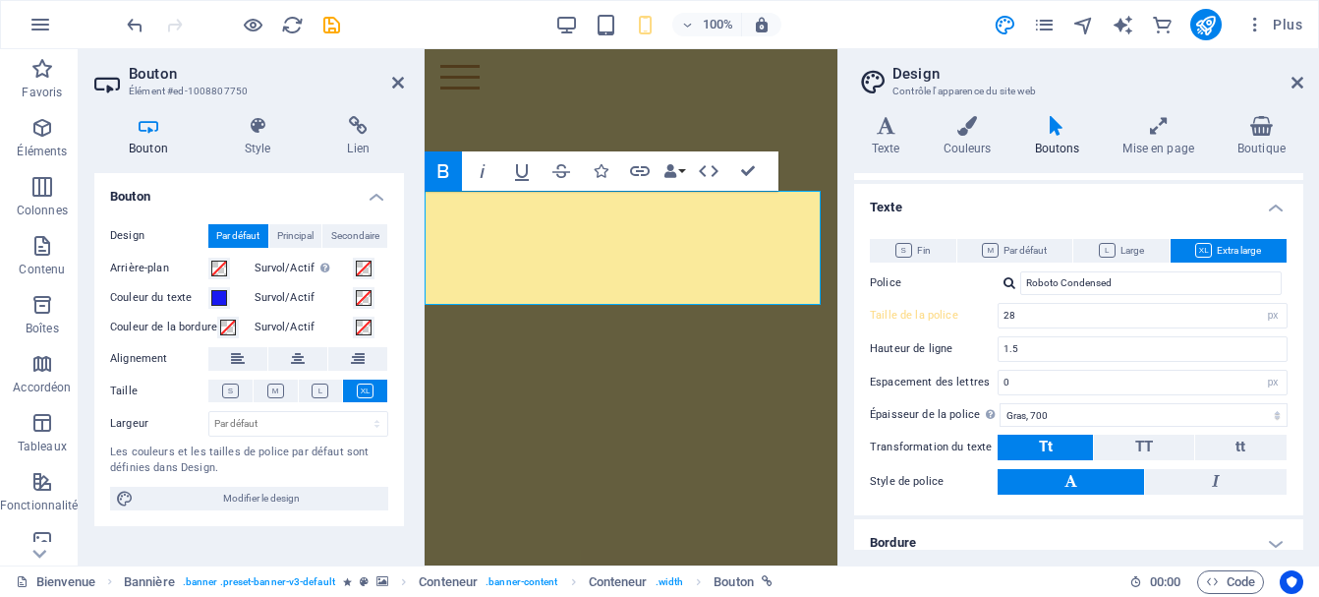
scroll to position [157, 0]
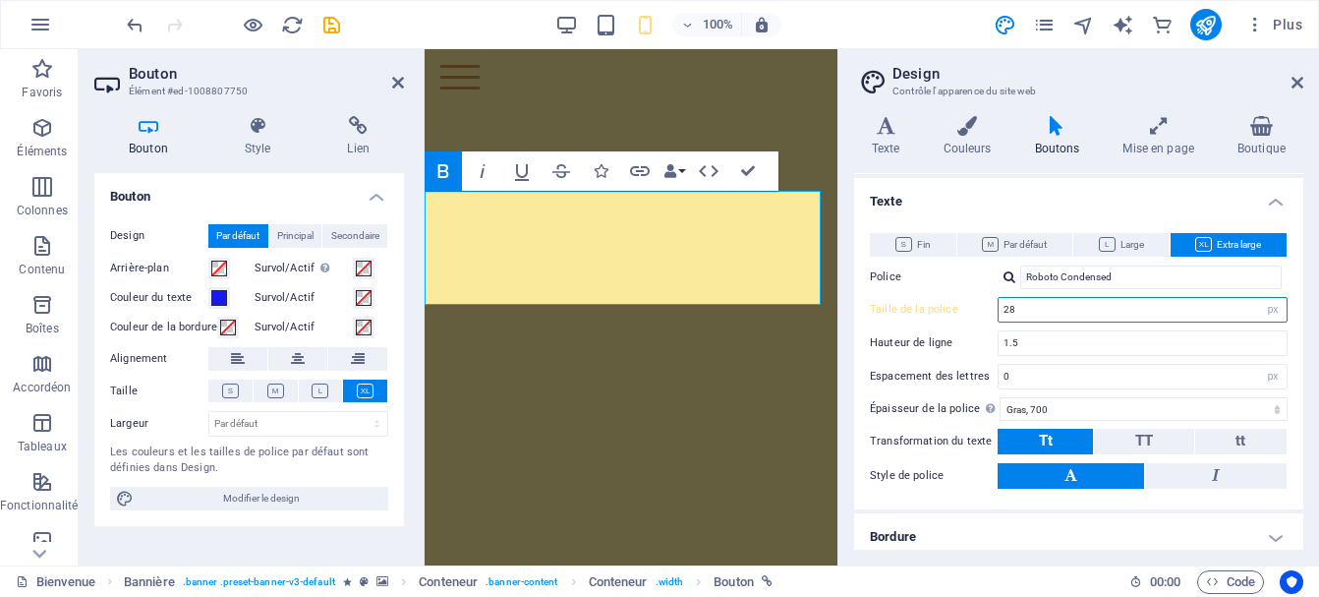
drag, startPoint x: 1021, startPoint y: 310, endPoint x: 997, endPoint y: 310, distance: 23.6
click at [998, 310] on input "28" at bounding box center [1142, 310] width 288 height 24
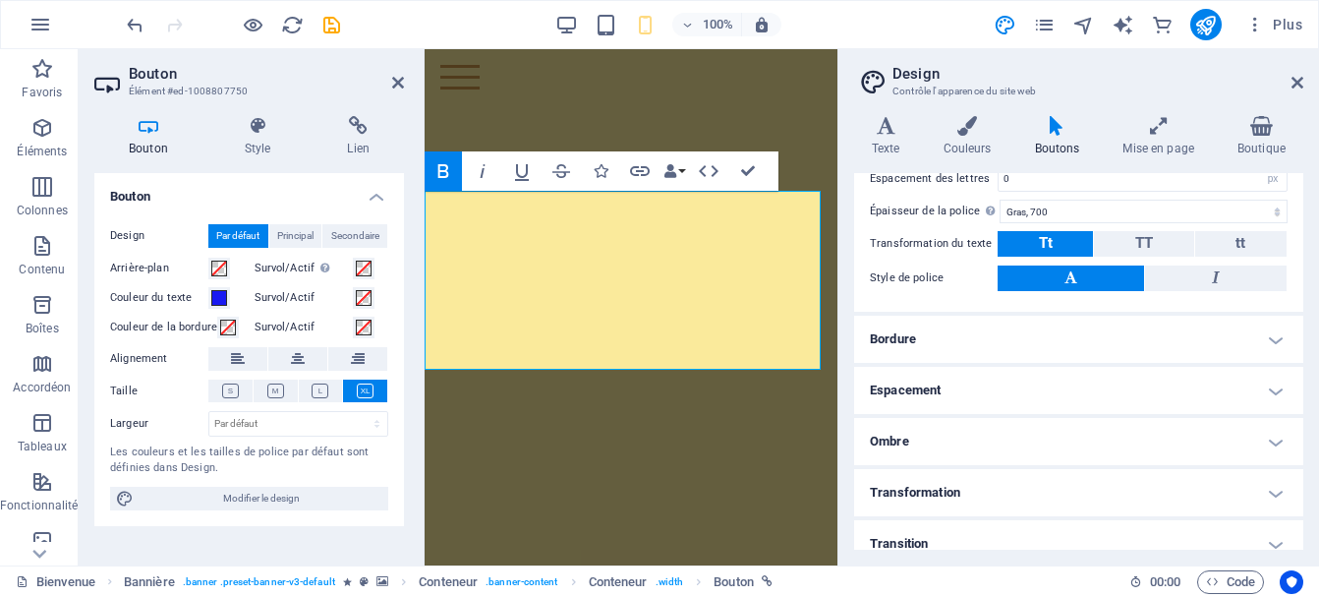
scroll to position [371, 0]
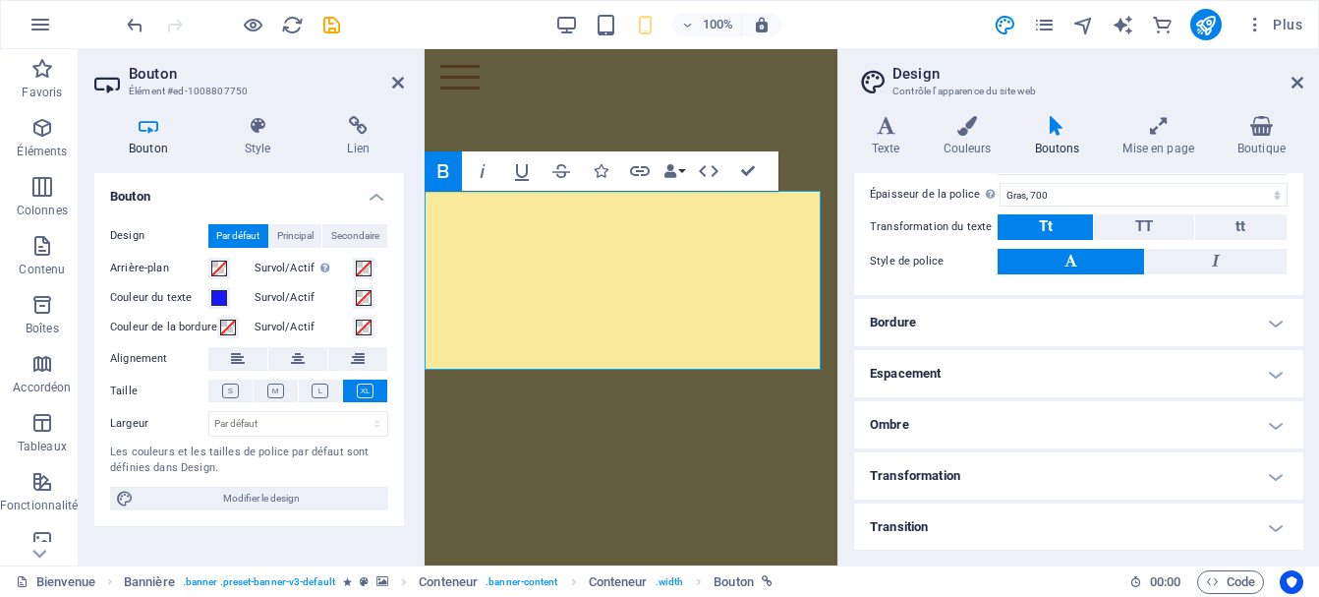
drag, startPoint x: 1311, startPoint y: 446, endPoint x: 1285, endPoint y: 179, distance: 268.5
click at [1285, 179] on div "Variantes Texte Couleurs Boutons Mise en page Boutique Texte Standard Bold Link…" at bounding box center [1078, 332] width 481 height 465
click at [398, 79] on icon at bounding box center [398, 83] width 12 height 16
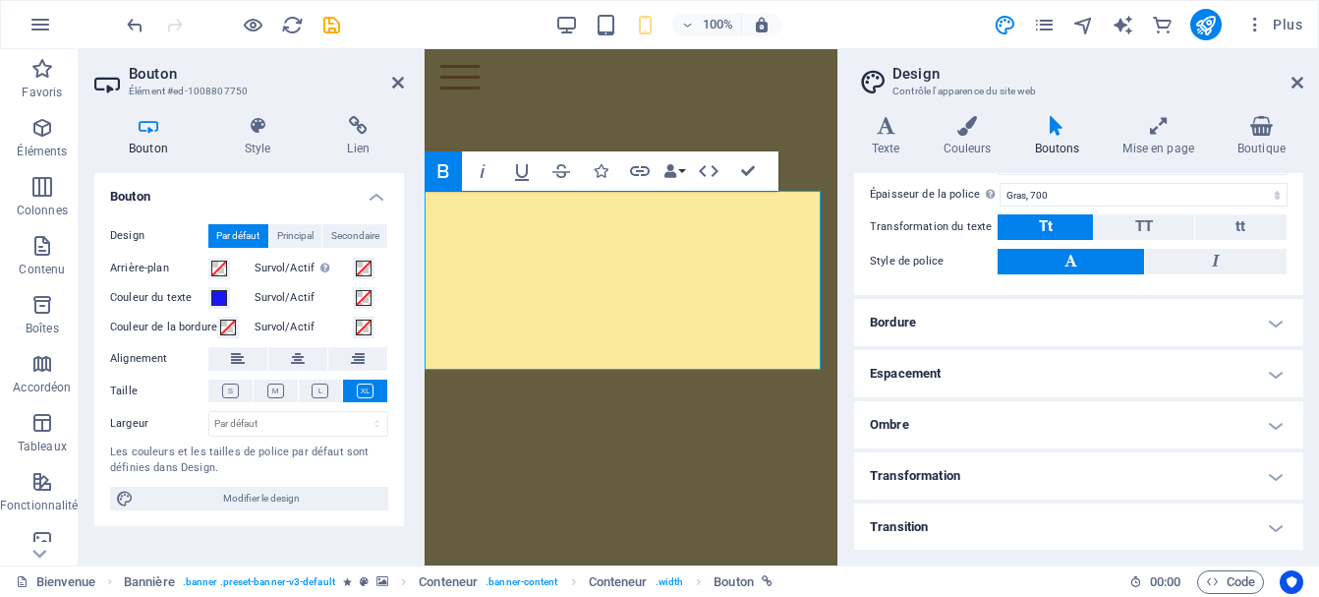
click at [1056, 127] on icon at bounding box center [1057, 126] width 81 height 20
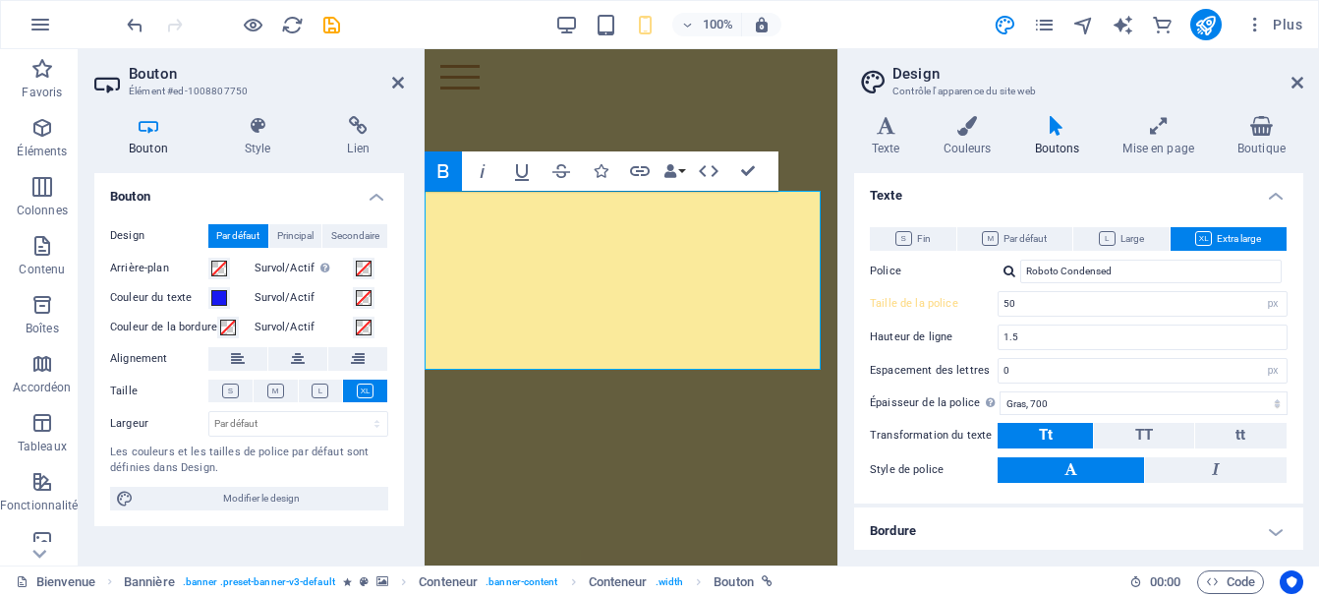
scroll to position [141, 0]
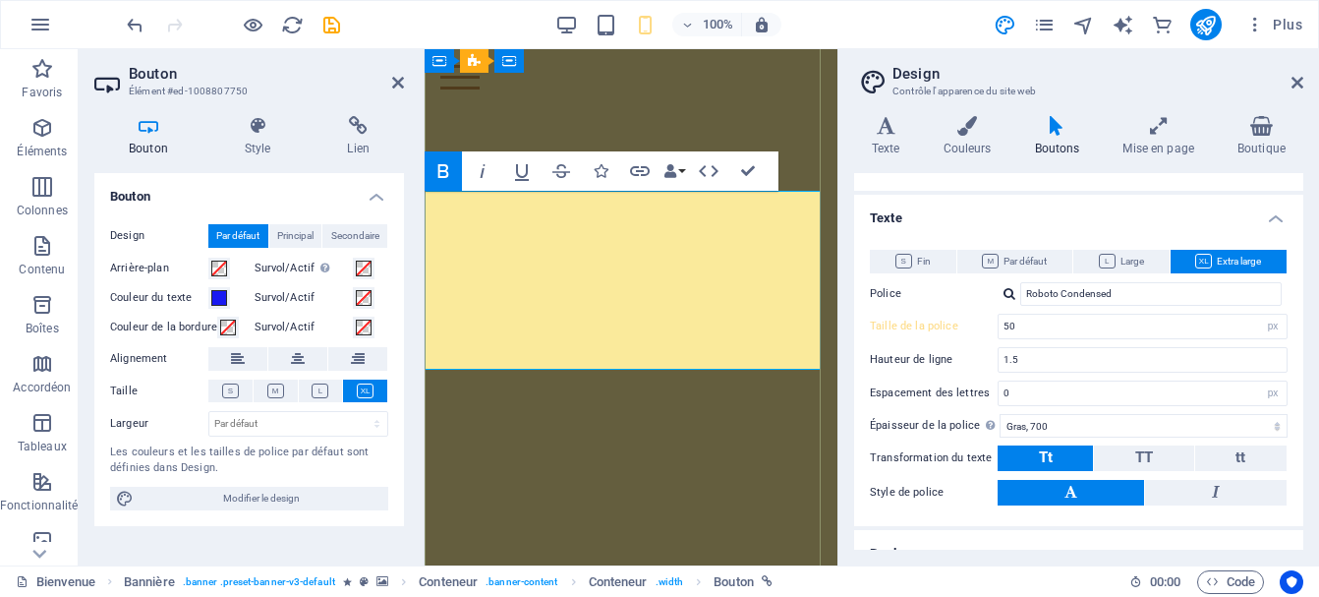
drag, startPoint x: 450, startPoint y: 238, endPoint x: 801, endPoint y: 314, distance: 359.1
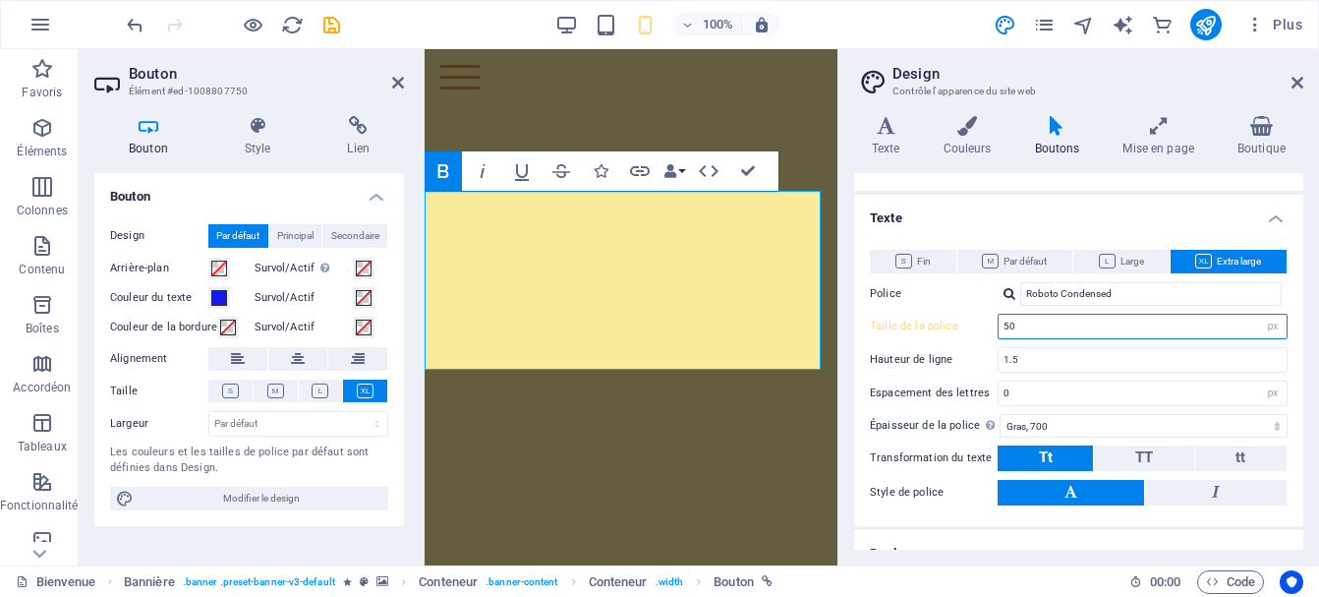
click at [1018, 334] on input "50" at bounding box center [1142, 326] width 288 height 24
type input "5"
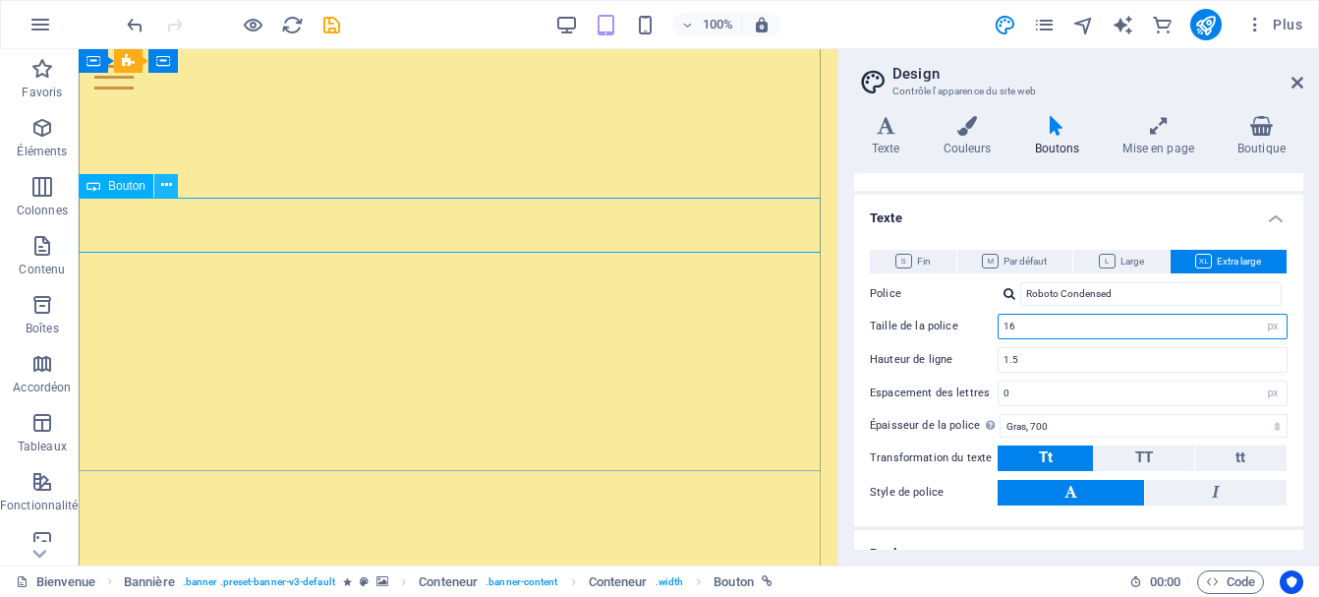
type input "16"
click at [160, 186] on button at bounding box center [166, 186] width 24 height 24
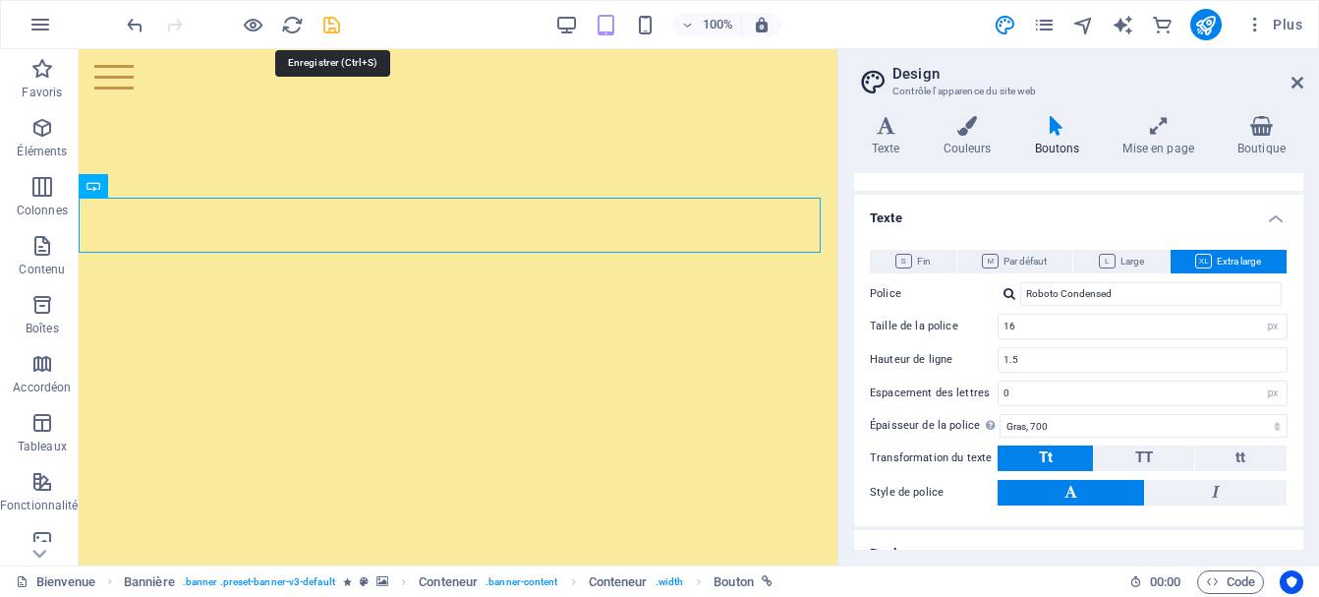
click at [323, 25] on icon "save" at bounding box center [331, 25] width 23 height 23
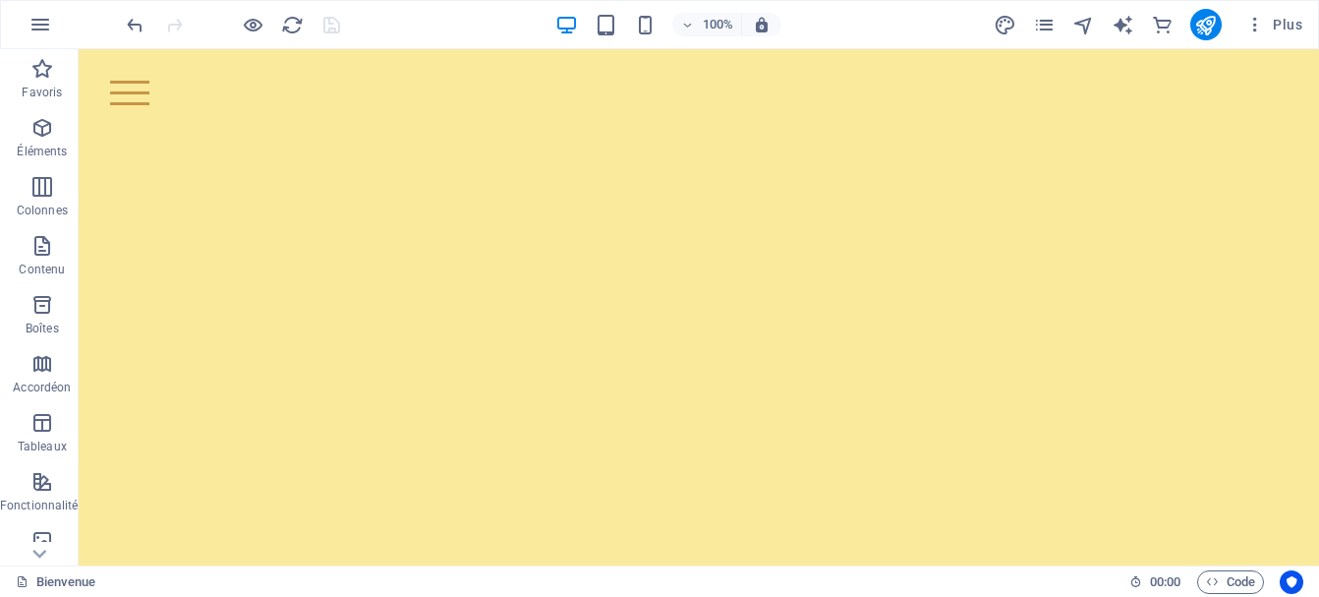
scroll to position [823, 0]
click at [1207, 29] on icon "publish" at bounding box center [1205, 25] width 23 height 23
